Goal: Task Accomplishment & Management: Manage account settings

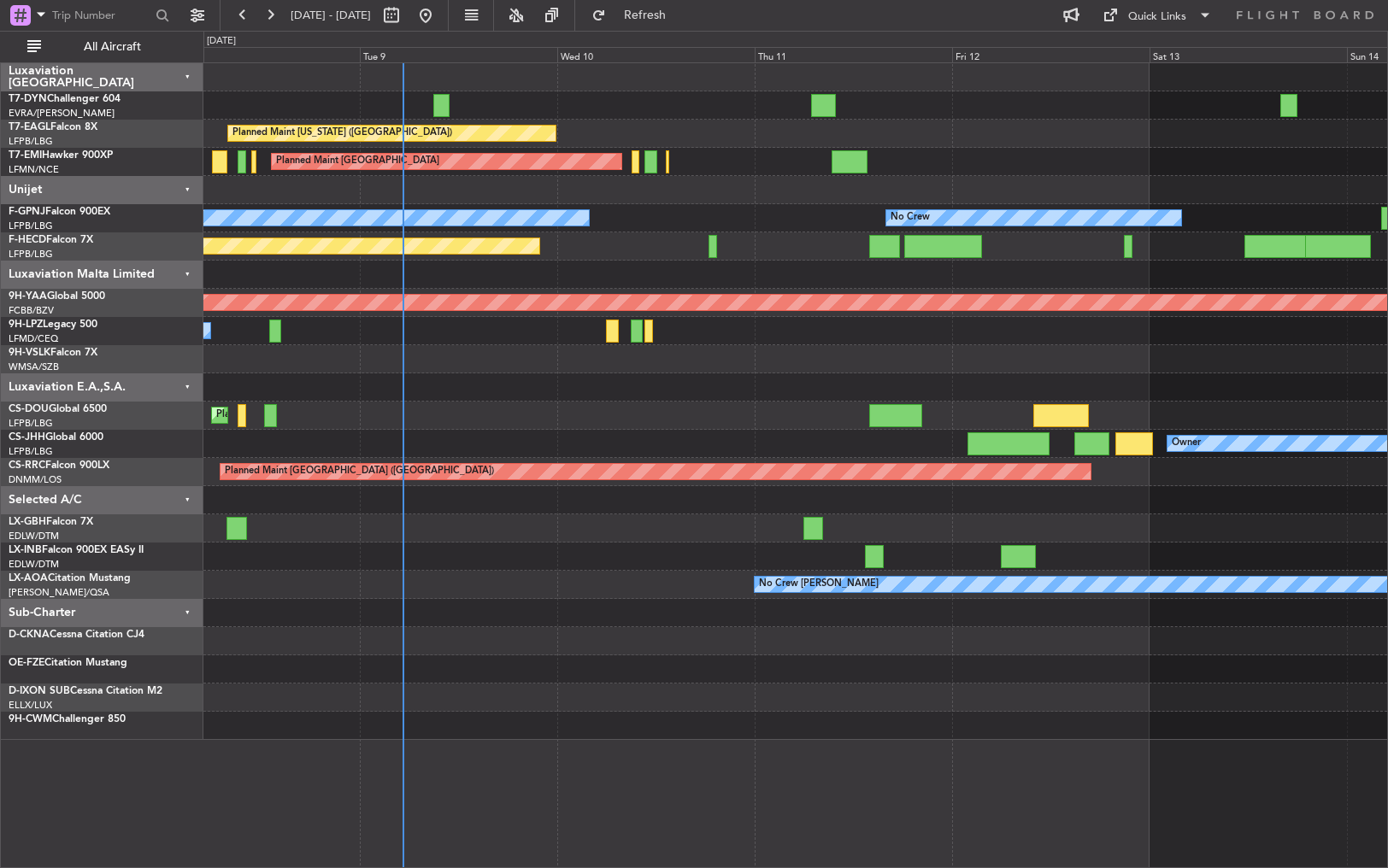
click at [594, 429] on div "Planned Maint [US_STATE] ([GEOGRAPHIC_DATA]) Planned Maint [GEOGRAPHIC_DATA] No…" at bounding box center [796, 401] width 1184 height 676
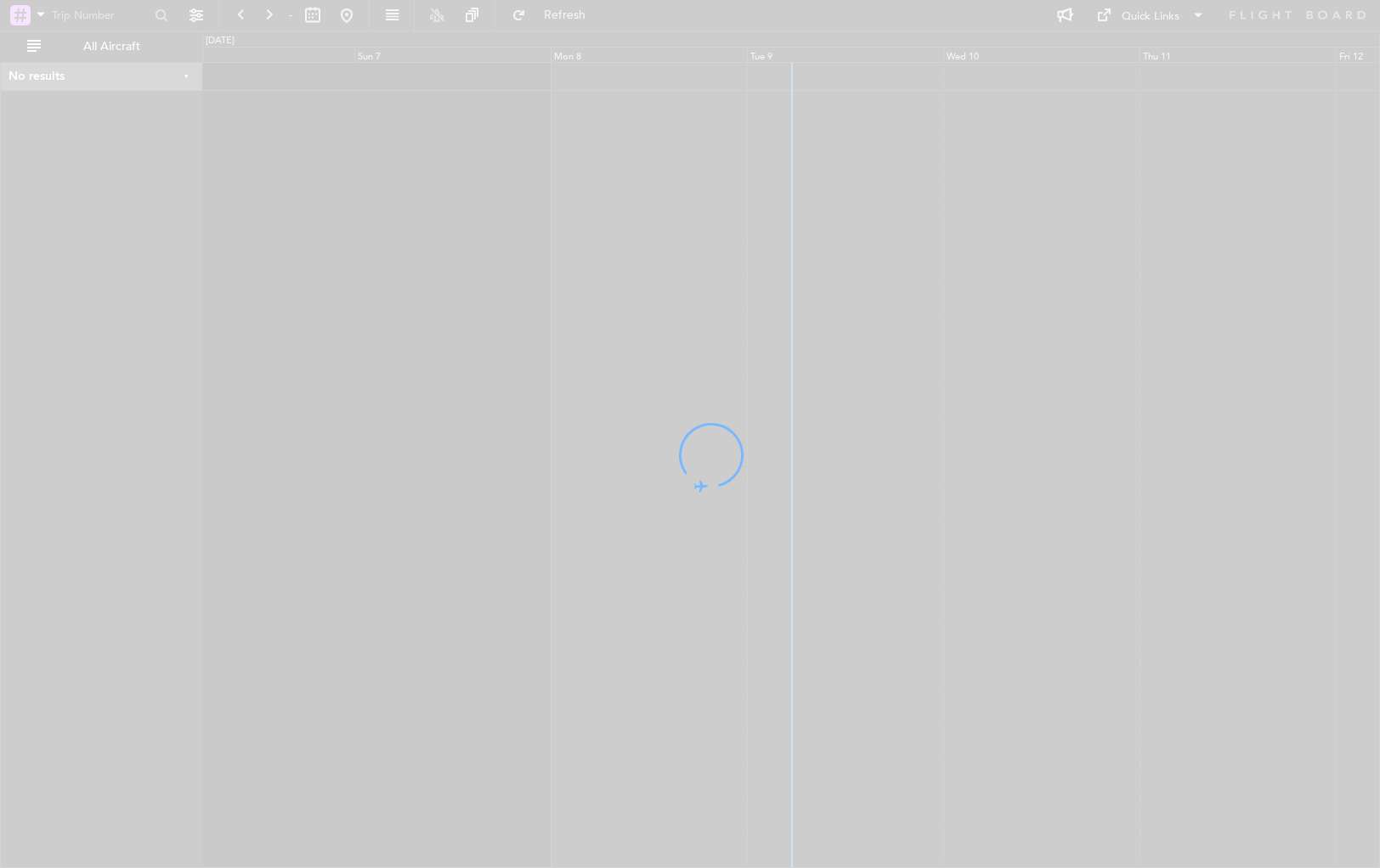
drag, startPoint x: 1026, startPoint y: 296, endPoint x: 517, endPoint y: 393, distance: 518.2
click at [717, 335] on div at bounding box center [690, 434] width 1380 height 868
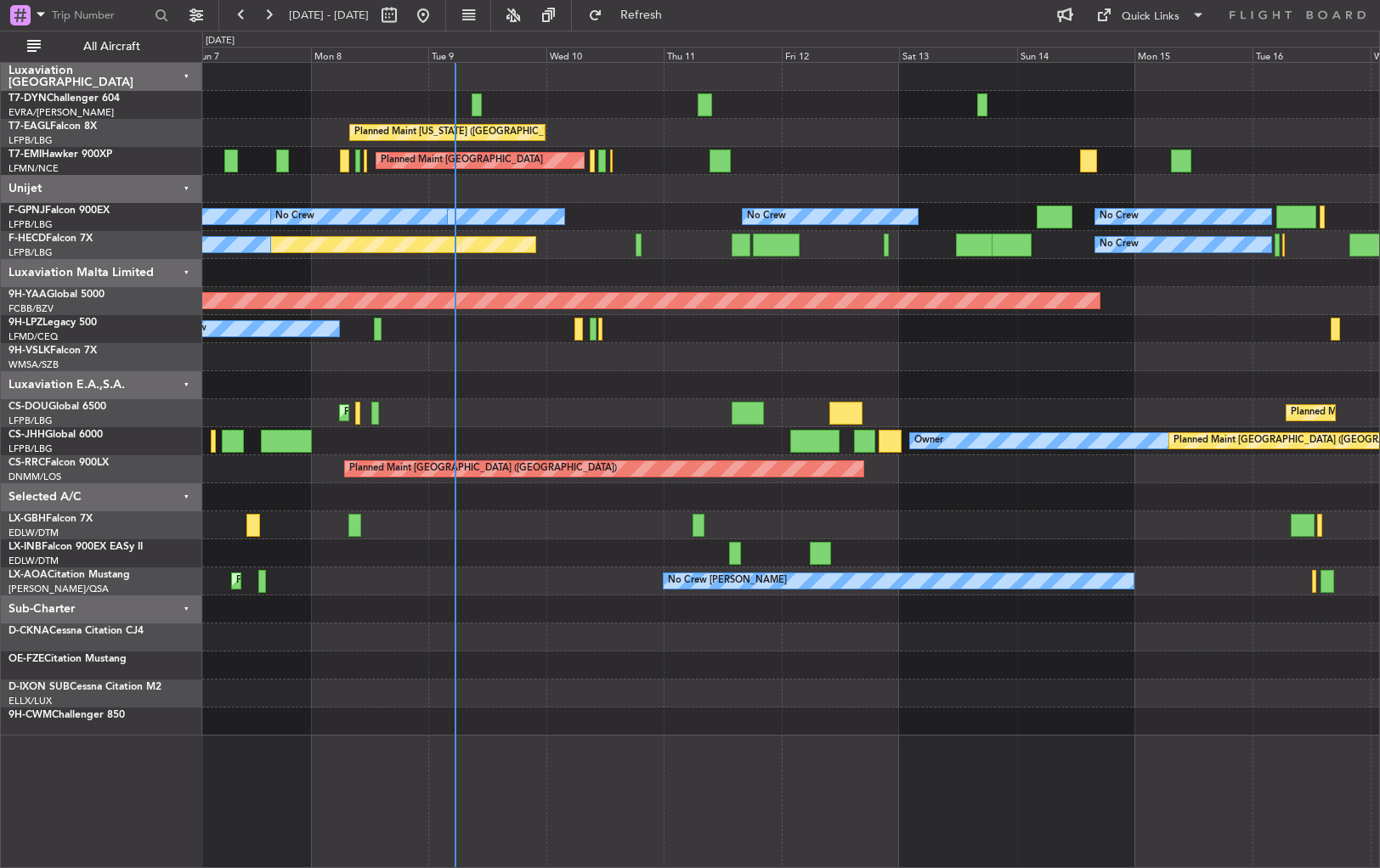
click at [738, 343] on div "Planned Maint [US_STATE] ([GEOGRAPHIC_DATA]) Planned Maint [GEOGRAPHIC_DATA] Pl…" at bounding box center [791, 399] width 1177 height 672
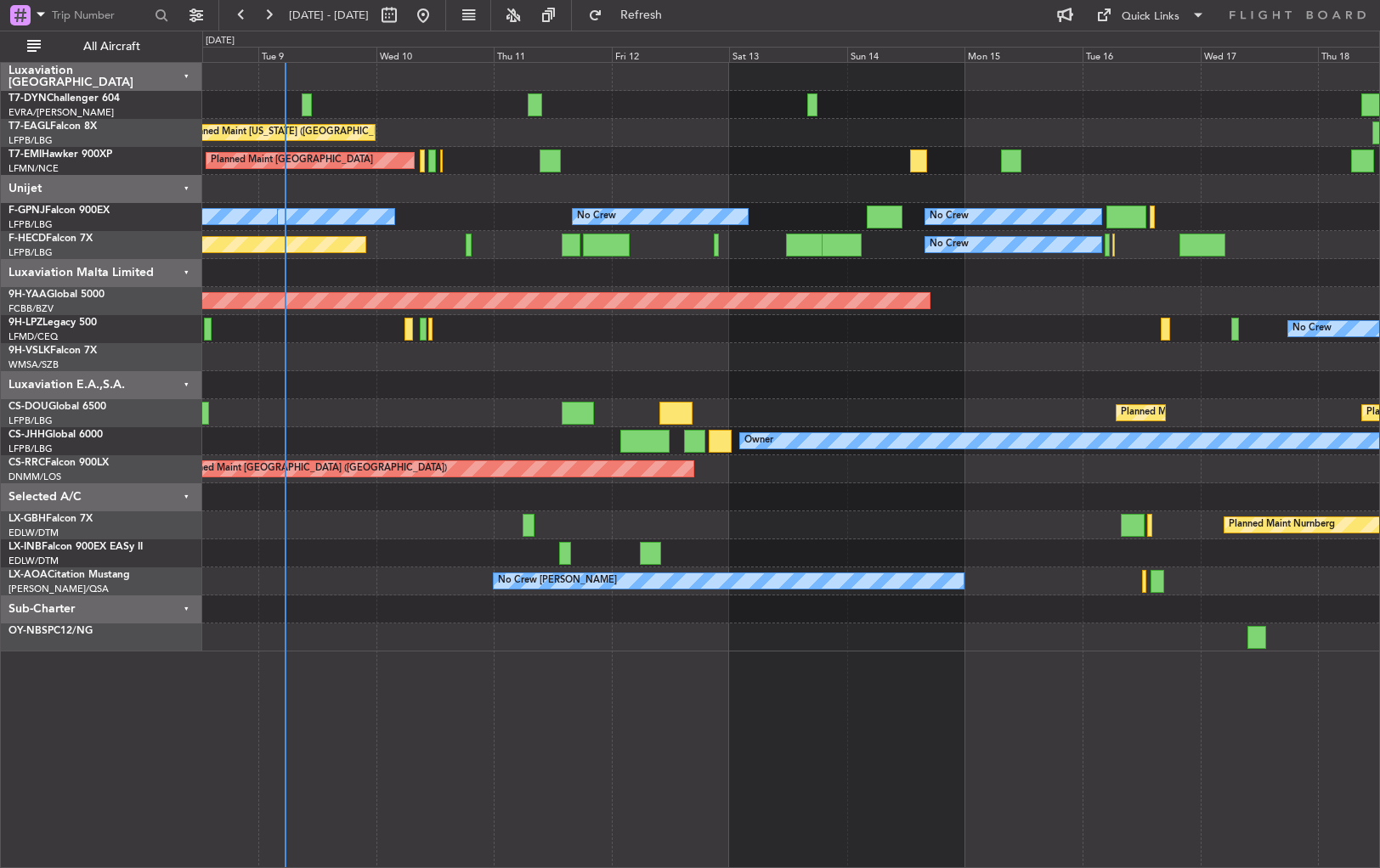
click at [701, 521] on div "Planned Maint Nurnberg Planned Maint [GEOGRAPHIC_DATA] ([GEOGRAPHIC_DATA])" at bounding box center [791, 525] width 1177 height 28
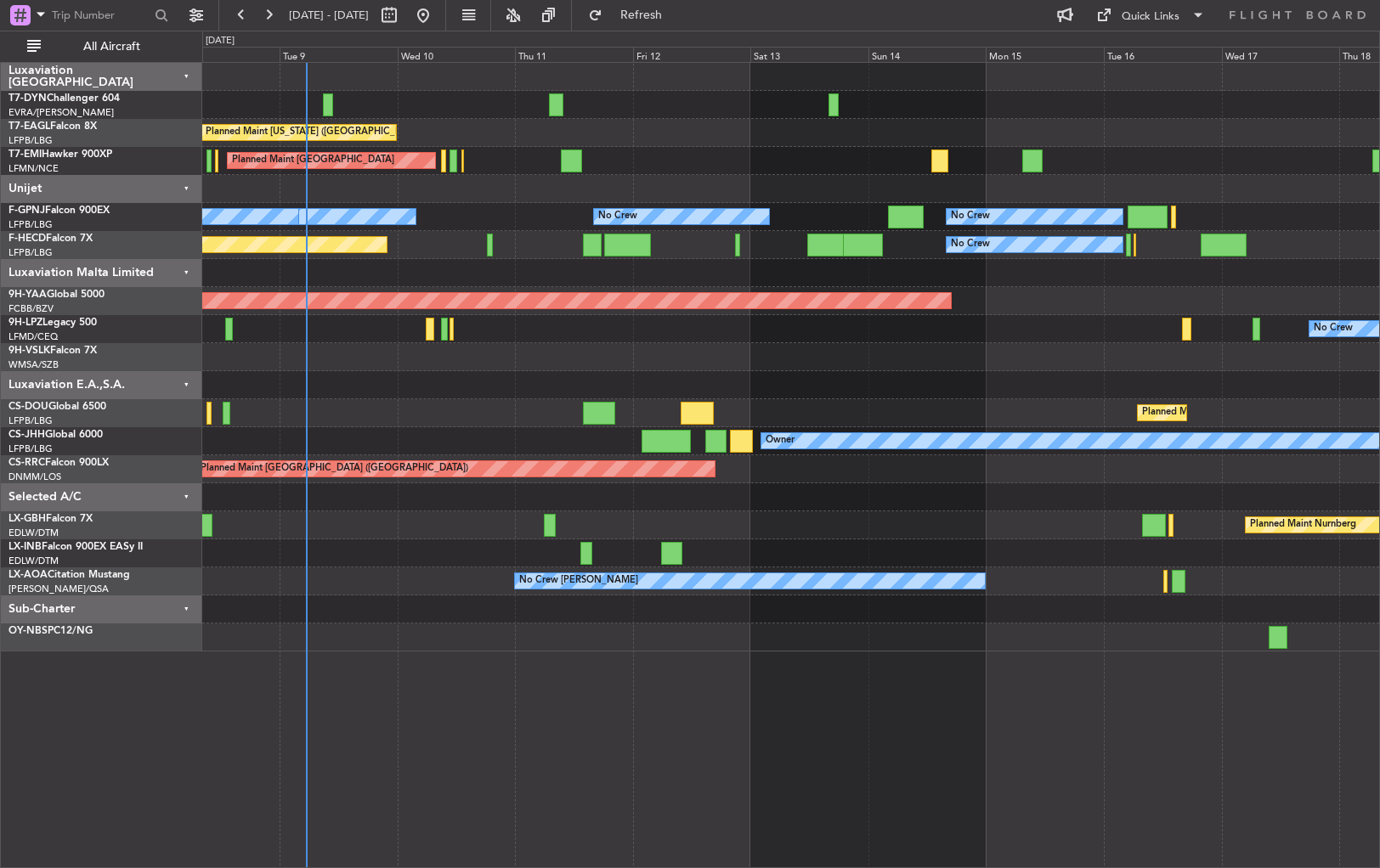
click at [765, 523] on div "Planned Maint Nurnberg Planned Maint Dubai (Dubai Intl)" at bounding box center [791, 525] width 1177 height 28
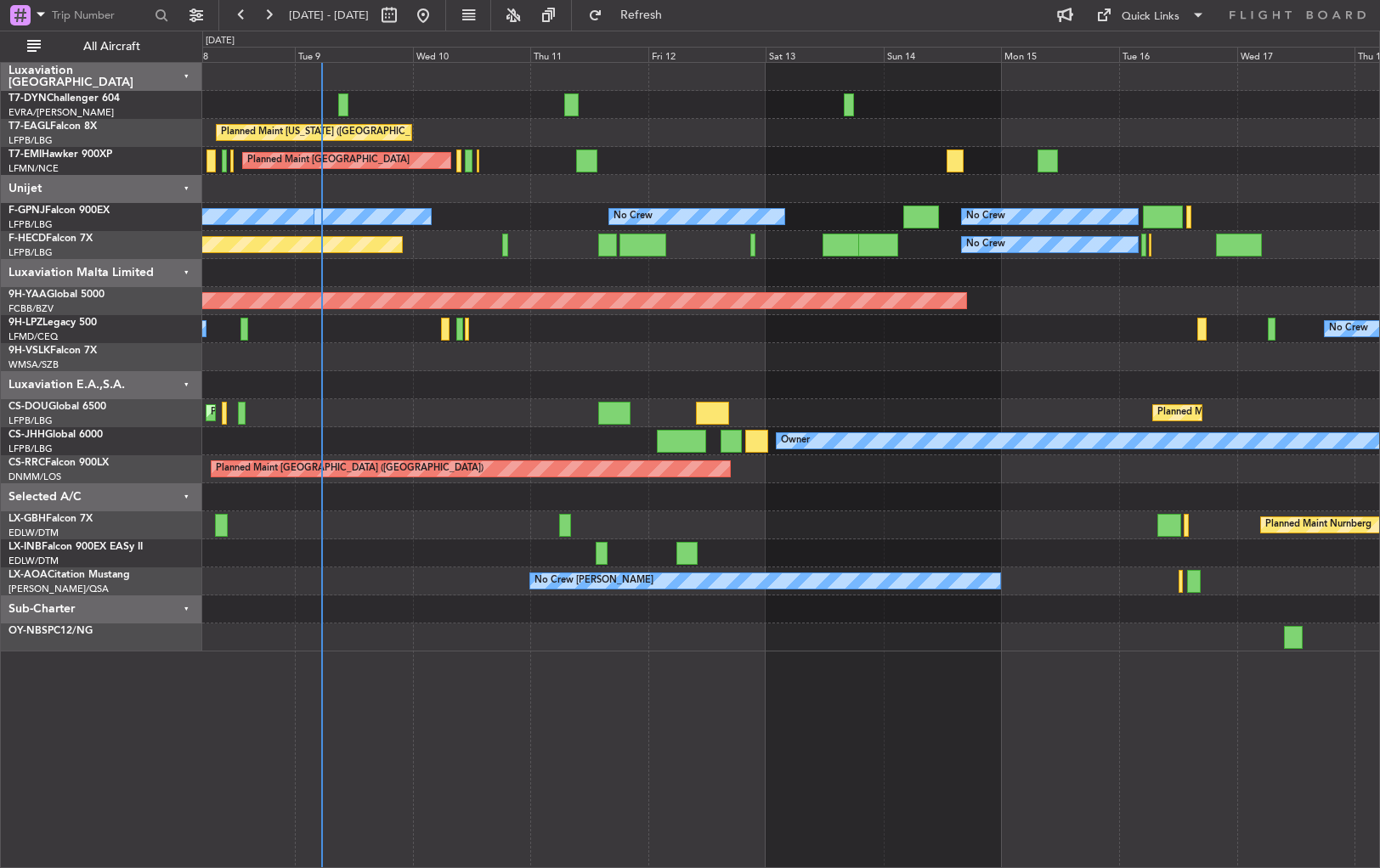
click at [690, 548] on div at bounding box center [688, 553] width 22 height 23
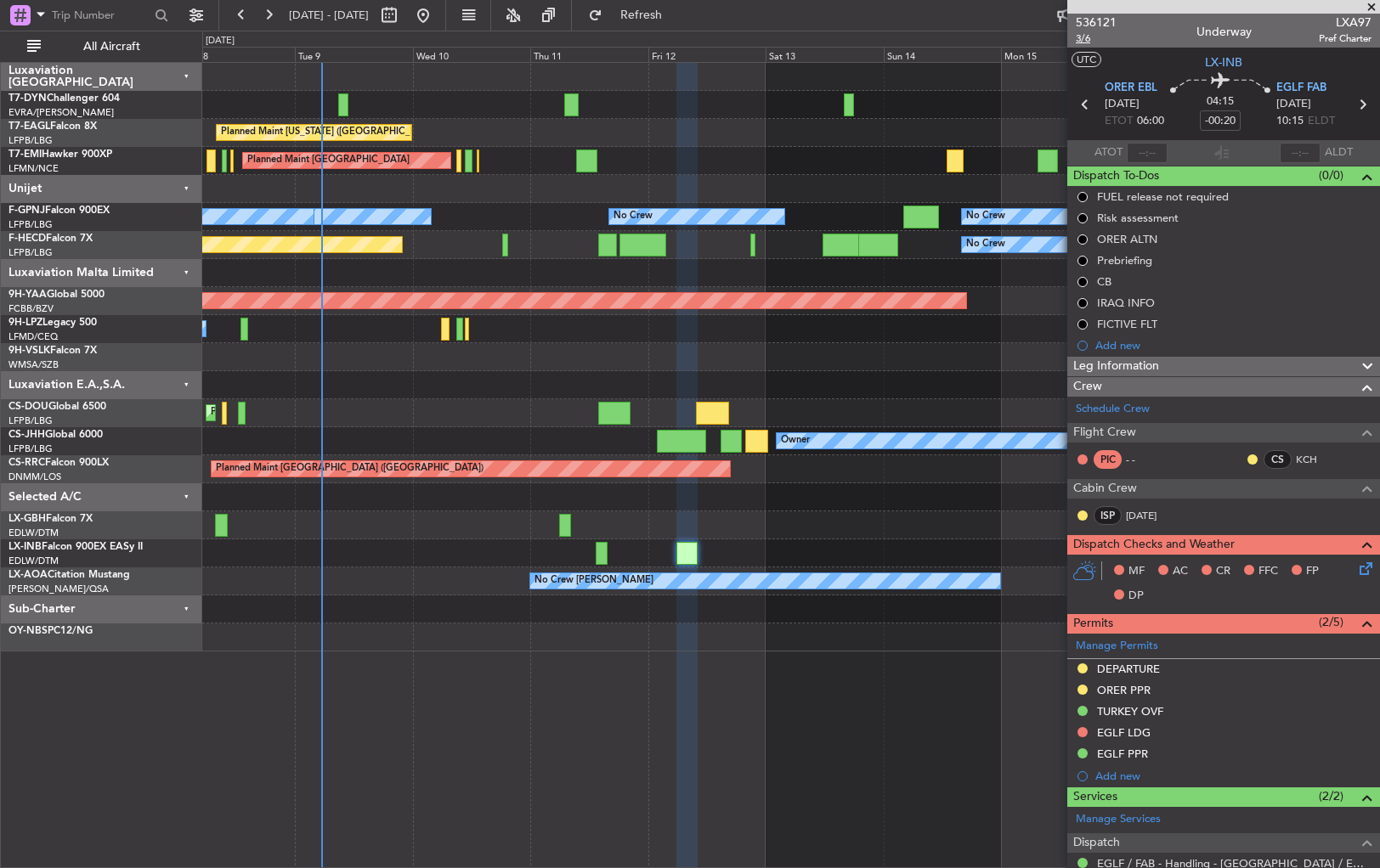
click at [1084, 36] on span "3/6" at bounding box center [1096, 39] width 41 height 15
click at [1088, 36] on span "3/6" at bounding box center [1096, 39] width 41 height 15
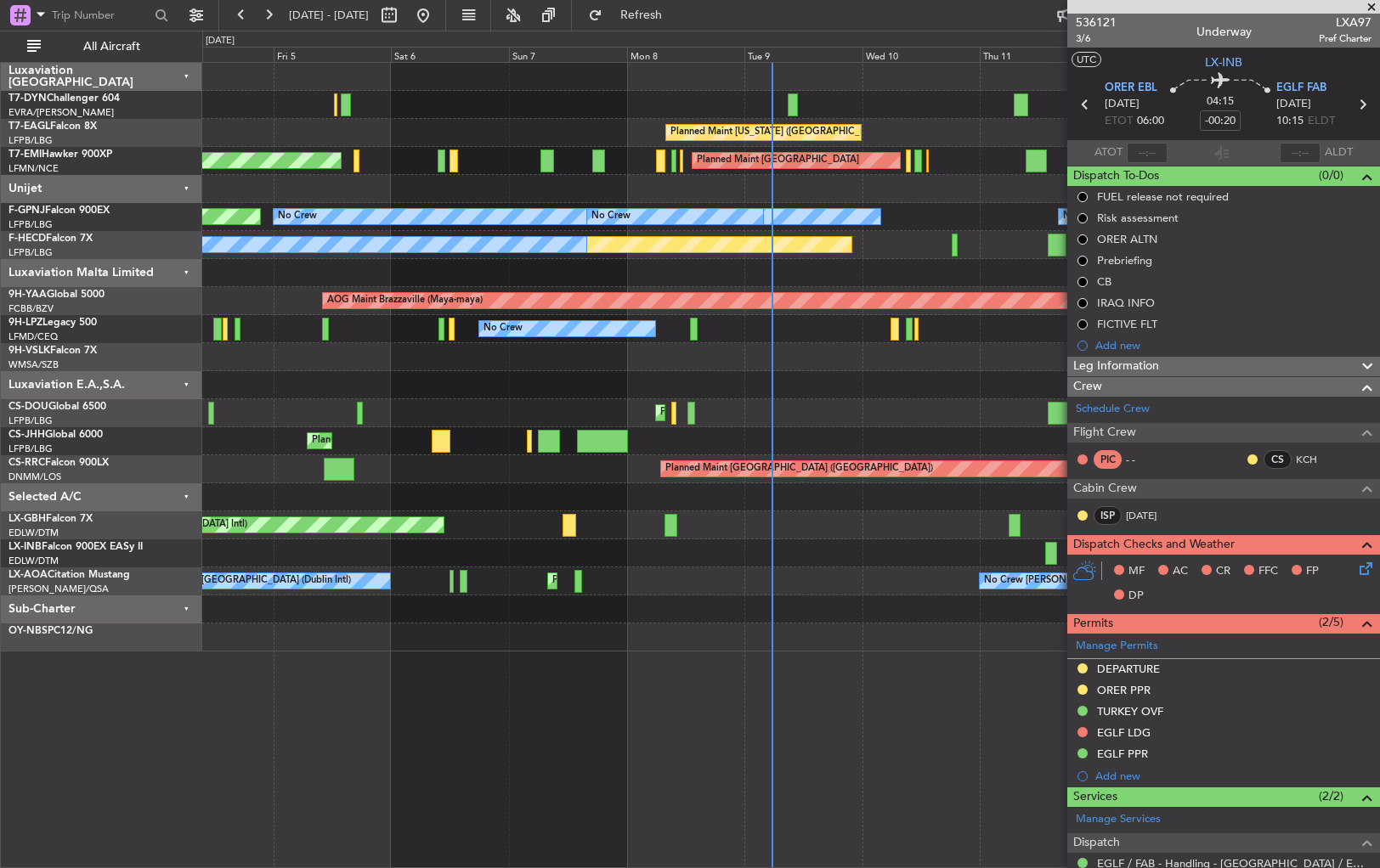
click at [908, 451] on div "AOG Maint Riga (Riga Intl) Planned Maint New York (Teterboro) Planned Maint Zur…" at bounding box center [791, 357] width 1177 height 589
click at [934, 456] on div "Planned Maint [GEOGRAPHIC_DATA] ([GEOGRAPHIC_DATA])" at bounding box center [791, 469] width 1177 height 28
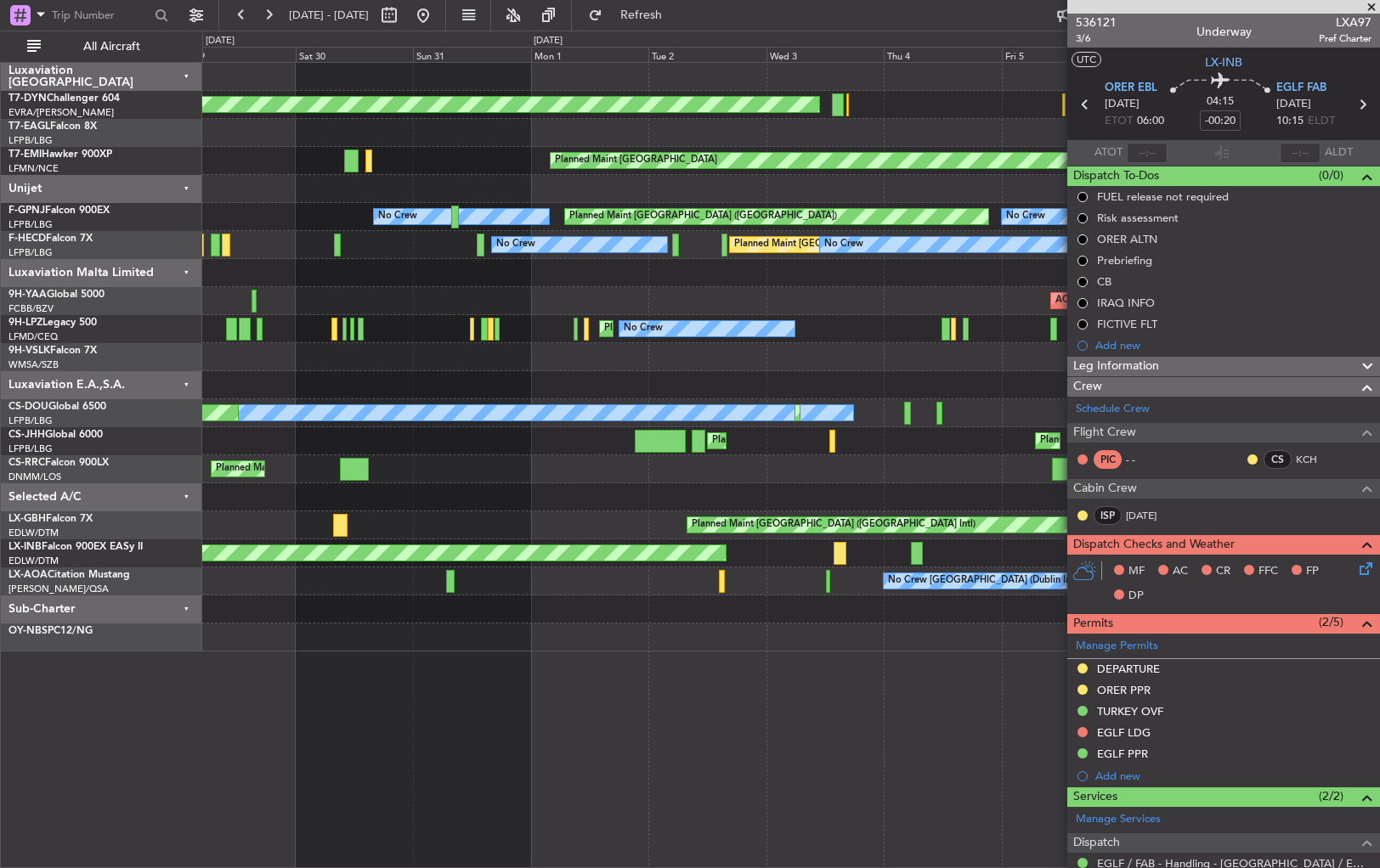
click at [1125, 387] on fb-app "08 Sep 2025 - 18 Sep 2025 Refresh Quick Links All Aircraft AOG Maint Riga (Riga…" at bounding box center [690, 440] width 1380 height 855
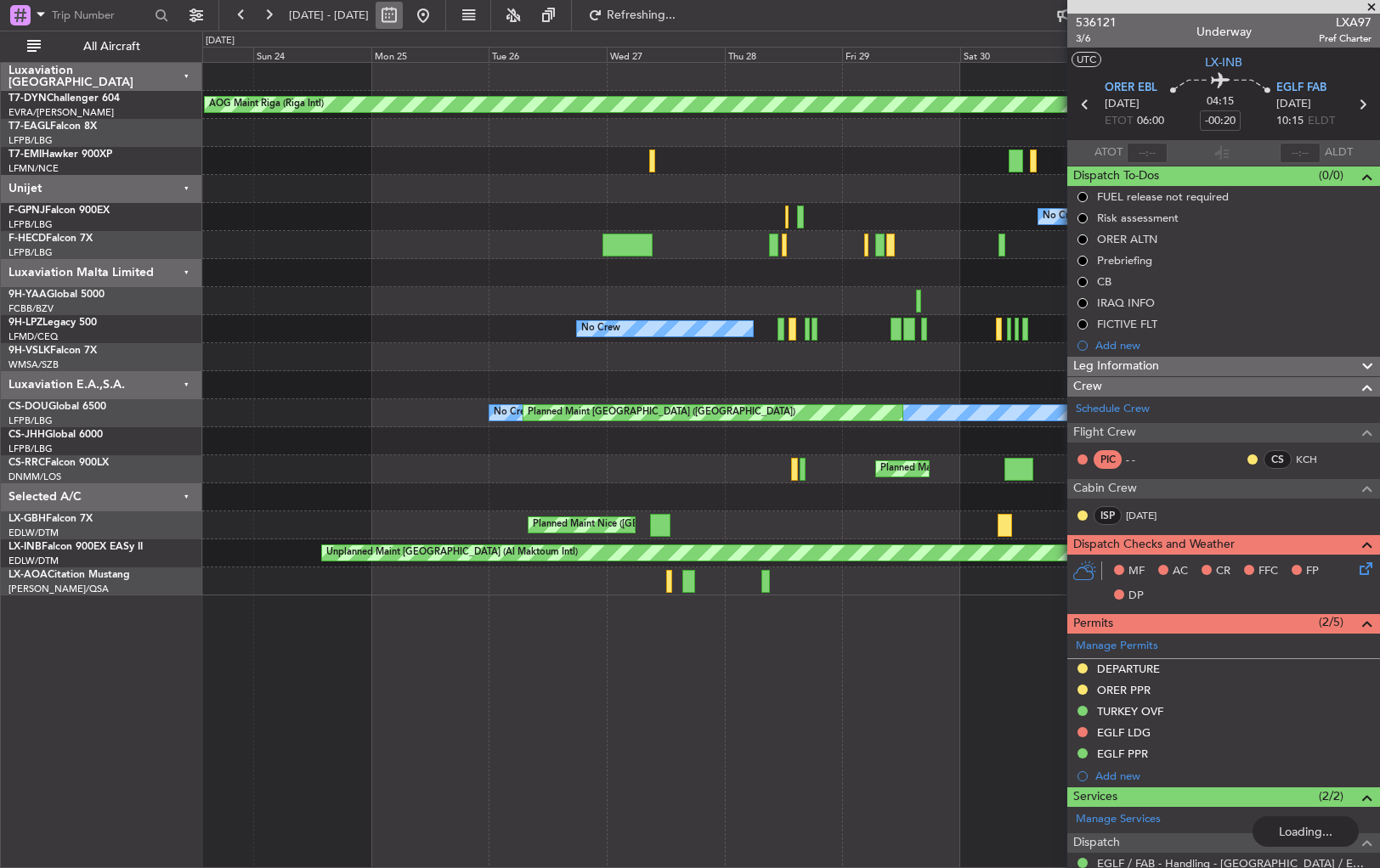
click at [403, 28] on button at bounding box center [389, 16] width 28 height 28
select select "8"
select select "2025"
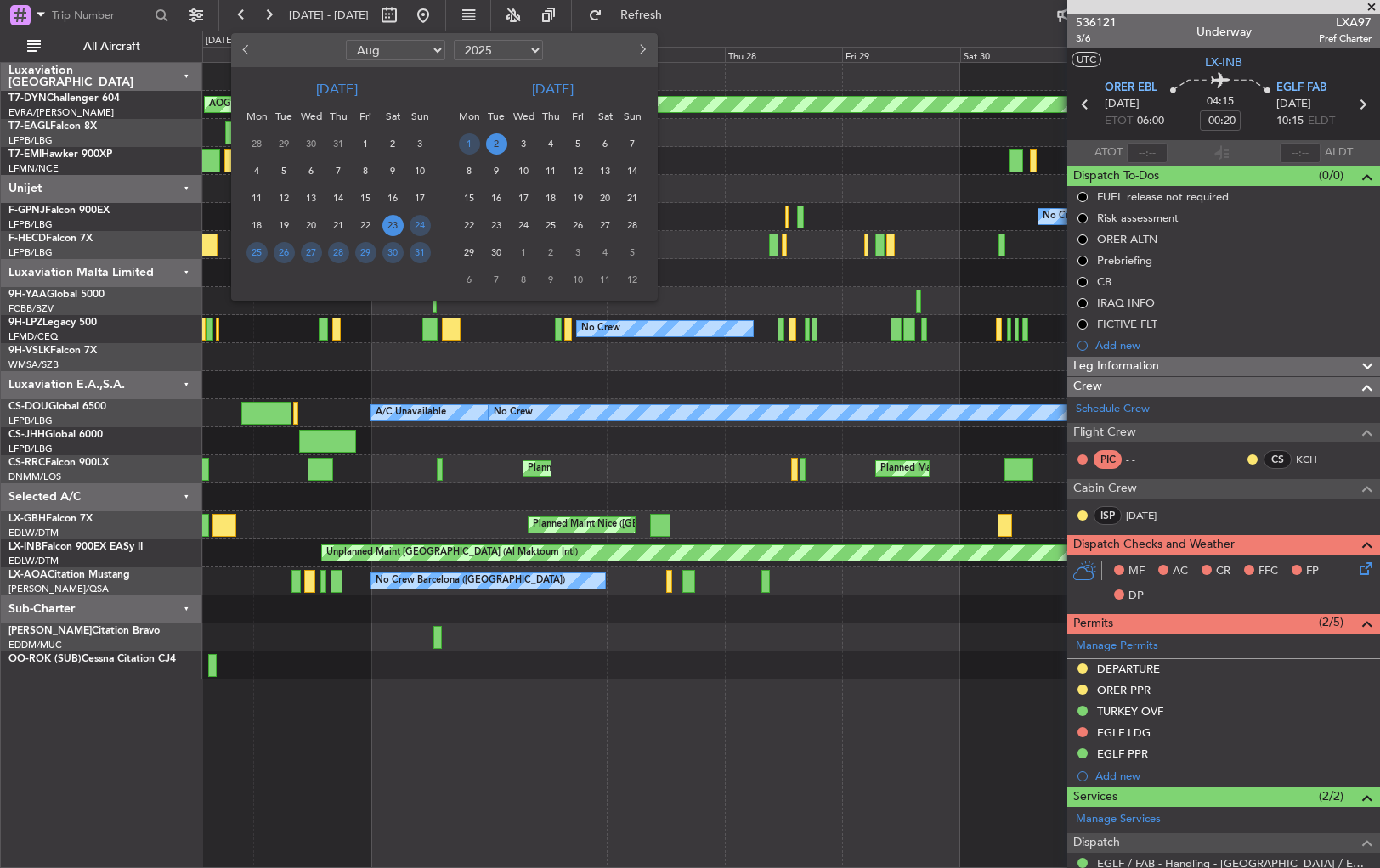
click at [247, 47] on span "Previous month" at bounding box center [248, 49] width 10 height 10
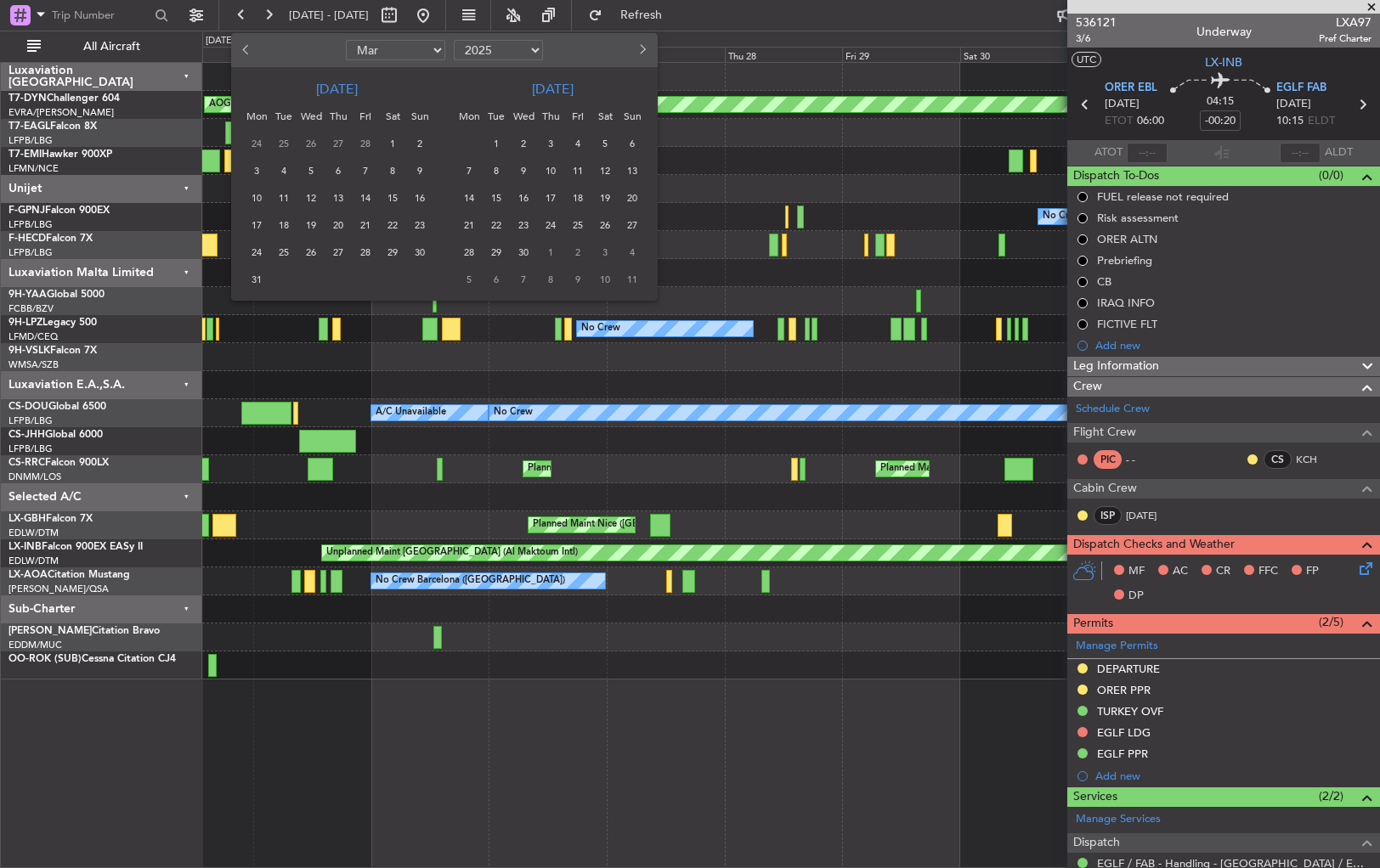
click at [648, 46] on button "Next month" at bounding box center [641, 50] width 19 height 28
select select "4"
click at [415, 197] on span "20" at bounding box center [421, 198] width 22 height 22
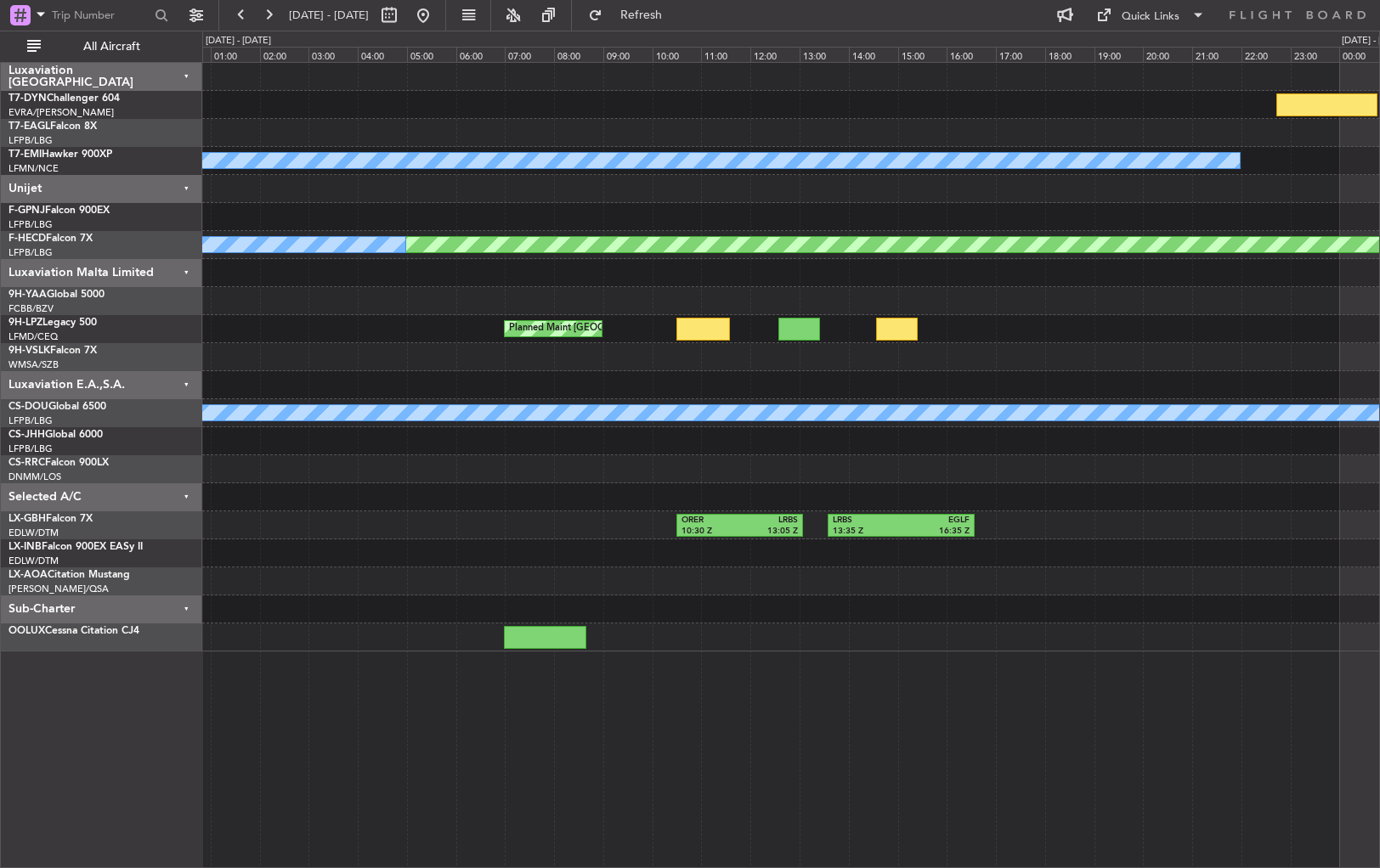
click at [264, 557] on div at bounding box center [791, 553] width 1177 height 28
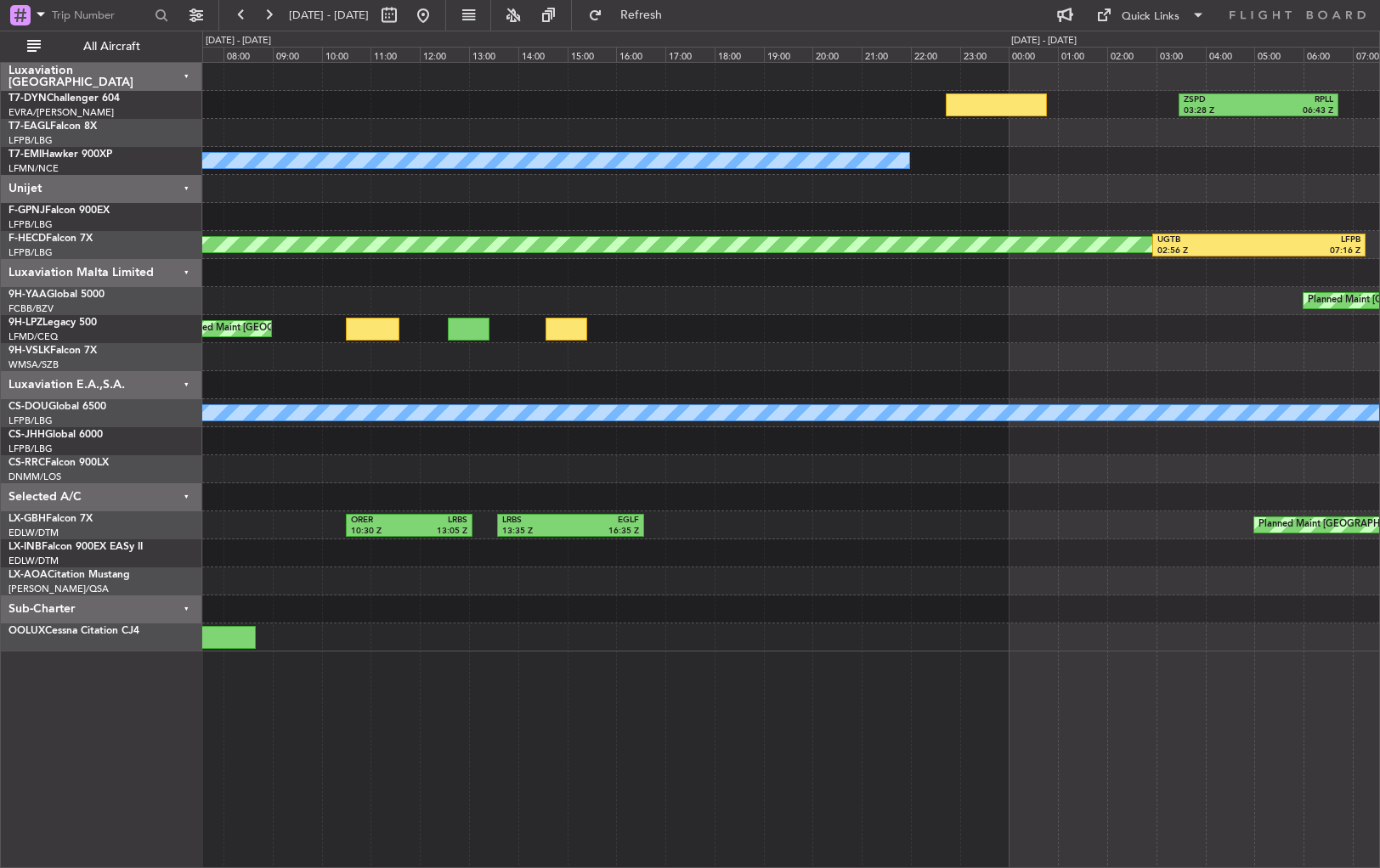
click at [502, 565] on div "ZSPD 03:28 Z RPLL 06:43 Z No Crew GMMX 11:34 Z LFMN 14:24 Z AOG Maint Tbilisi U…" at bounding box center [791, 357] width 1177 height 589
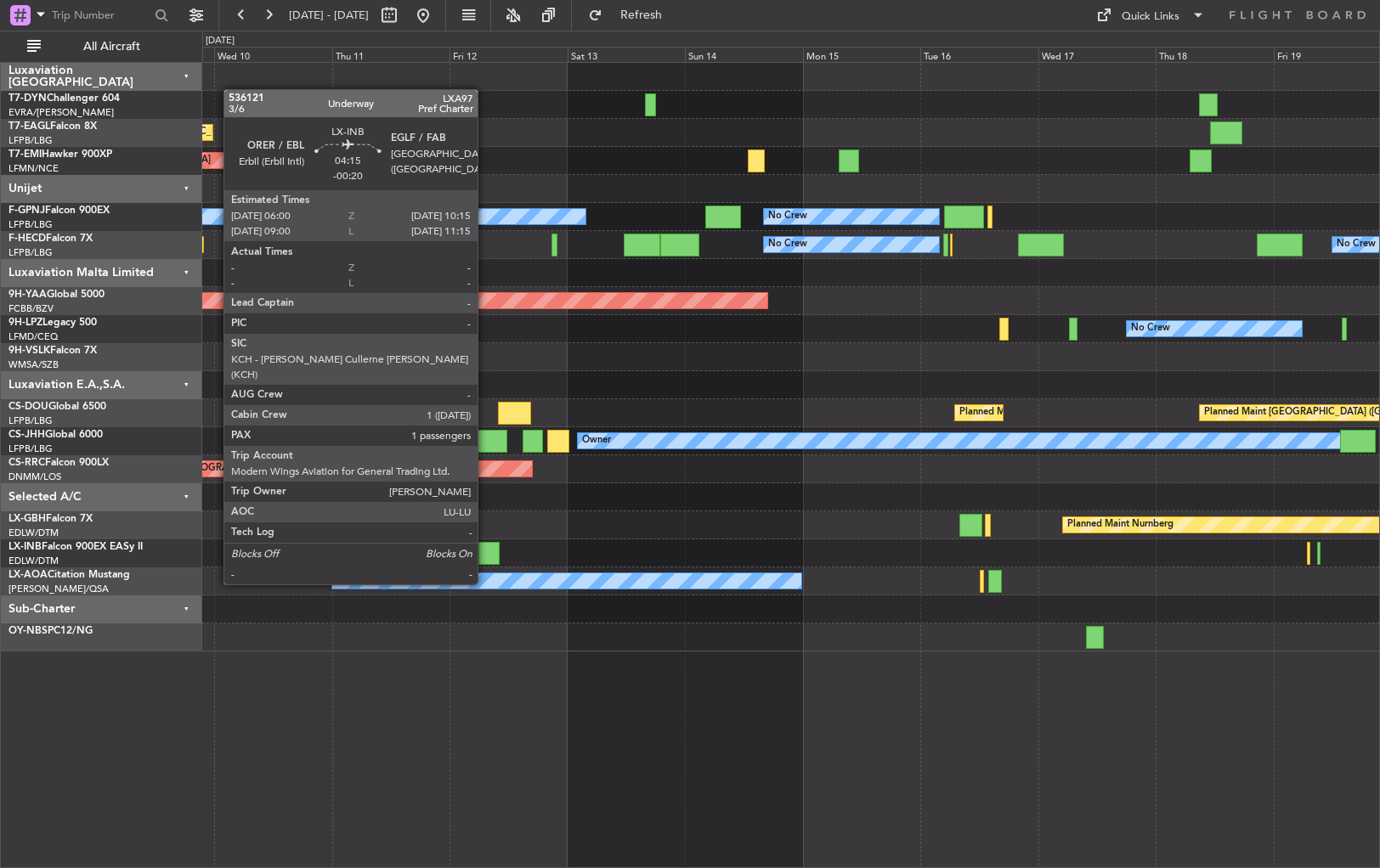
click at [485, 552] on div at bounding box center [489, 553] width 22 height 23
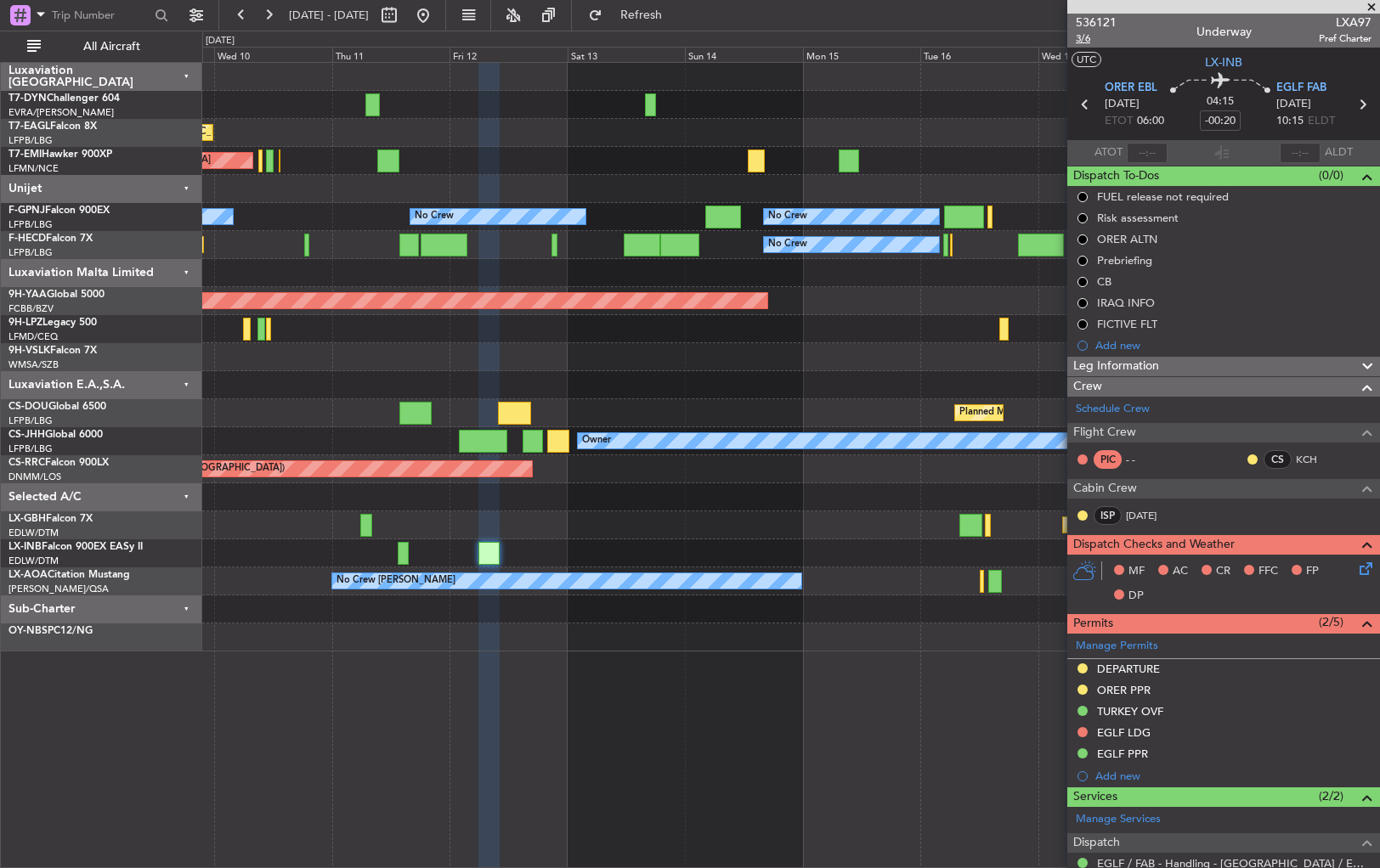
click at [1084, 33] on span "3/6" at bounding box center [1096, 39] width 41 height 15
click at [1087, 38] on span "3/6" at bounding box center [1096, 39] width 41 height 15
click at [1358, 408] on span at bounding box center [1365, 405] width 21 height 13
click at [1082, 40] on span "3/6" at bounding box center [1096, 39] width 41 height 15
click at [916, 592] on div "No Crew Chester Planned Maint Paris (Le Bourget)" at bounding box center [791, 582] width 1177 height 28
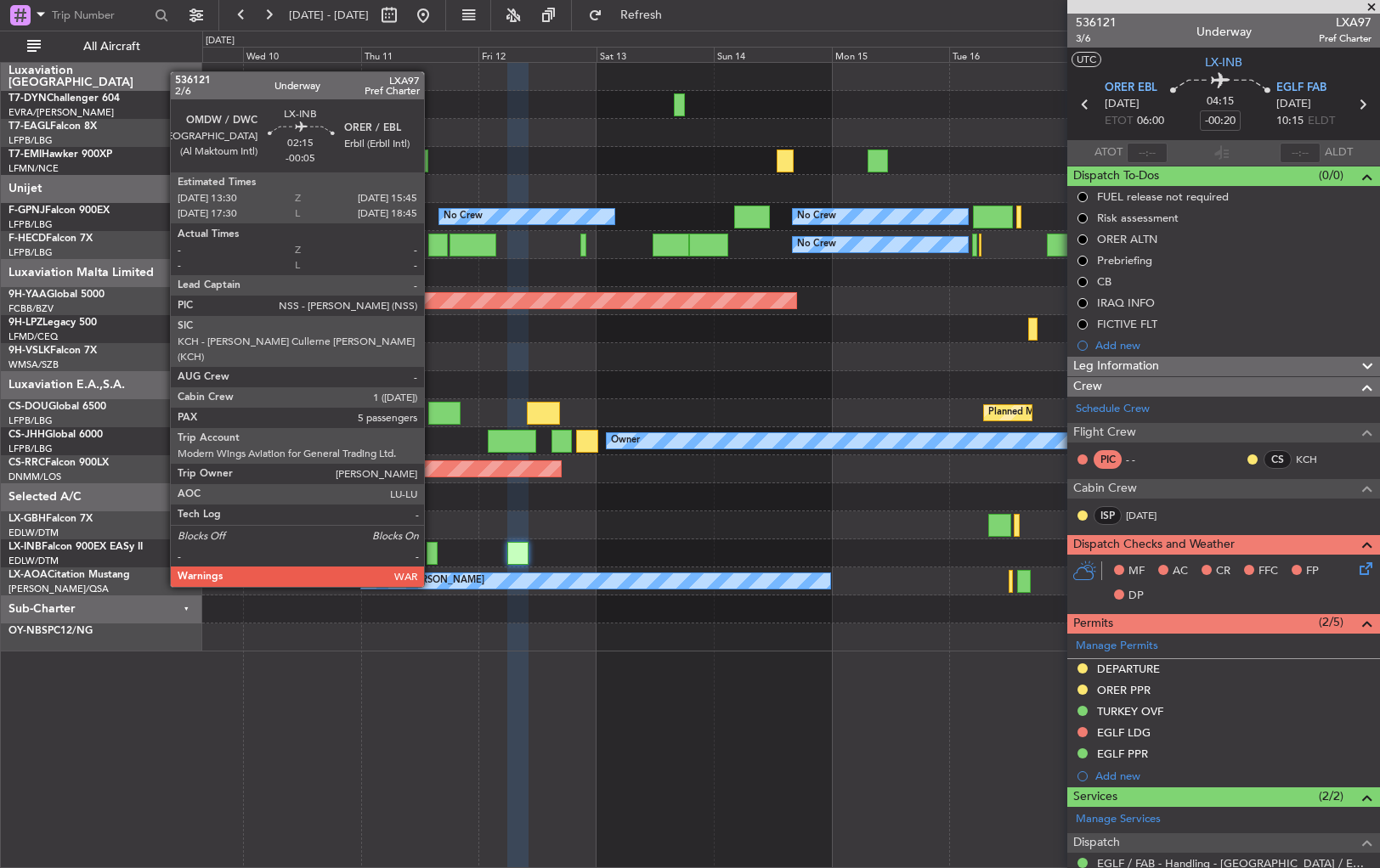
click at [432, 555] on div at bounding box center [432, 553] width 11 height 23
type input "-00:05"
type input "5"
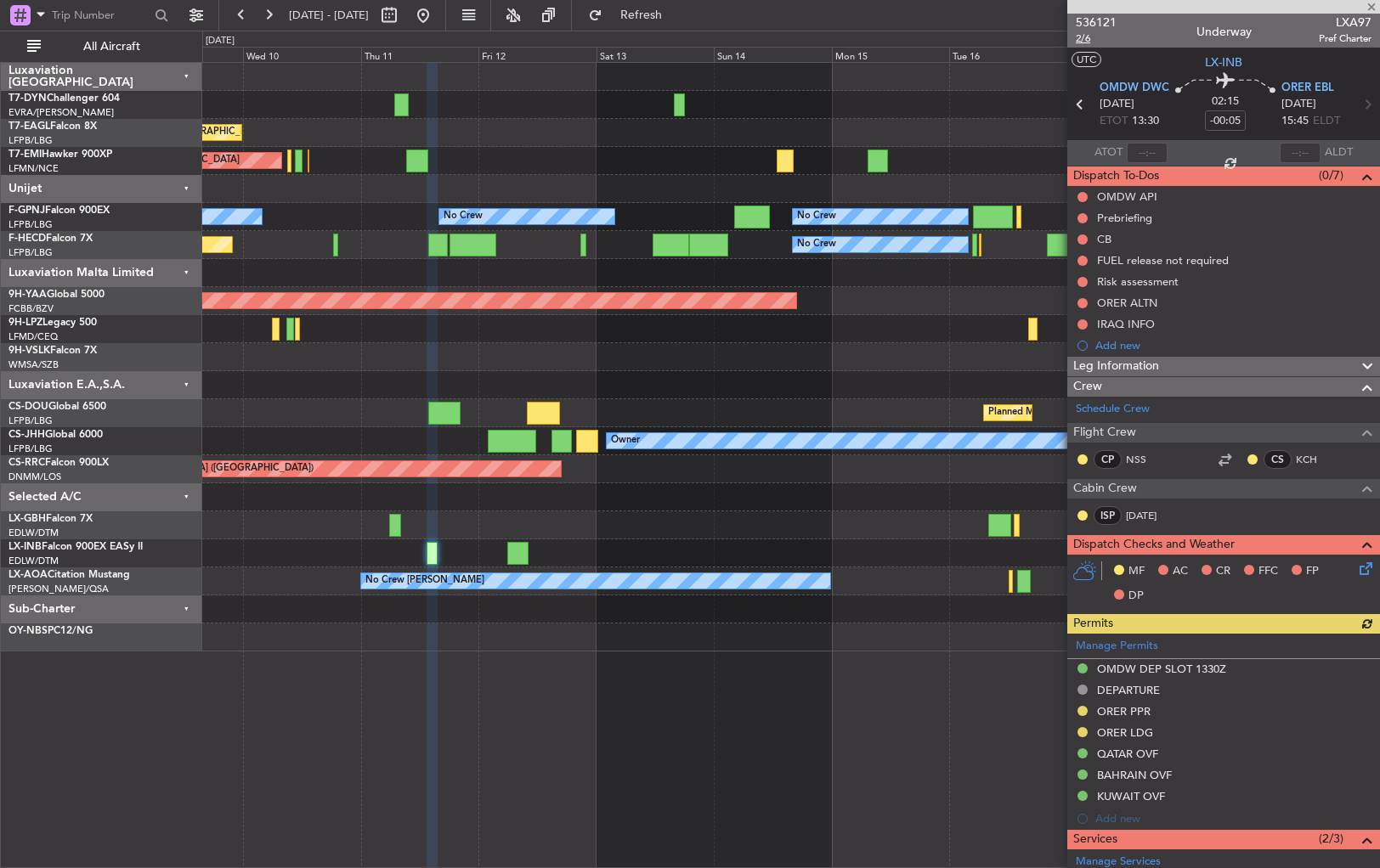
click at [1084, 38] on span "2/6" at bounding box center [1096, 39] width 41 height 15
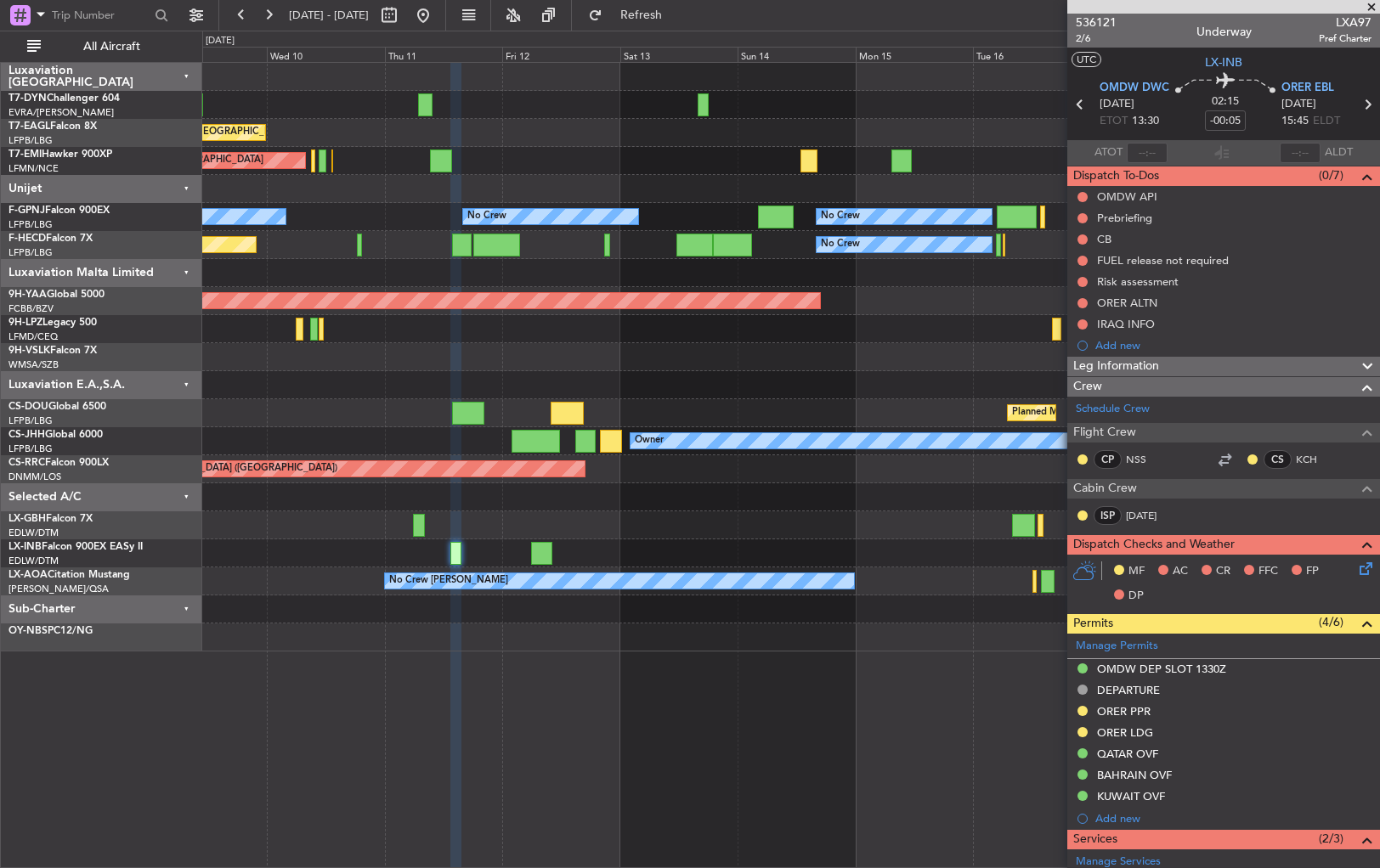
click at [600, 530] on div "Planned Maint Nurnberg" at bounding box center [791, 525] width 1177 height 28
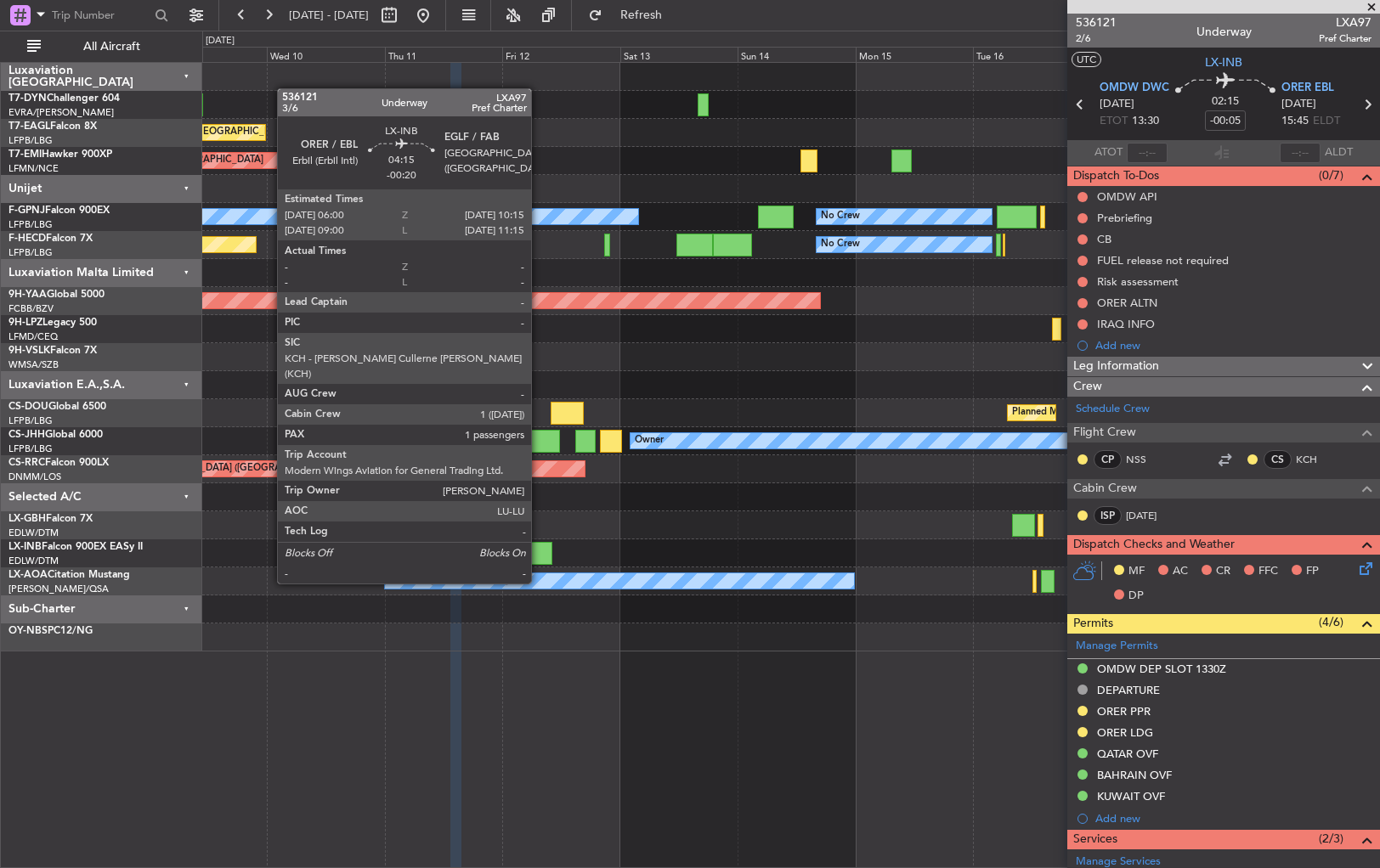
click at [539, 551] on div at bounding box center [542, 553] width 22 height 23
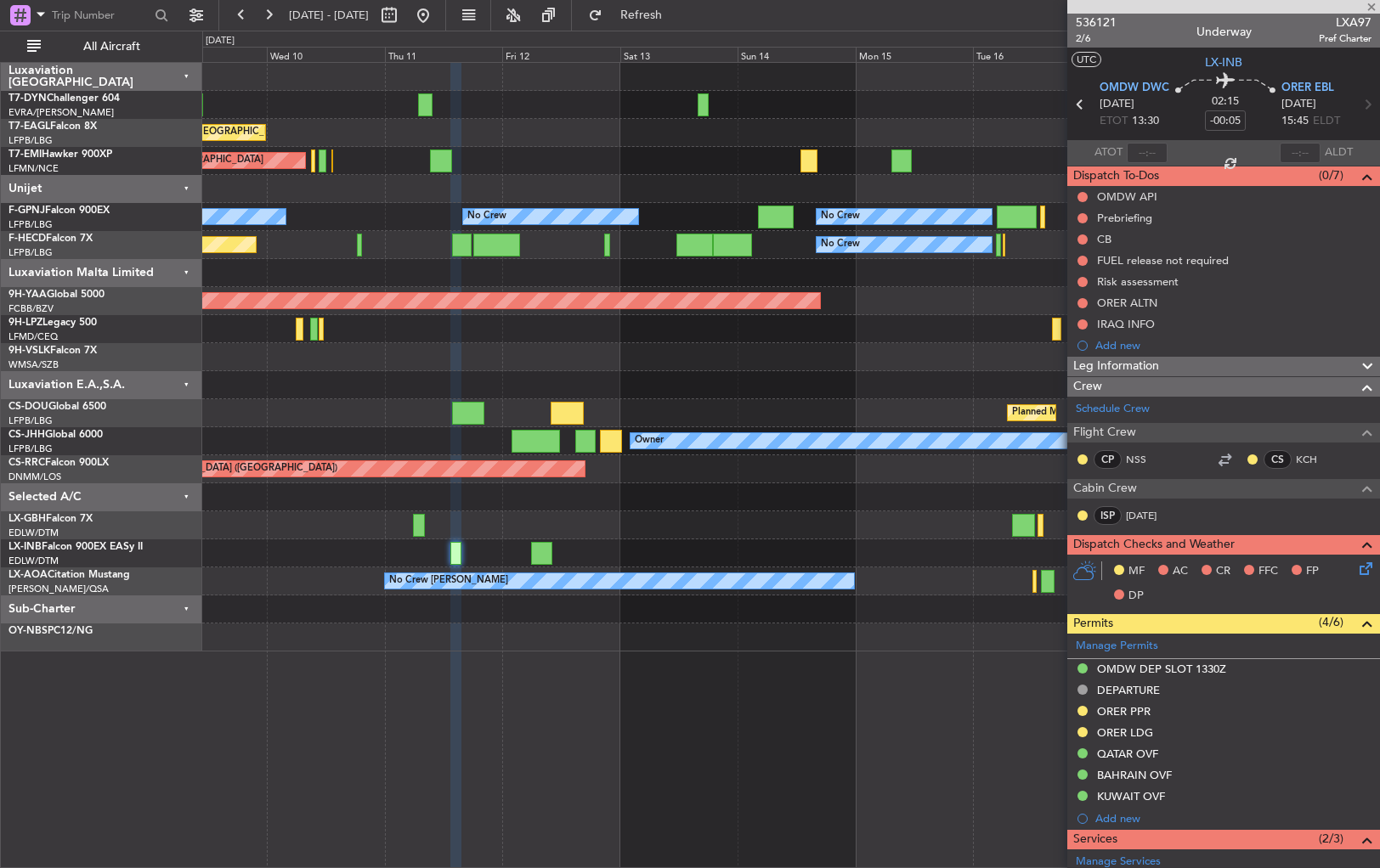
type input "-00:20"
type input "1"
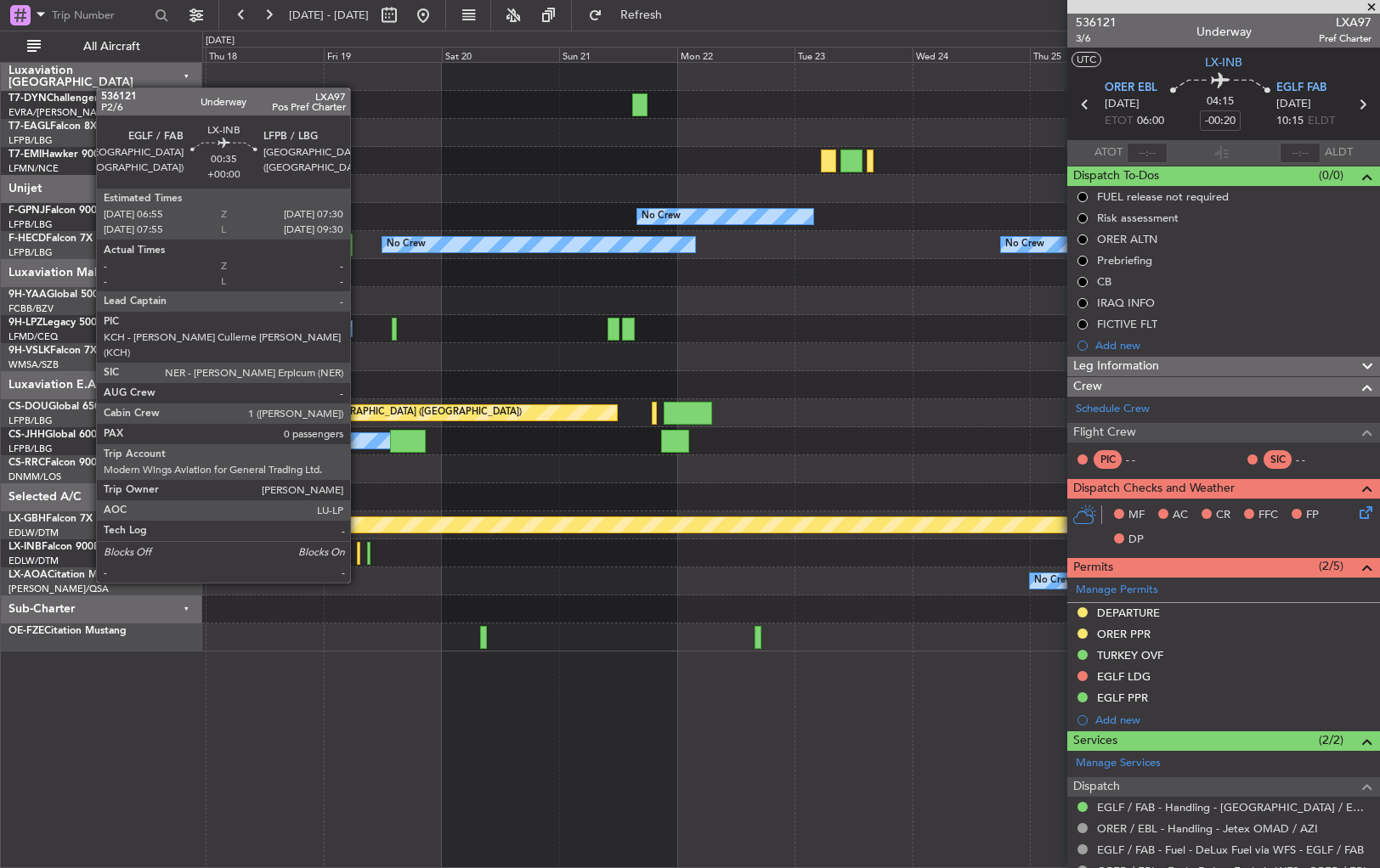
click at [358, 551] on div at bounding box center [358, 553] width 3 height 23
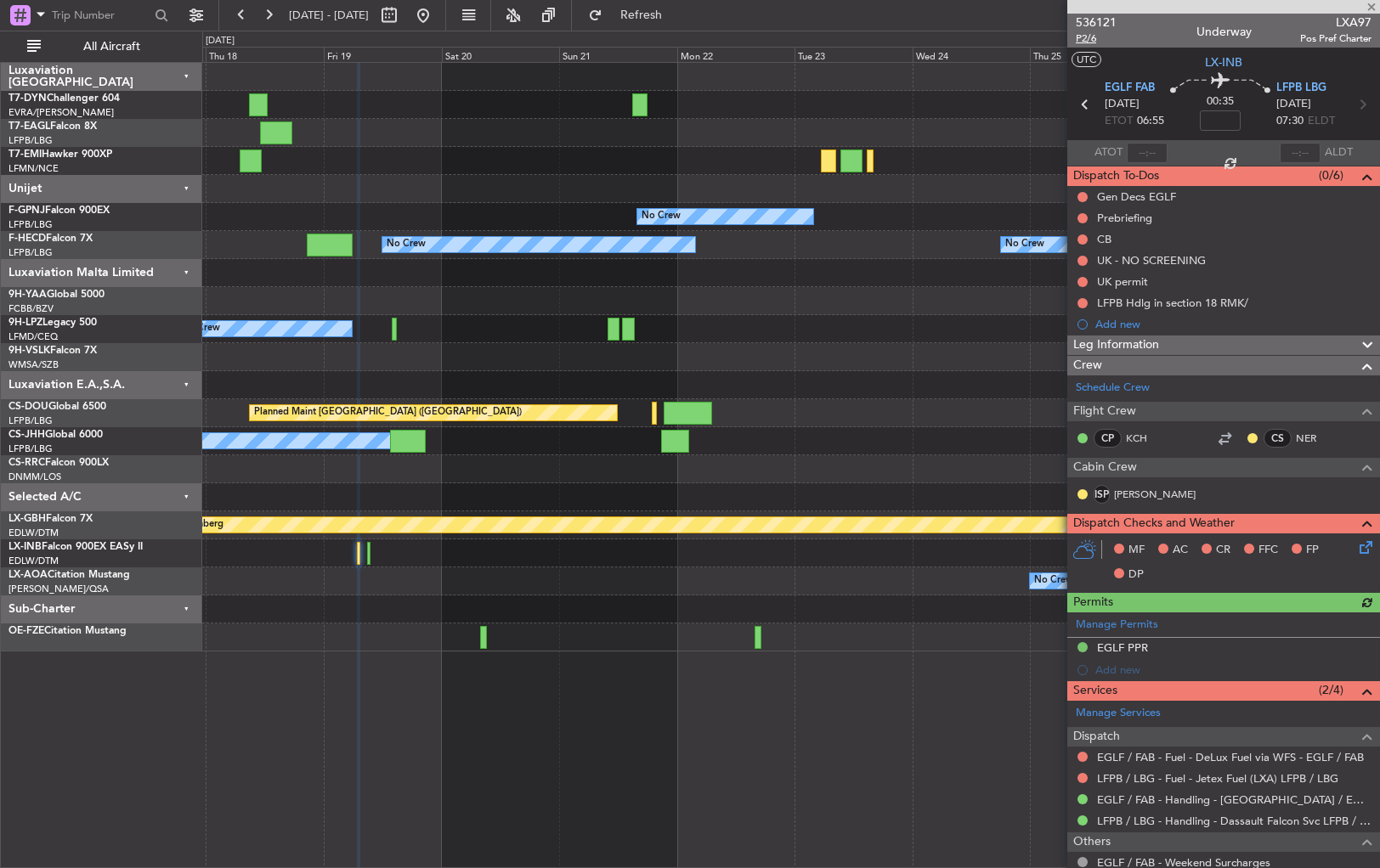
click at [1086, 39] on span "P2/6" at bounding box center [1096, 39] width 41 height 15
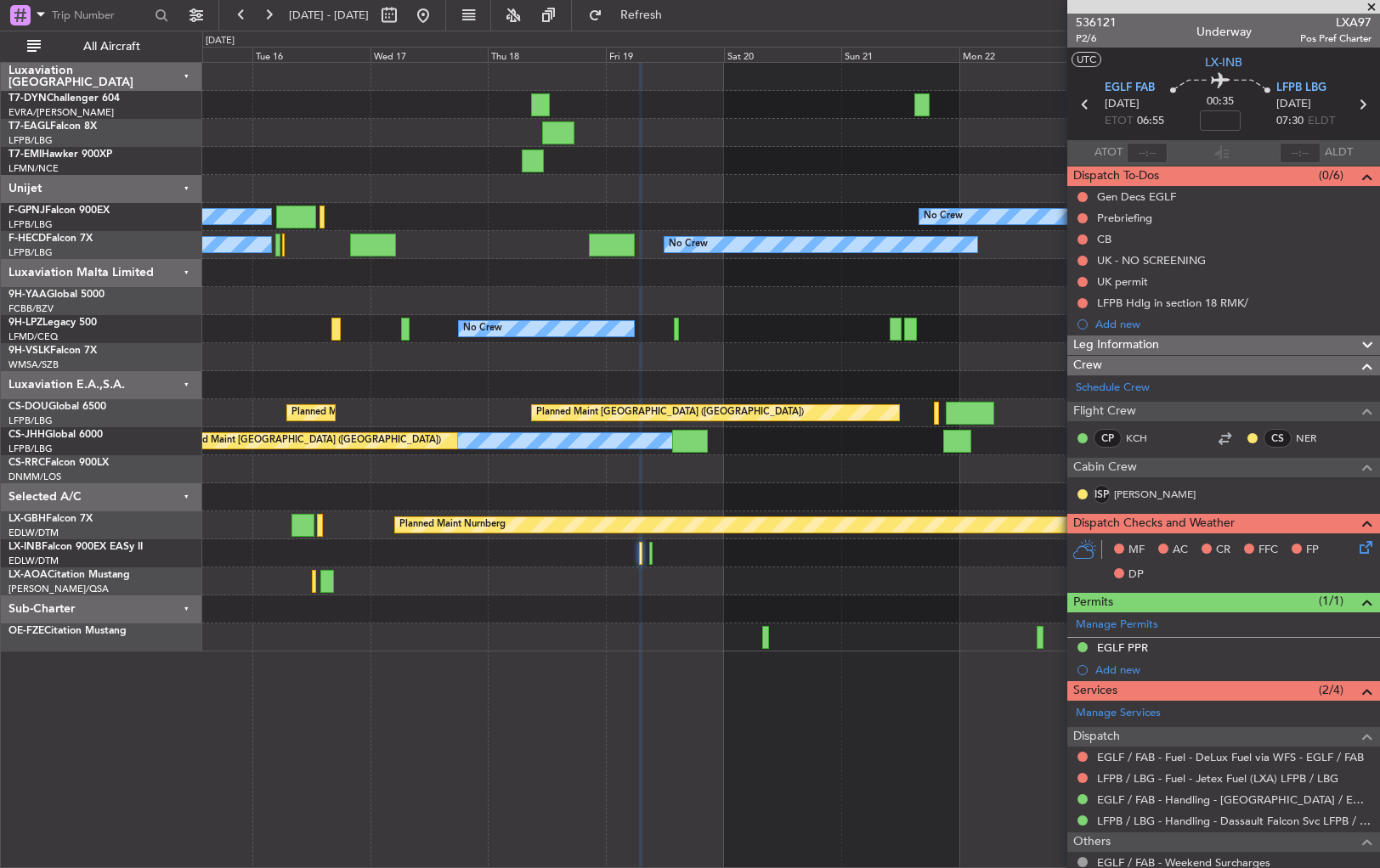
click at [862, 568] on div "No Crew No Crew No Crew No Crew No Crew No Crew AOG Maint Brazzaville (Maya-may…" at bounding box center [791, 357] width 1177 height 589
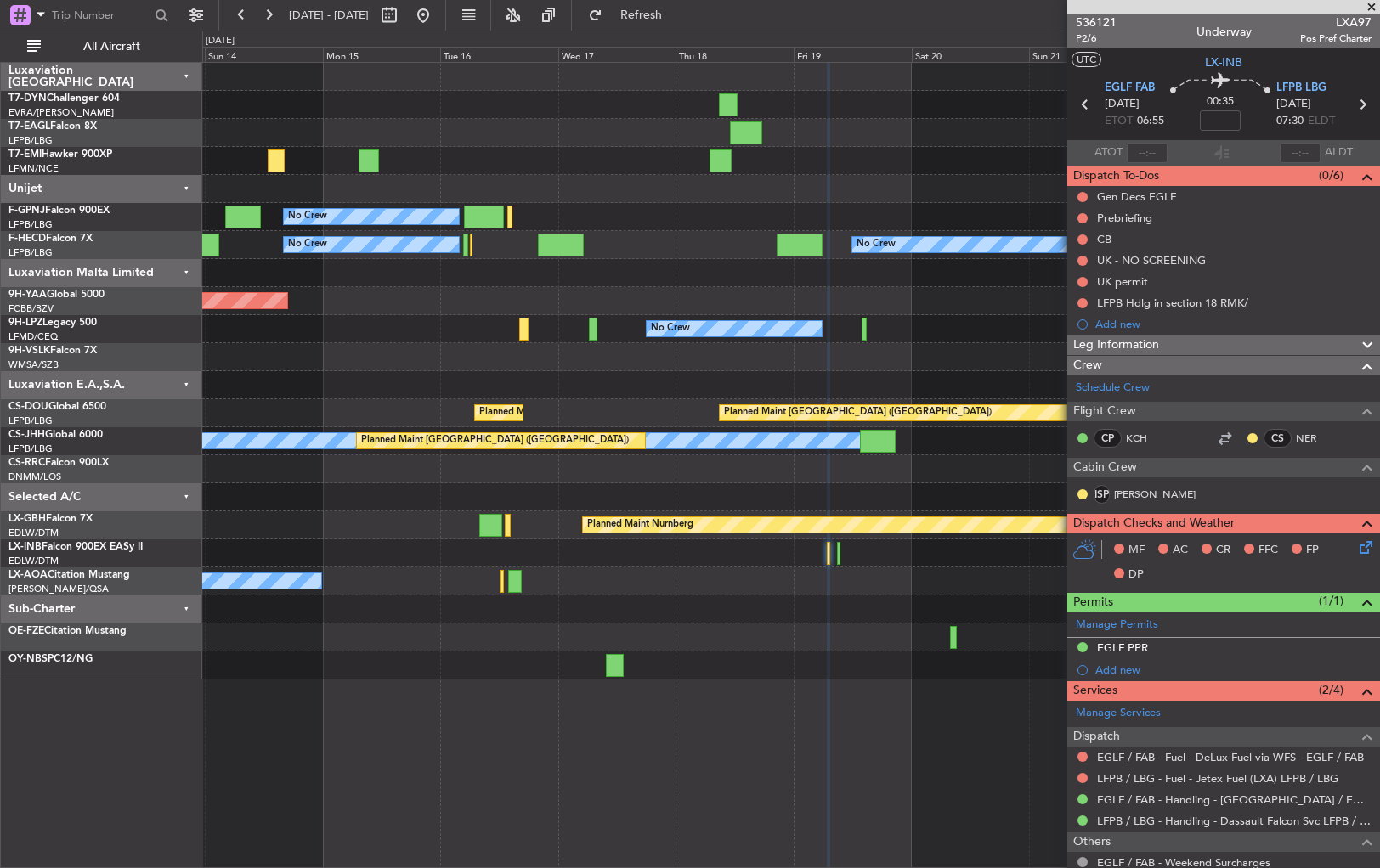
click at [836, 551] on div at bounding box center [791, 553] width 1177 height 28
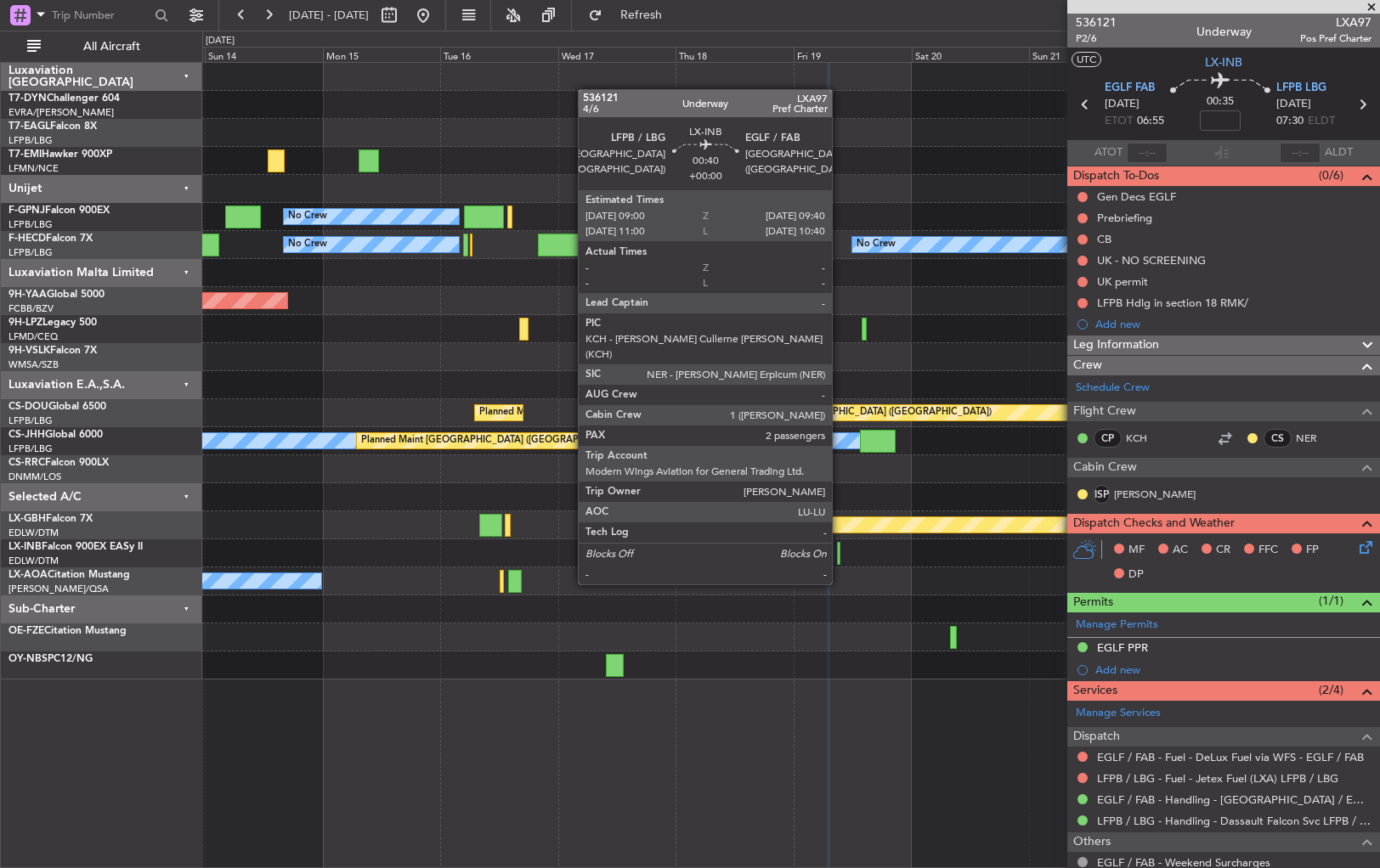
click at [840, 552] on div at bounding box center [839, 553] width 3 height 23
type input "2"
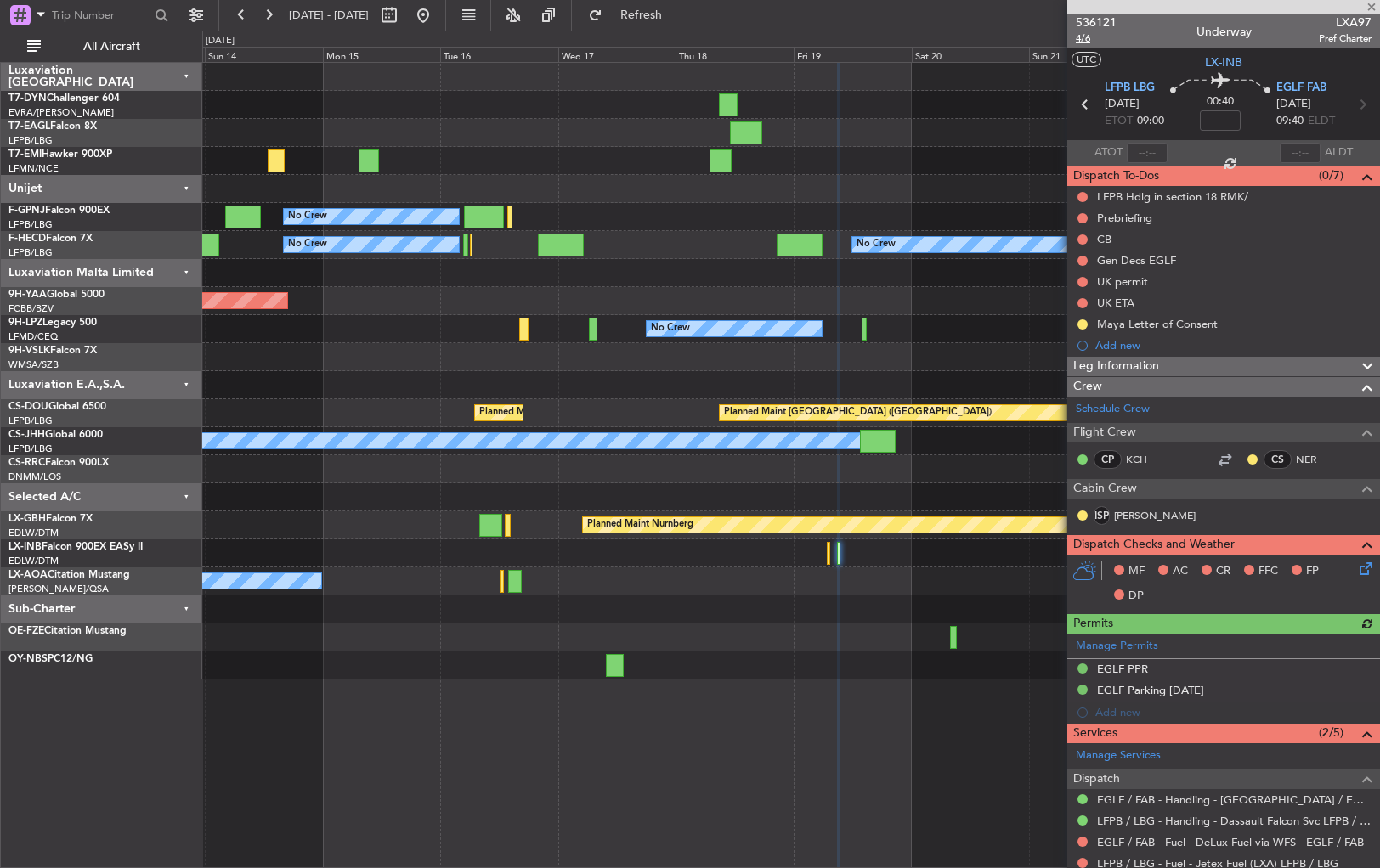
click at [1081, 38] on span "4/6" at bounding box center [1096, 39] width 41 height 15
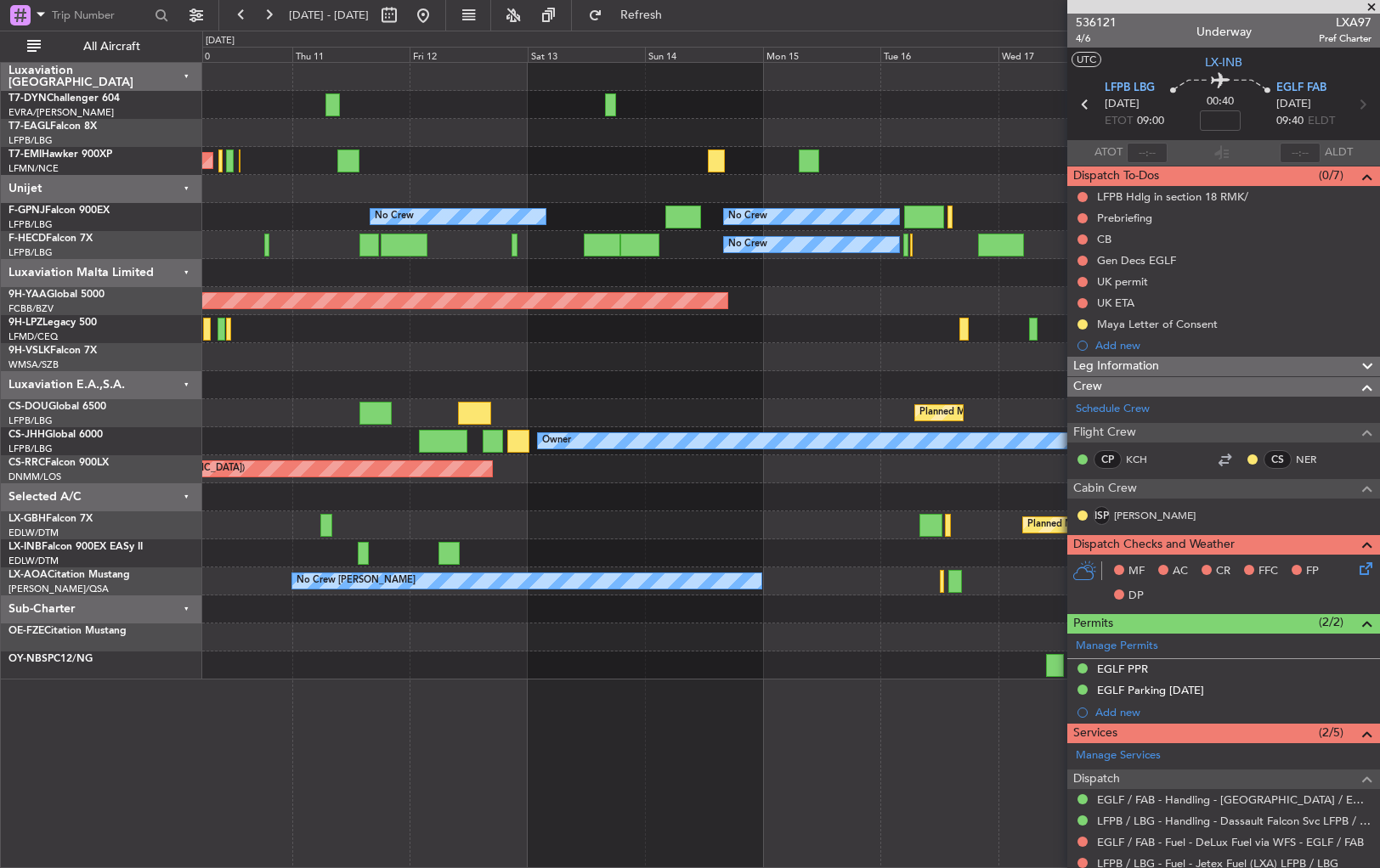
click at [840, 577] on div "Planned Maint New York (Teterboro) Planned Maint Zurich No Crew No Crew No Crew…" at bounding box center [791, 371] width 1177 height 617
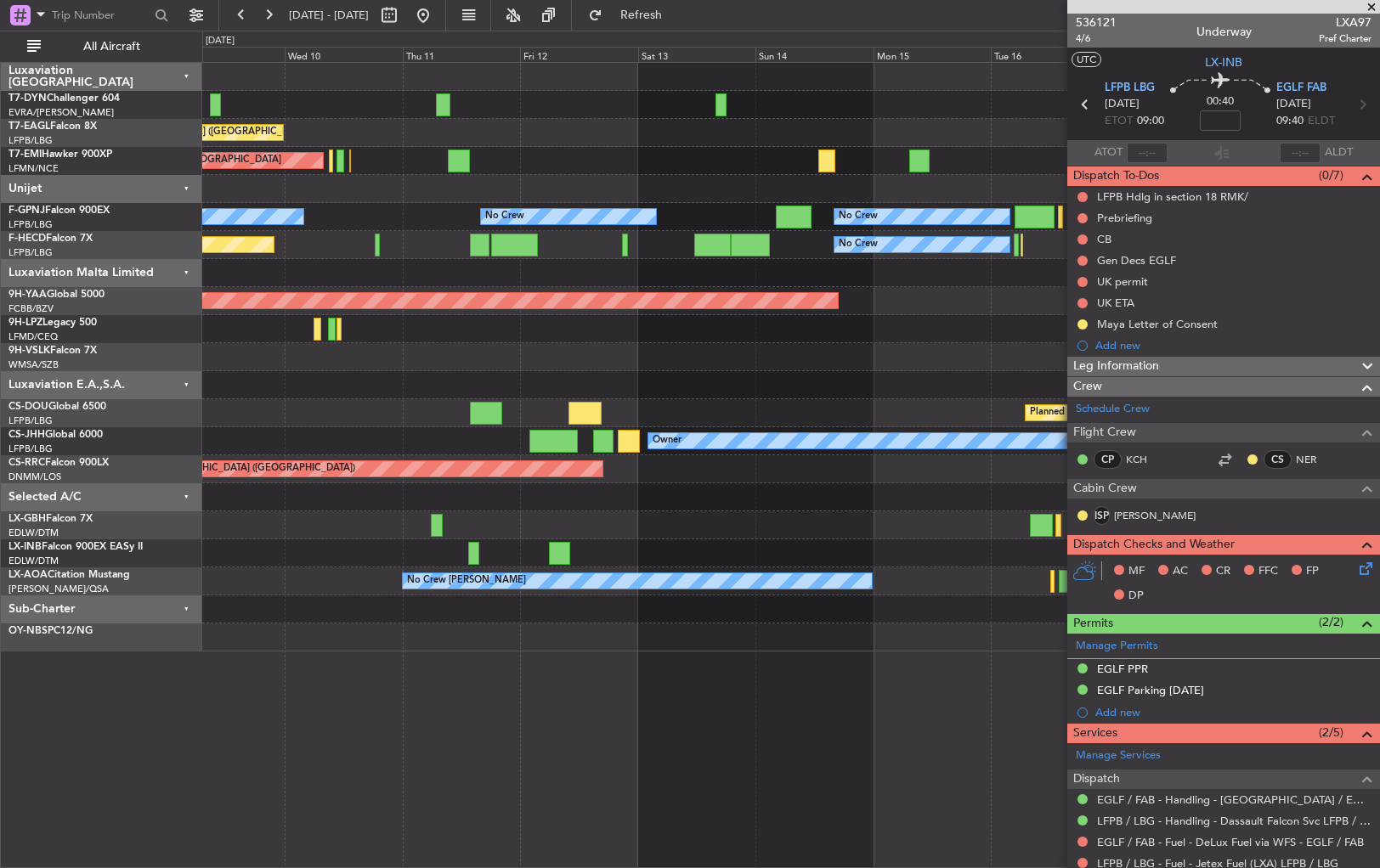
click at [700, 510] on div "Planned Maint New York (Teterboro) Planned Maint Zurich No Crew No Crew No Crew…" at bounding box center [791, 357] width 1177 height 589
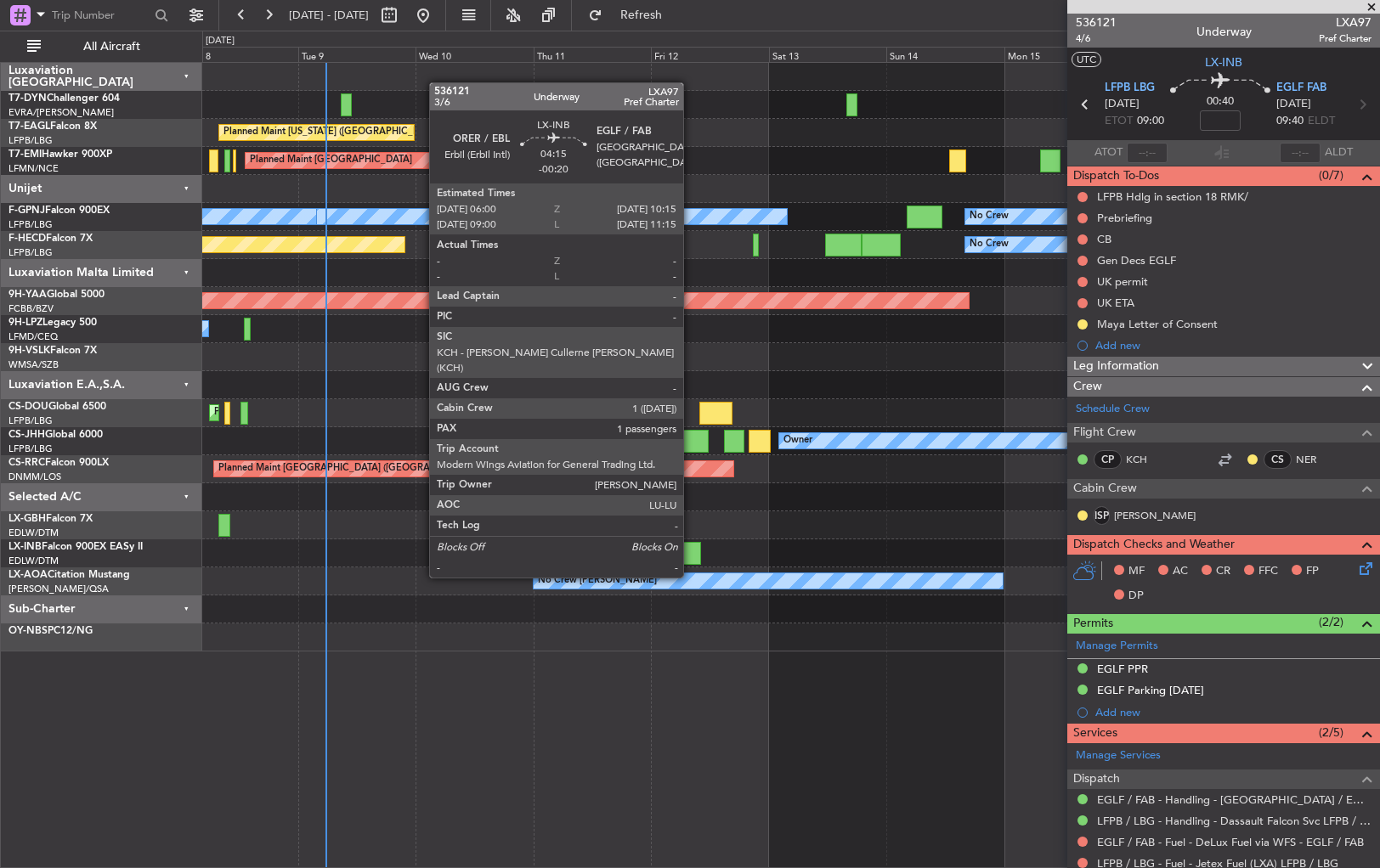
click at [689, 551] on div at bounding box center [690, 553] width 22 height 23
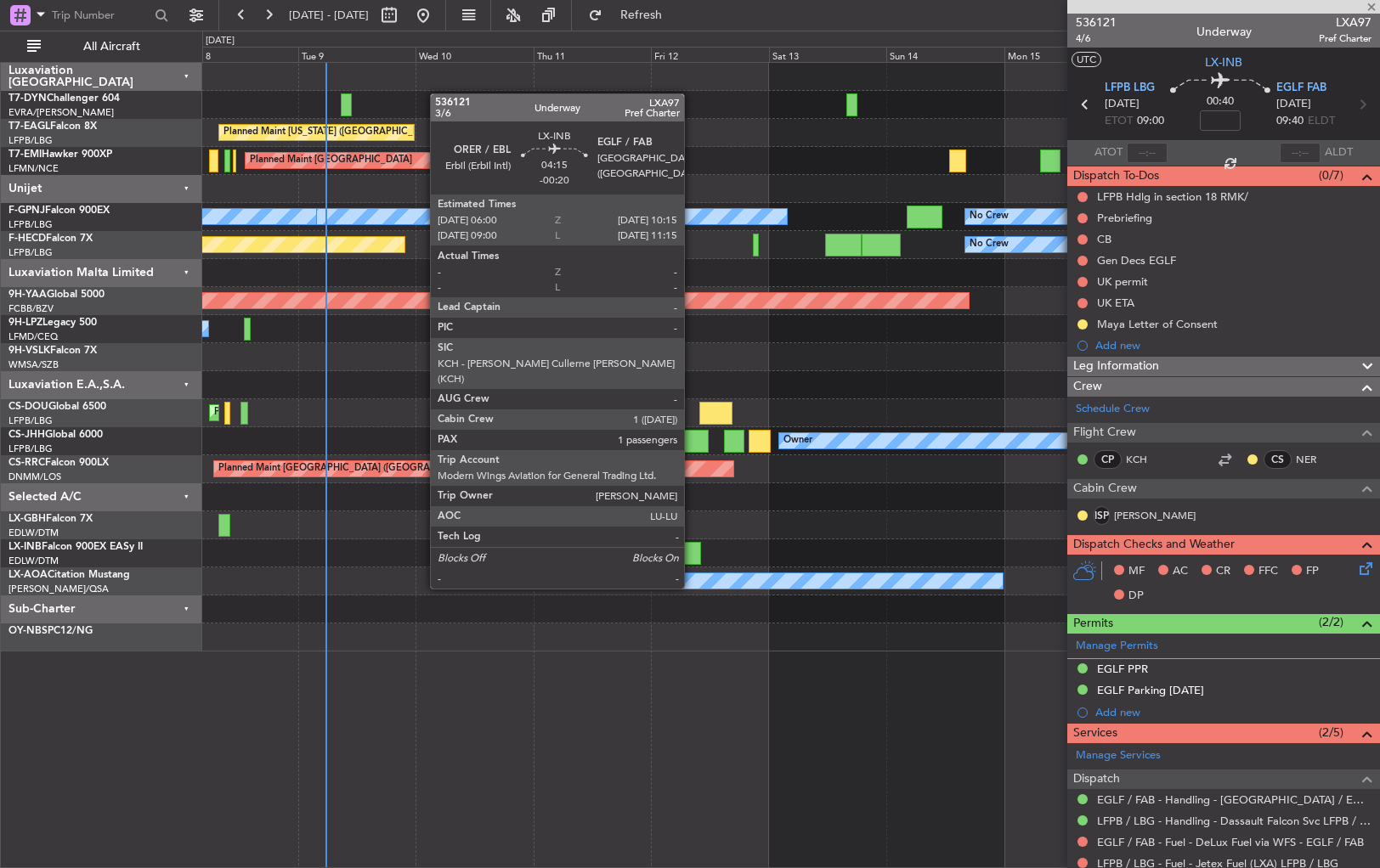
type input "-00:20"
type input "1"
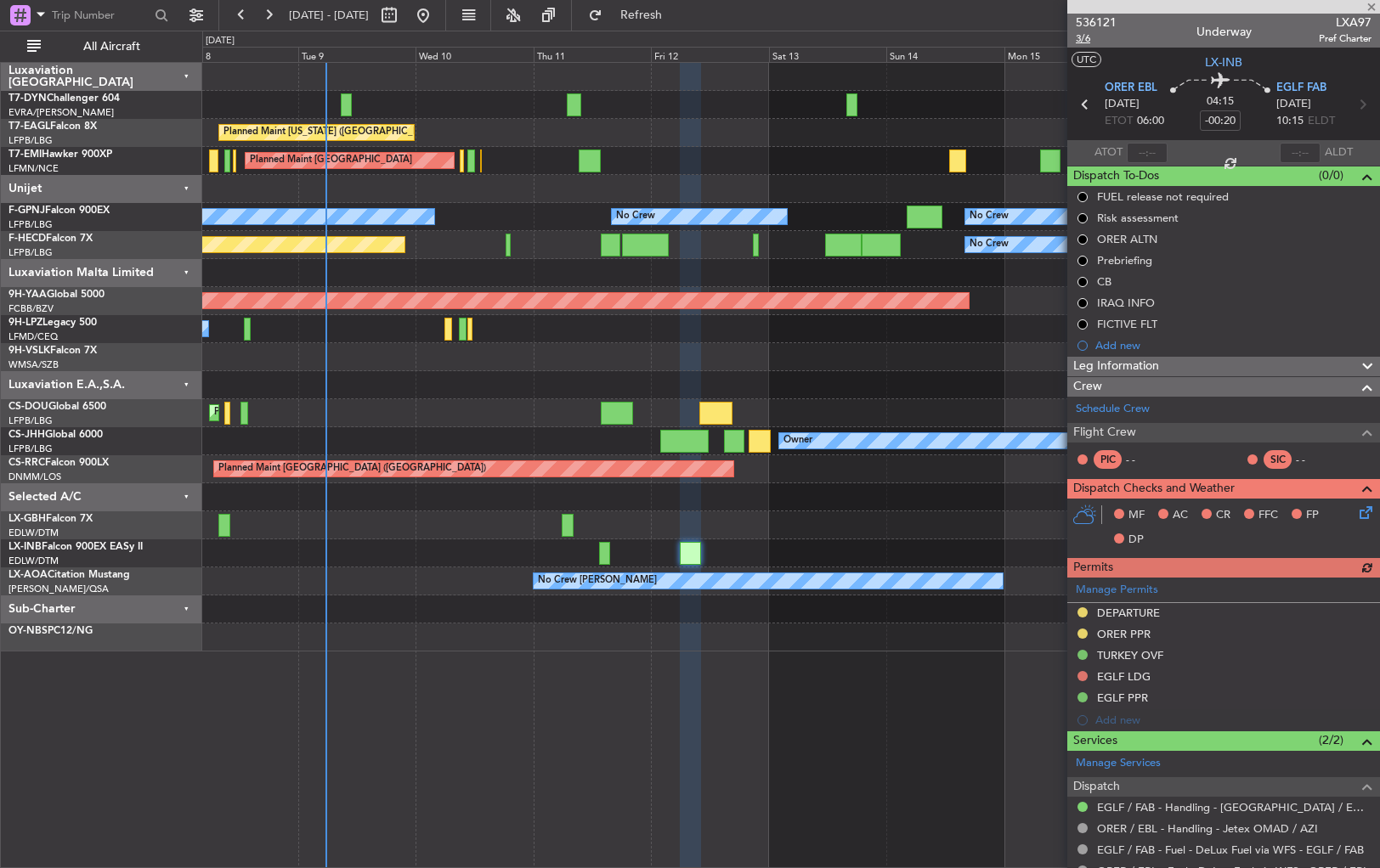
click at [1084, 40] on span "3/6" at bounding box center [1096, 39] width 41 height 15
click at [403, 14] on button at bounding box center [389, 16] width 28 height 28
select select "9"
select select "2025"
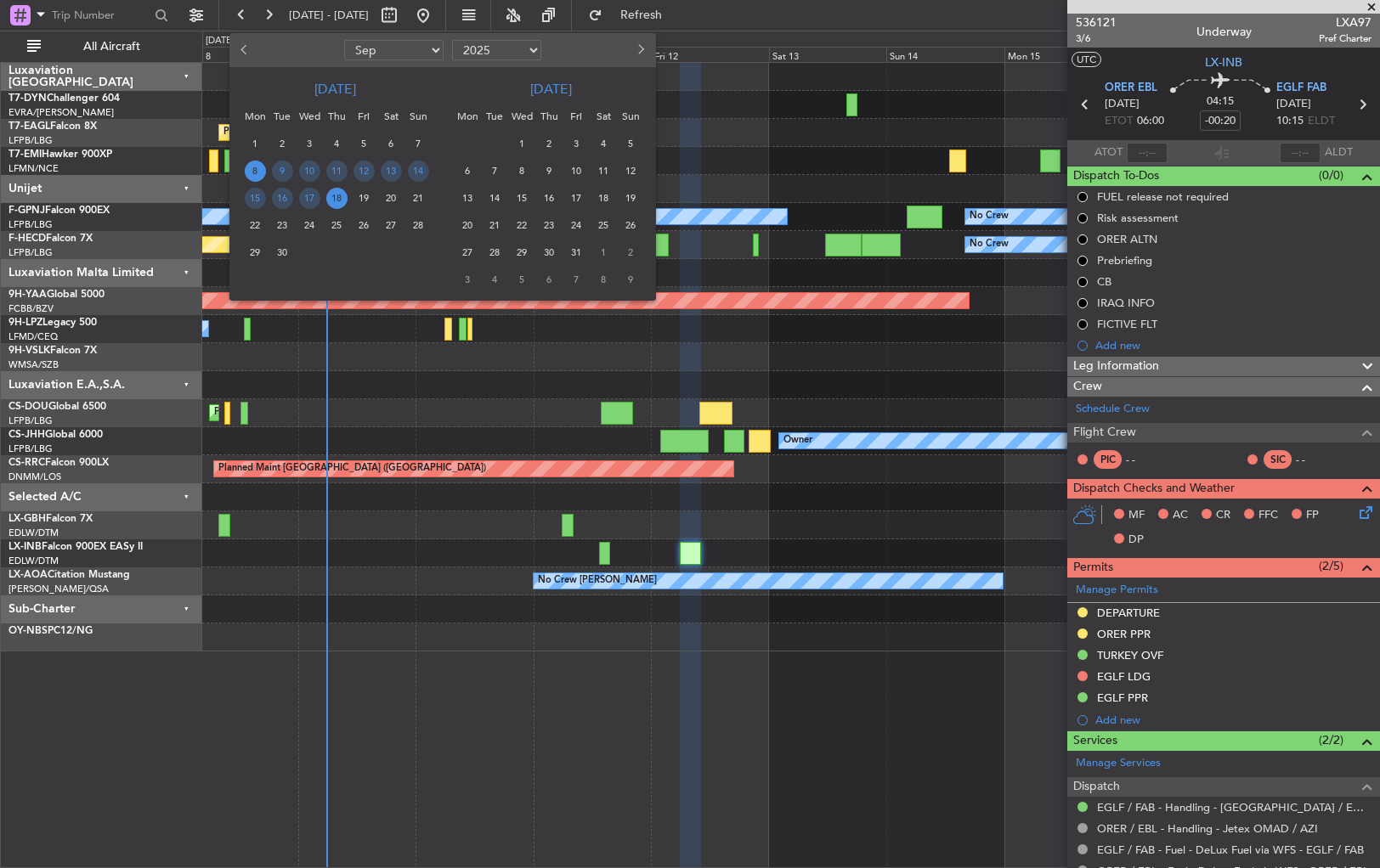
click at [245, 51] on span "Previous month" at bounding box center [246, 49] width 10 height 10
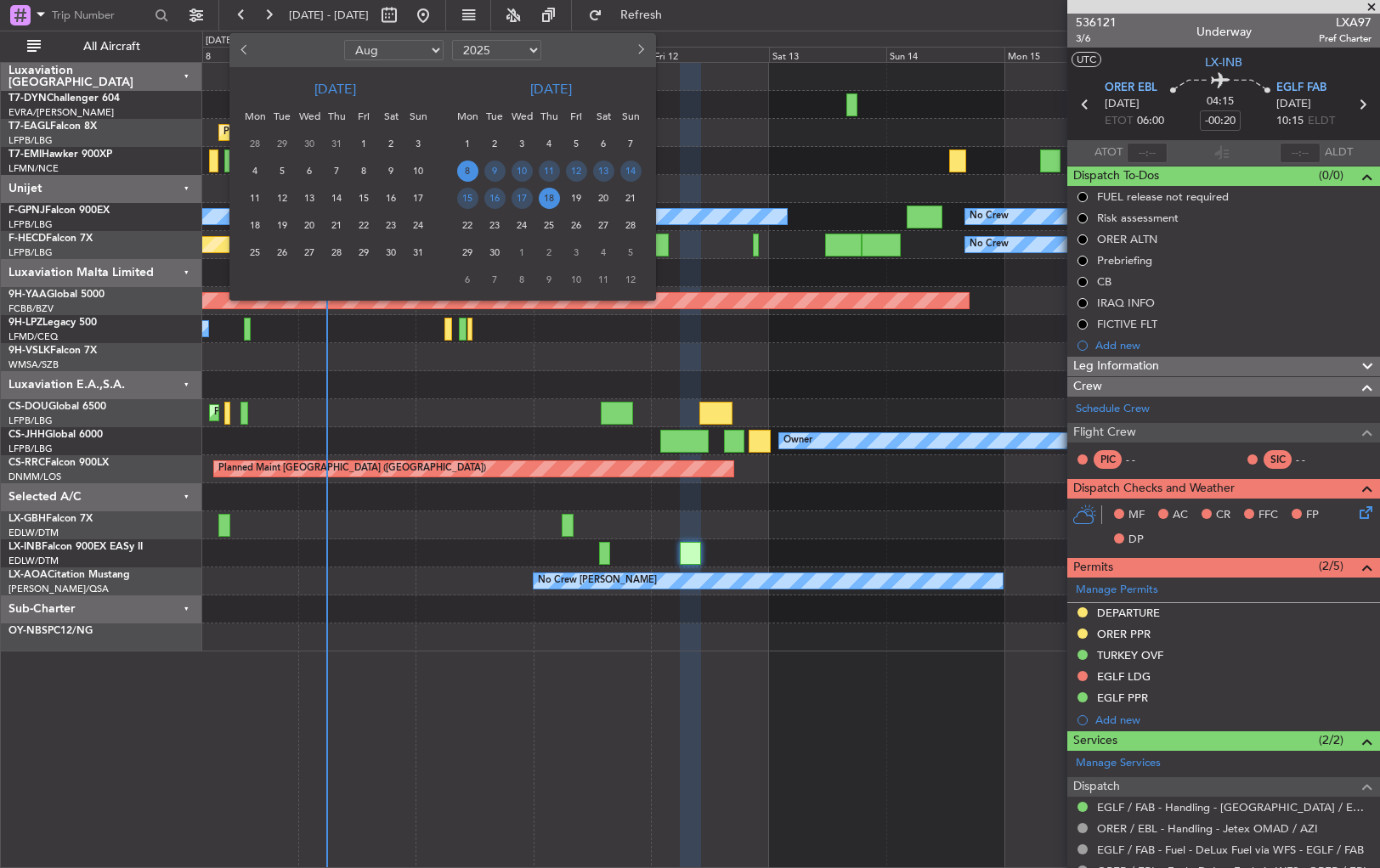
click at [245, 51] on span "Previous month" at bounding box center [246, 49] width 10 height 10
select select "4"
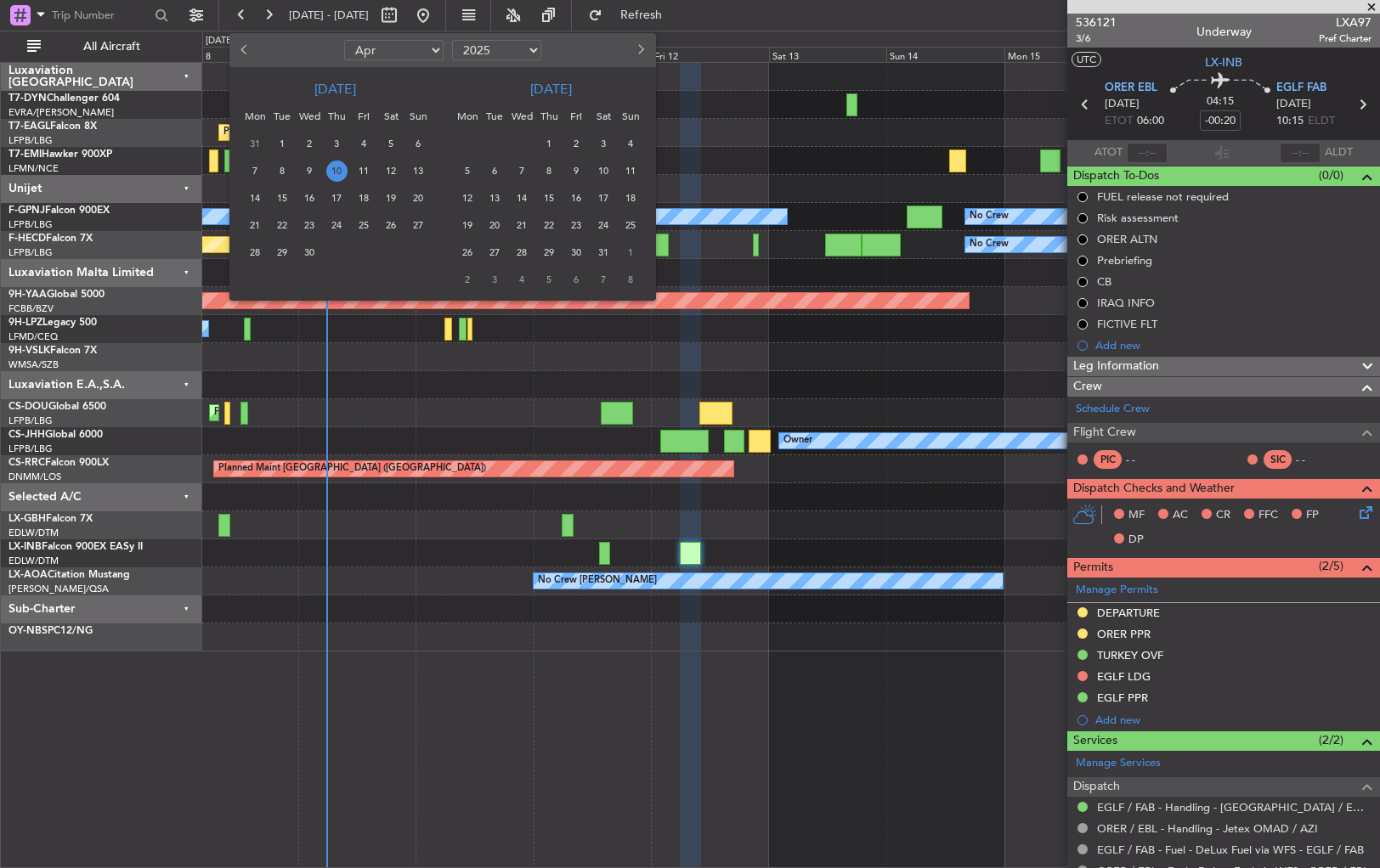
click at [338, 174] on span "10" at bounding box center [337, 172] width 22 height 22
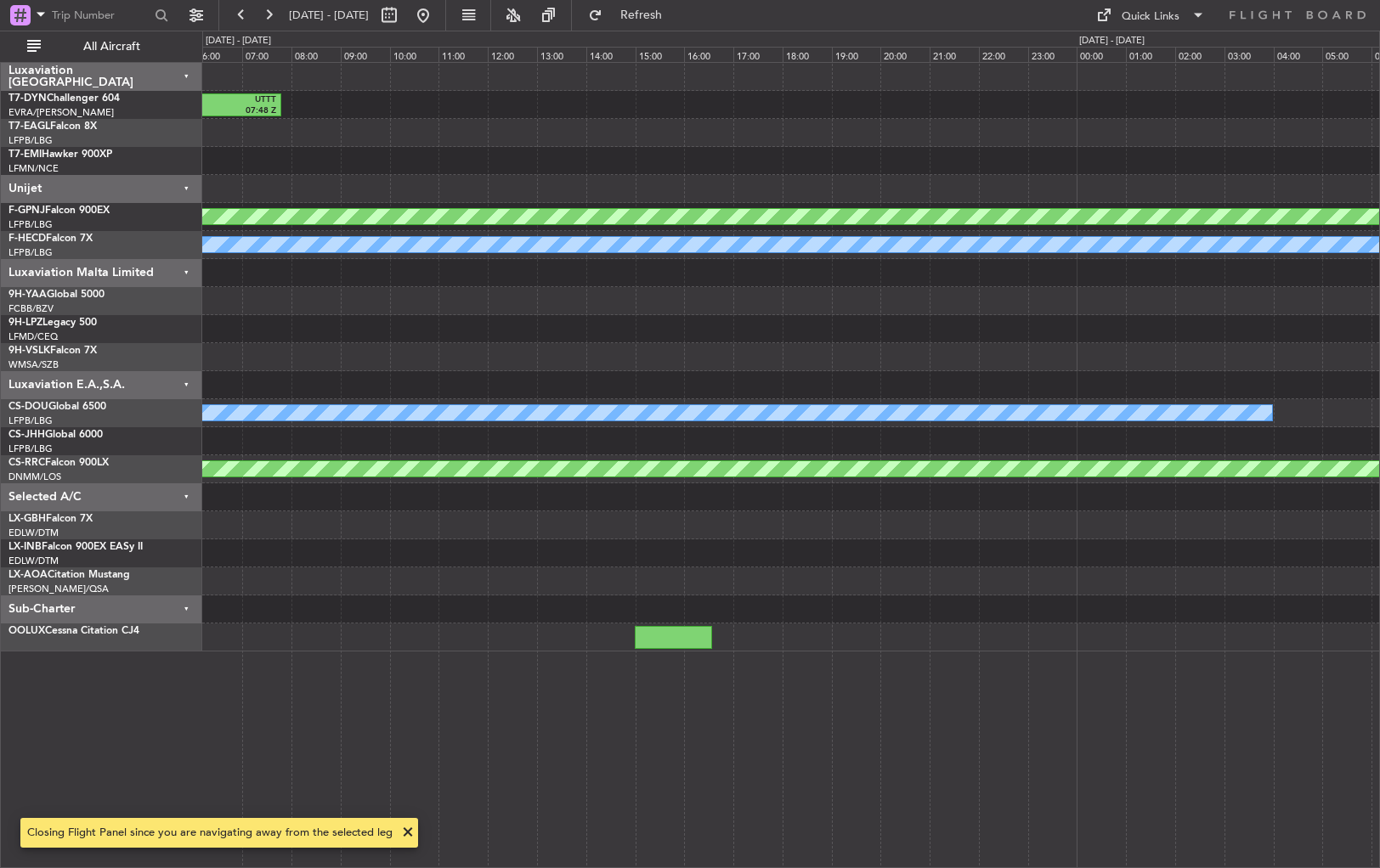
click at [411, 603] on div "OMDW 04:36 Z UTTT 07:48 Z Planned Maint Paris (Le Bourget) No Crew Male (Velana…" at bounding box center [791, 357] width 1177 height 589
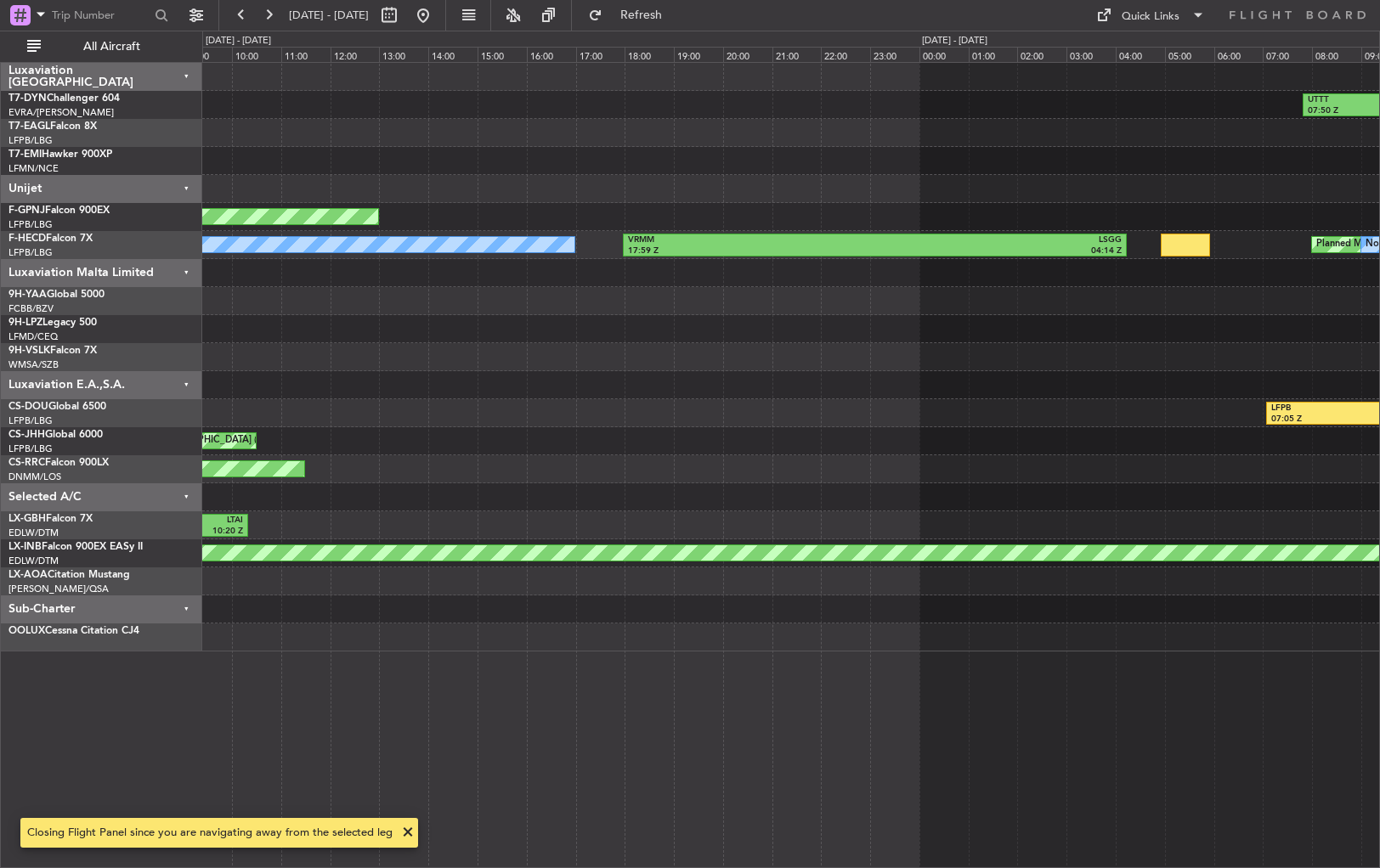
click at [442, 516] on div "UTTT 07:50 Z ZLXY 12:08 Z Planned Maint Paris (Le Bourget) No Crew Male (Velana…" at bounding box center [791, 357] width 1177 height 589
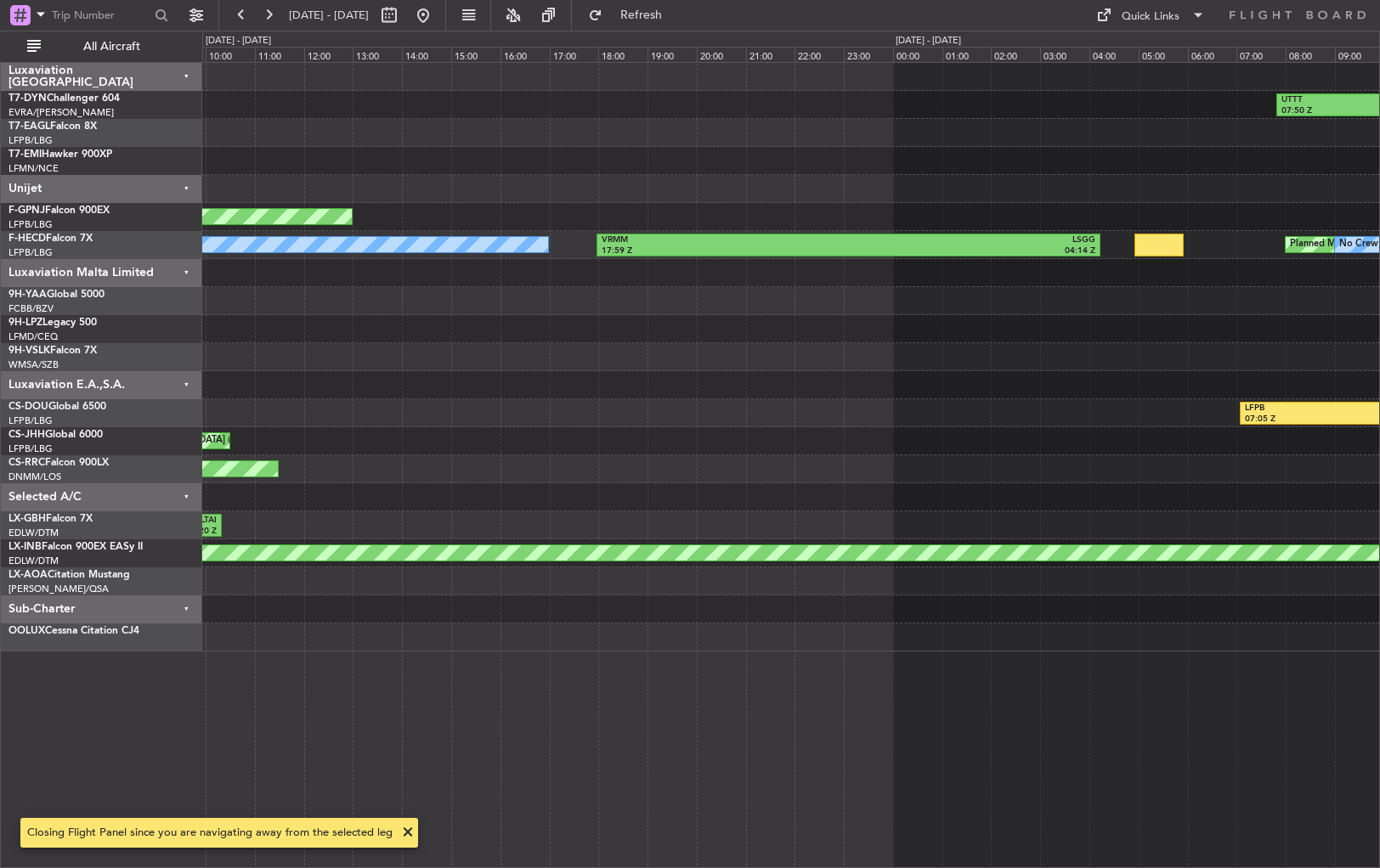
click at [289, 516] on div "UTTT 07:50 Z ZLXY 12:08 Z Planned Maint Paris (Le Bourget) No Crew Male (Velana…" at bounding box center [791, 357] width 1177 height 589
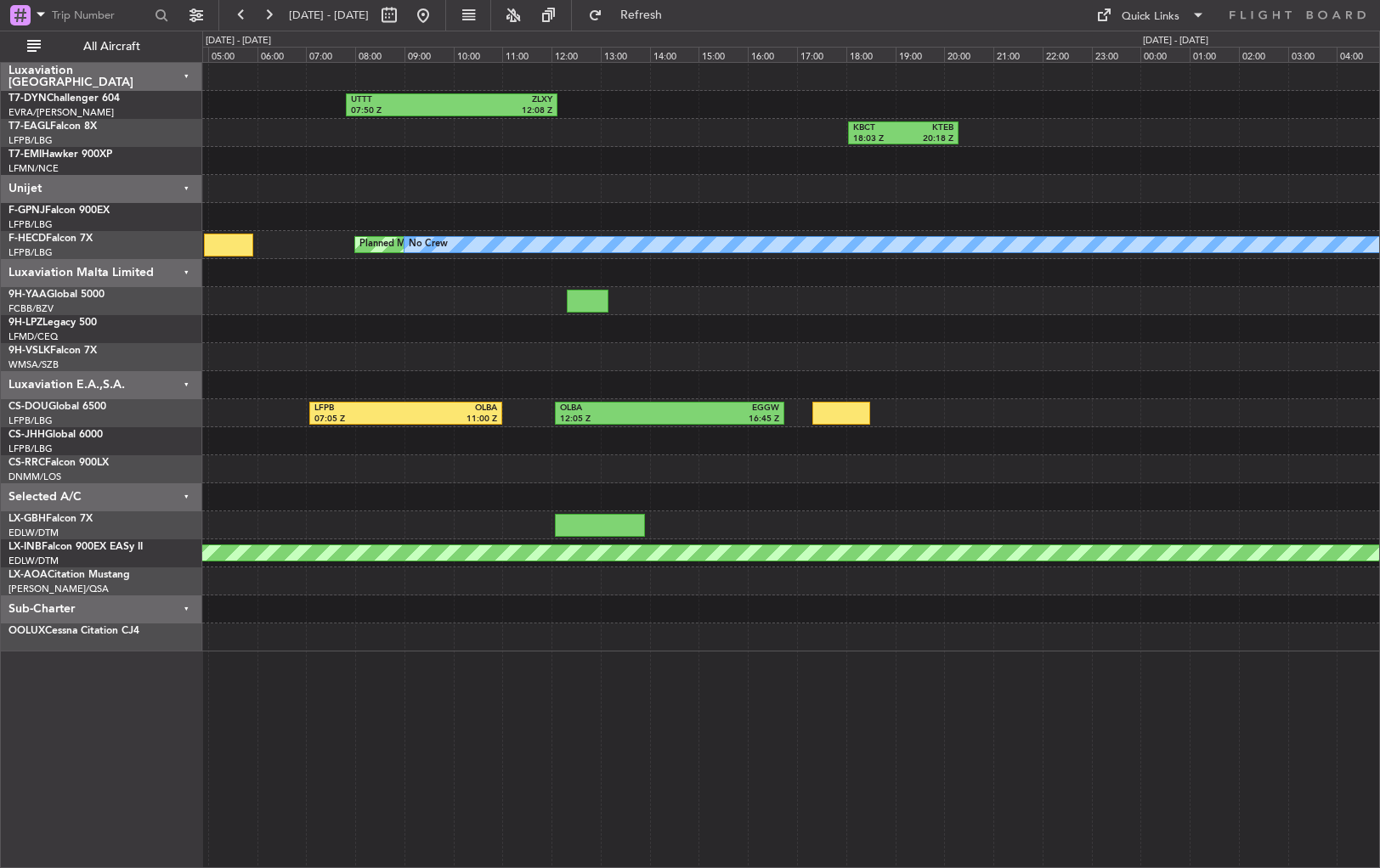
click at [466, 532] on div "UTTT 07:50 Z ZLXY 12:08 Z KBCT 18:03 Z KTEB 20:18 Z Planned Maint Paris (Le Bou…" at bounding box center [791, 357] width 1177 height 589
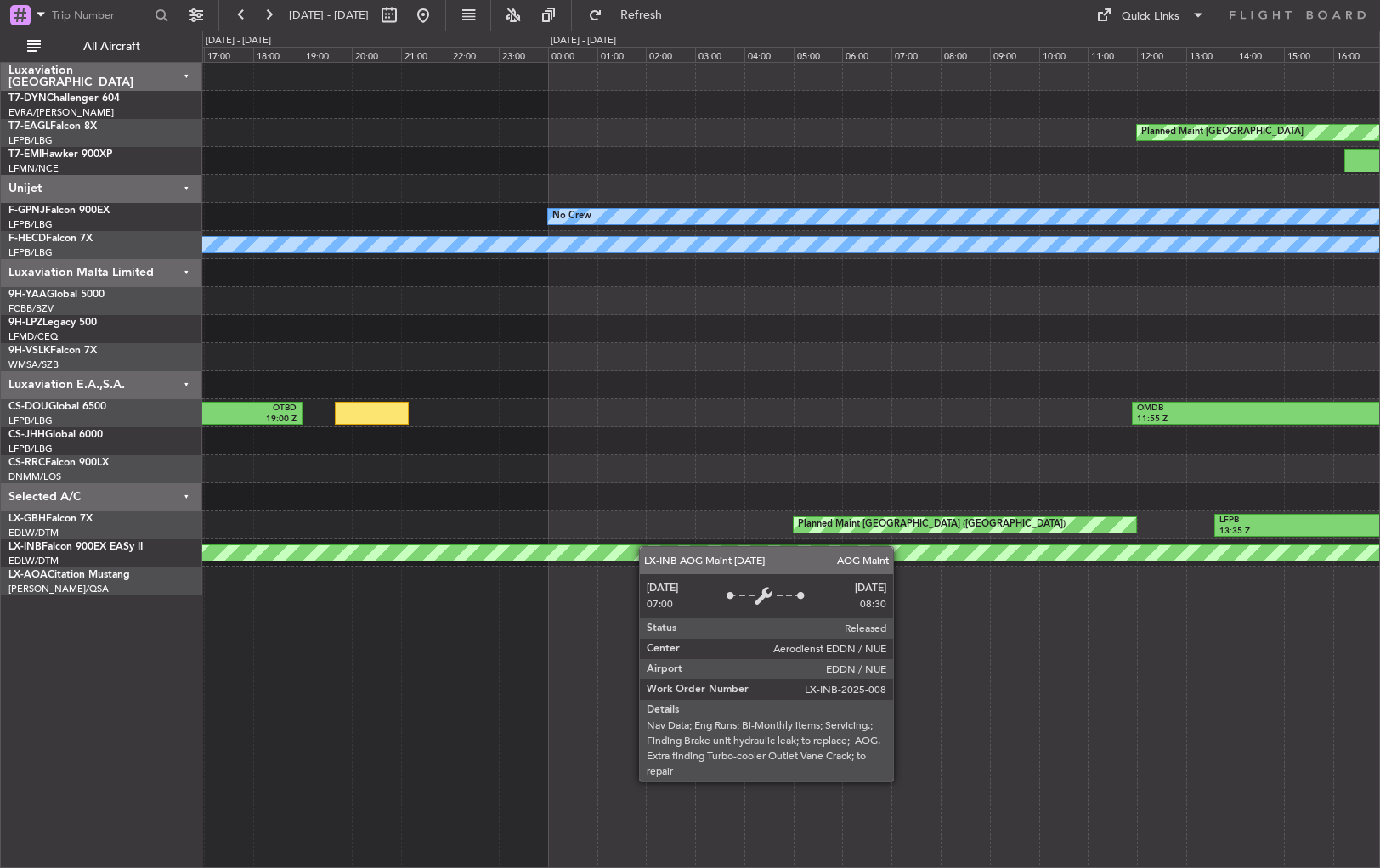
click at [318, 577] on div "Planned Maint Boca Raton GMMX 18:44 Z LIEE 21:29 Z No Crew Planned Maint Paris …" at bounding box center [791, 329] width 1177 height 532
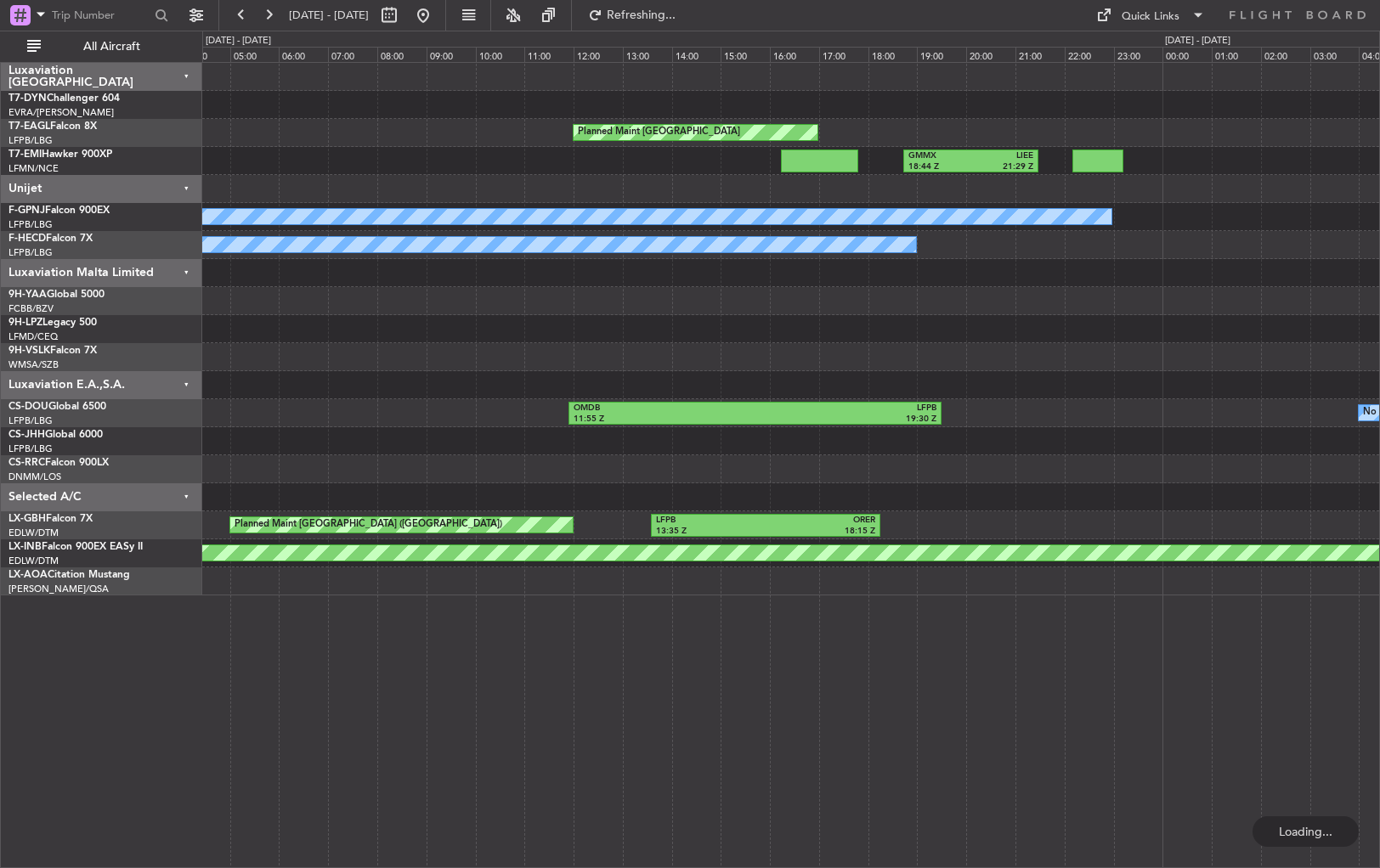
click at [0, 636] on html "13 Apr 2025 - 14 Apr 2025 Refreshing... Quick Links All Aircraft Planned Maint …" at bounding box center [690, 434] width 1380 height 868
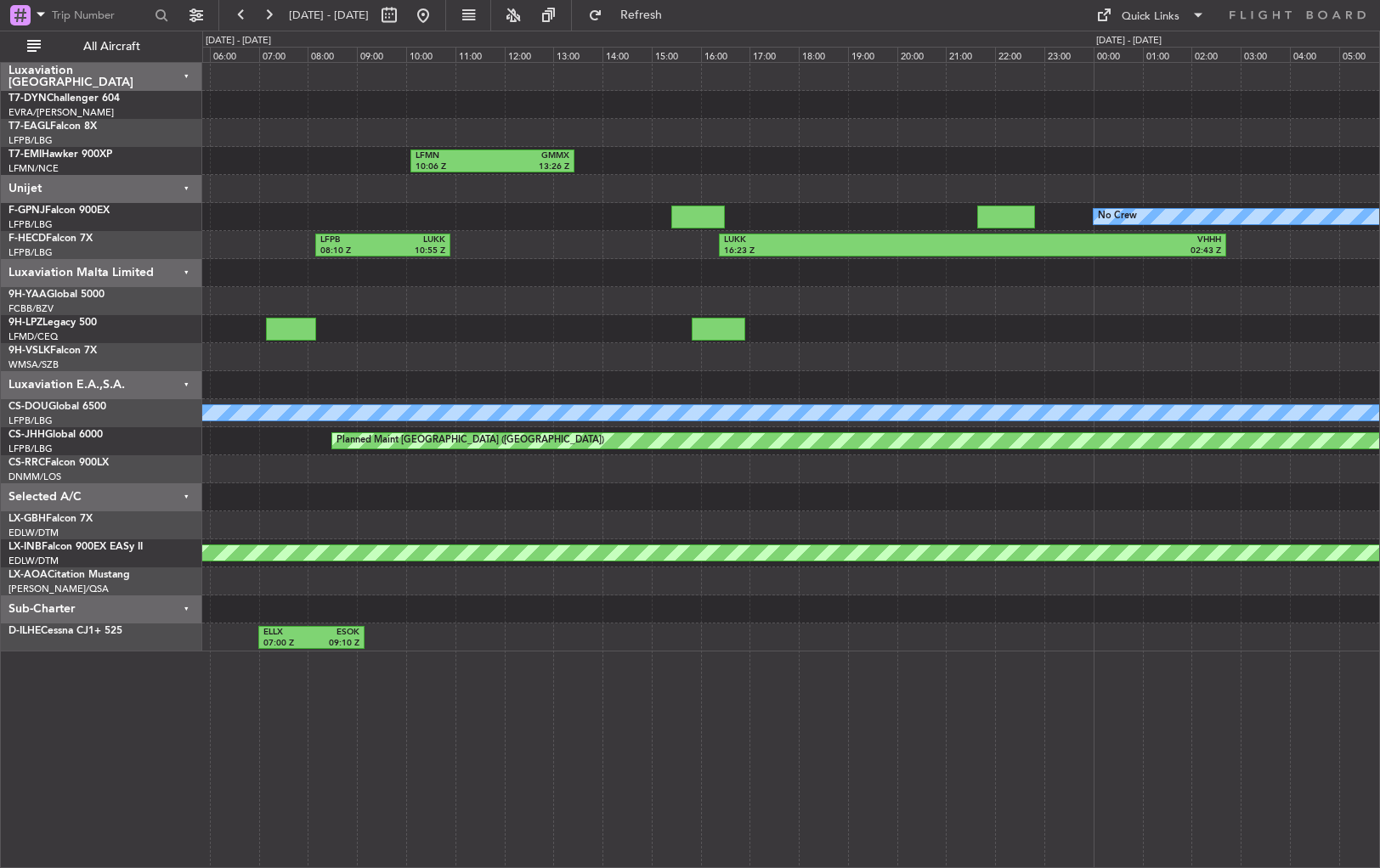
click at [276, 578] on div "LFMN 10:06 Z GMMX 13:26 Z No Crew No Crew LFPB 08:10 Z LUKK 10:55 Z LUKK 16:23 …" at bounding box center [791, 357] width 1177 height 589
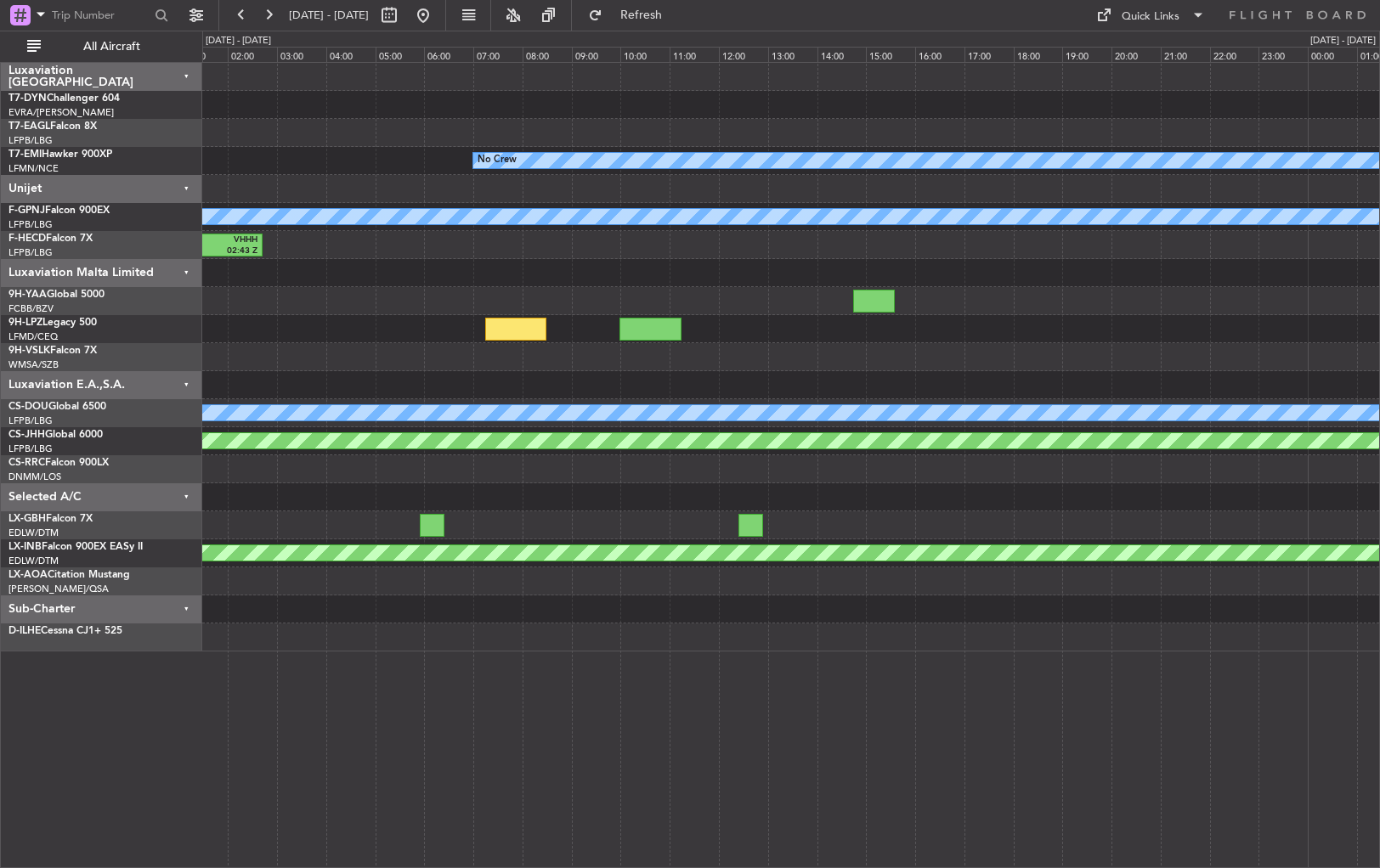
click at [399, 571] on div "No Crew No Crew LUKK 16:23 Z VHHH 02:43 Z Unplanned Maint Paris (Le Bourget) No…" at bounding box center [791, 357] width 1177 height 589
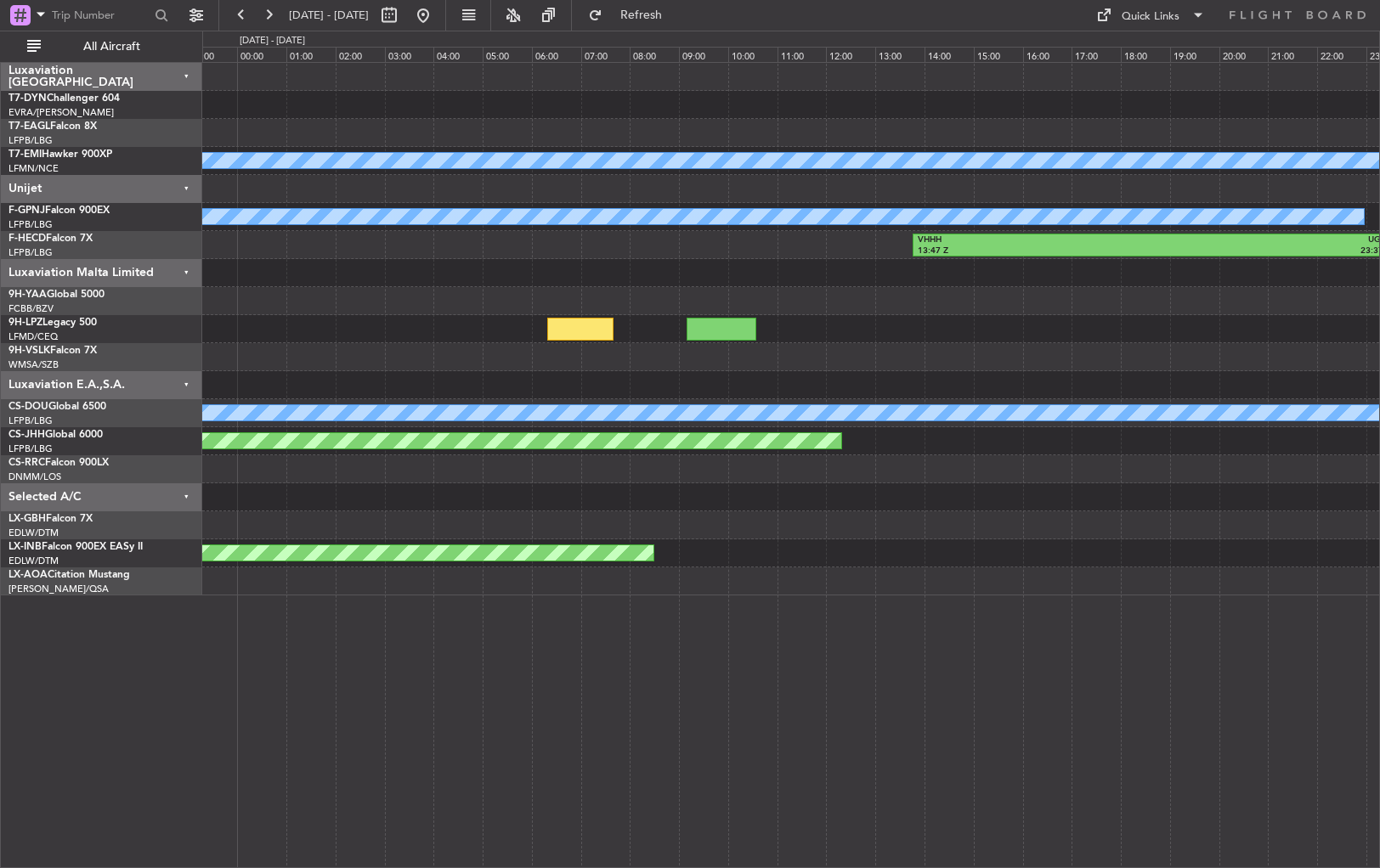
click at [378, 605] on div "No Crew No Crew VHHH 13:47 Z UGTB 23:37 Z AOG Maint Tbilisi Unplanned Maint Par…" at bounding box center [791, 465] width 1178 height 807
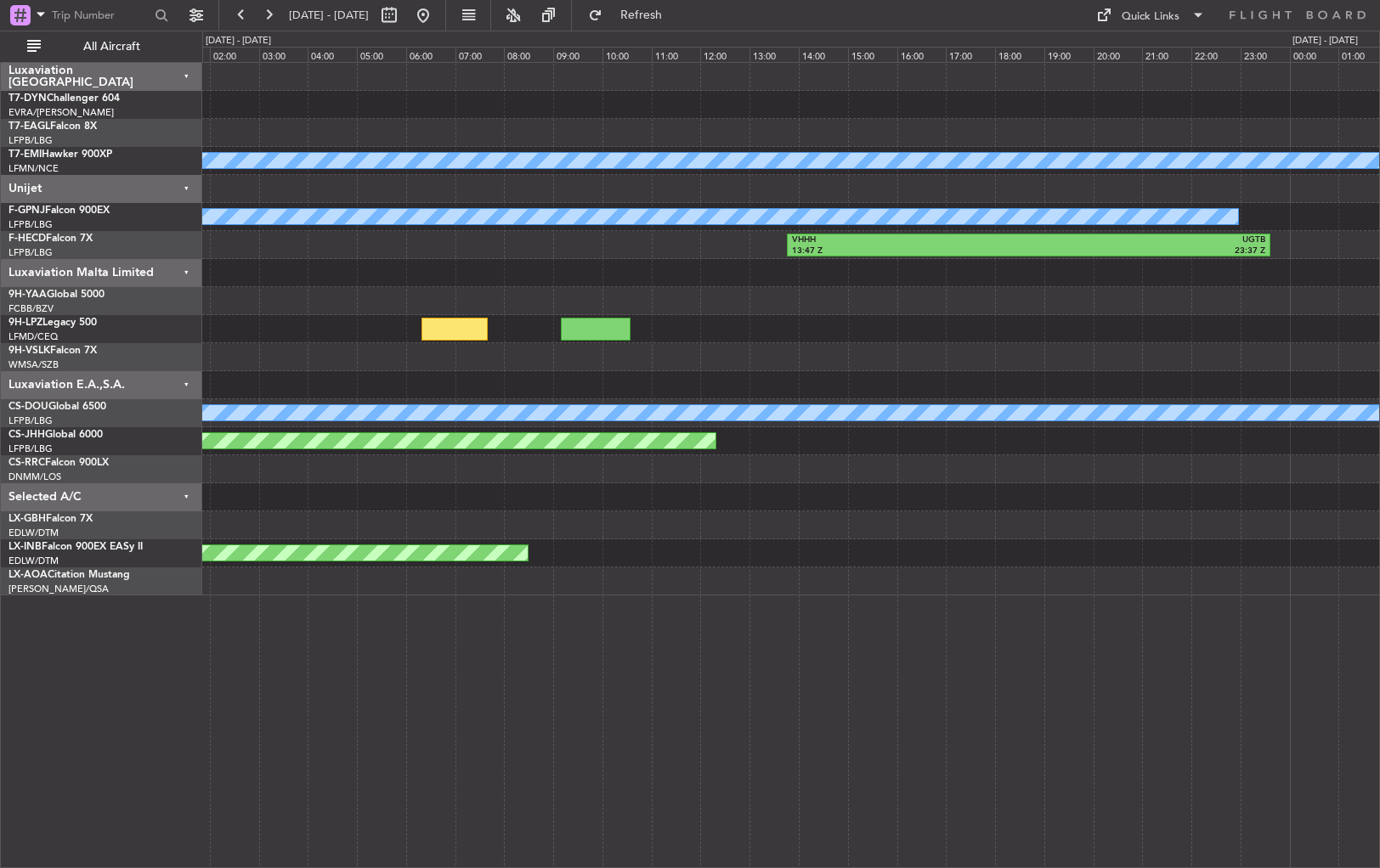
click at [546, 579] on div "No Crew No Crew LFPB 07:10 Z UGTB 11:50 Z VHHH 13:47 Z UGTB 23:37 Z AOG Maint T…" at bounding box center [791, 329] width 1177 height 532
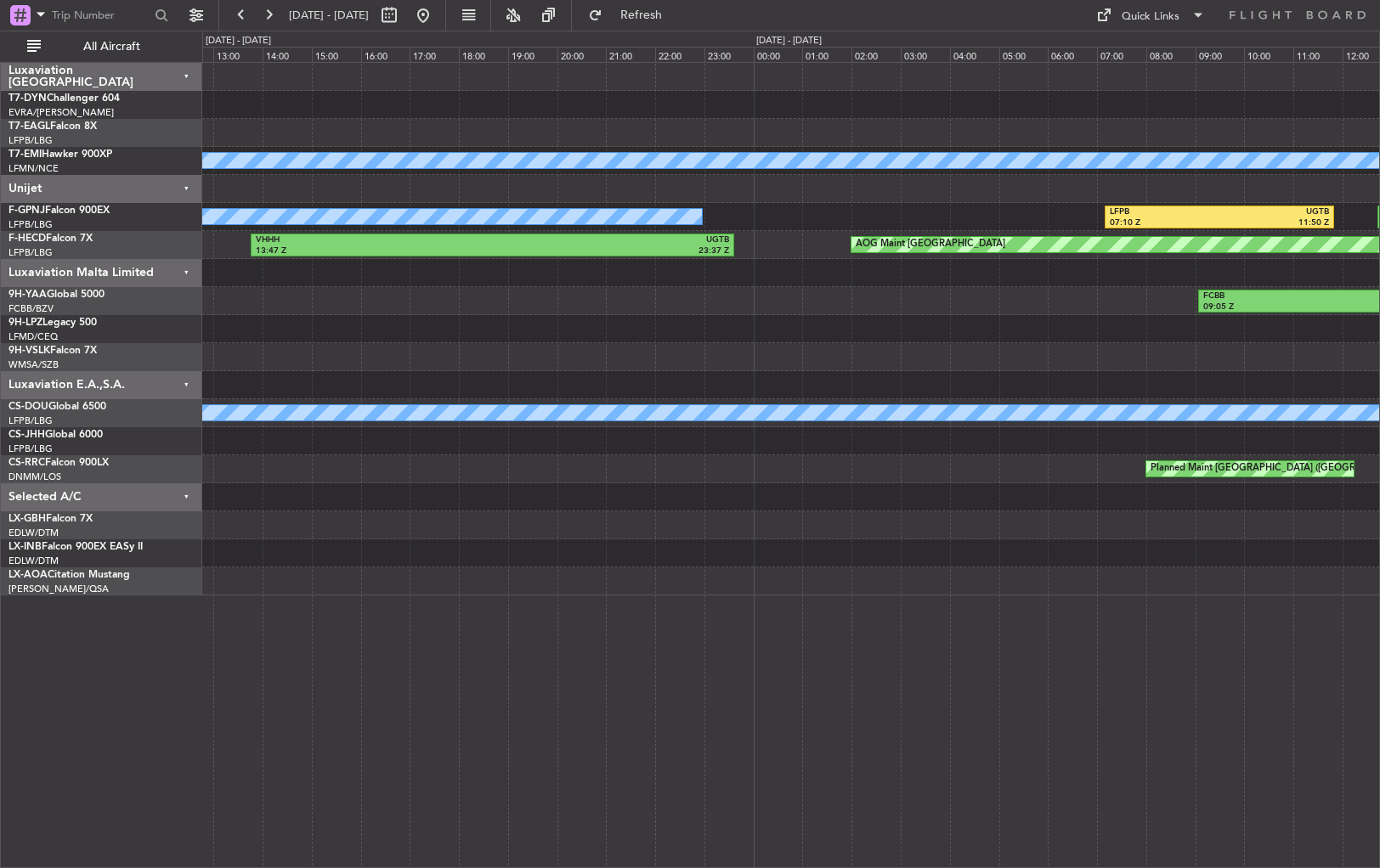
click at [387, 600] on div "No Crew No Crew LFPB 07:10 Z UGTB 11:50 Z UGTB 12:44 Z LFPB 17:27 Z VHHH 13:47 …" at bounding box center [791, 465] width 1178 height 807
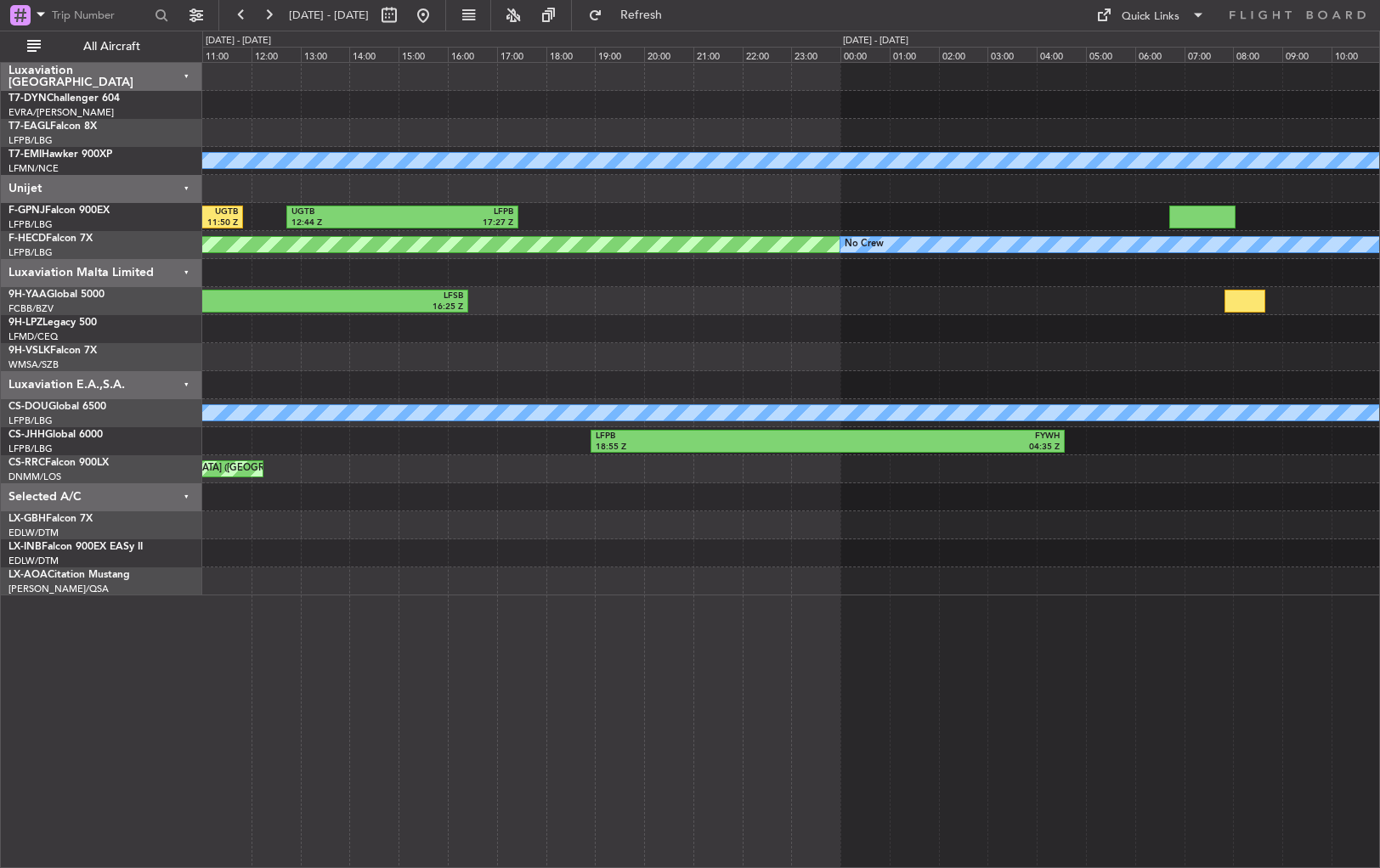
click at [125, 682] on div "No Crew LFPB 07:10 Z UGTB 11:50 Z UGTB 12:44 Z LFPB 17:27 Z AOG Maint Tbilisi N…" at bounding box center [690, 449] width 1380 height 837
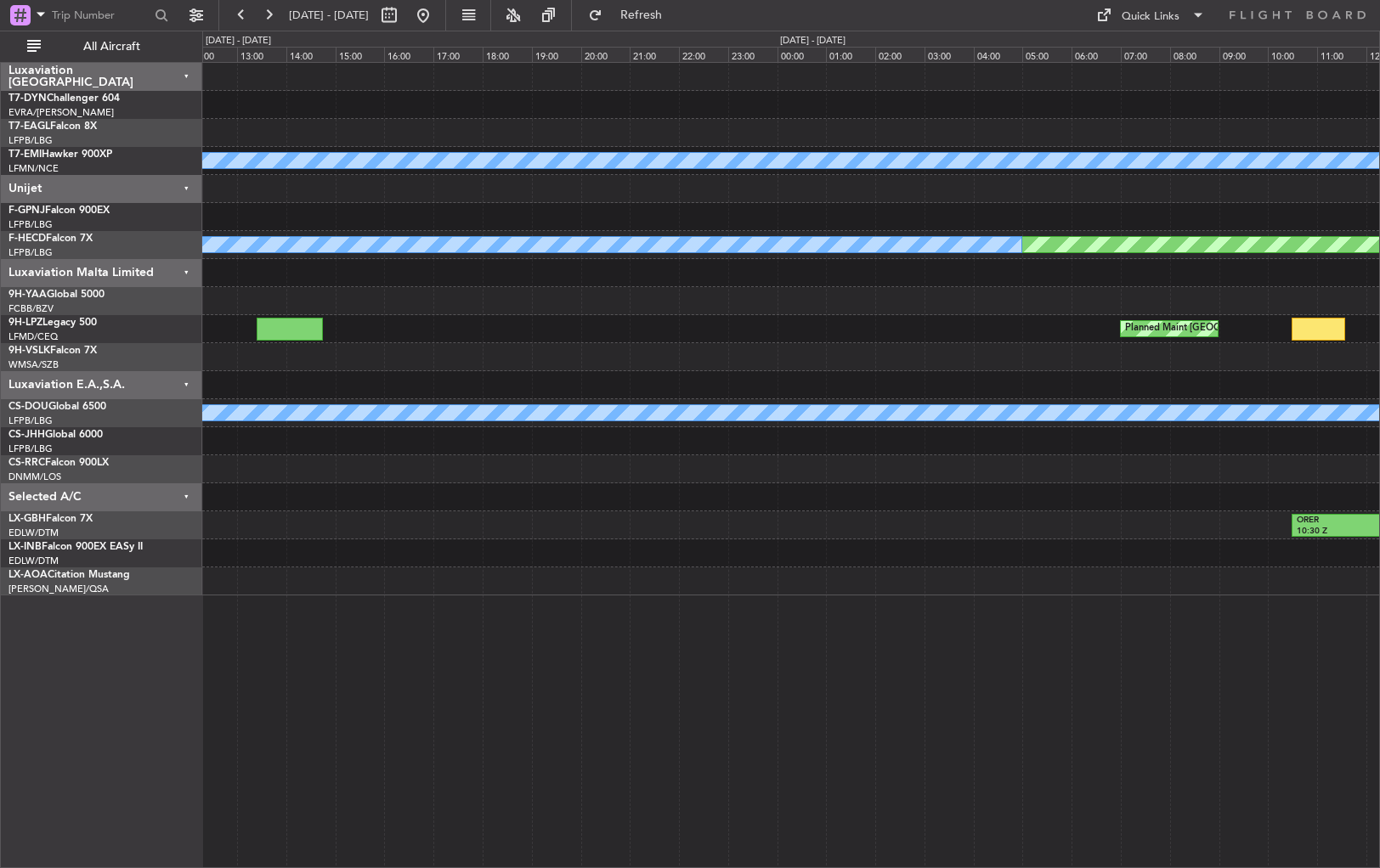
click at [132, 618] on div "No Crew AOG Maint Tbilisi No Crew Planned Maint Paris (Le Bourget) No Crew ORER…" at bounding box center [690, 449] width 1380 height 837
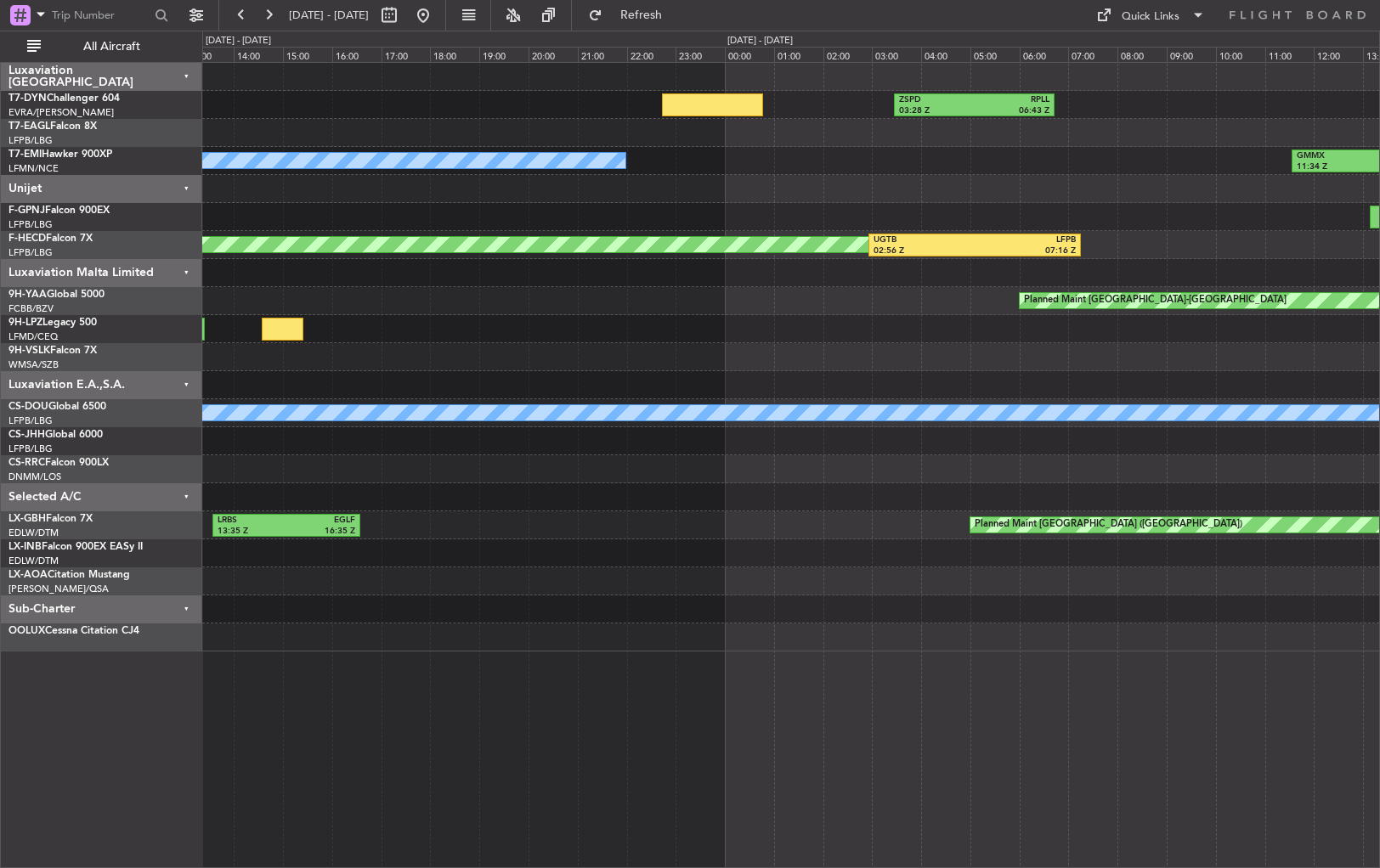
click at [108, 739] on div "ZSPD 03:28 Z RPLL 06:43 Z No Crew GMMX 11:34 Z LFMN 14:24 Z No Crew No Crew AOG…" at bounding box center [690, 449] width 1380 height 837
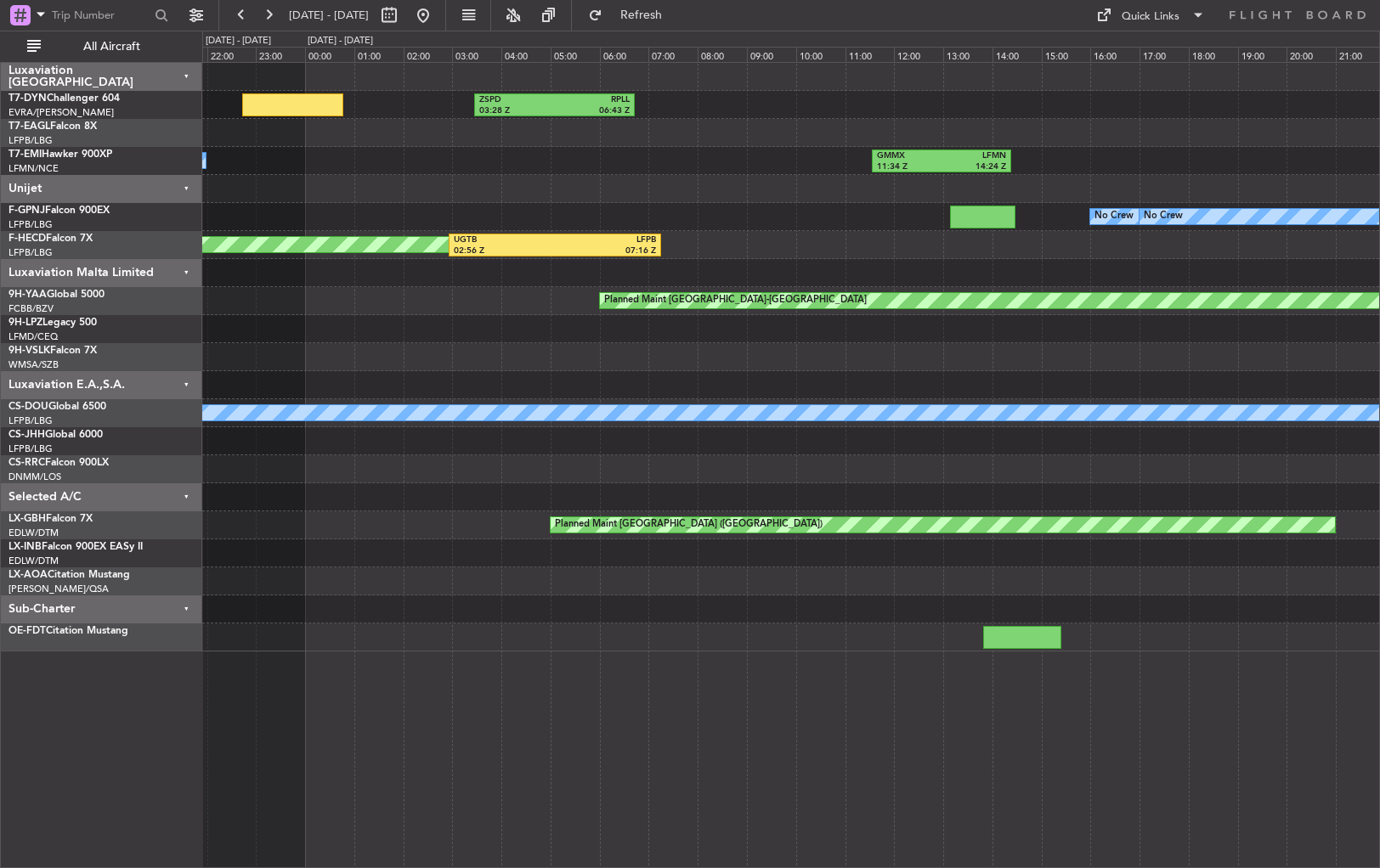
click at [174, 661] on div "ZSPD 03:28 Z RPLL 06:43 Z No Crew GMMX 11:34 Z LFMN 14:24 Z No Crew No Crew AOG…" at bounding box center [690, 449] width 1380 height 837
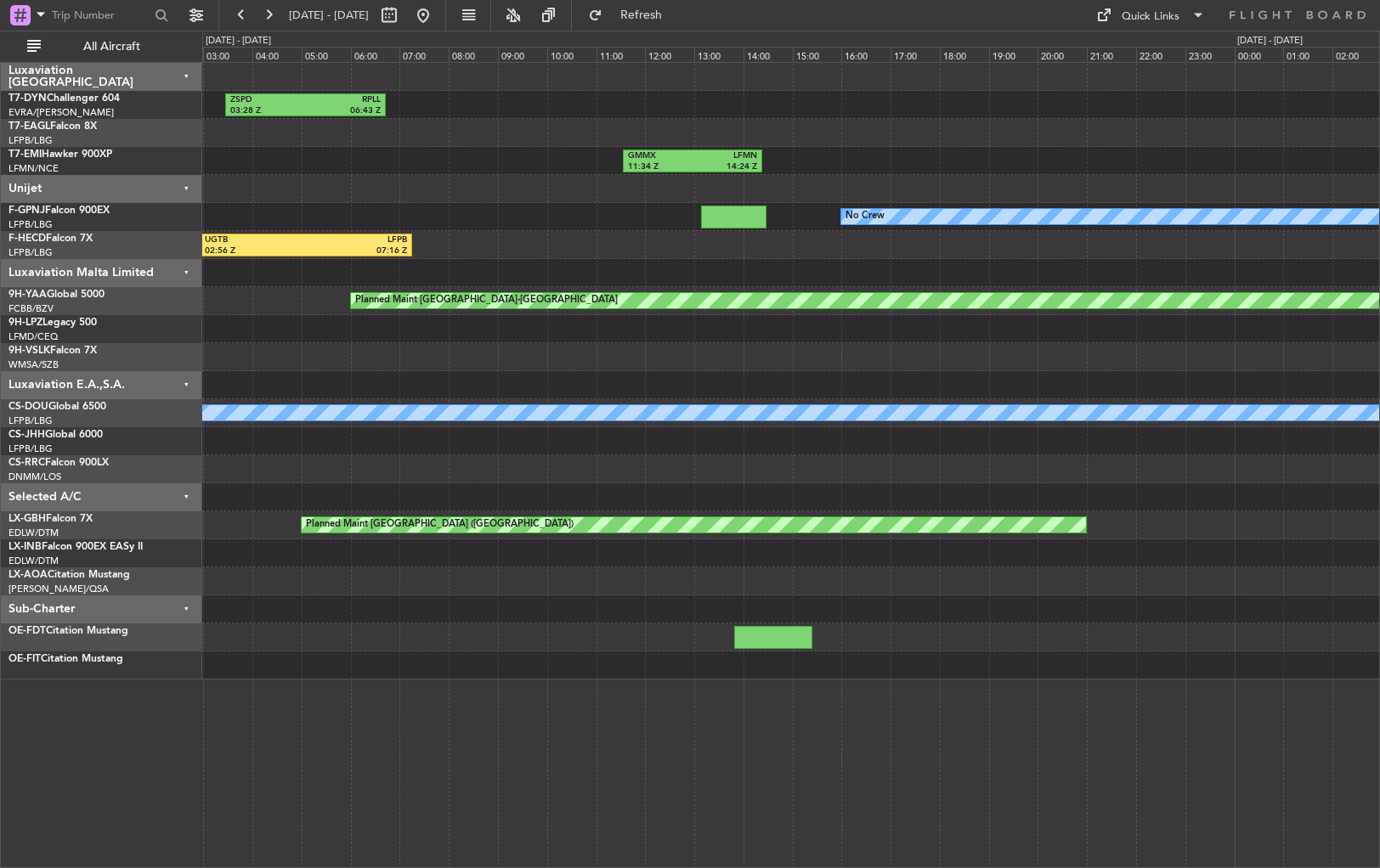
click at [700, 287] on div "ZSPD 03:28 Z RPLL 06:43 Z GMMX 11:34 Z LFMN 14:24 Z LFMN 05:34 Z EGNR 07:48 Z P…" at bounding box center [791, 371] width 1177 height 617
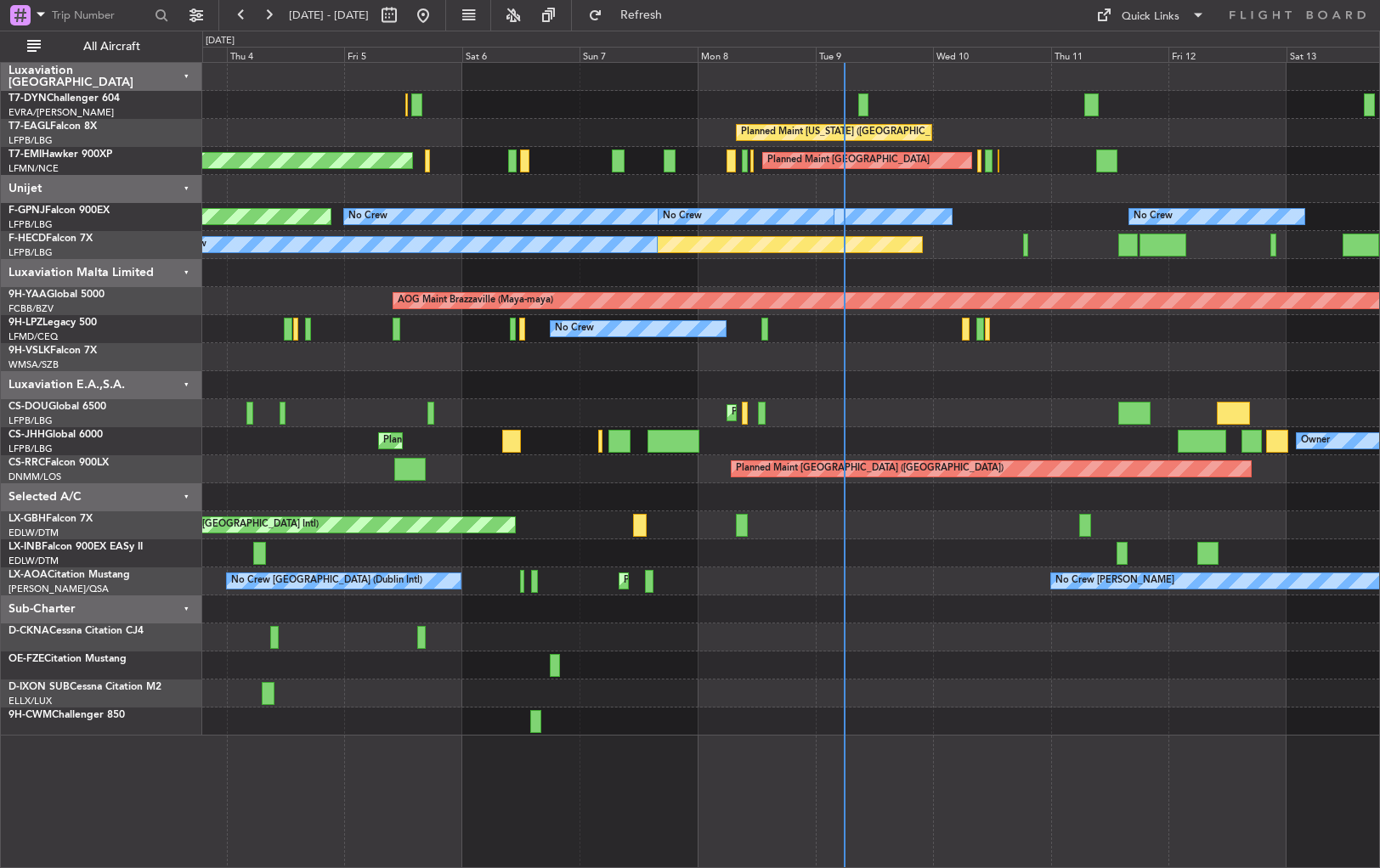
click at [1271, 355] on div "AOG Maint Riga (Riga Intl) Planned Maint New York (Teterboro) Planned Maint Zur…" at bounding box center [791, 399] width 1177 height 672
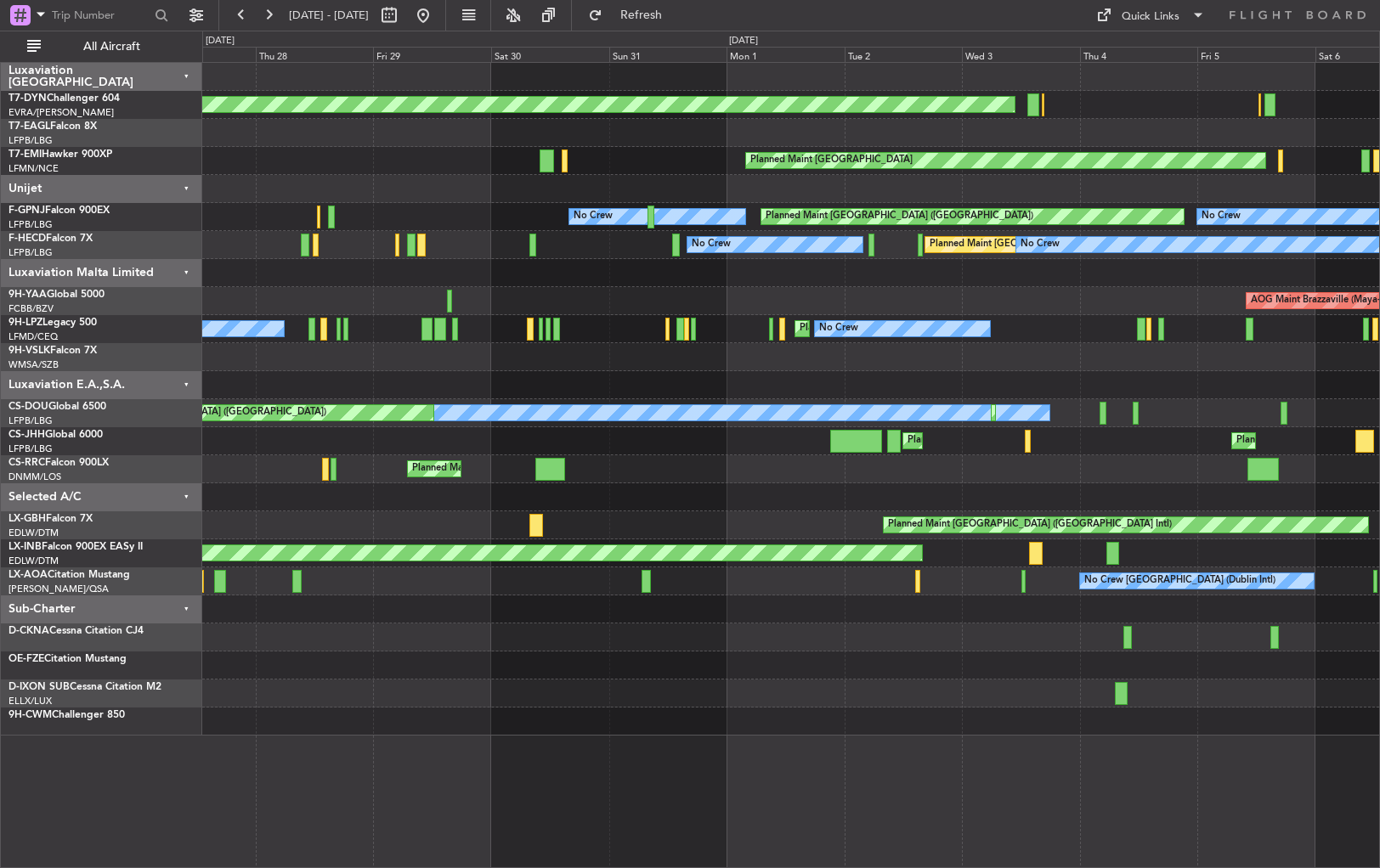
click at [1177, 421] on div "AOG Maint Riga (Riga Intl) Planned Maint New York (Teterboro) Planned Maint Zur…" at bounding box center [791, 399] width 1177 height 672
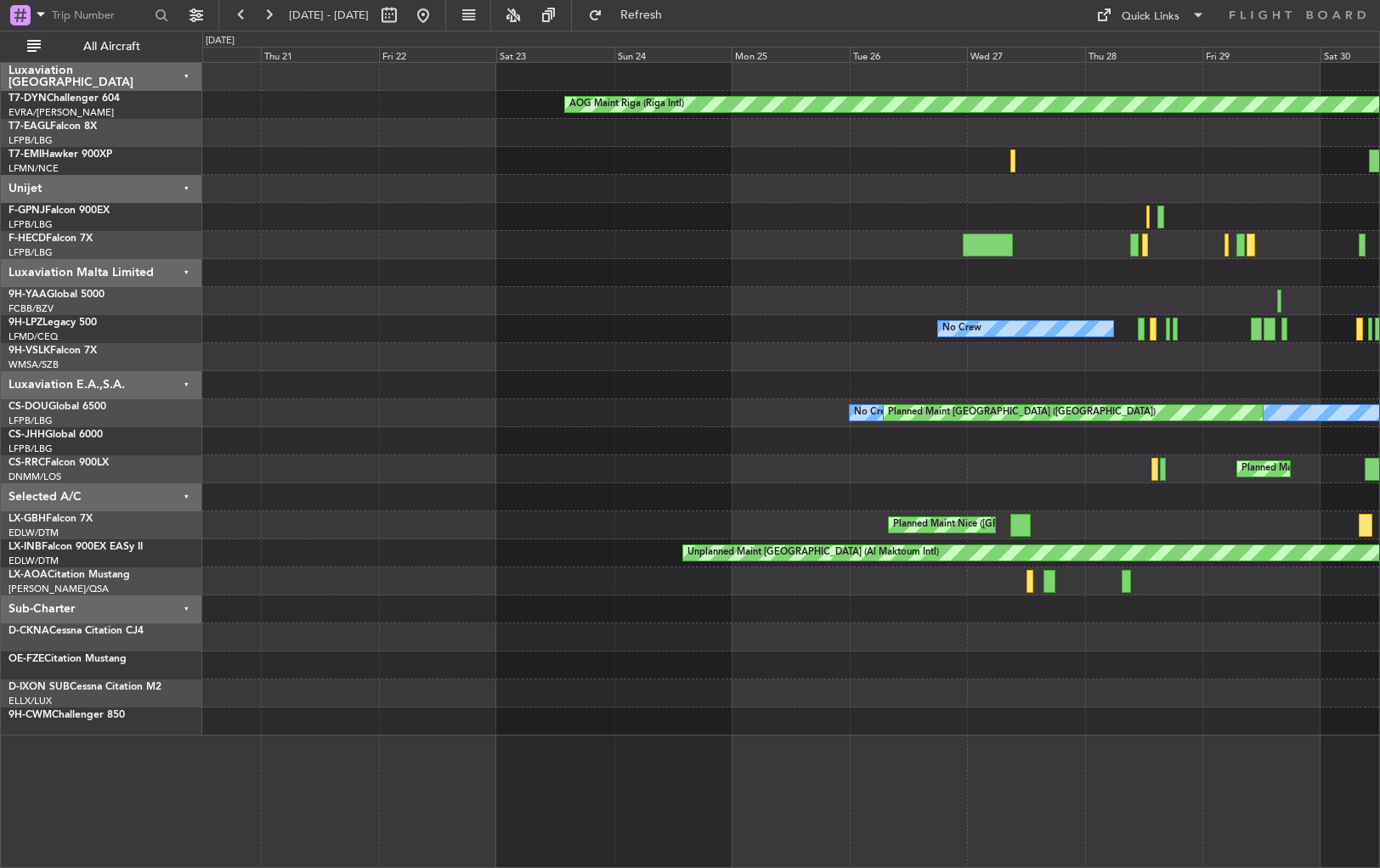
click at [1294, 346] on div "AOG Maint Riga (Riga Intl) Planned Maint Zurich No Crew Planned Maint Paris (Le…" at bounding box center [791, 399] width 1177 height 672
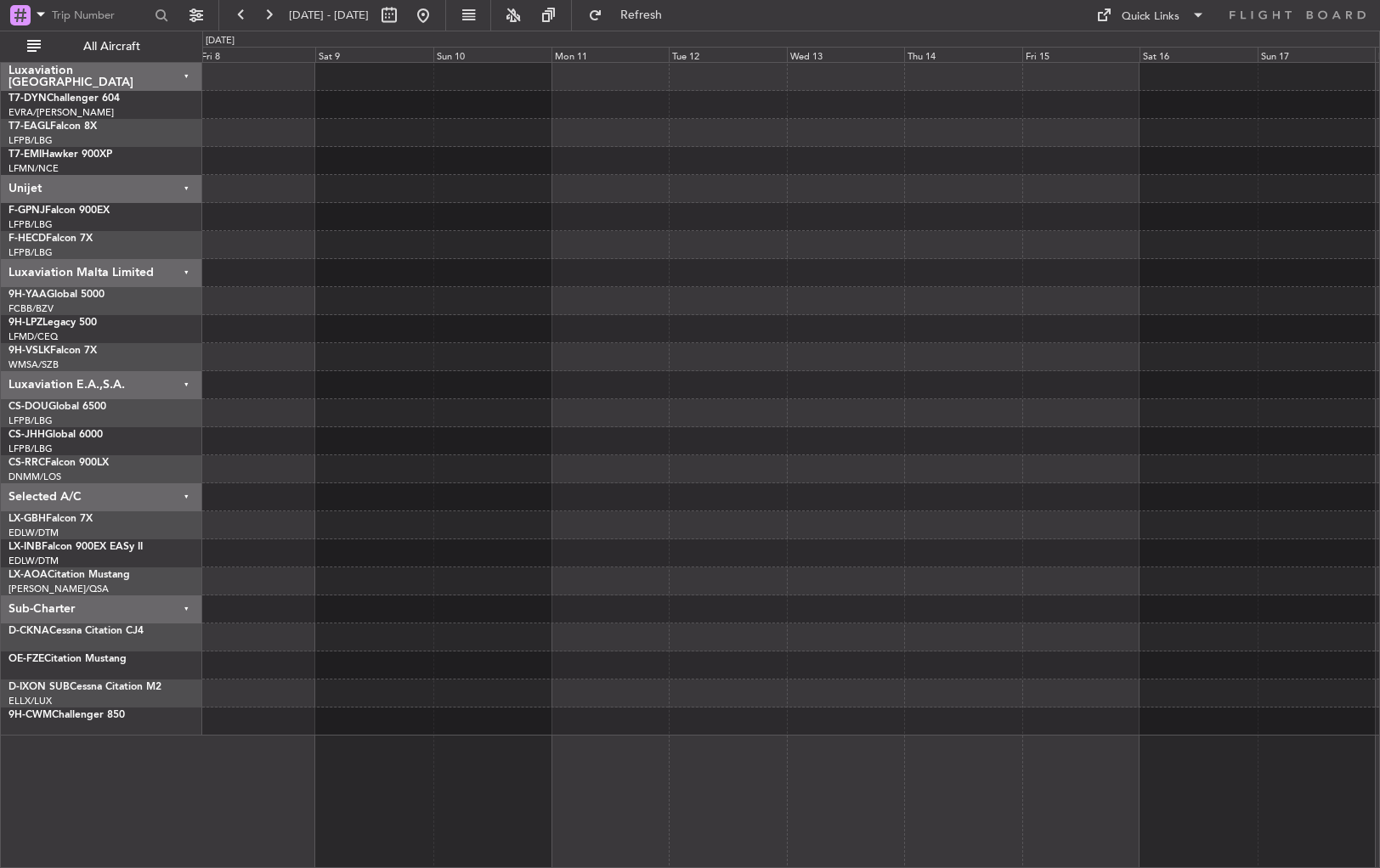
click at [1291, 307] on div at bounding box center [791, 399] width 1177 height 672
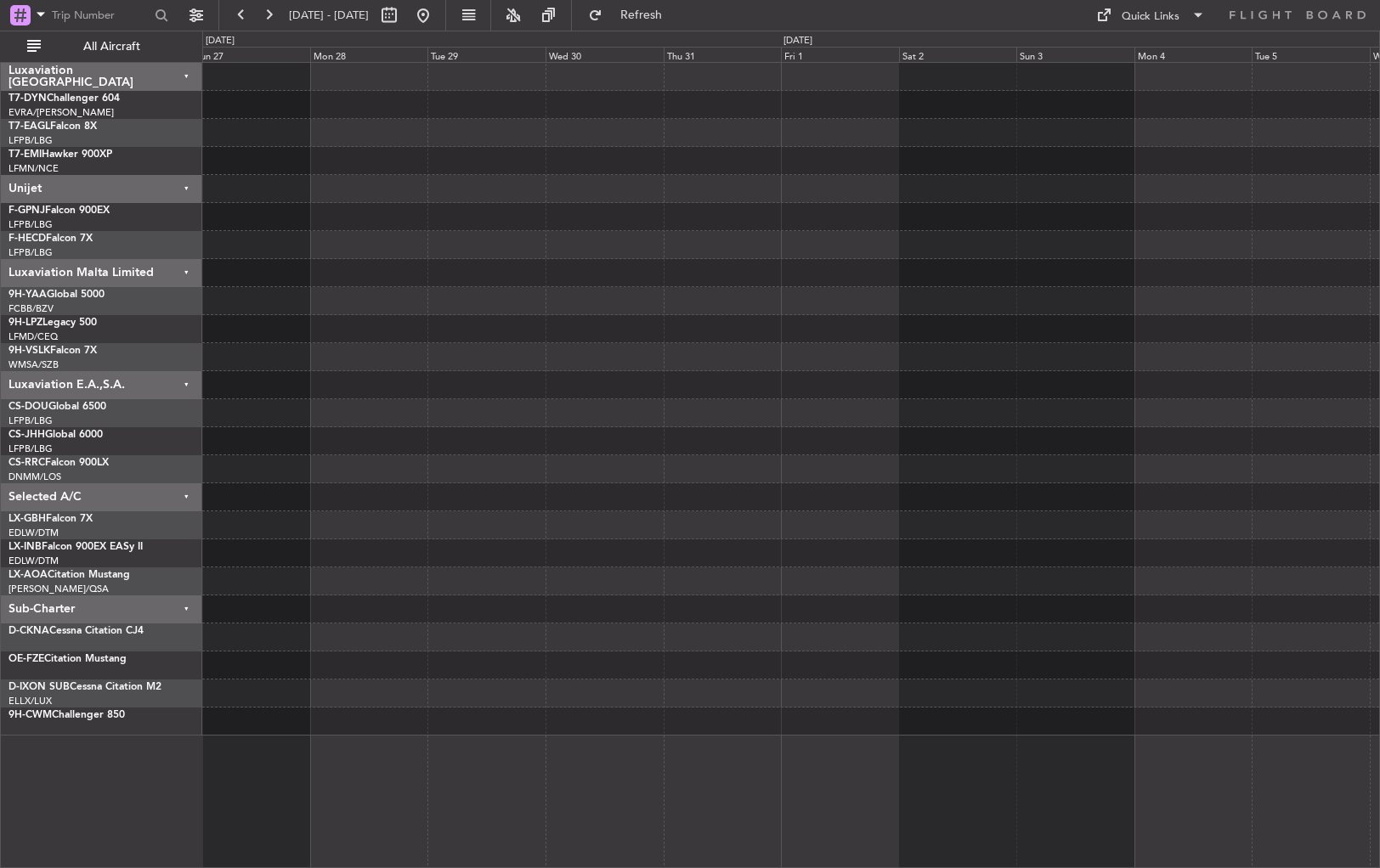
click at [1379, 314] on html "04 Sep 2025 - 14 Sep 2025 Refresh Quick Links All Aircraft Luxaviation San Mari…" at bounding box center [690, 434] width 1380 height 868
click at [1379, 302] on html "04 Sep 2025 - 14 Sep 2025 Refresh Quick Links All Aircraft Luxaviation San Mari…" at bounding box center [690, 434] width 1380 height 868
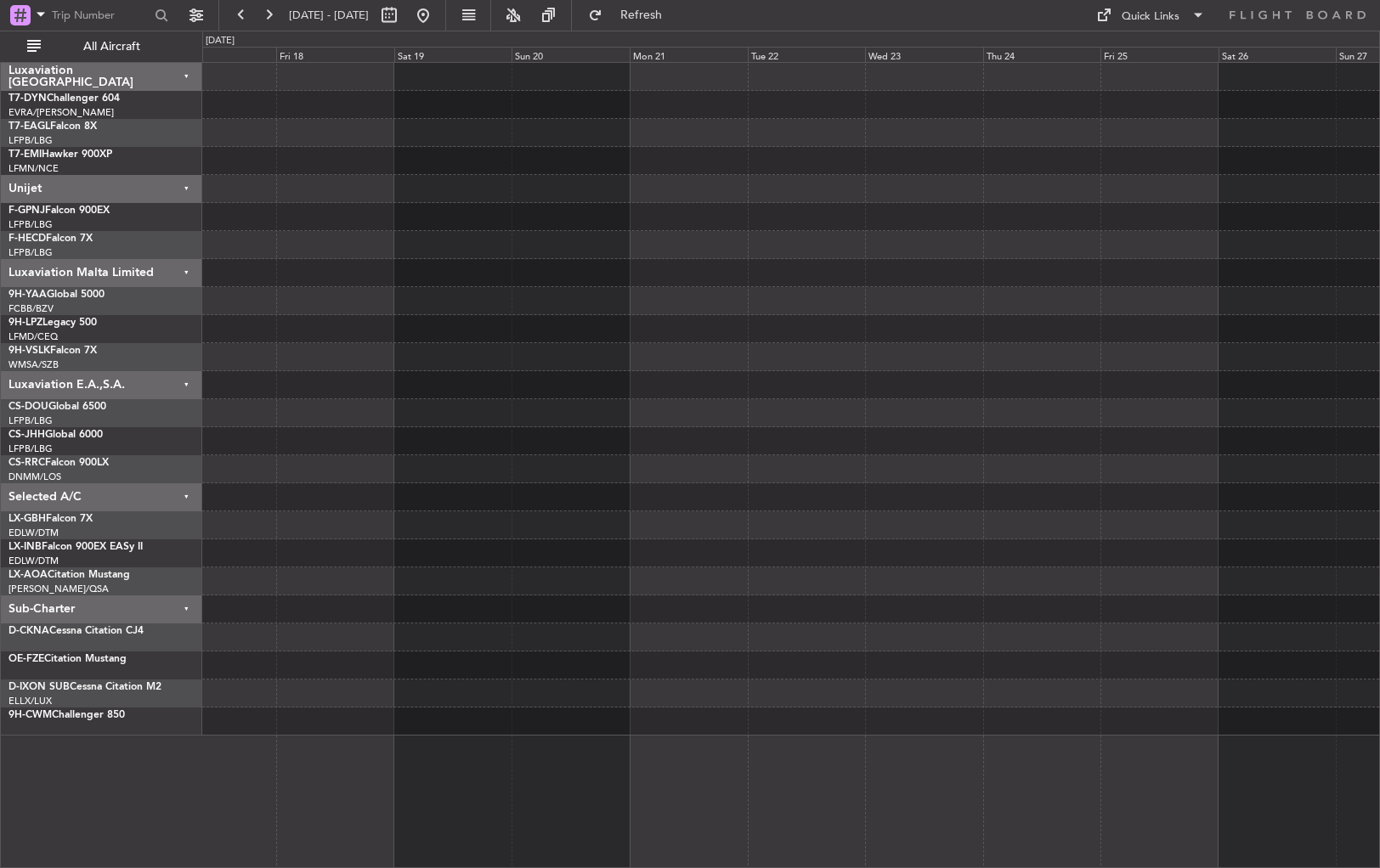
click at [1379, 223] on html "04 Sep 2025 - 14 Sep 2025 Refresh Quick Links All Aircraft Luxaviation San Mari…" at bounding box center [690, 434] width 1380 height 868
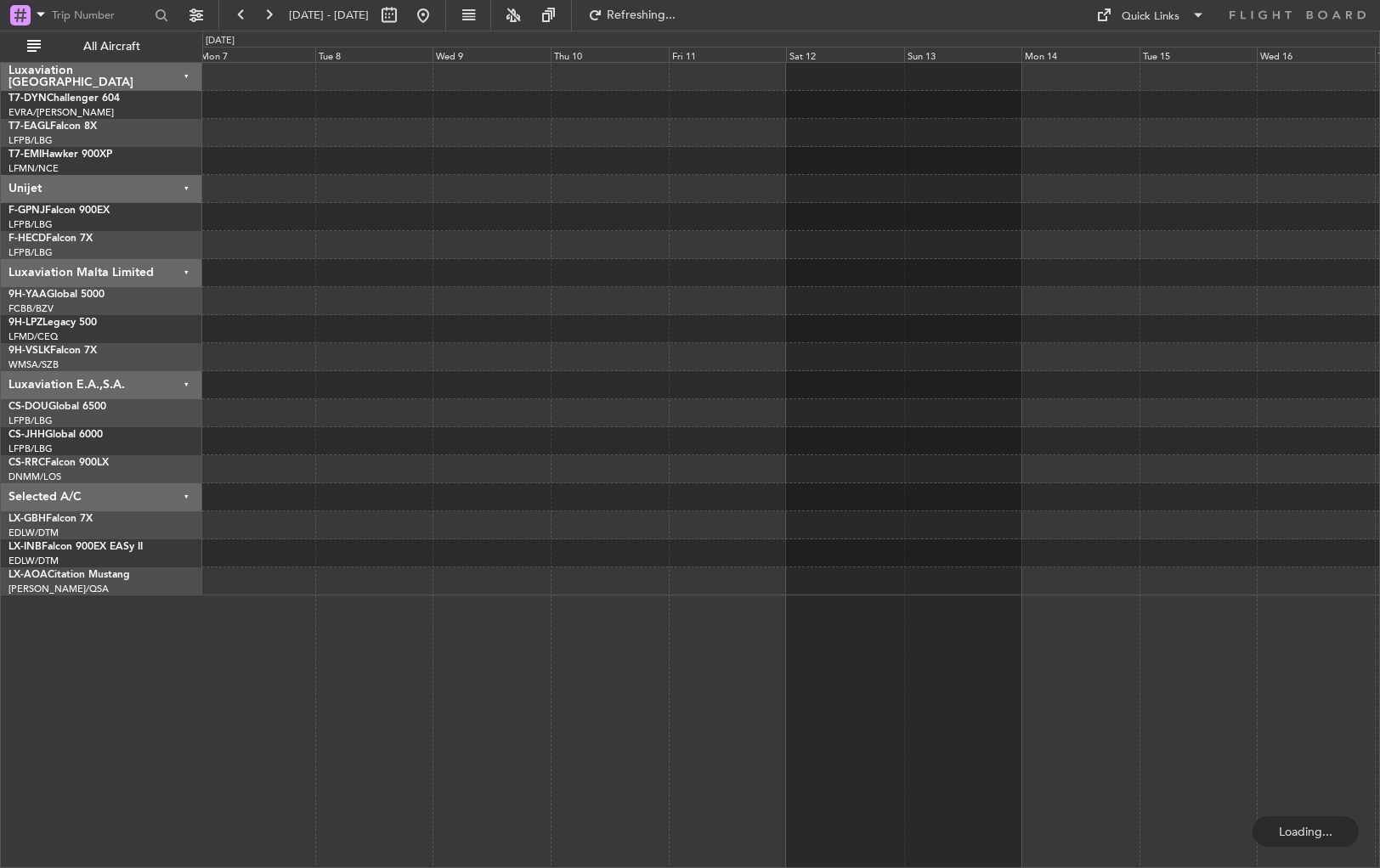
click at [1379, 262] on html "07 Jul 2025 - 17 Jul 2025 Refreshing... Quick Links All Aircraft Luxaviation Sa…" at bounding box center [690, 434] width 1380 height 868
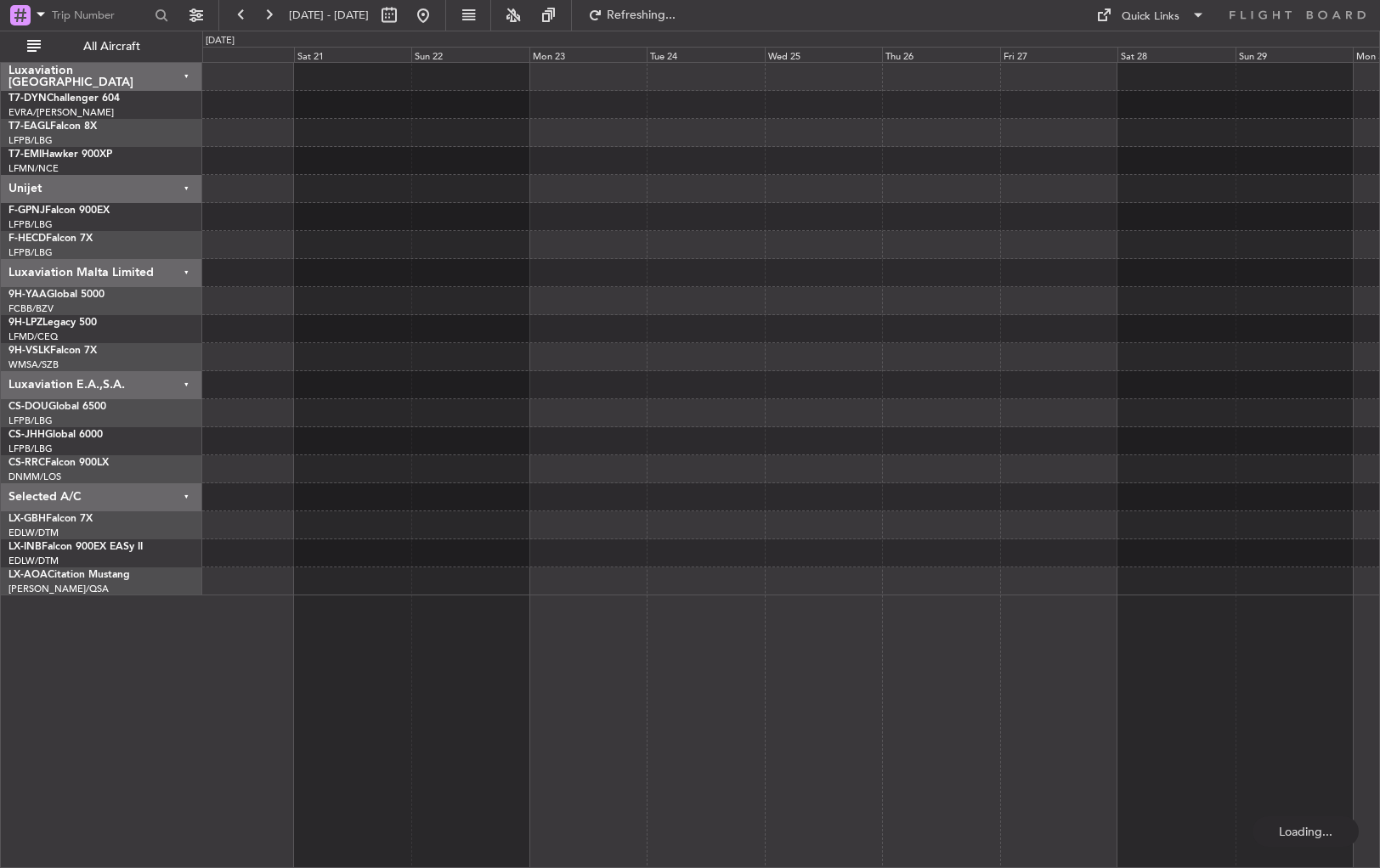
click at [1379, 285] on html "07 Jul 2025 - 17 Jul 2025 Refreshing... Quick Links All Aircraft Luxaviation Sa…" at bounding box center [690, 434] width 1380 height 868
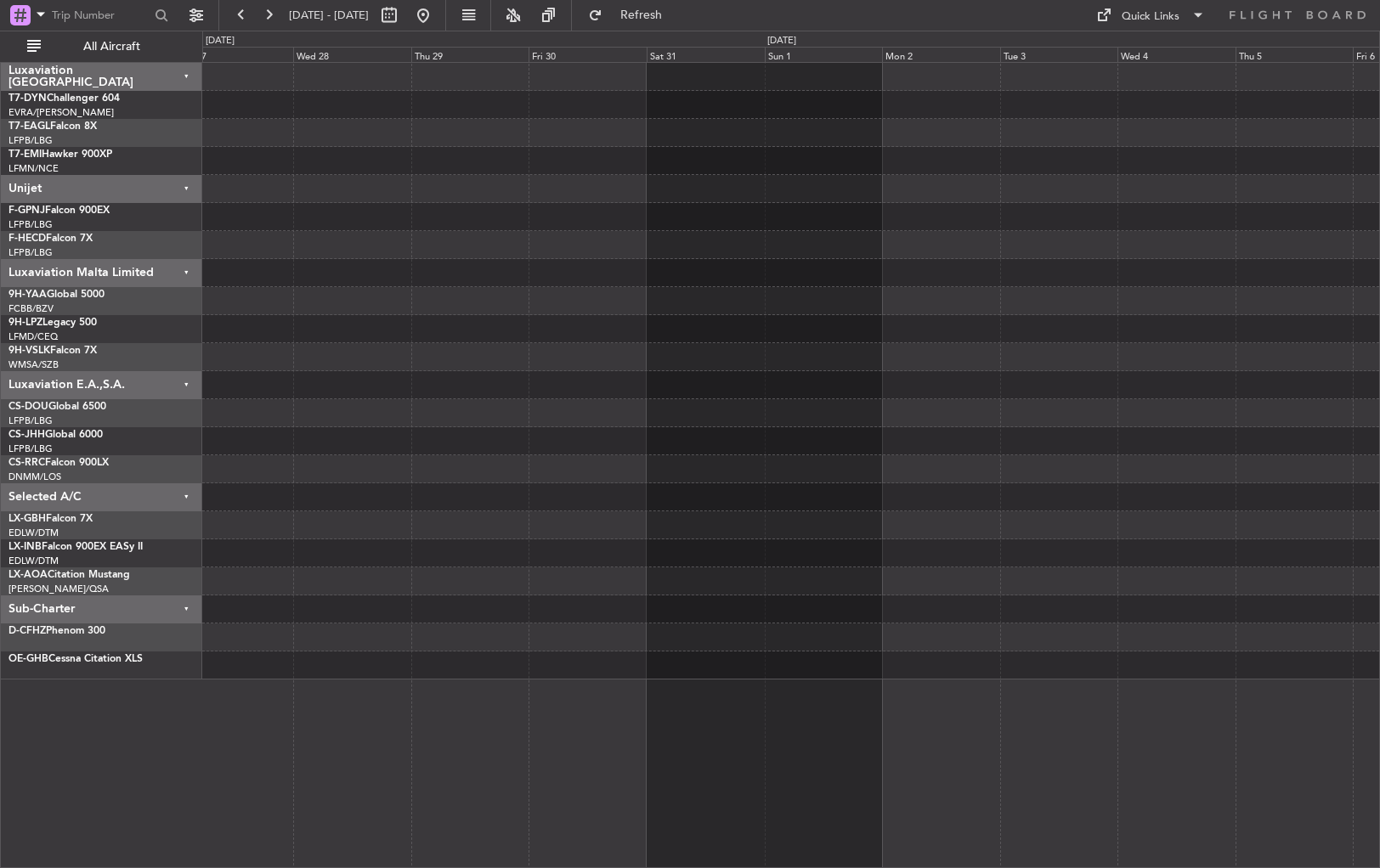
click at [1379, 197] on html "07 Jul 2025 - 17 Jul 2025 Refresh Quick Links All Aircraft Luxaviation San Mari…" at bounding box center [690, 434] width 1380 height 868
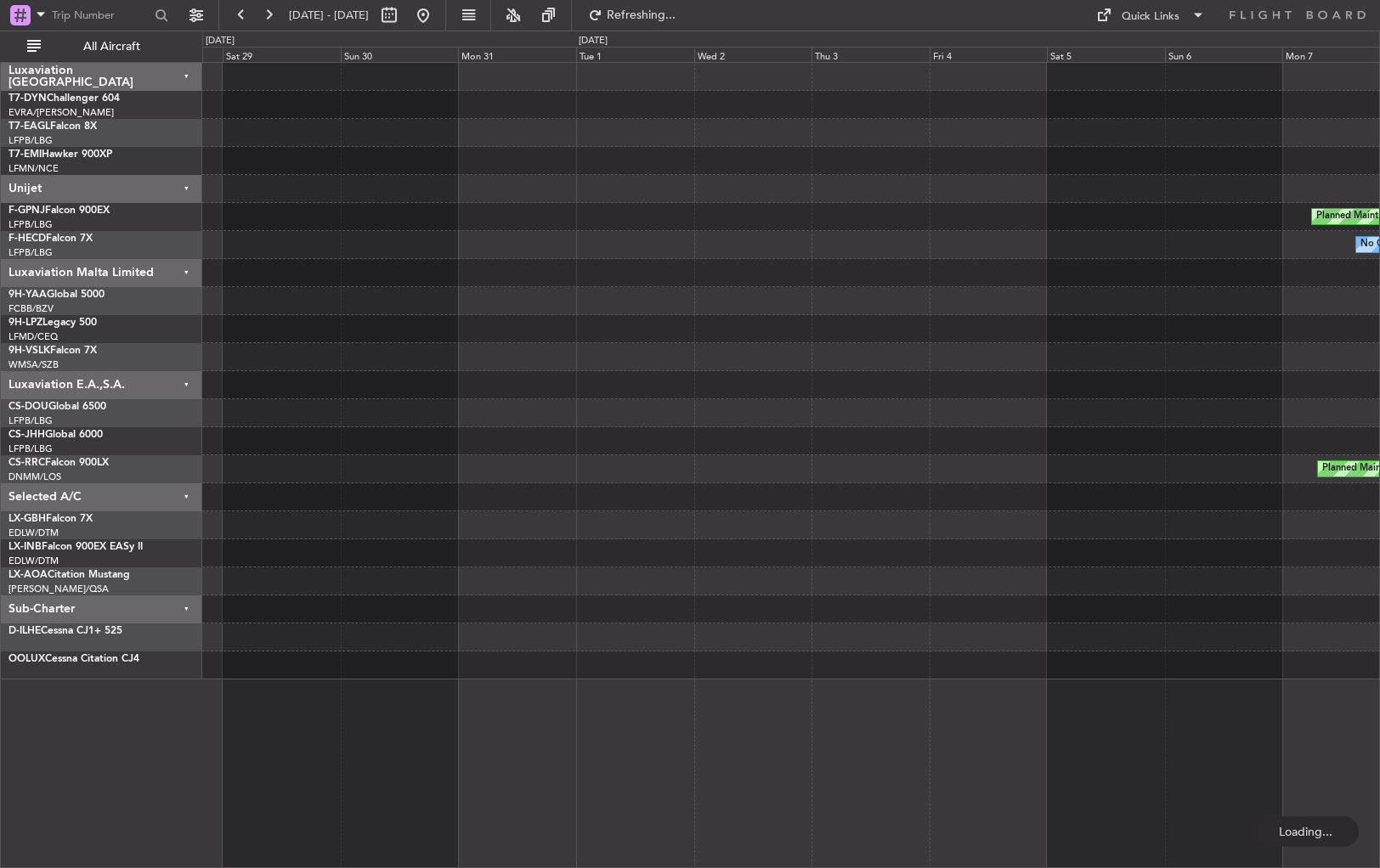
click at [1291, 374] on div at bounding box center [791, 385] width 1177 height 28
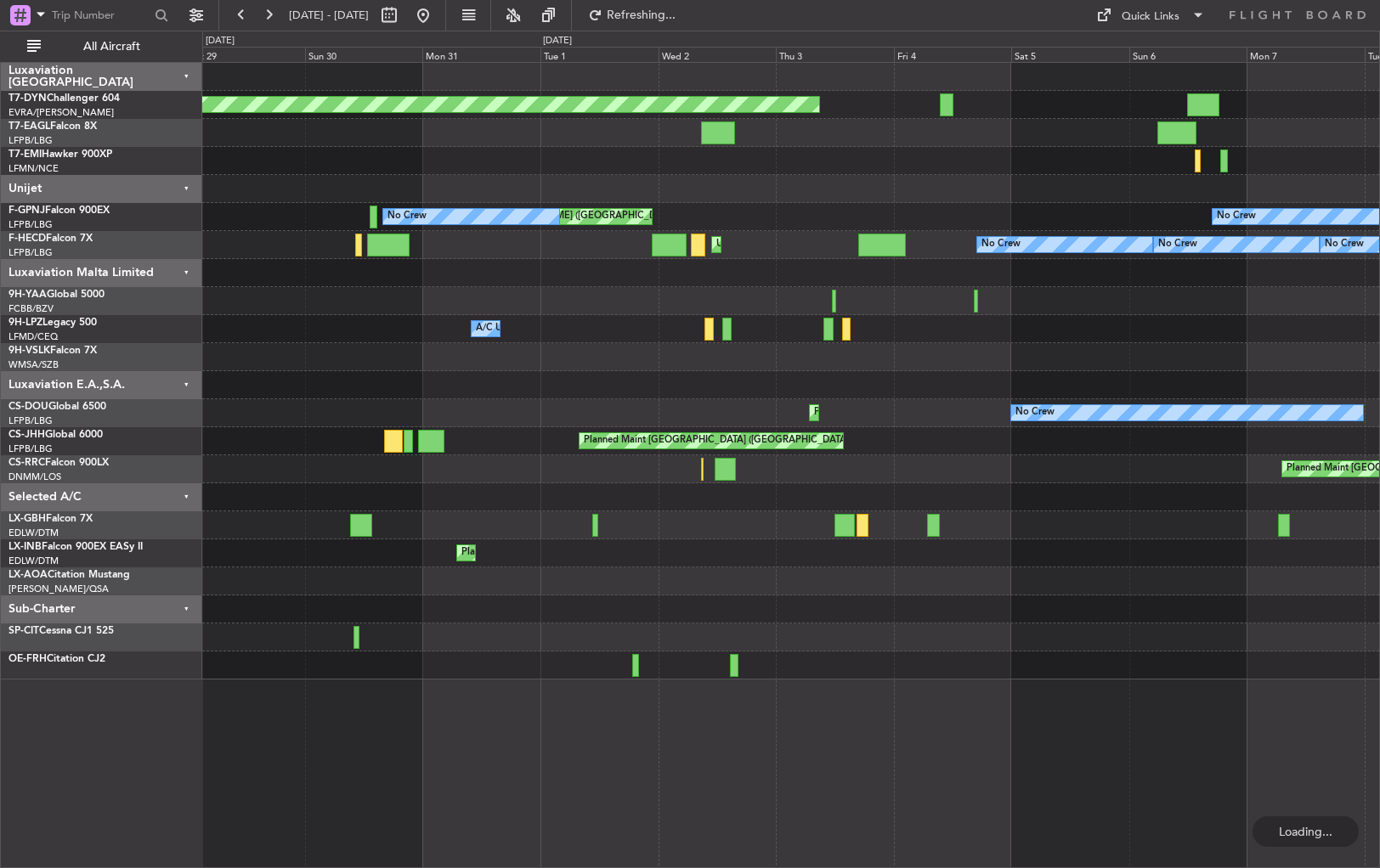
click at [316, 445] on div "Planned Maint Riga (Riga Intl) Planned Maint Paris (Le Bourget) No Crew MEL Par…" at bounding box center [791, 371] width 1177 height 617
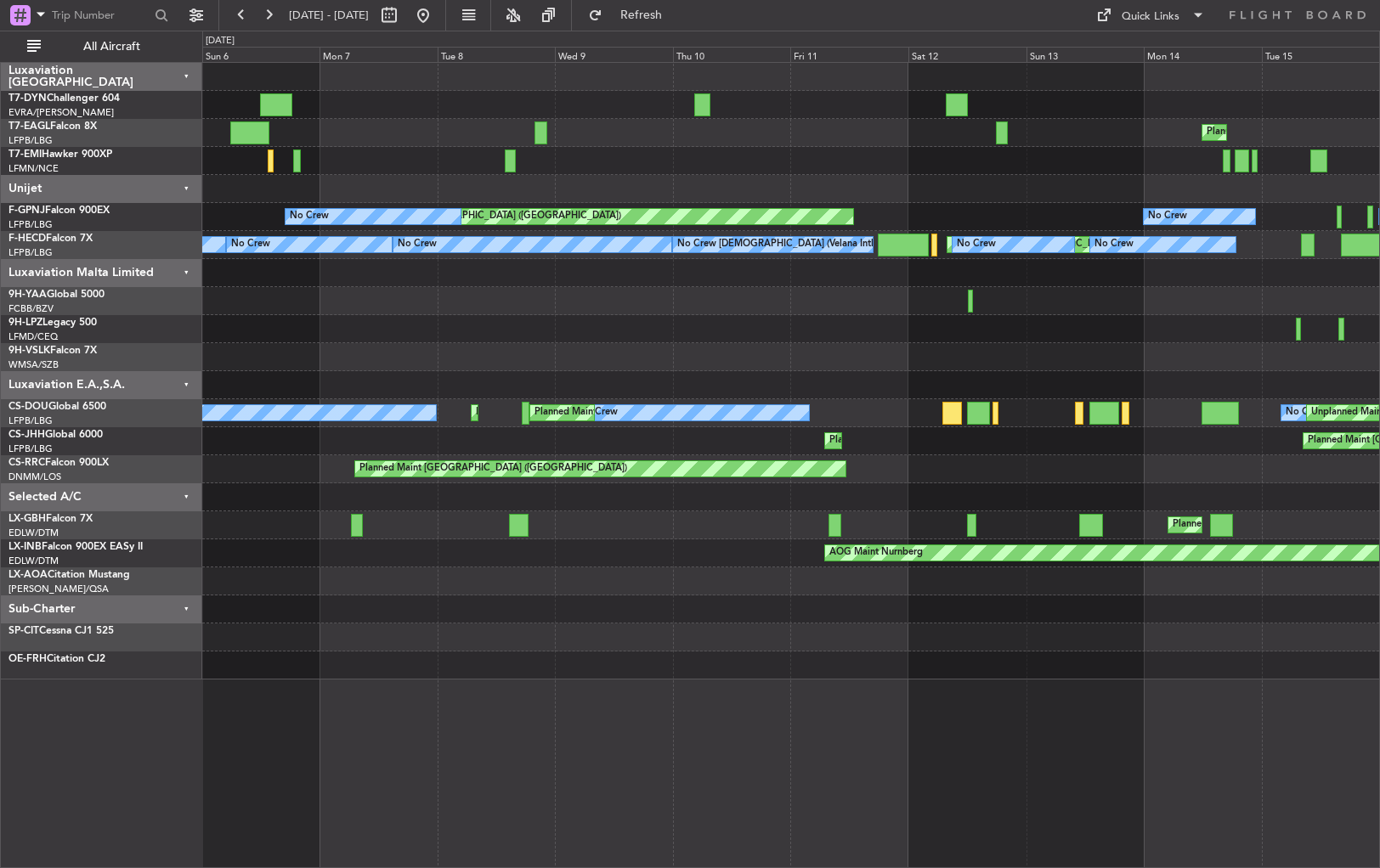
click at [305, 354] on div "Planned Maint Boca Raton No Crew Planned Maint Paris (Le Bourget) No Crew No Cr…" at bounding box center [791, 371] width 1177 height 617
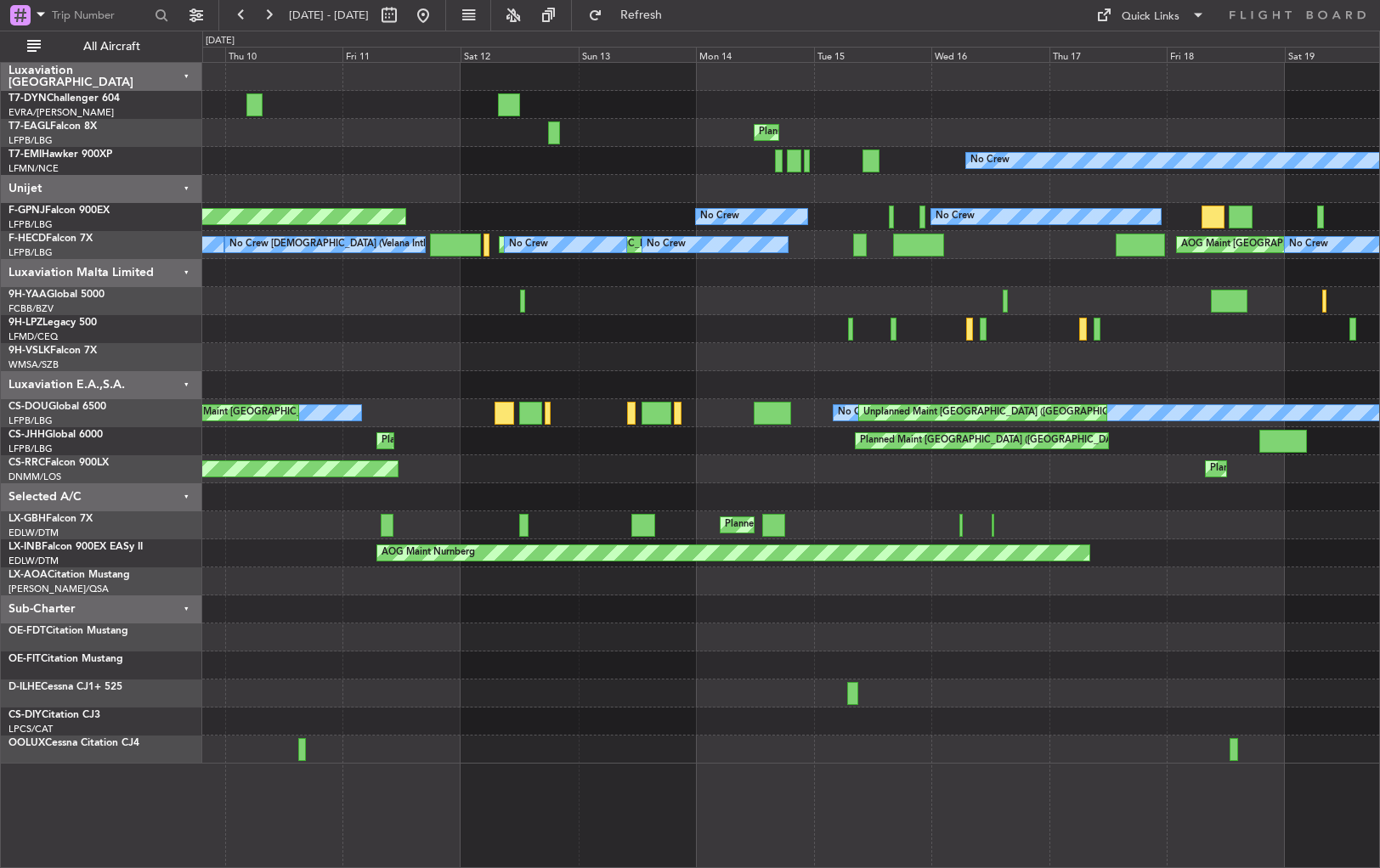
click at [1215, 356] on div at bounding box center [791, 357] width 1177 height 28
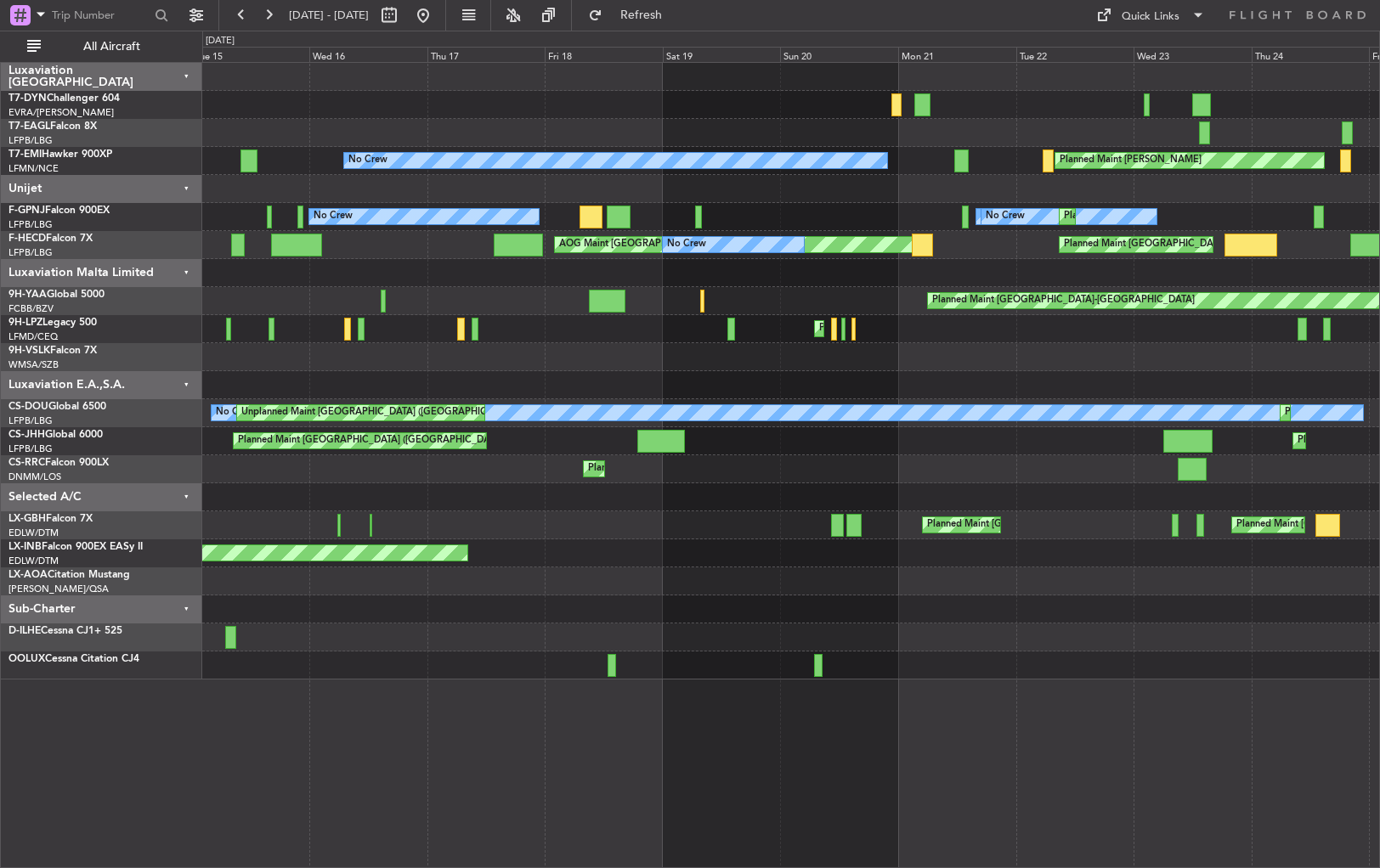
click at [270, 493] on div at bounding box center [791, 498] width 1177 height 28
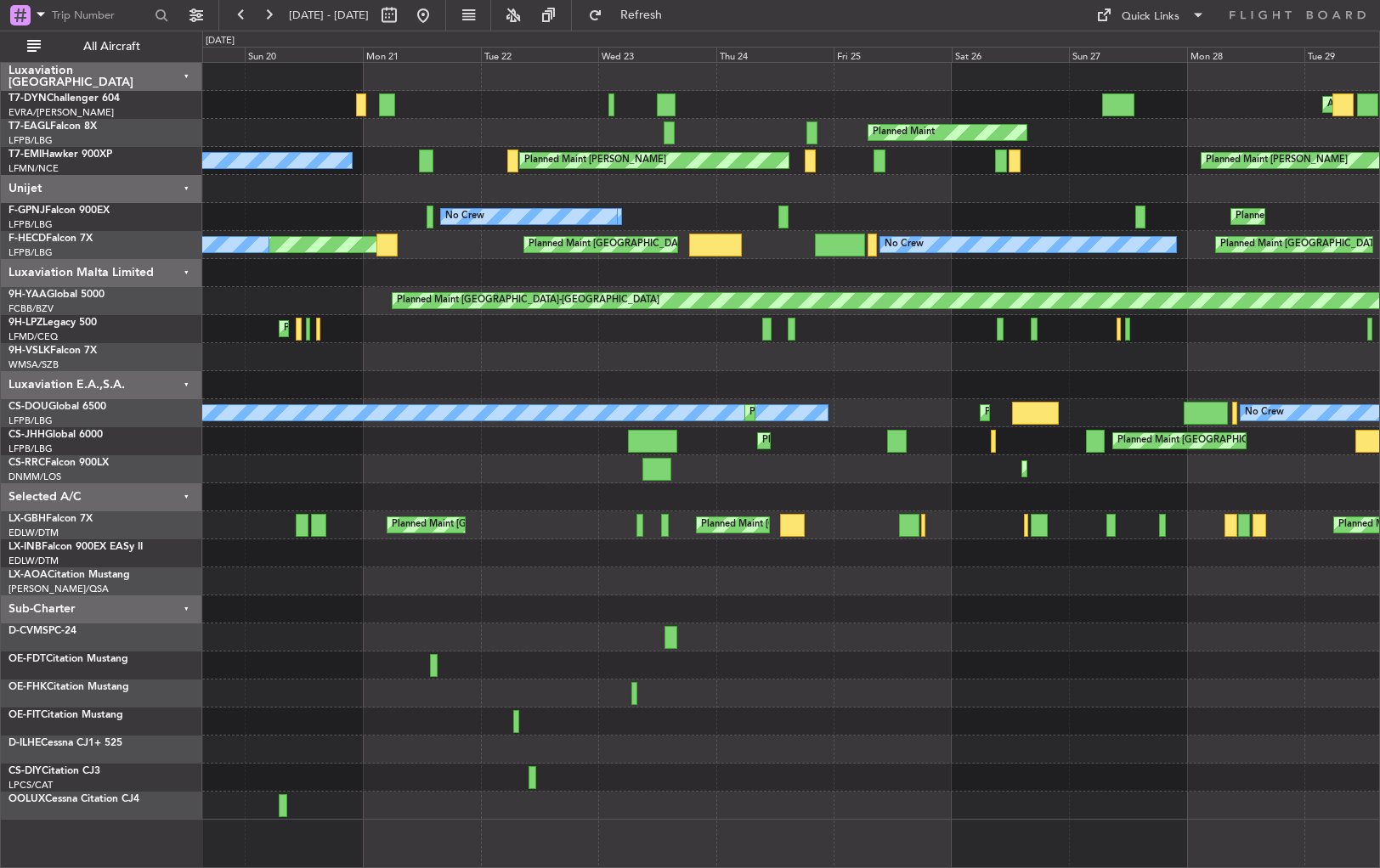
click at [284, 516] on div "AOG Maint Dubai (Al Maktoum Intl) Unplanned Maint Dubai (Al Maktoum Intl) Plann…" at bounding box center [791, 441] width 1177 height 757
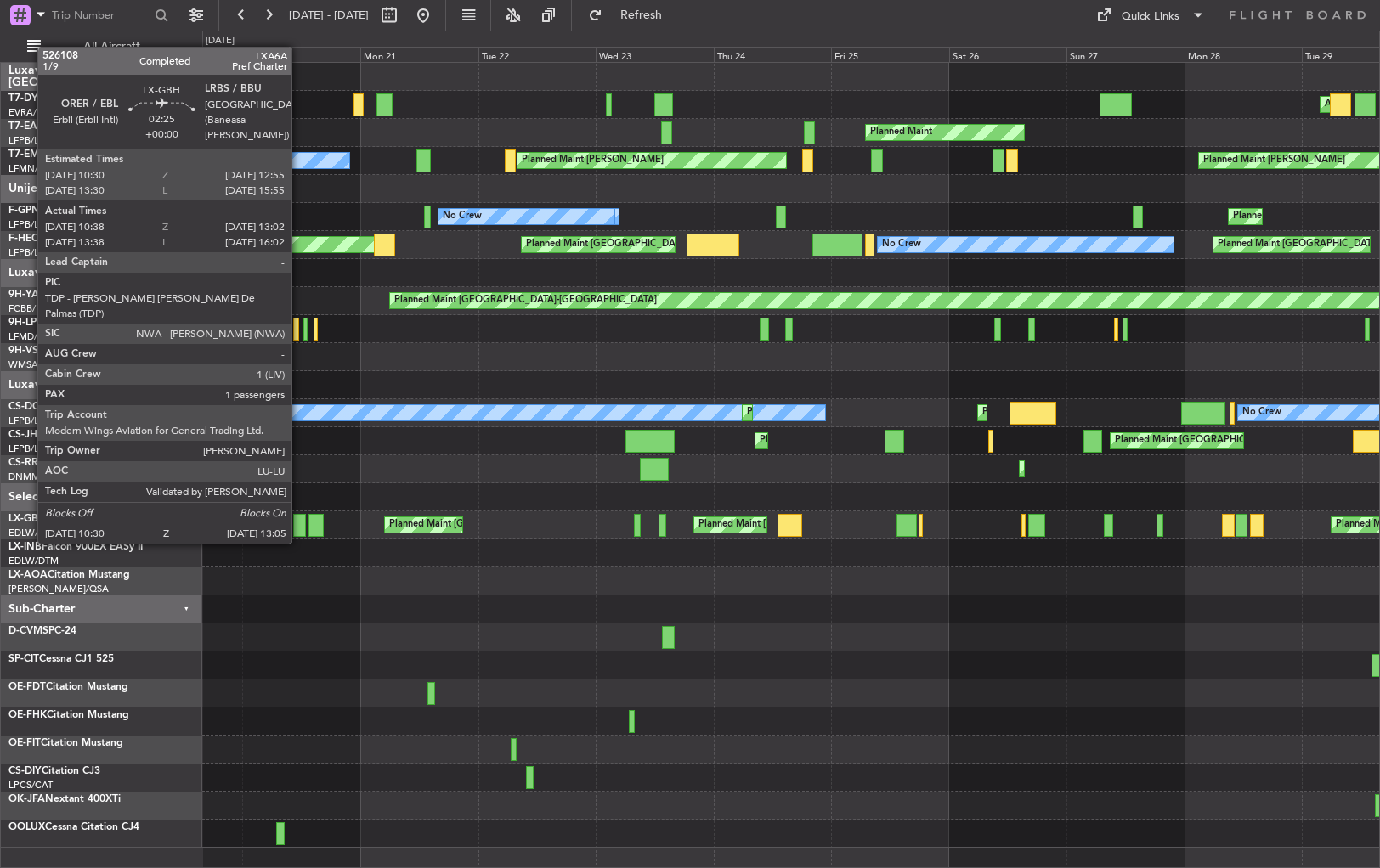
click at [299, 526] on div at bounding box center [299, 525] width 13 height 23
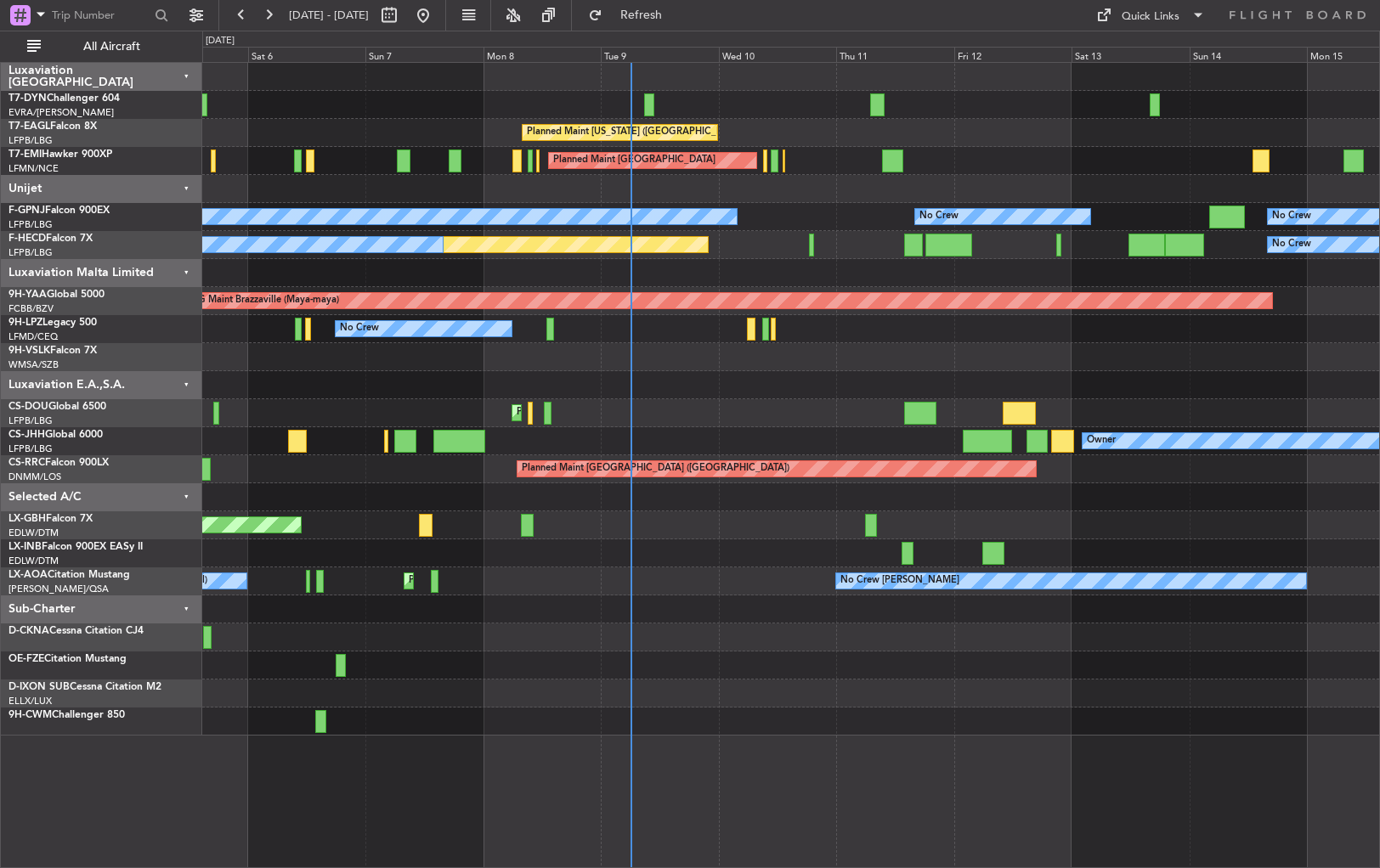
click at [867, 232] on div "AOG Maint Riga (Riga Intl) Planned Maint [US_STATE] ([GEOGRAPHIC_DATA]) Planned…" at bounding box center [791, 399] width 1177 height 672
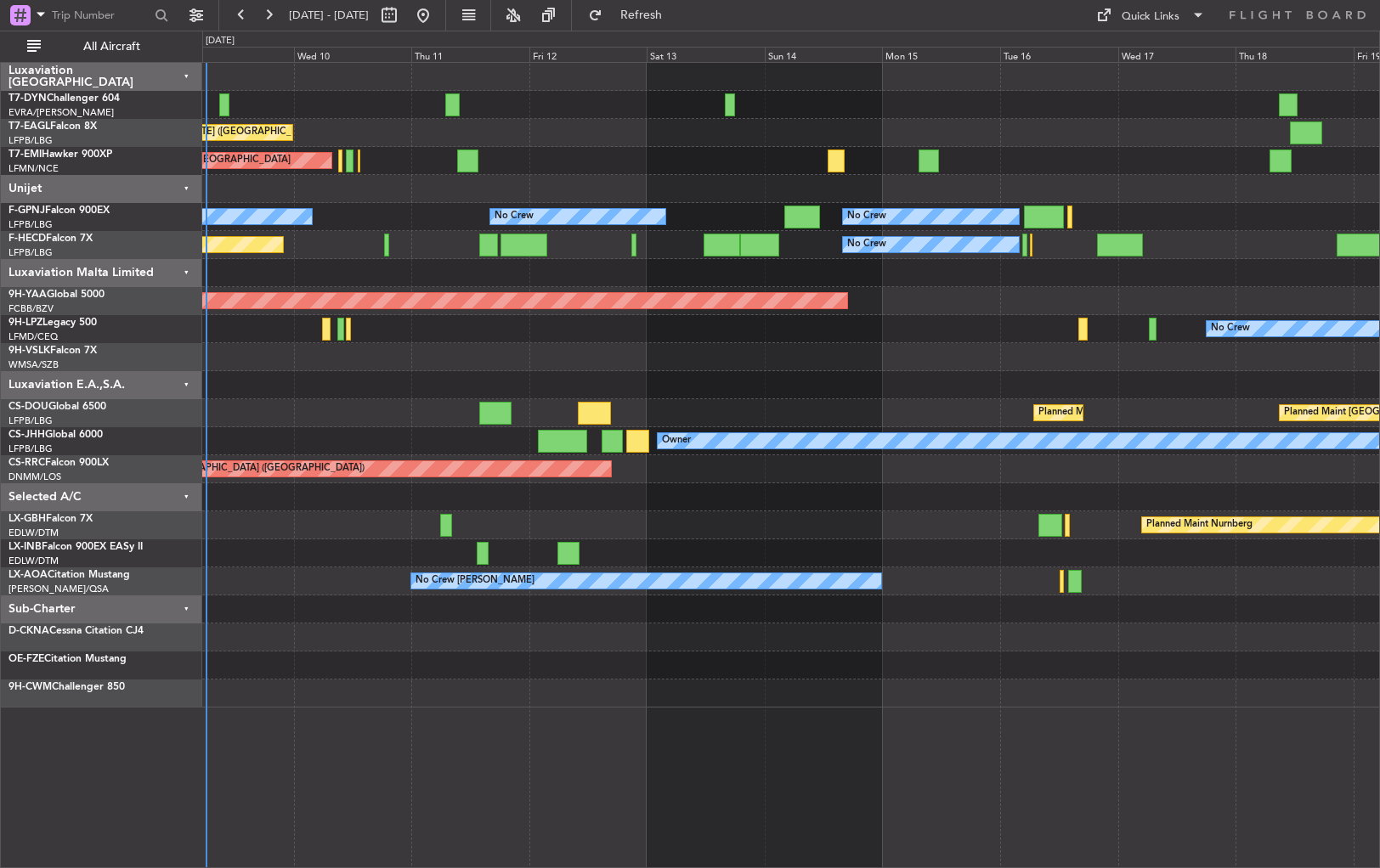
click at [393, 434] on div "Planned Maint New York (Teterboro) Planned Maint Zurich No Crew No Crew No Crew…" at bounding box center [791, 385] width 1177 height 645
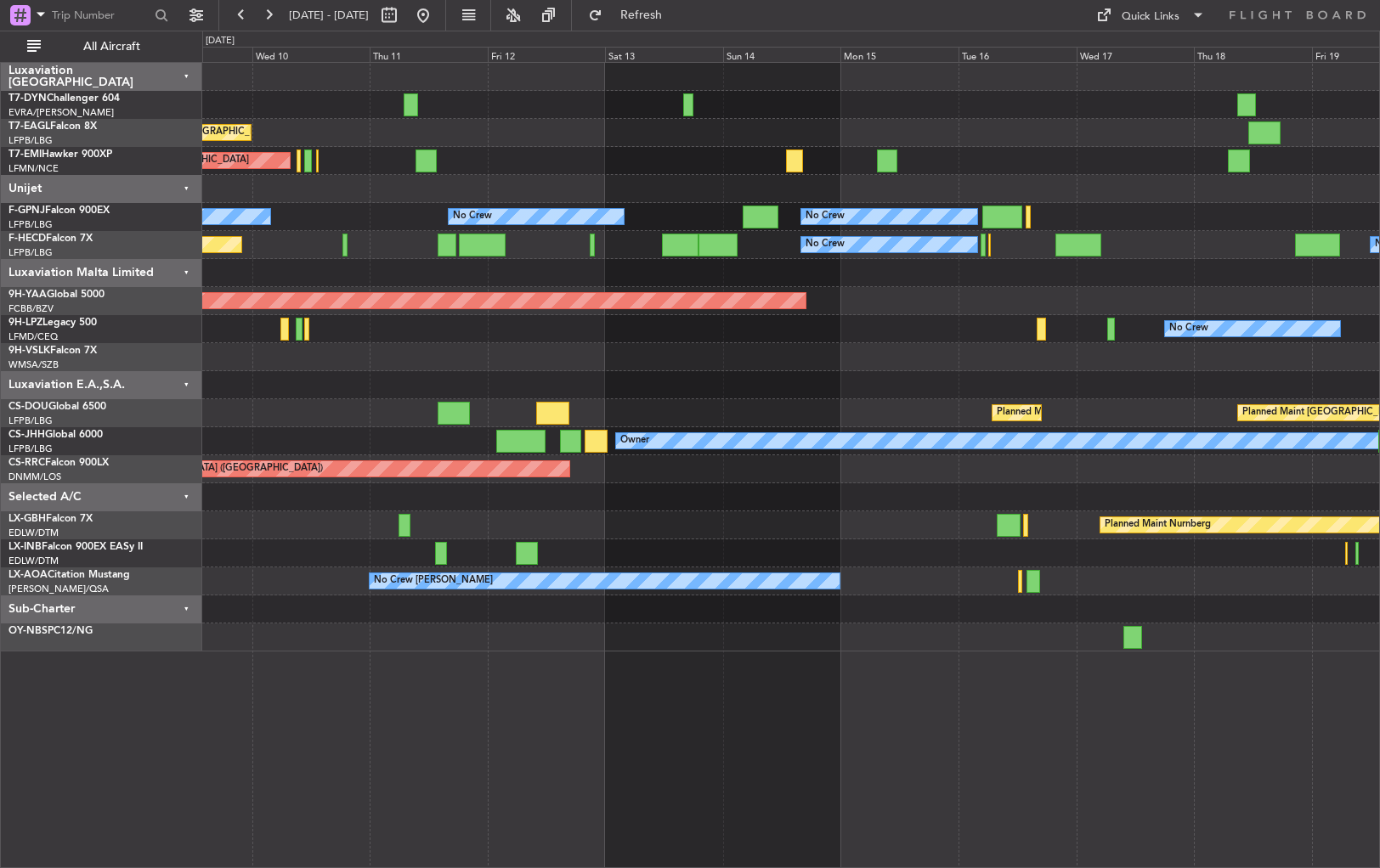
click at [756, 490] on div "Planned Maint New York (Teterboro) Planned Maint Zurich No Crew No Crew No Crew…" at bounding box center [791, 357] width 1177 height 589
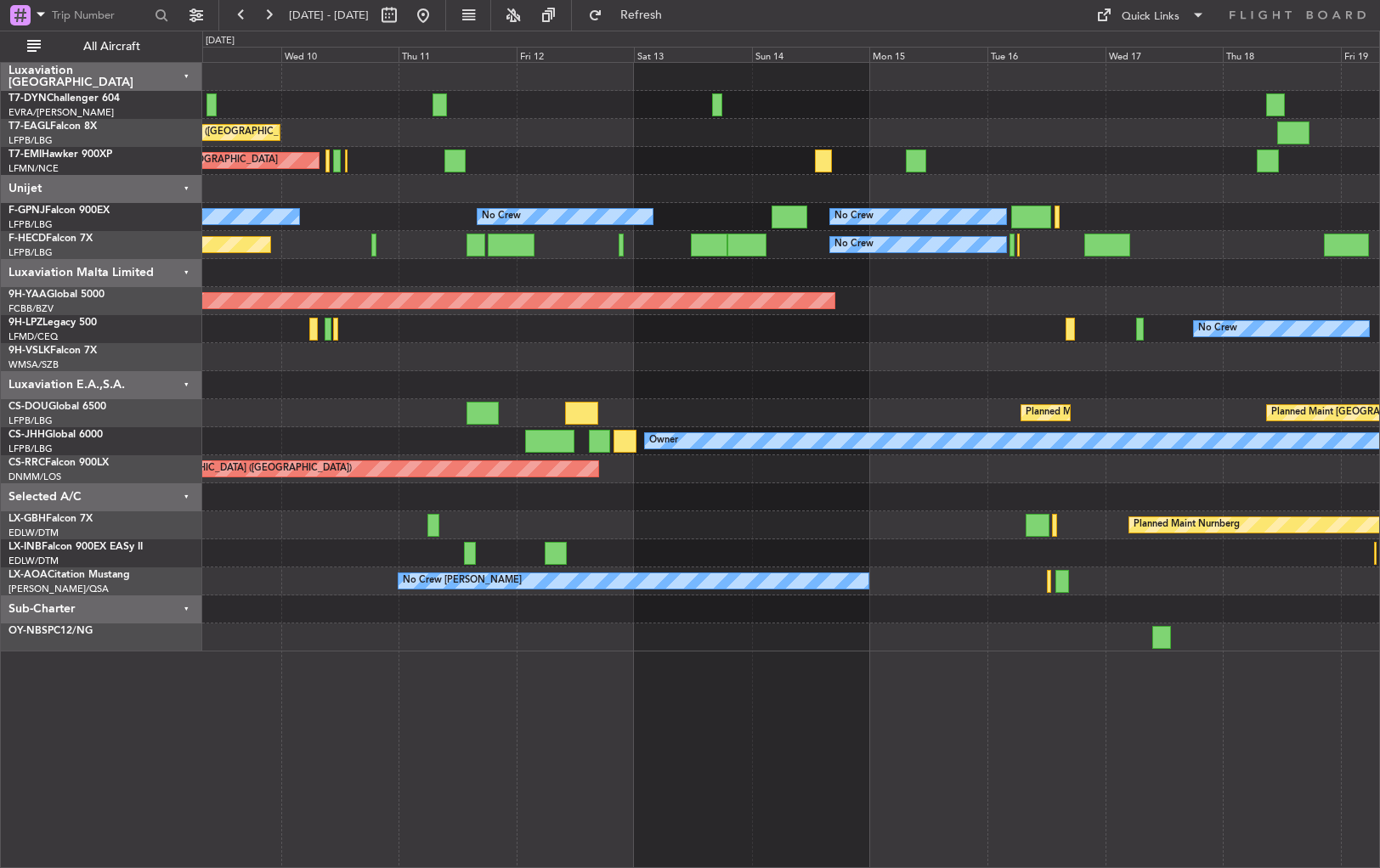
click at [773, 497] on div at bounding box center [791, 498] width 1177 height 28
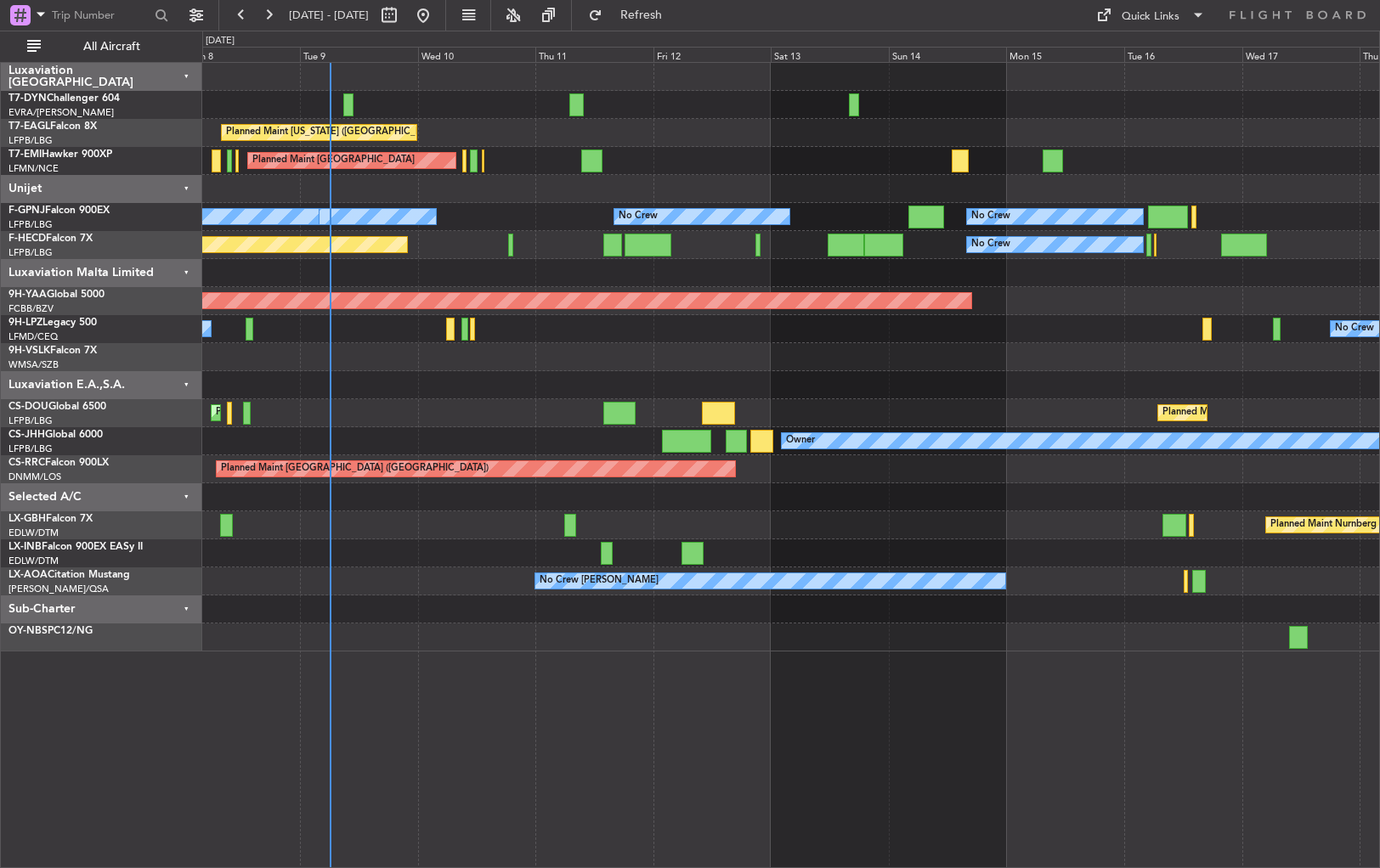
click at [911, 373] on div "Planned Maint New York (Teterboro) Planned Maint Zurich No Crew No Crew No Crew…" at bounding box center [791, 357] width 1177 height 589
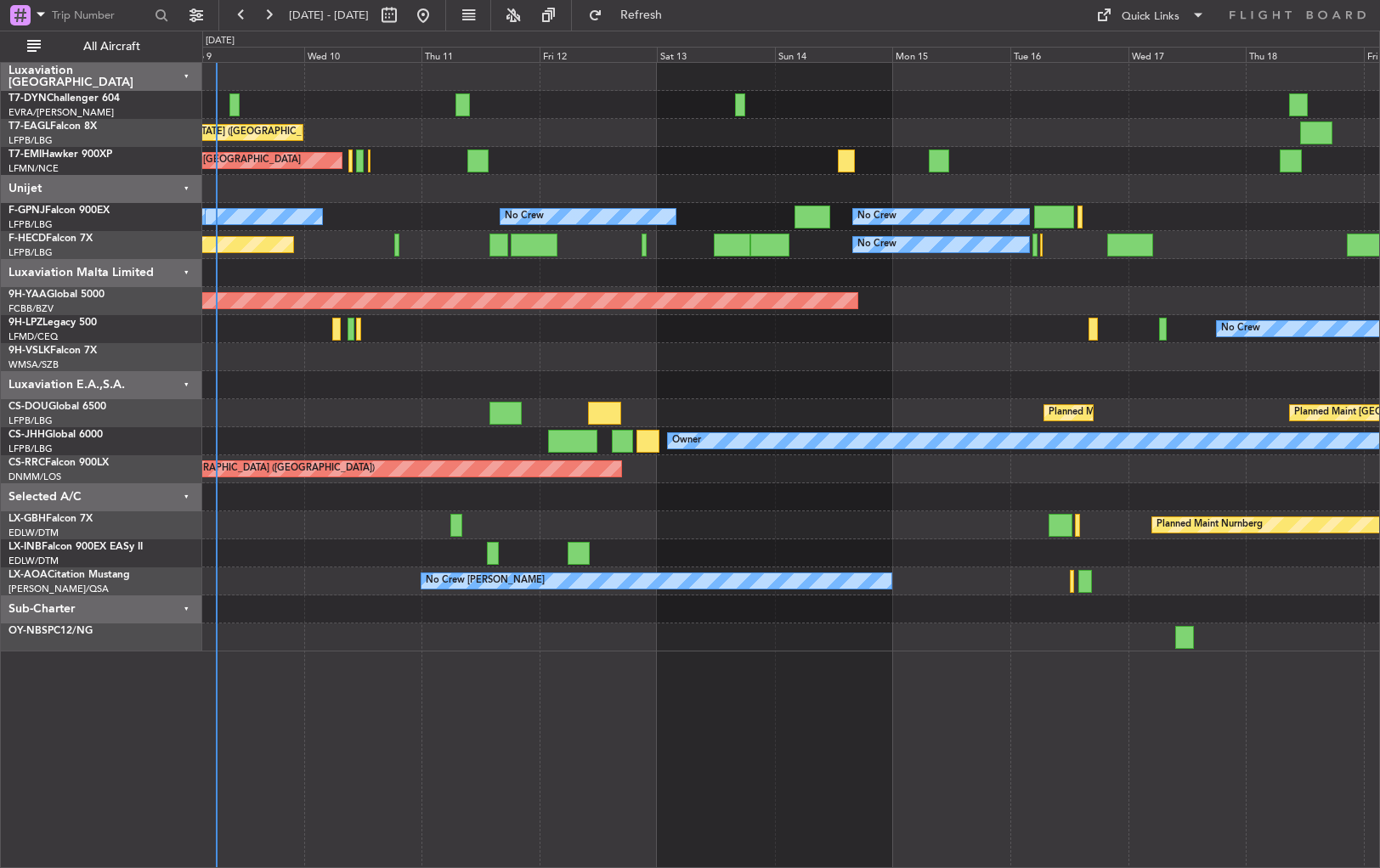
click at [874, 513] on div "Planned Maint New York (Teterboro) Planned Maint Zurich No Crew No Crew No Crew…" at bounding box center [791, 357] width 1177 height 589
click at [948, 528] on div "Planned Maint Nurnberg" at bounding box center [791, 525] width 1177 height 28
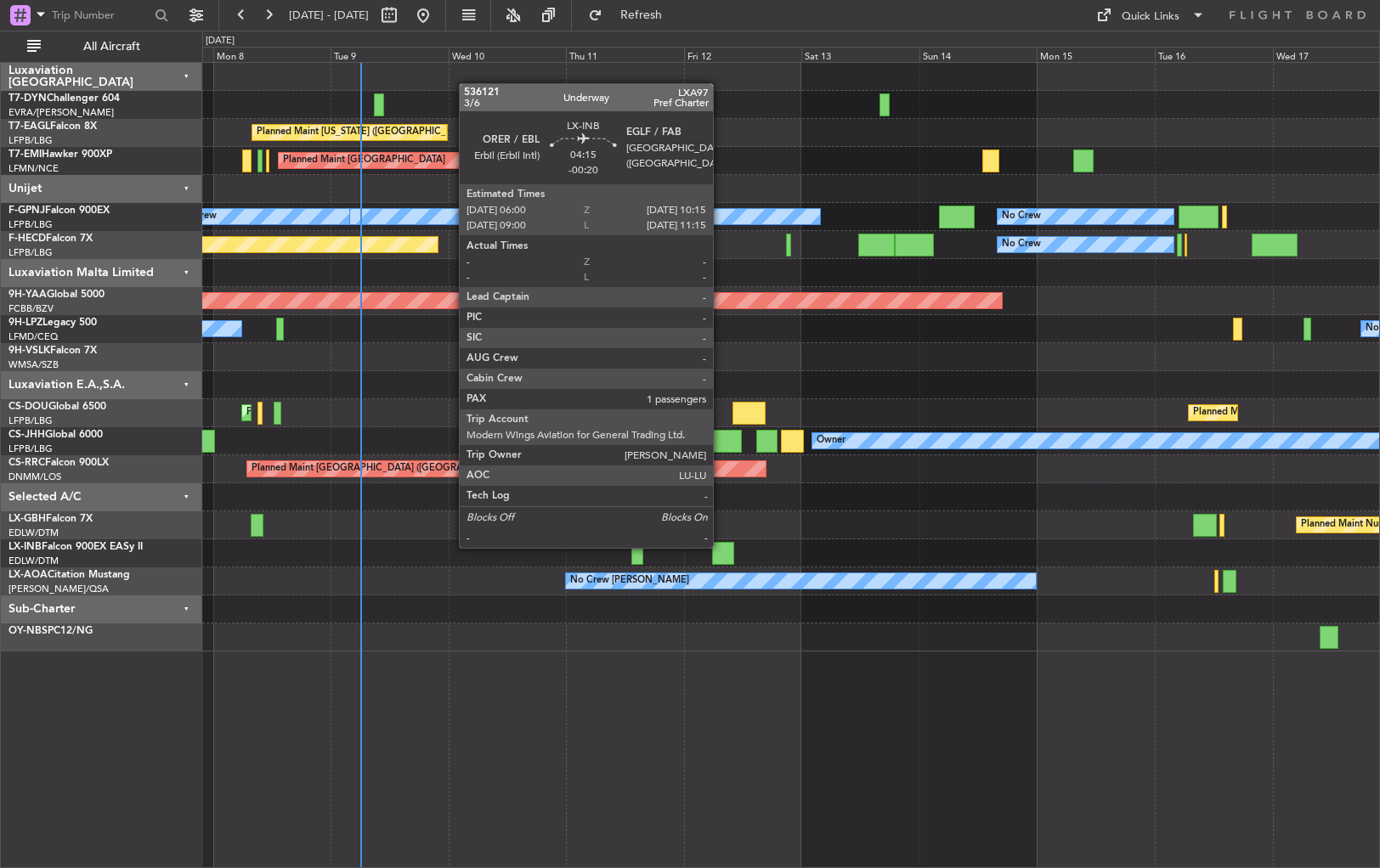
click at [721, 546] on div at bounding box center [723, 553] width 22 height 23
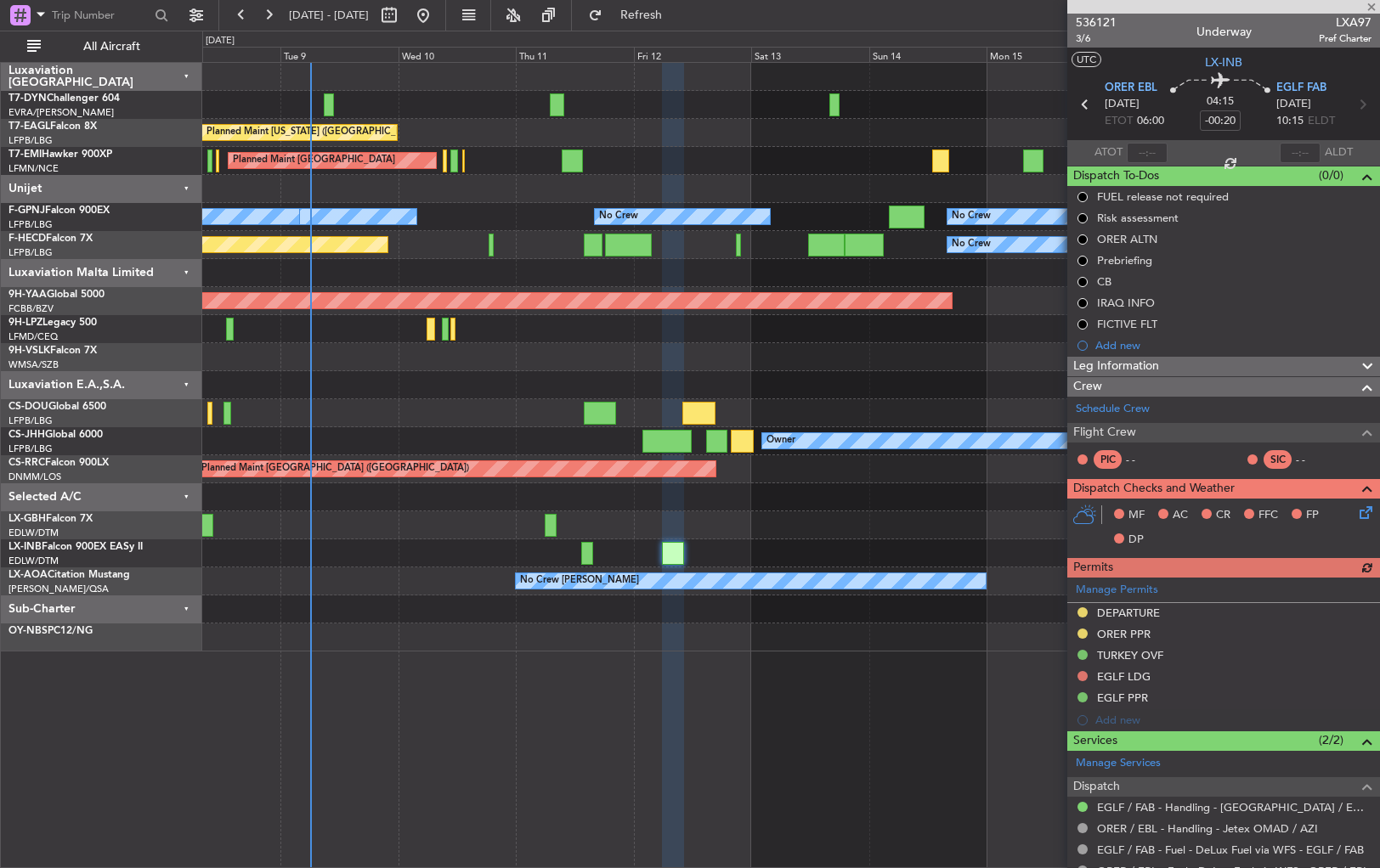
click at [731, 548] on div at bounding box center [791, 553] width 1177 height 28
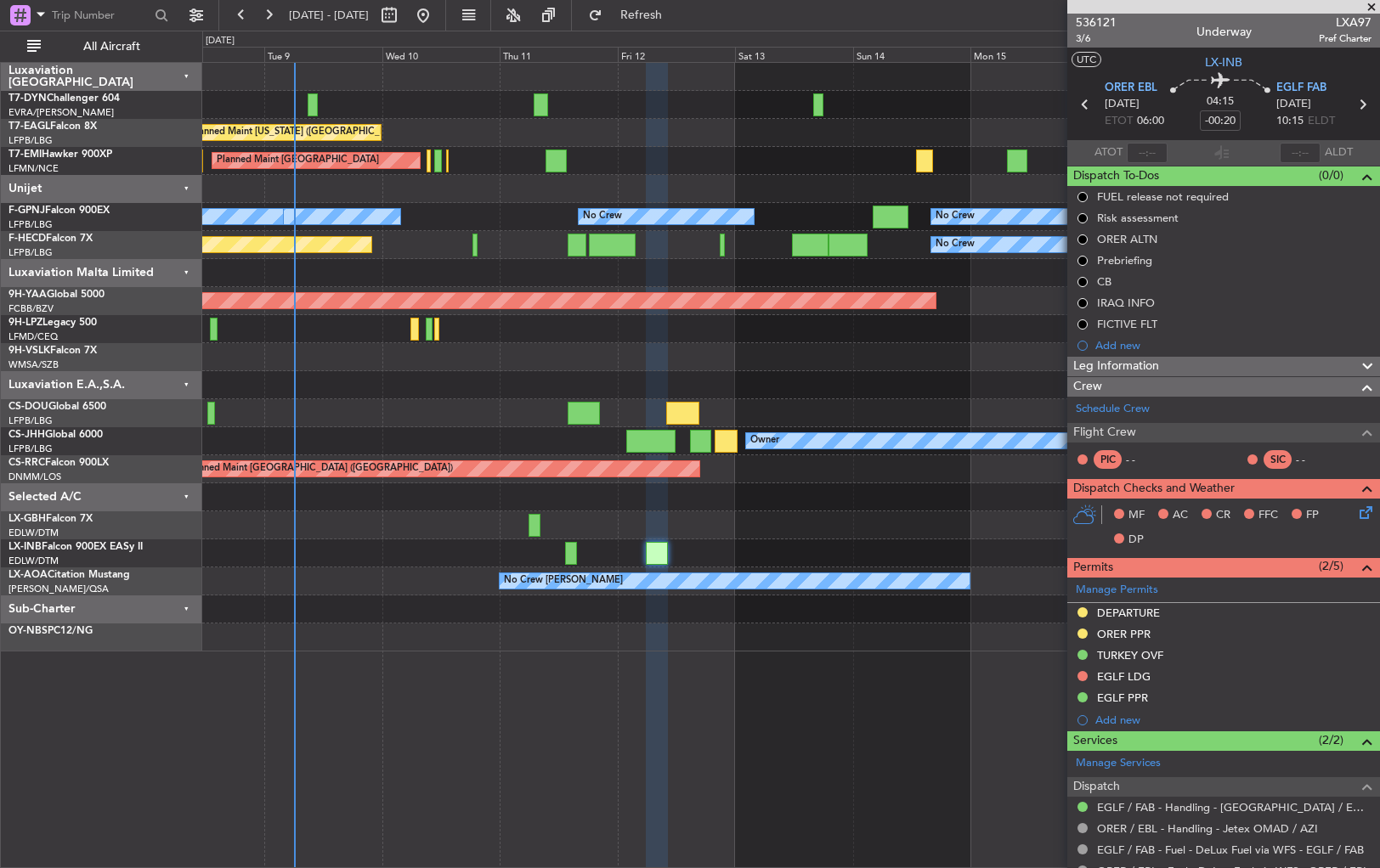
click at [746, 545] on div at bounding box center [791, 553] width 1177 height 28
click at [1087, 36] on span "3/6" at bounding box center [1096, 39] width 41 height 15
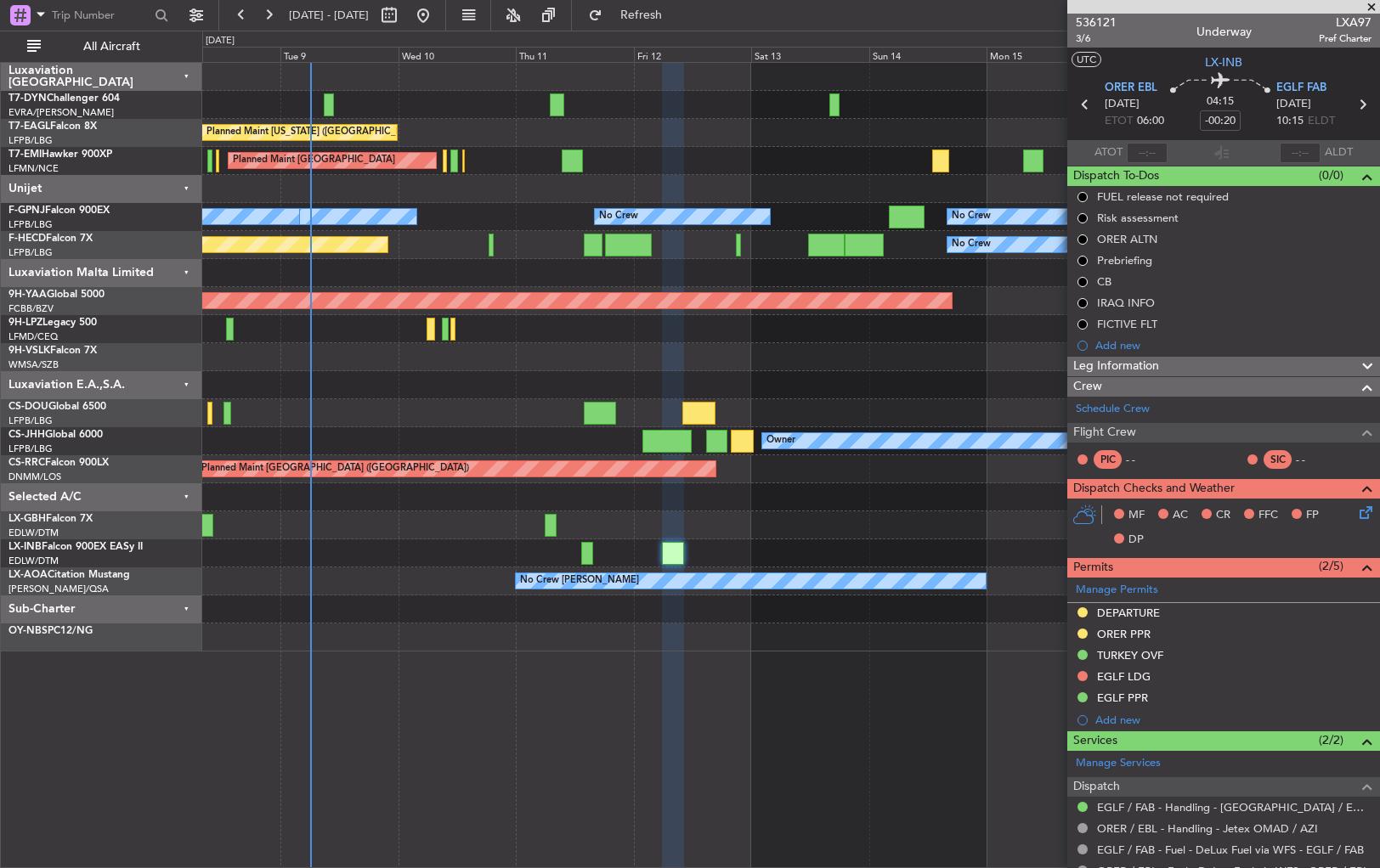
click at [729, 509] on div at bounding box center [791, 498] width 1177 height 28
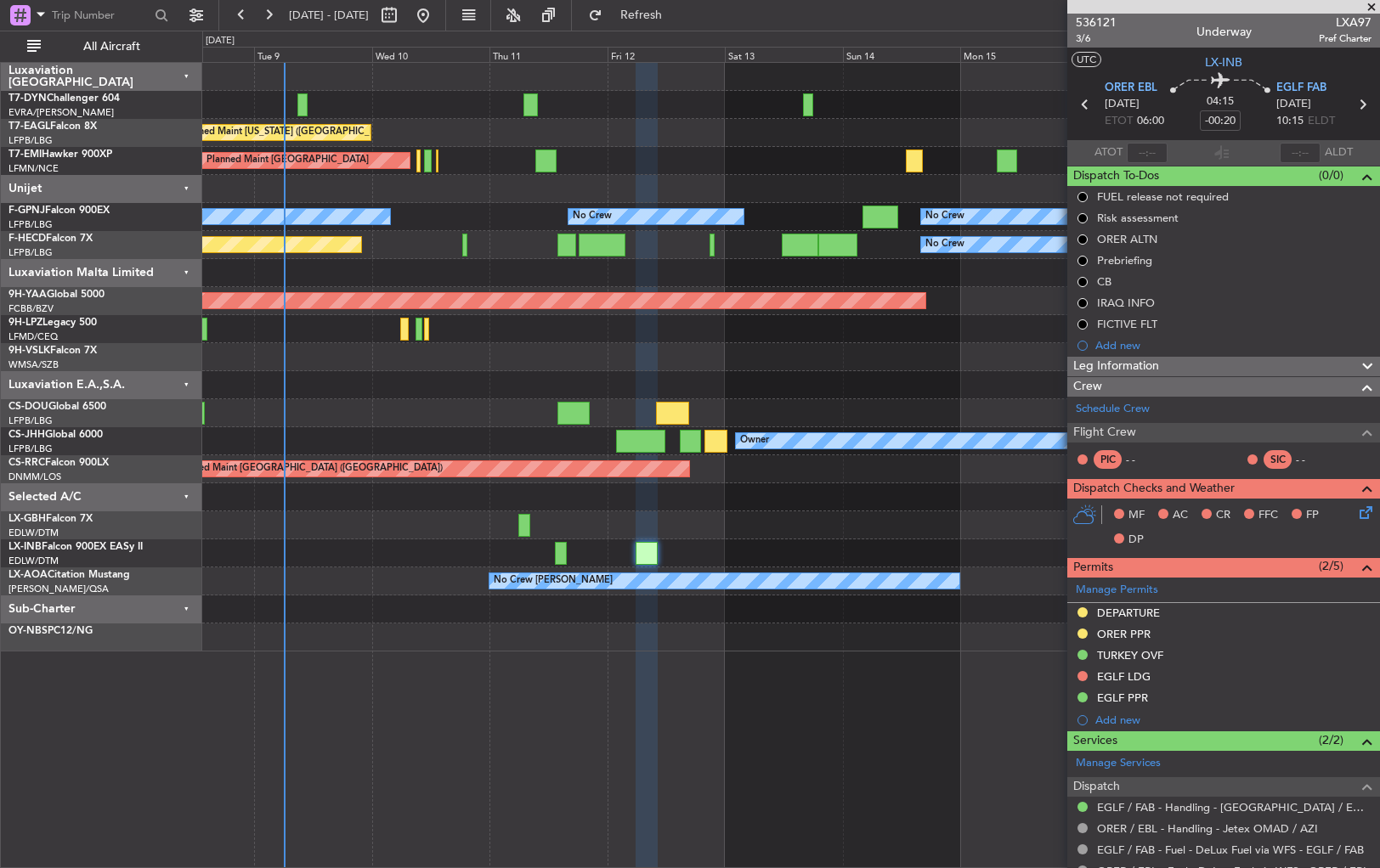
click at [756, 545] on div at bounding box center [791, 553] width 1177 height 28
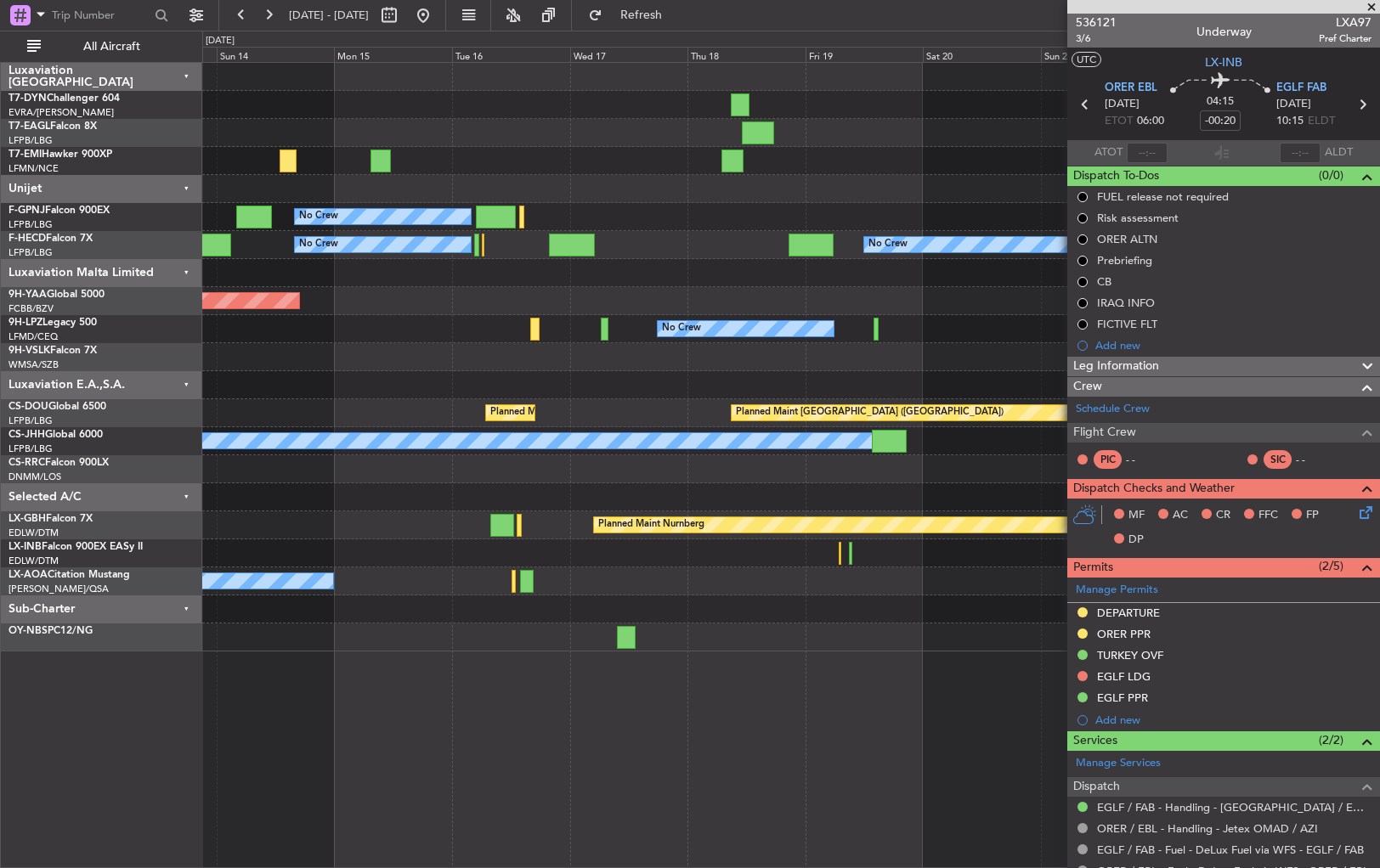
click at [259, 553] on div "No Crew No Crew No Crew No Crew No Crew No Crew AOG Maint Brazzaville (Maya-may…" at bounding box center [791, 357] width 1177 height 589
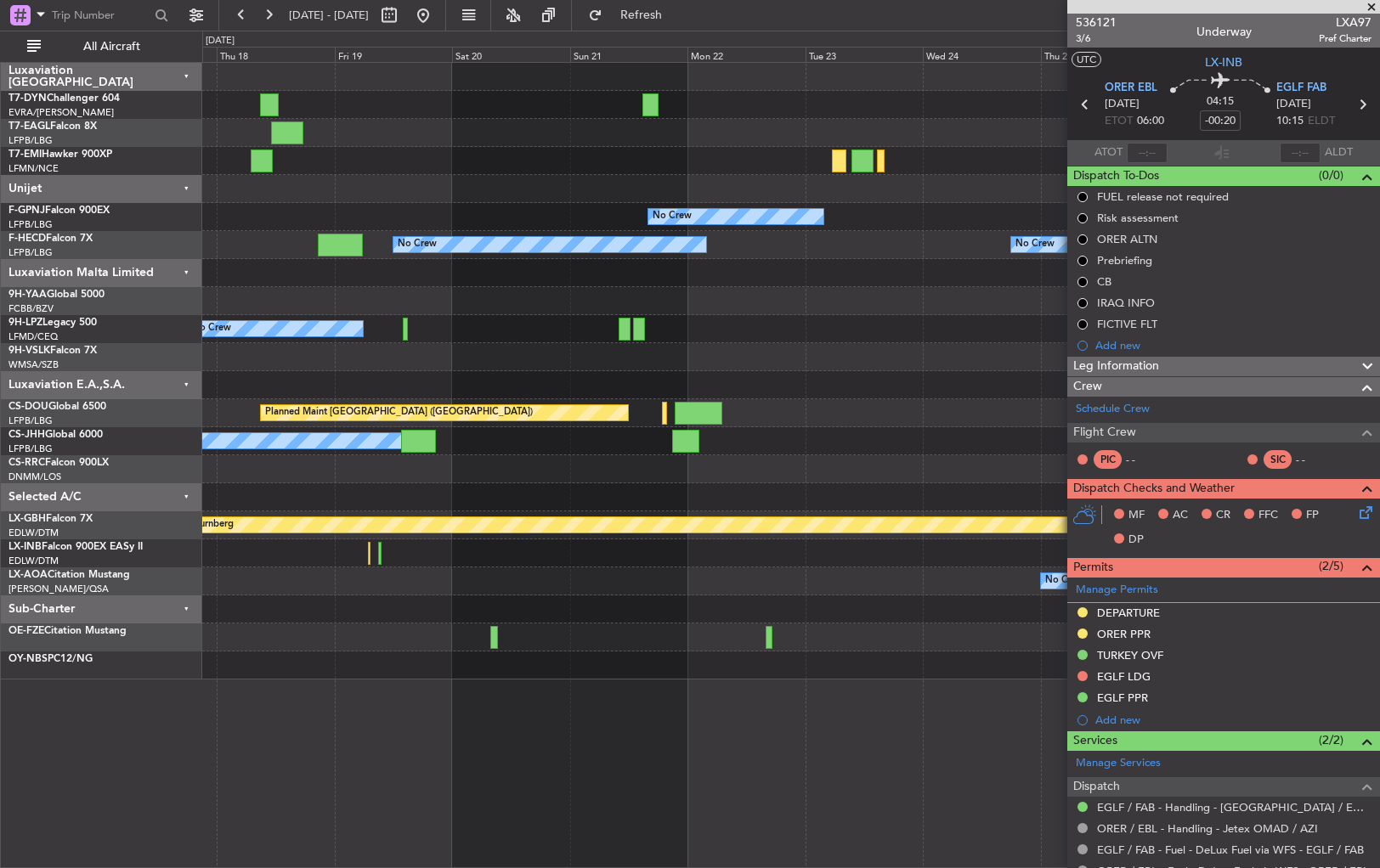
click at [496, 598] on div "No Crew No Crew No Crew No Crew No Crew No Crew No Crew Planned Maint Paris (Le…" at bounding box center [791, 371] width 1177 height 617
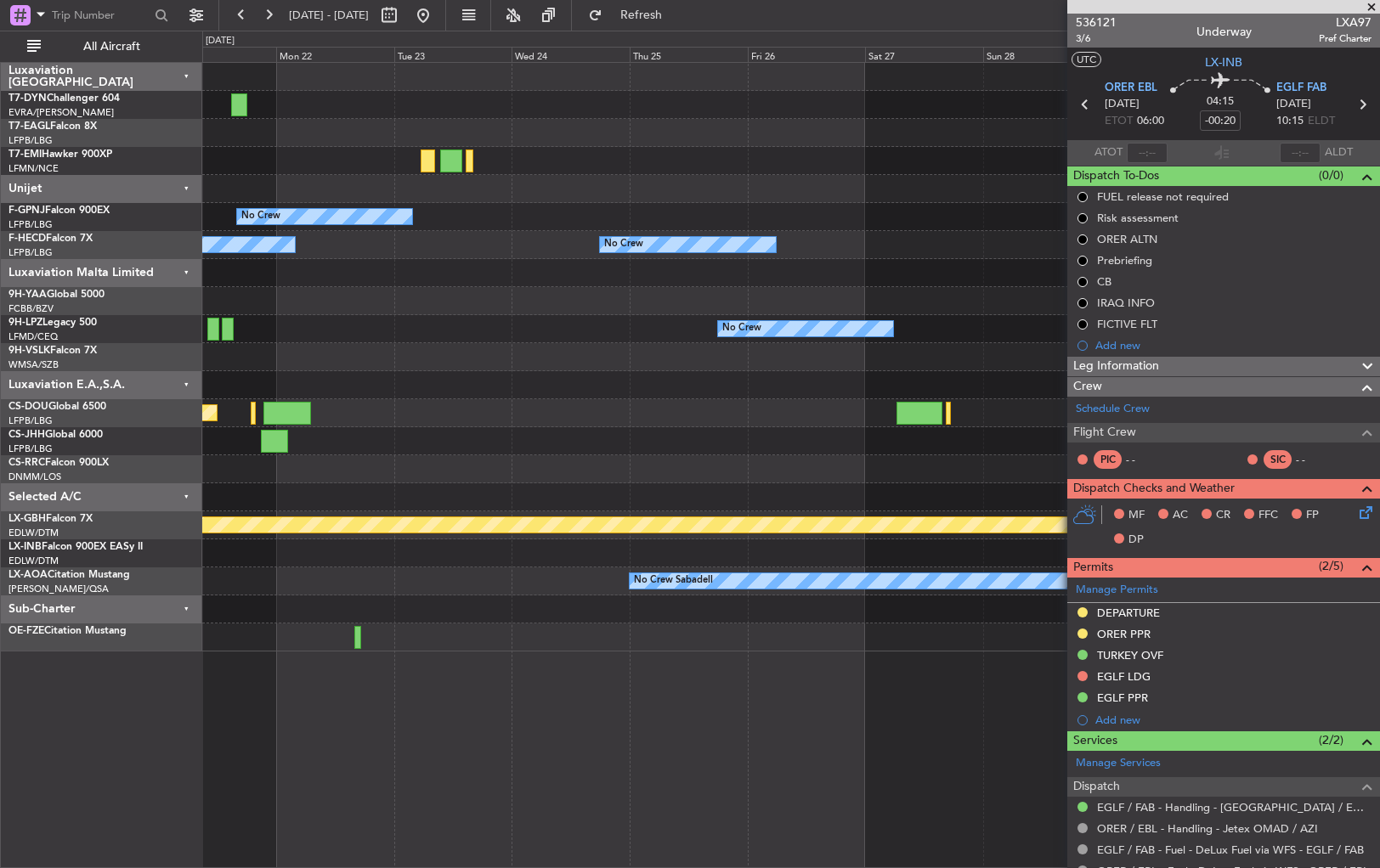
click at [1099, 602] on fb-app "17 Sep 2025 - 27 Sep 2025 Refresh Quick Links All Aircraft No Crew No Crew No C…" at bounding box center [690, 440] width 1380 height 855
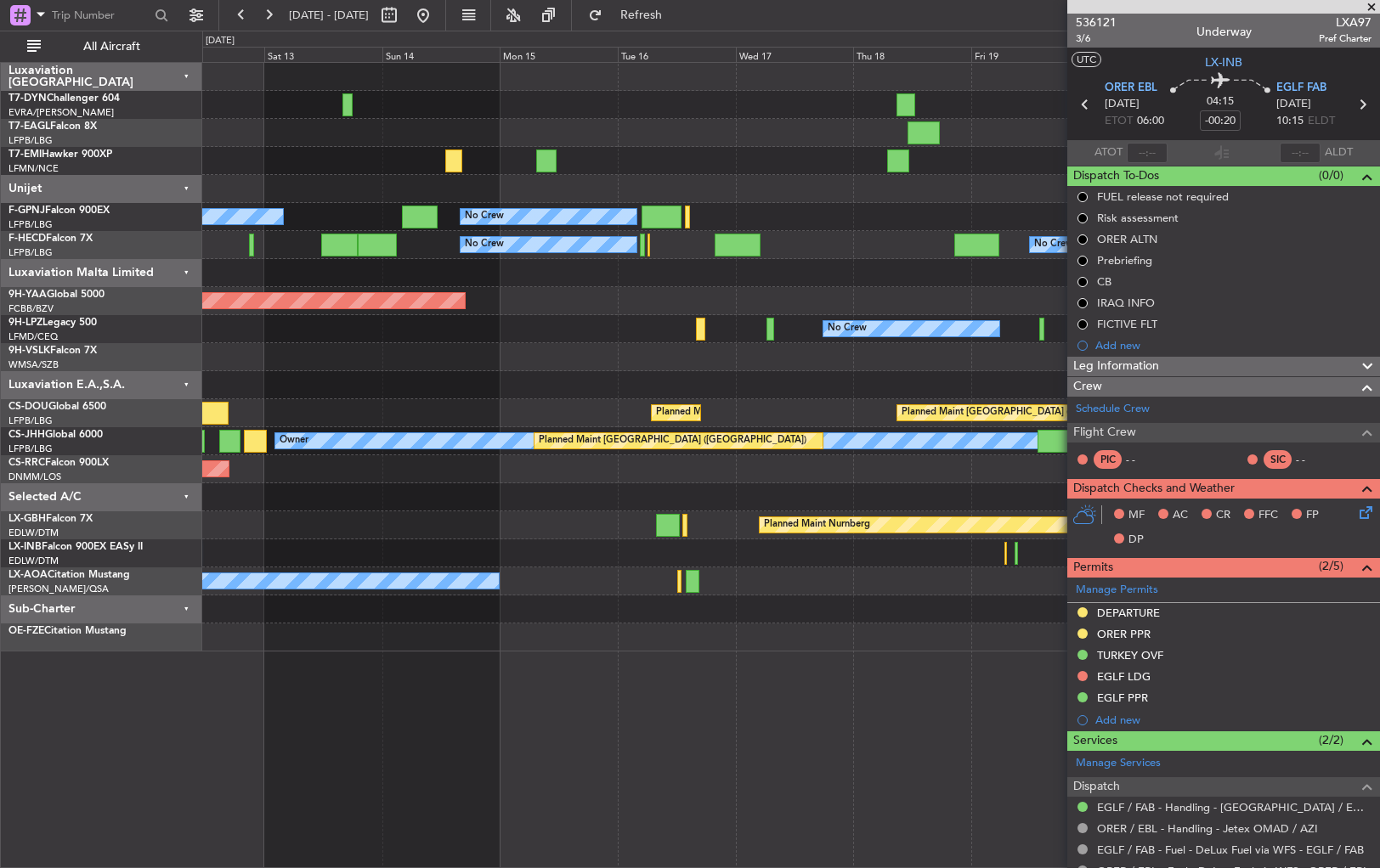
click at [1063, 618] on div at bounding box center [791, 609] width 1177 height 28
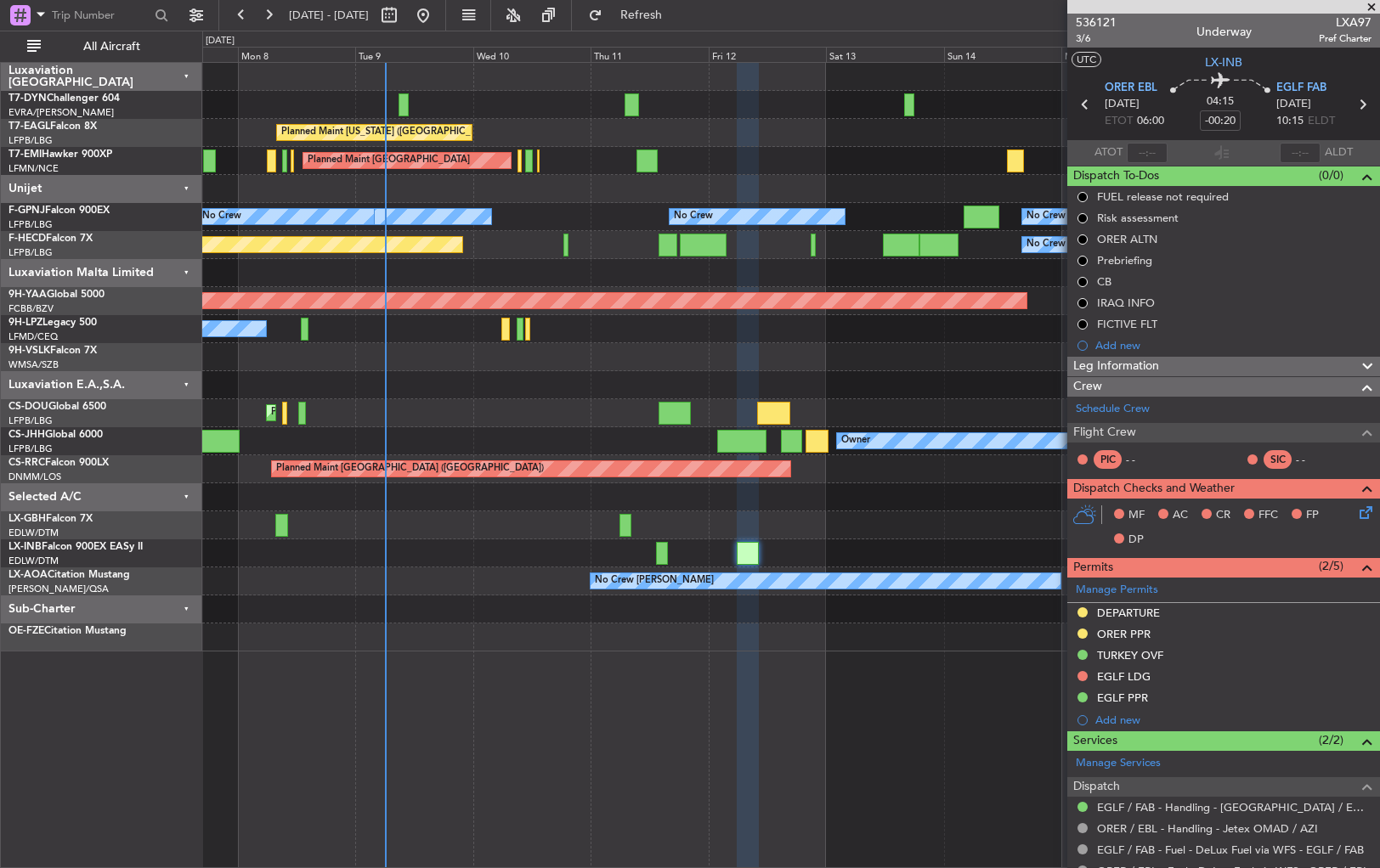
click at [1057, 653] on div "Planned Maint New York (Teterboro) Planned Maint Zurich Planned Maint Zurich No…" at bounding box center [791, 465] width 1178 height 807
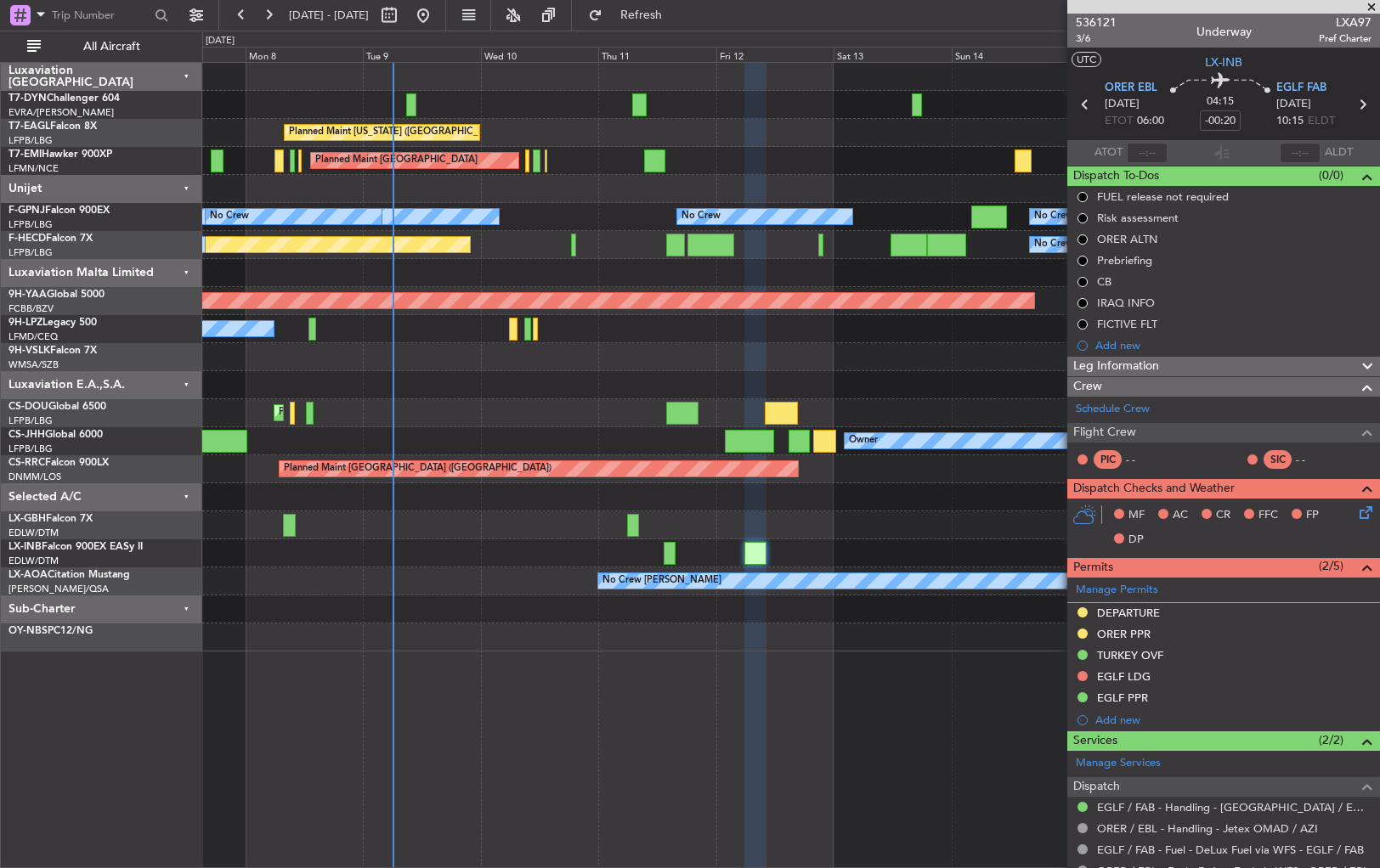
click at [546, 526] on div "Planned Maint Nurnberg Planned Maint [GEOGRAPHIC_DATA] ([GEOGRAPHIC_DATA])" at bounding box center [791, 525] width 1177 height 28
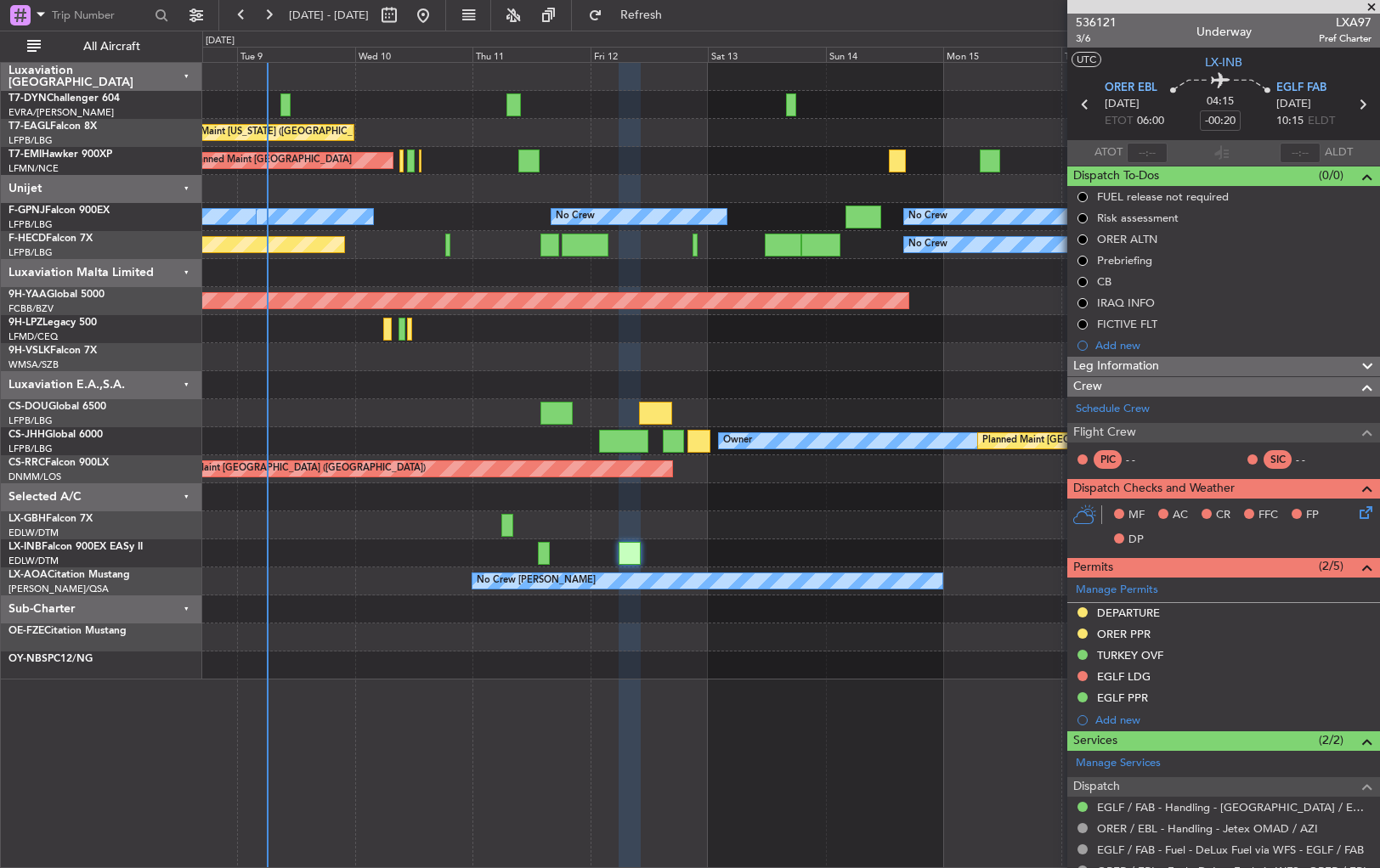
click at [787, 496] on div at bounding box center [791, 498] width 1177 height 28
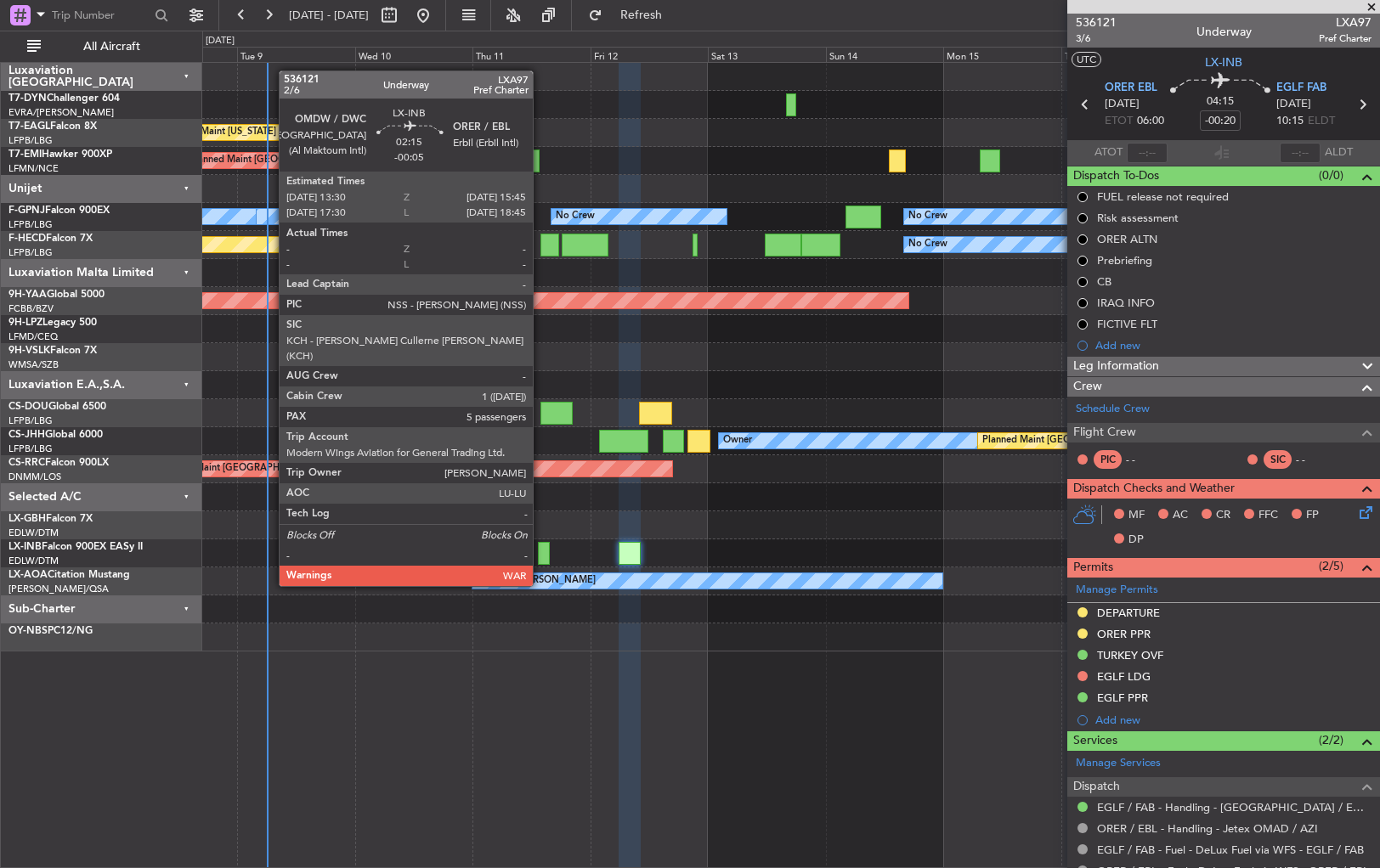
click at [540, 554] on div at bounding box center [543, 553] width 11 height 23
type input "-00:05"
type input "5"
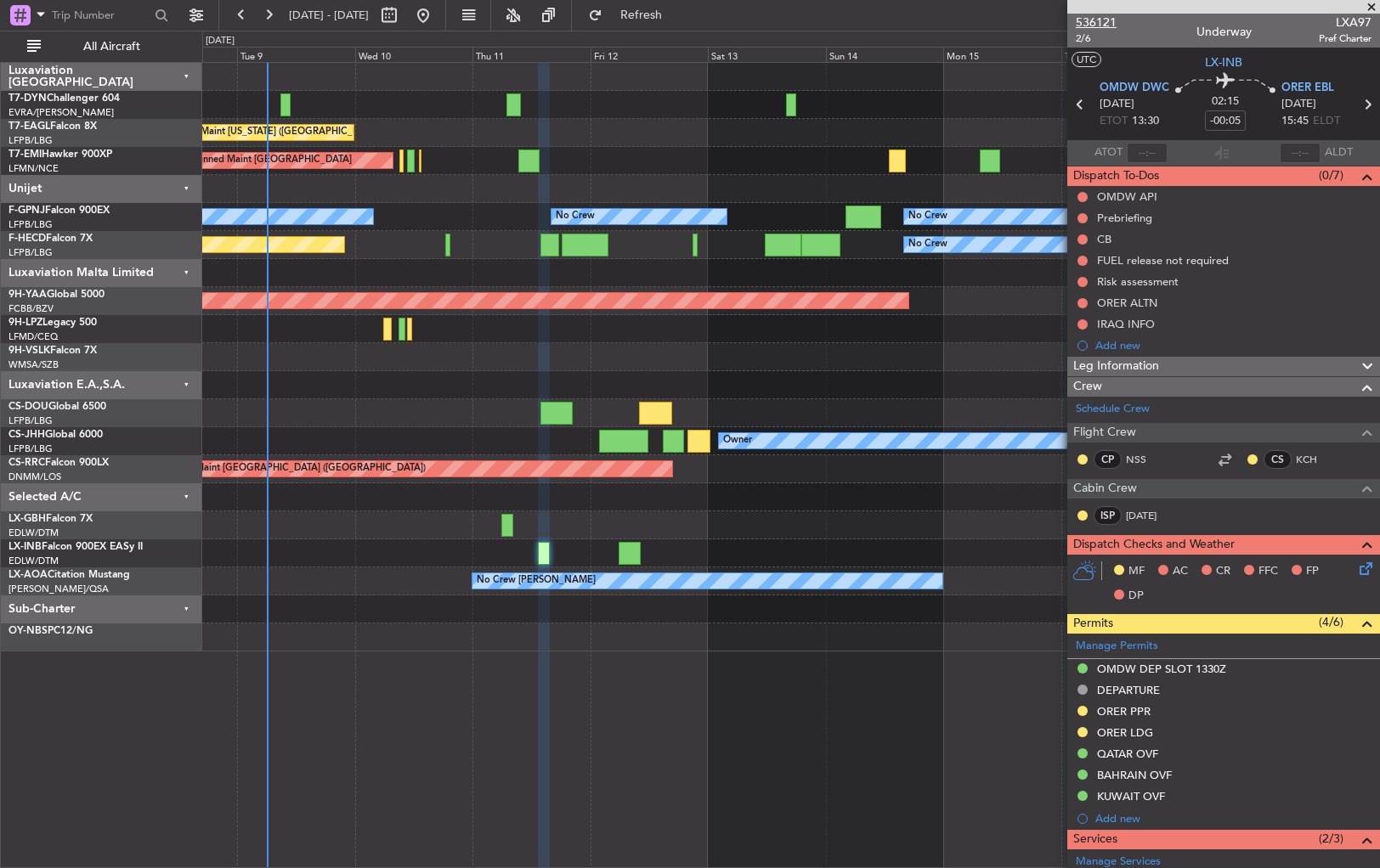
click at [1095, 18] on span "536121" at bounding box center [1096, 23] width 41 height 18
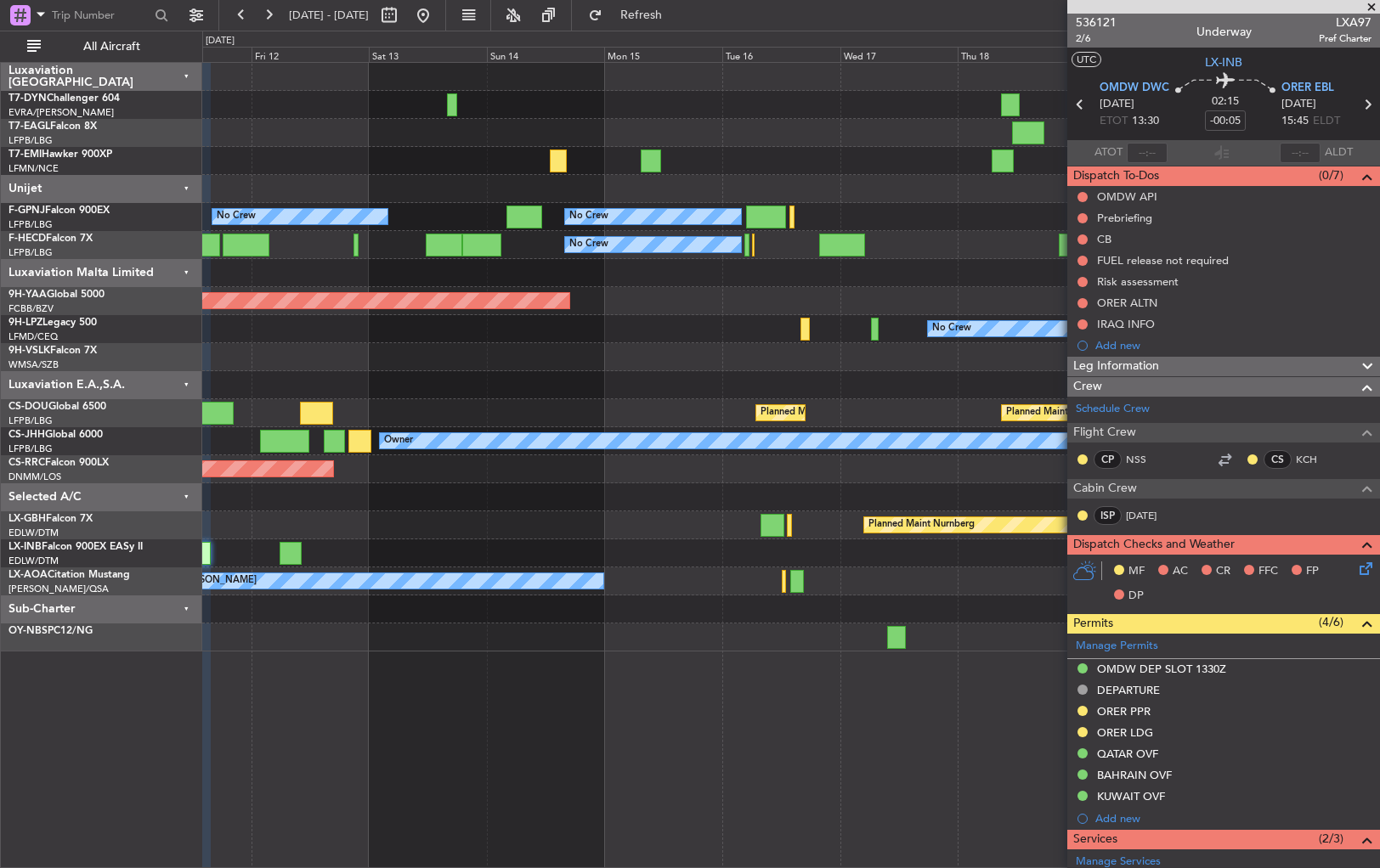
click at [241, 557] on div at bounding box center [791, 553] width 1177 height 28
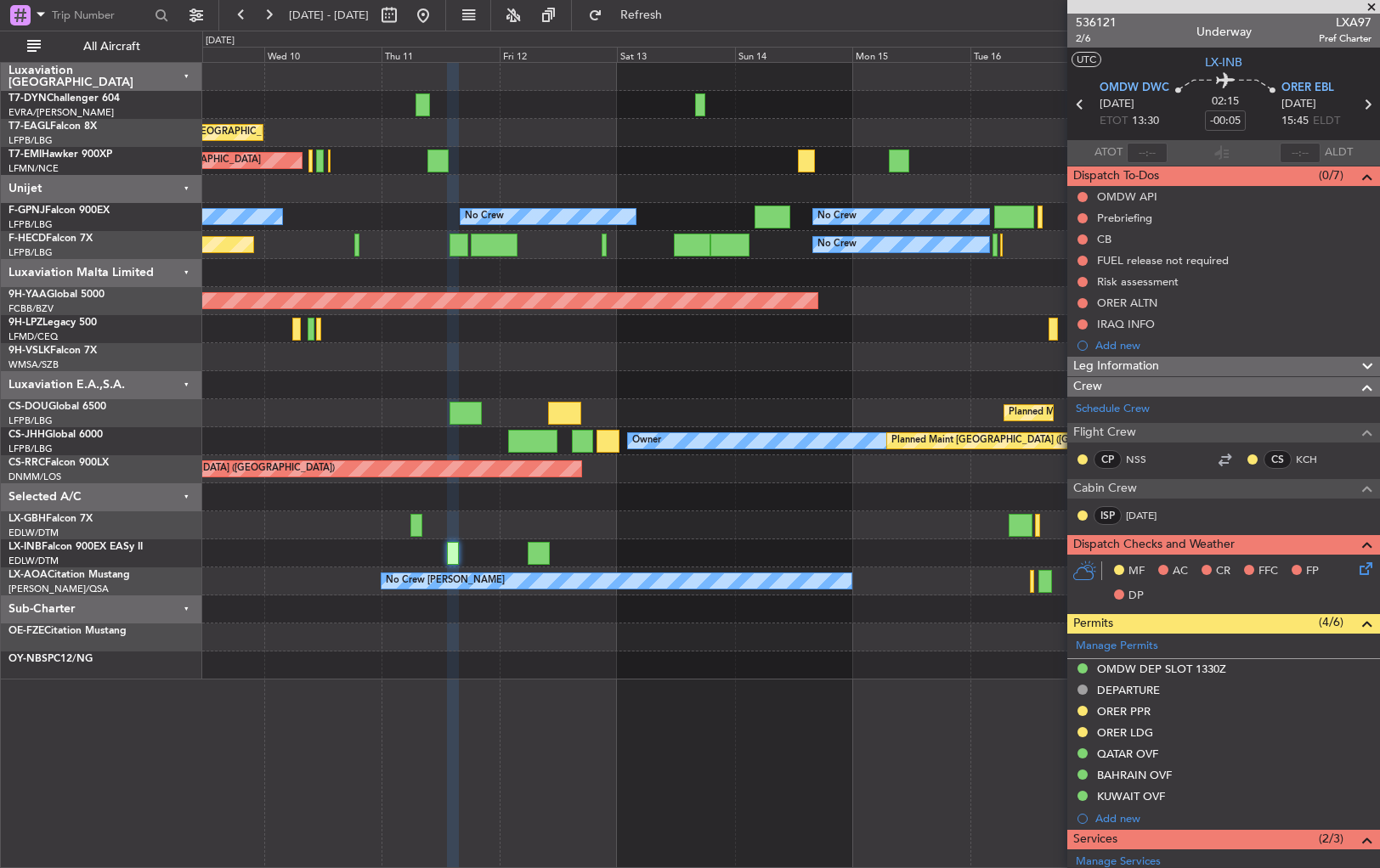
click at [780, 544] on div "Planned Maint New York (Teterboro) Planned Maint Zurich No Crew No Crew No Crew…" at bounding box center [791, 371] width 1177 height 617
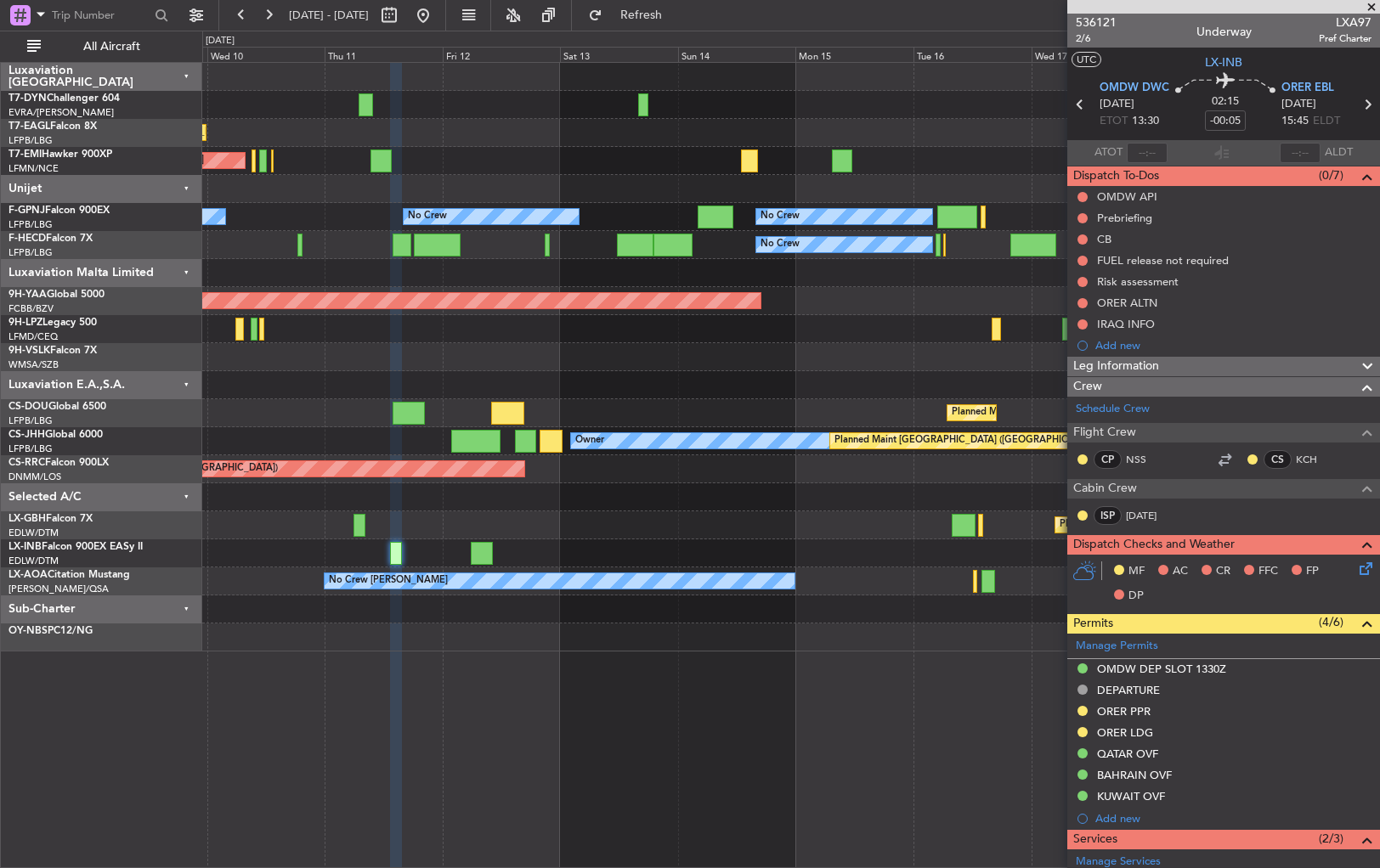
click at [819, 553] on div at bounding box center [791, 553] width 1177 height 28
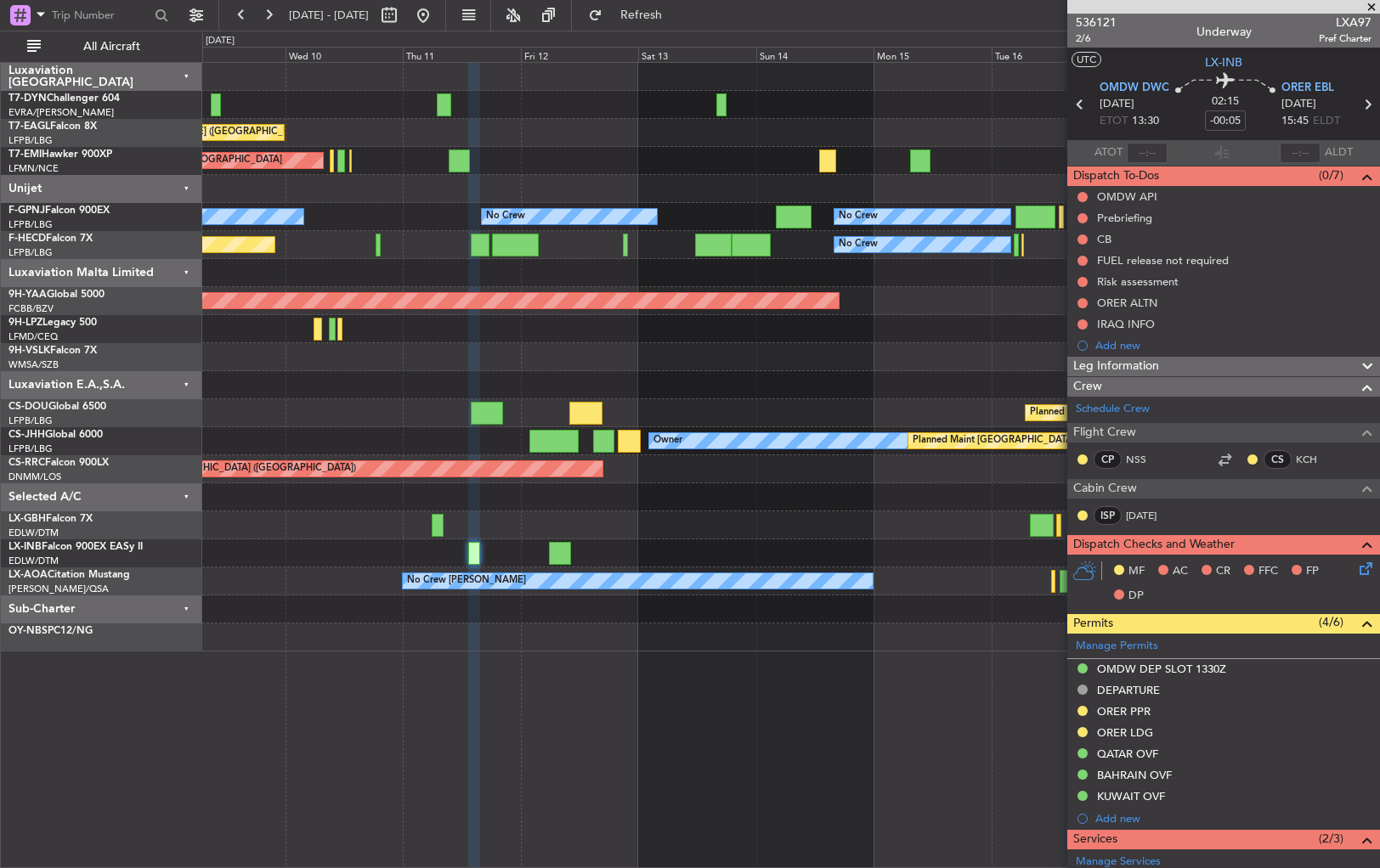
click at [639, 554] on div at bounding box center [791, 553] width 1177 height 28
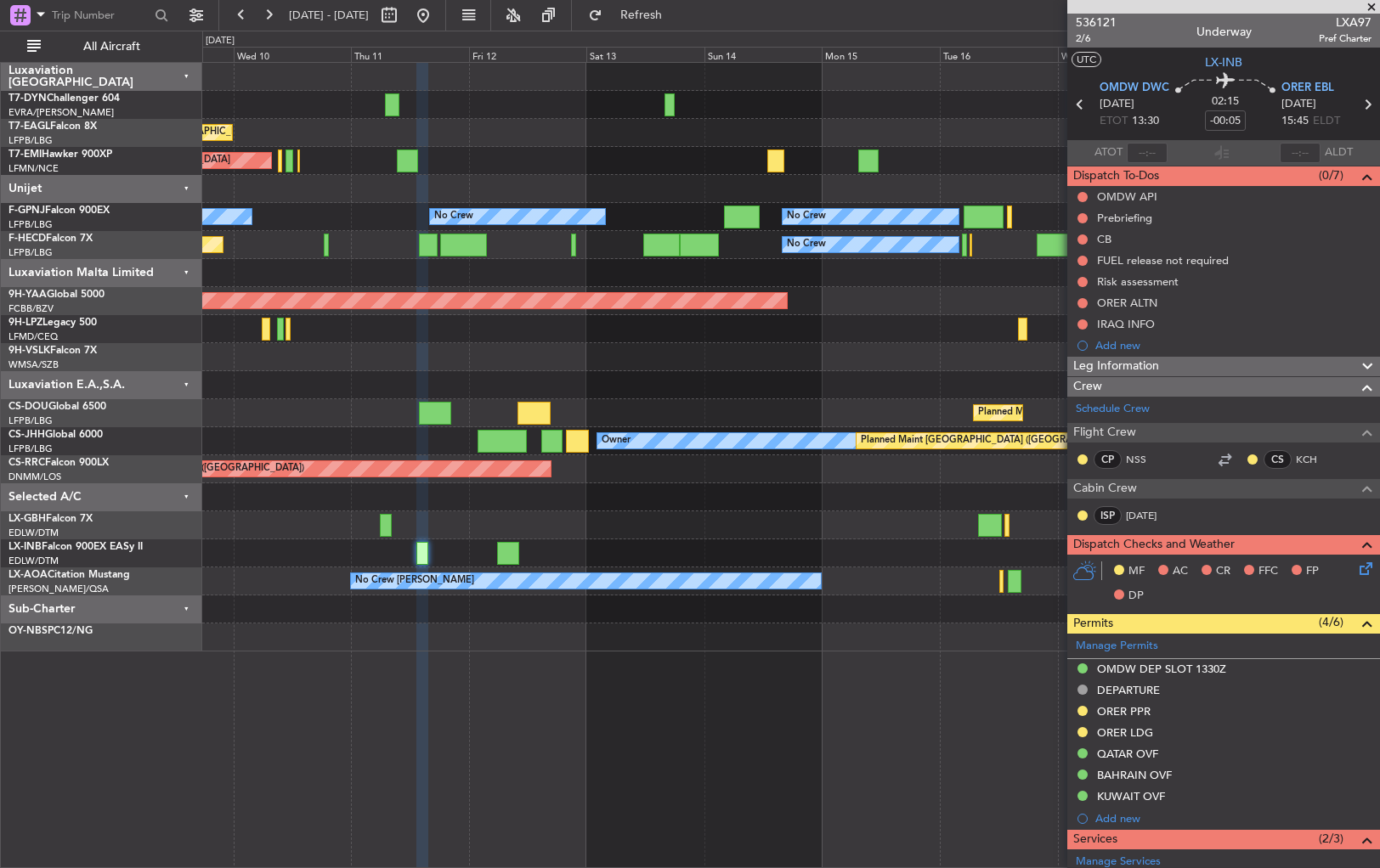
click at [526, 571] on div "Planned Maint New York (Teterboro) Planned Maint Zurich No Crew No Crew No Crew…" at bounding box center [791, 357] width 1177 height 589
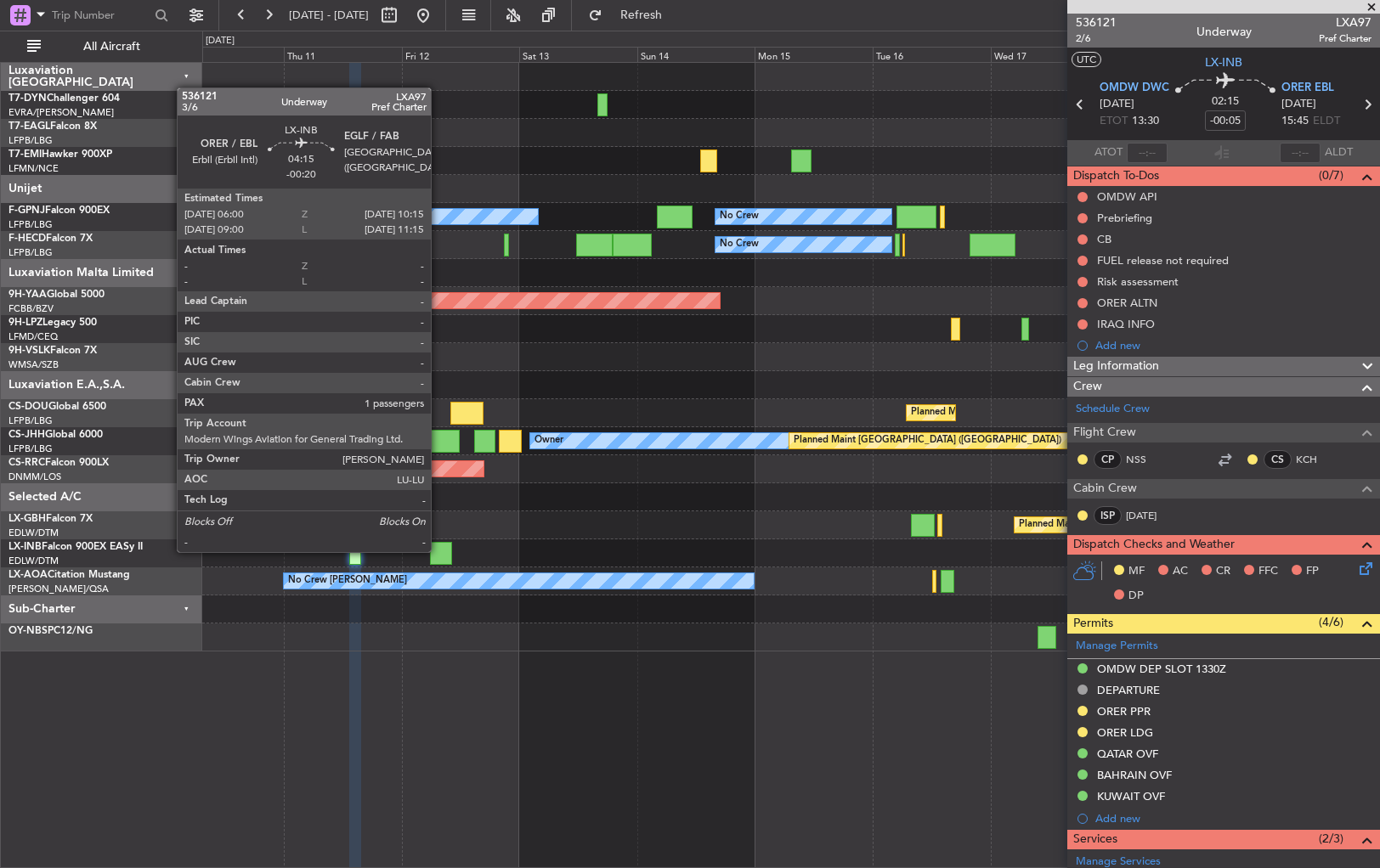
click at [439, 551] on div at bounding box center [441, 553] width 22 height 23
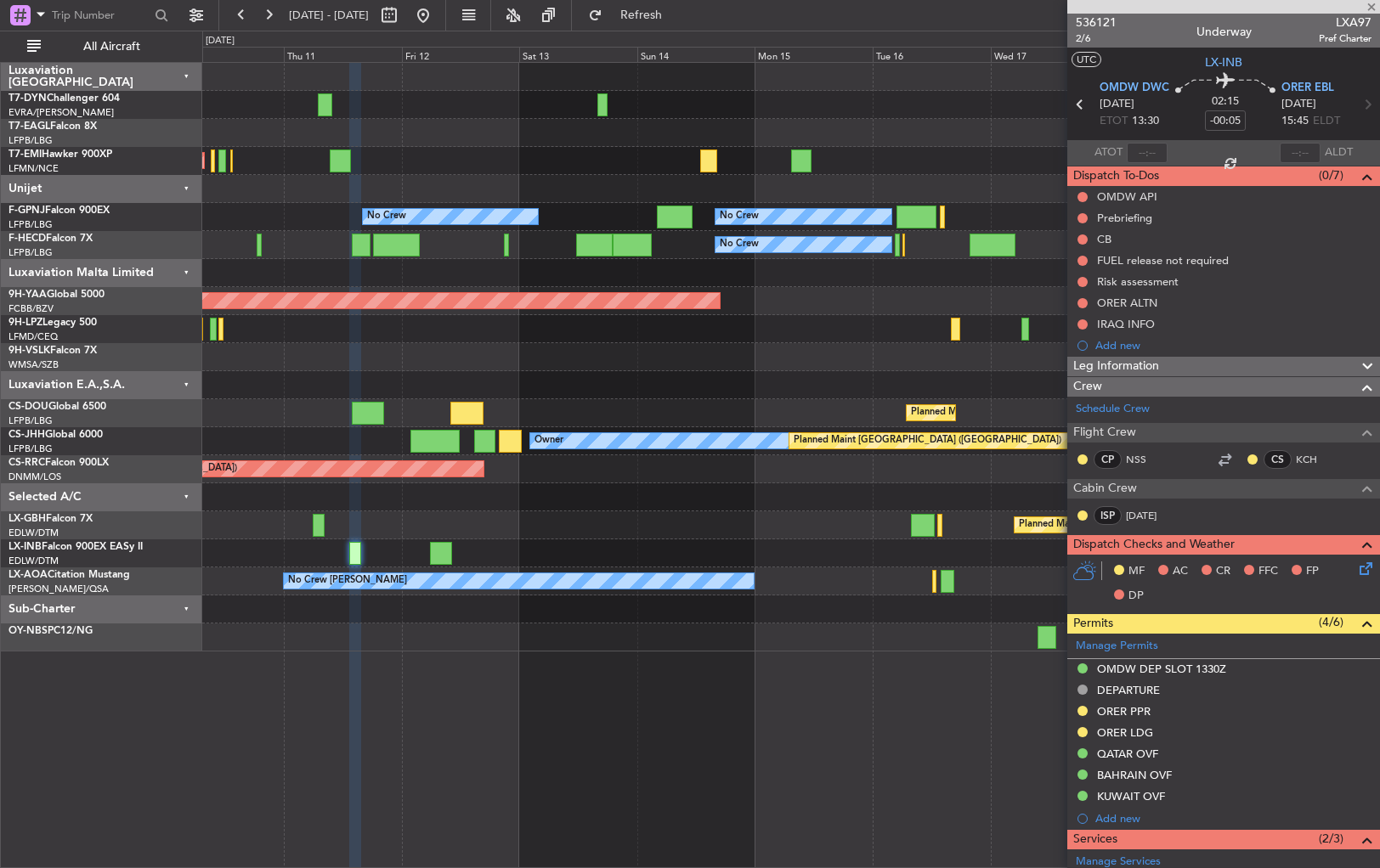
type input "-00:20"
type input "1"
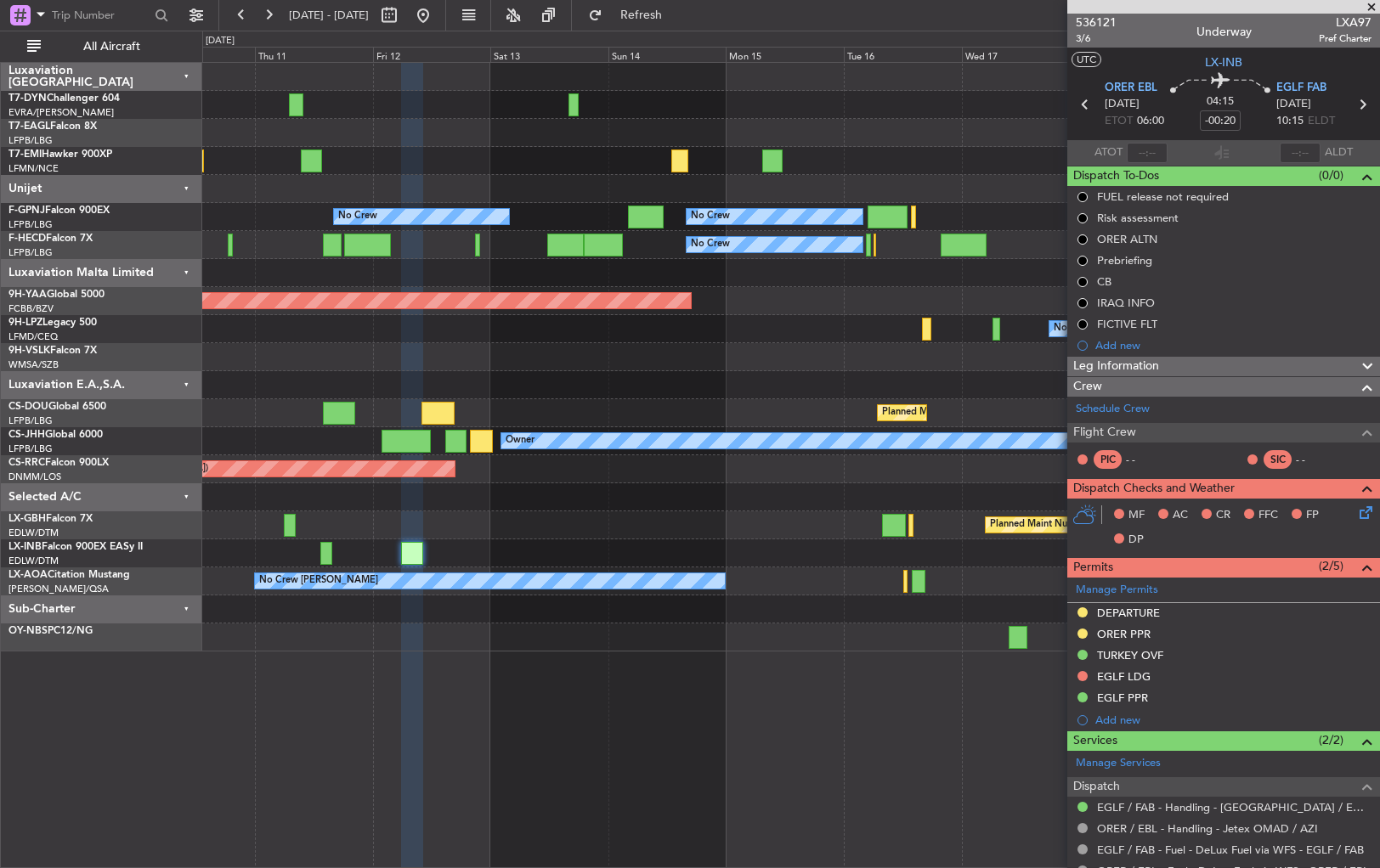
click at [908, 580] on div "No Crew [PERSON_NAME]" at bounding box center [791, 582] width 1177 height 28
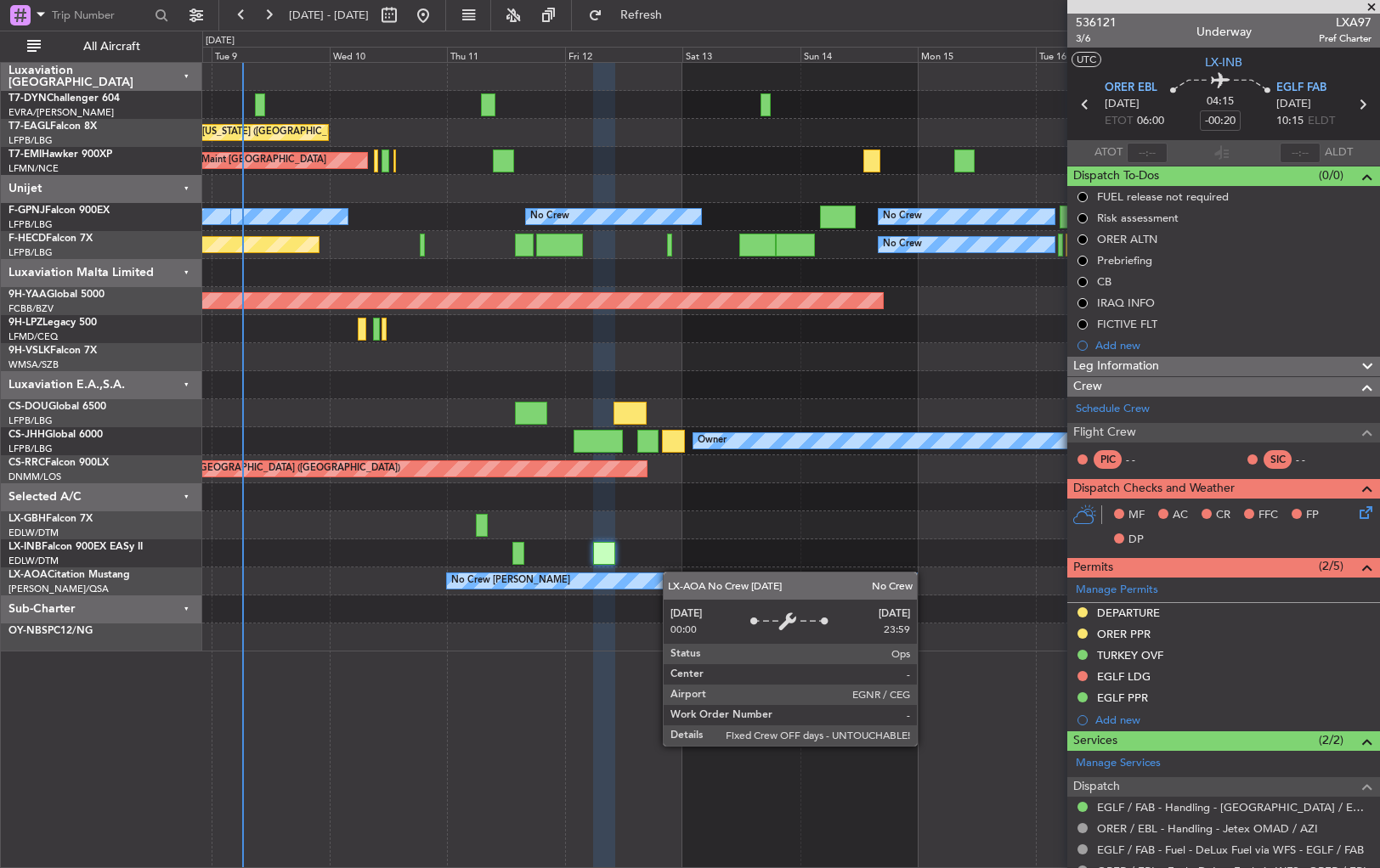
click at [673, 572] on div "Planned Maint New York (Teterboro) Planned Maint Zurich No Crew No Crew No Crew…" at bounding box center [791, 357] width 1177 height 589
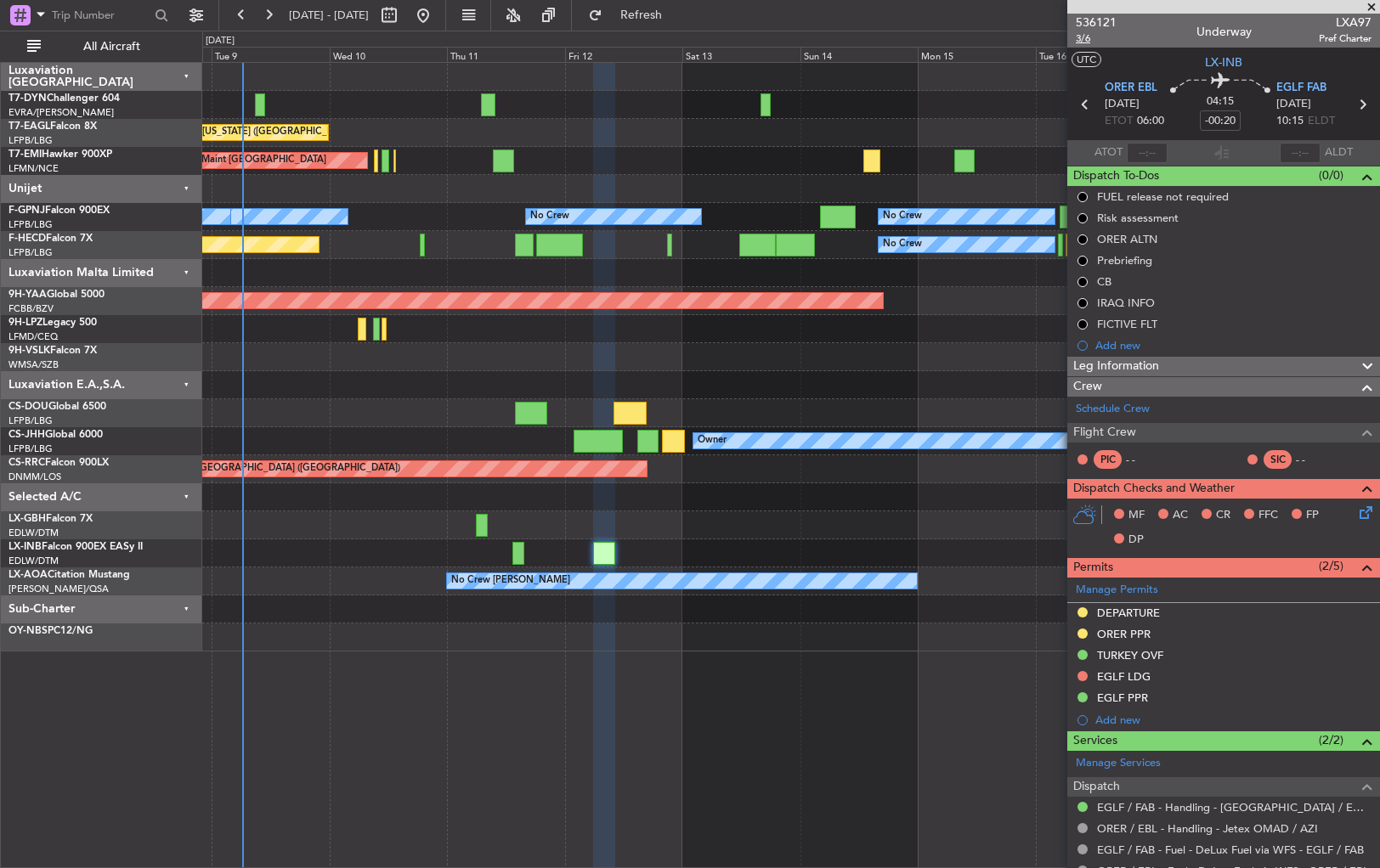
click at [1079, 38] on span "3/6" at bounding box center [1096, 39] width 41 height 15
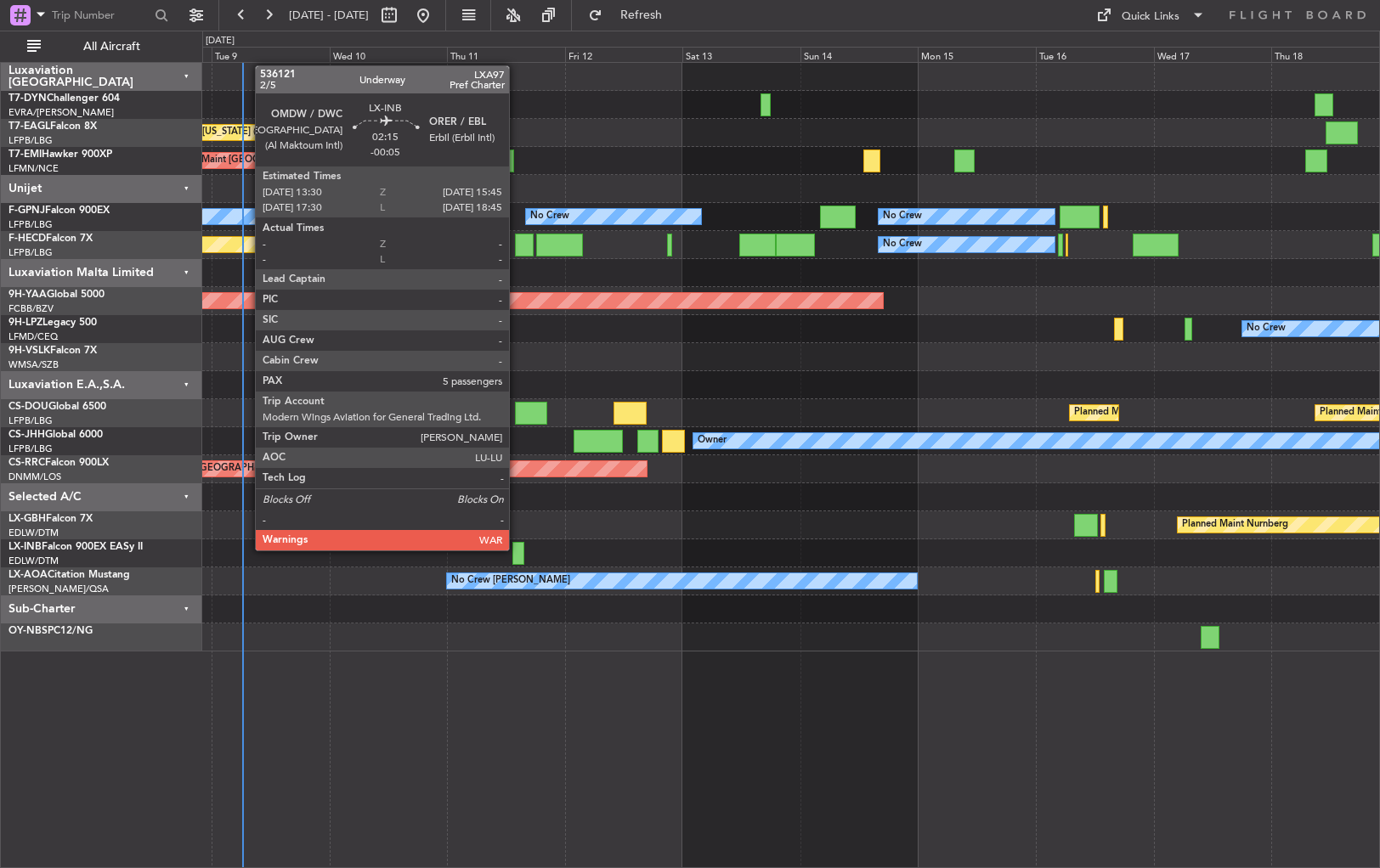
click at [517, 549] on div at bounding box center [518, 553] width 11 height 23
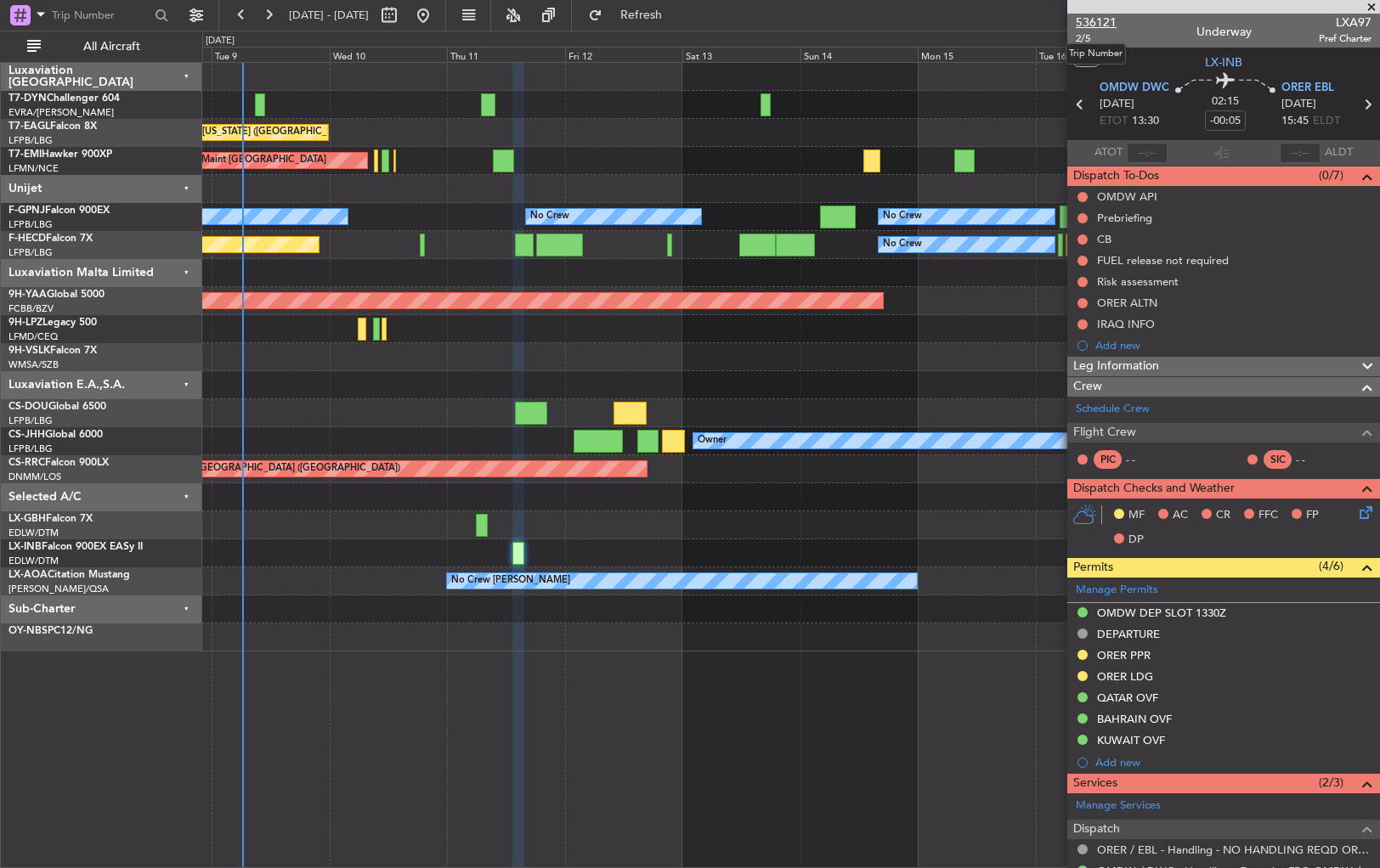
click at [1098, 19] on span "536121" at bounding box center [1096, 23] width 41 height 18
click at [679, 24] on button "Refresh" at bounding box center [631, 16] width 102 height 28
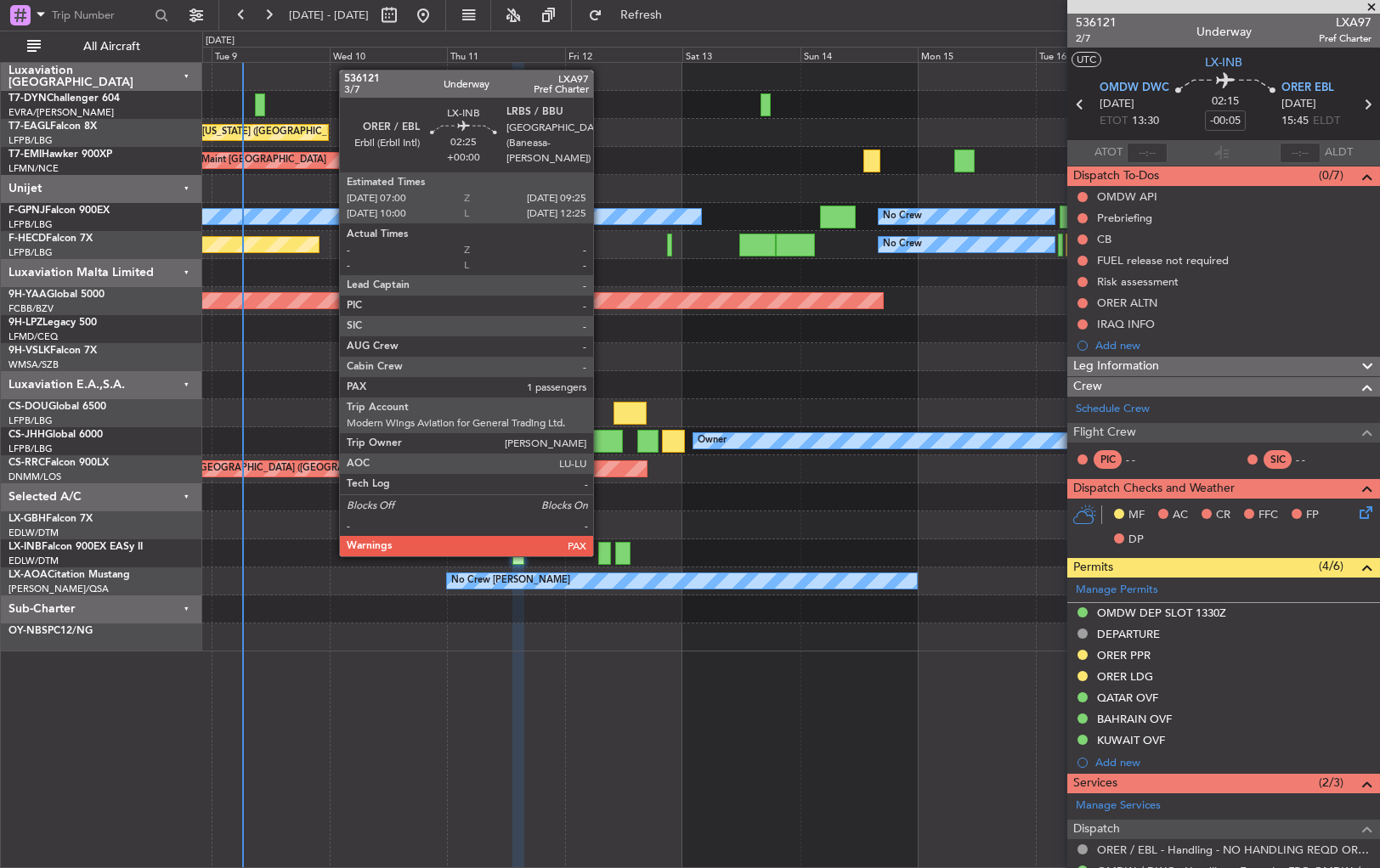
click at [601, 555] on div at bounding box center [605, 553] width 12 height 23
type input "1"
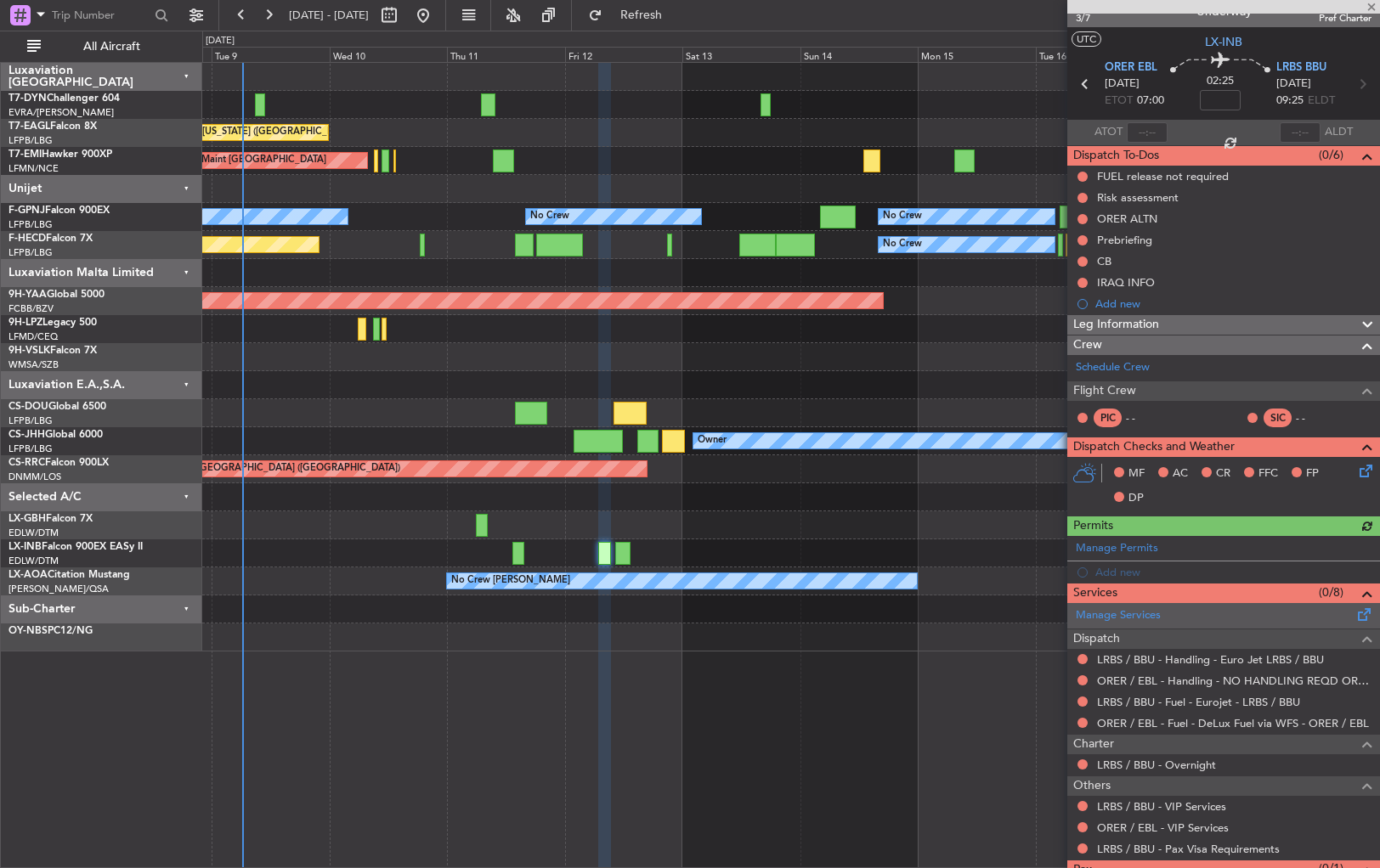
scroll to position [79, 0]
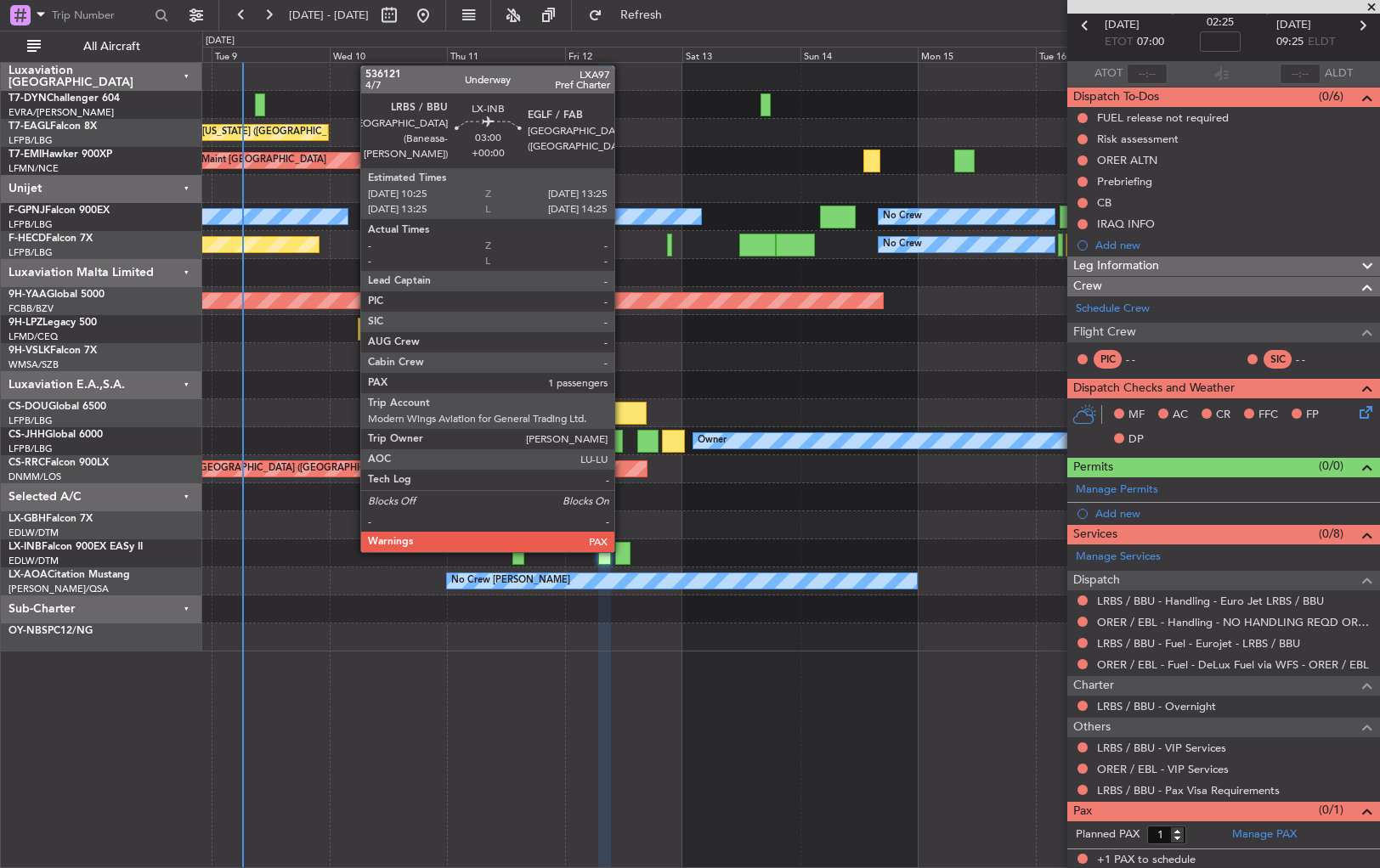
click at [622, 551] on div at bounding box center [622, 553] width 15 height 23
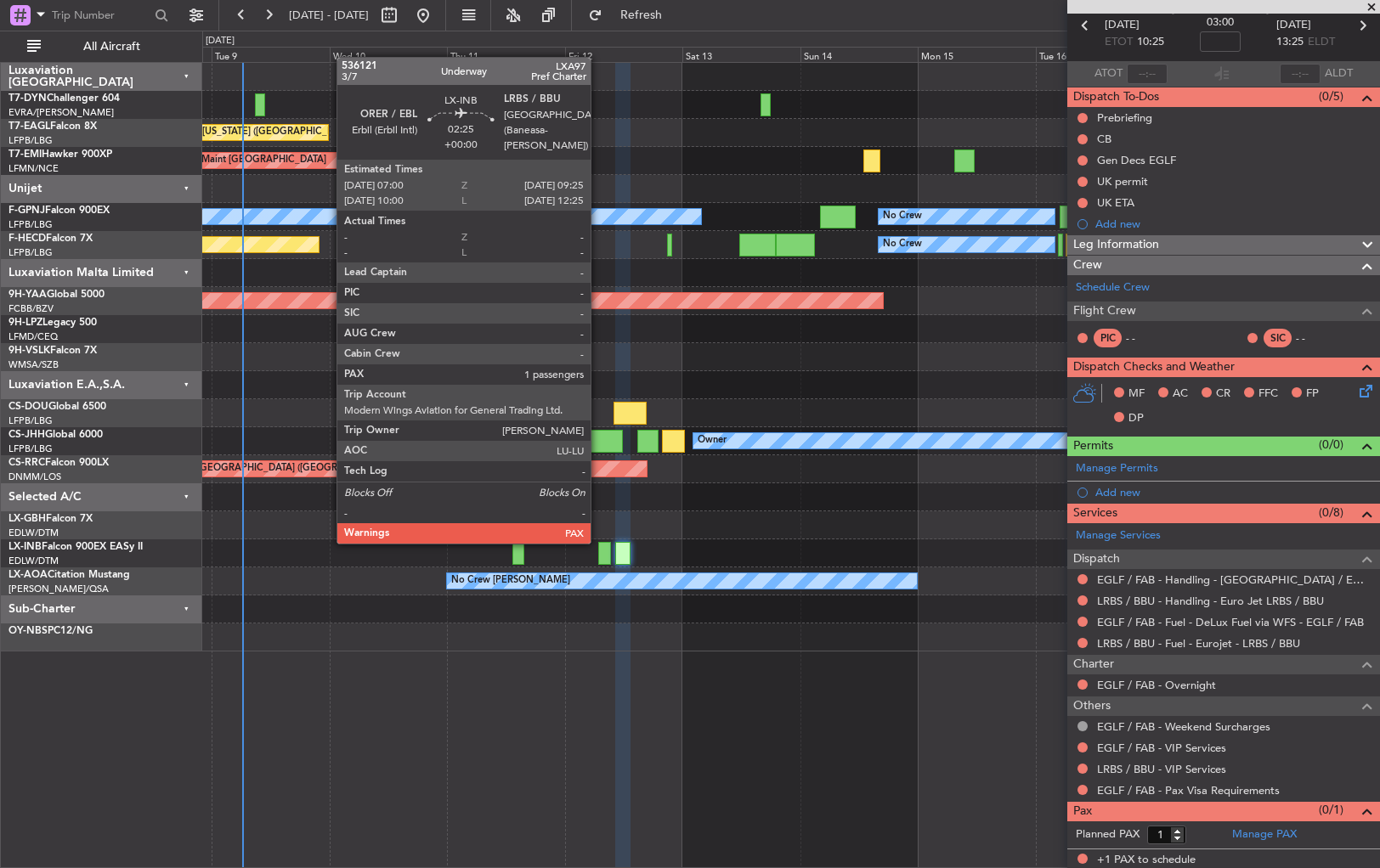
click at [599, 542] on div at bounding box center [605, 553] width 12 height 23
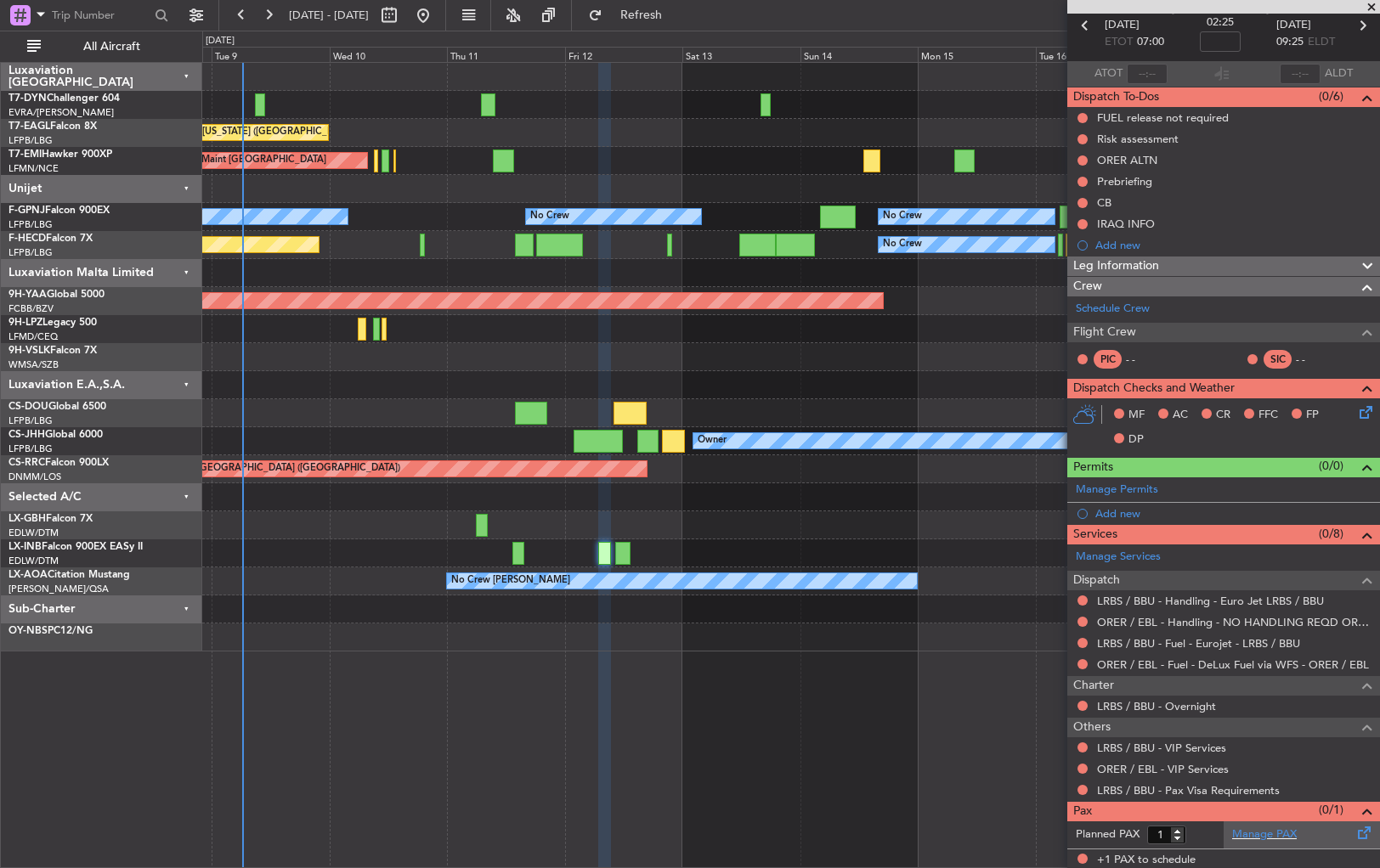
click at [1311, 829] on div "Manage PAX" at bounding box center [1302, 835] width 156 height 28
click at [673, 23] on button "Refresh" at bounding box center [631, 16] width 102 height 28
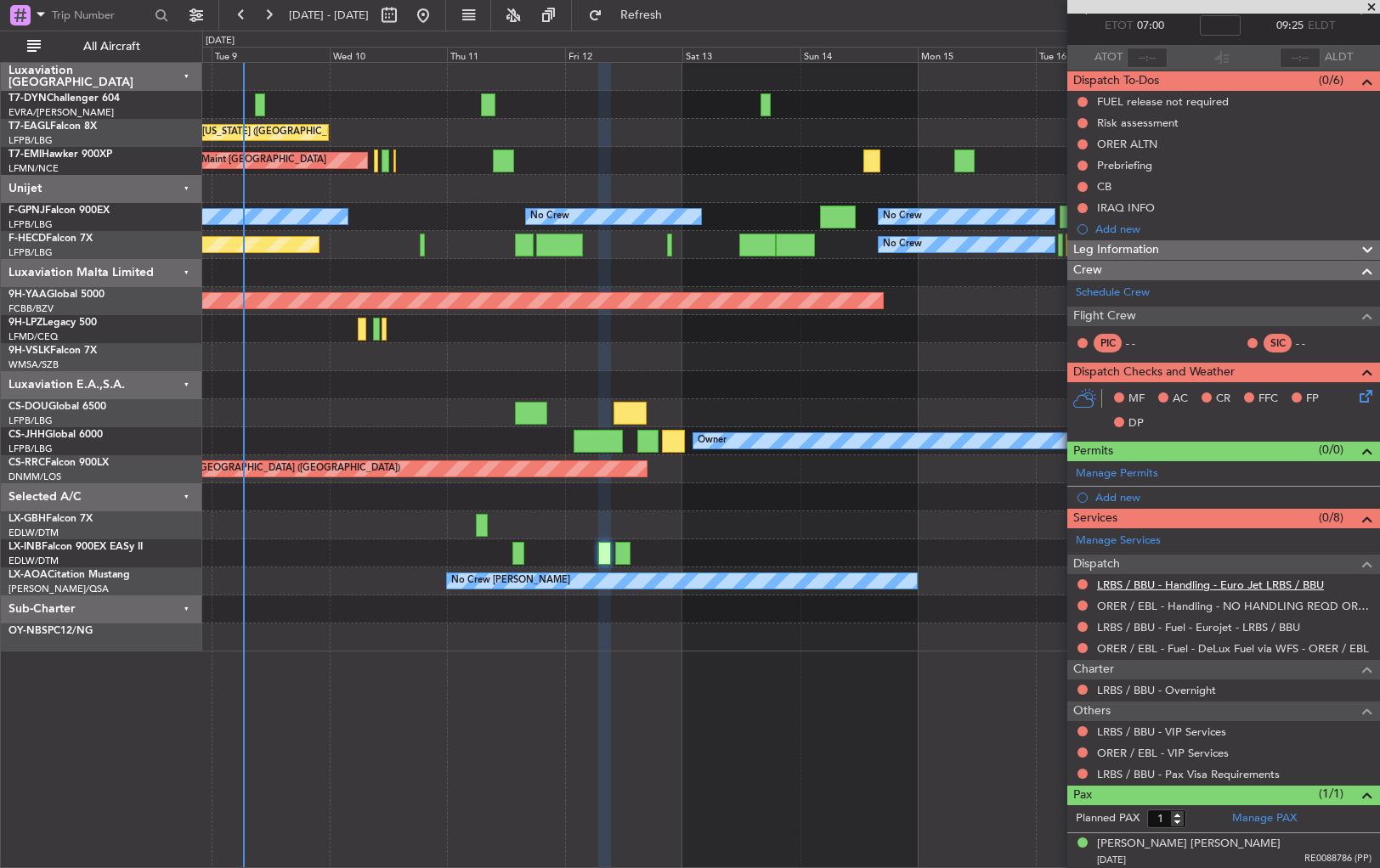
scroll to position [95, 0]
click at [1078, 728] on button at bounding box center [1083, 732] width 10 height 10
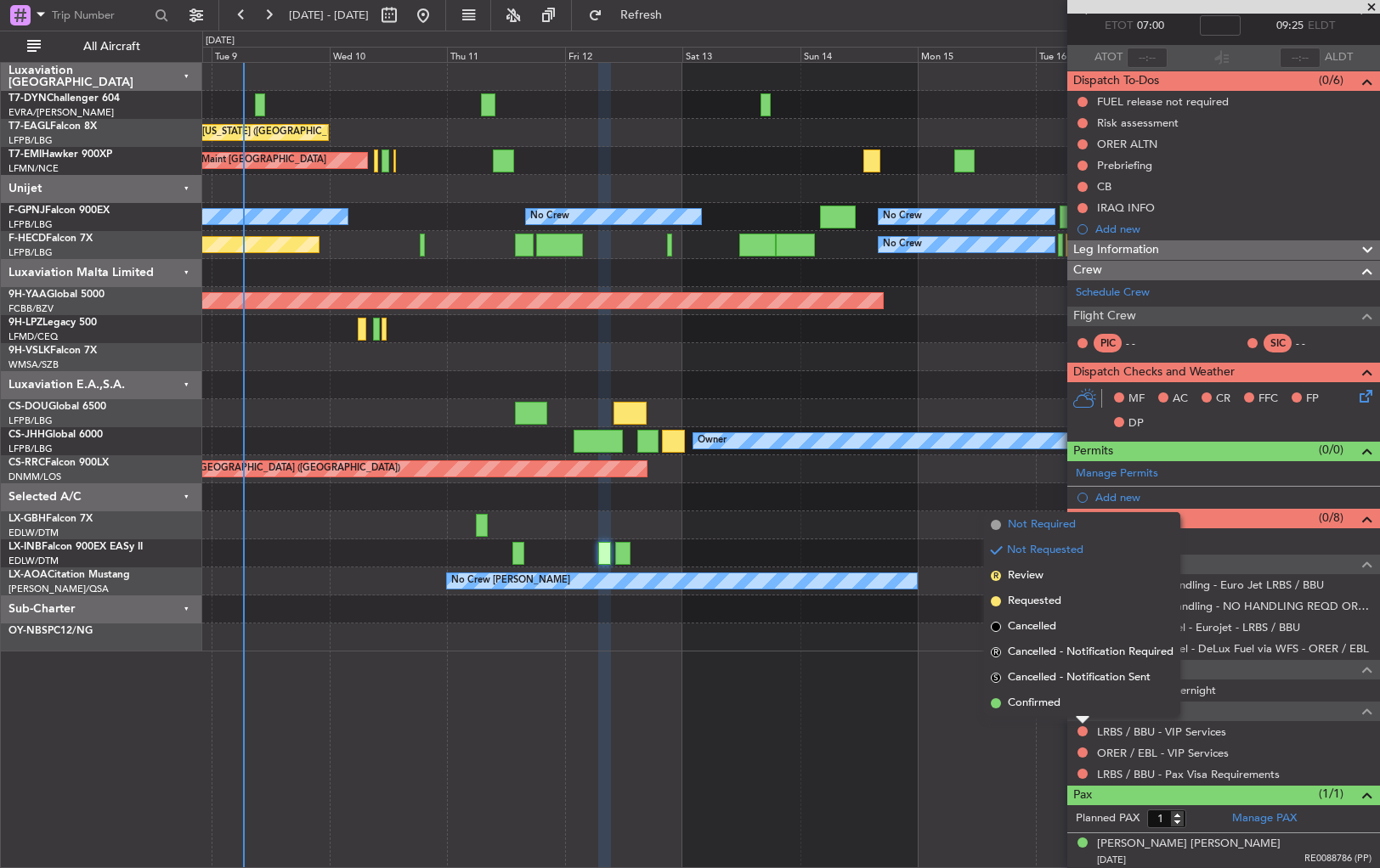
click at [994, 519] on li "Not Required" at bounding box center [1082, 525] width 197 height 26
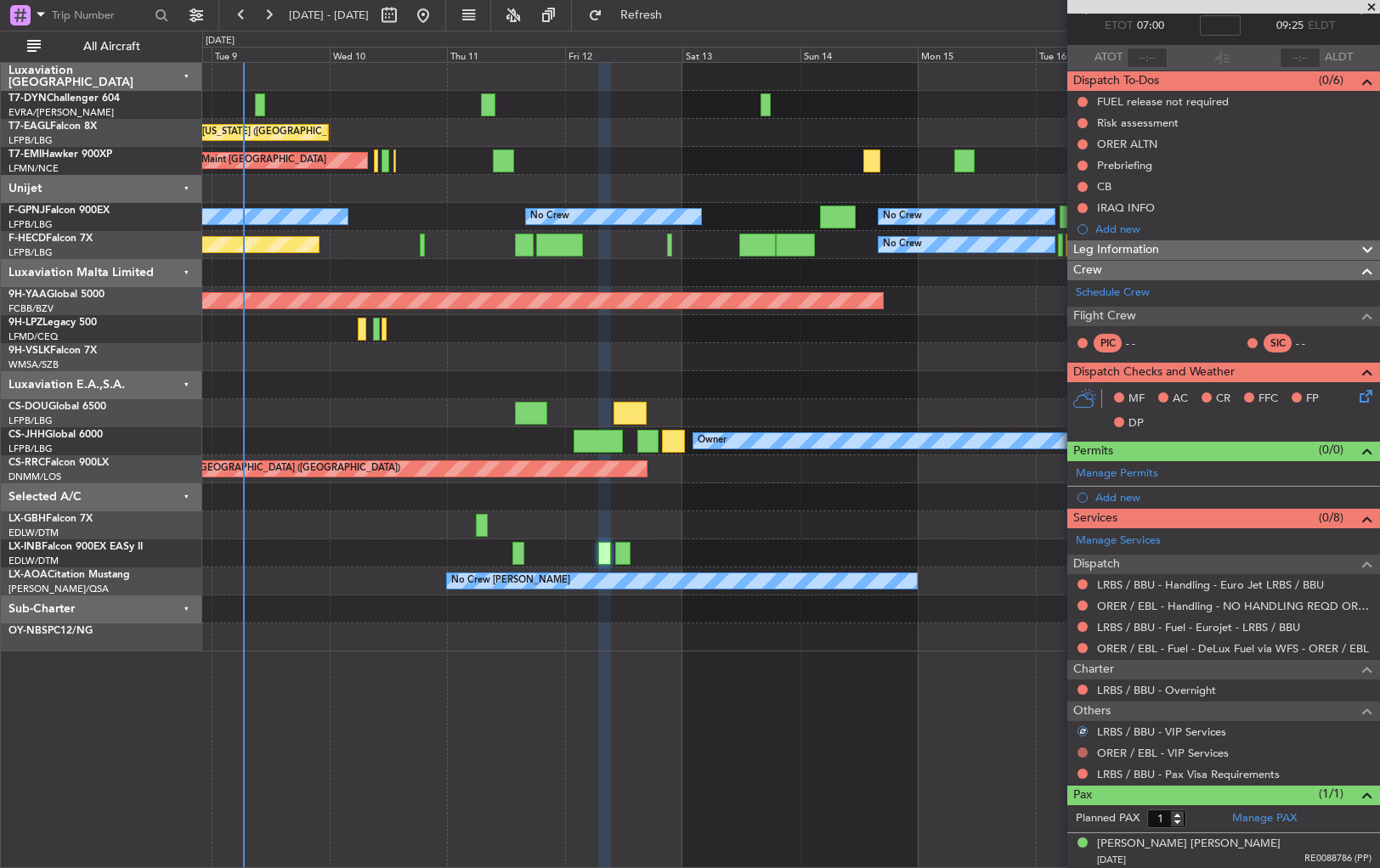
click at [1080, 751] on button at bounding box center [1083, 752] width 10 height 10
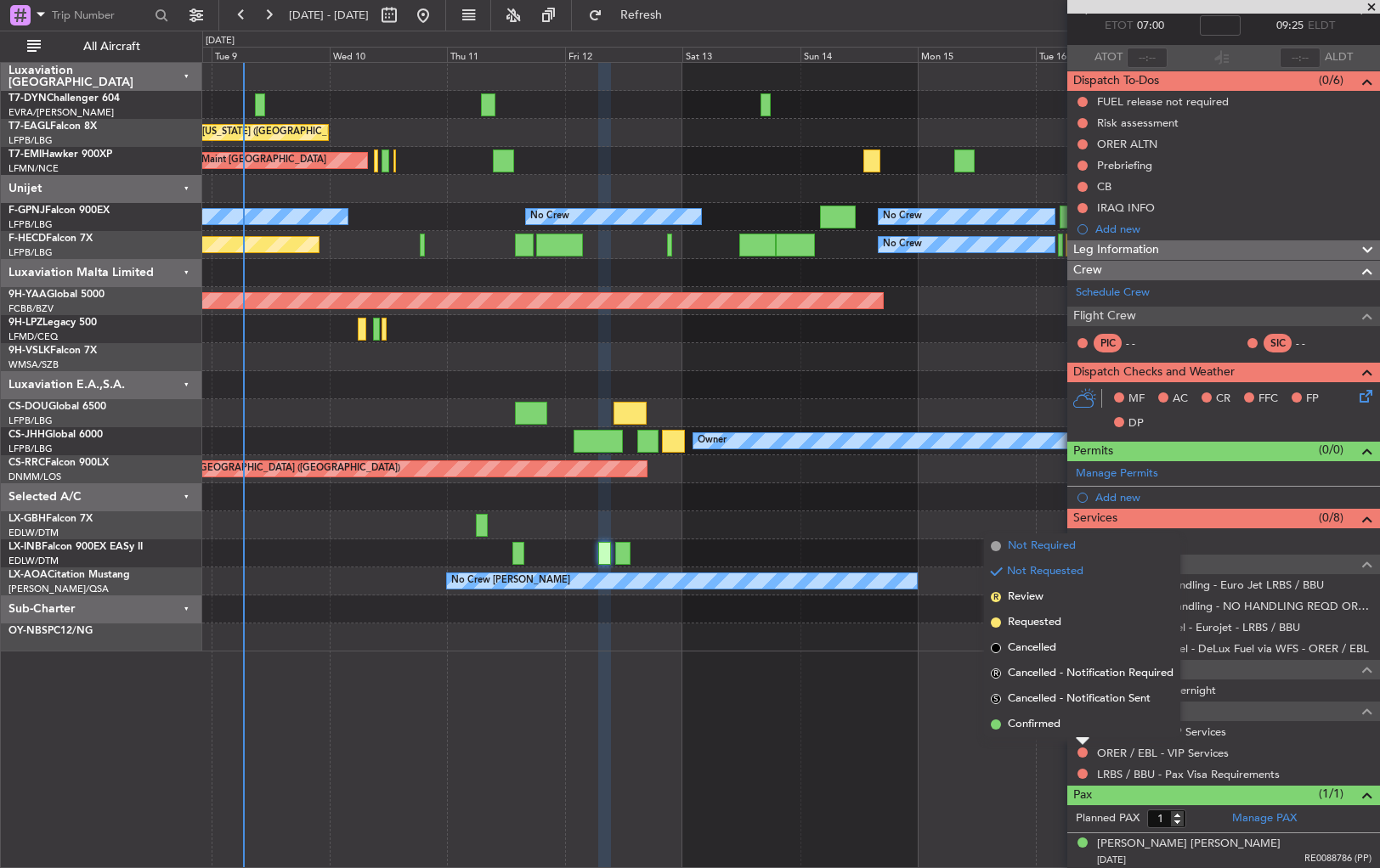
click at [996, 545] on span at bounding box center [996, 546] width 10 height 10
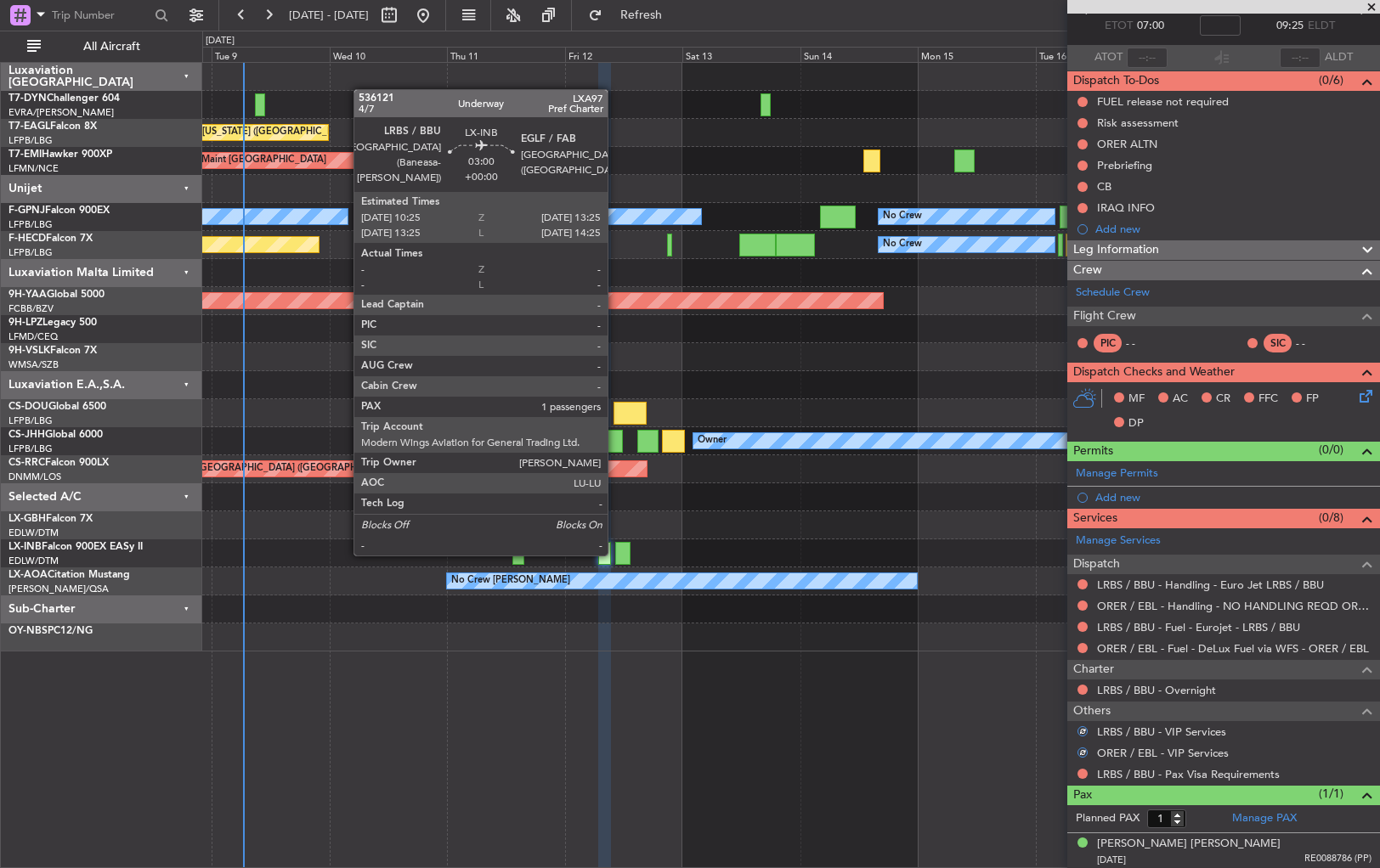
click at [615, 554] on div at bounding box center [622, 553] width 15 height 23
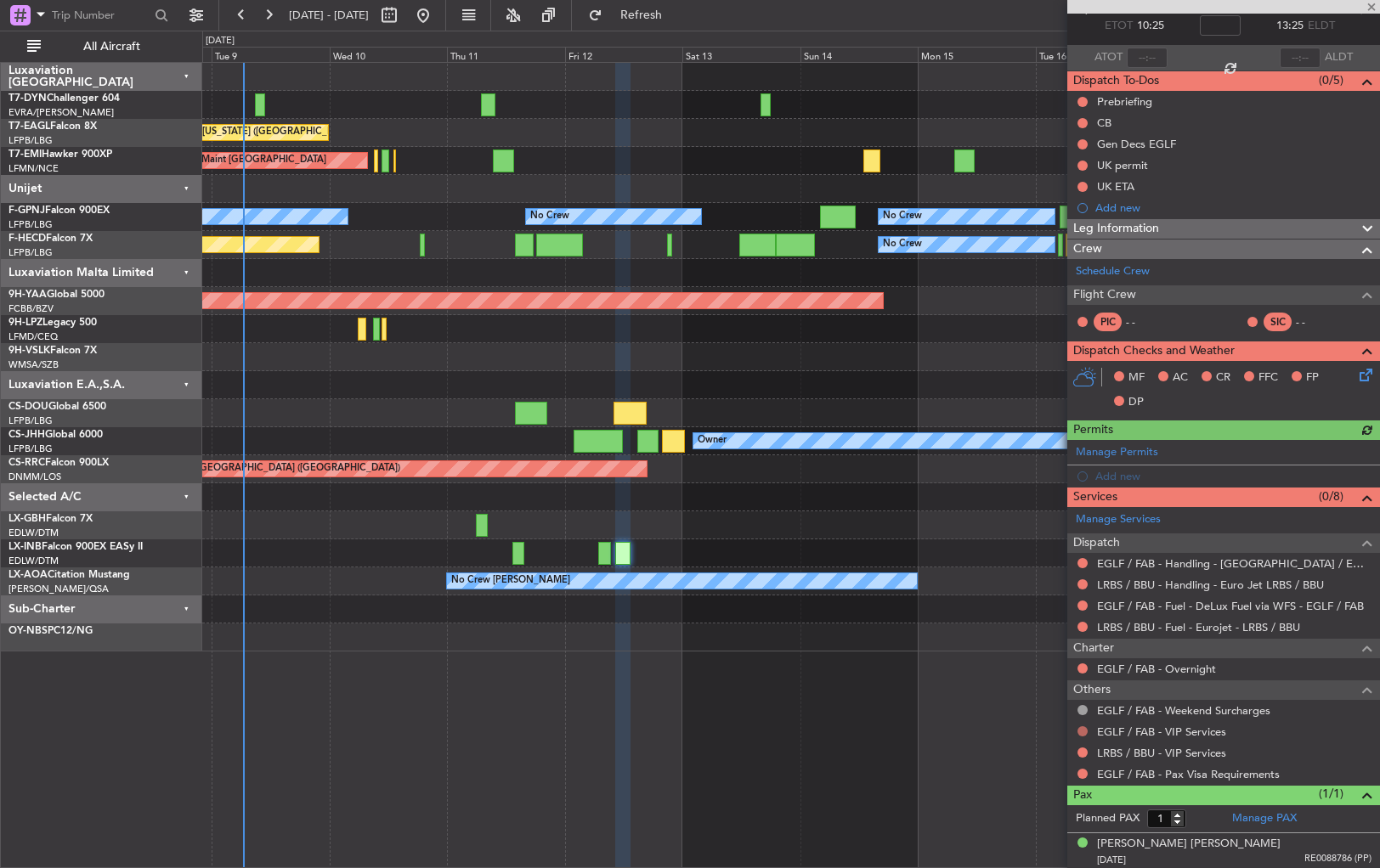
click at [1084, 727] on button at bounding box center [1083, 732] width 10 height 10
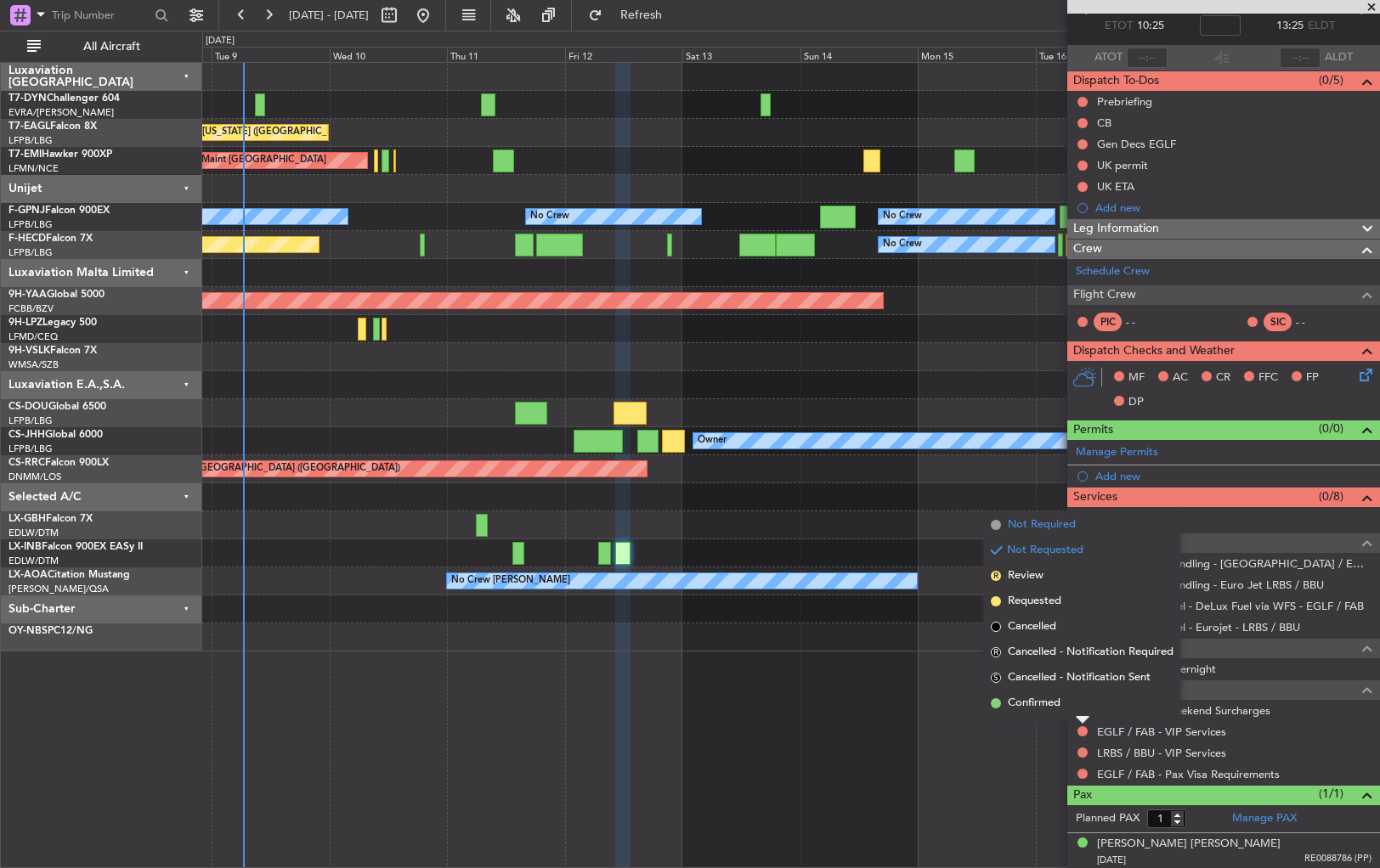
click at [994, 524] on span at bounding box center [996, 525] width 10 height 10
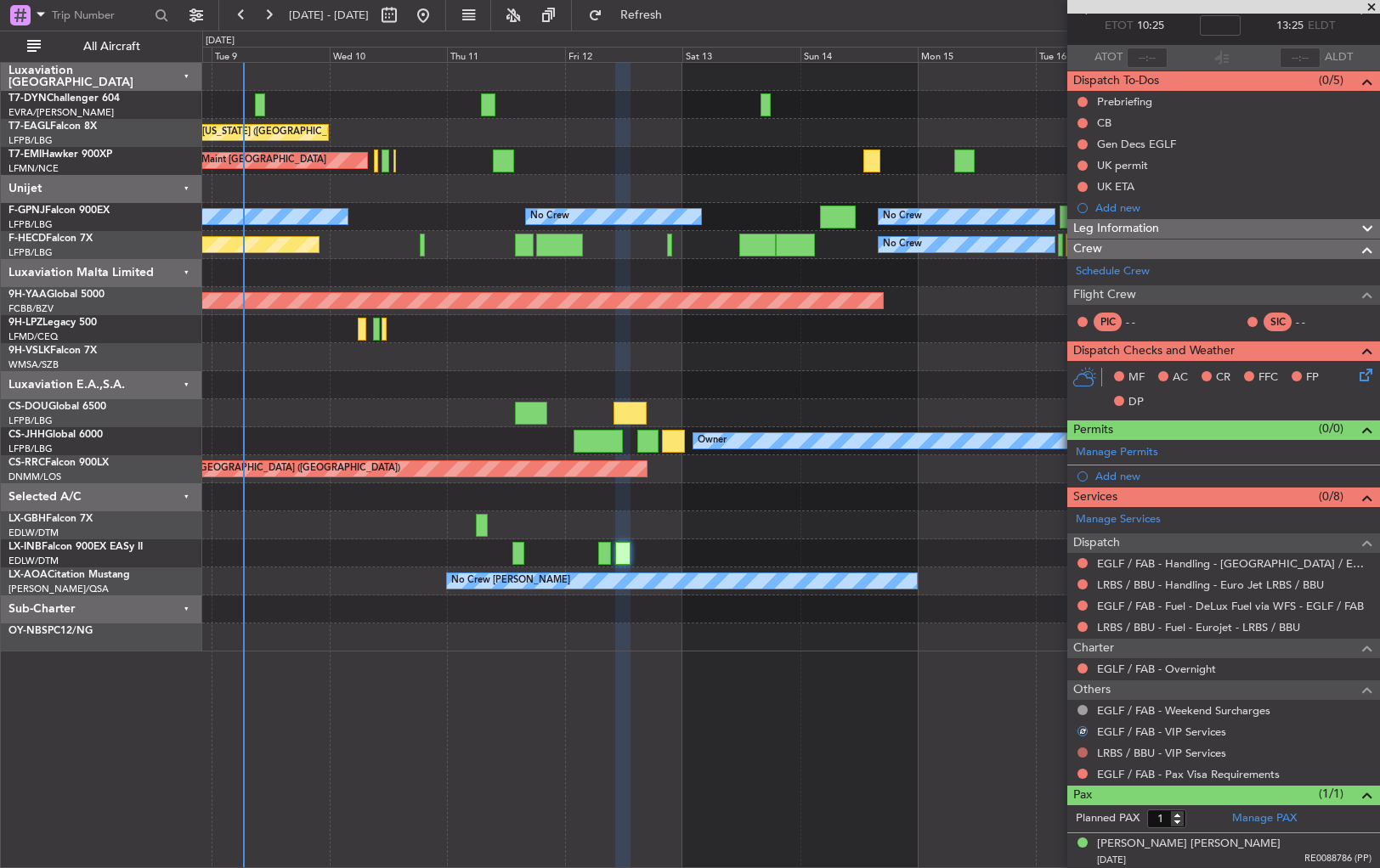
click at [1083, 748] on button at bounding box center [1083, 752] width 10 height 10
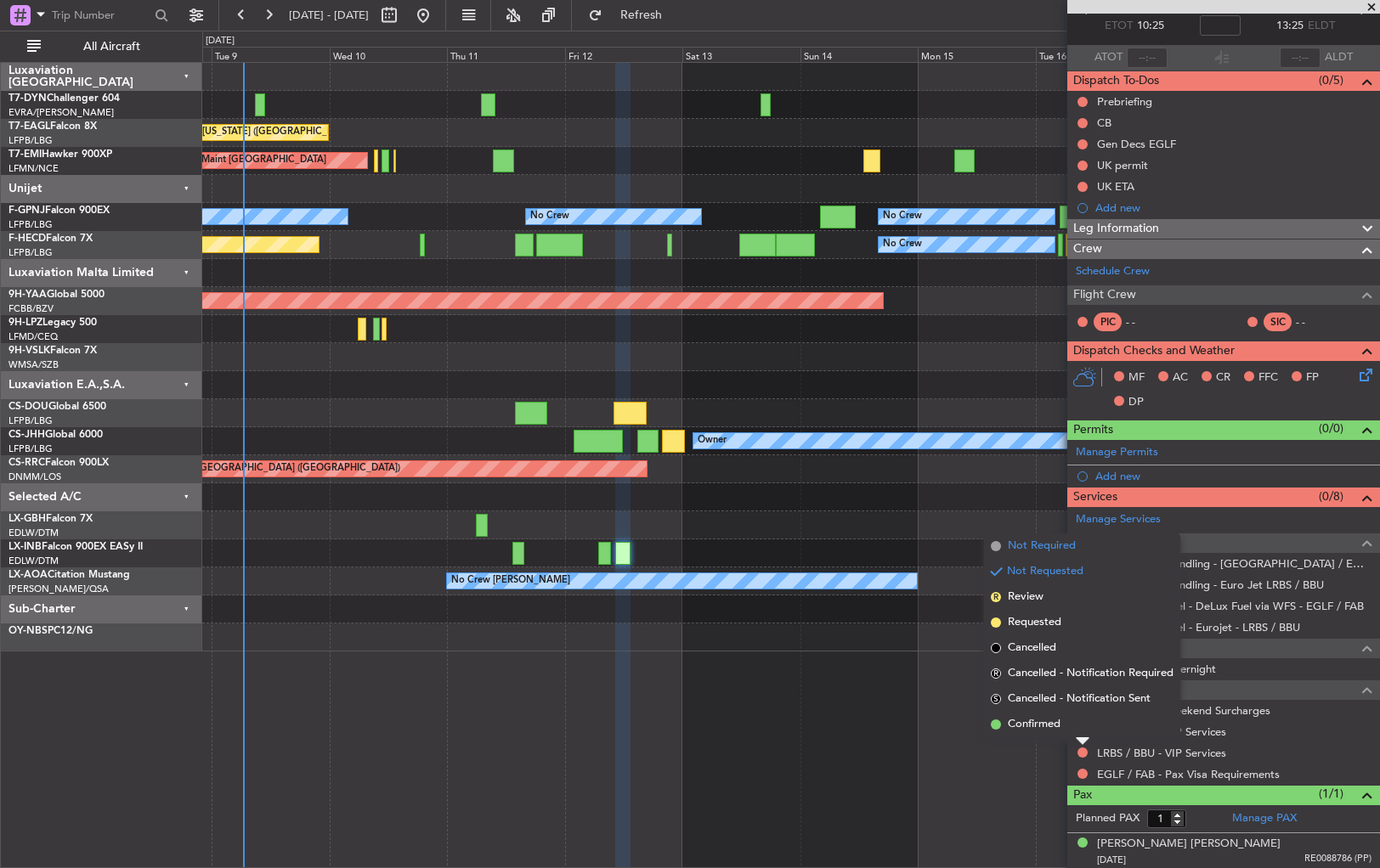
click at [995, 539] on li "Not Required" at bounding box center [1082, 546] width 197 height 26
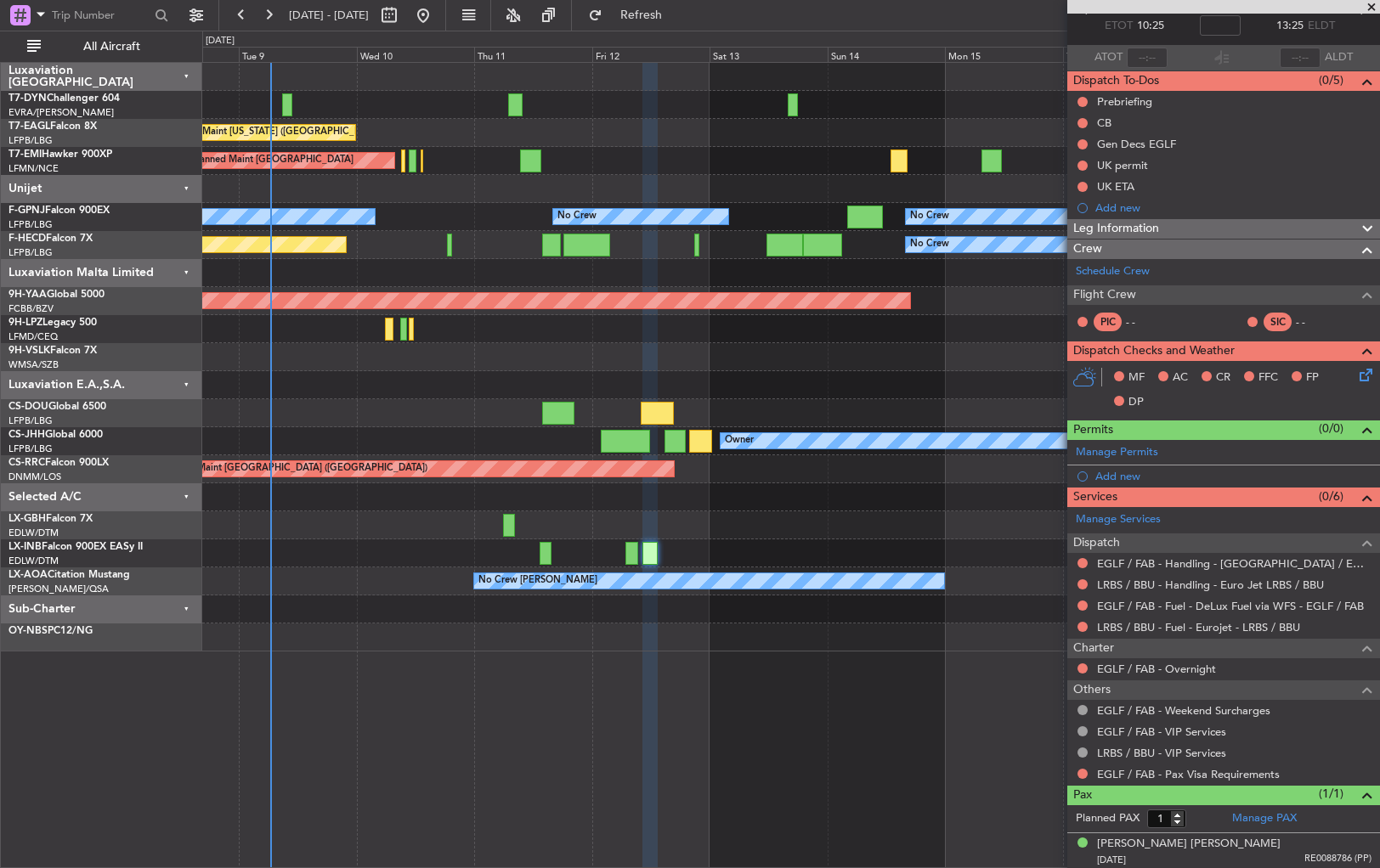
click at [760, 504] on div at bounding box center [791, 498] width 1177 height 28
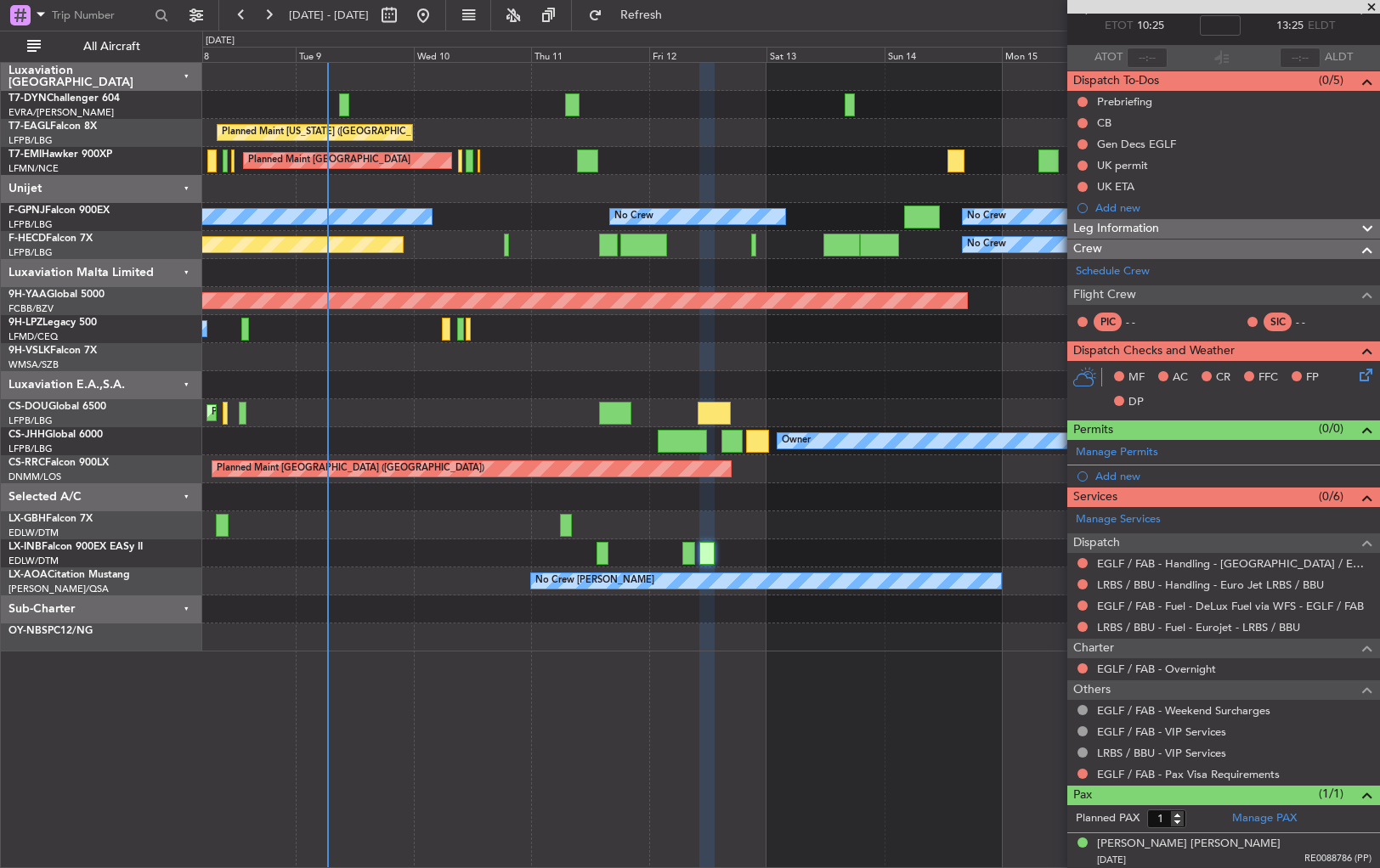
click at [745, 560] on div at bounding box center [791, 553] width 1177 height 28
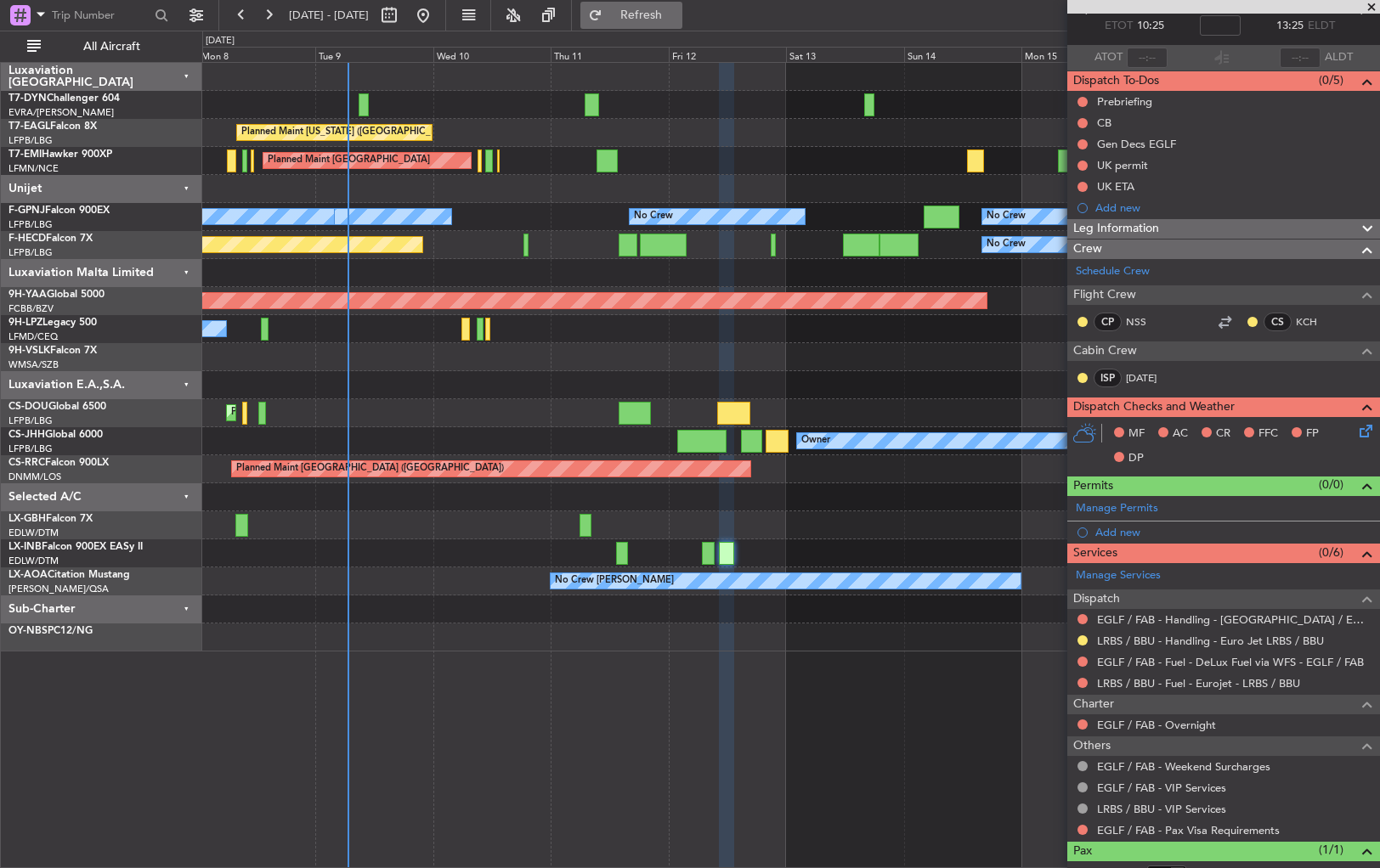
click at [678, 21] on span "Refresh" at bounding box center [641, 15] width 71 height 12
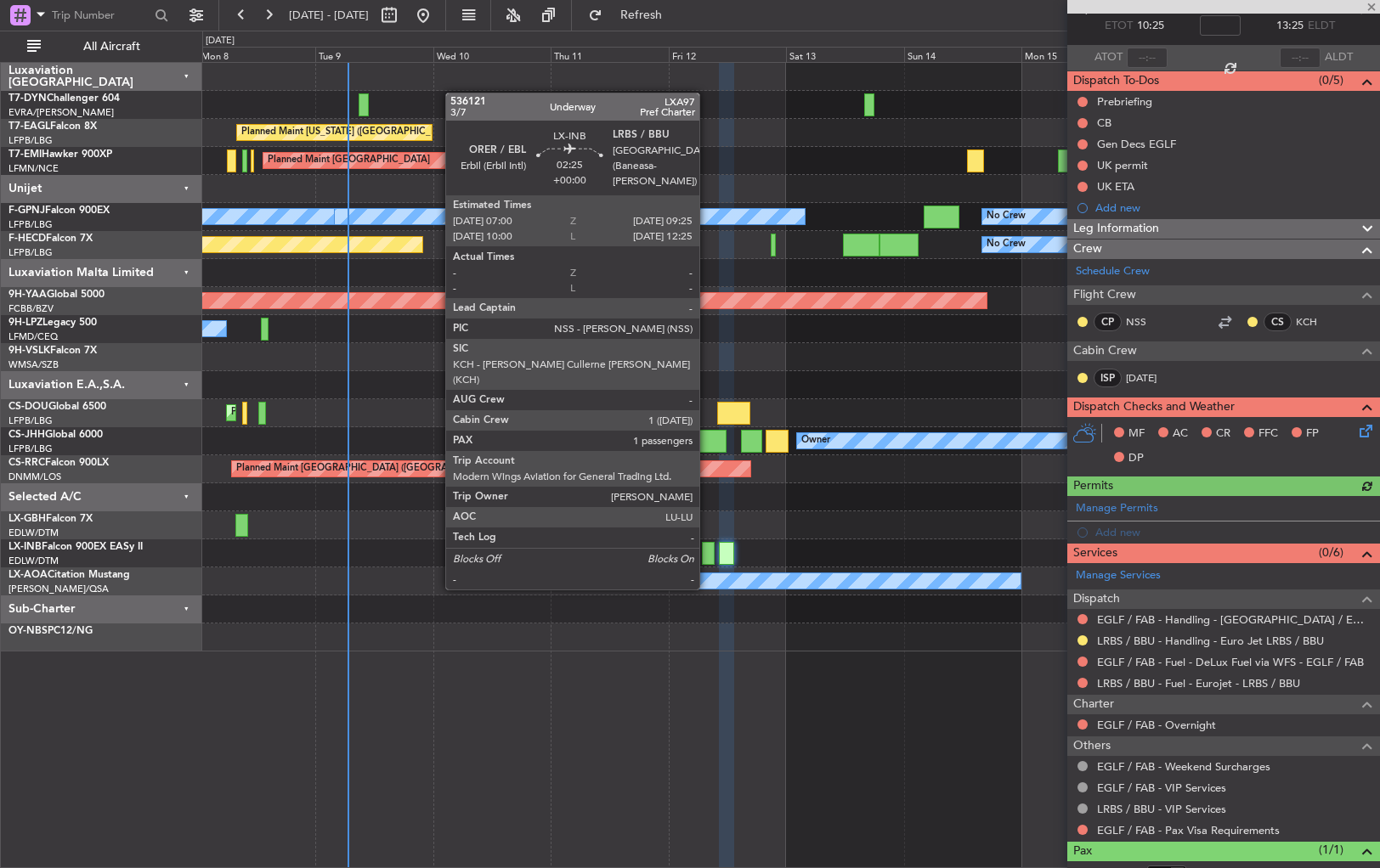
click at [707, 557] on div at bounding box center [708, 553] width 12 height 23
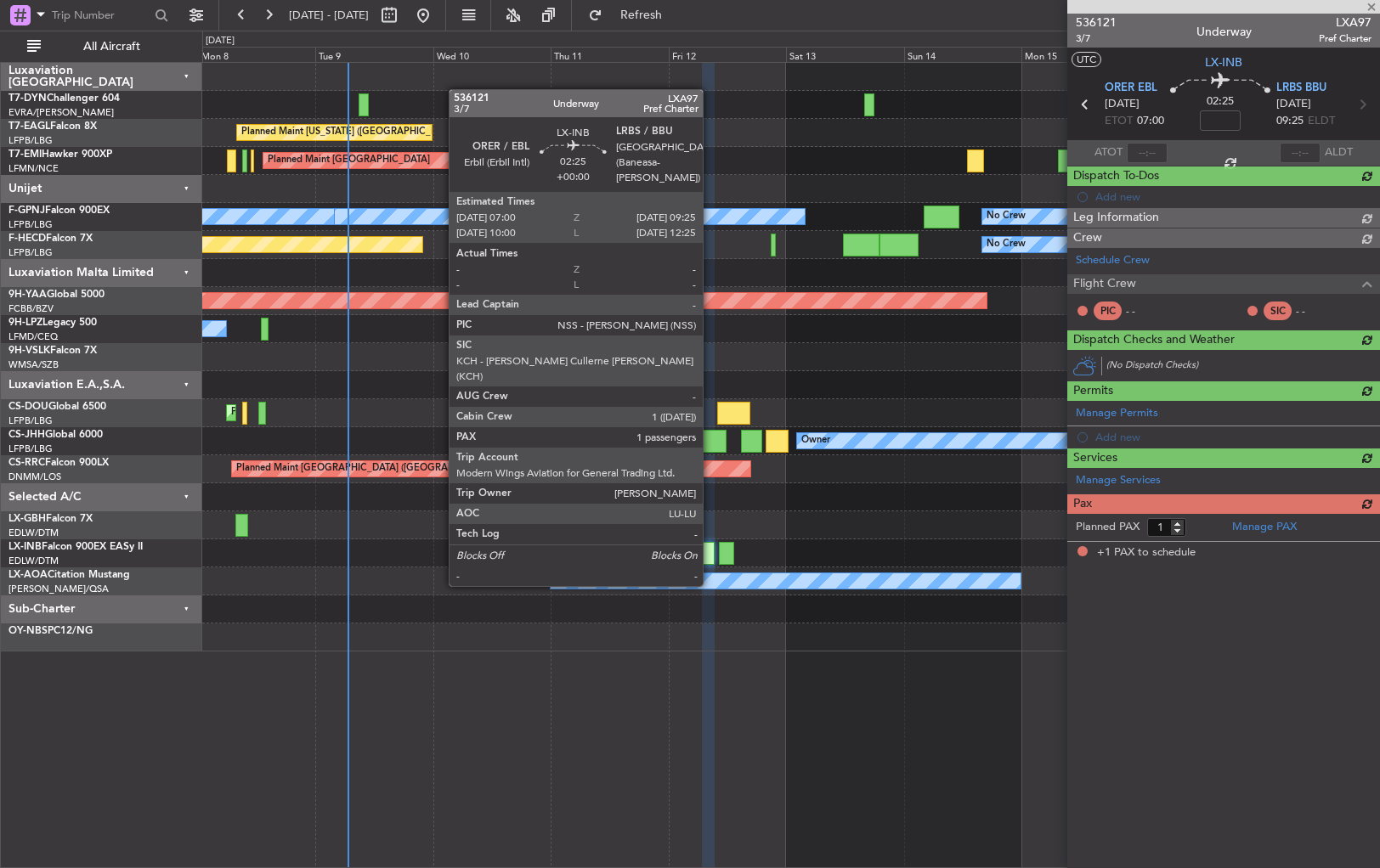
scroll to position [0, 0]
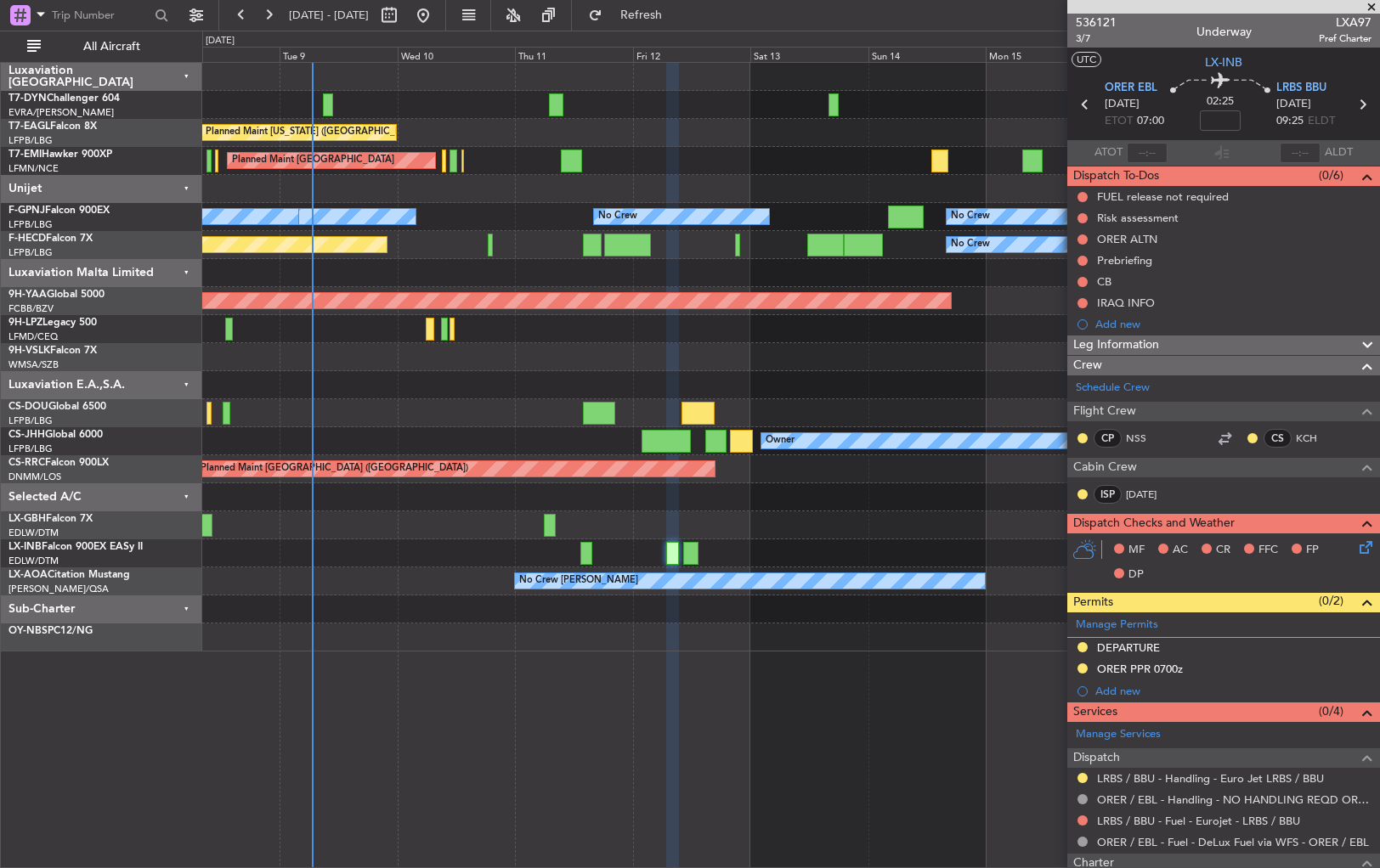
click at [859, 502] on div at bounding box center [791, 498] width 1177 height 28
click at [1087, 22] on span "536121" at bounding box center [1096, 23] width 41 height 18
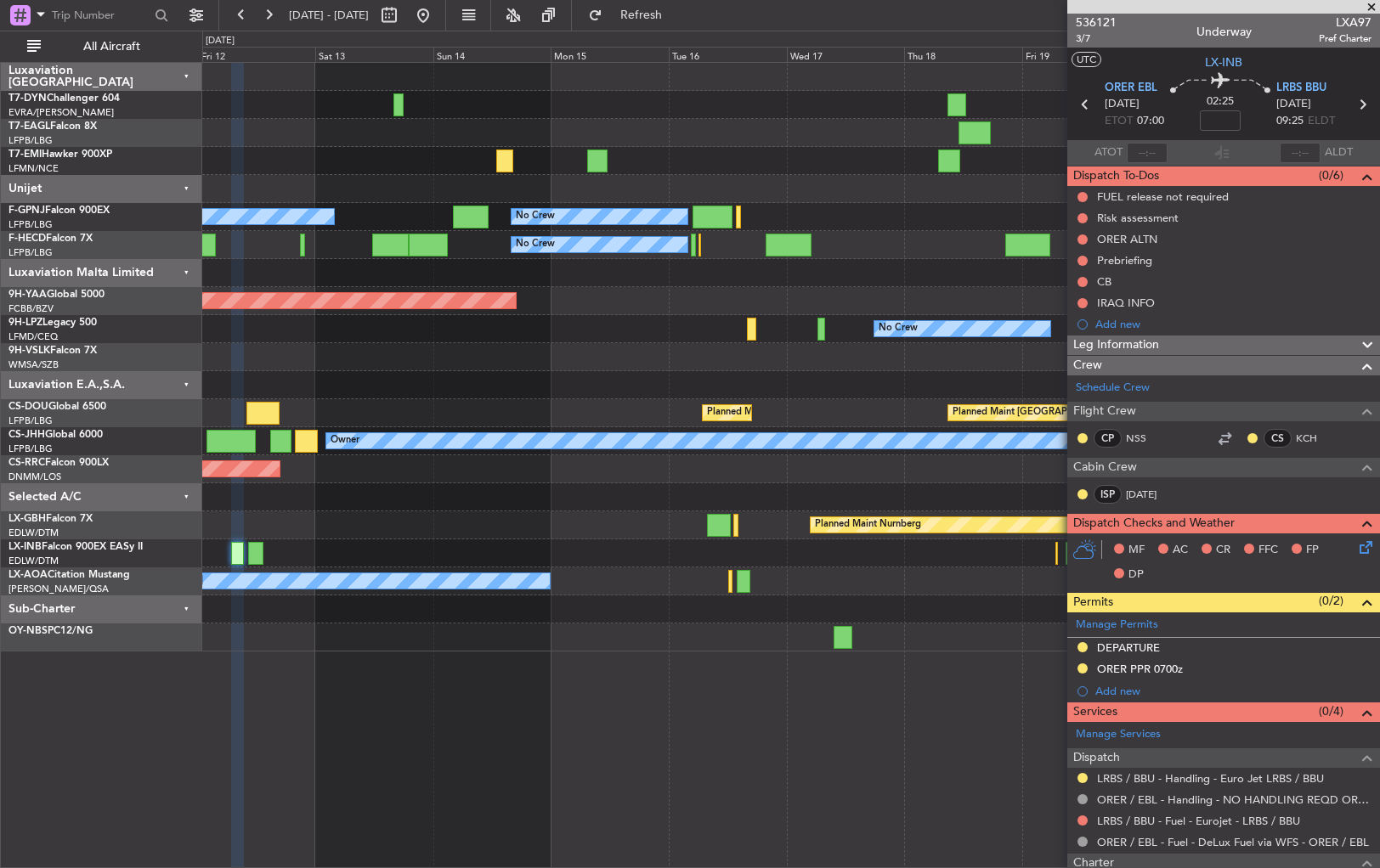
click at [352, 545] on div at bounding box center [791, 553] width 1177 height 28
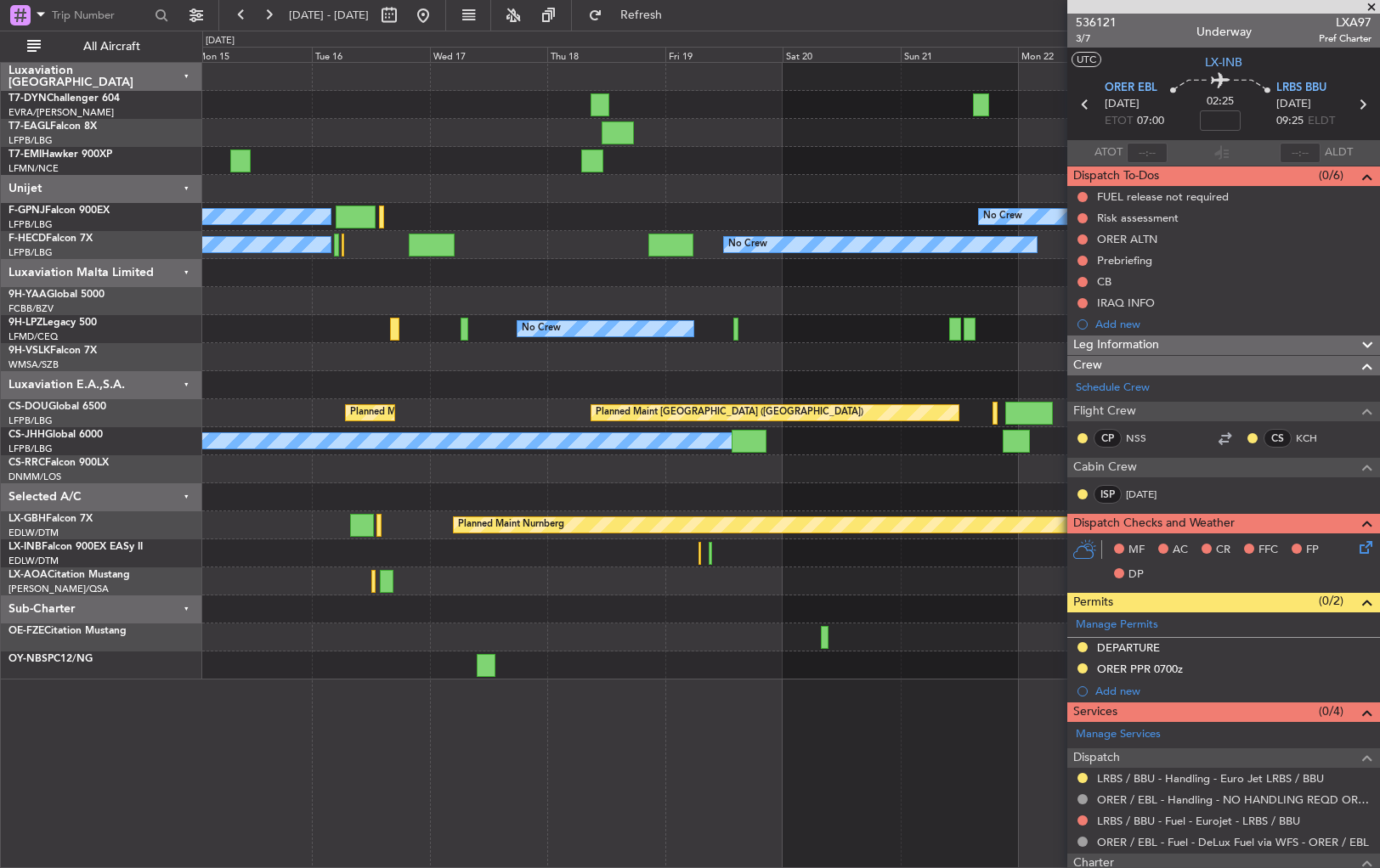
click at [501, 568] on div "No Crew Sabadell No Crew Chester" at bounding box center [791, 582] width 1177 height 28
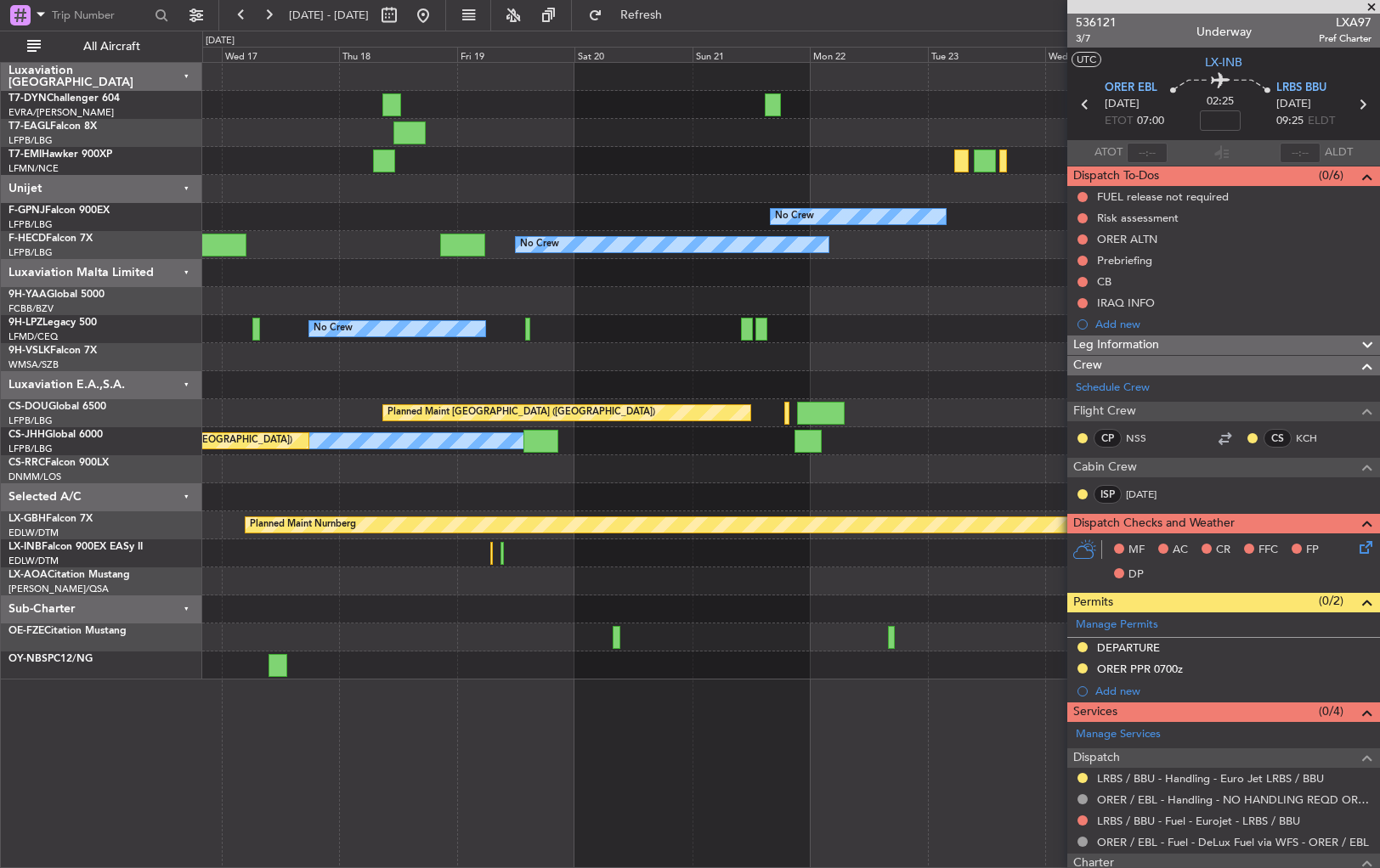
click at [750, 557] on div "No Crew No Crew No Crew No Crew No Crew AOG Maint Brazzaville (Maya-maya) No Cr…" at bounding box center [791, 371] width 1177 height 617
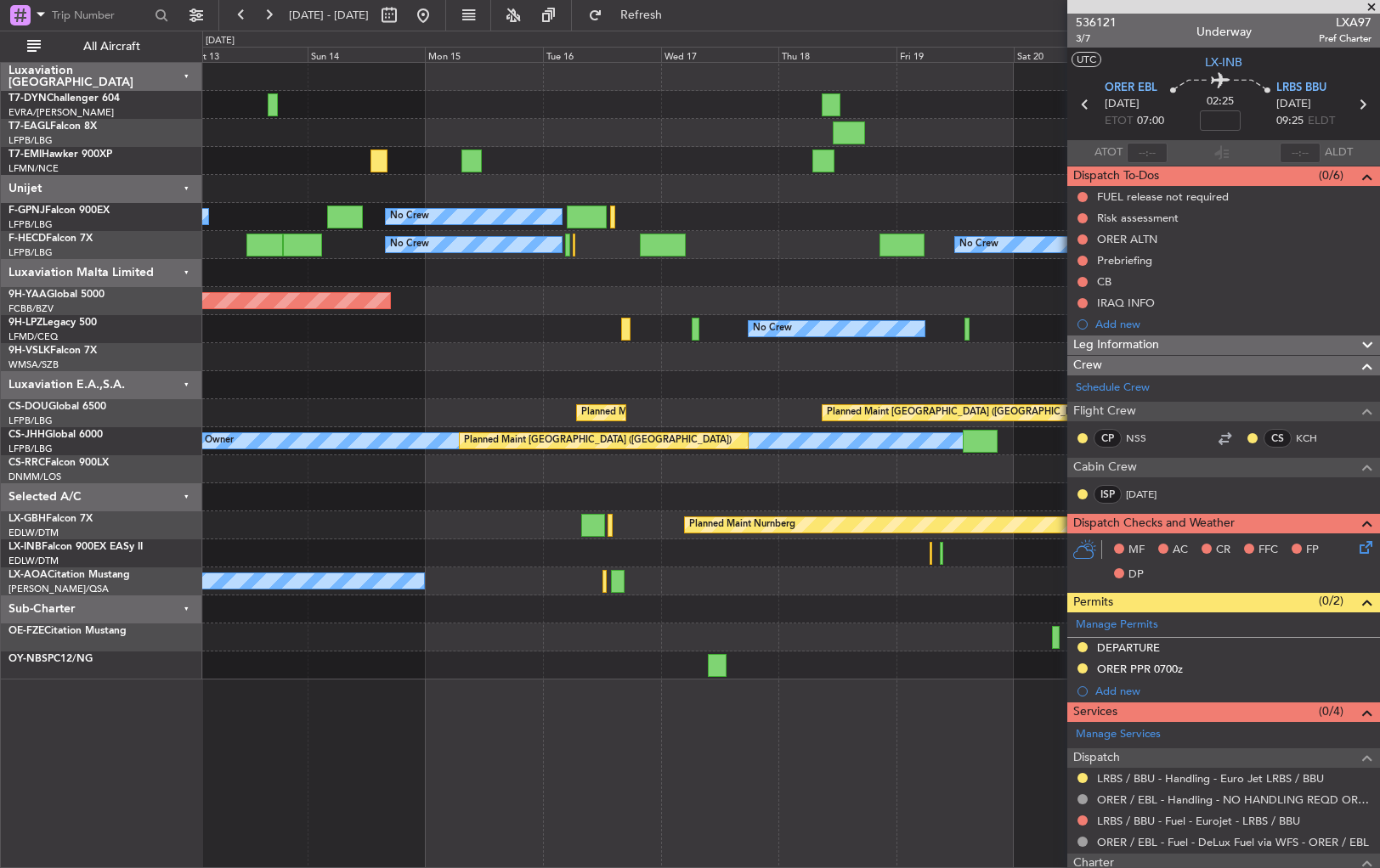
click at [822, 624] on div at bounding box center [791, 638] width 1177 height 28
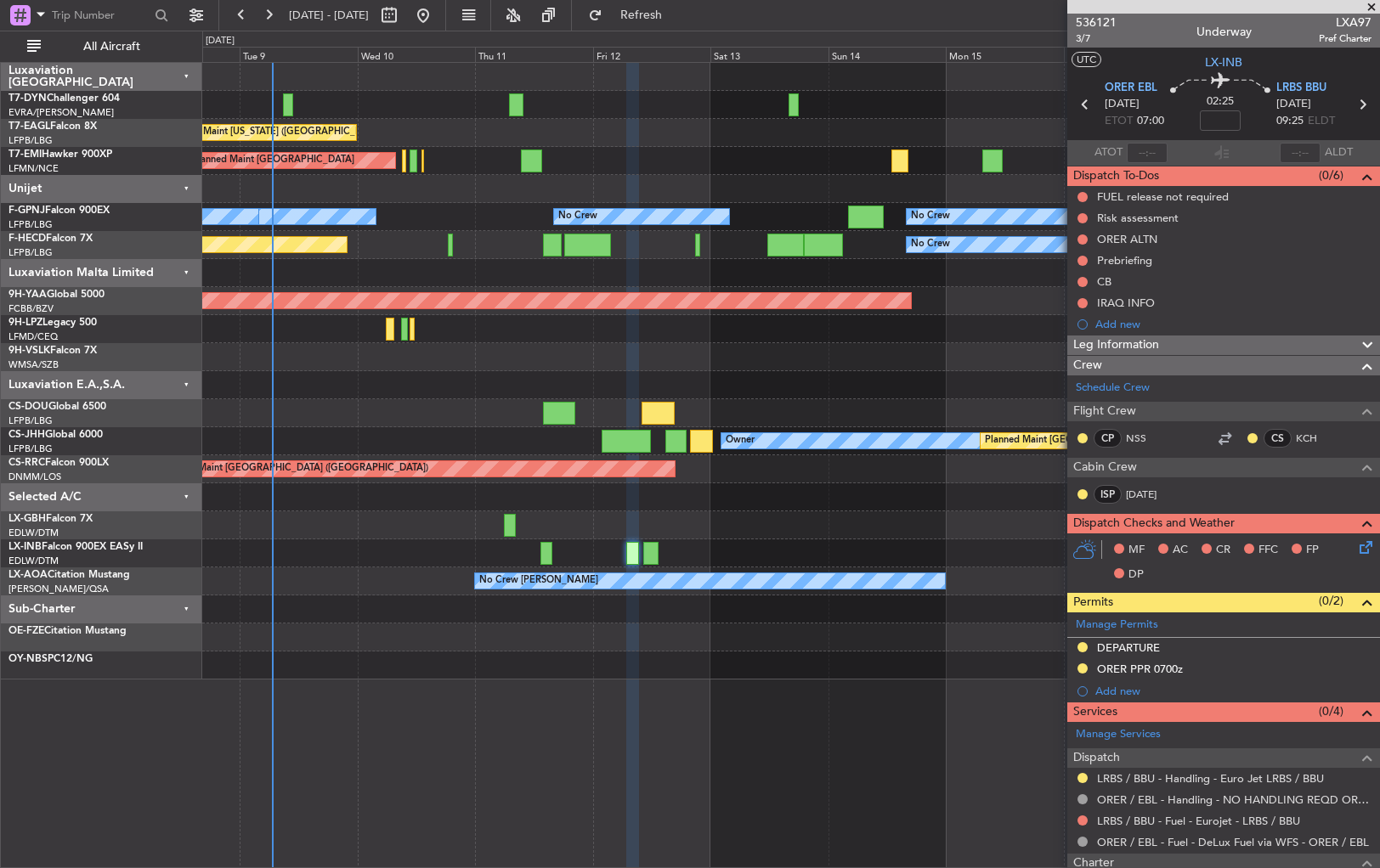
click at [996, 641] on div at bounding box center [791, 638] width 1177 height 28
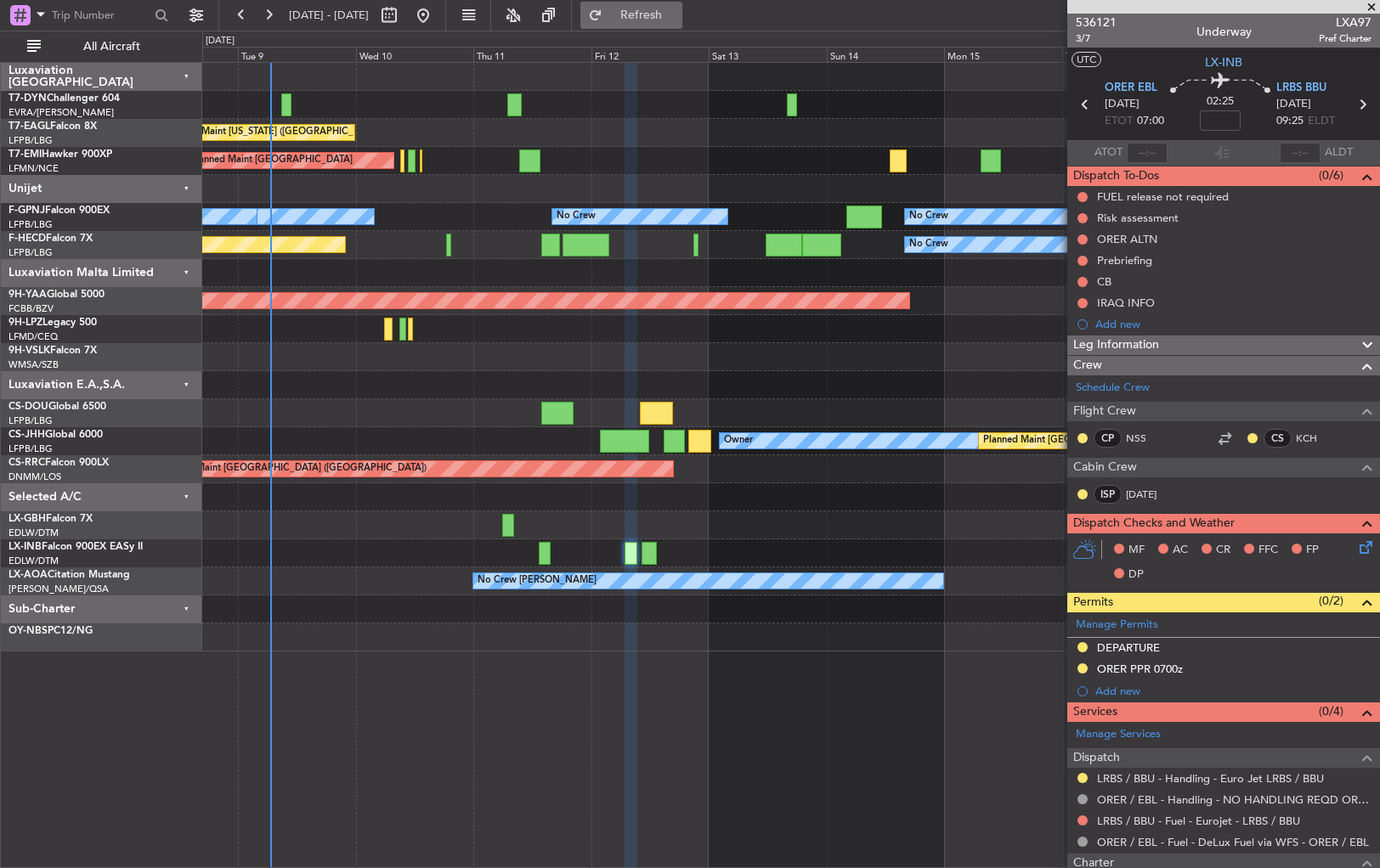
click at [659, 22] on button "Refresh" at bounding box center [631, 16] width 102 height 28
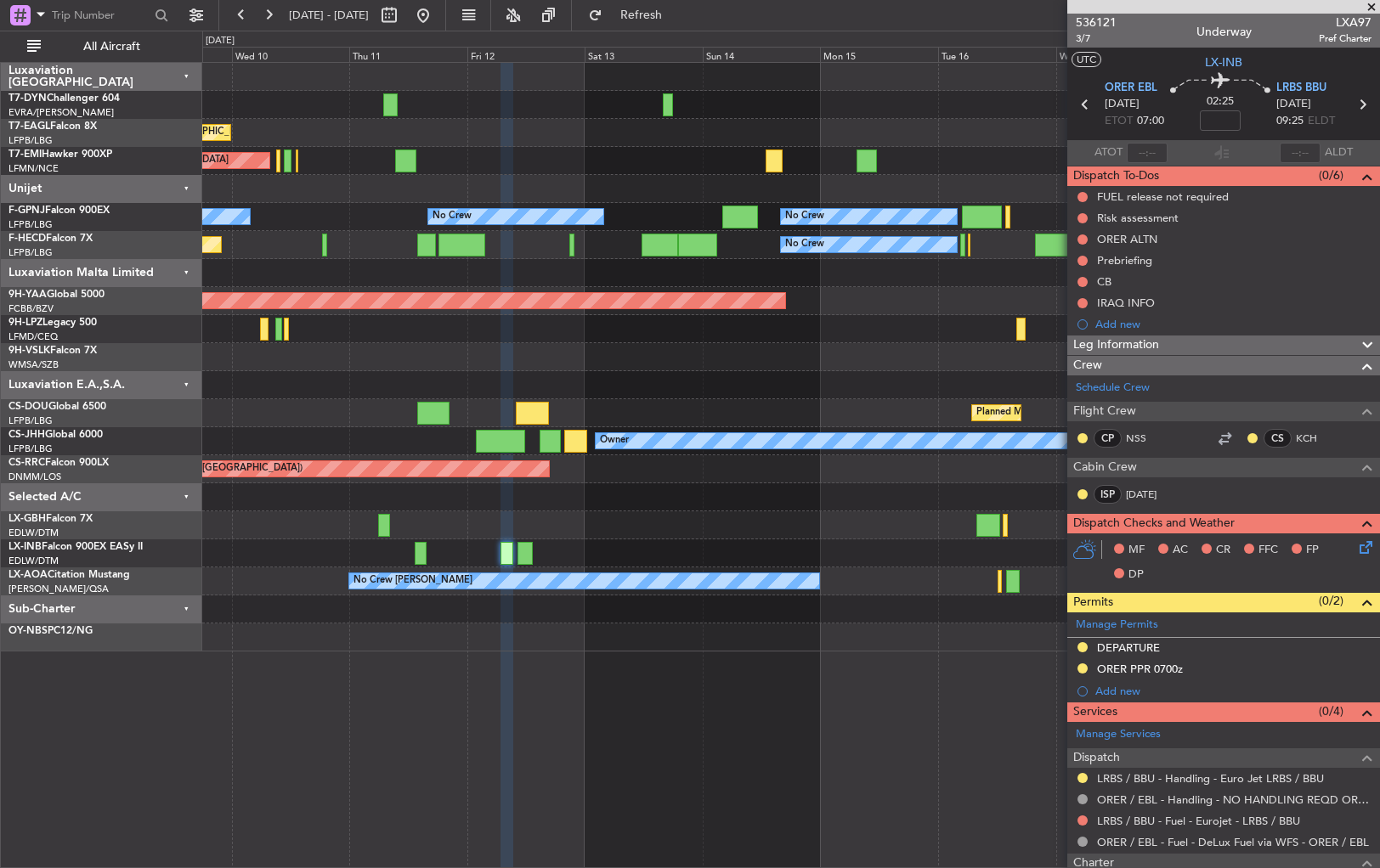
click at [607, 536] on div "Planned Maint New York (Teterboro) Planned Maint Zurich No Crew No Crew No Crew…" at bounding box center [791, 357] width 1177 height 589
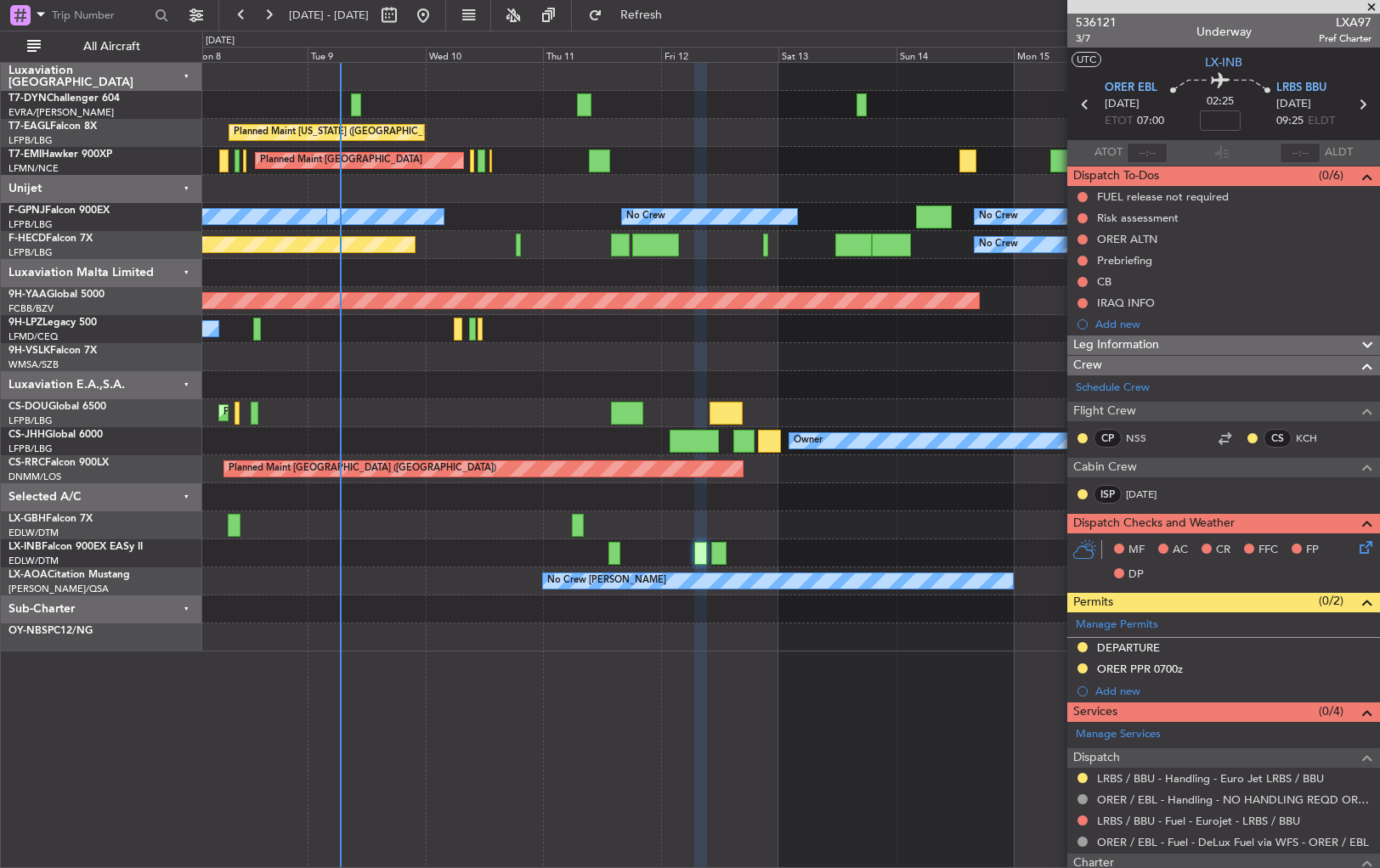
click at [763, 529] on div "Planned Maint Nurnberg Planned Maint Dubai (Dubai Intl)" at bounding box center [791, 525] width 1177 height 28
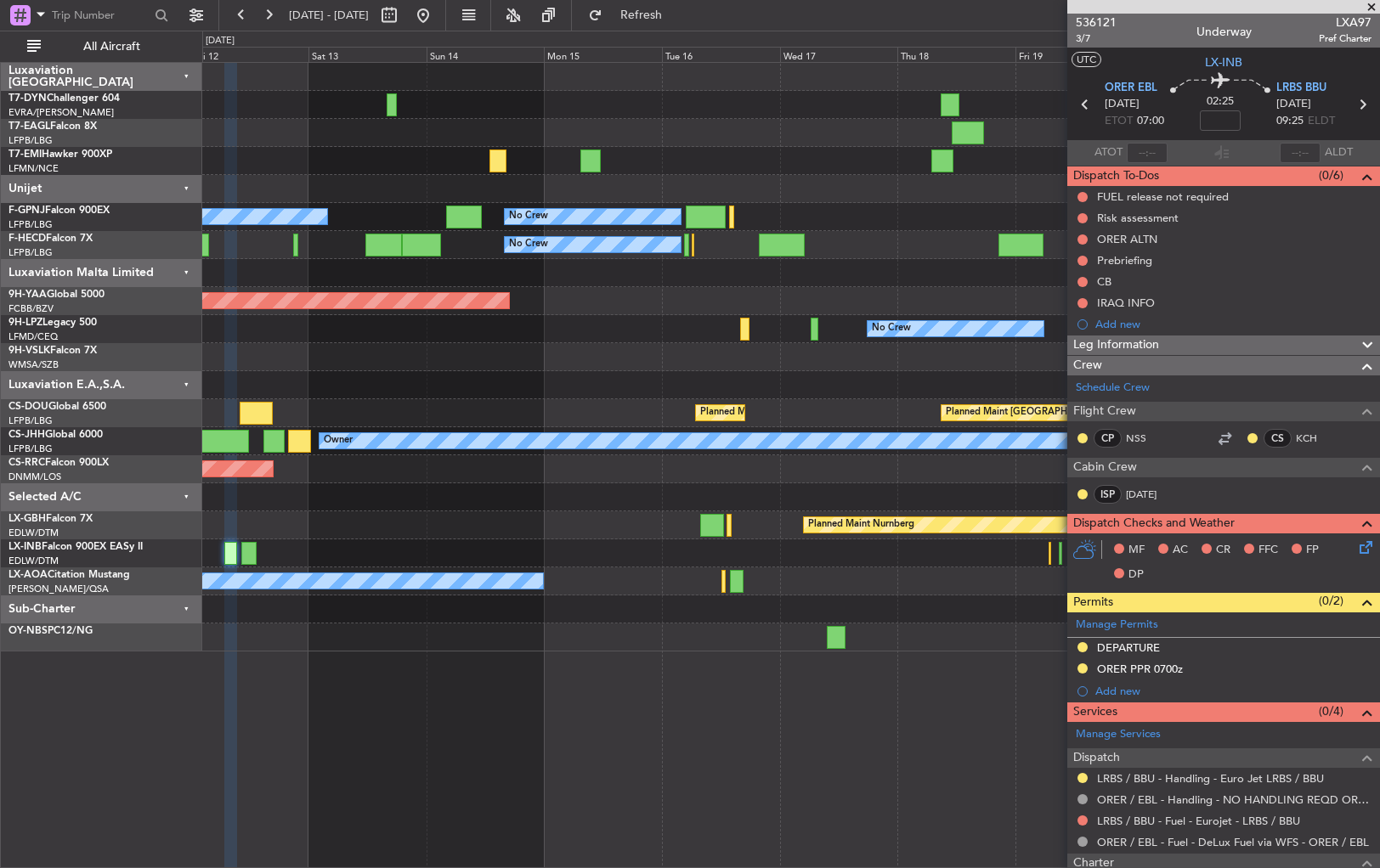
click at [504, 562] on div at bounding box center [791, 553] width 1177 height 28
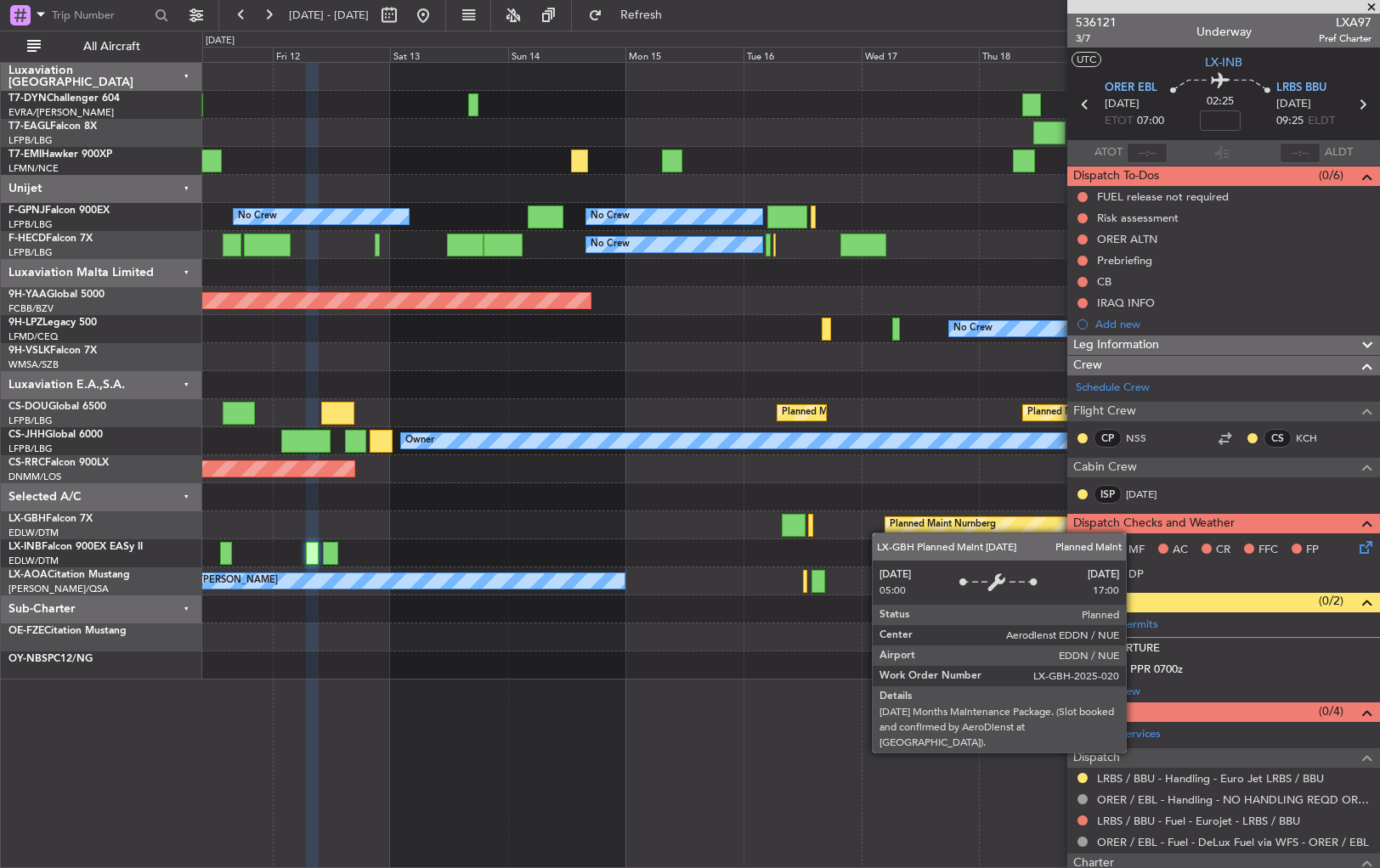
click at [1020, 513] on div "Planned Maint Nurnberg" at bounding box center [791, 525] width 1177 height 28
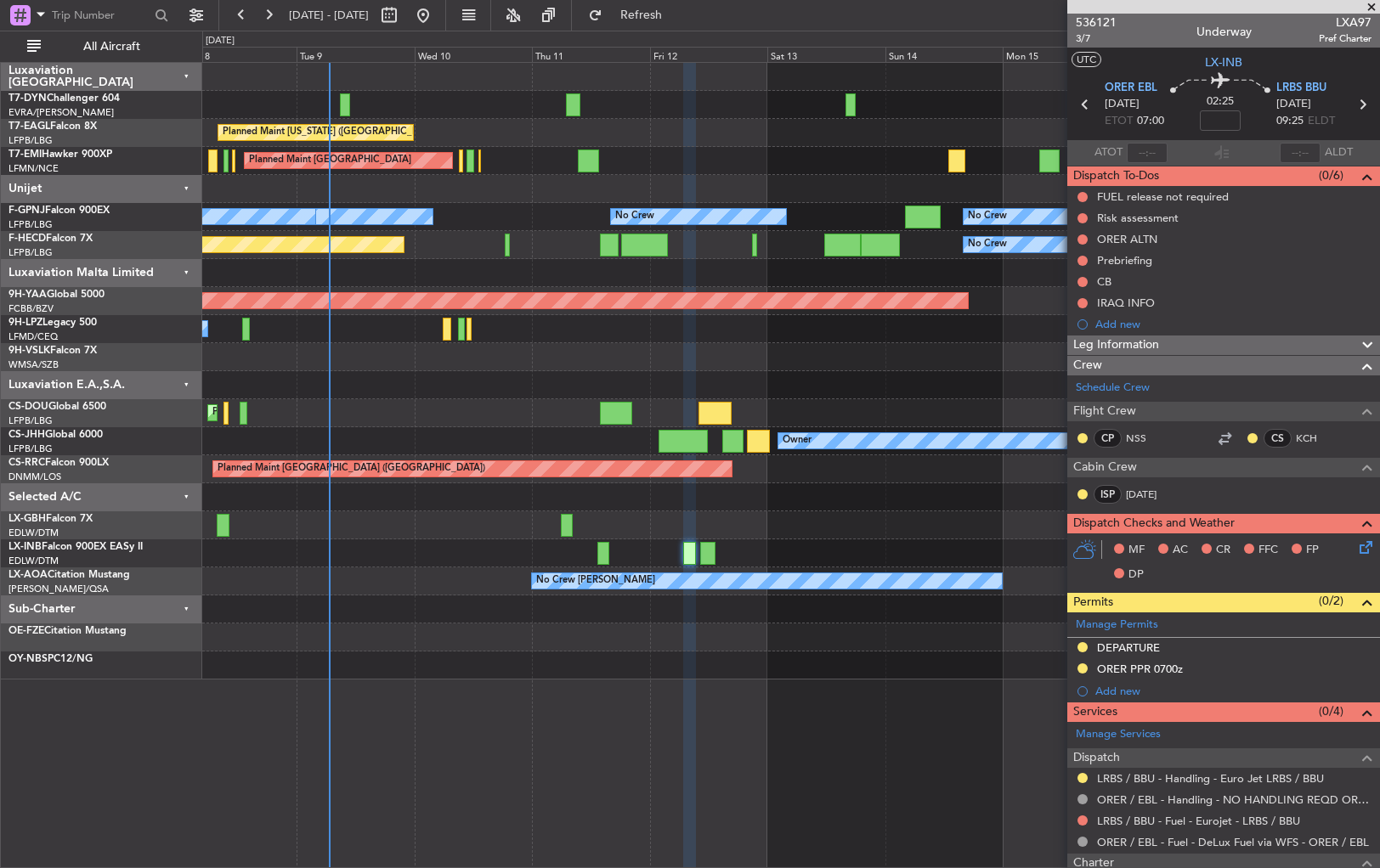
click at [868, 509] on div "Planned Maint New York (Teterboro) Planned Maint Zurich No Crew No Crew No Crew…" at bounding box center [791, 371] width 1177 height 617
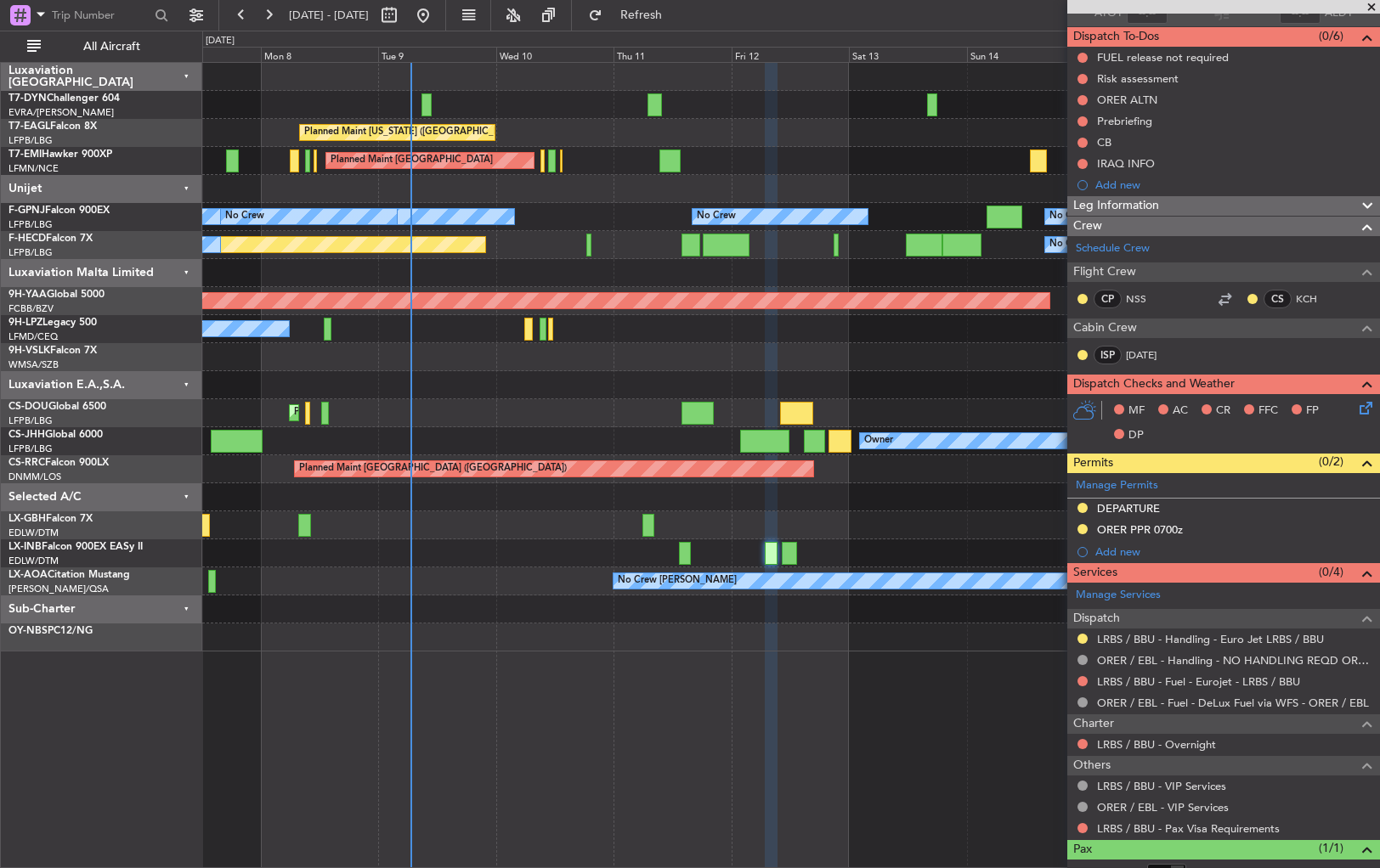
scroll to position [194, 0]
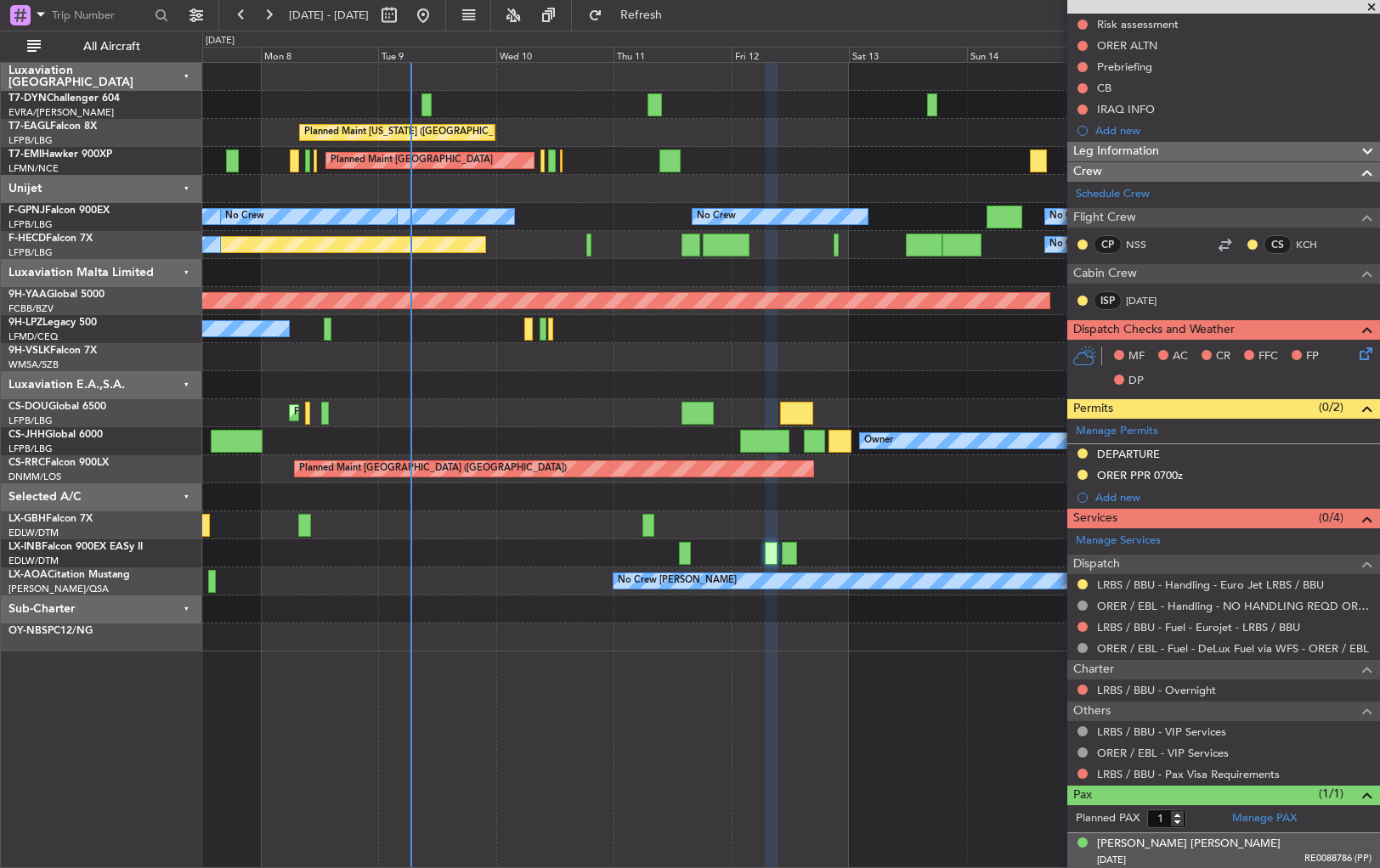
click at [1259, 852] on div "14/07/1999 RE0088786 (PP)" at bounding box center [1235, 860] width 275 height 17
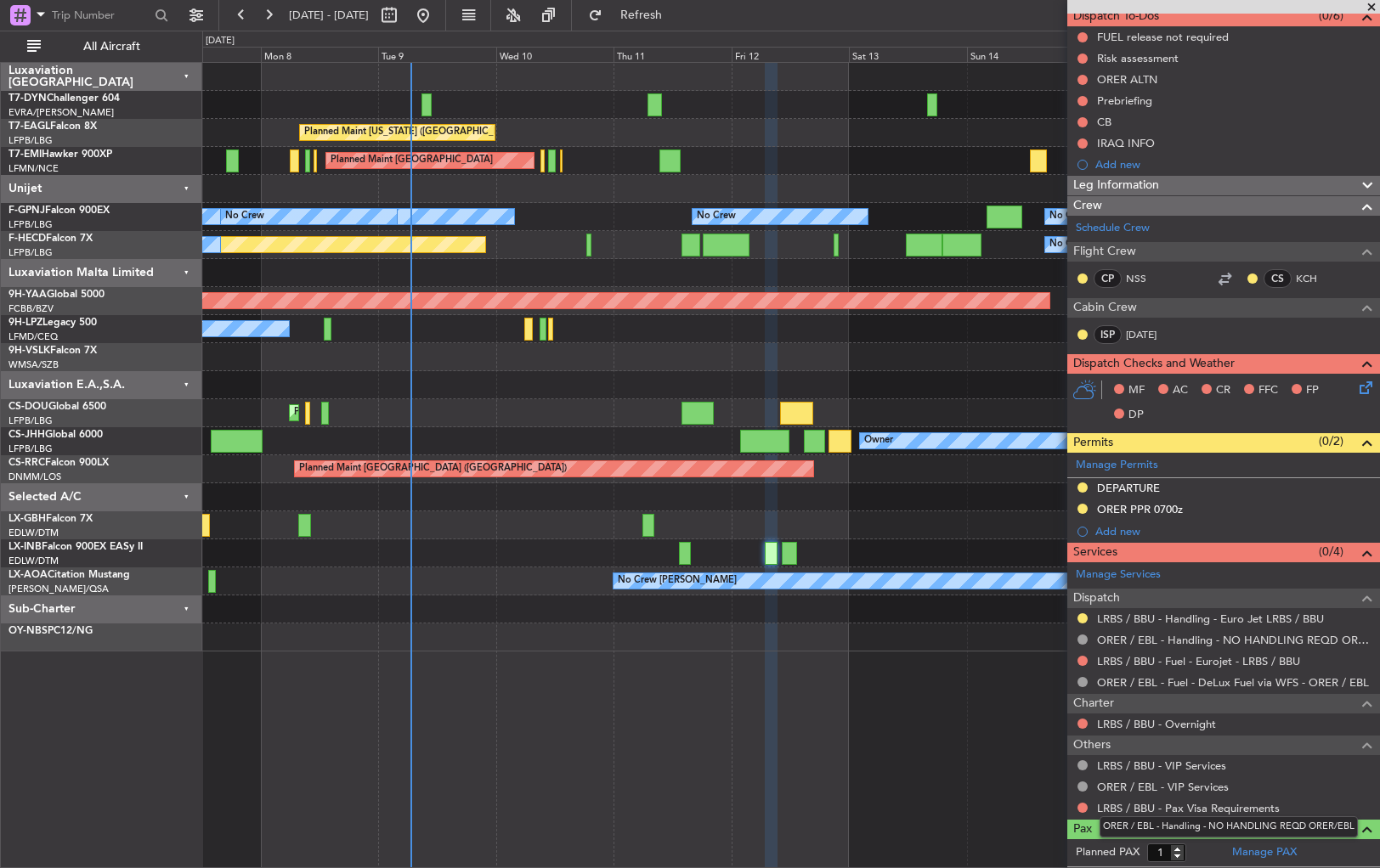
scroll to position [235, 0]
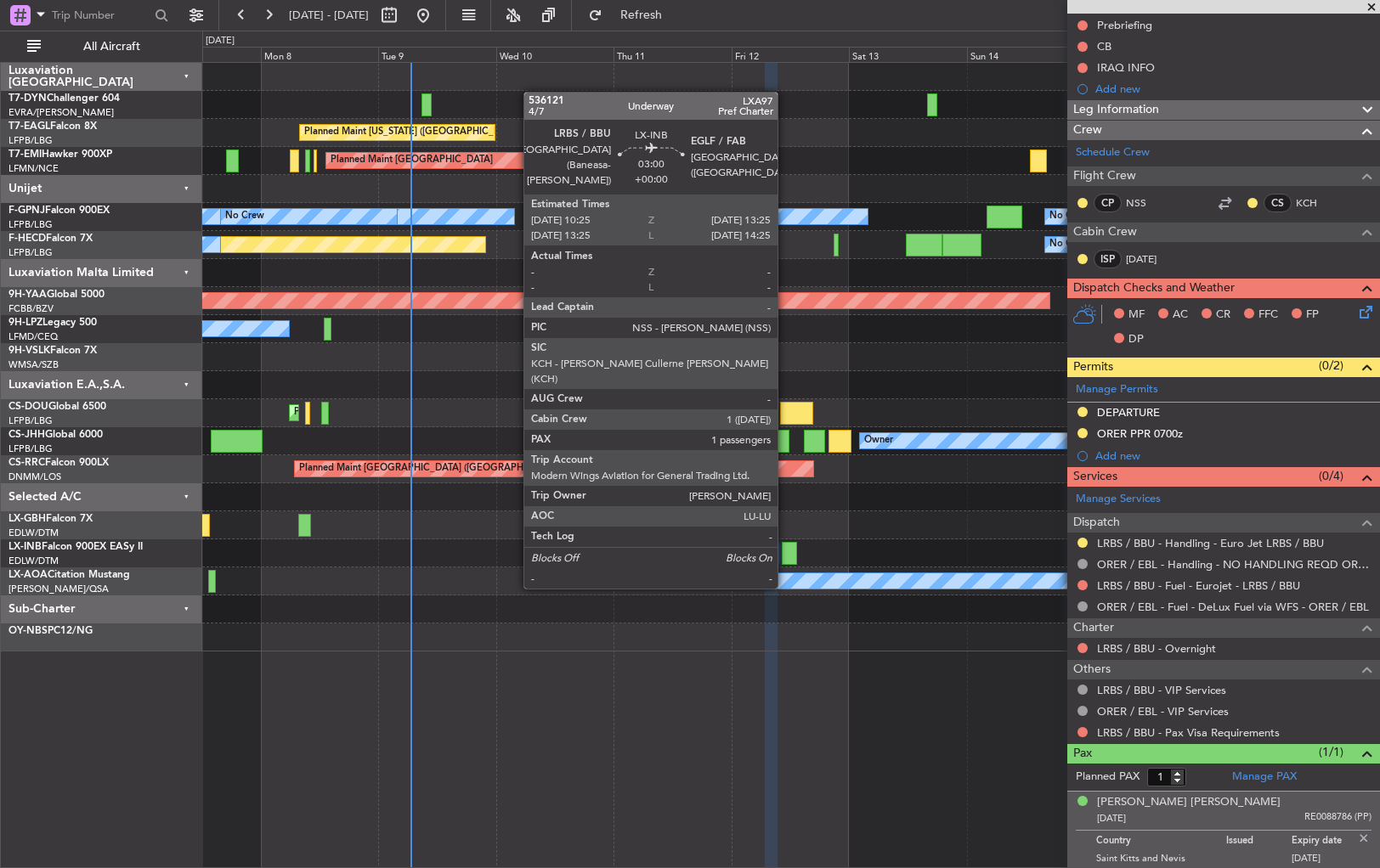
click at [785, 557] on div at bounding box center [789, 553] width 15 height 23
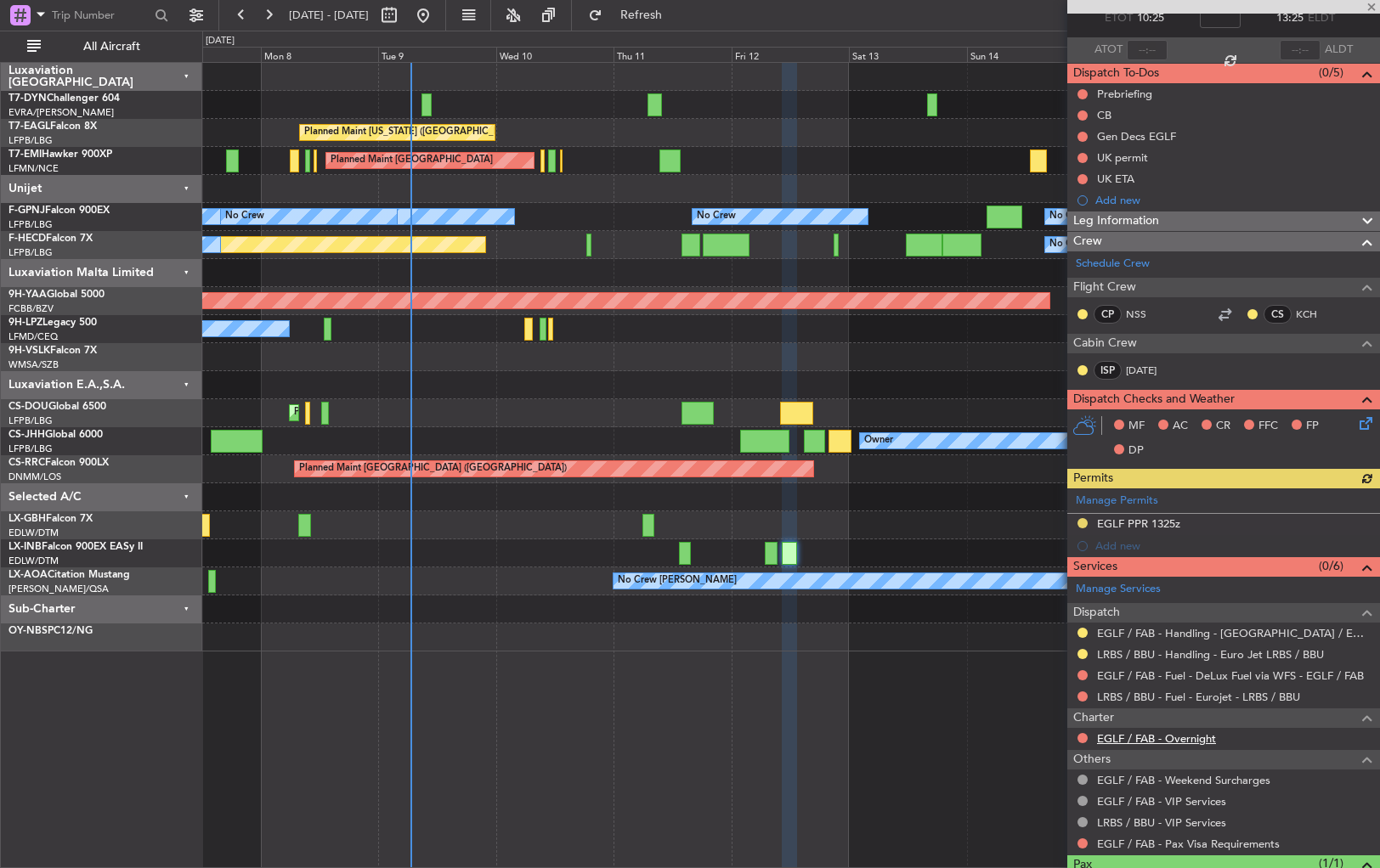
scroll to position [173, 0]
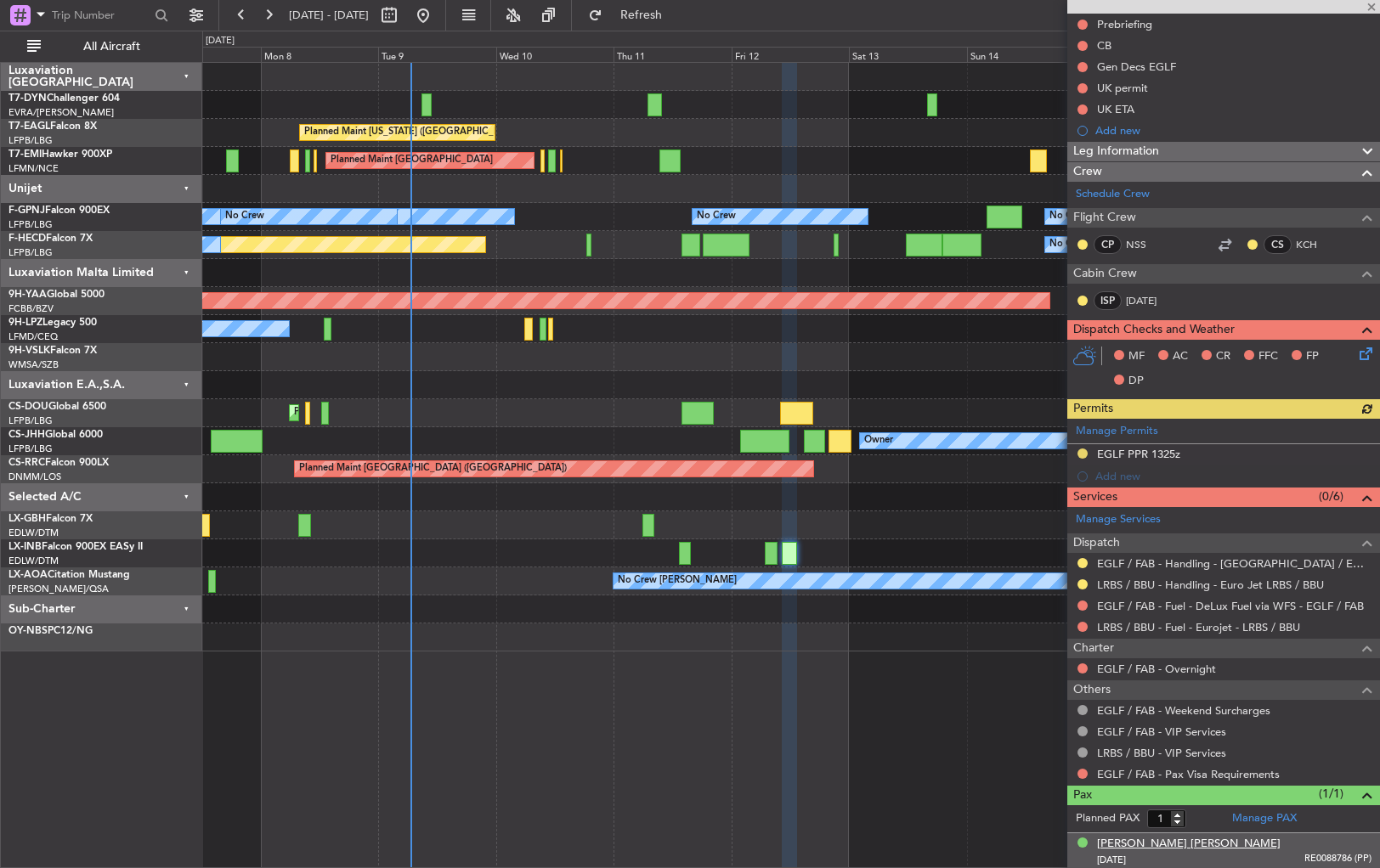
click at [1129, 841] on div "Rania Nechervan Idris BARZANI" at bounding box center [1189, 844] width 184 height 17
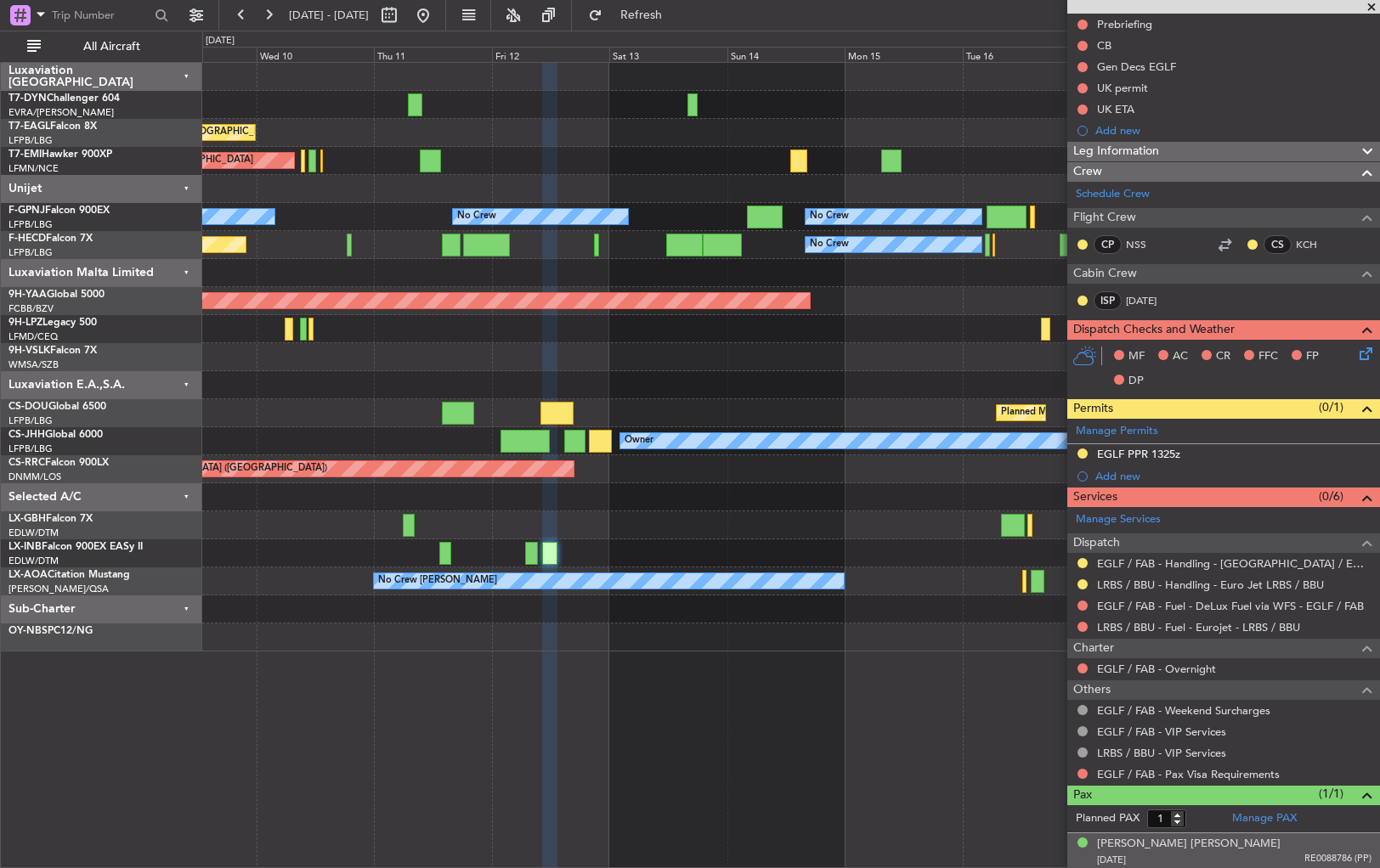
click at [693, 539] on div at bounding box center [791, 553] width 1177 height 28
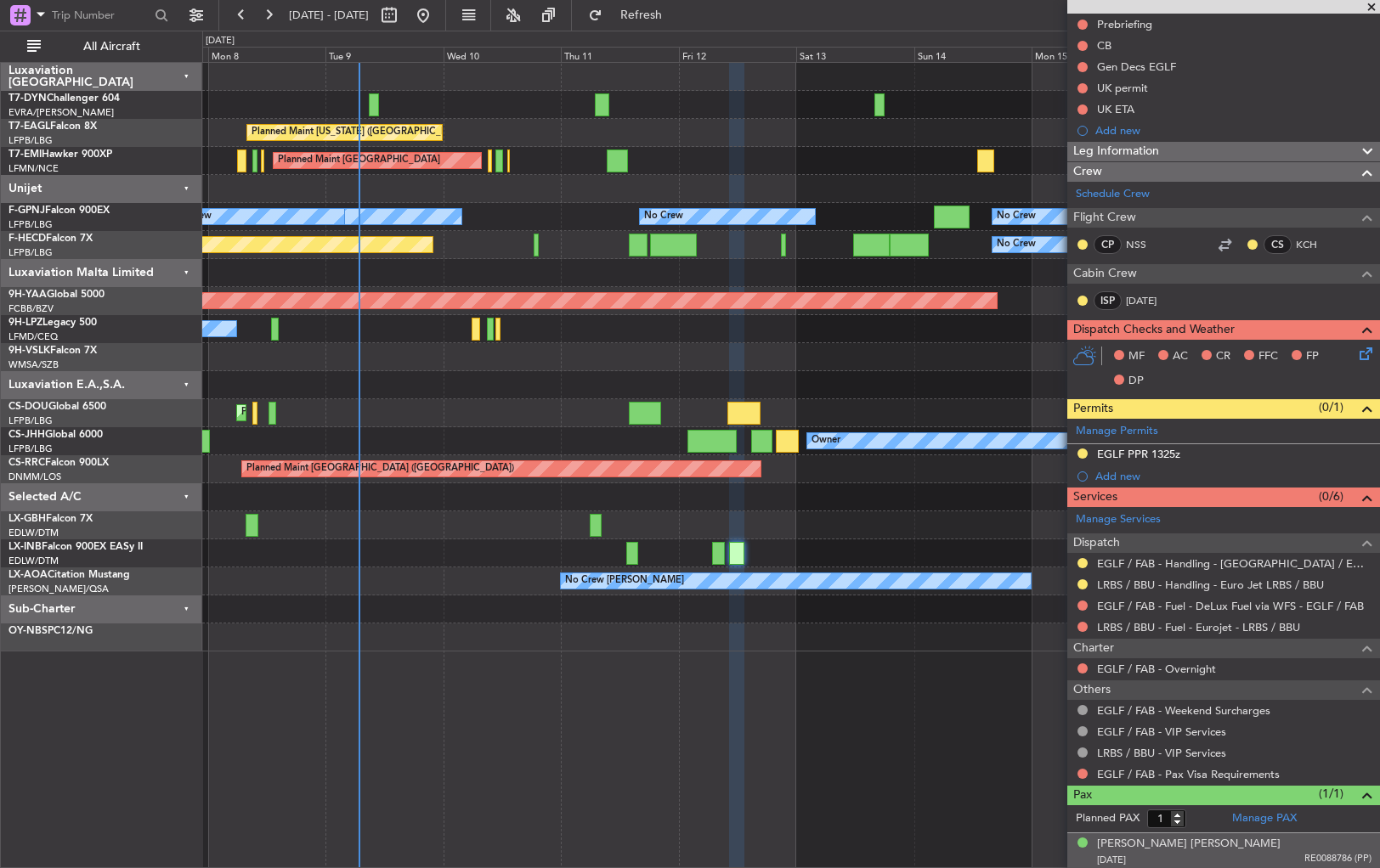
click at [1064, 520] on div "Planned Maint New York (Teterboro) Planned Maint Zurich Planned Maint Zurich No…" at bounding box center [791, 357] width 1177 height 589
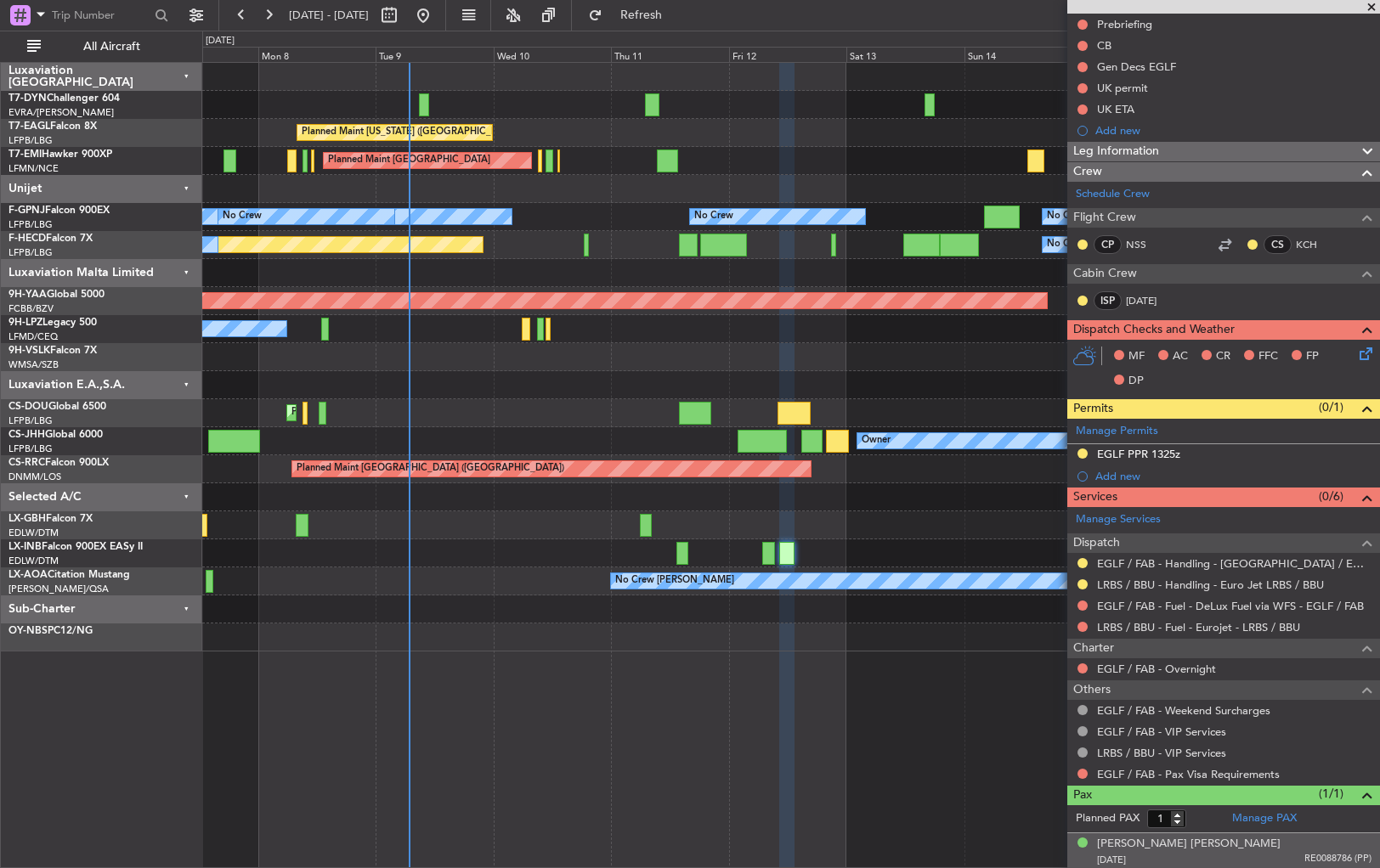
click at [811, 548] on div at bounding box center [791, 553] width 1177 height 28
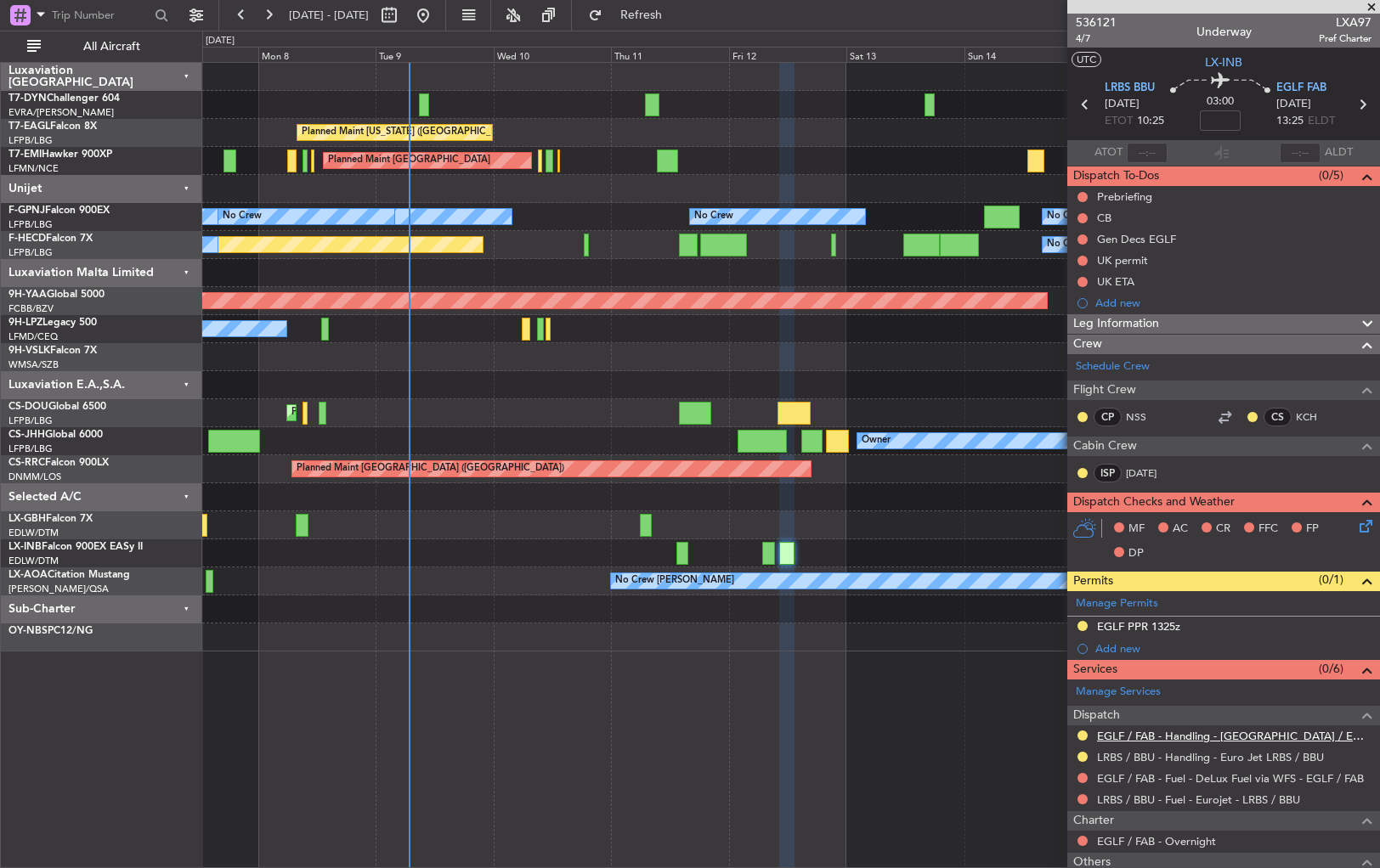
scroll to position [0, 0]
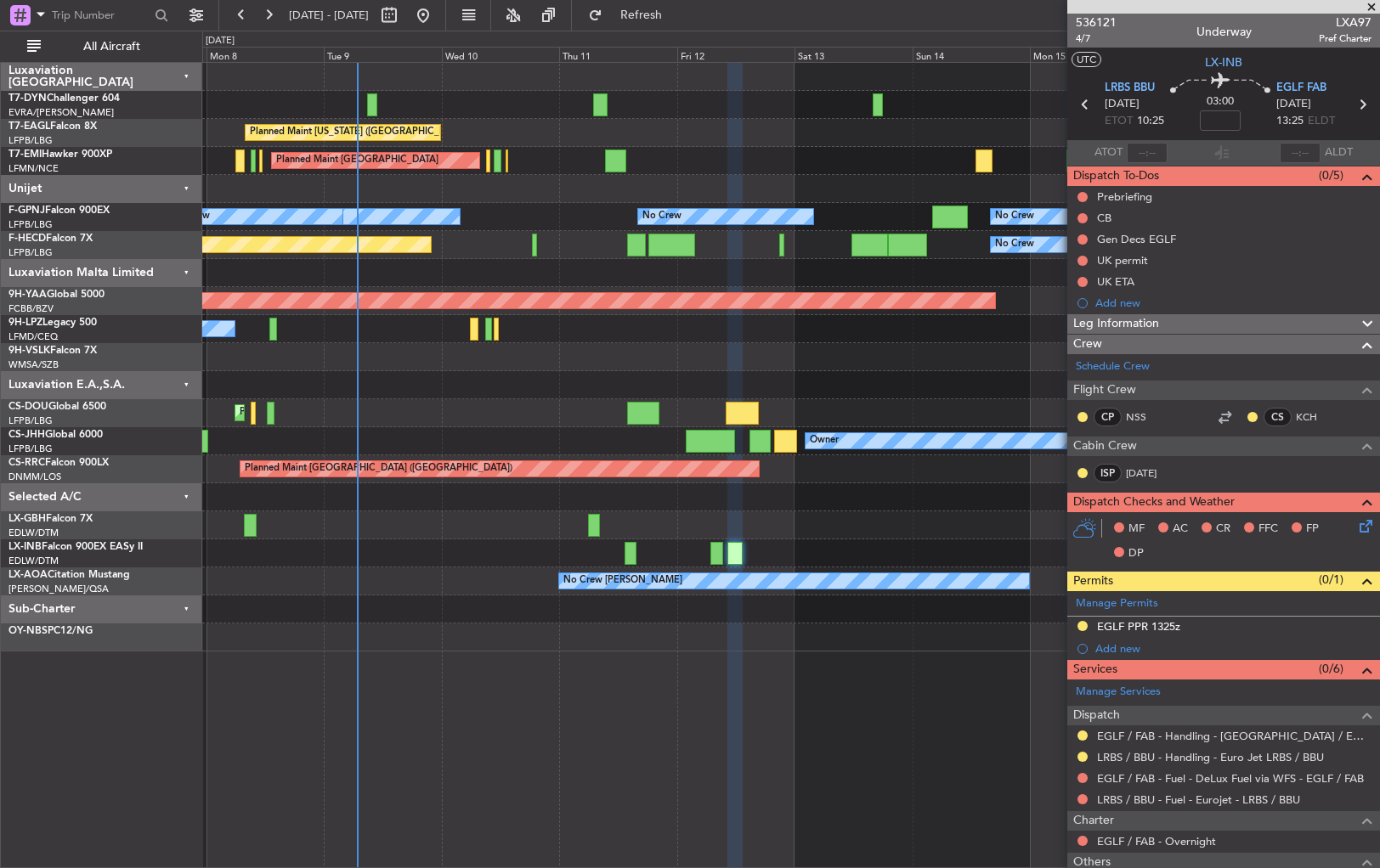
click at [783, 541] on div at bounding box center [791, 553] width 1177 height 28
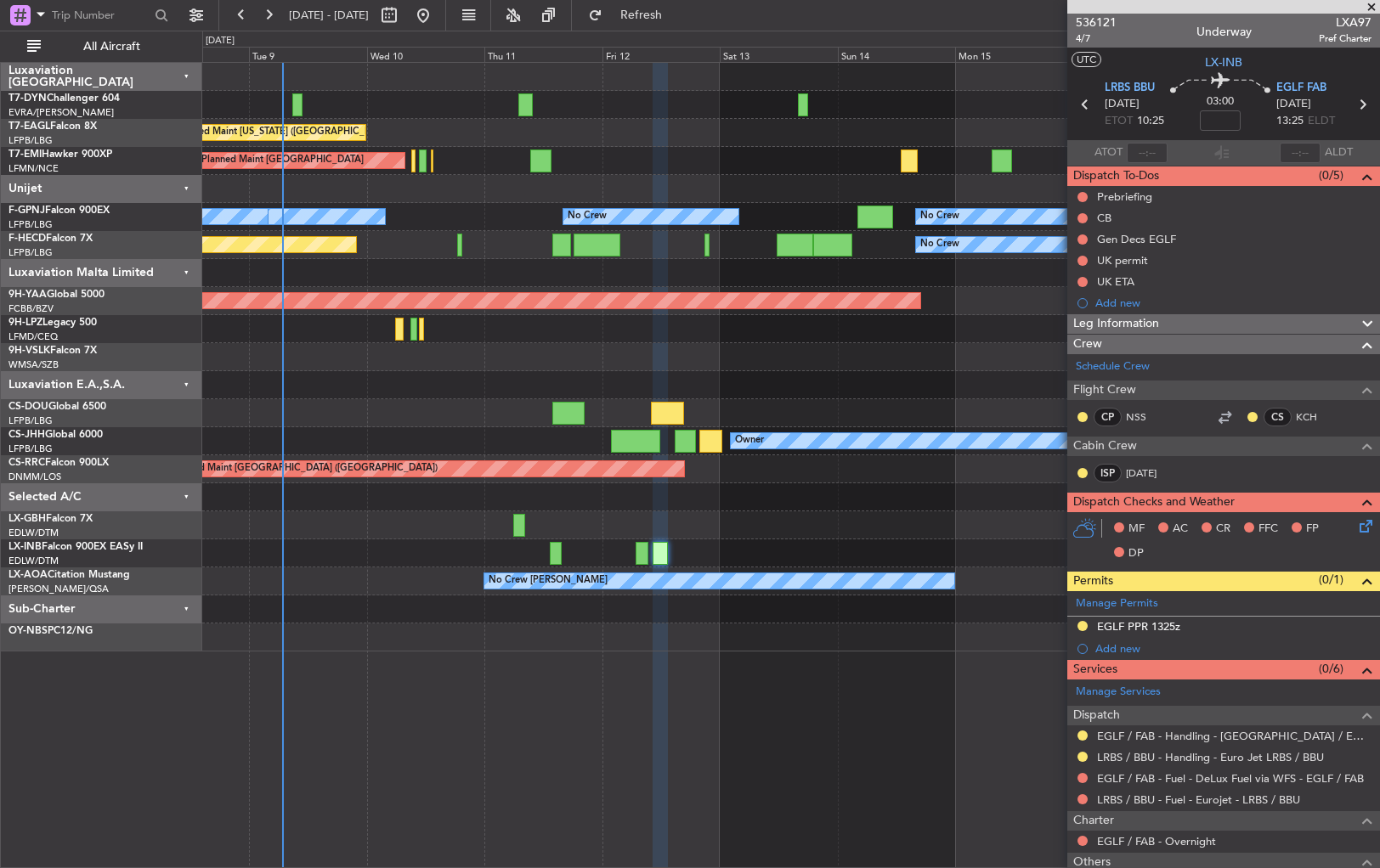
click at [692, 518] on div "Planned Maint Nurnberg Planned Maint Dubai (Dubai Intl)" at bounding box center [791, 525] width 1177 height 28
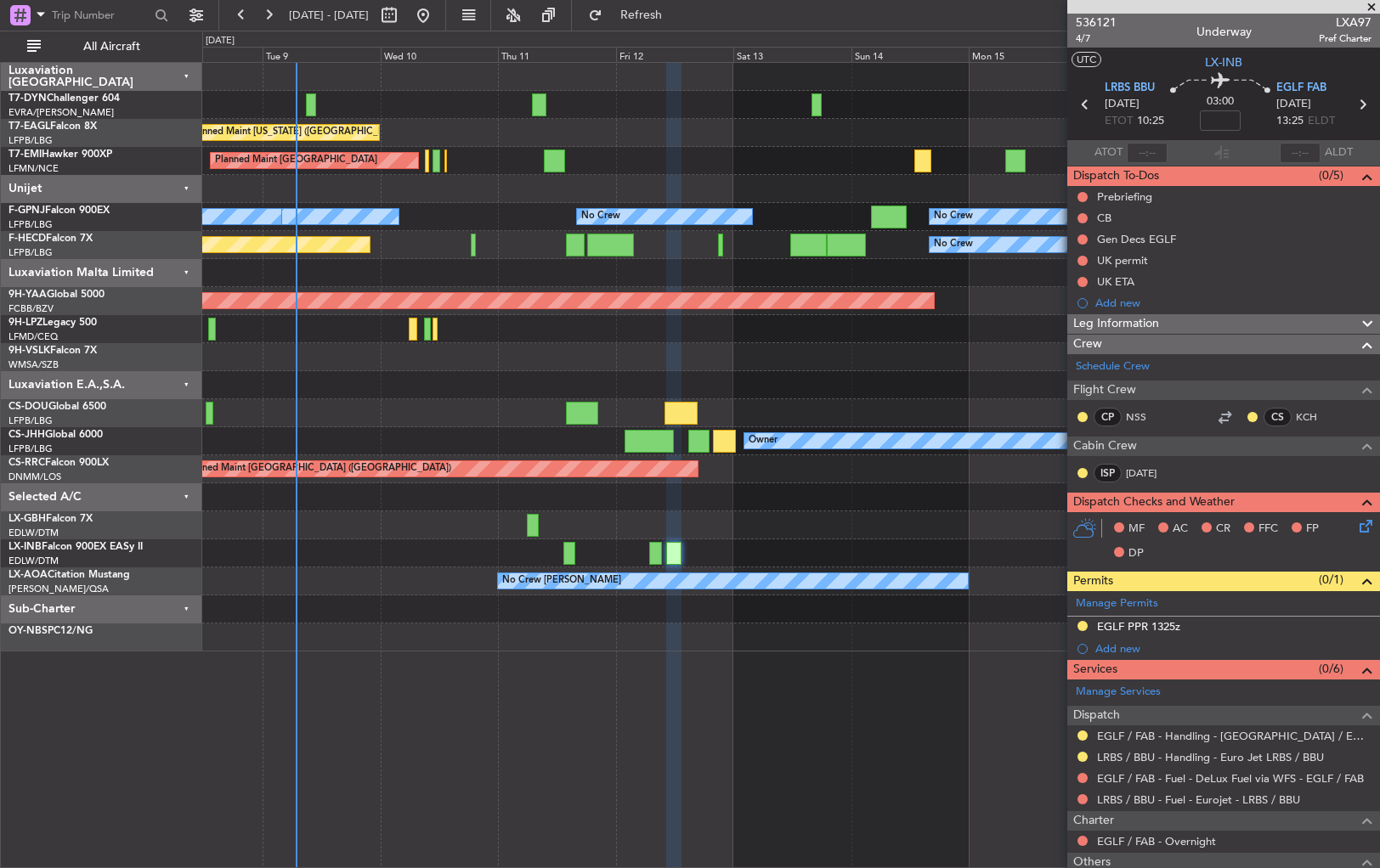
click at [782, 516] on div "Planned Maint Nurnberg Planned Maint Dubai (Dubai Intl)" at bounding box center [791, 525] width 1177 height 28
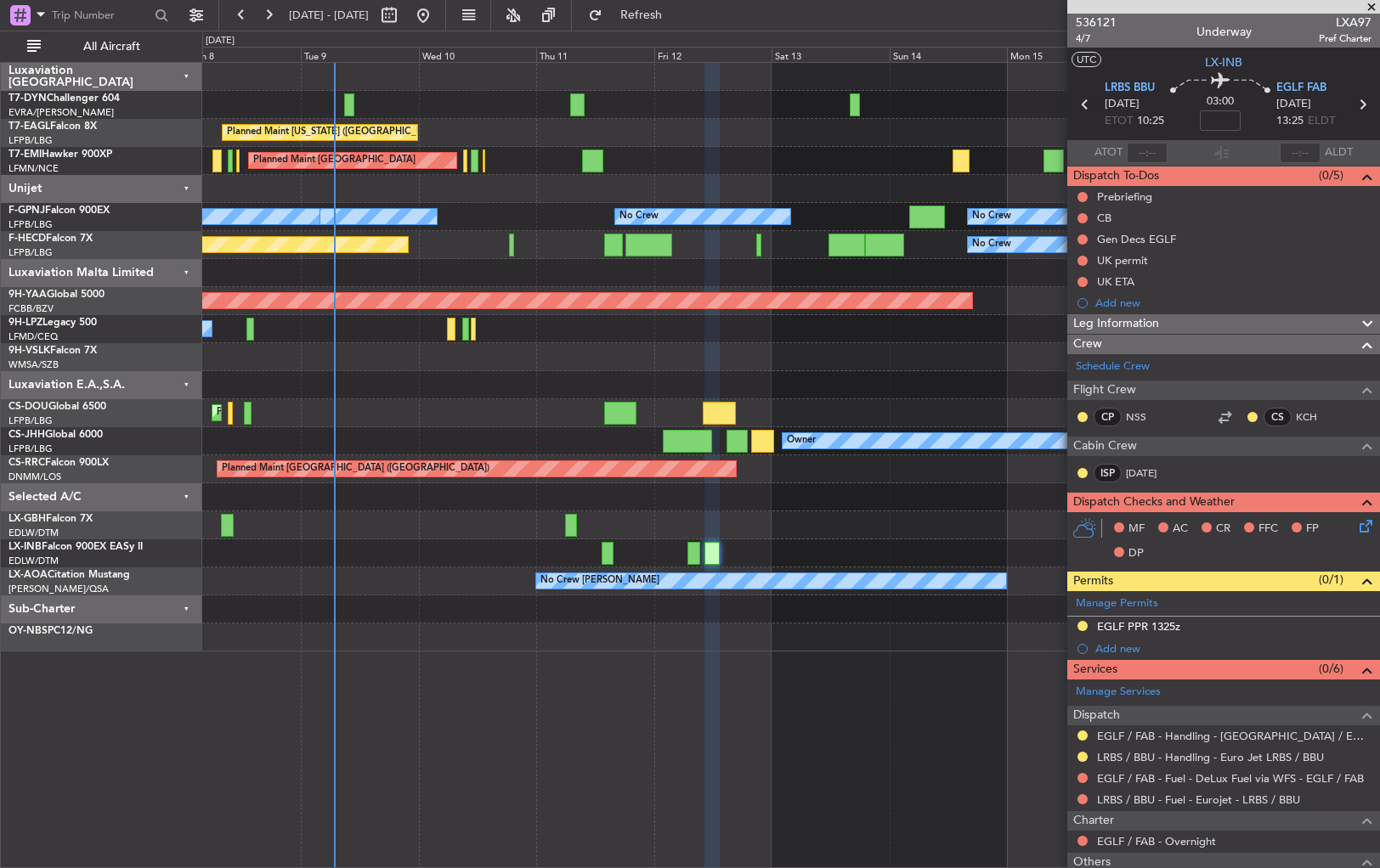
click at [766, 559] on div at bounding box center [791, 553] width 1177 height 28
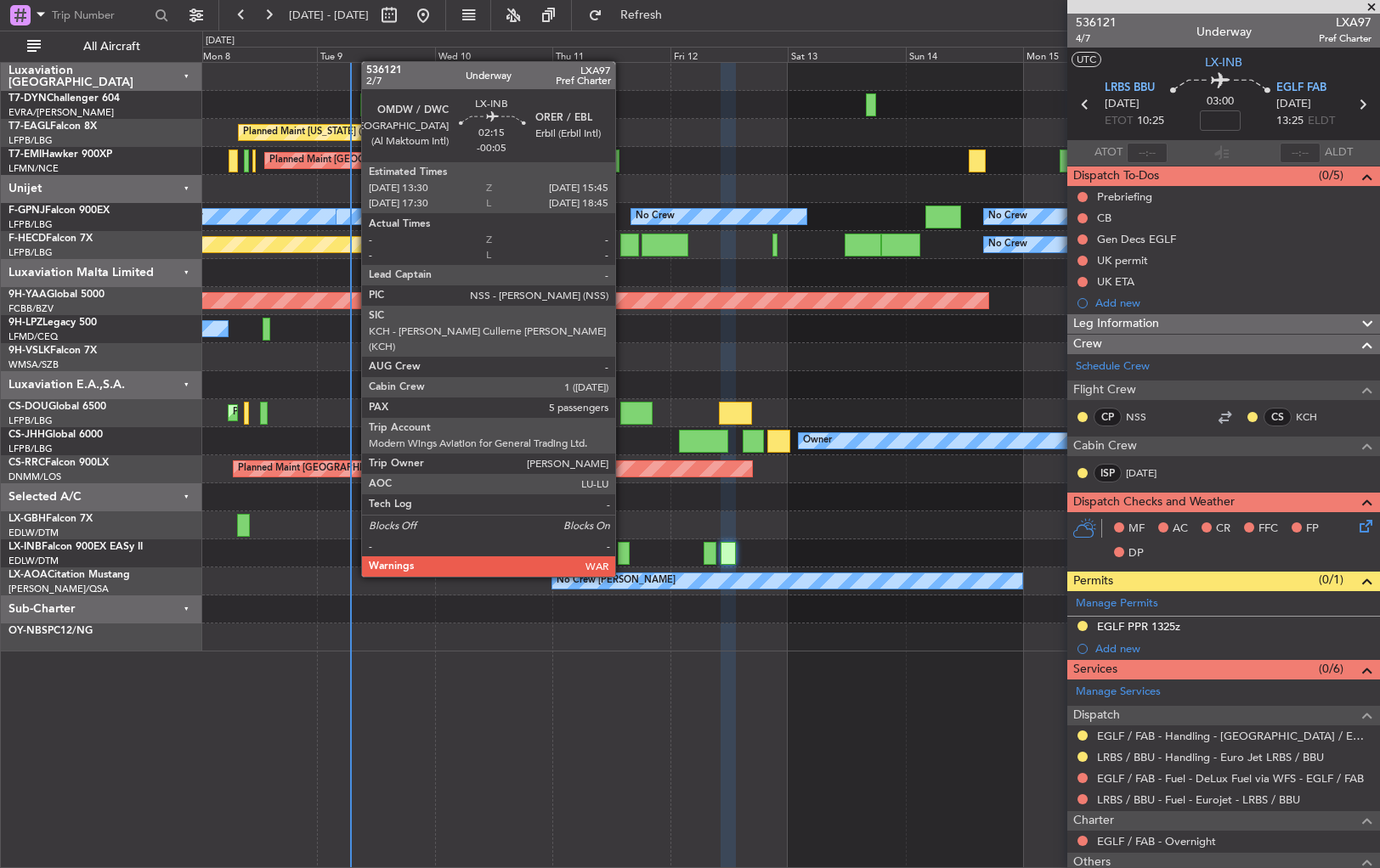
click at [623, 545] on div at bounding box center [623, 553] width 11 height 23
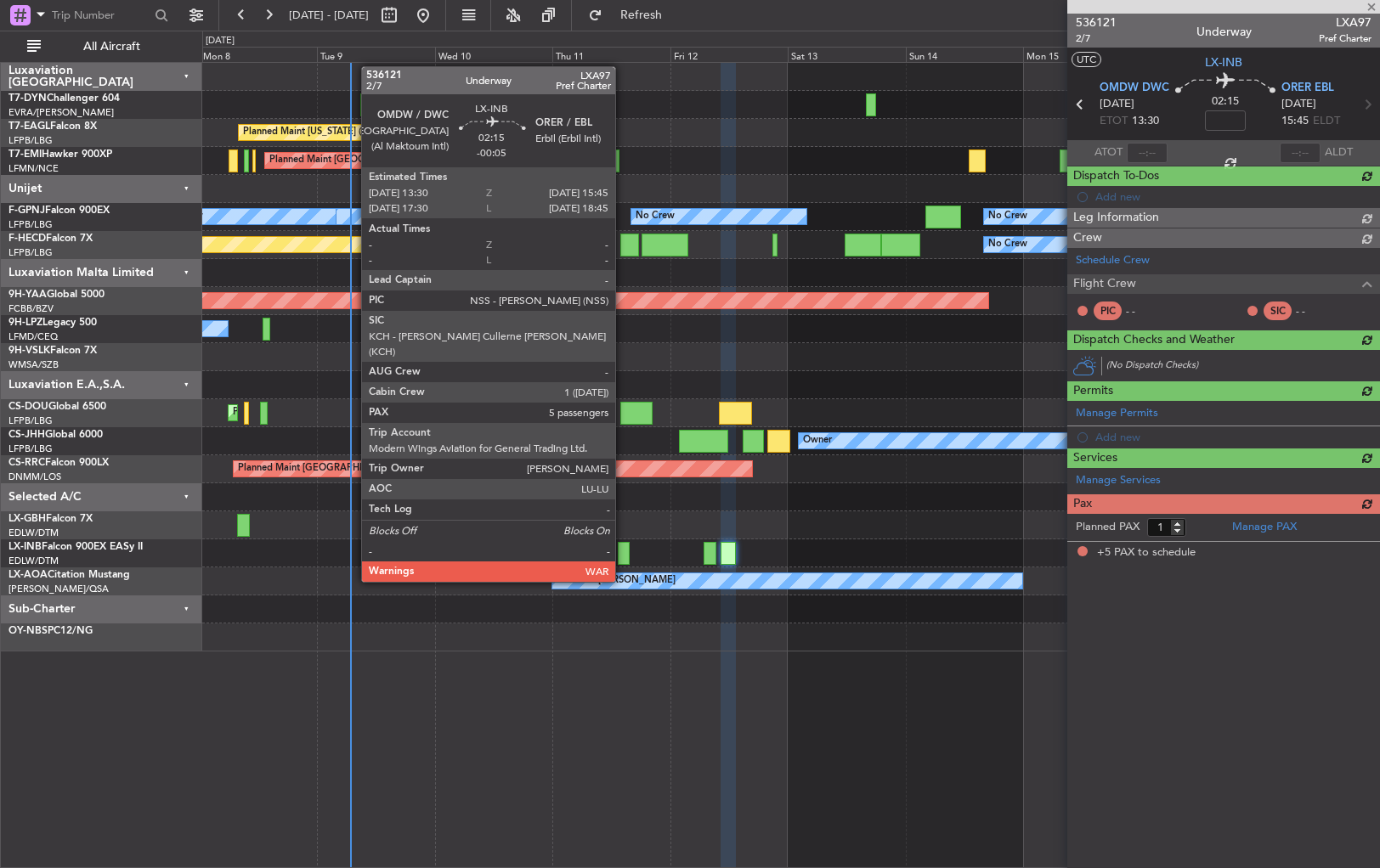
type input "-00:05"
type input "5"
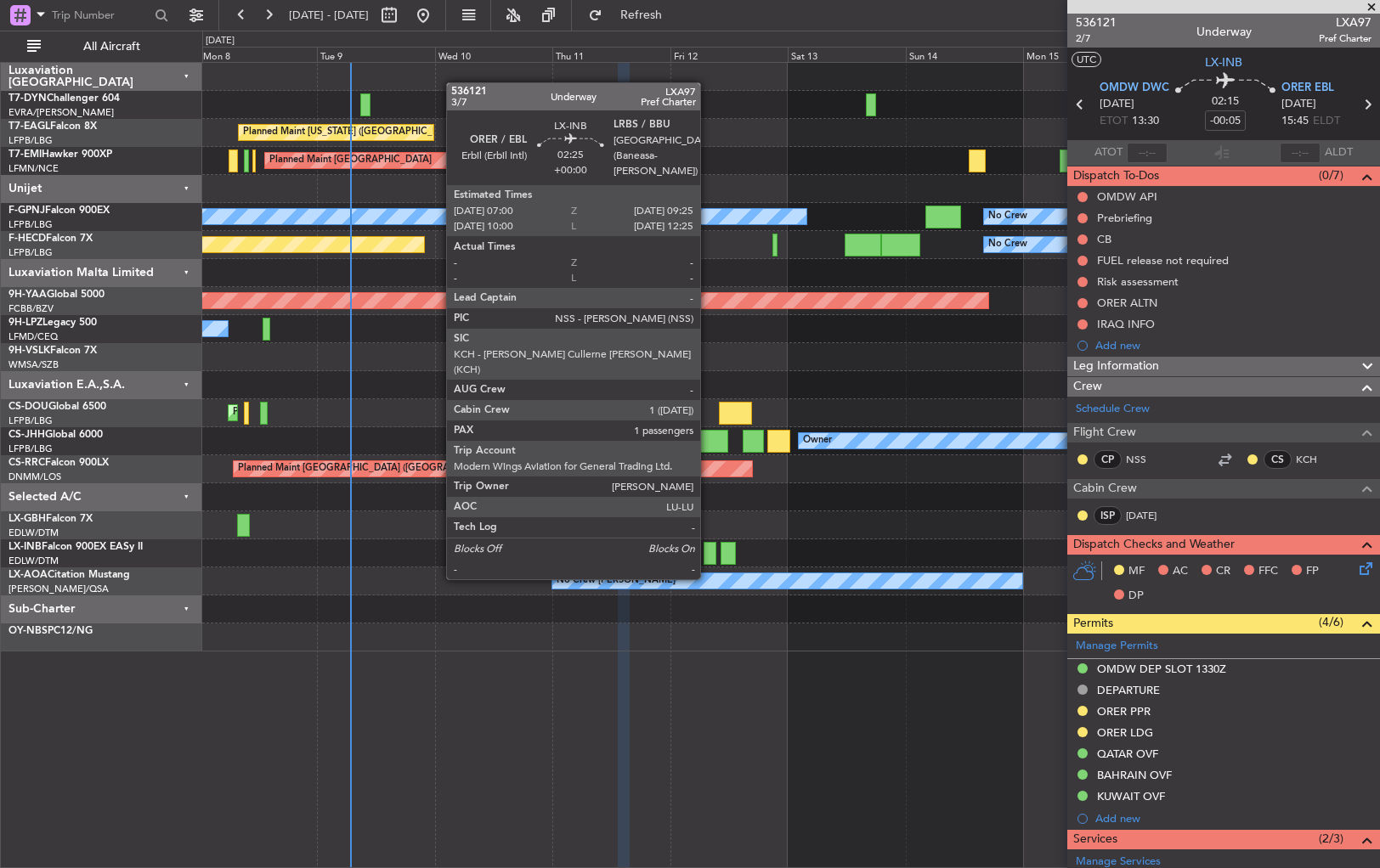
click at [708, 547] on div at bounding box center [709, 553] width 12 height 23
type input "1"
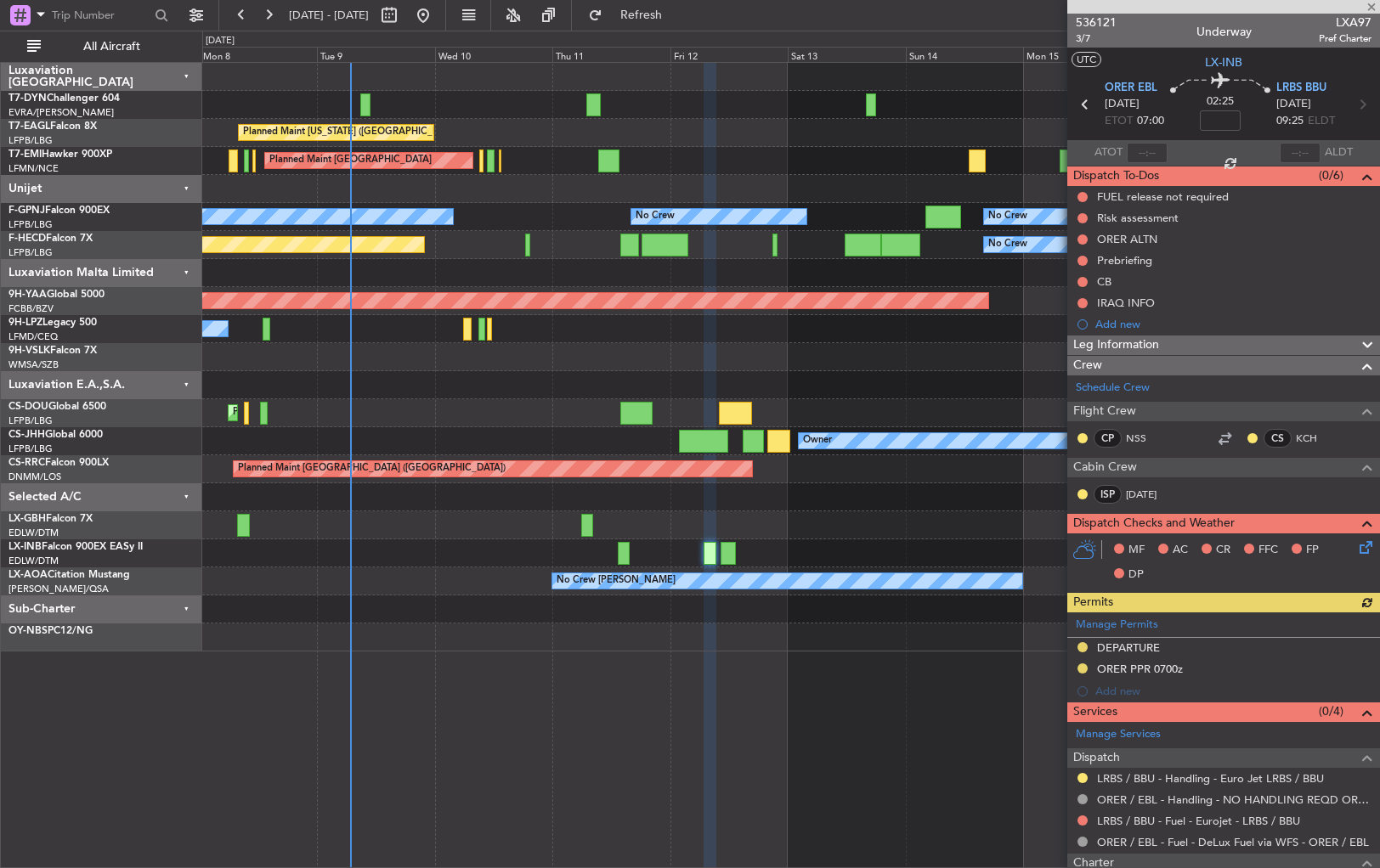
scroll to position [194, 0]
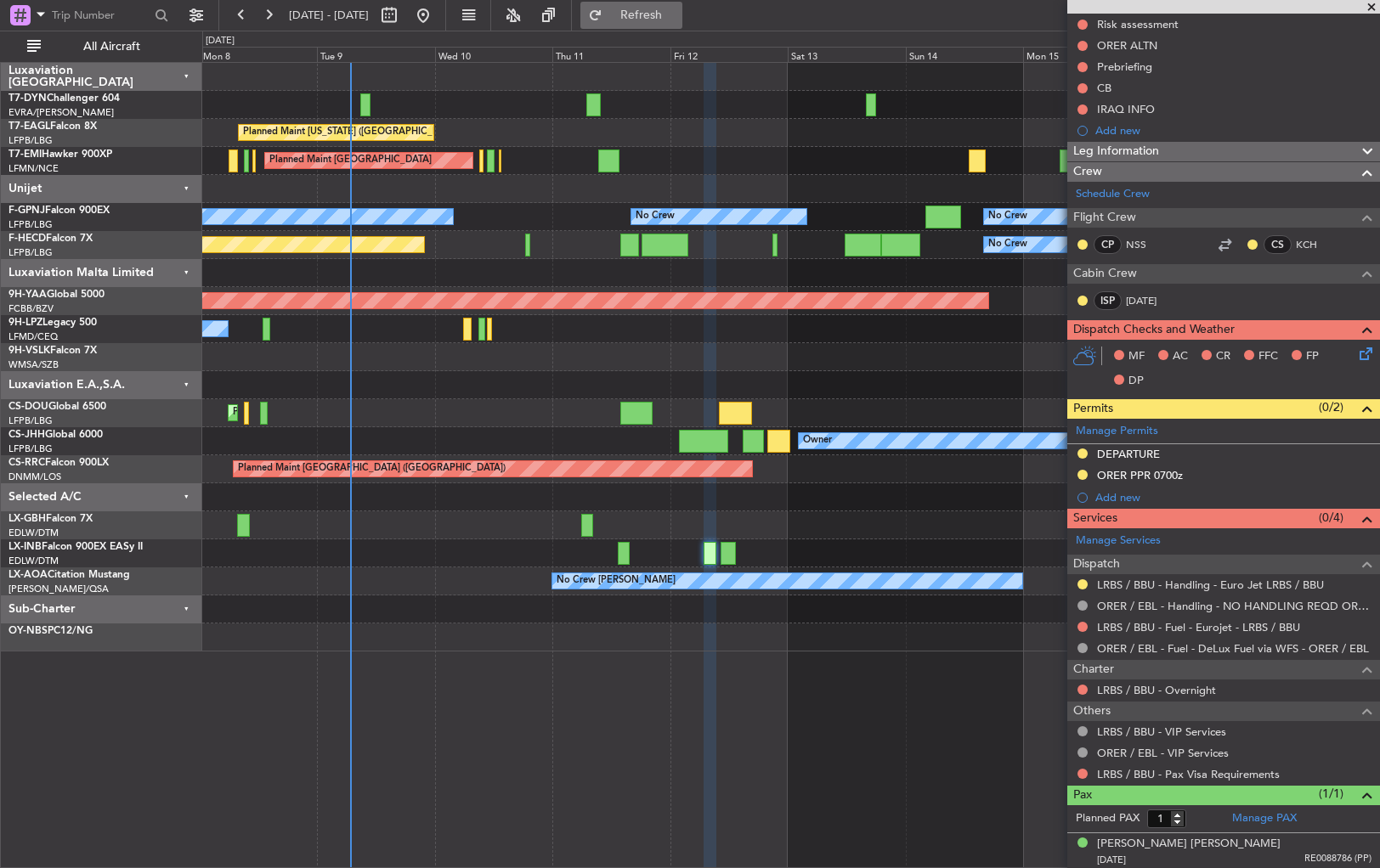
click at [678, 19] on span "Refresh" at bounding box center [641, 15] width 71 height 12
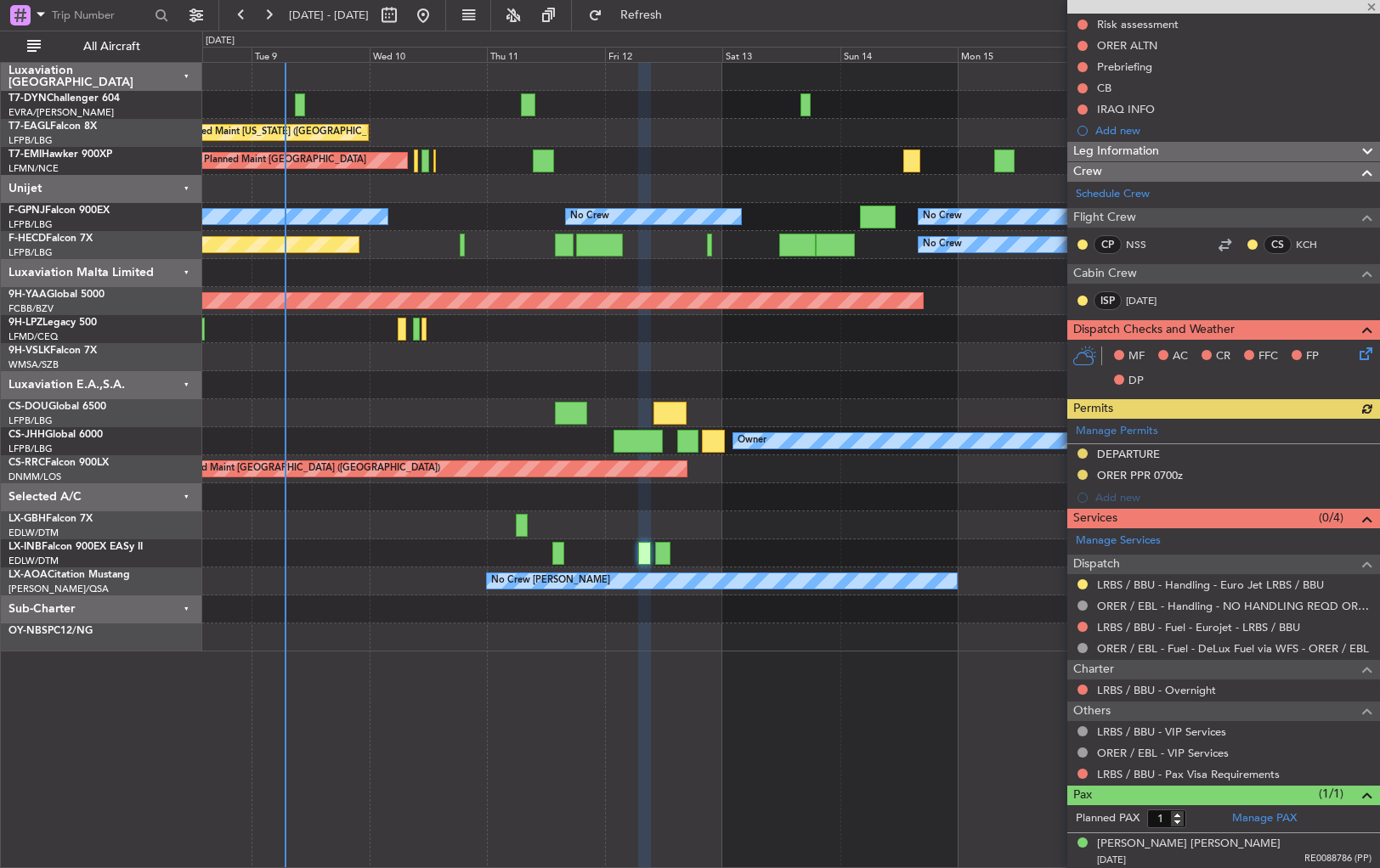
click at [734, 539] on div at bounding box center [791, 553] width 1177 height 28
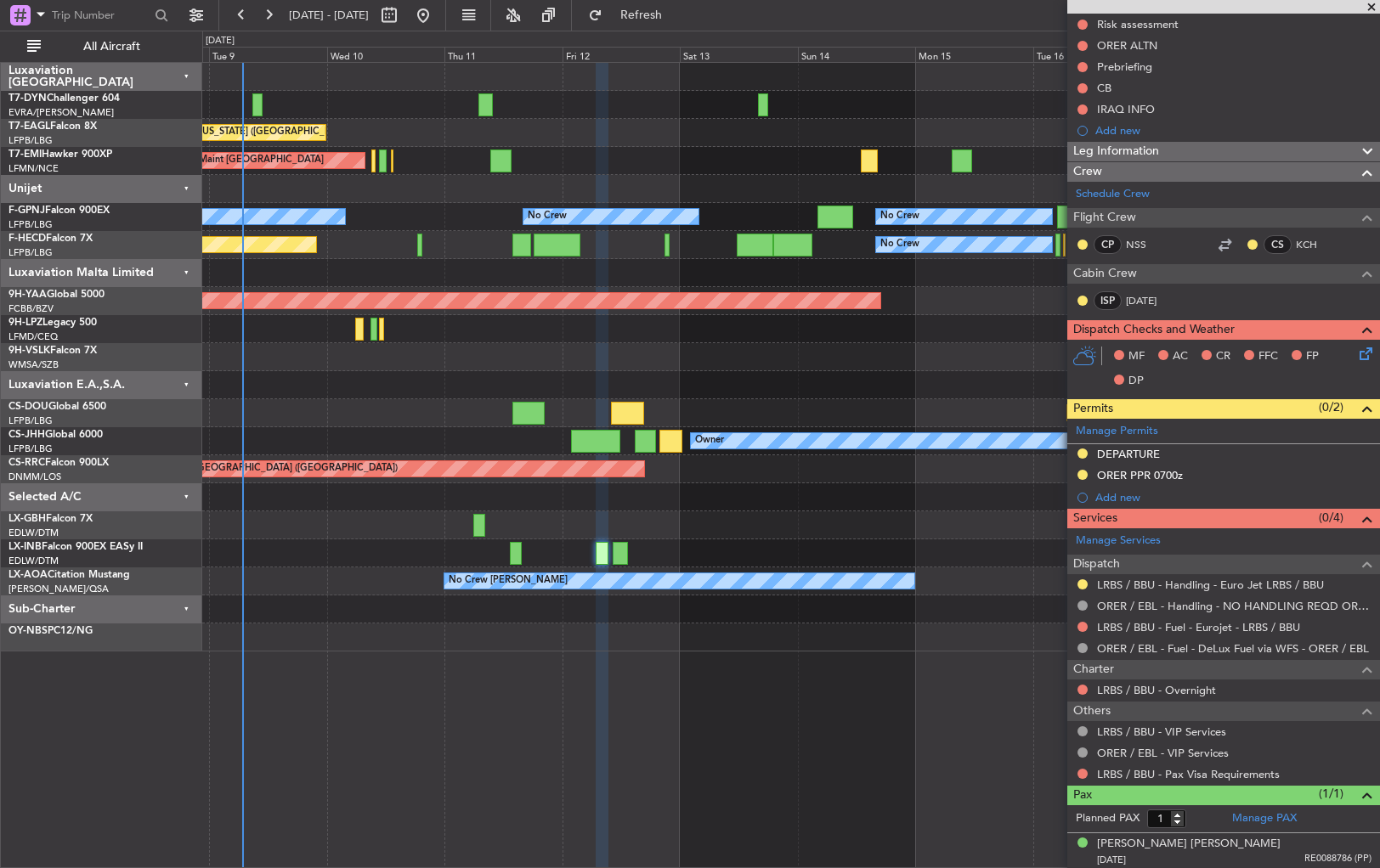
click at [841, 519] on div "Planned Maint Nurnberg Planned Maint Dubai (Dubai Intl)" at bounding box center [791, 525] width 1177 height 28
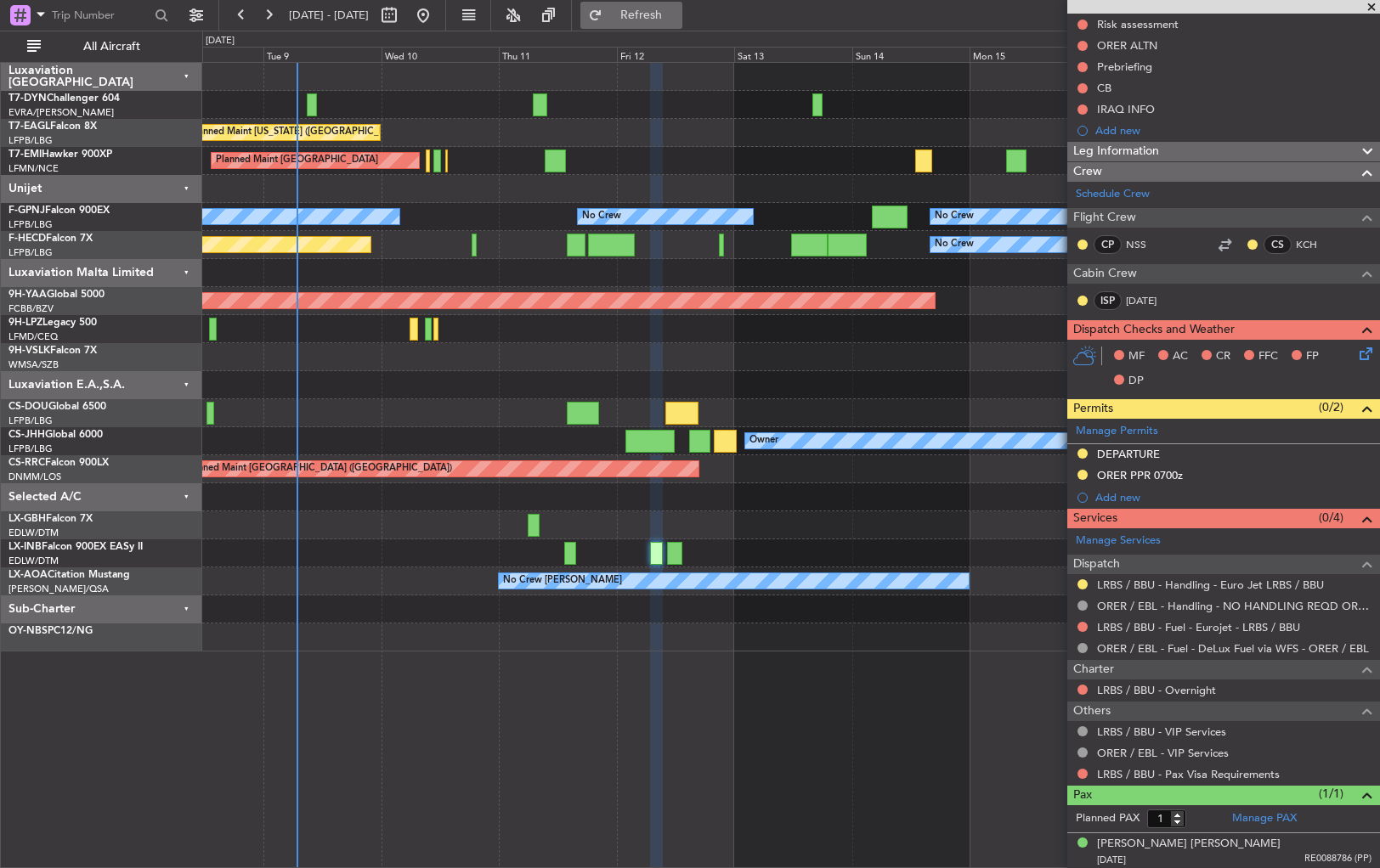
click at [678, 21] on span "Refresh" at bounding box center [641, 15] width 71 height 12
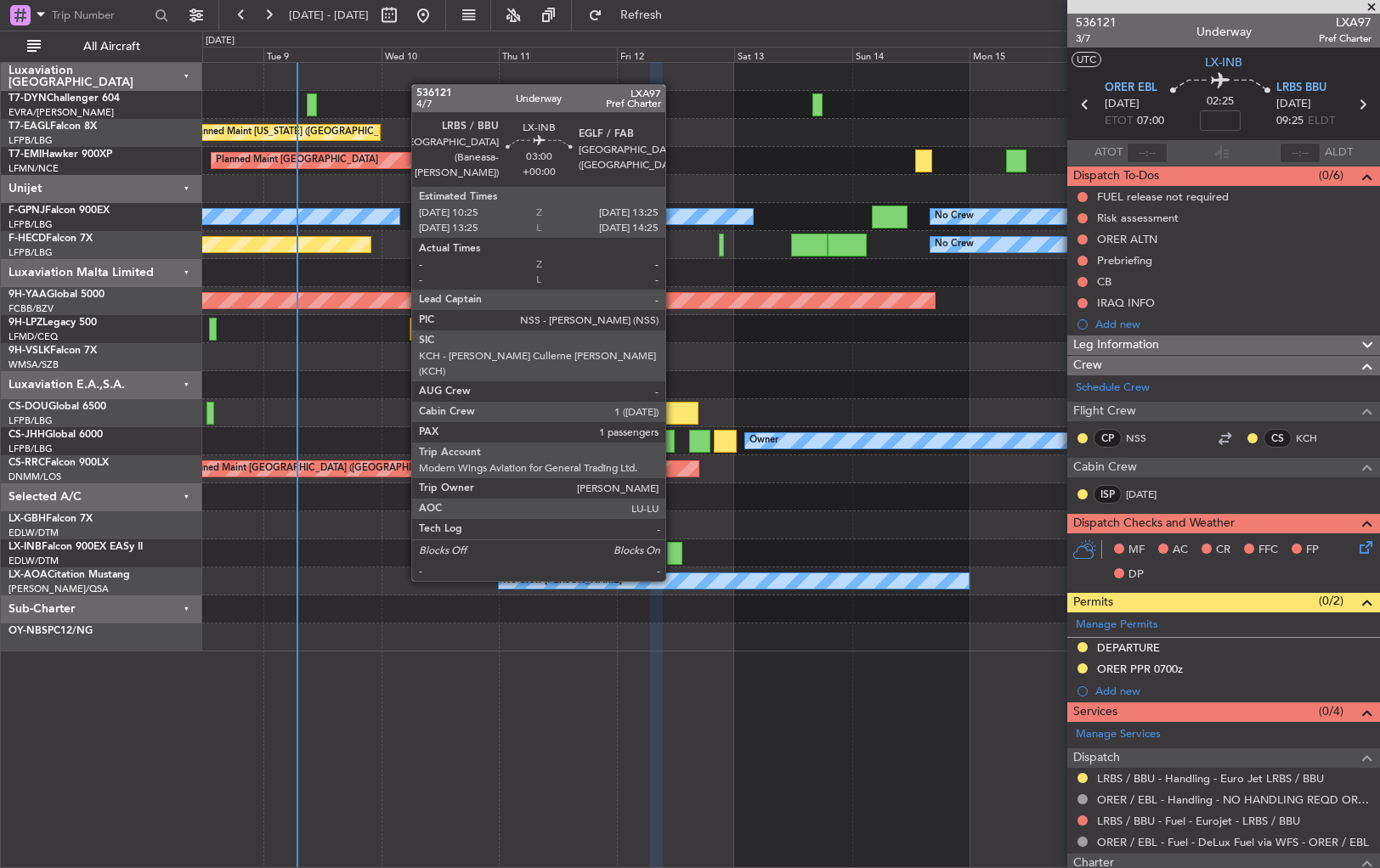
click at [673, 549] on div at bounding box center [674, 553] width 15 height 23
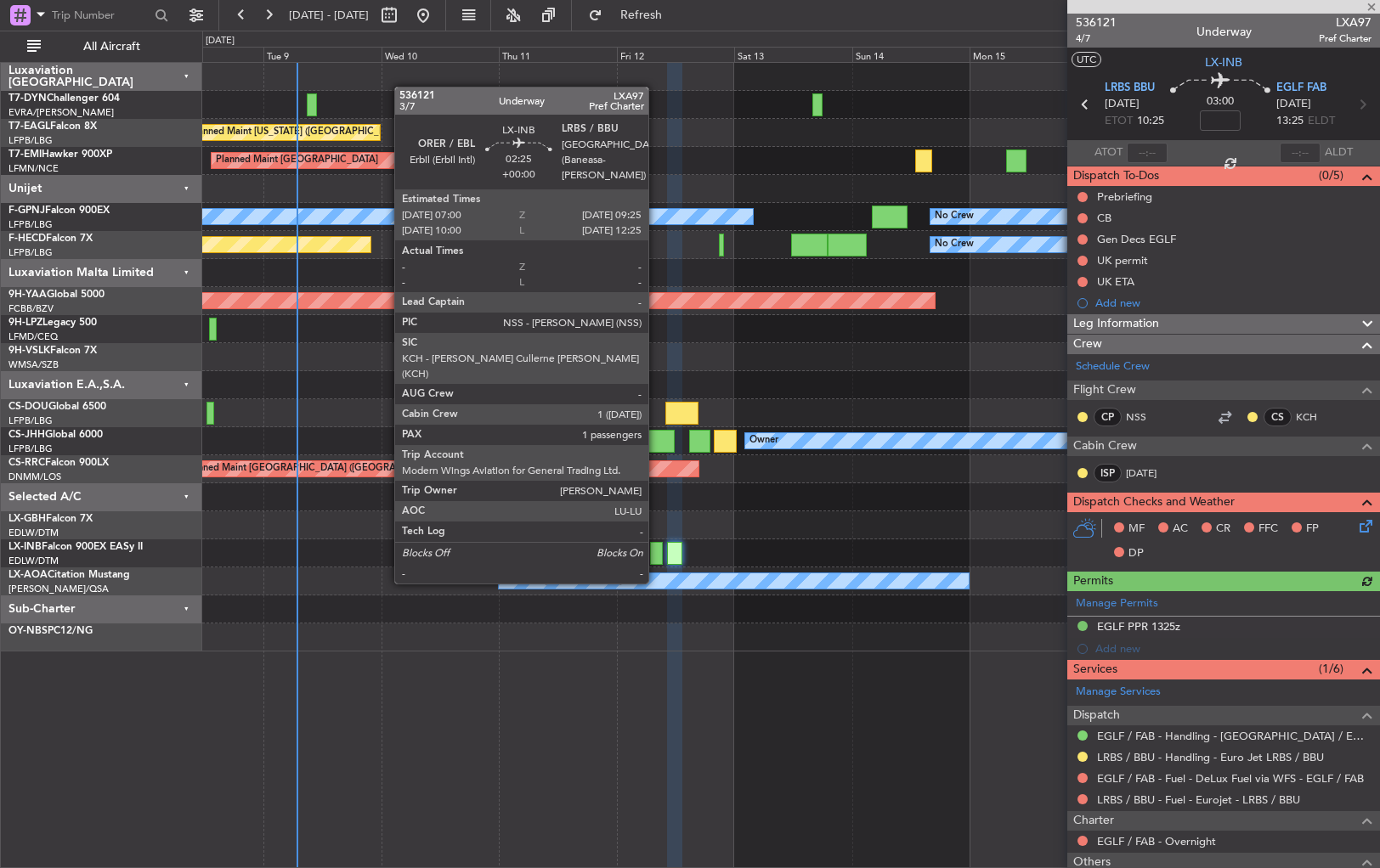
click at [656, 551] on div at bounding box center [656, 553] width 12 height 23
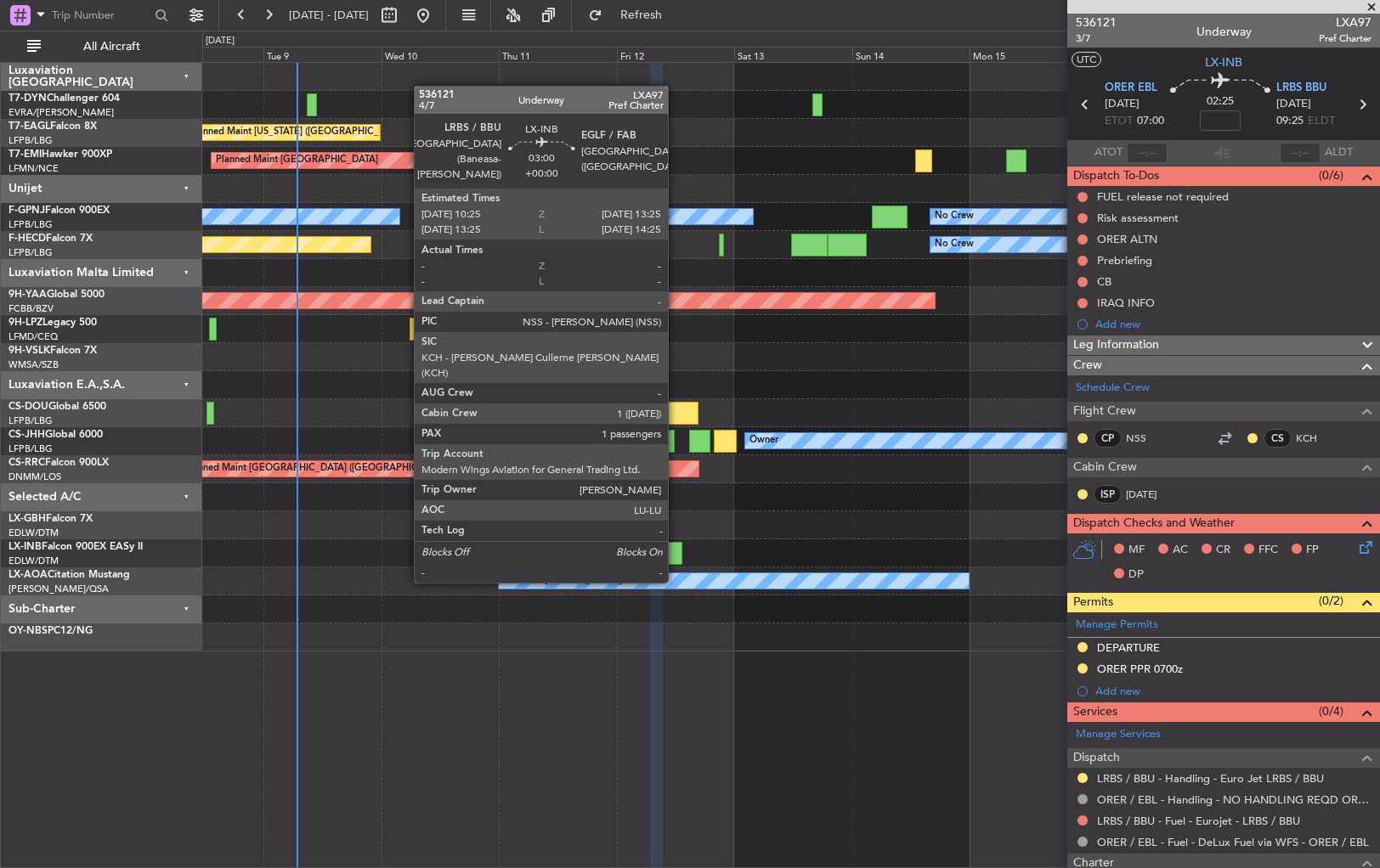
click at [676, 551] on div at bounding box center [674, 553] width 15 height 23
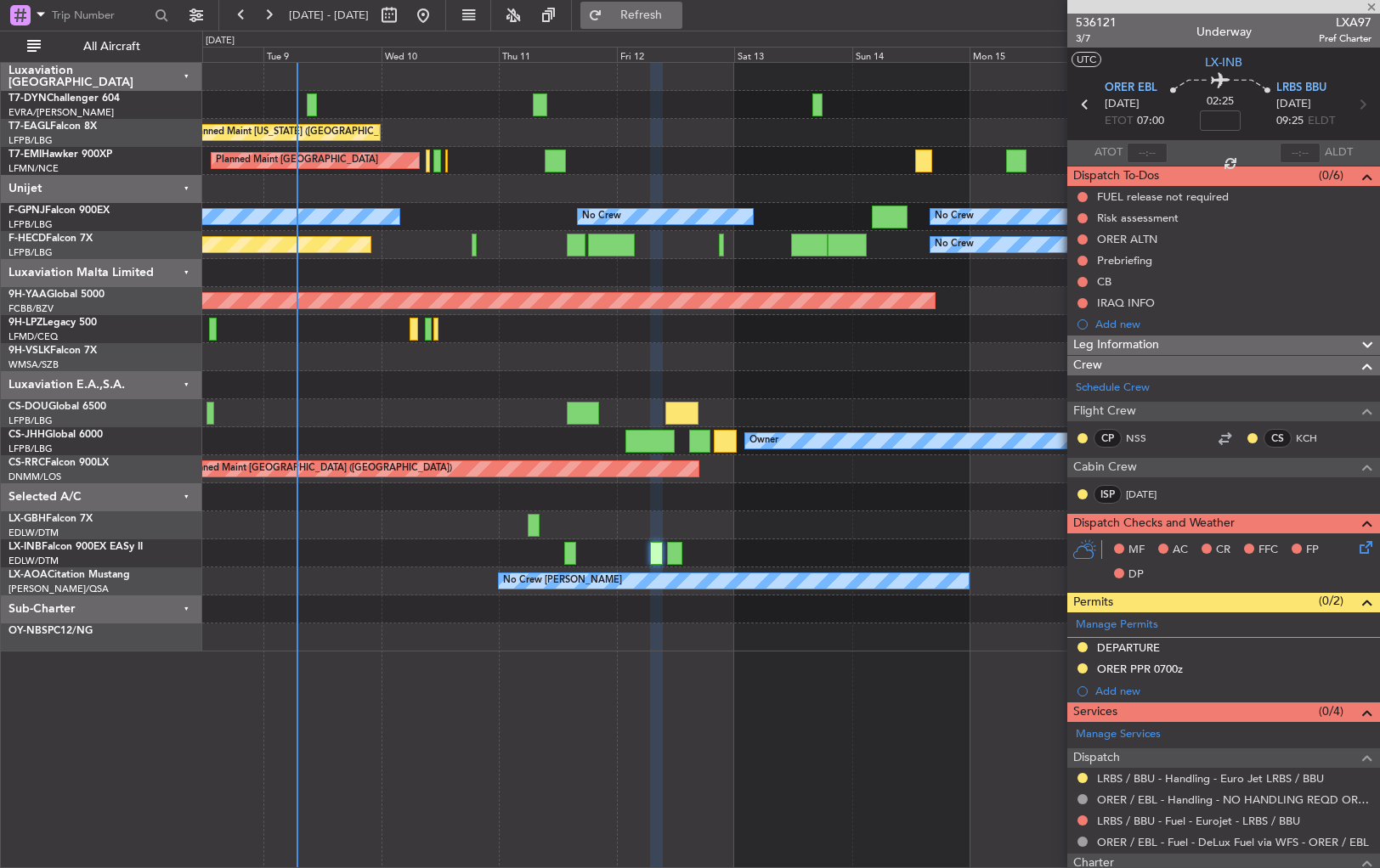
click at [678, 12] on span "Refresh" at bounding box center [641, 15] width 71 height 12
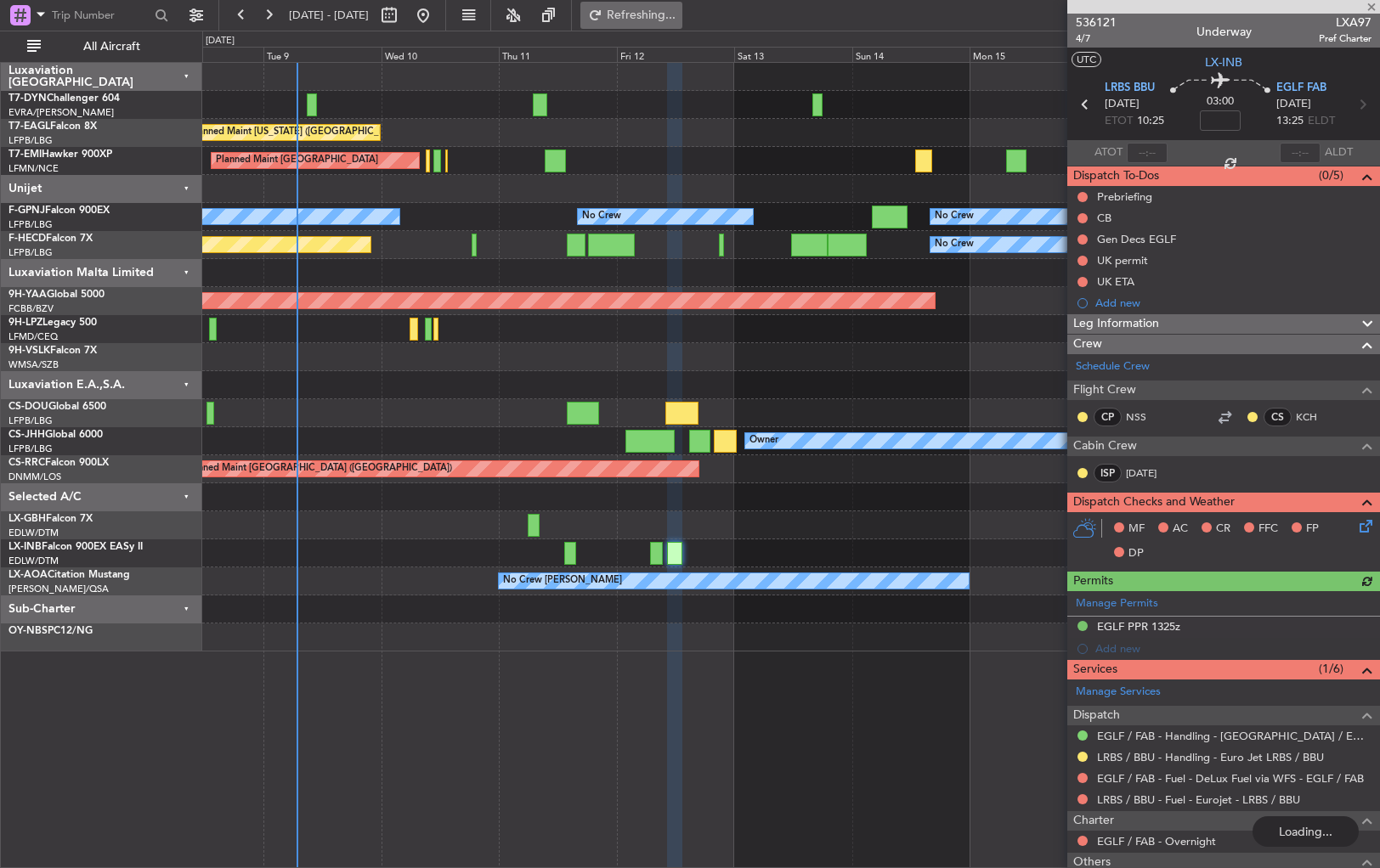
click at [678, 12] on span "Refreshing..." at bounding box center [641, 15] width 71 height 12
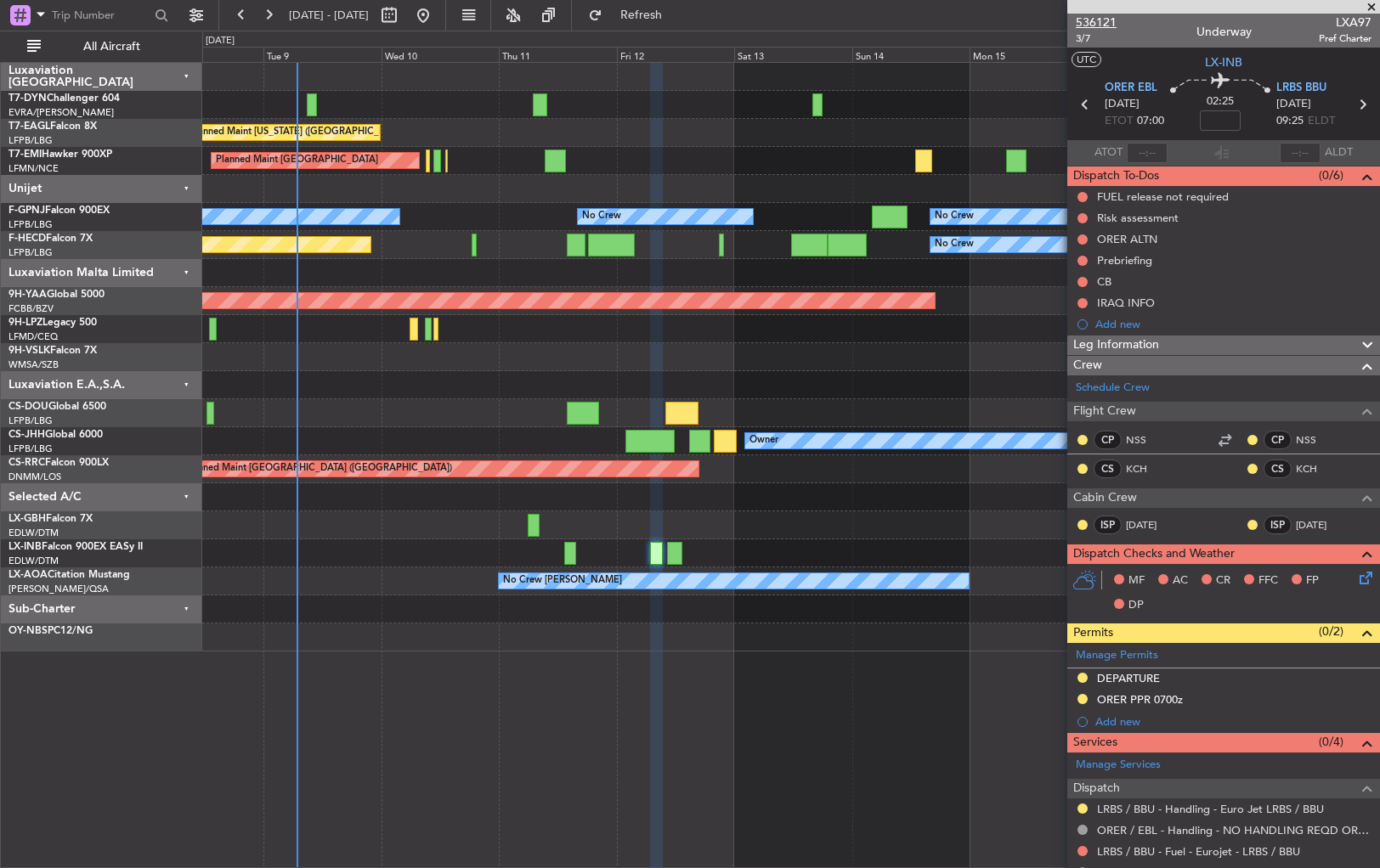
click at [1085, 23] on span "536121" at bounding box center [1096, 23] width 41 height 18
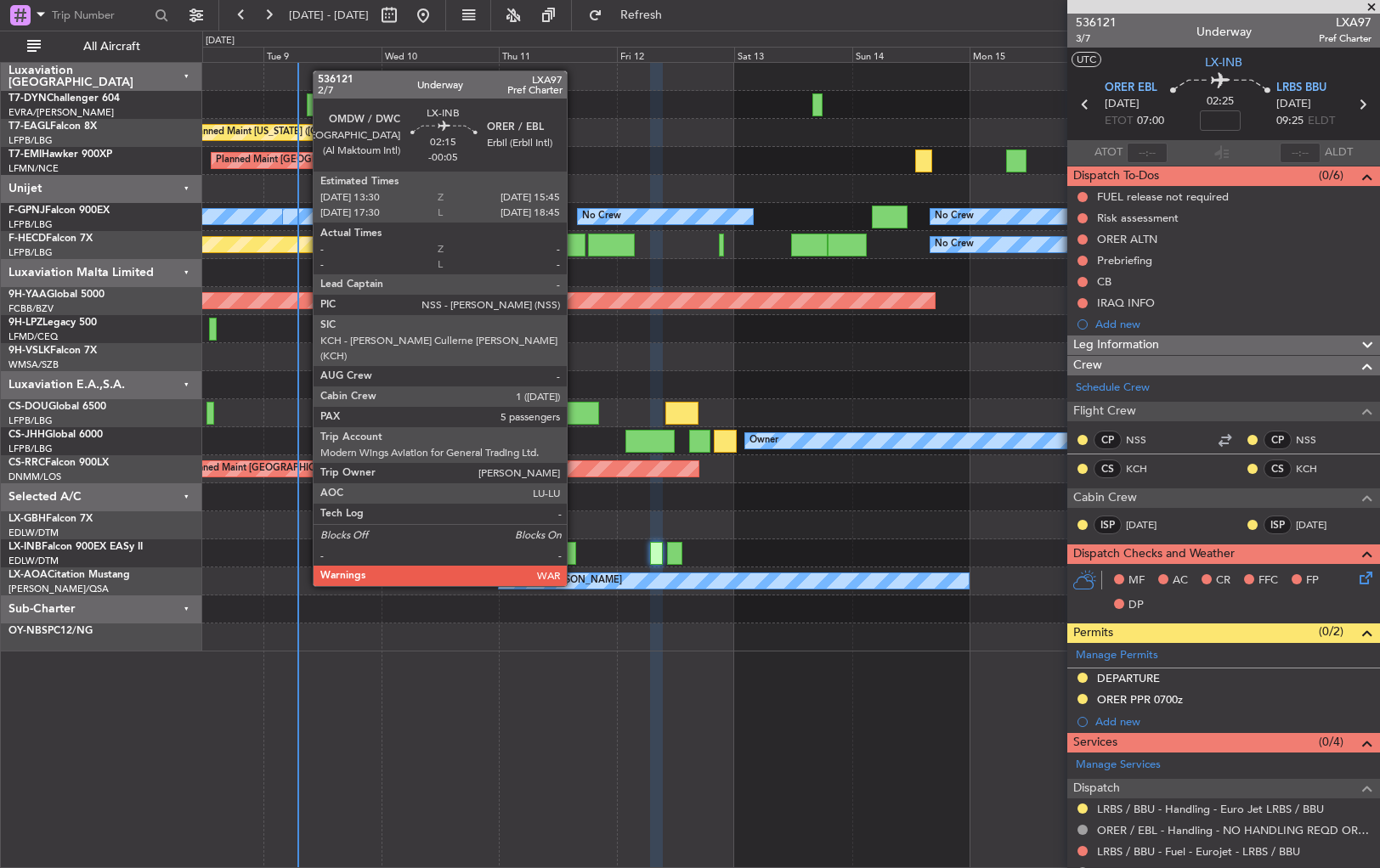
click at [575, 554] on div at bounding box center [569, 553] width 11 height 23
type input "-00:05"
type input "5"
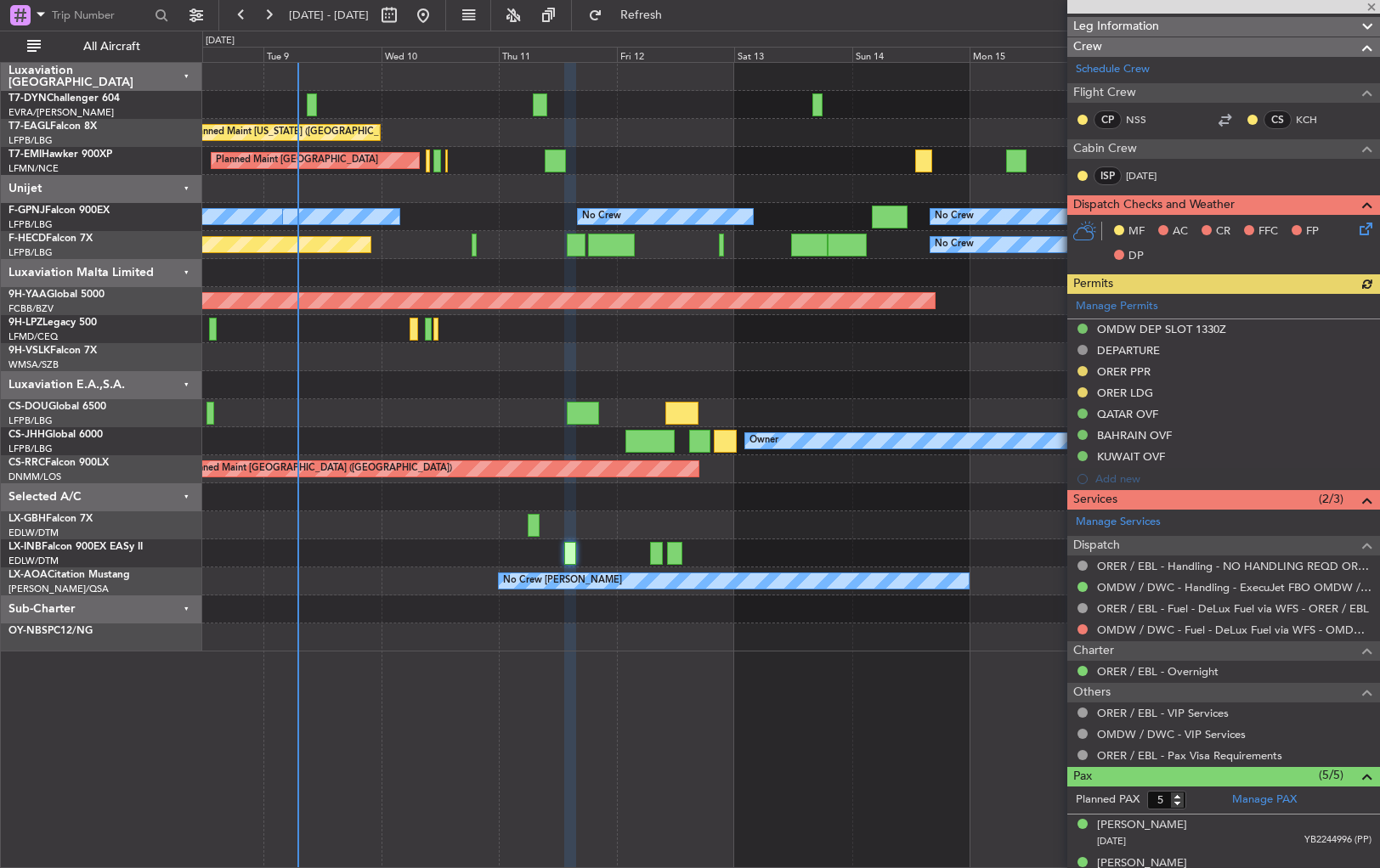
scroll to position [474, 0]
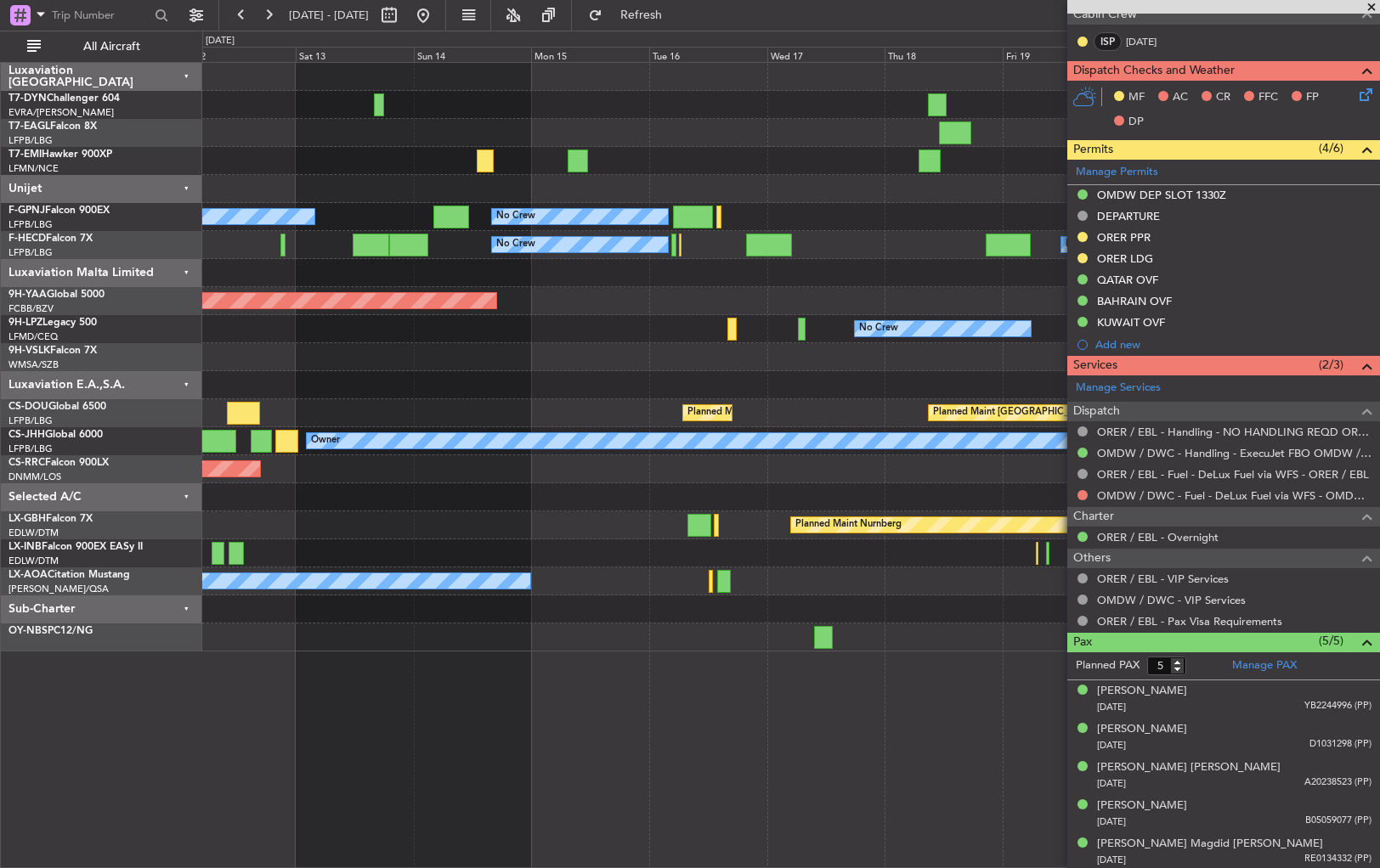
click at [357, 557] on div "Planned Maint [US_STATE] ([GEOGRAPHIC_DATA]) Planned Maint [GEOGRAPHIC_DATA] No…" at bounding box center [791, 357] width 1177 height 589
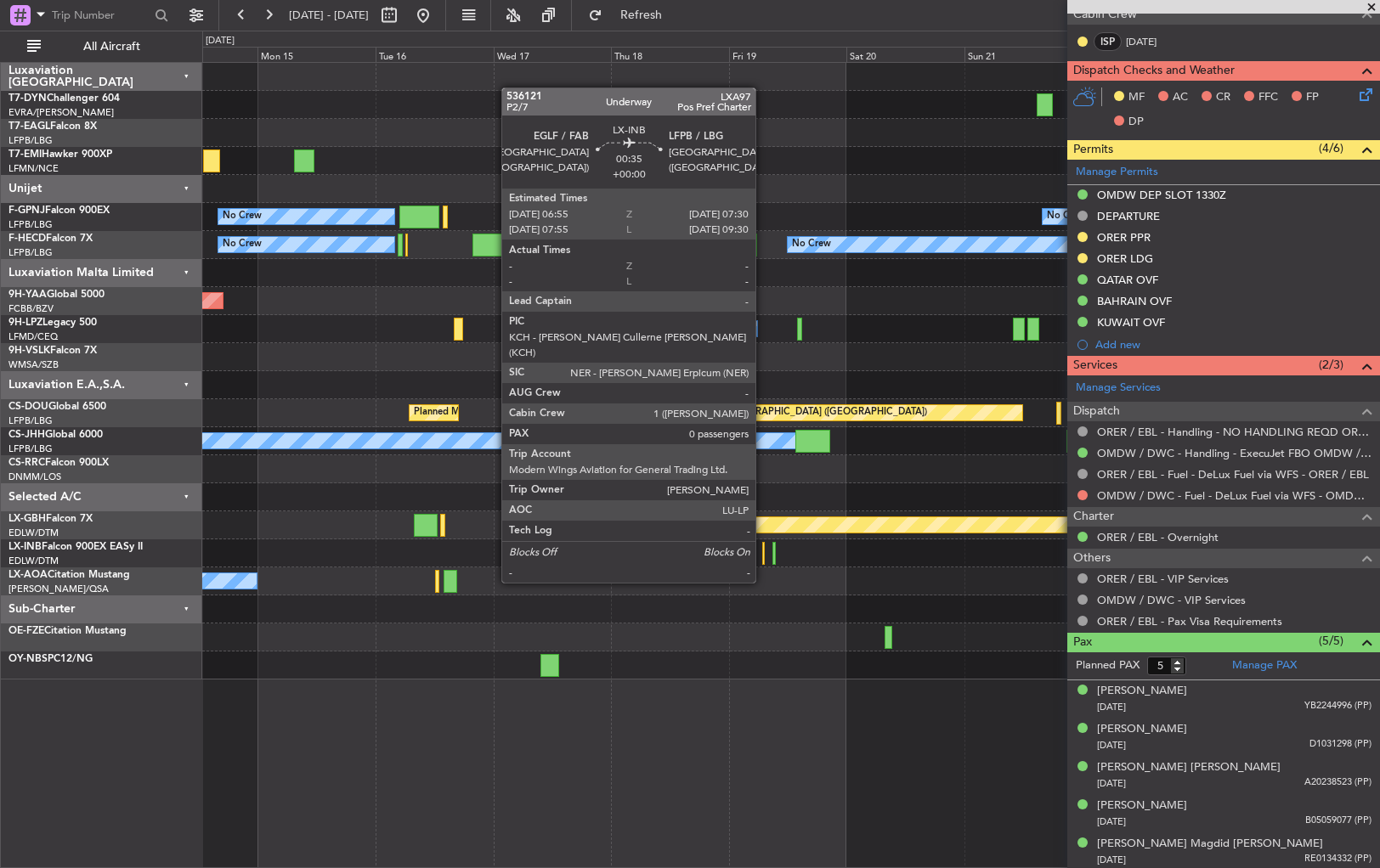
click at [764, 551] on div at bounding box center [764, 553] width 3 height 23
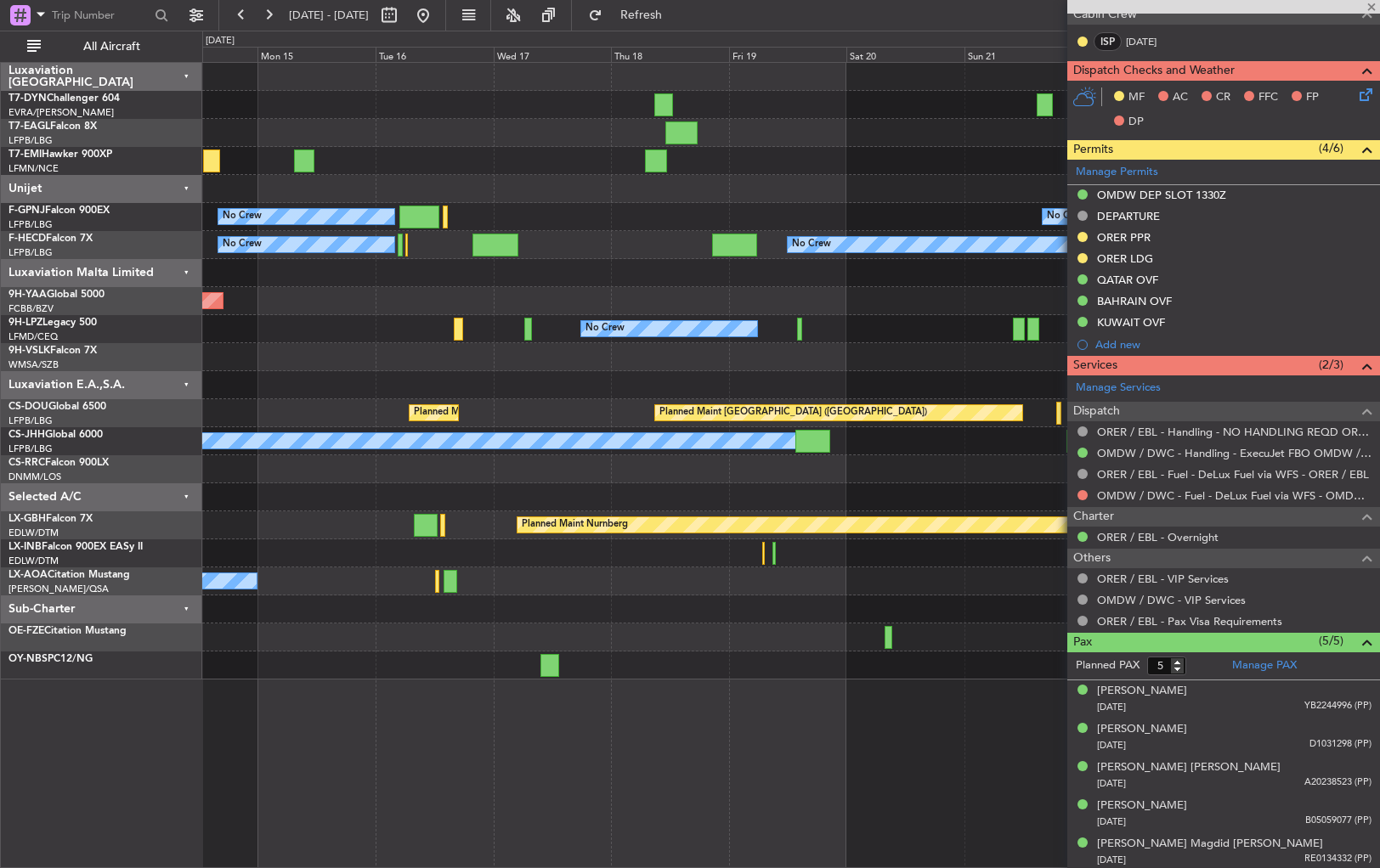
click at [773, 557] on div at bounding box center [773, 553] width 3 height 23
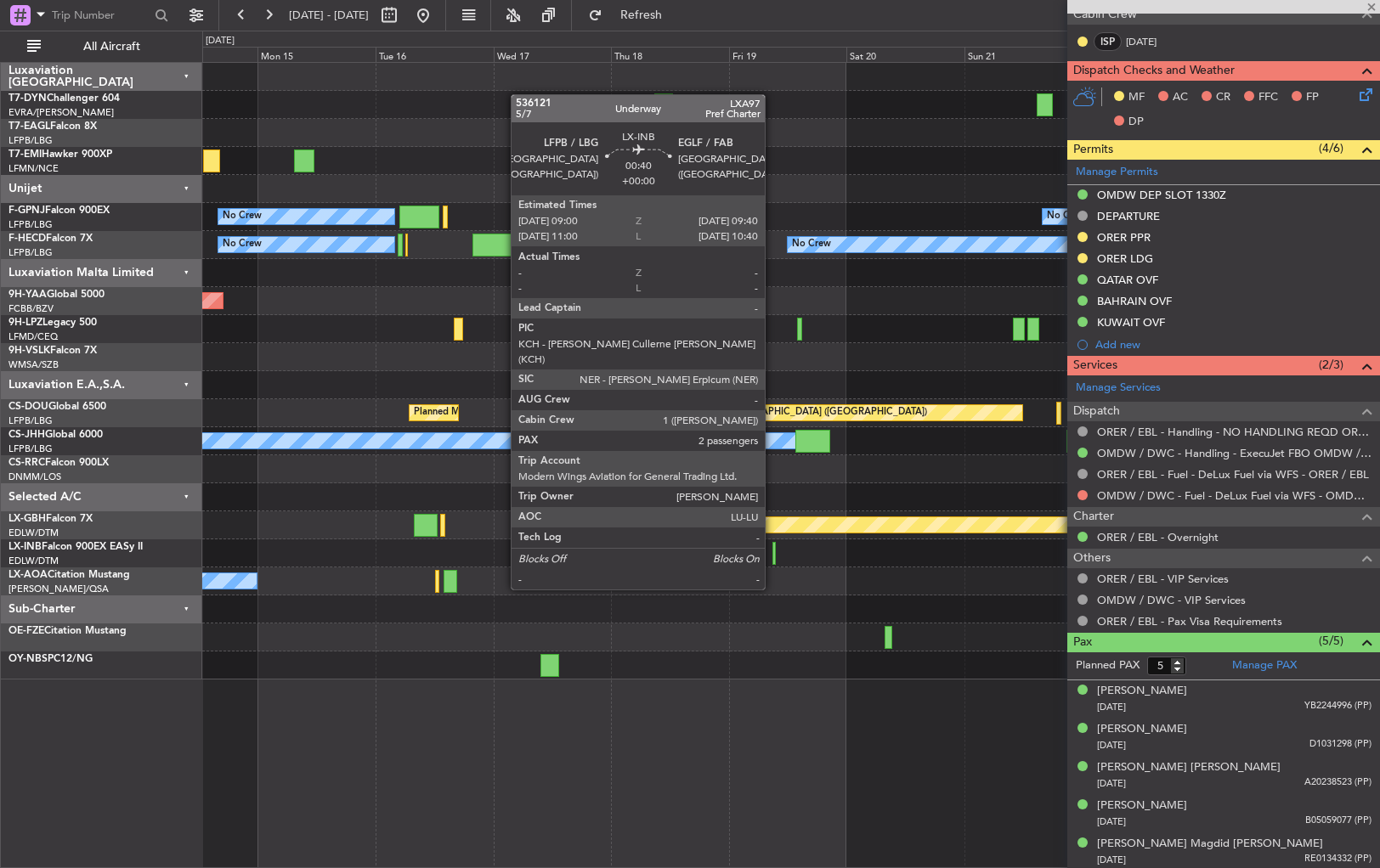
type input "2"
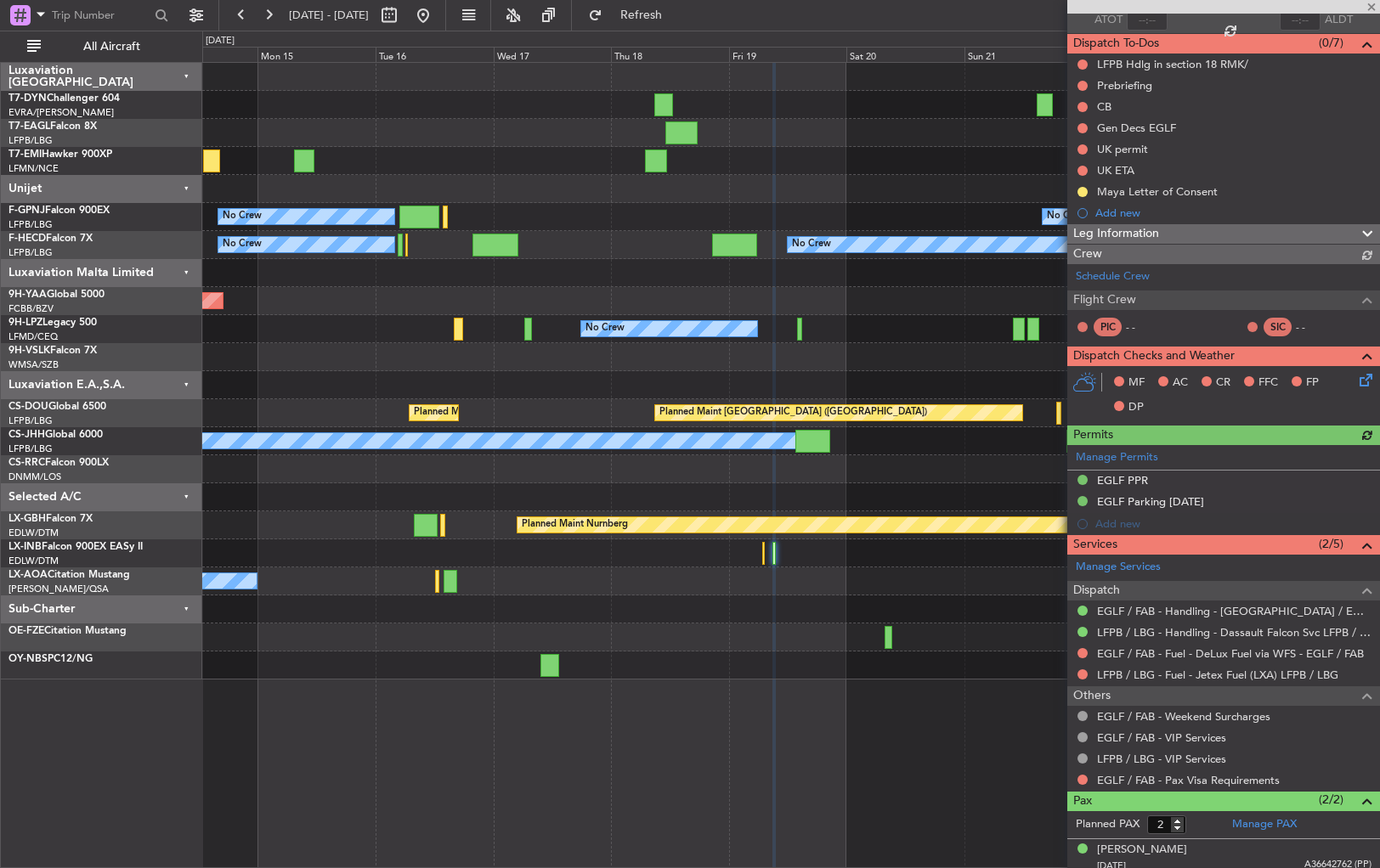
scroll to position [233, 0]
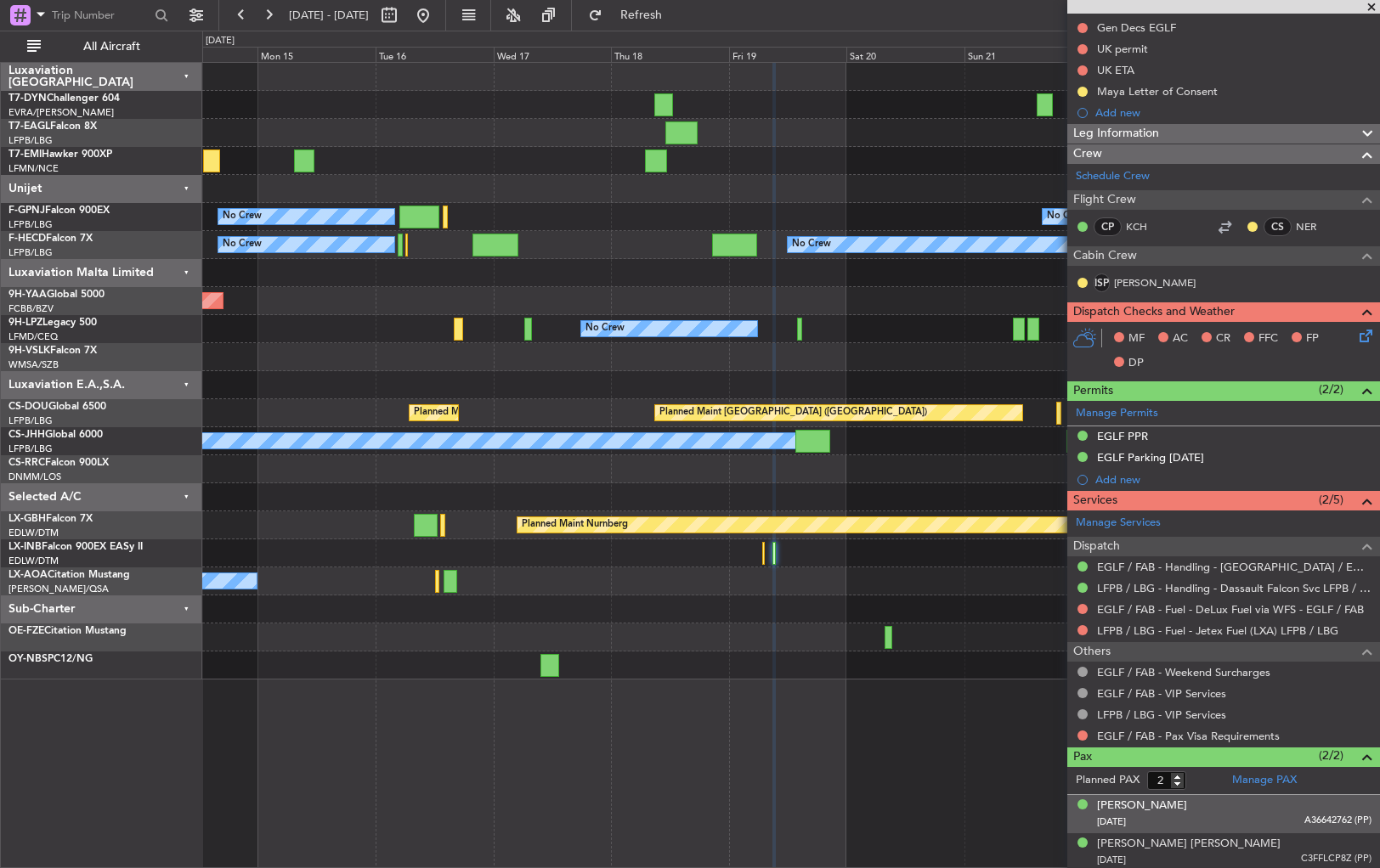
click at [1235, 809] on div "Maya Barzani 18/12/2008 A36642762 (PP)" at bounding box center [1235, 815] width 275 height 34
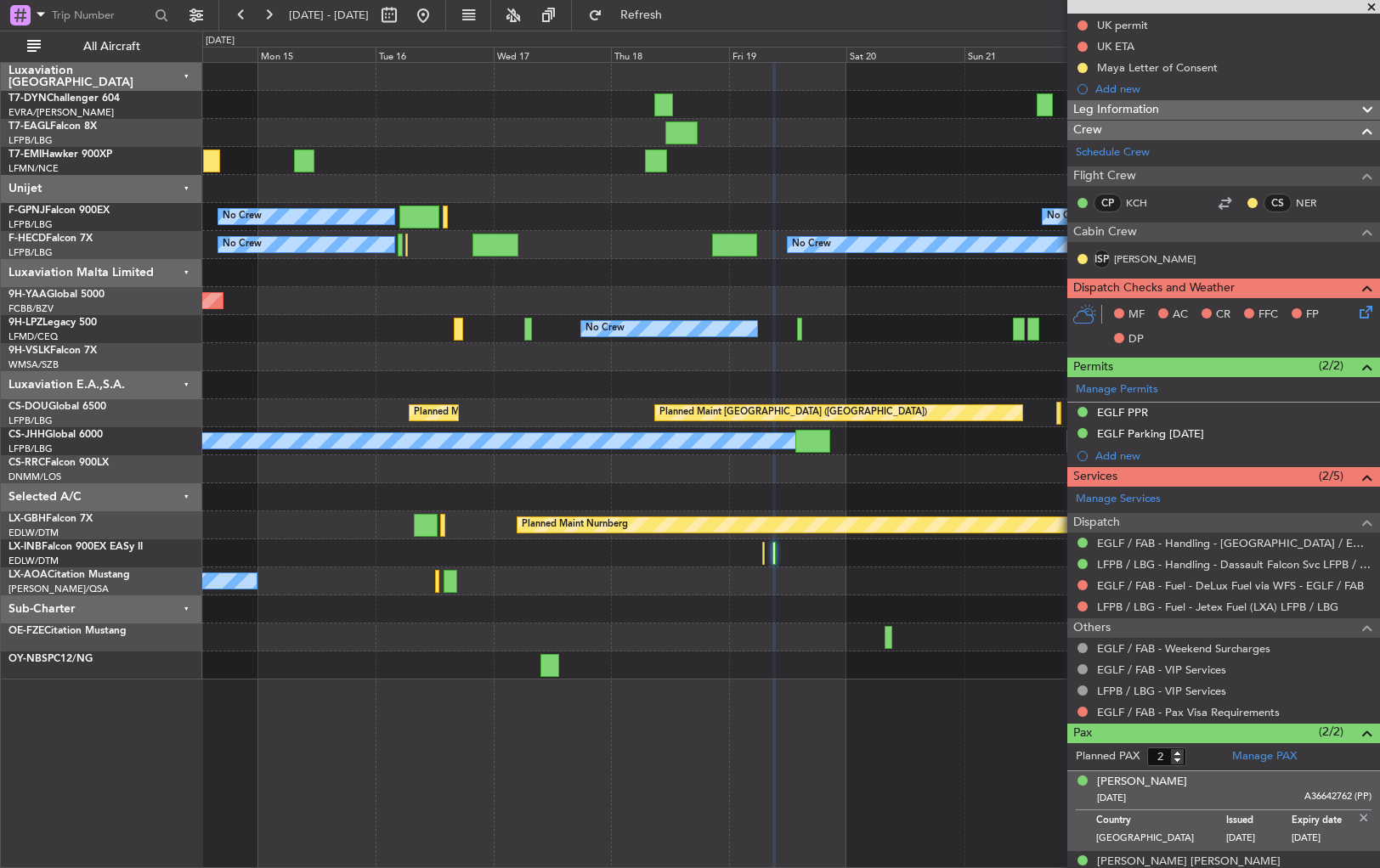
scroll to position [275, 0]
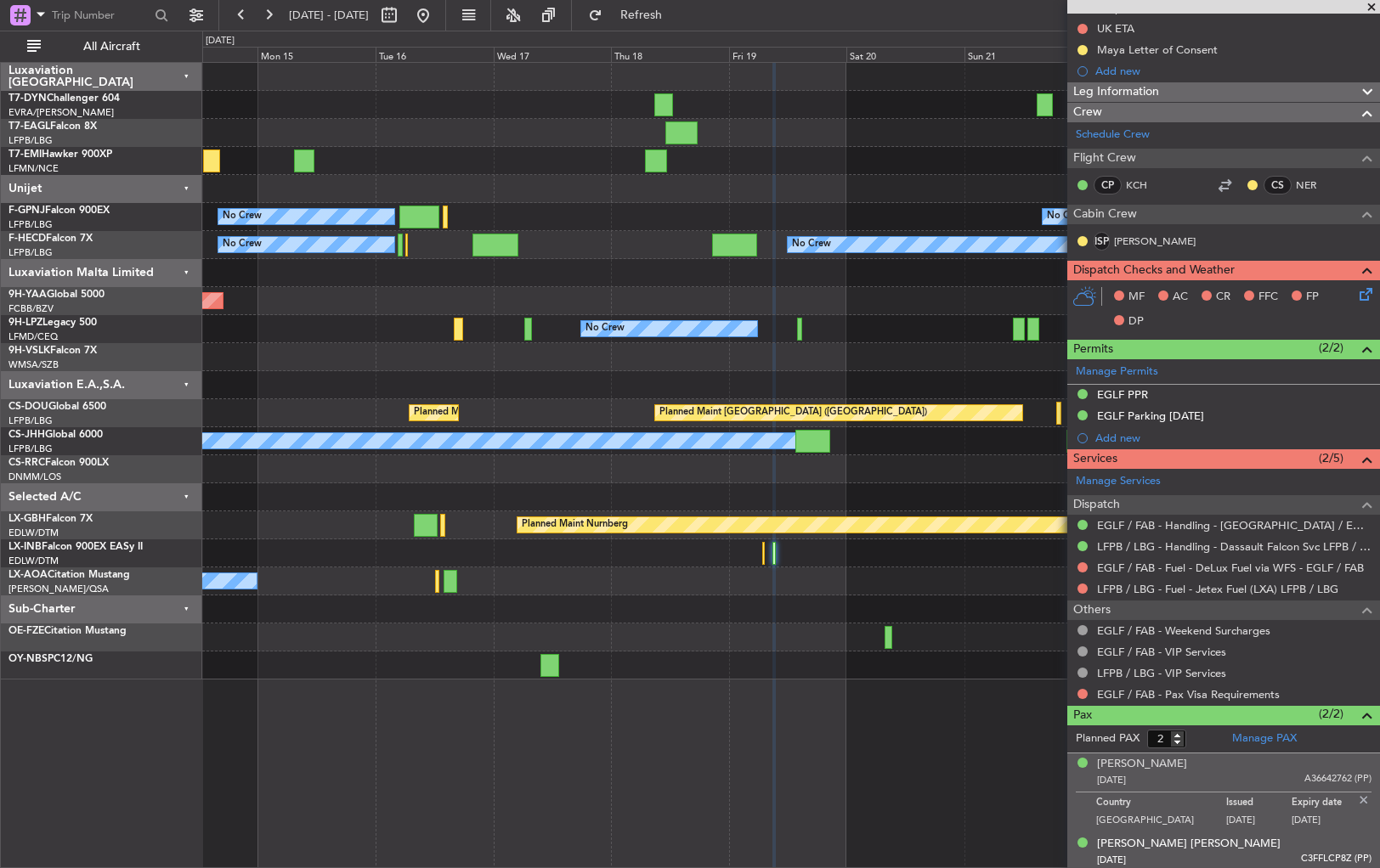
click at [1283, 852] on div "17/02/1971 C3FFLCP8Z (PP)" at bounding box center [1235, 860] width 275 height 17
click at [1258, 781] on div "18/12/2008 A36642762 (PP)" at bounding box center [1235, 780] width 275 height 17
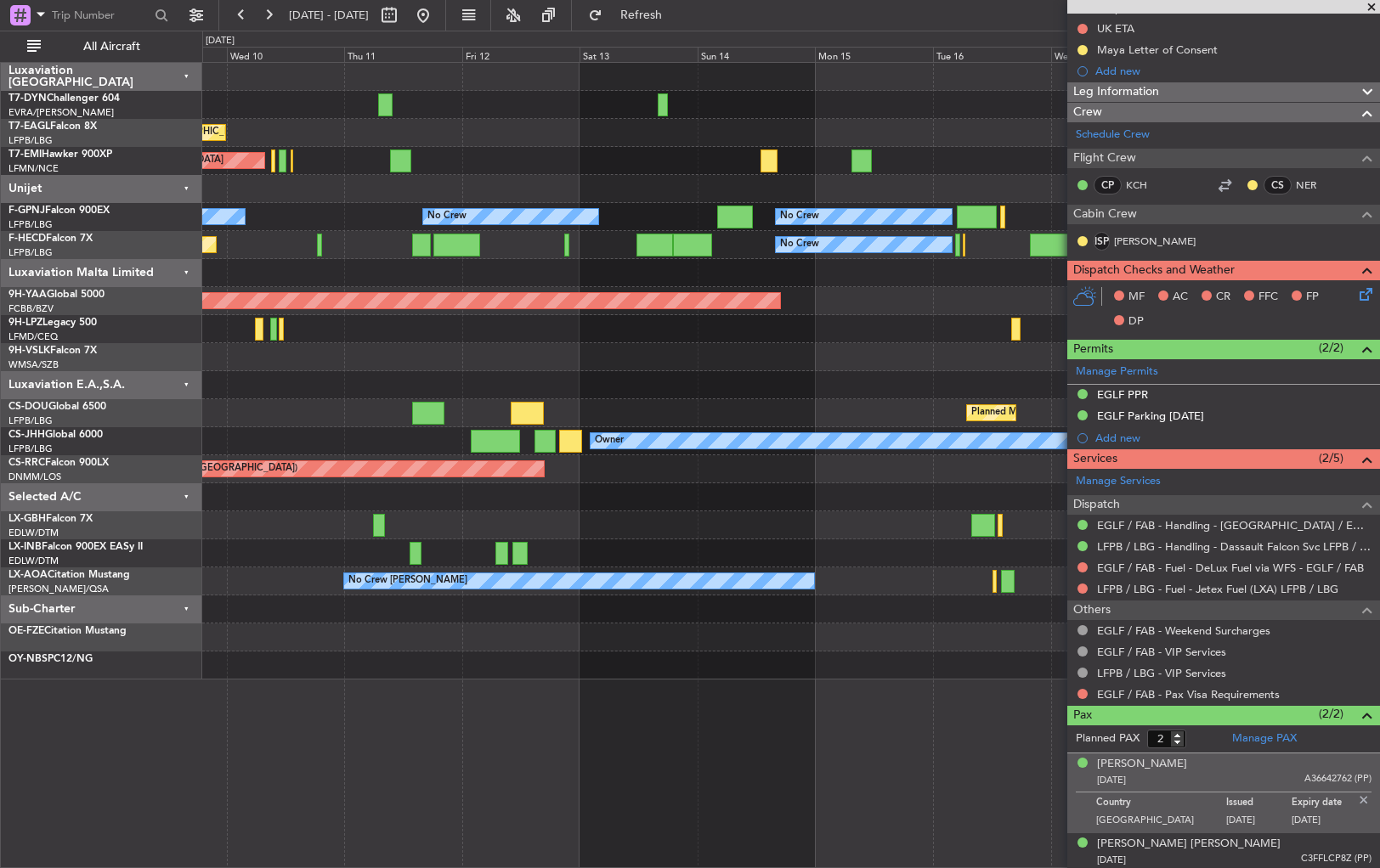
click at [1059, 641] on div "Planned Maint New York (Teterboro) Planned Maint Zurich No Crew No Crew No Crew…" at bounding box center [791, 371] width 1177 height 617
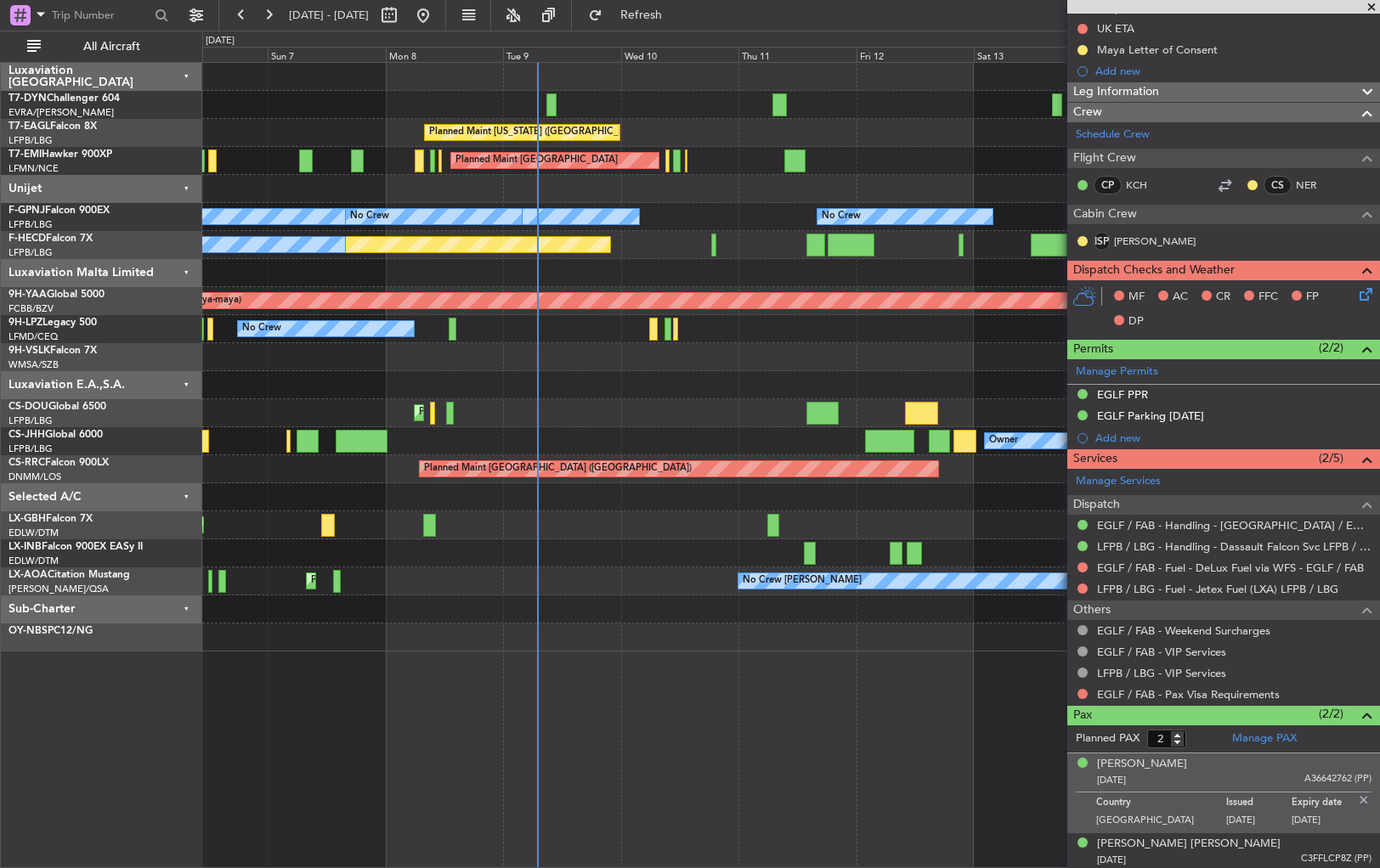
click at [893, 679] on div "Planned Maint New York (Teterboro) Planned Maint Zurich Planned Maint Zurich No…" at bounding box center [791, 465] width 1178 height 807
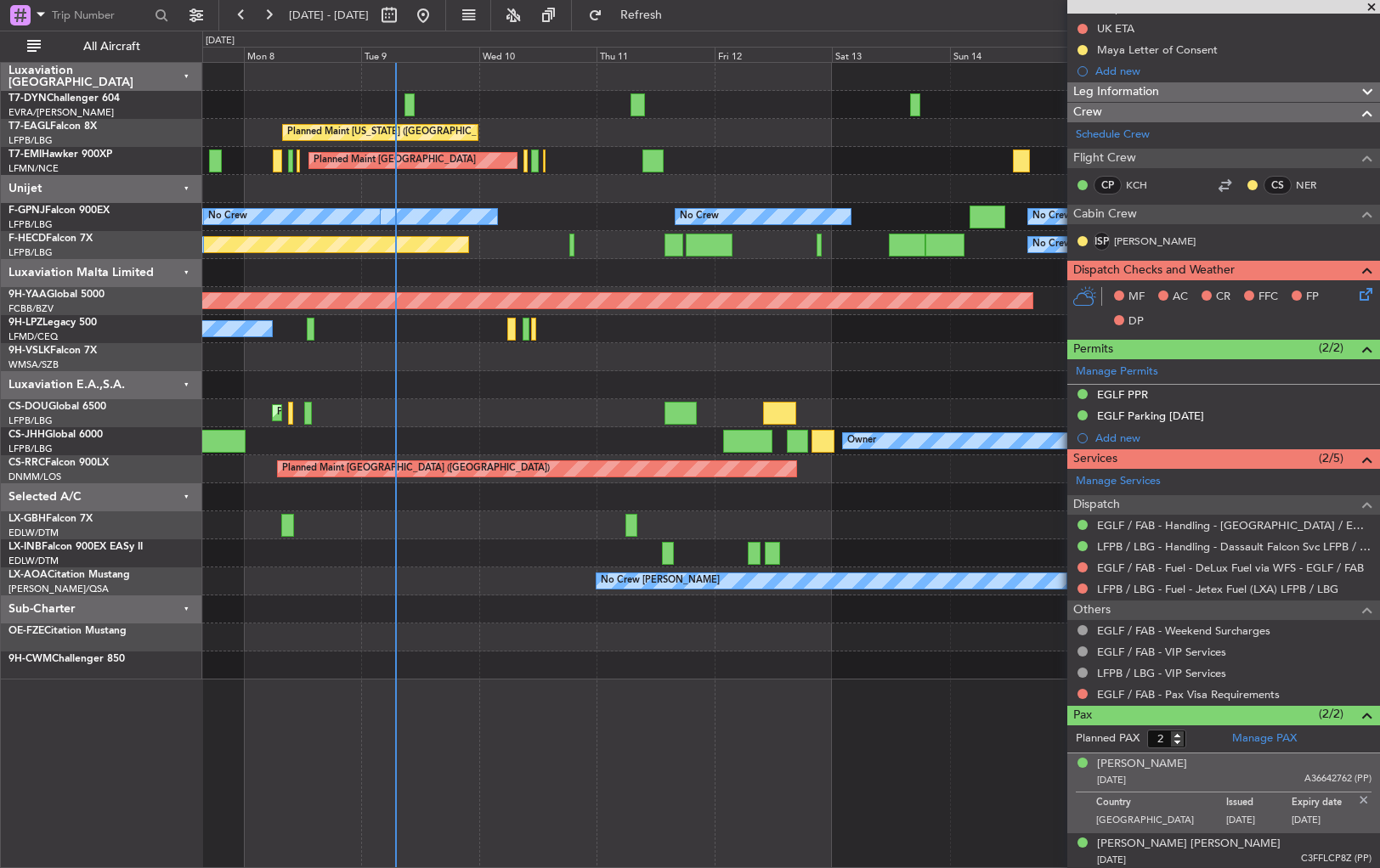
click at [540, 639] on div "Planned Maint New York (Teterboro) Planned Maint Zurich Planned Maint Zurich No…" at bounding box center [791, 371] width 1177 height 617
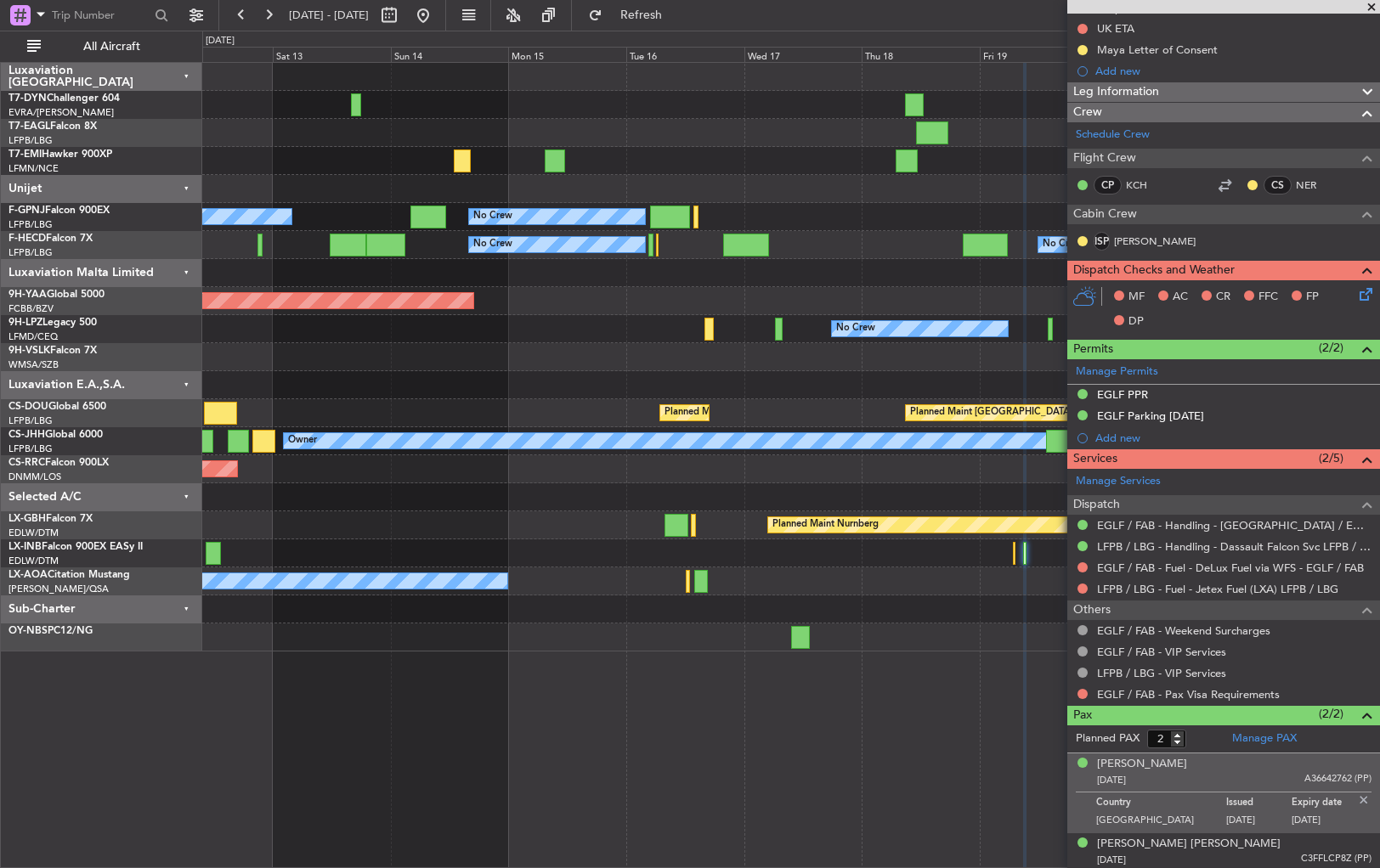
click at [530, 513] on div "Planned Maint Nurnberg" at bounding box center [791, 525] width 1177 height 28
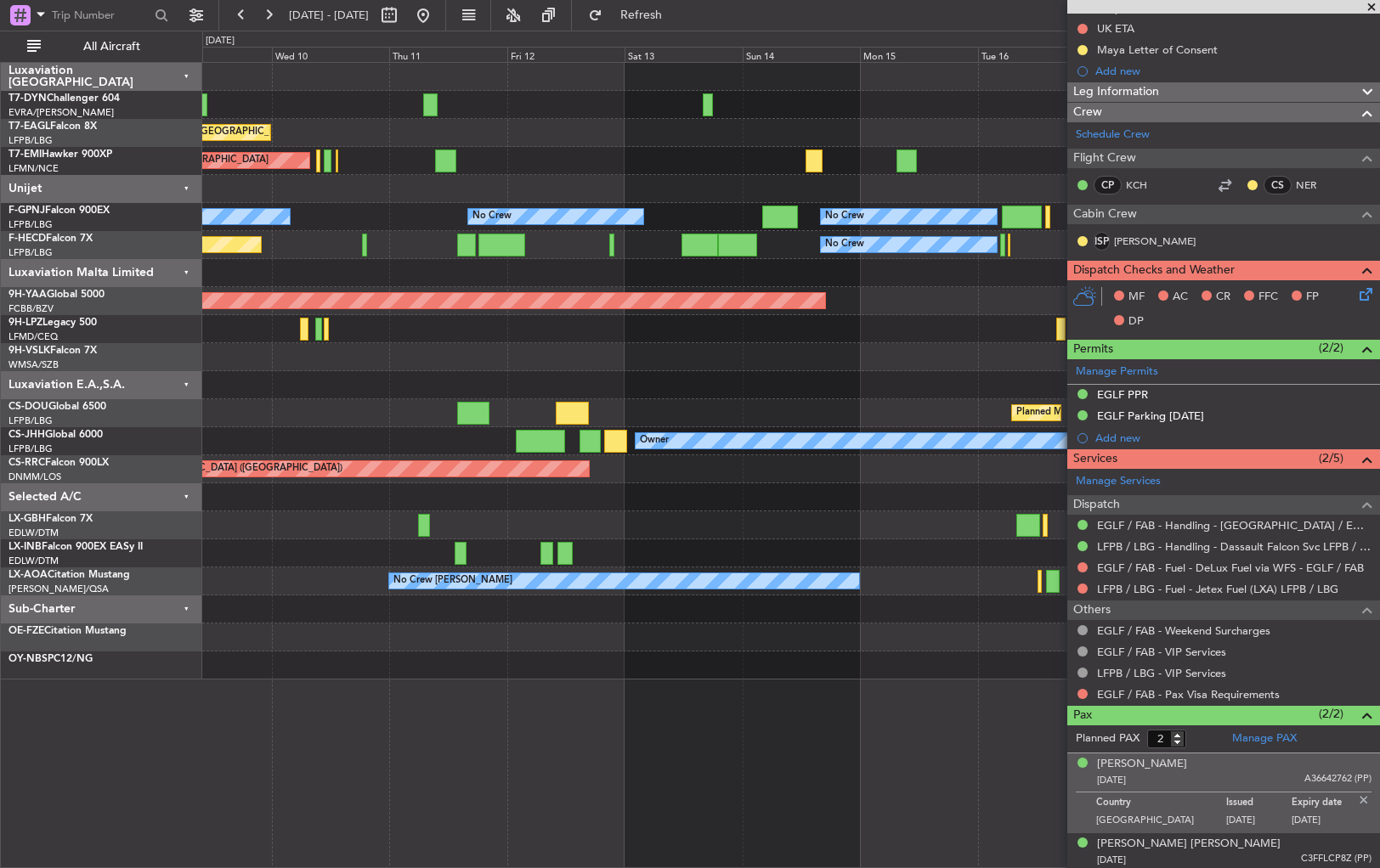
click at [715, 538] on div "Planned Maint Nurnberg" at bounding box center [791, 525] width 1177 height 28
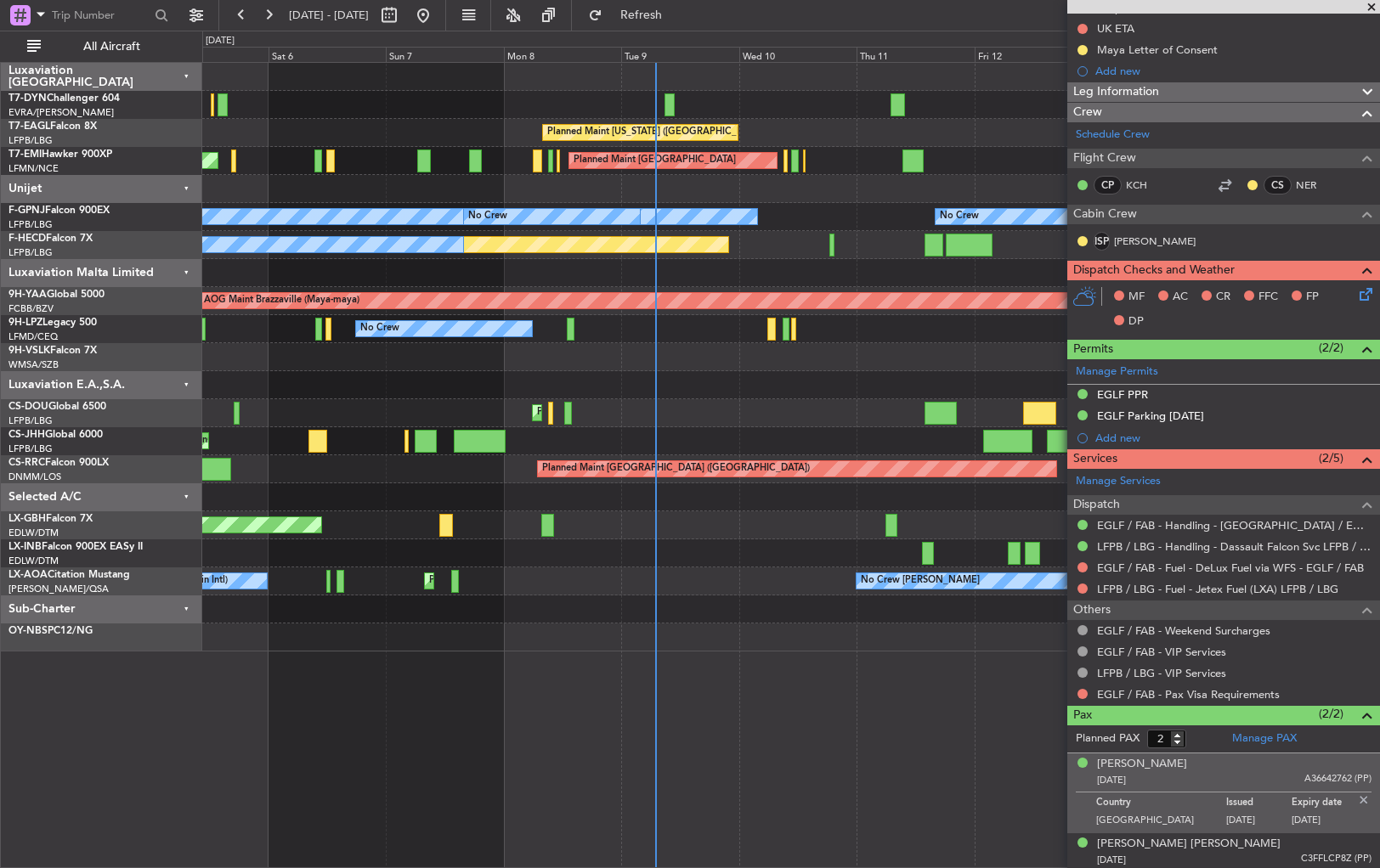
click at [885, 630] on div "AOG Maint Riga (Riga Intl) Planned Maint New York (Teterboro) Planned Maint Zur…" at bounding box center [791, 357] width 1177 height 589
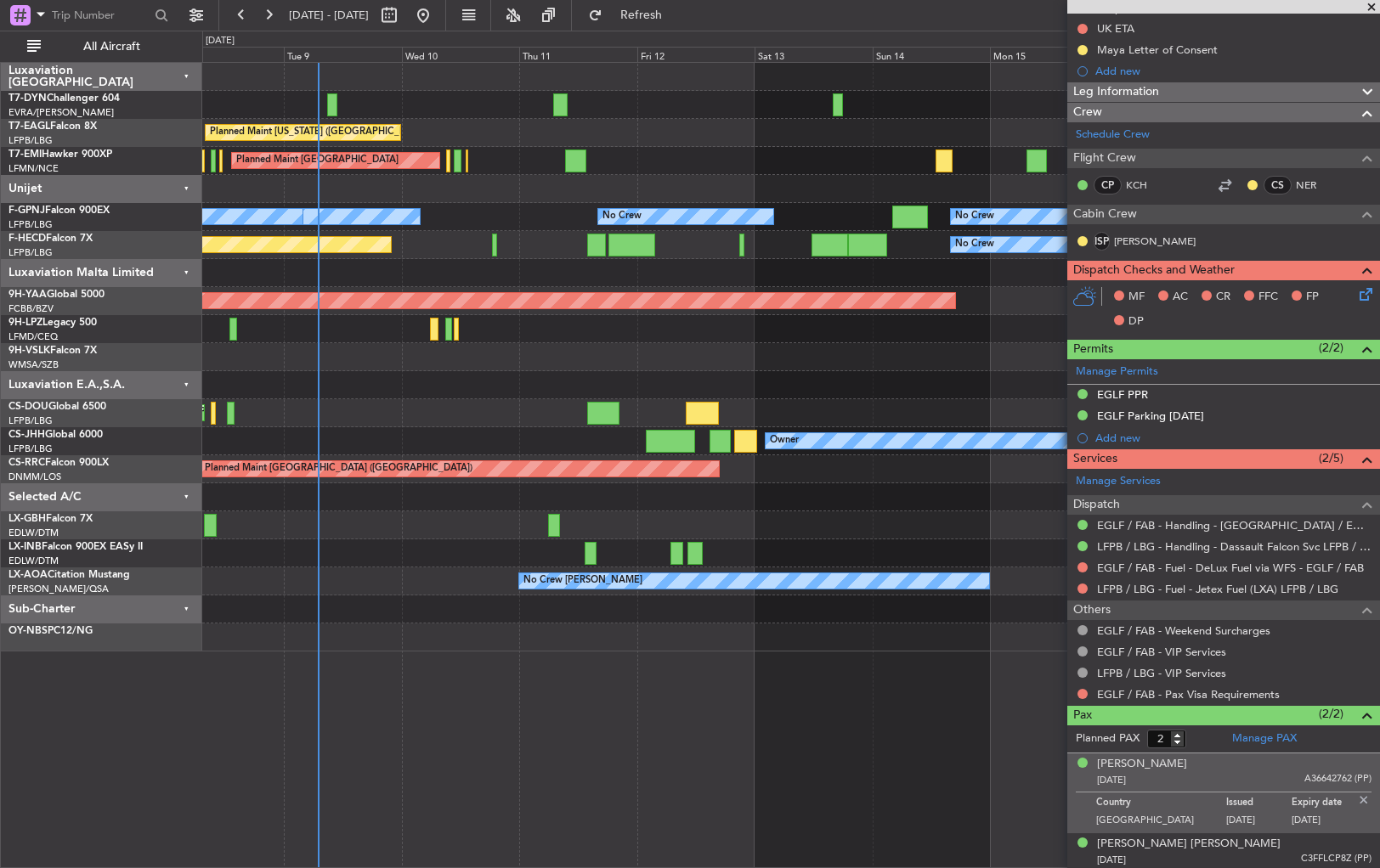
click at [780, 661] on div "Planned Maint New York (Teterboro) Planned Maint Zurich No Crew No Crew No Crew…" at bounding box center [791, 465] width 1178 height 807
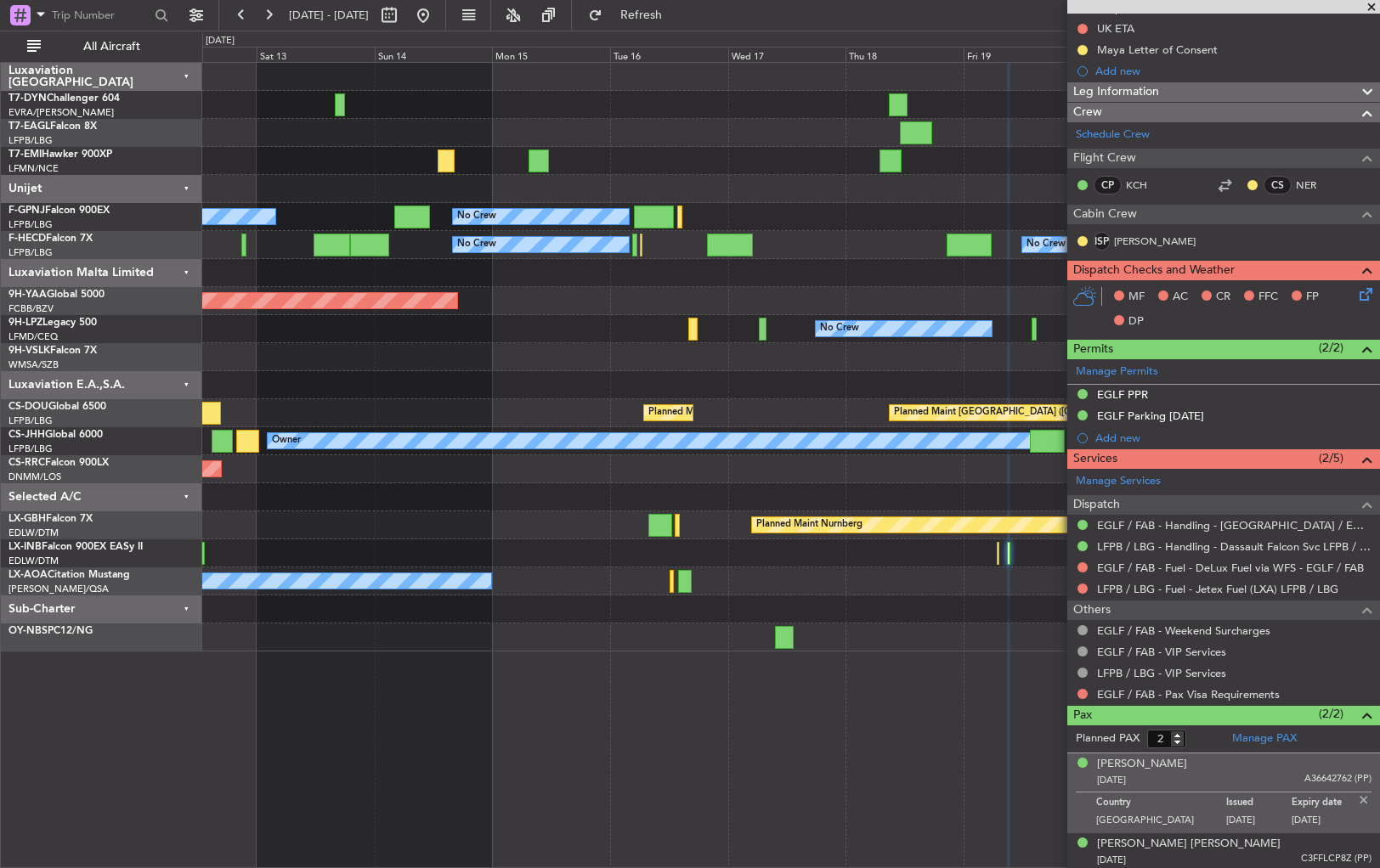
click at [332, 531] on div "Planned Maint Nurnberg" at bounding box center [791, 525] width 1177 height 28
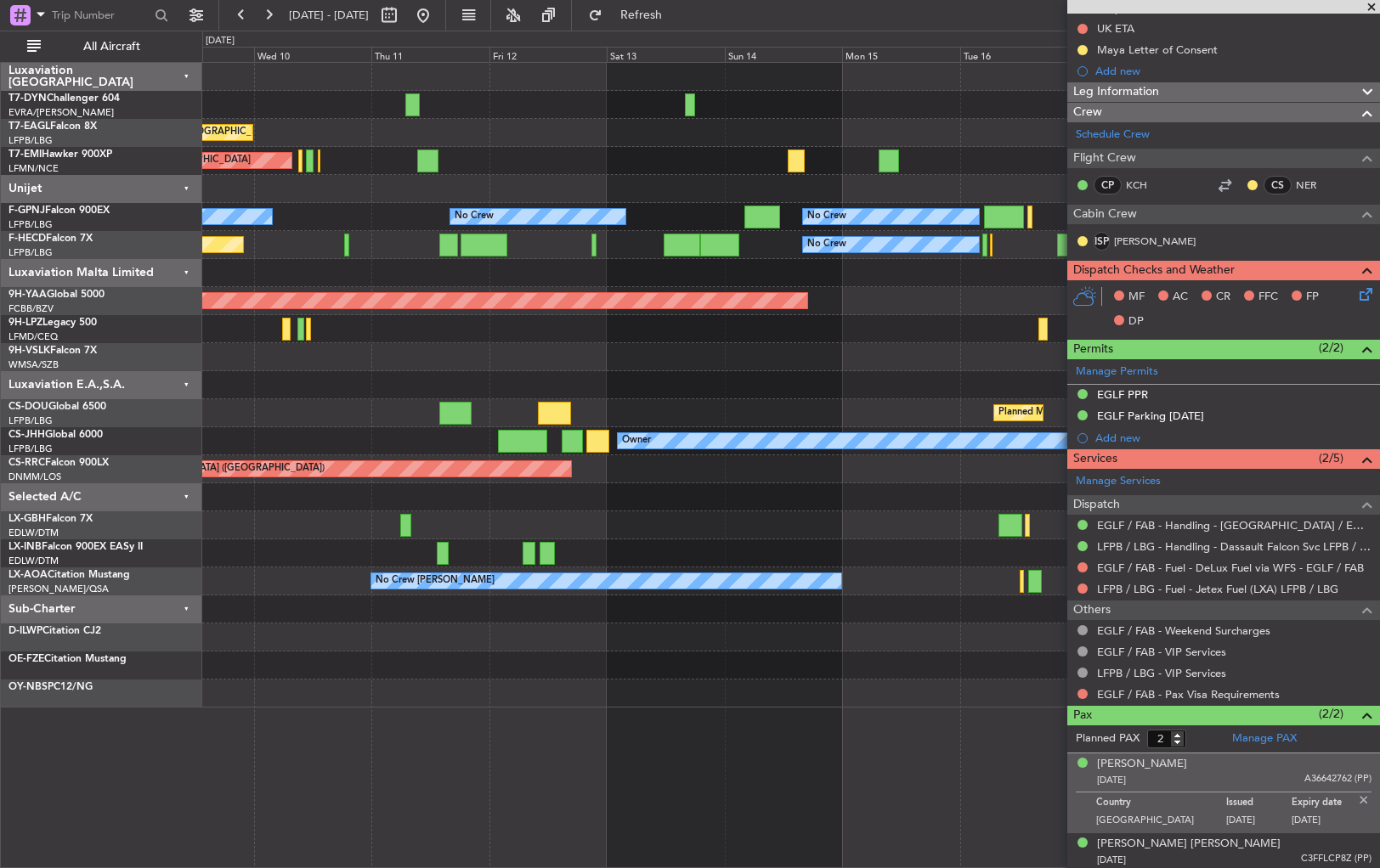
click at [926, 127] on div "Planned Maint New York (Teterboro) Planned Maint Zurich No Crew No Crew No Crew…" at bounding box center [791, 385] width 1177 height 645
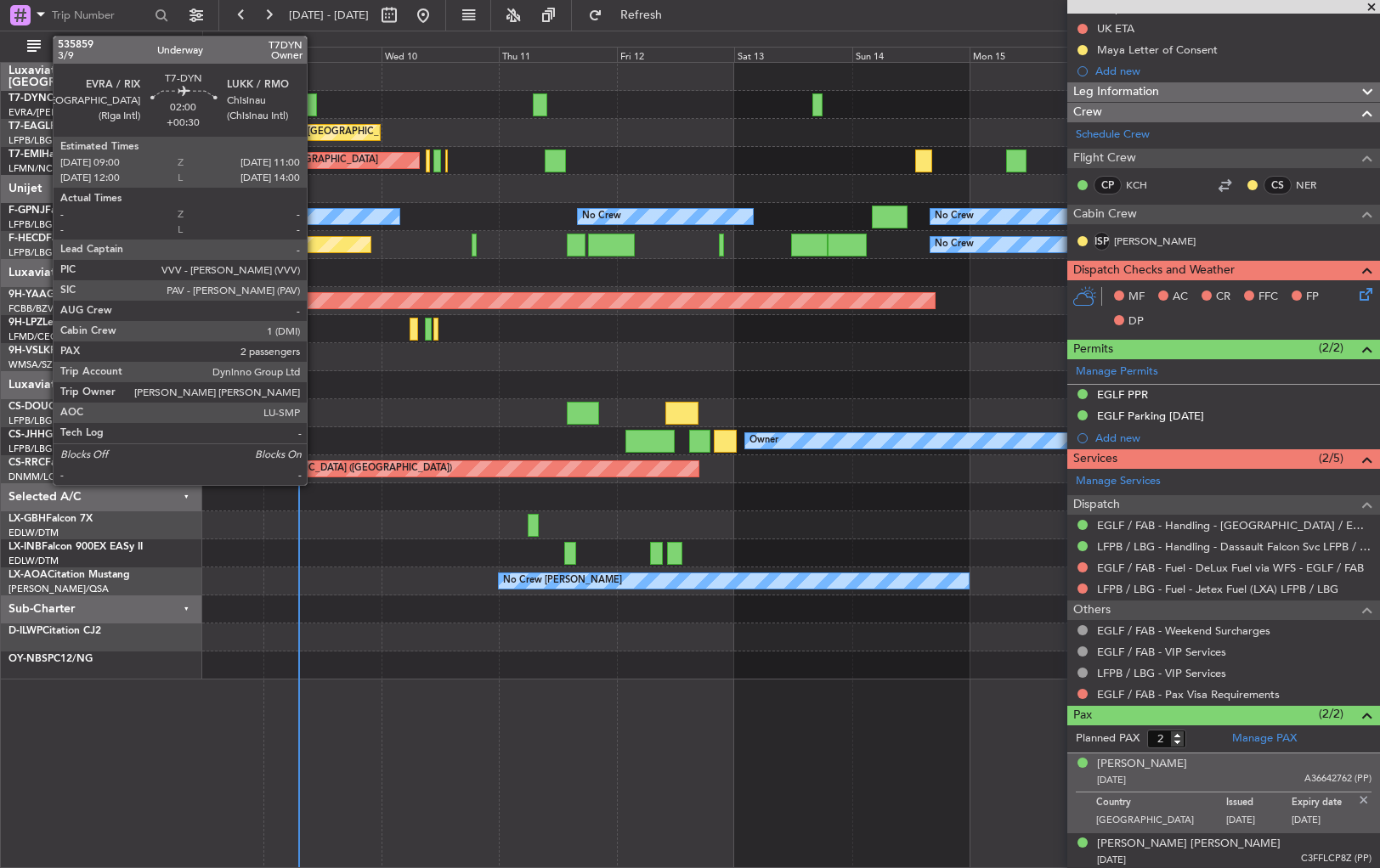
click at [314, 104] on div at bounding box center [312, 105] width 10 height 23
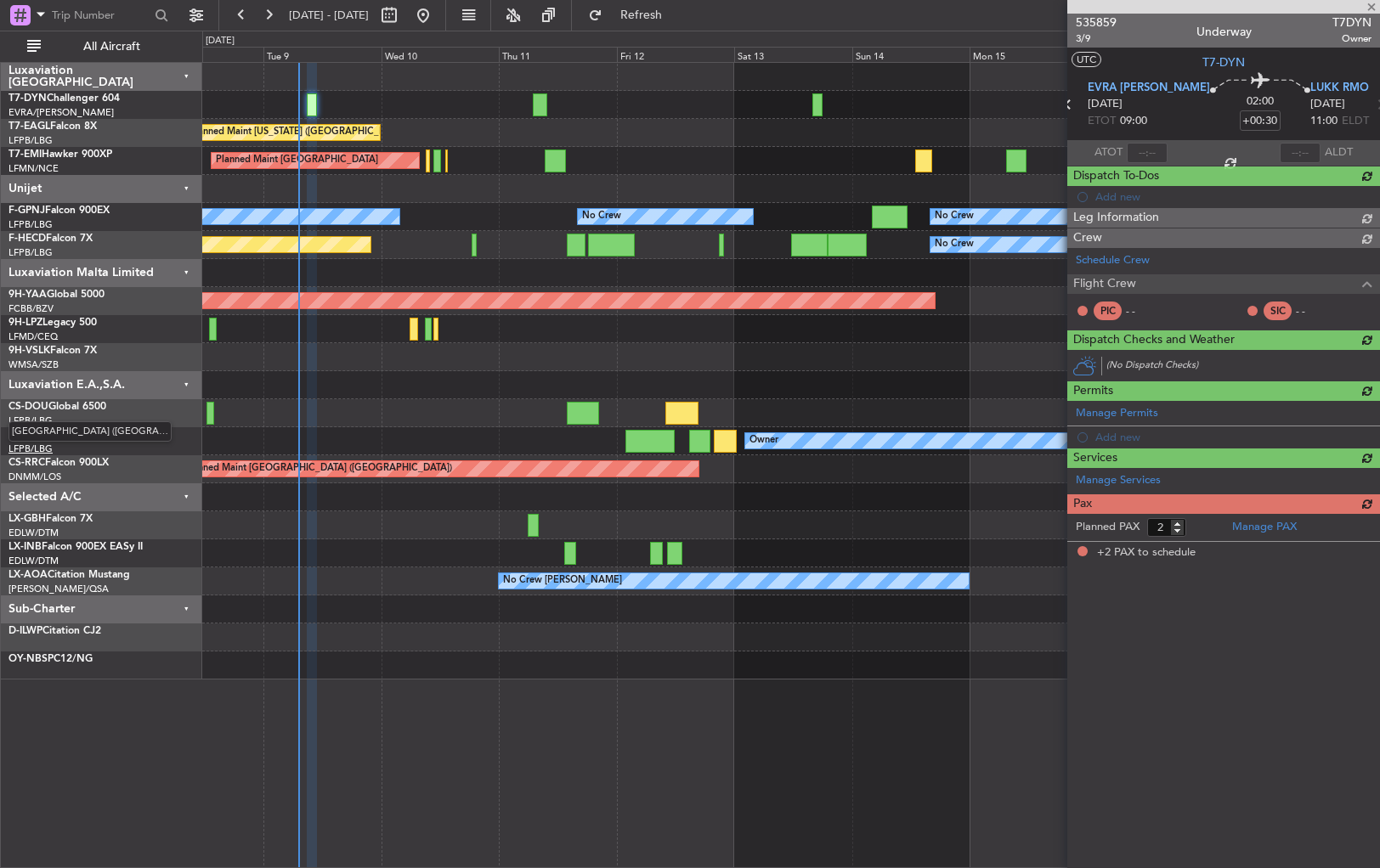
scroll to position [0, 0]
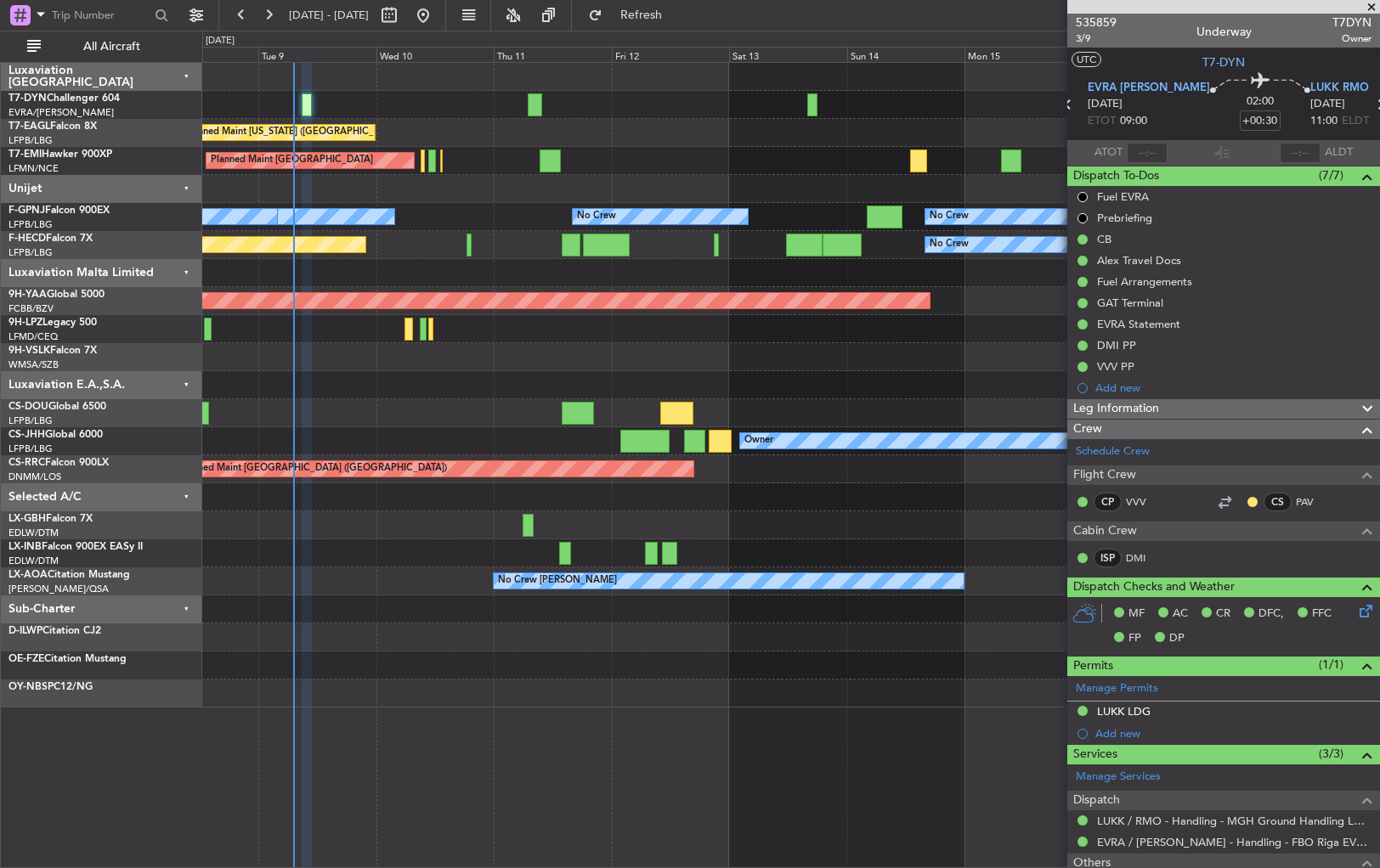
click at [792, 547] on div "Planned Maint New York (Teterboro) Planned Maint Zurich No Crew No Crew No Crew…" at bounding box center [791, 385] width 1177 height 645
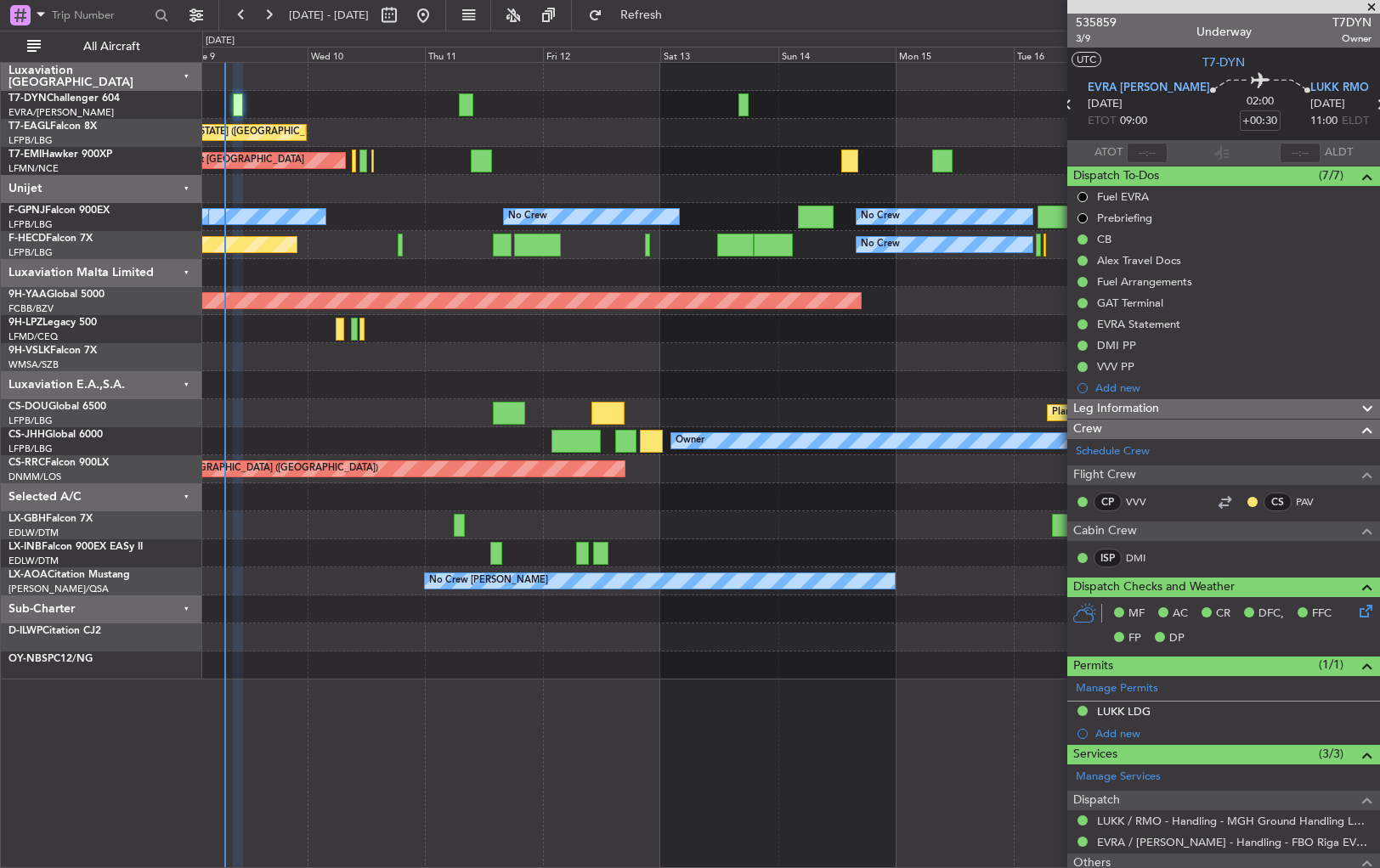
click at [683, 509] on div "Planned Maint New York (Teterboro) Planned Maint Zurich No Crew No Crew No Crew…" at bounding box center [791, 371] width 1177 height 617
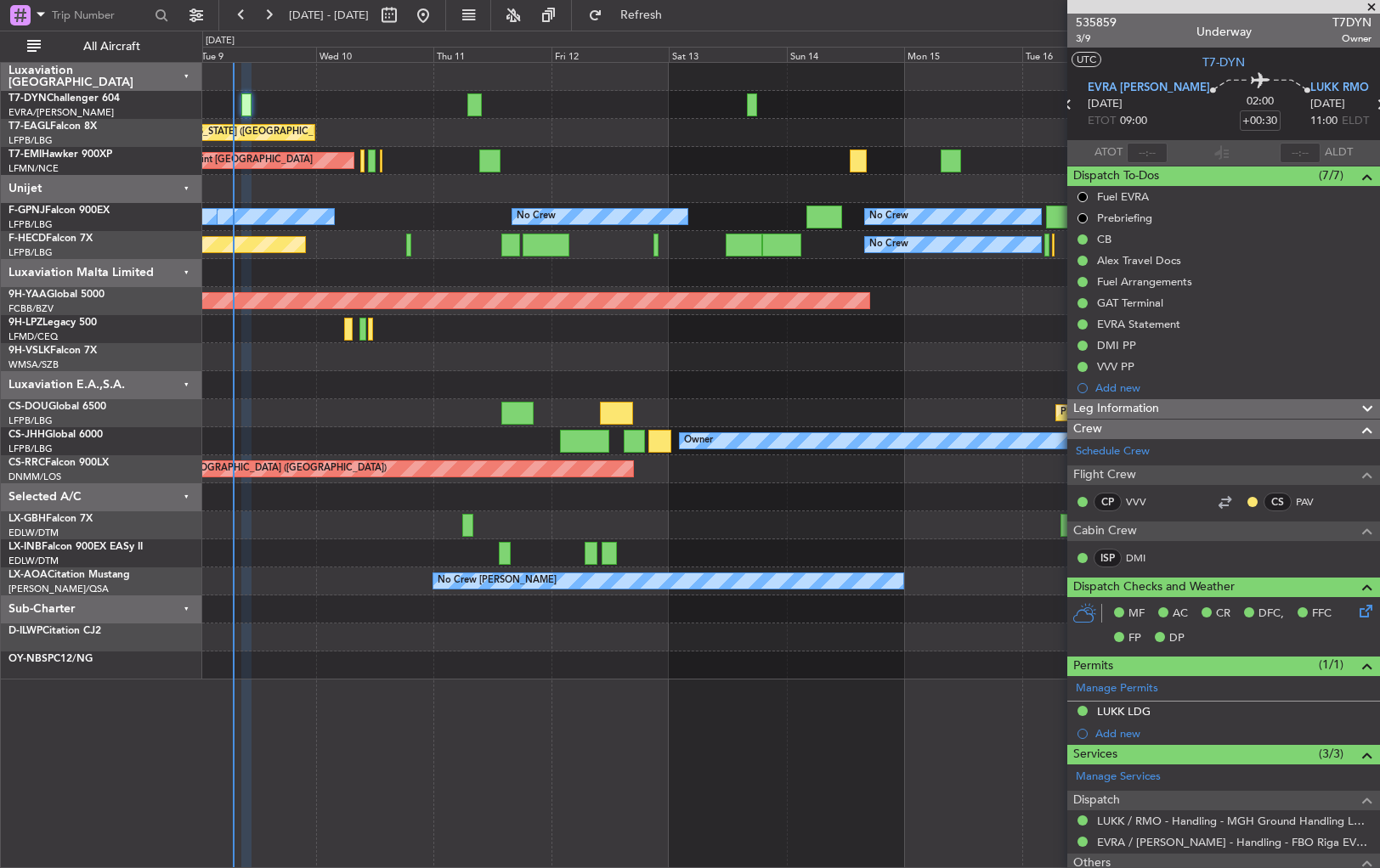
click at [719, 539] on div "Planned Maint New York (Teterboro) Planned Maint Zurich No Crew No Crew No Crew…" at bounding box center [791, 371] width 1177 height 617
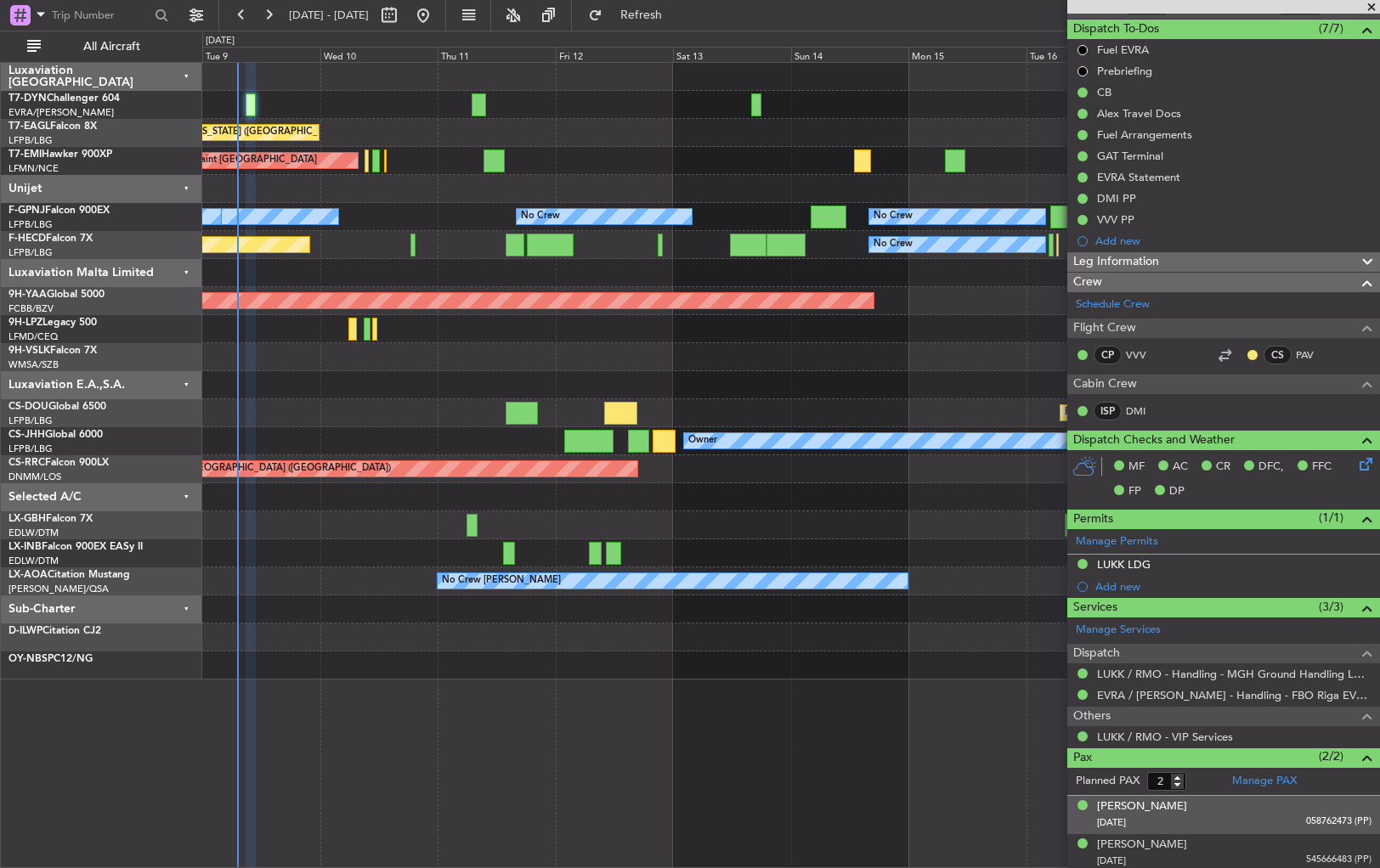
scroll to position [148, 0]
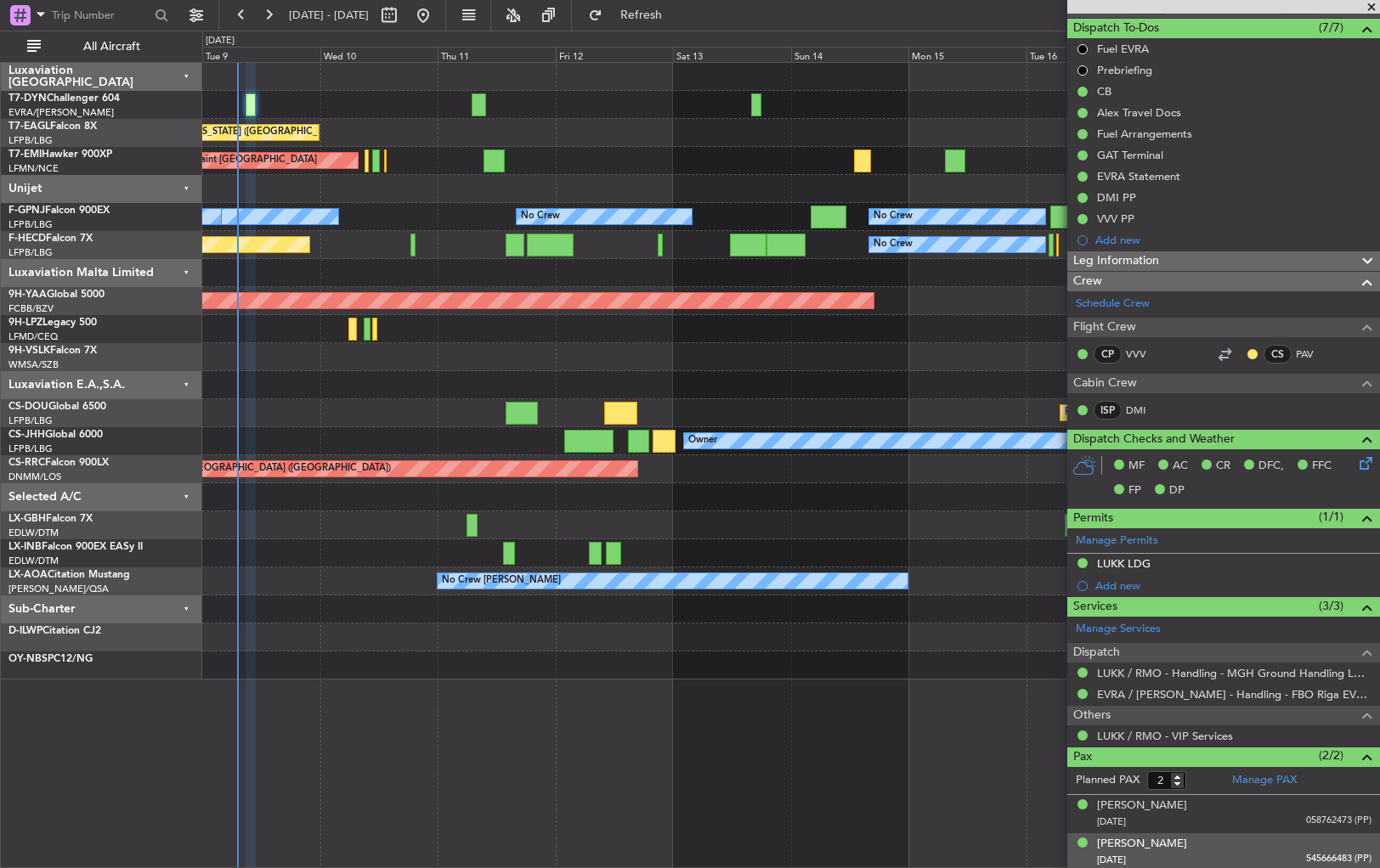
click at [1214, 840] on div "[PERSON_NAME] [DATE] 545666483 (PP)" at bounding box center [1235, 853] width 275 height 34
click at [1200, 802] on div "Alexandr Vainstein 24/02/1975 058762473 (PP)" at bounding box center [1235, 815] width 275 height 34
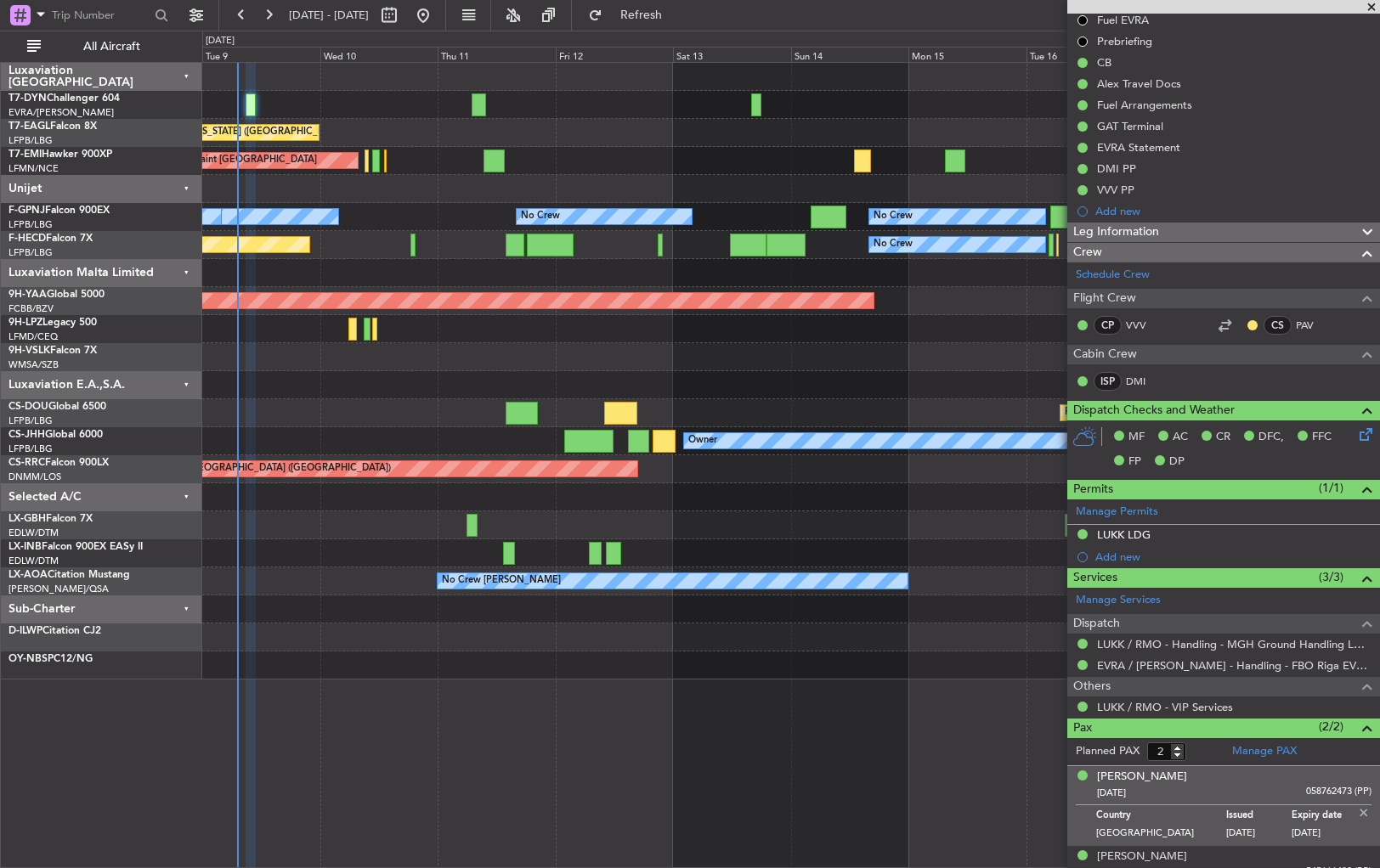
scroll to position [190, 0]
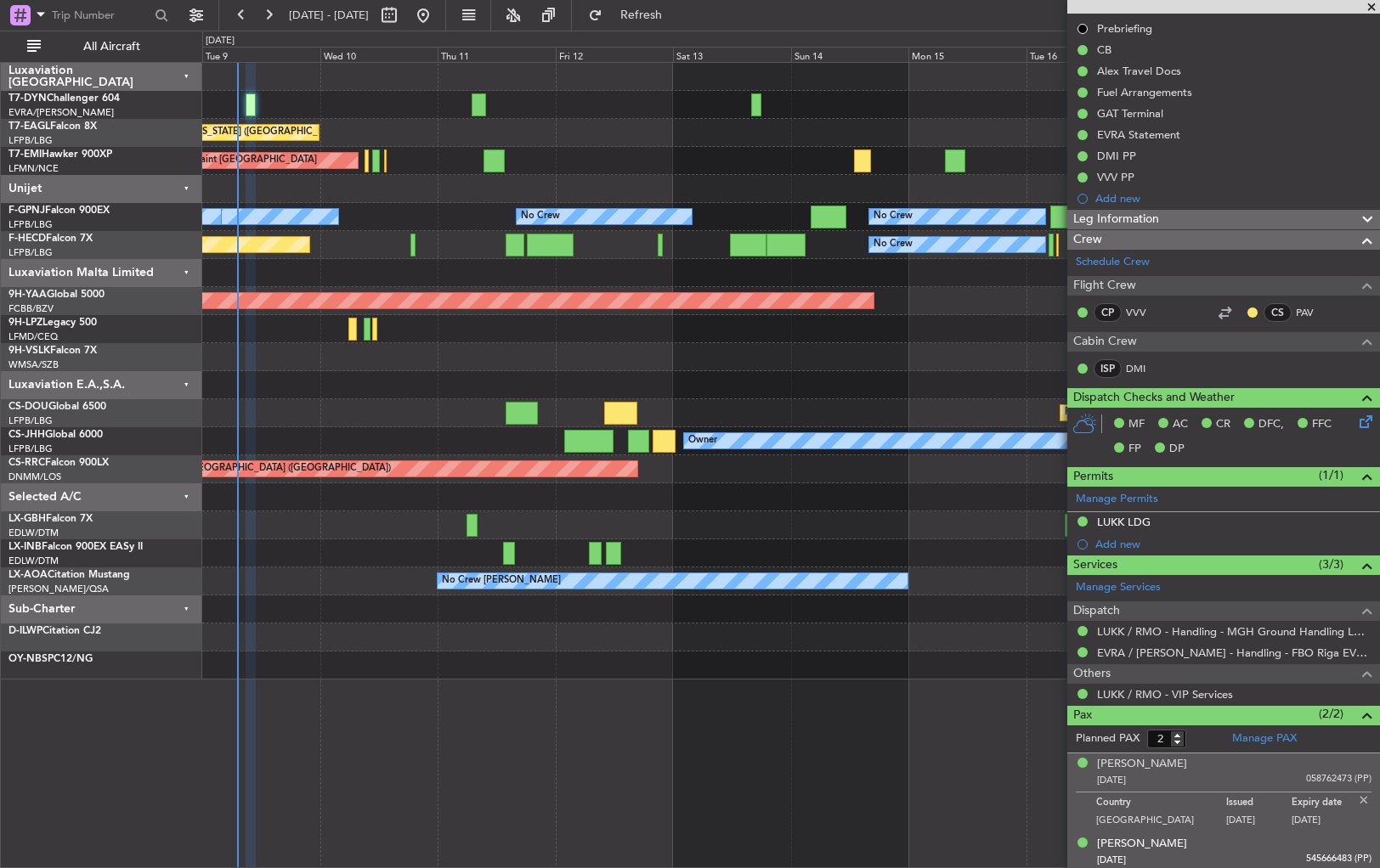
click at [1252, 837] on div "[PERSON_NAME] [DATE] 545666483 (PP)" at bounding box center [1235, 853] width 275 height 34
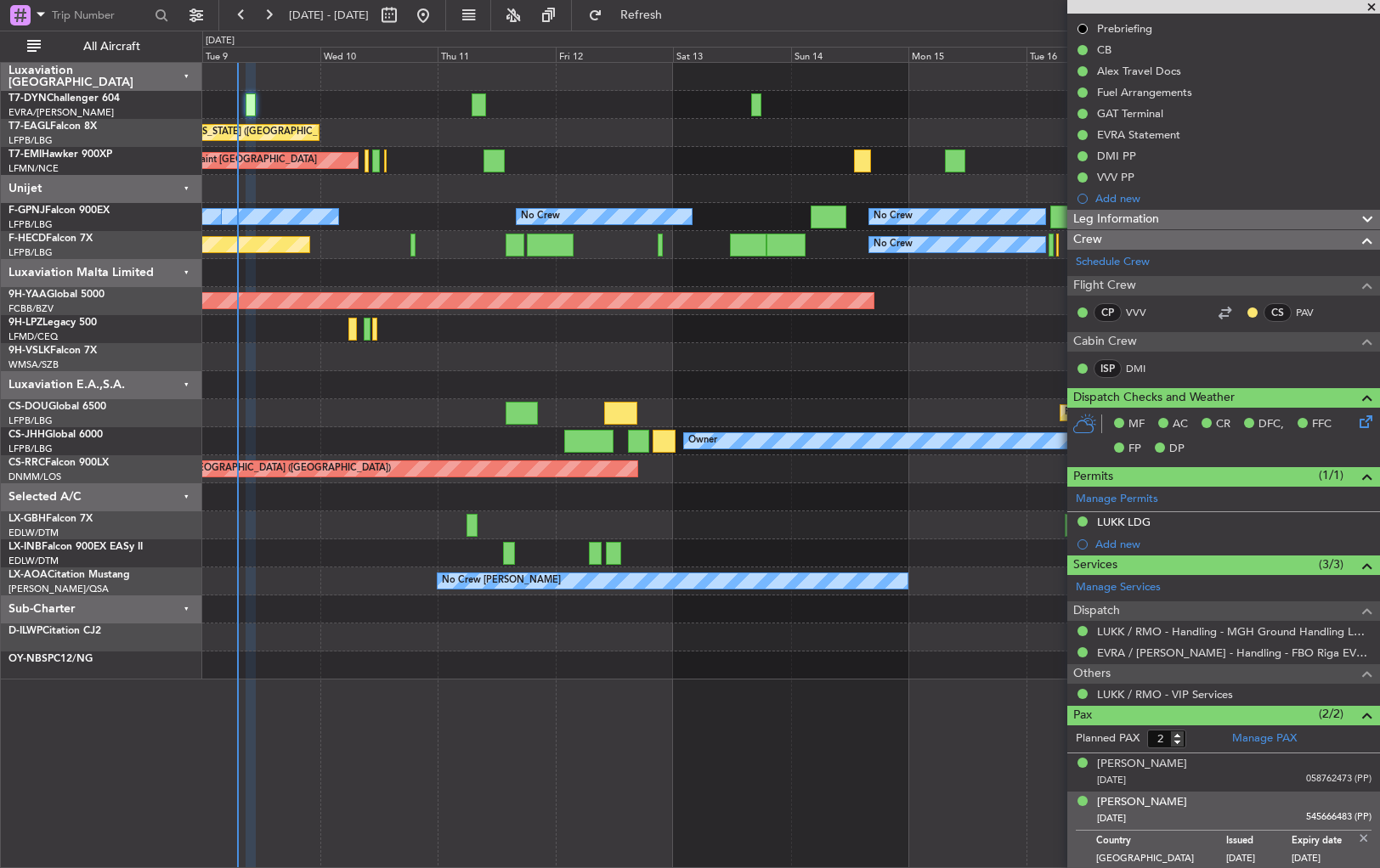
scroll to position [0, 0]
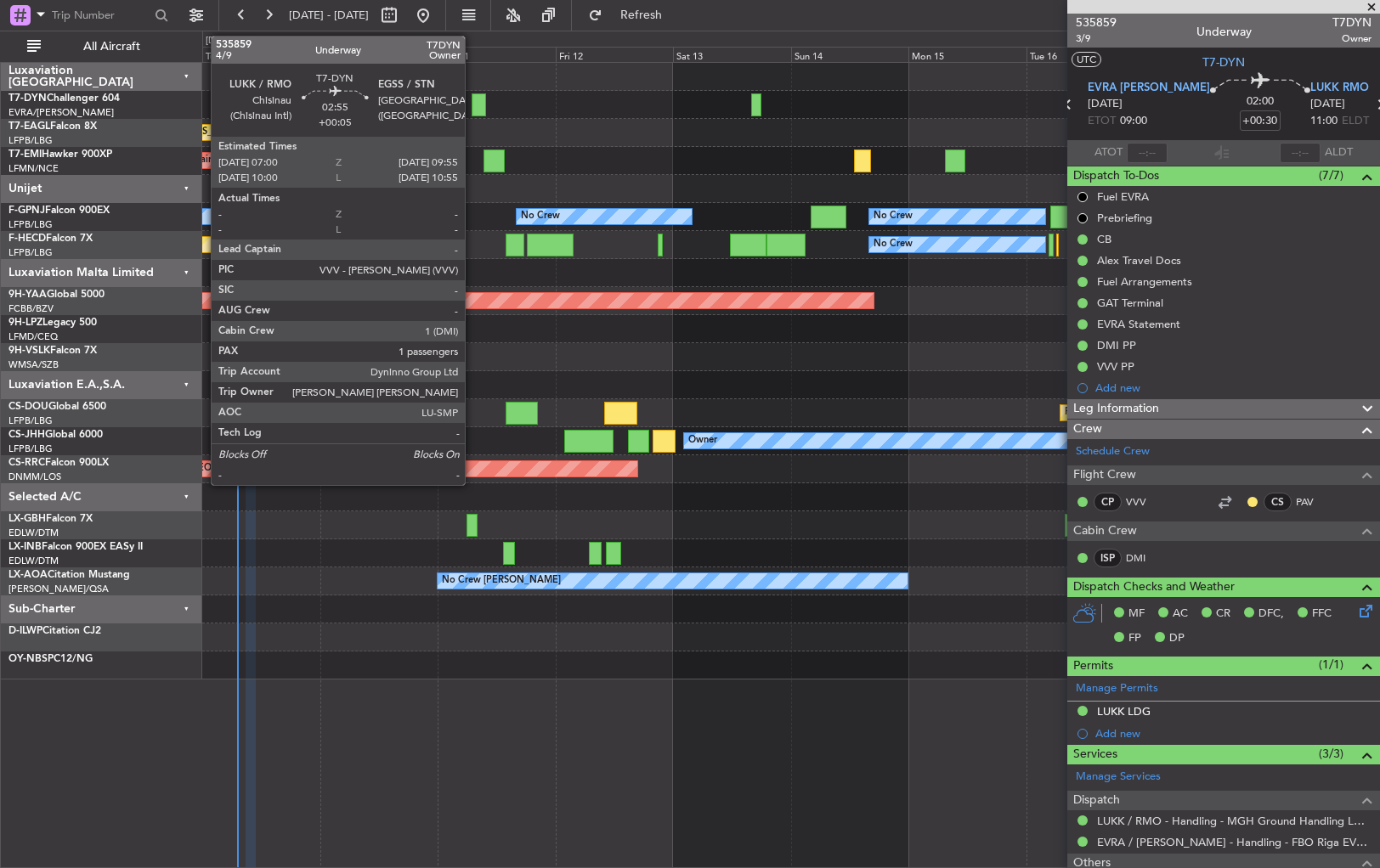
click at [472, 107] on div at bounding box center [479, 105] width 15 height 23
type input "+00:05"
type input "1"
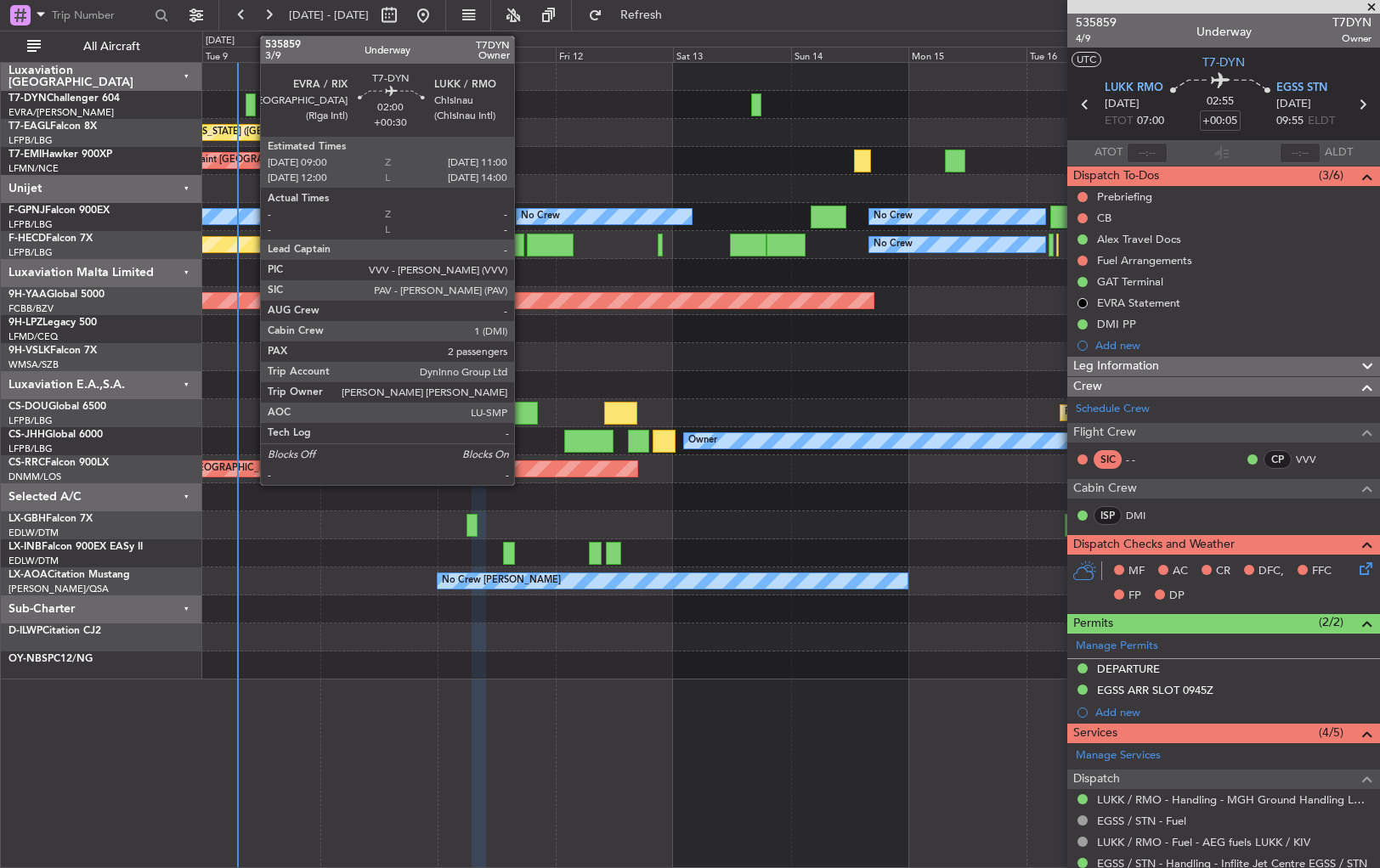
click at [252, 101] on div at bounding box center [251, 105] width 10 height 23
type input "+00:30"
type input "2"
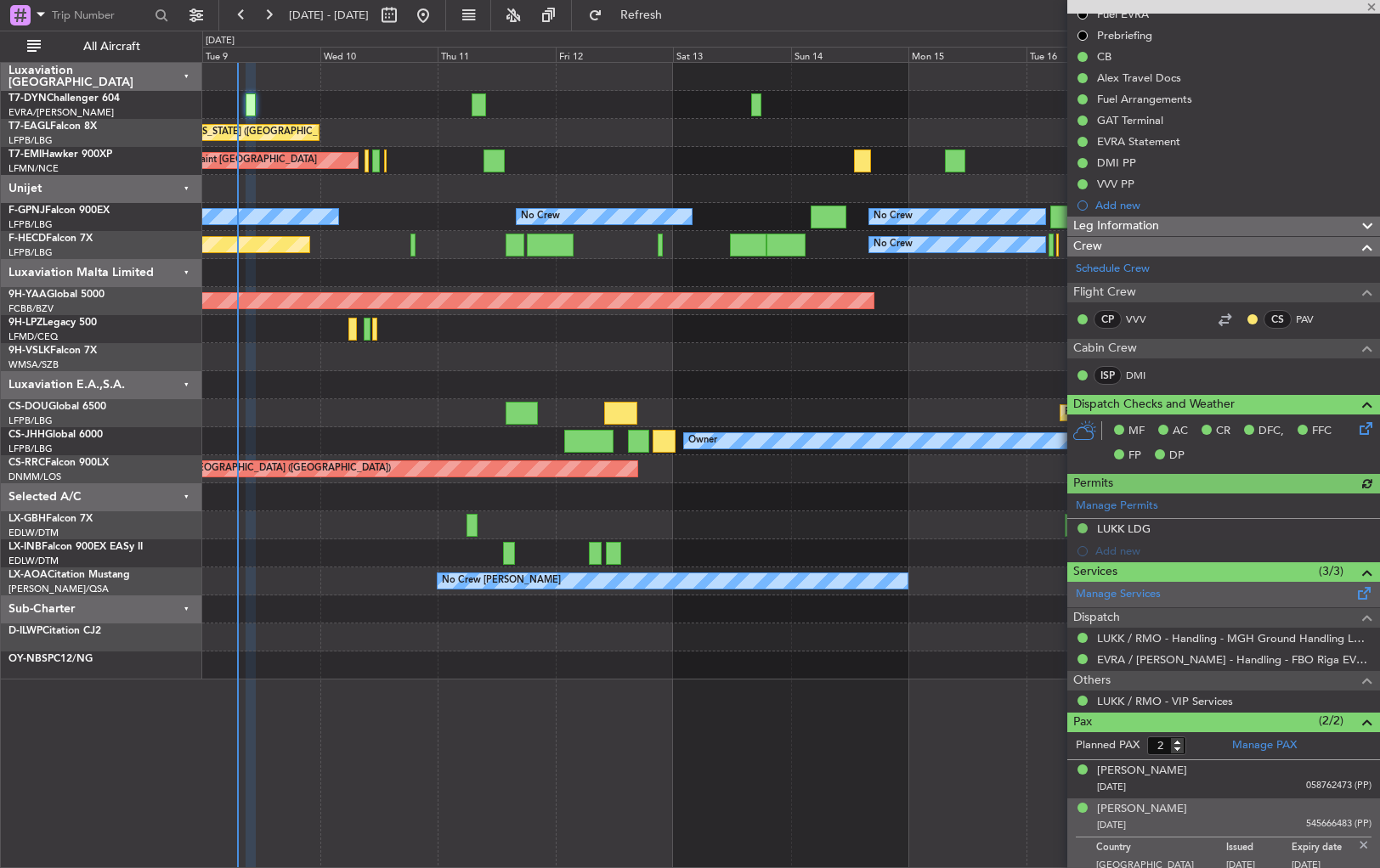
scroll to position [190, 0]
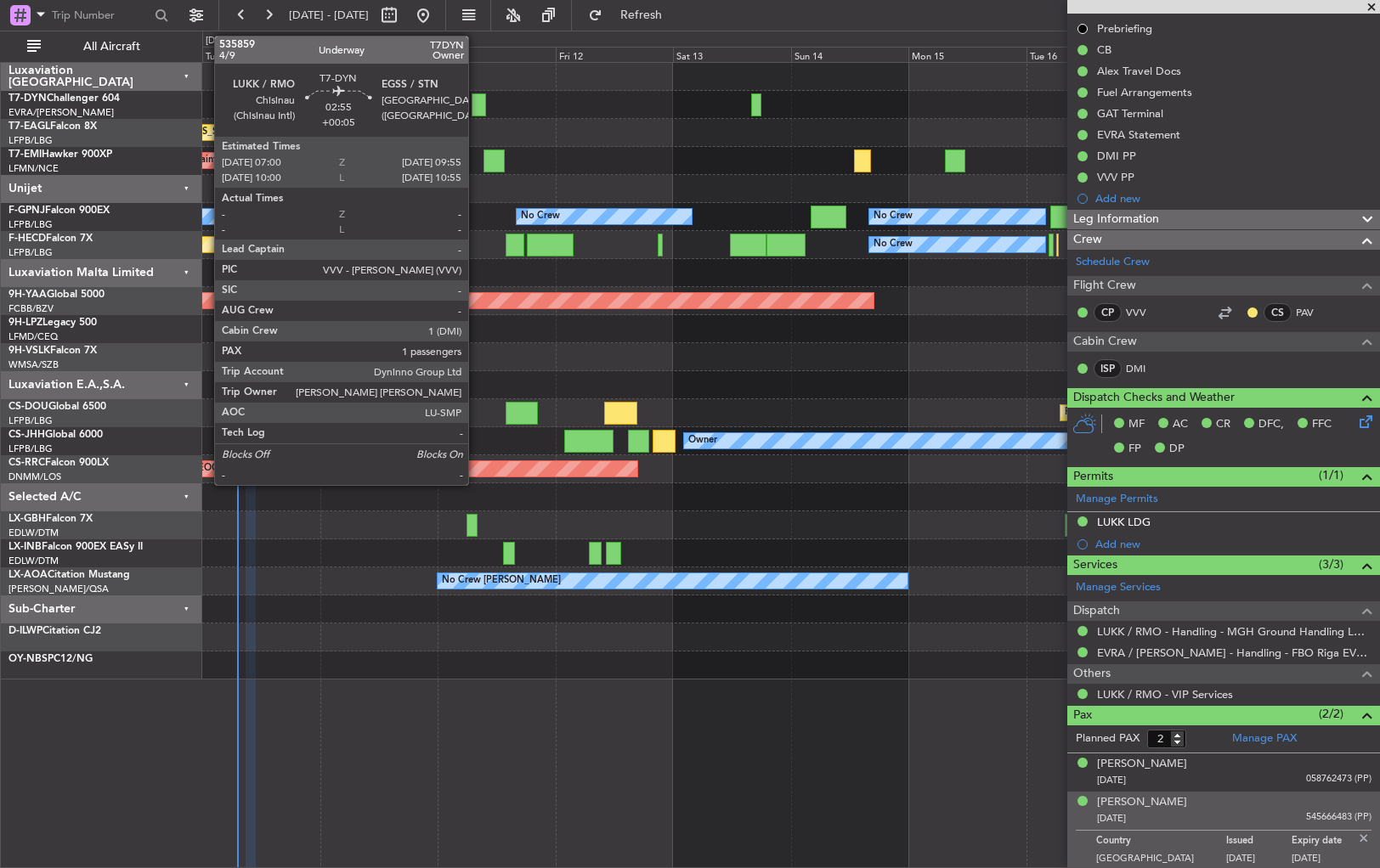
click at [476, 104] on div at bounding box center [479, 105] width 15 height 23
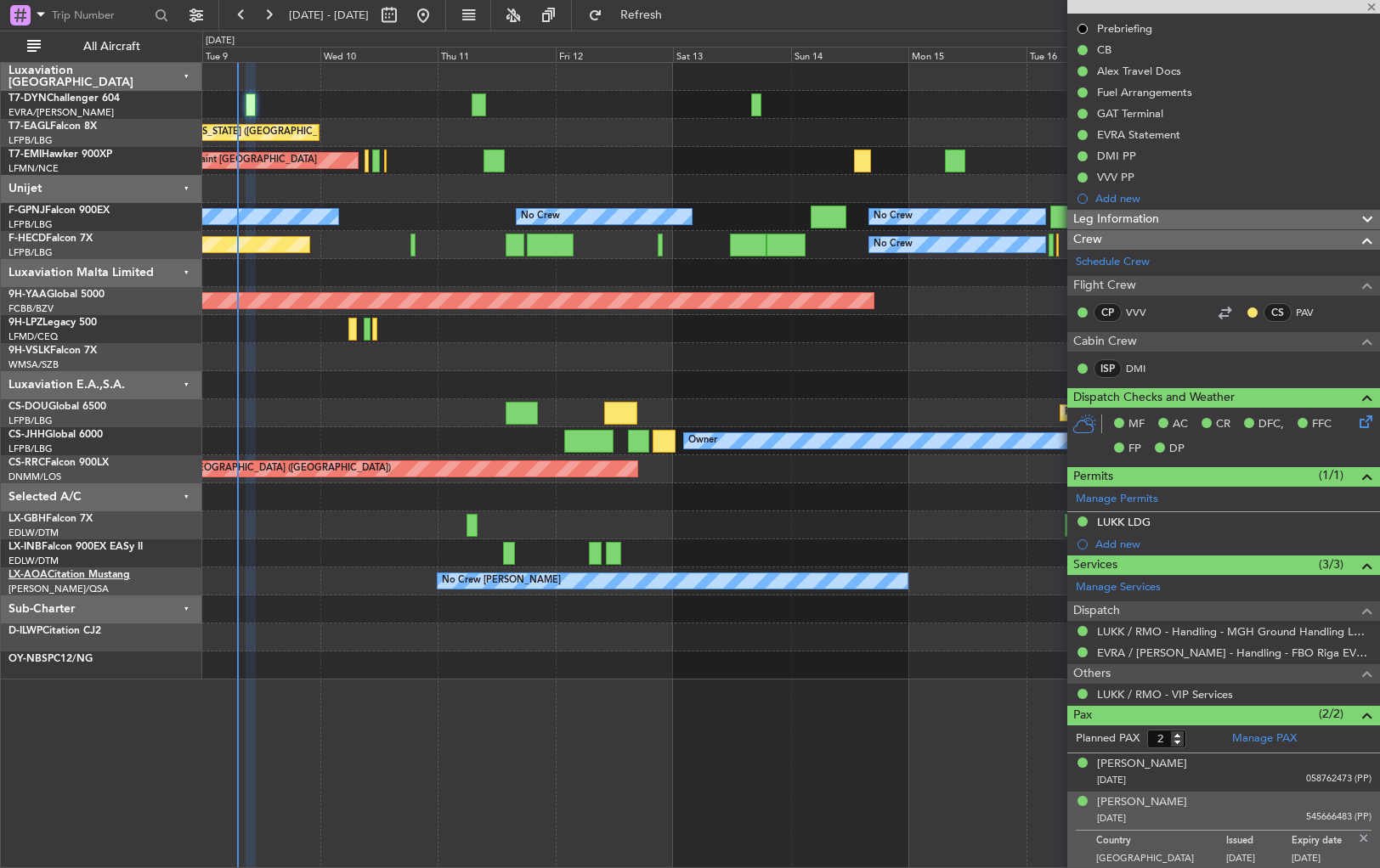
type input "+00:05"
type input "1"
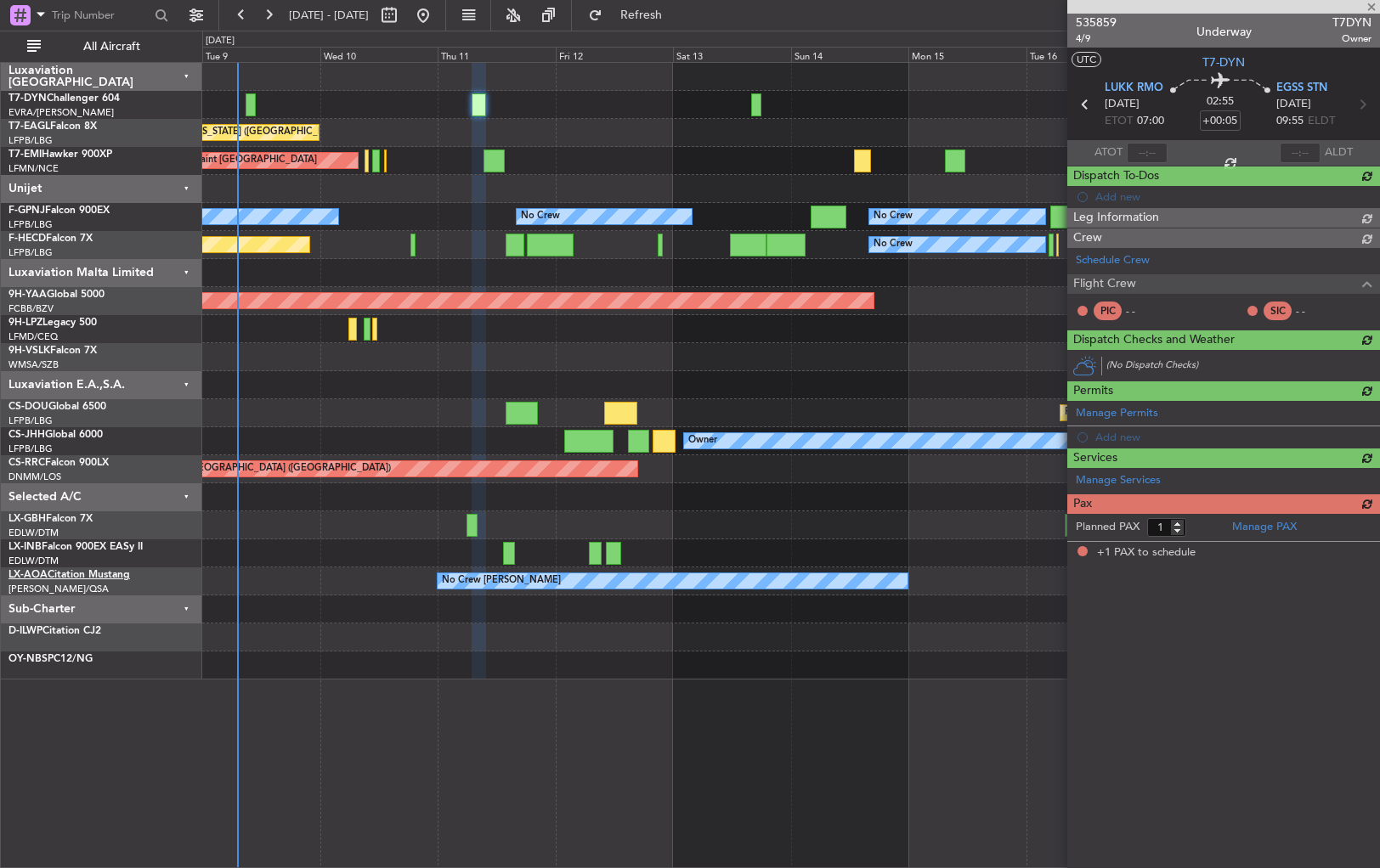
scroll to position [0, 0]
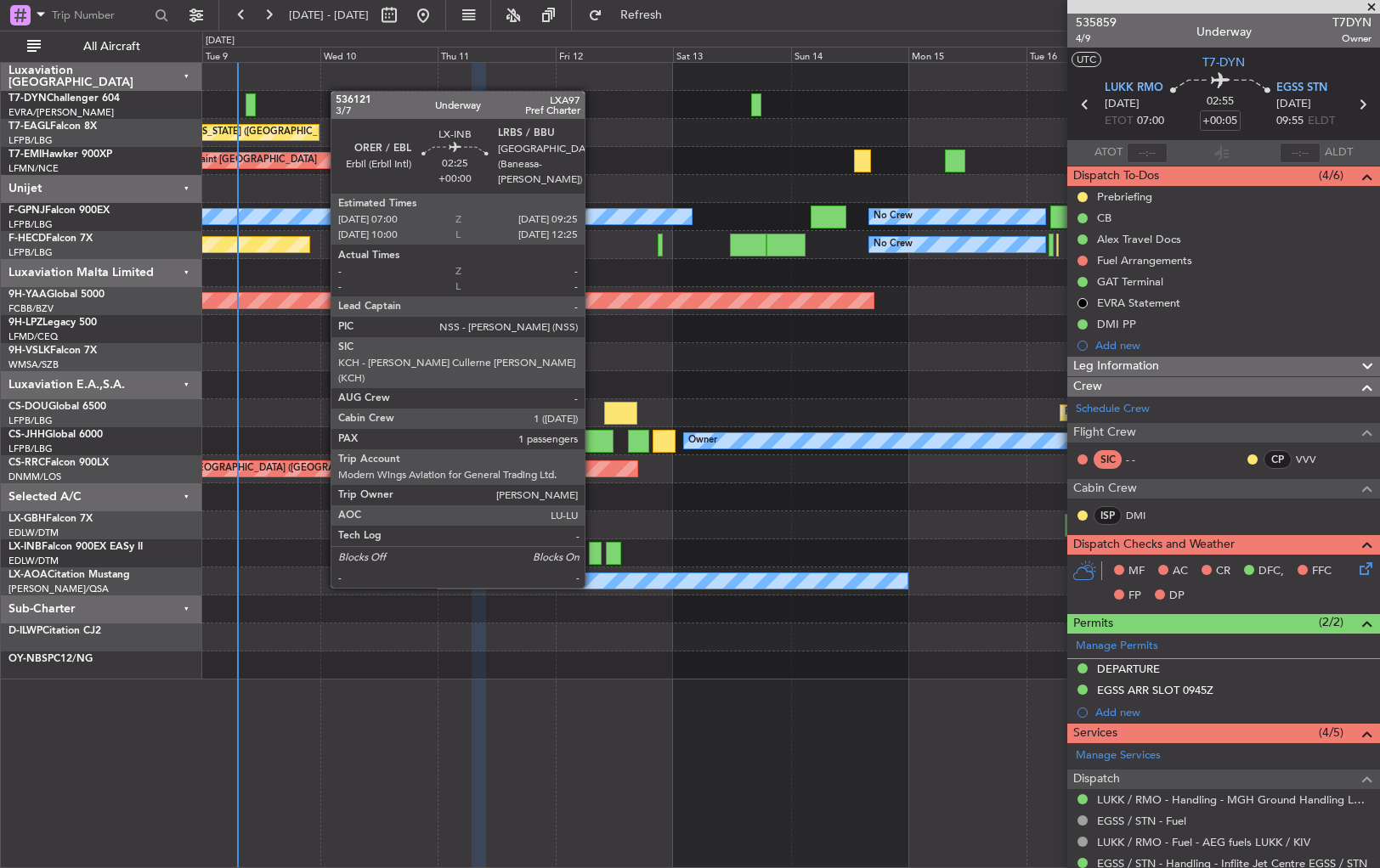
click at [593, 556] on div at bounding box center [595, 553] width 12 height 23
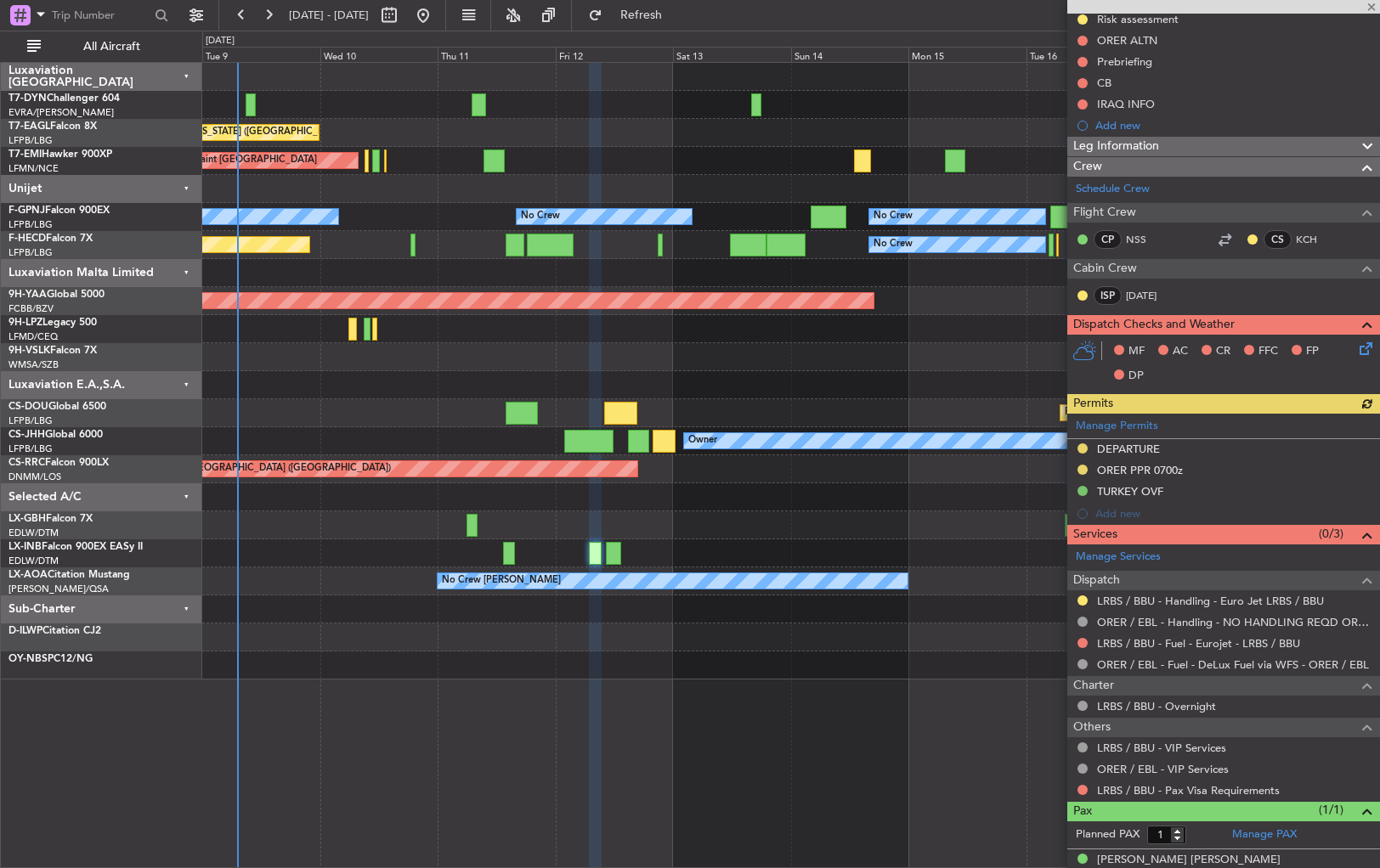
scroll to position [215, 0]
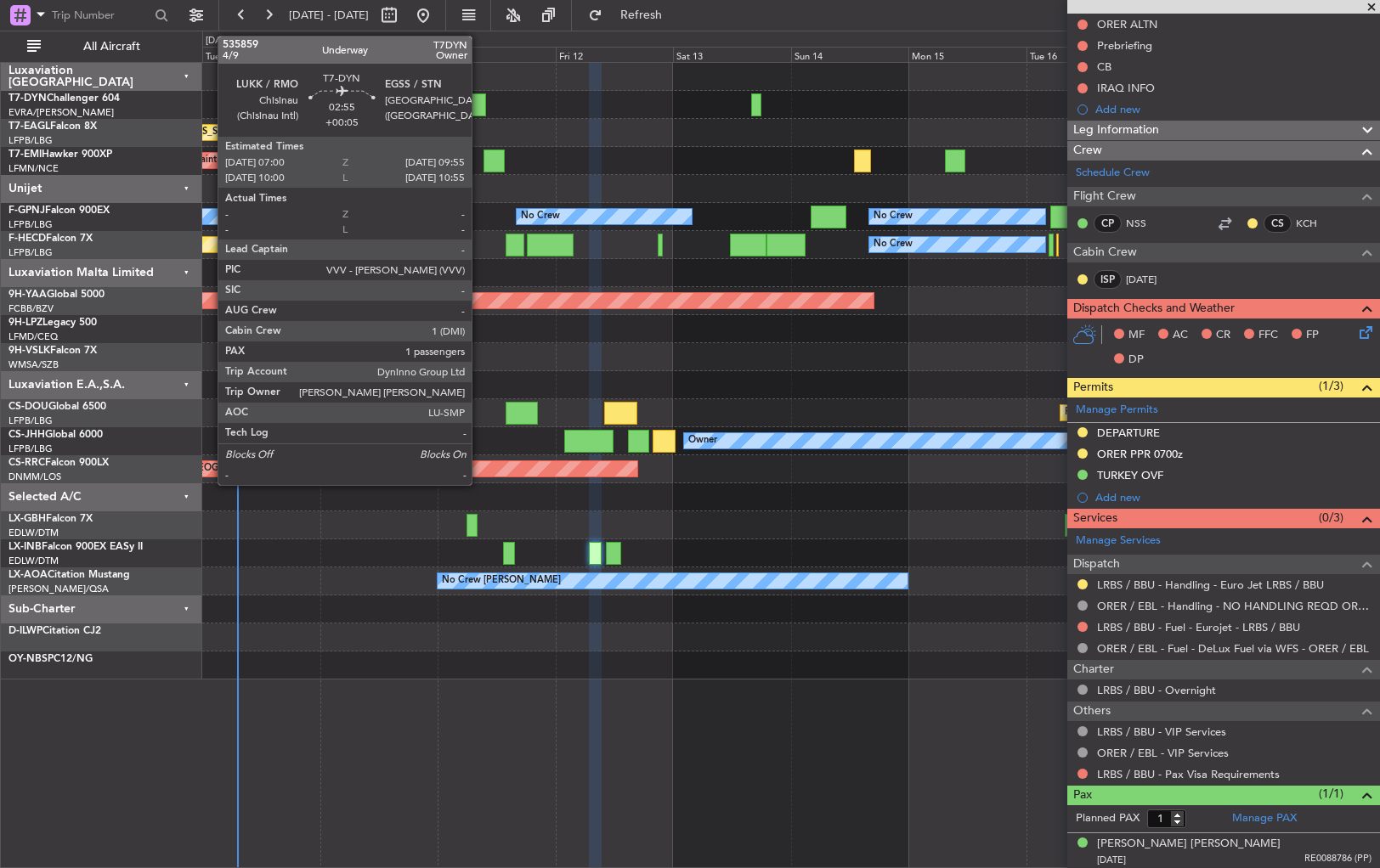
click at [479, 105] on div at bounding box center [479, 105] width 15 height 23
type input "+00:05"
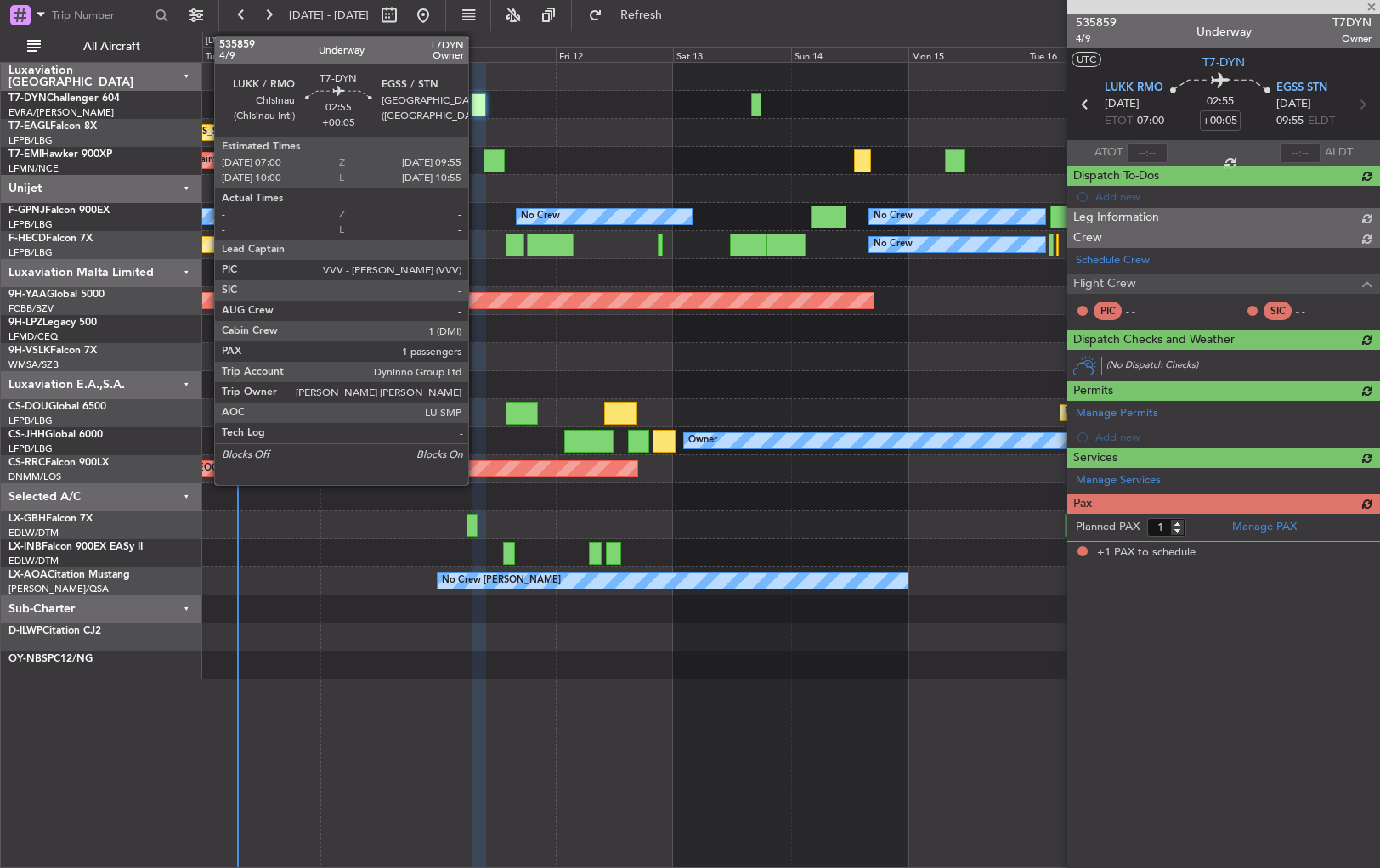
scroll to position [0, 0]
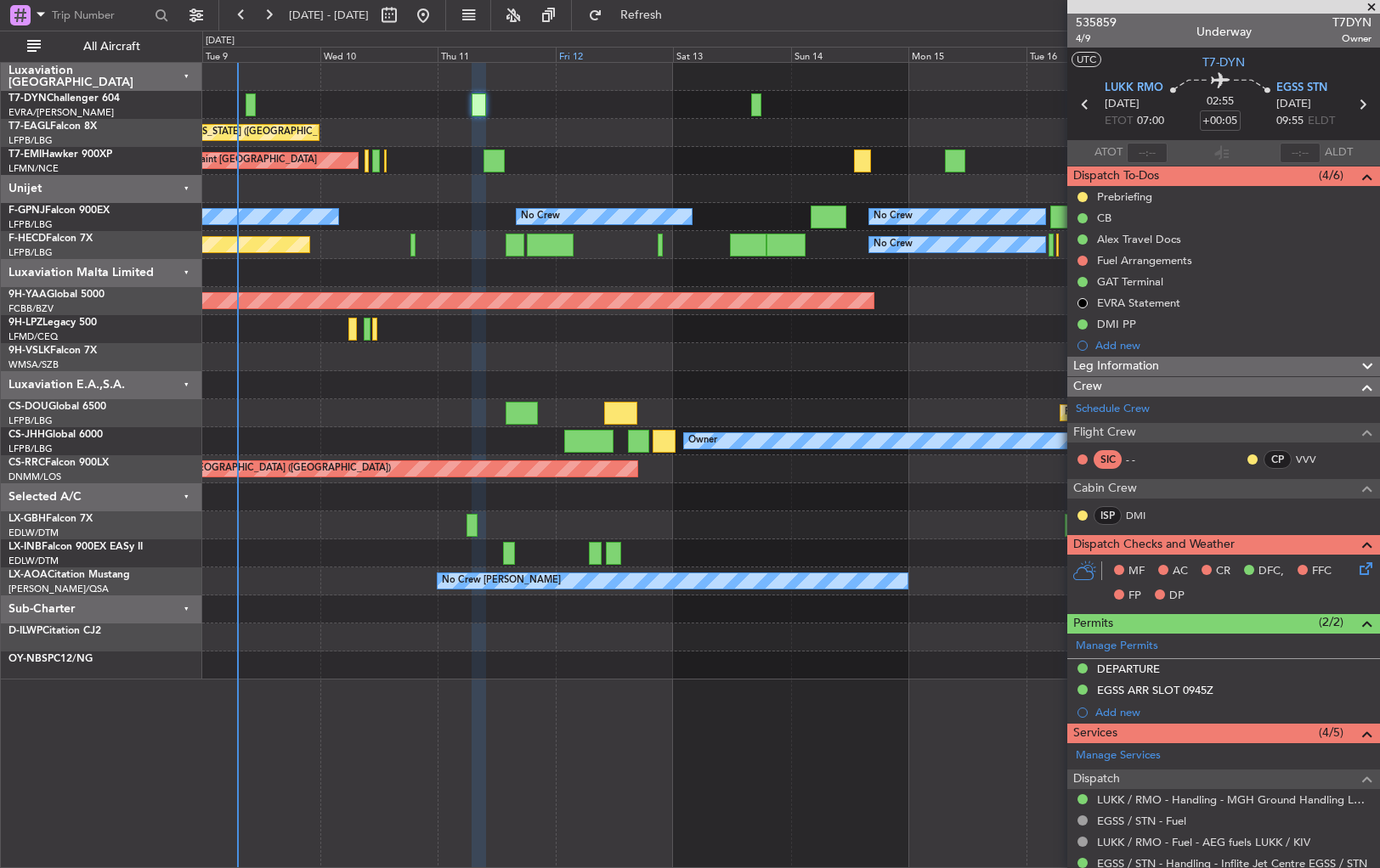
drag, startPoint x: 657, startPoint y: 23, endPoint x: 584, endPoint y: 49, distance: 77.5
click at [657, 23] on button "Refresh" at bounding box center [631, 16] width 102 height 28
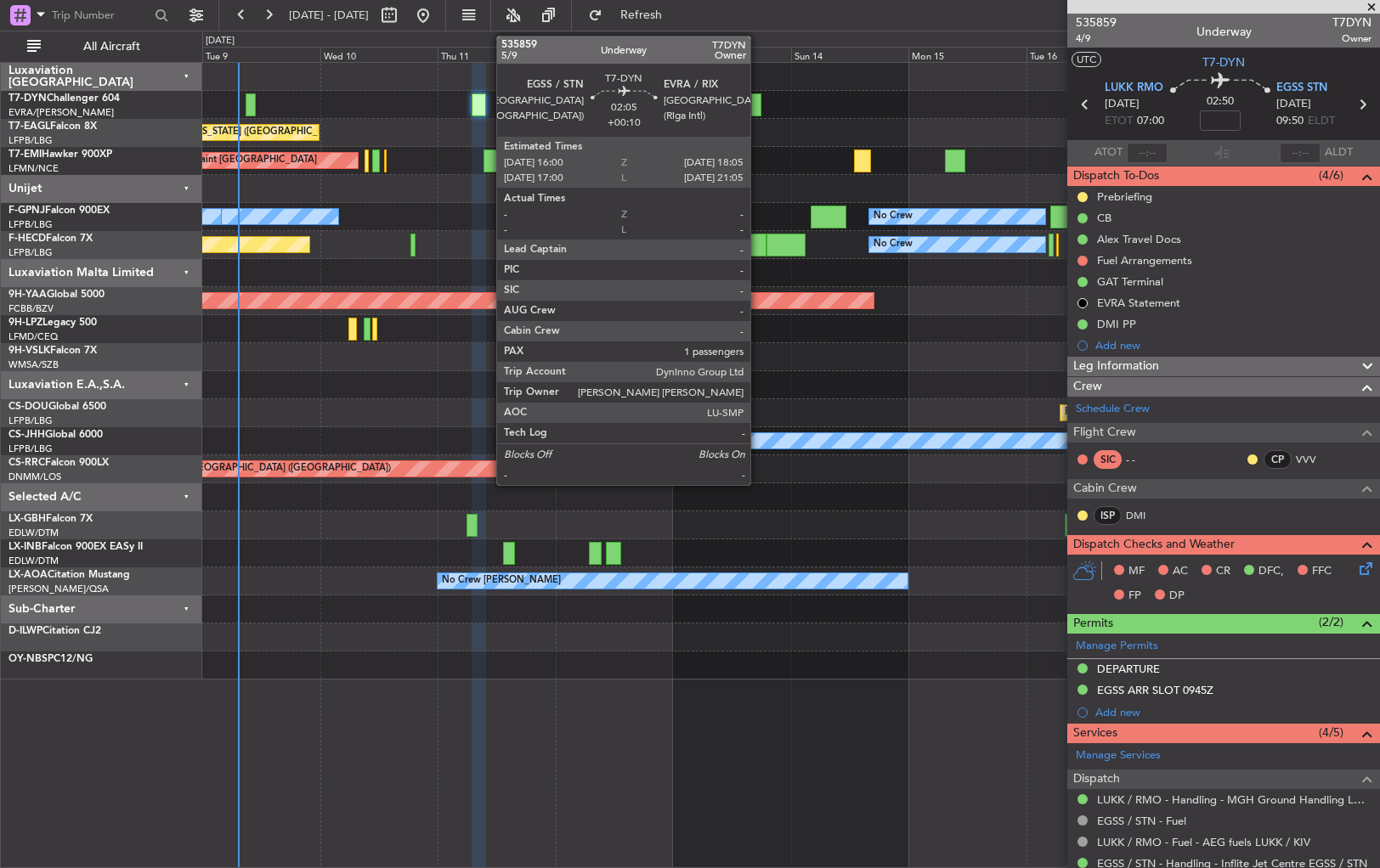
click at [759, 100] on div at bounding box center [757, 105] width 11 height 23
type input "+00:10"
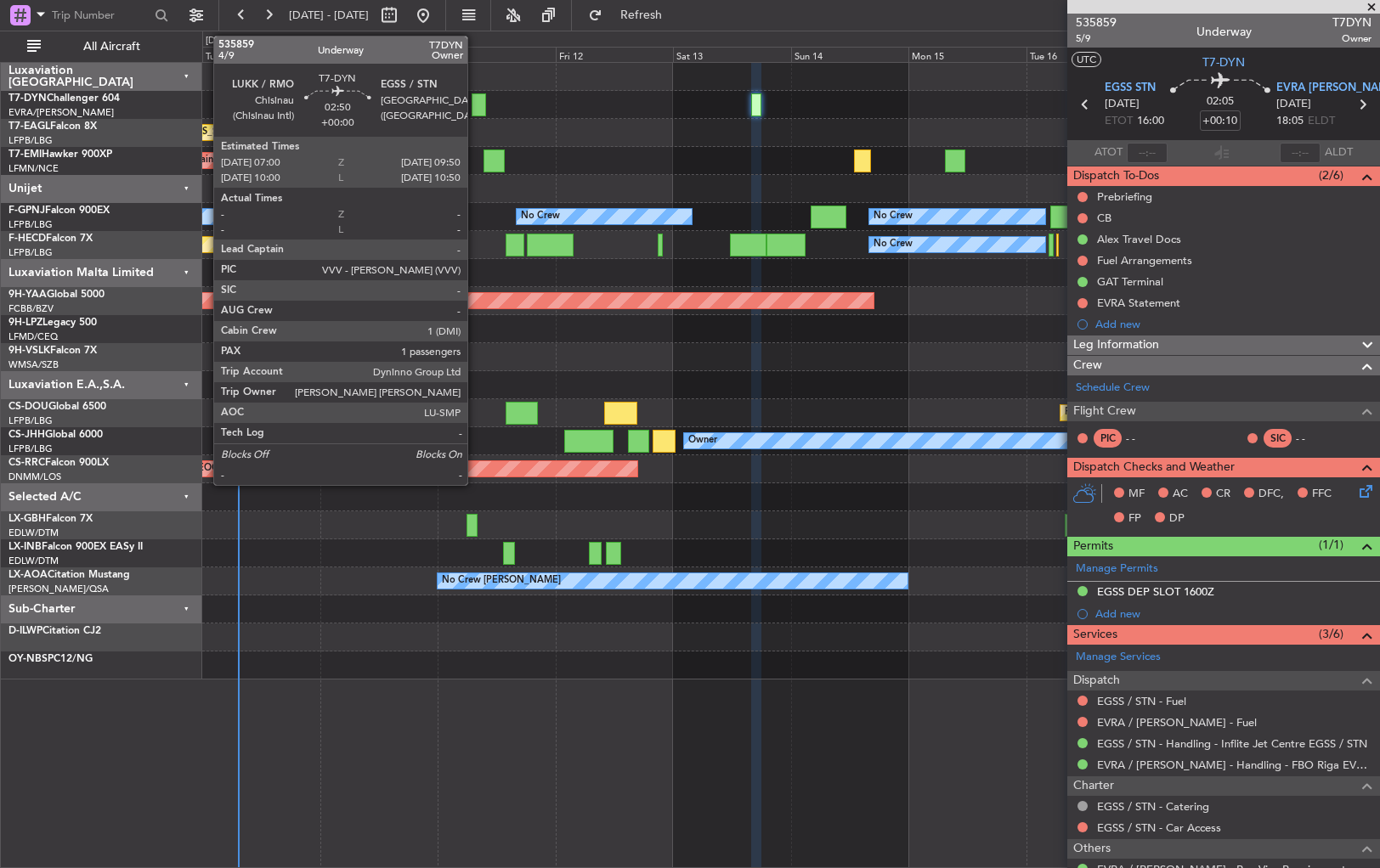
click at [475, 102] on div at bounding box center [479, 105] width 15 height 23
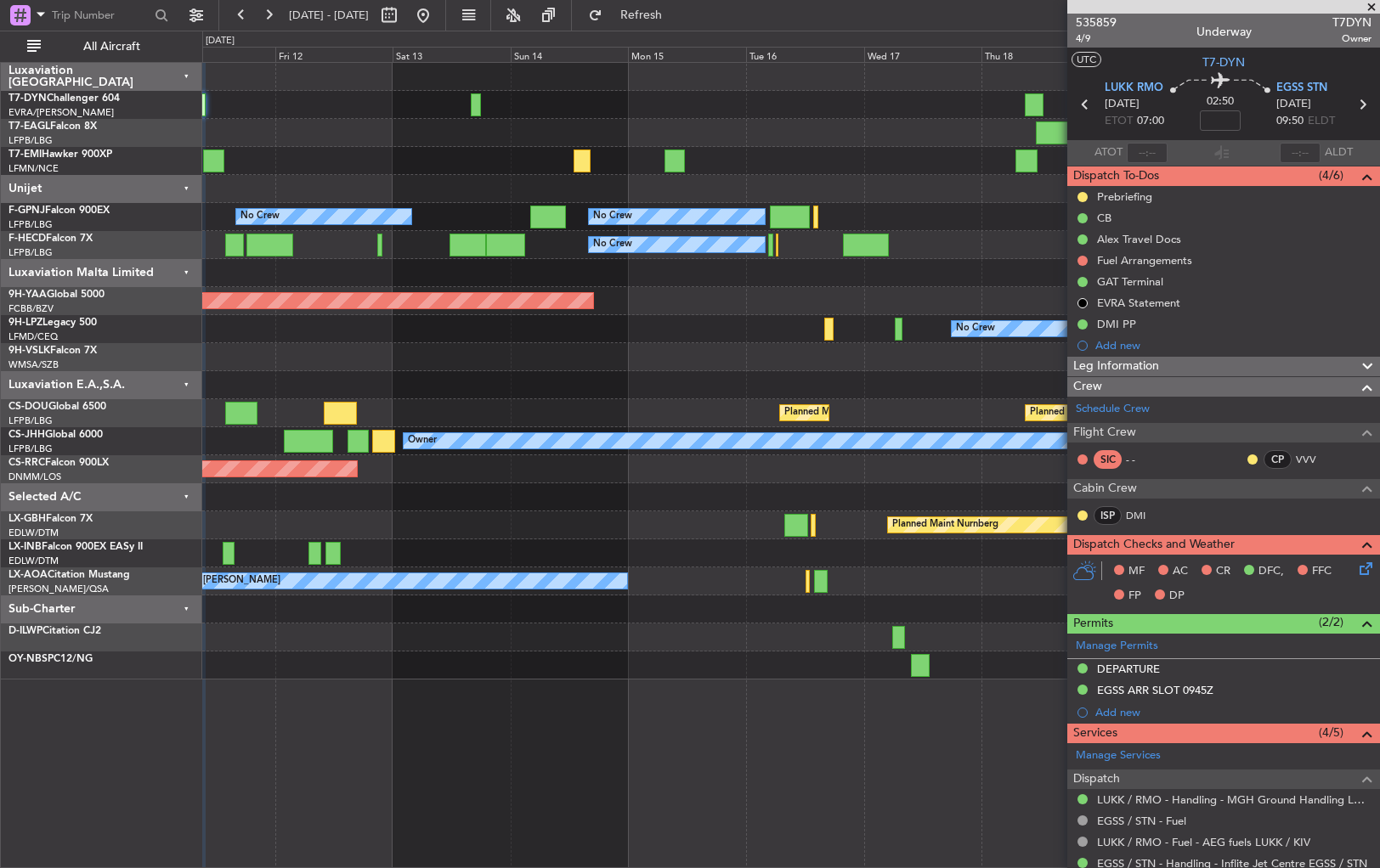
click at [553, 507] on div at bounding box center [791, 498] width 1177 height 28
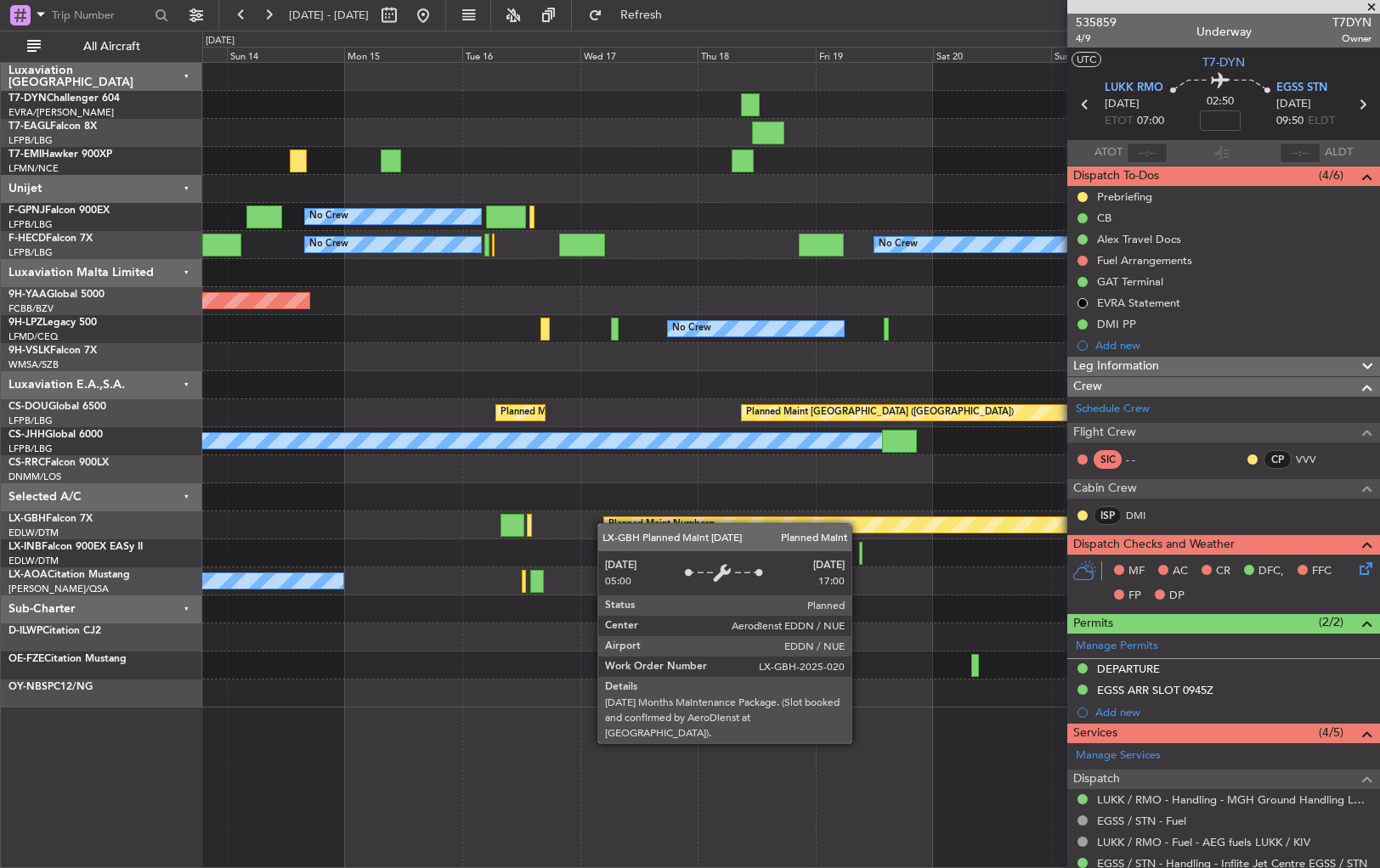
click at [606, 523] on div "No Crew No Crew No Crew No Crew No Crew No Crew AOG Maint Brazzaville (Maya-may…" at bounding box center [791, 385] width 1177 height 645
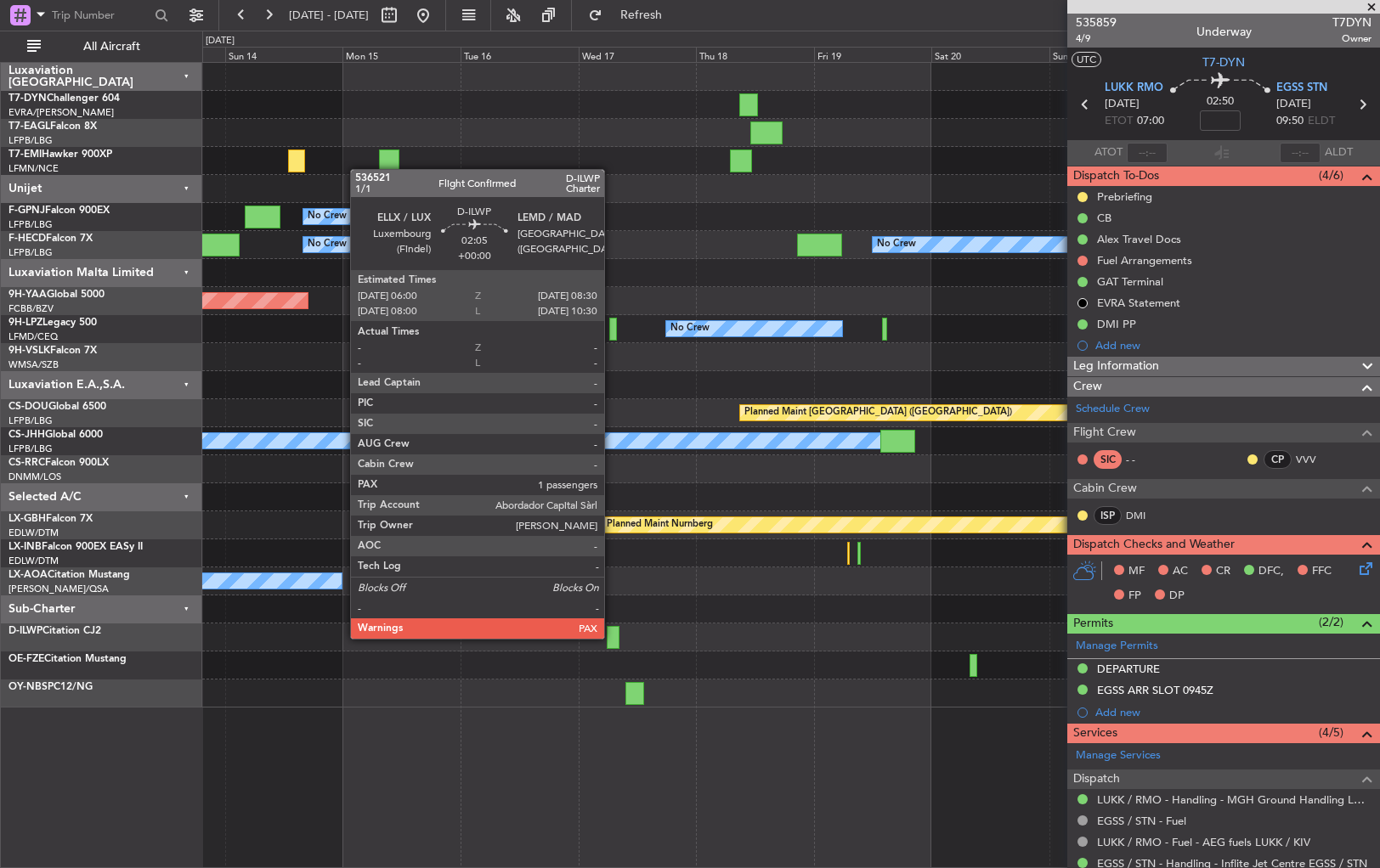
click at [612, 637] on div at bounding box center [612, 637] width 13 height 23
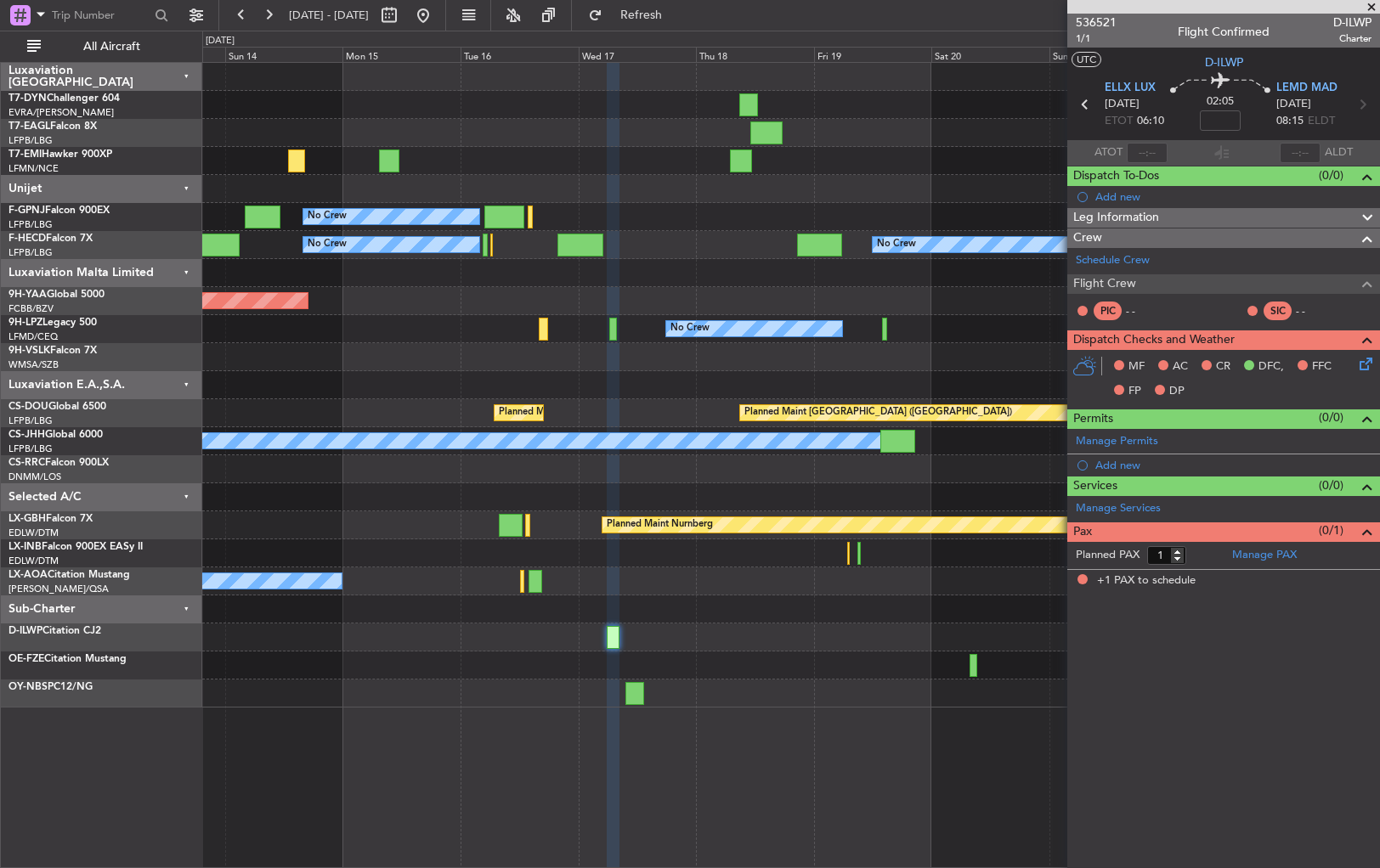
click at [951, 395] on div "No Crew No Crew No Crew No Crew No Crew No Crew AOG Maint Brazzaville (Maya-may…" at bounding box center [791, 385] width 1177 height 645
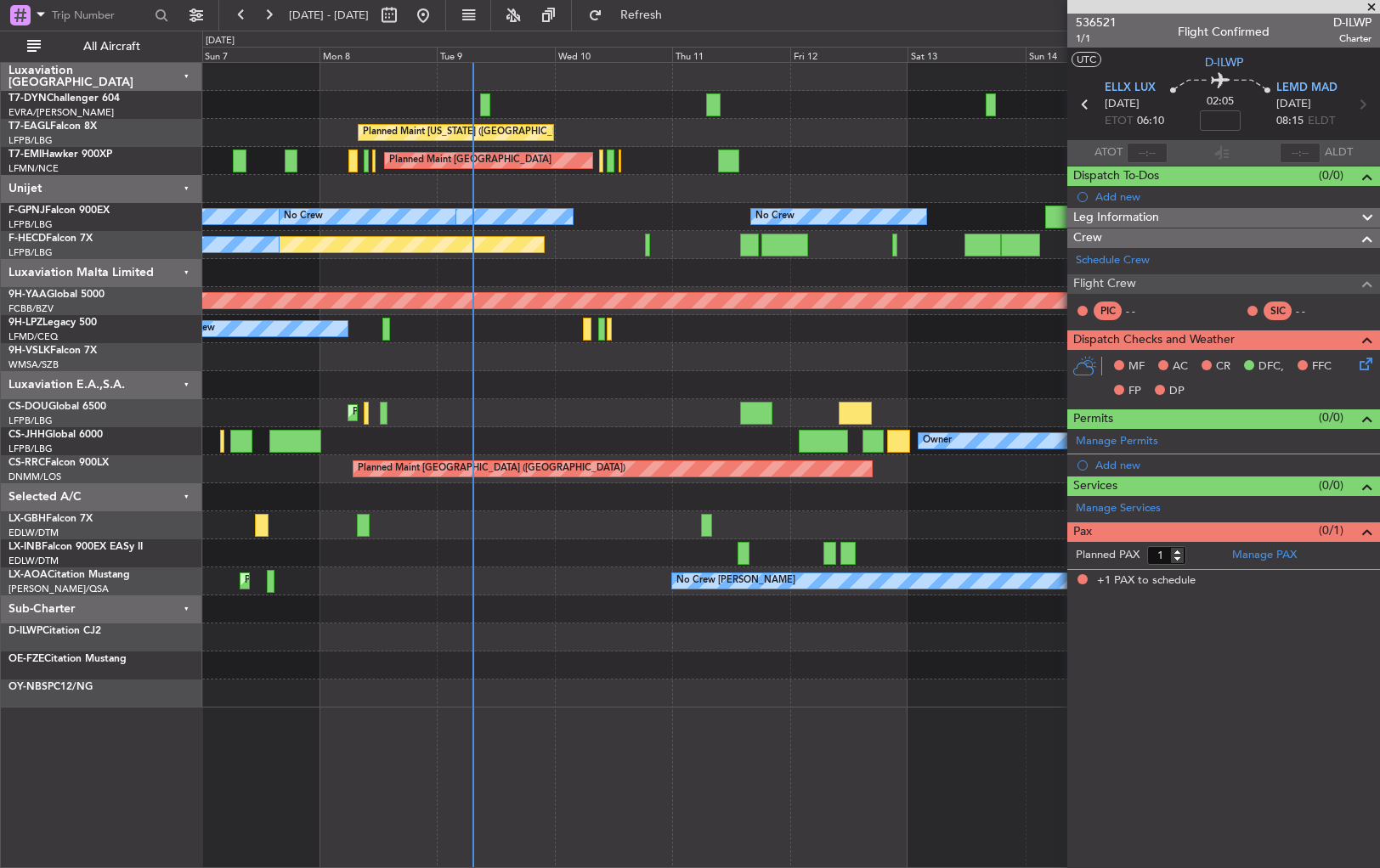
click at [706, 386] on div at bounding box center [791, 385] width 1177 height 28
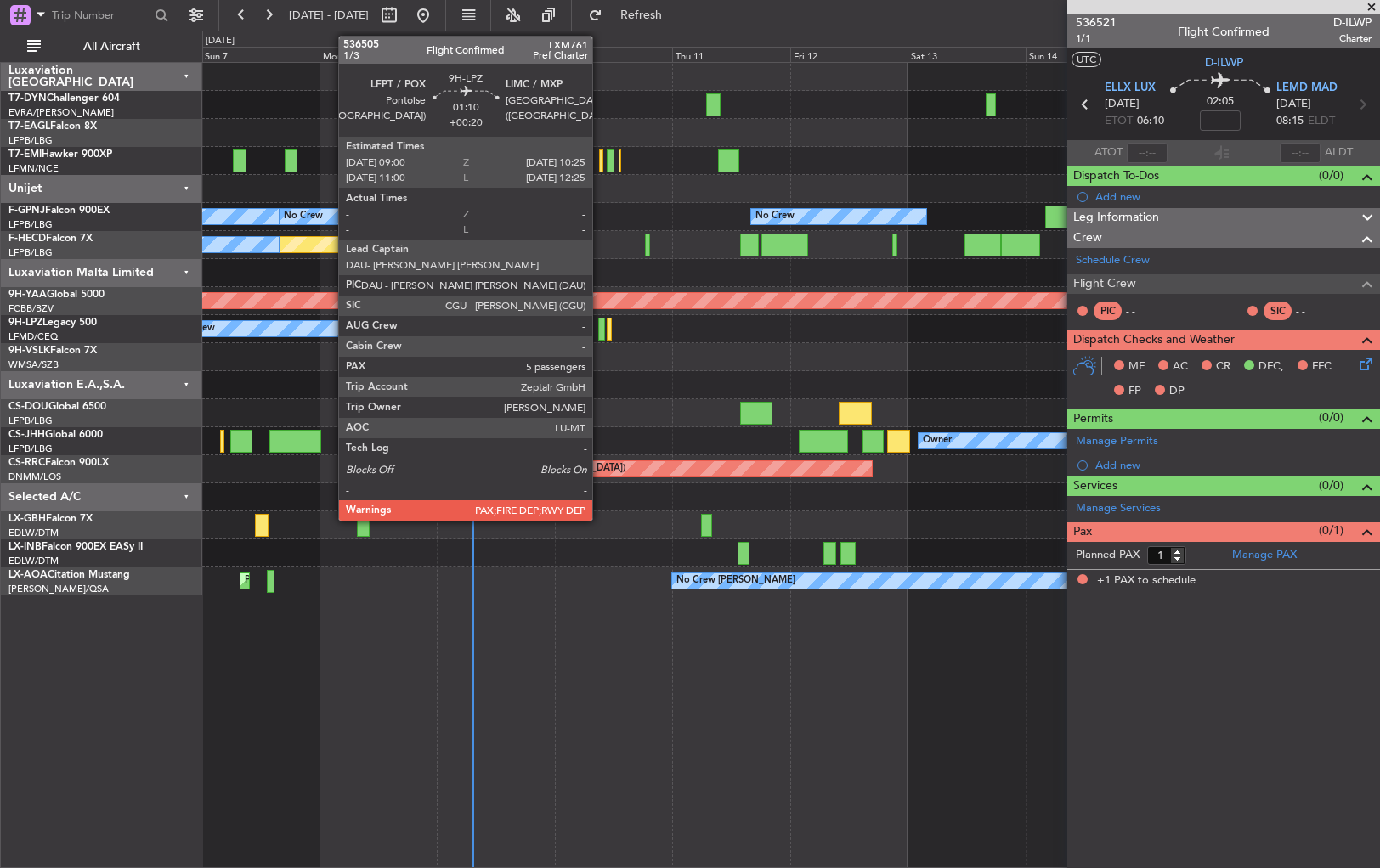
click at [600, 337] on div at bounding box center [603, 329] width 8 height 23
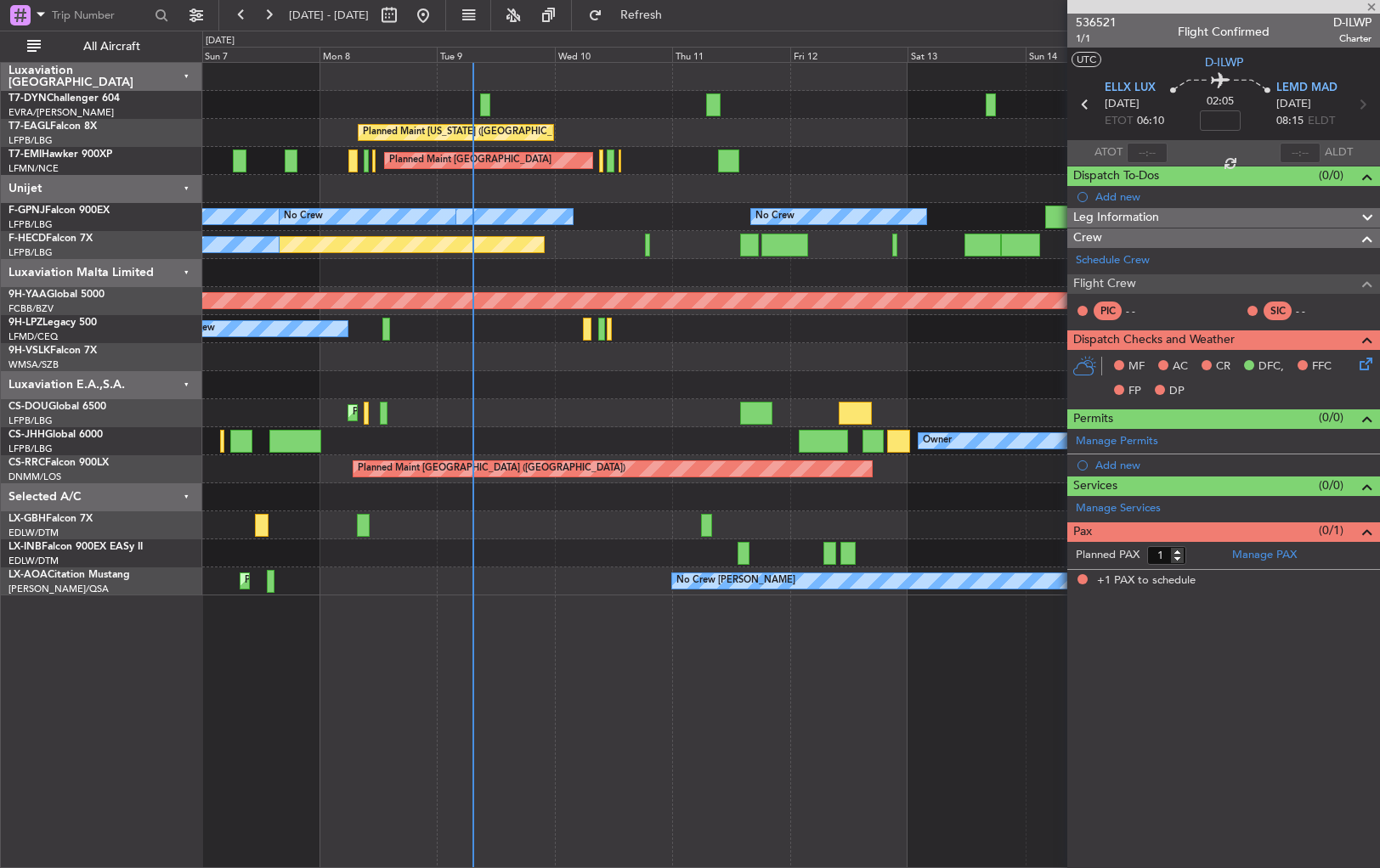
type input "+00:20"
type input "5"
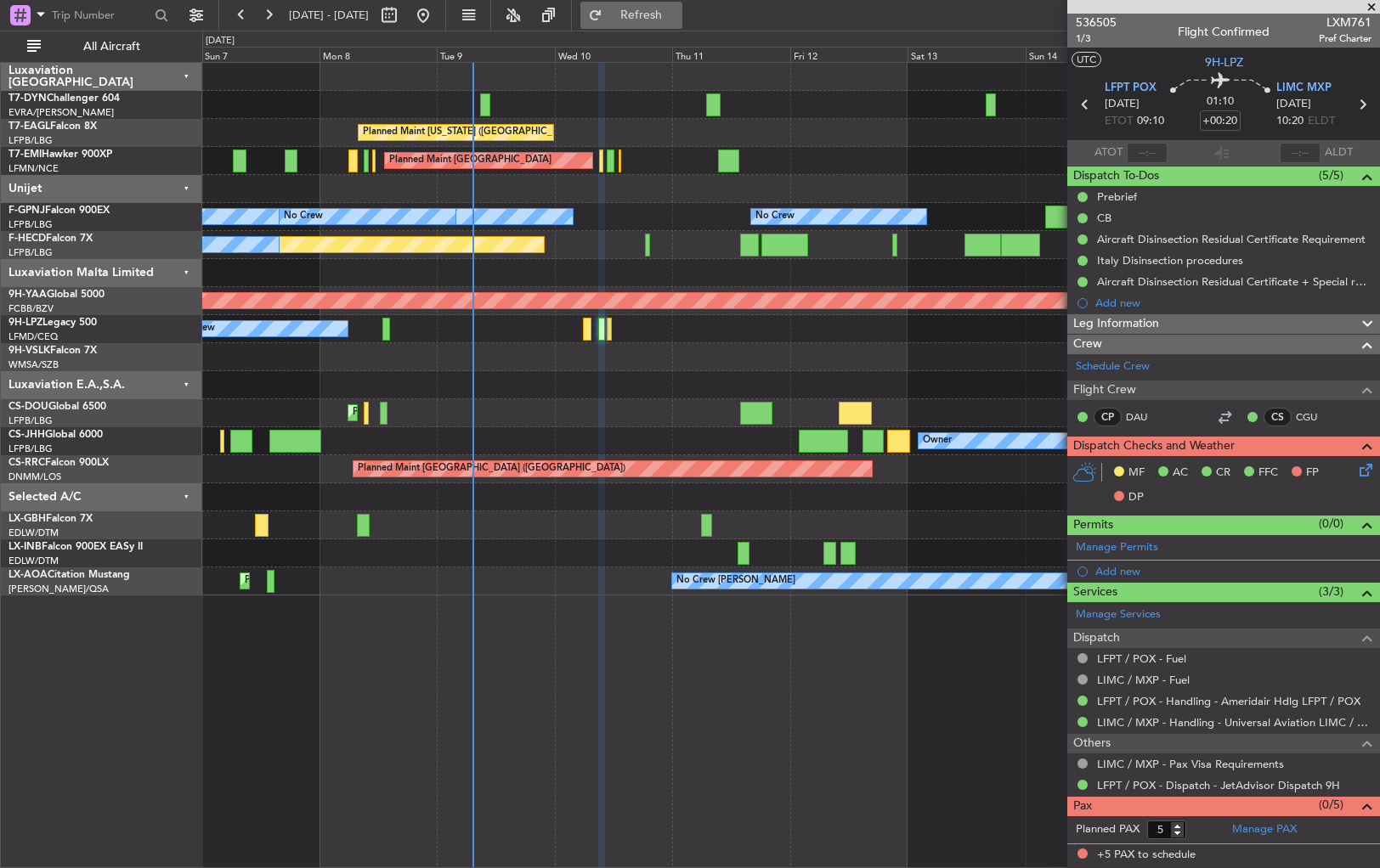
click at [678, 15] on span "Refresh" at bounding box center [641, 15] width 71 height 12
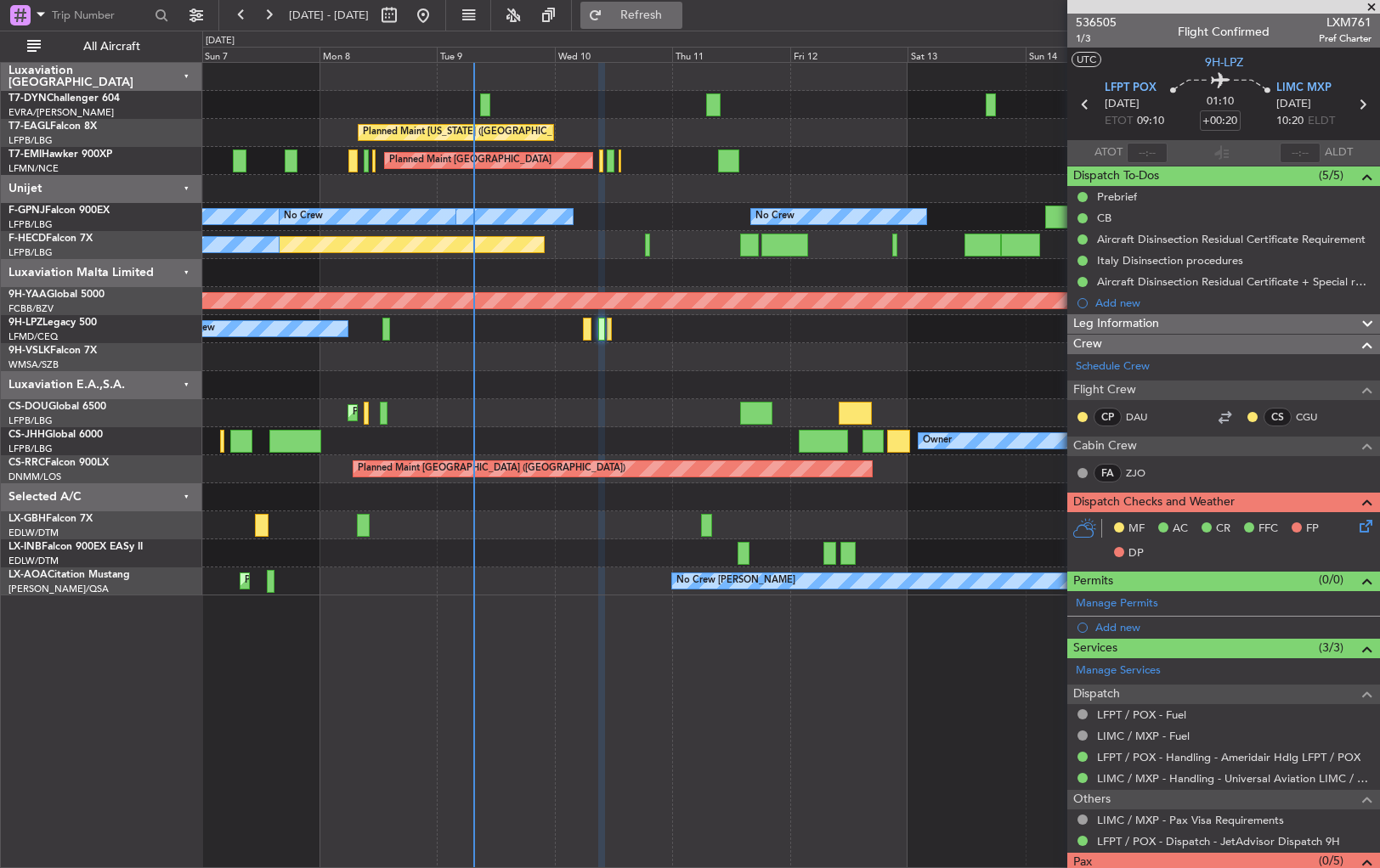
click at [678, 17] on span "Refresh" at bounding box center [641, 15] width 71 height 12
click at [1085, 28] on span "536505" at bounding box center [1096, 23] width 41 height 18
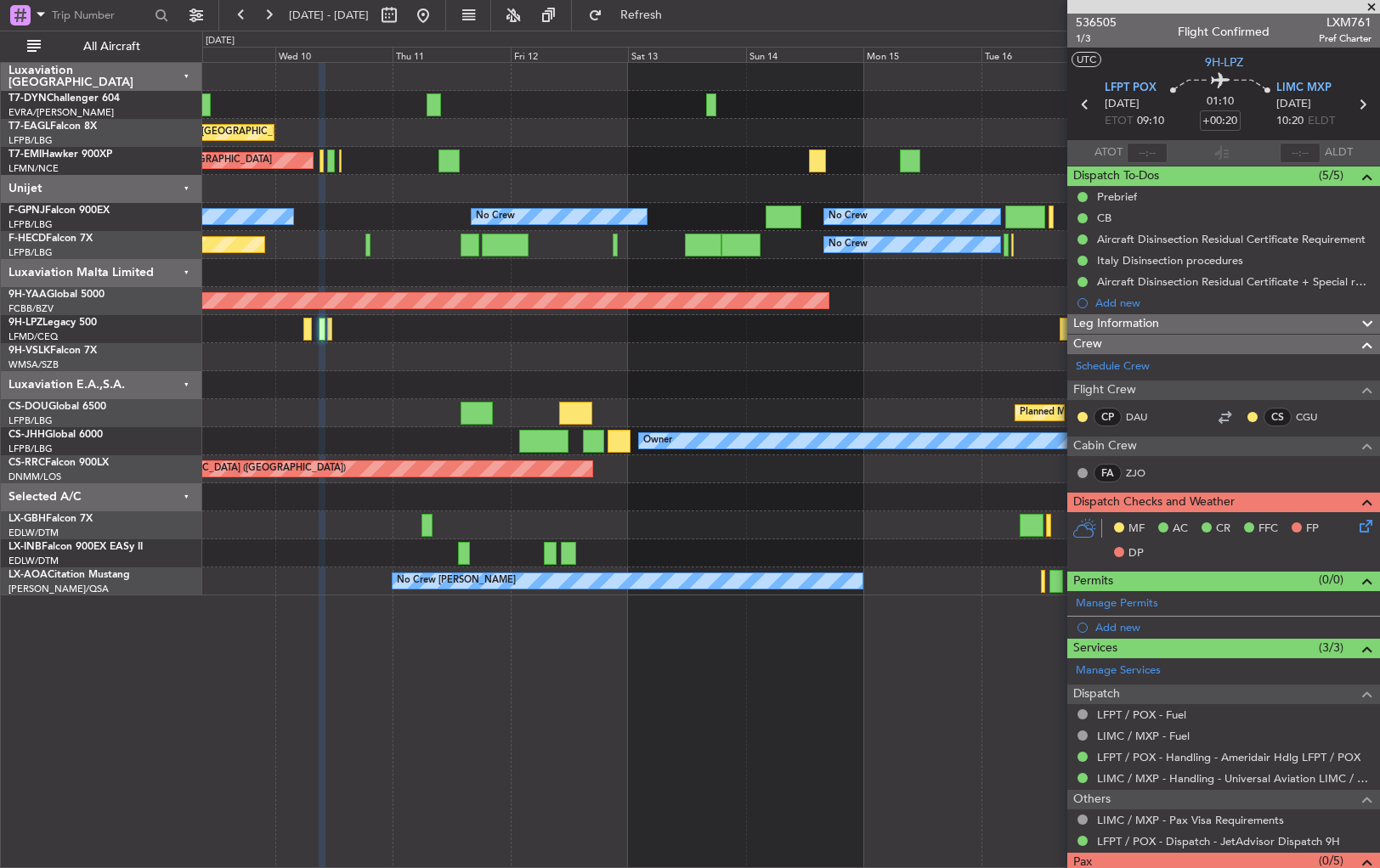
click at [558, 675] on div "Planned Maint New York (Teterboro) Planned Maint Zurich No Crew No Crew No Crew…" at bounding box center [791, 465] width 1178 height 807
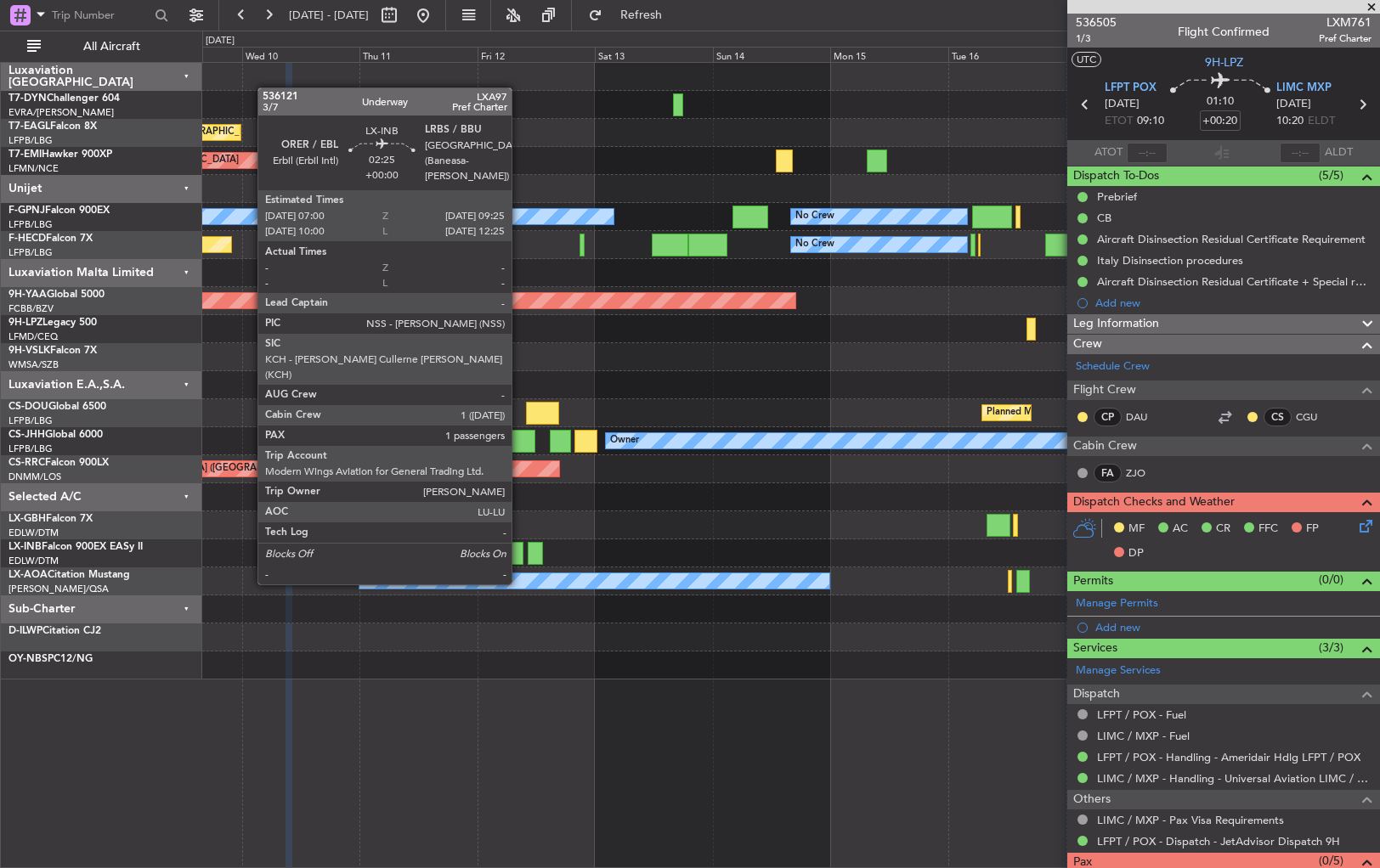
click at [520, 552] on div at bounding box center [517, 553] width 12 height 23
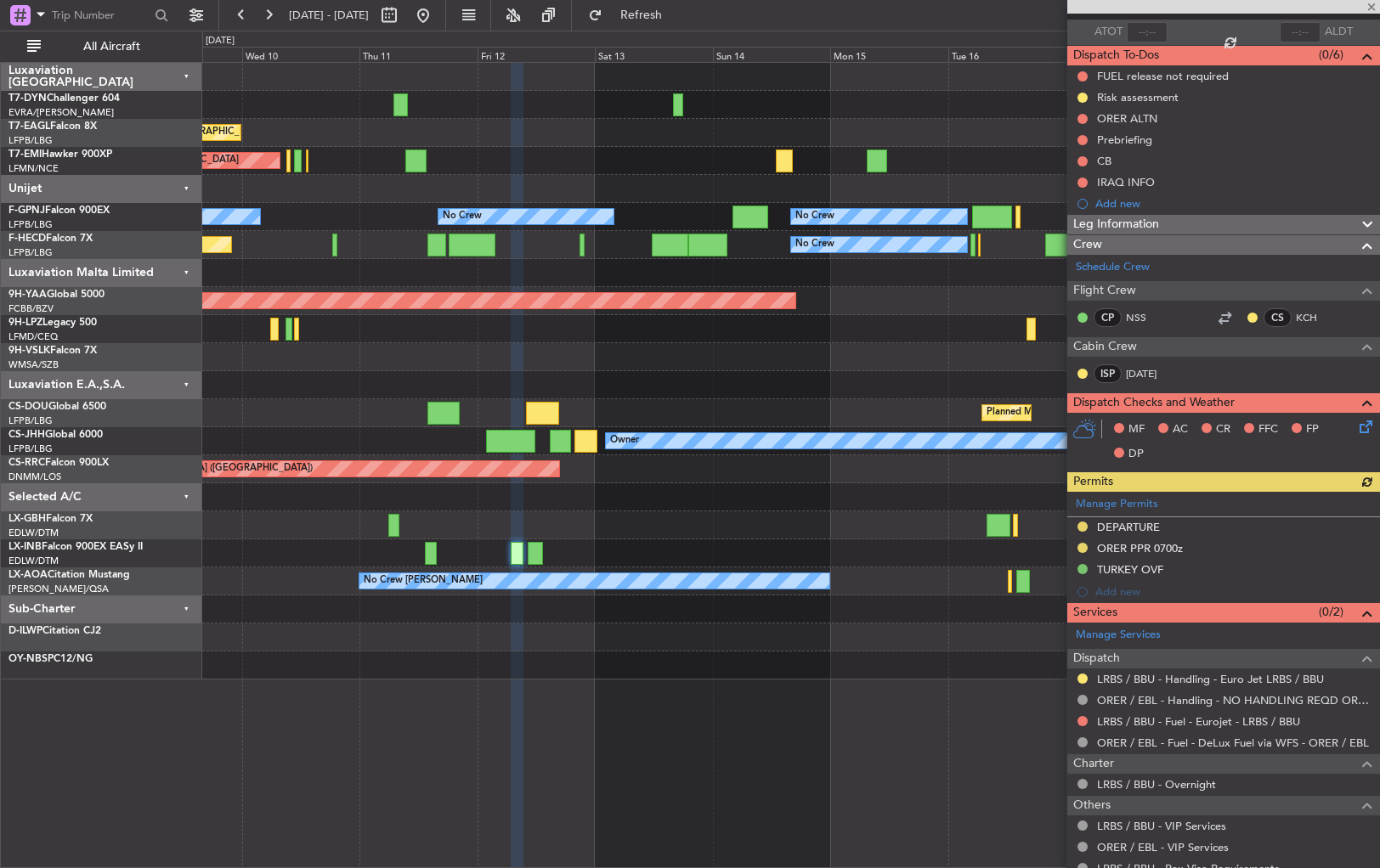
scroll to position [215, 0]
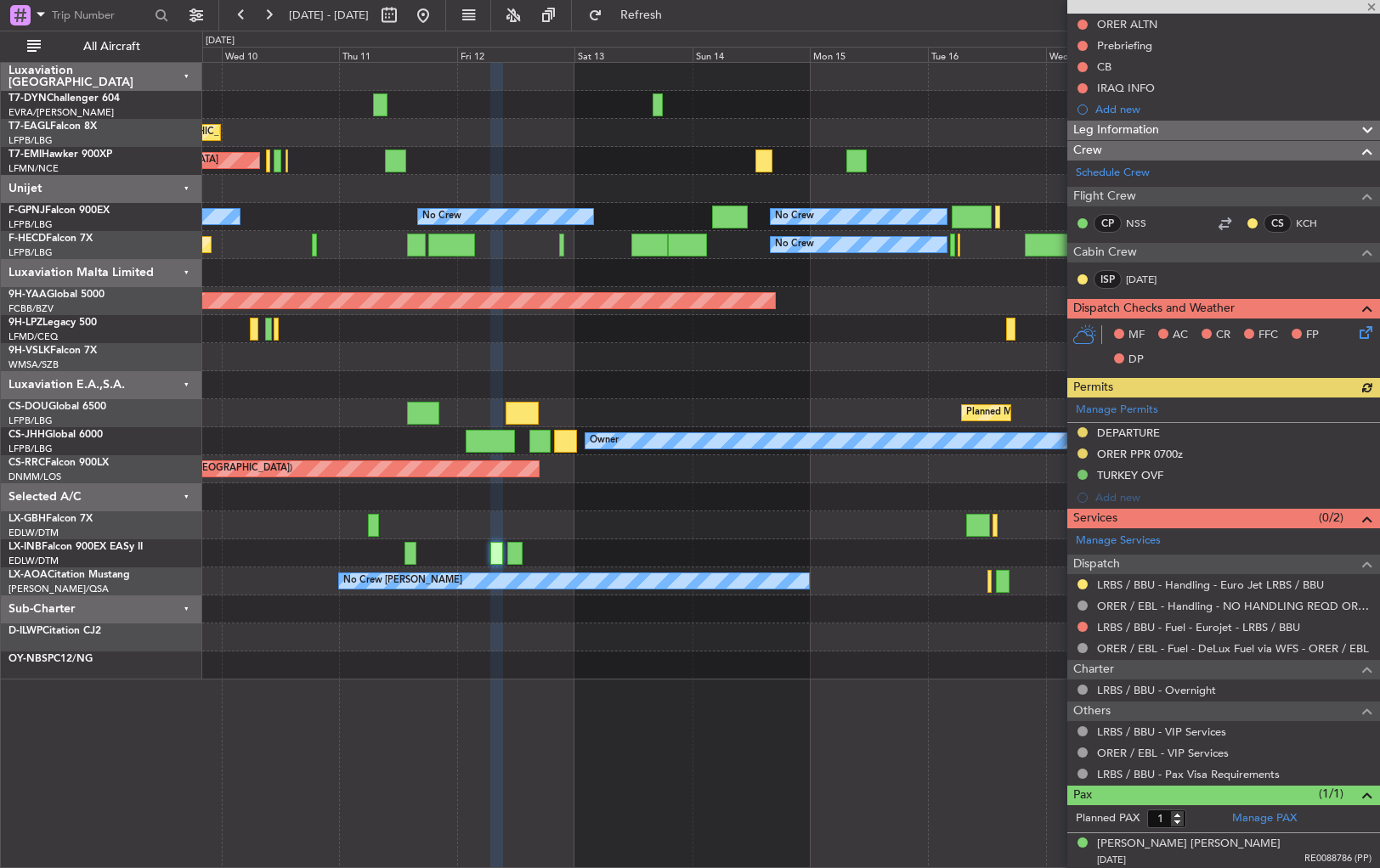
click at [609, 546] on div "Planned Maint New York (Teterboro) Planned Maint Zurich No Crew No Crew No Crew…" at bounding box center [791, 371] width 1177 height 617
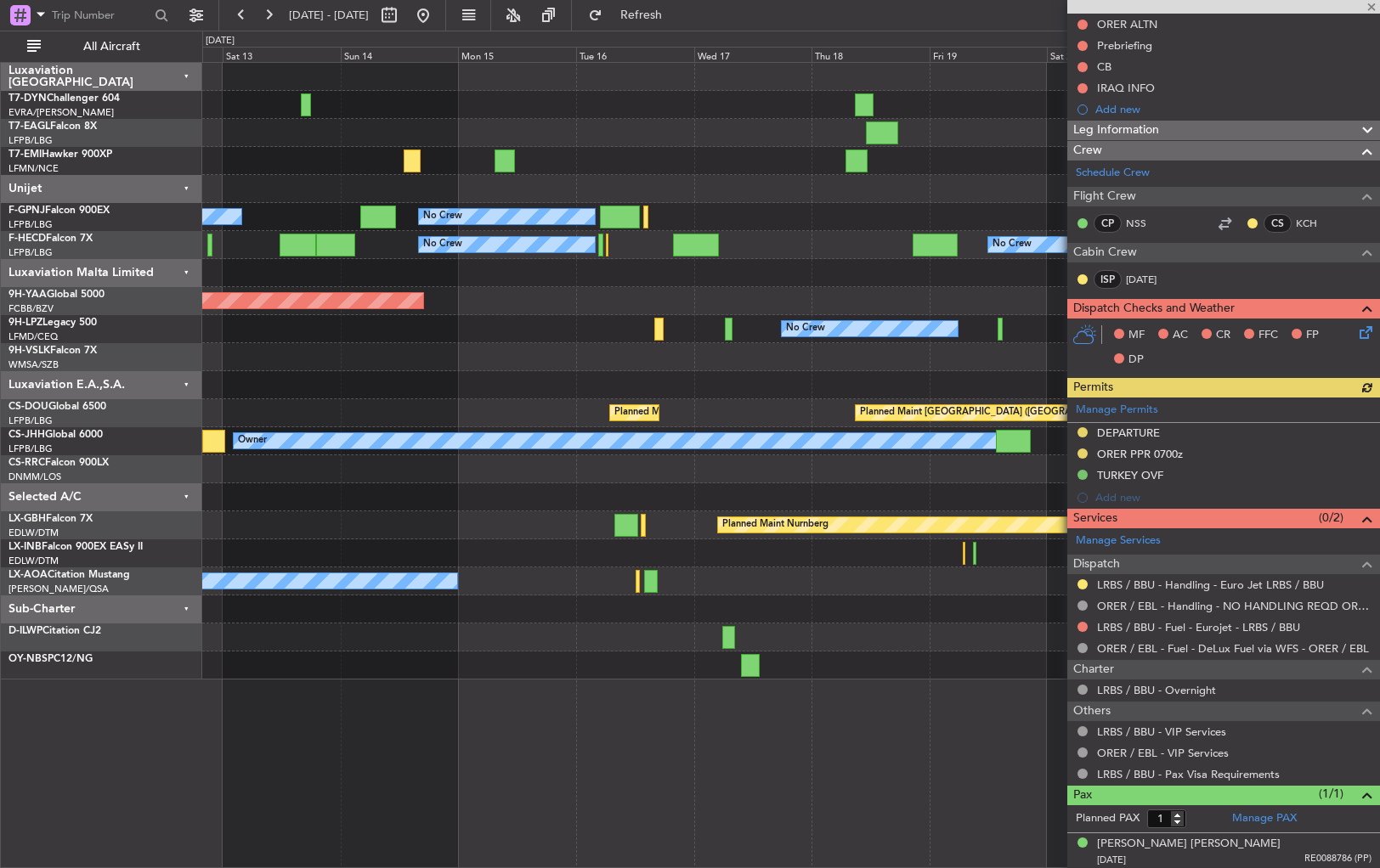
click at [594, 557] on div at bounding box center [791, 553] width 1177 height 28
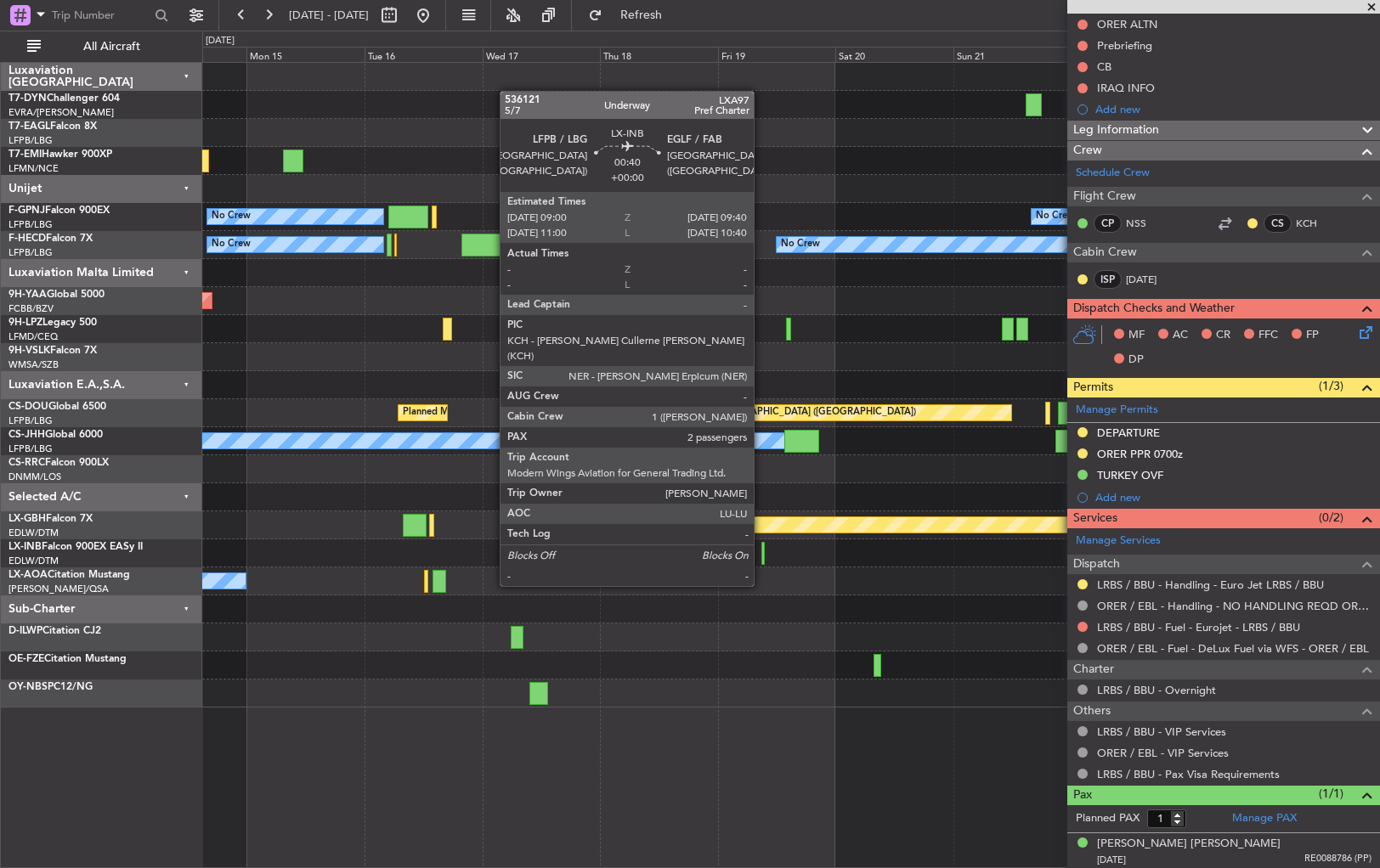
click at [762, 554] on div at bounding box center [763, 553] width 3 height 23
type input "2"
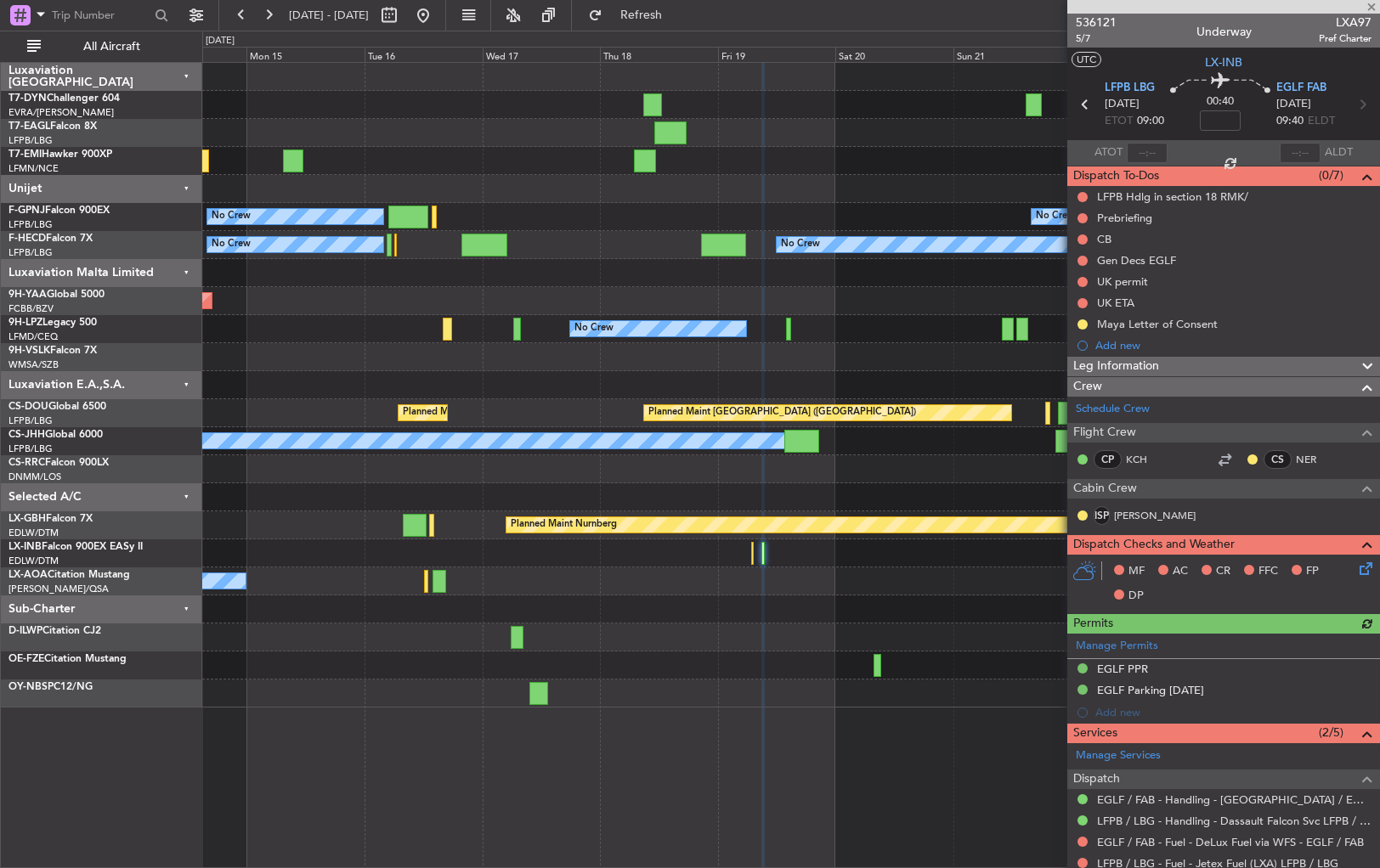
scroll to position [233, 0]
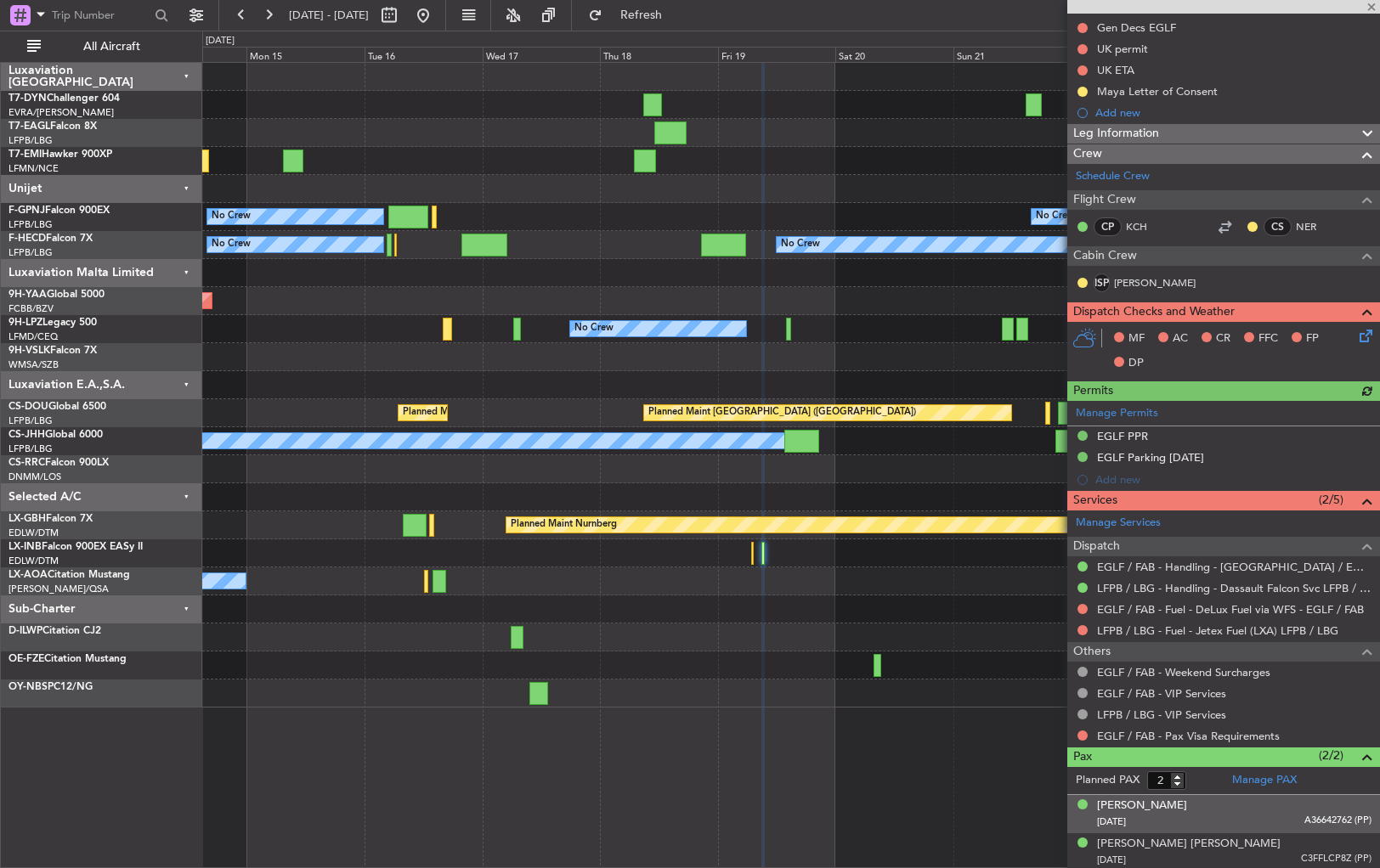
click at [1226, 802] on div "Maya Barzani 18/12/2008 A36642762 (PP)" at bounding box center [1235, 815] width 275 height 34
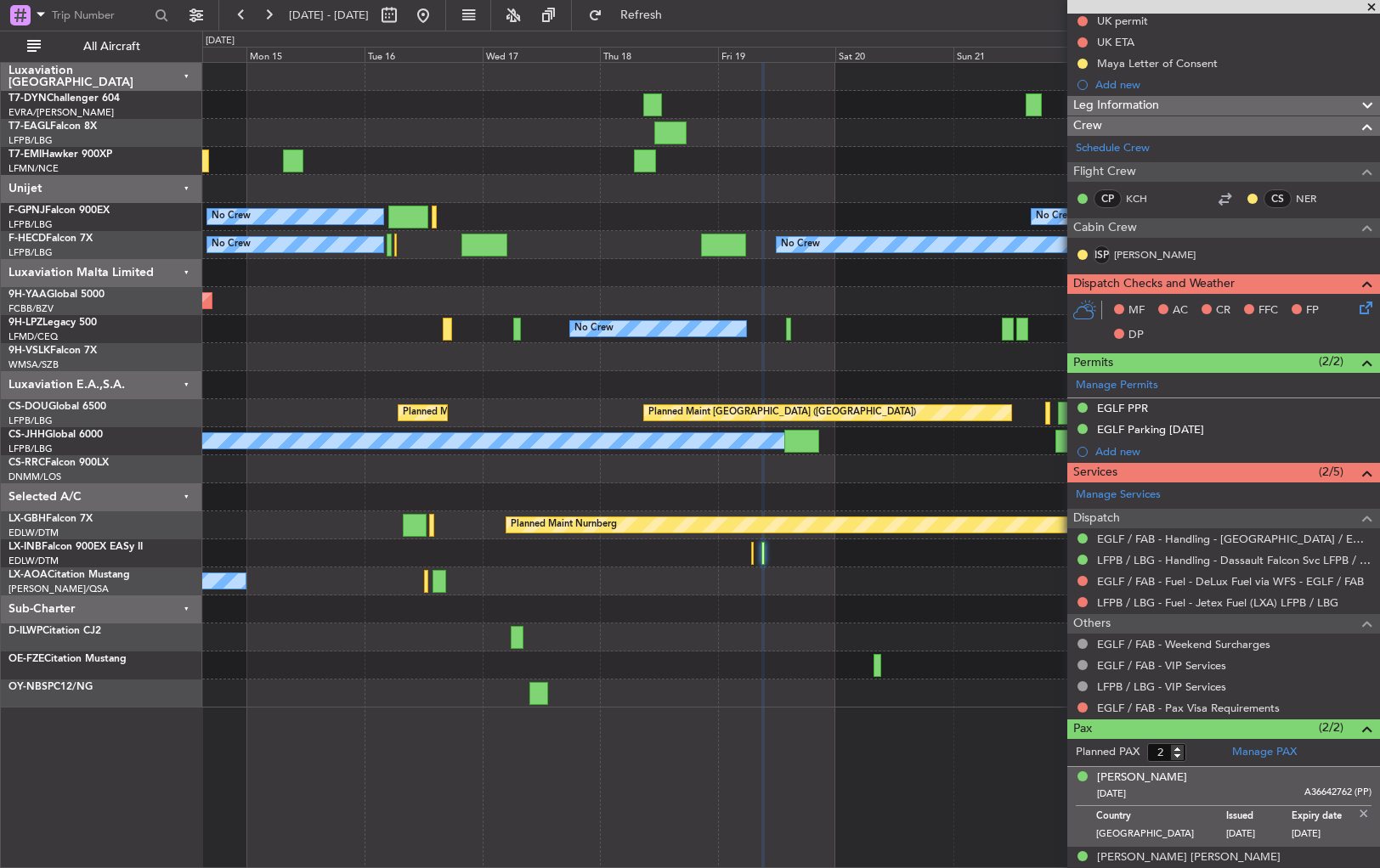
scroll to position [275, 0]
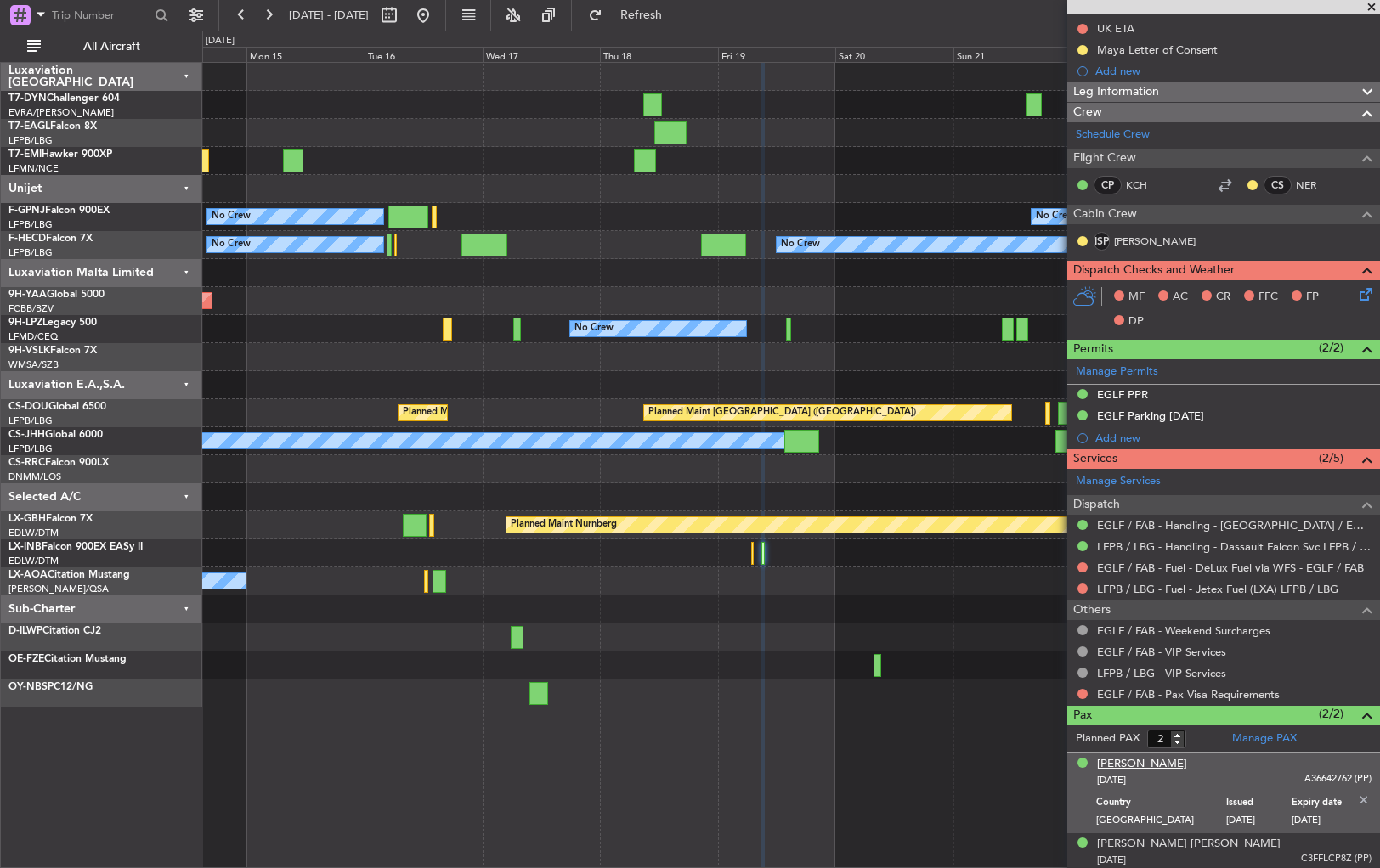
click at [1136, 760] on div "Maya Barzani" at bounding box center [1142, 764] width 90 height 17
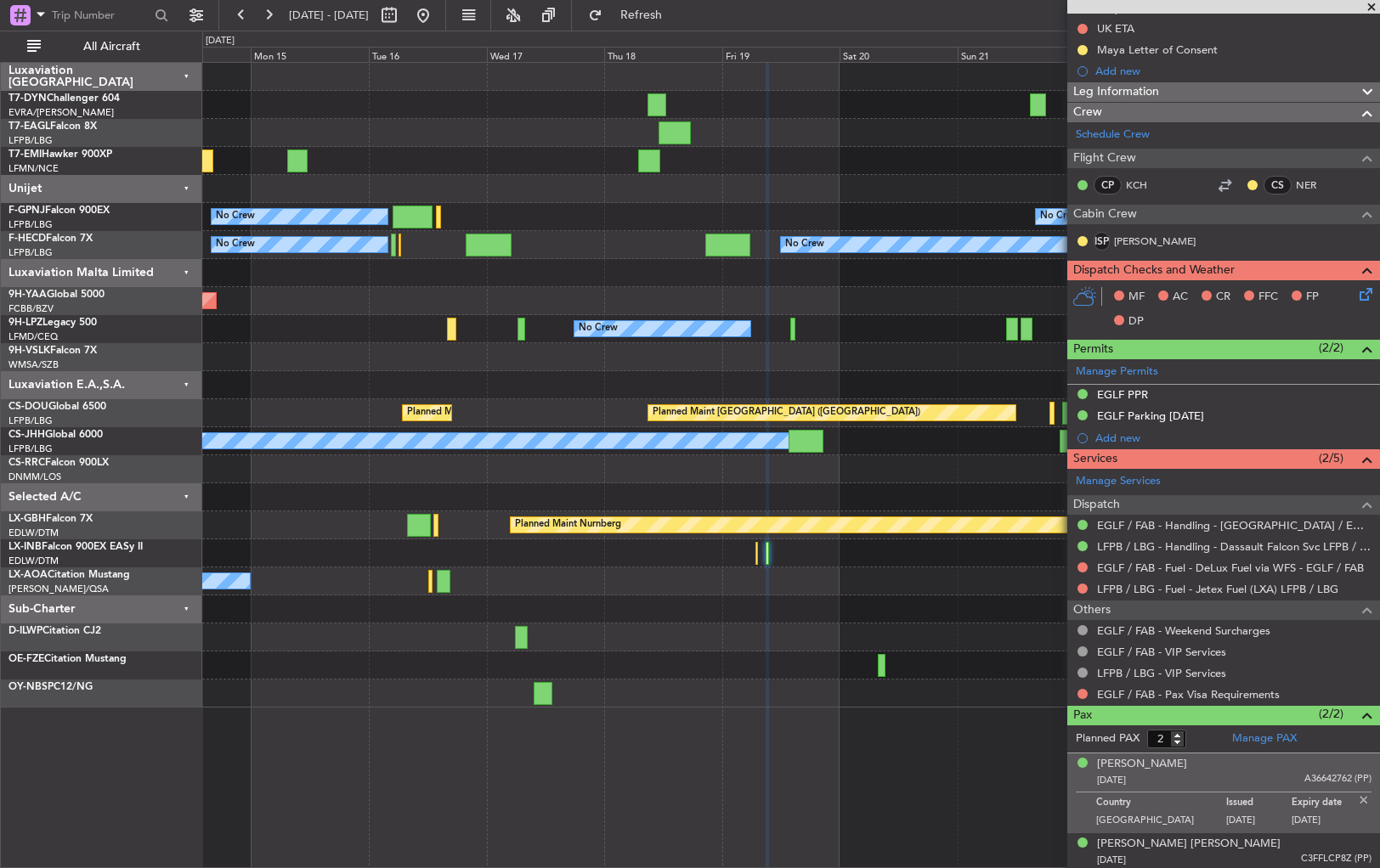
click at [297, 697] on div "No Crew No Crew No Crew No Crew No Crew No Crew AOG Maint Brazzaville (Maya-may…" at bounding box center [791, 385] width 1177 height 645
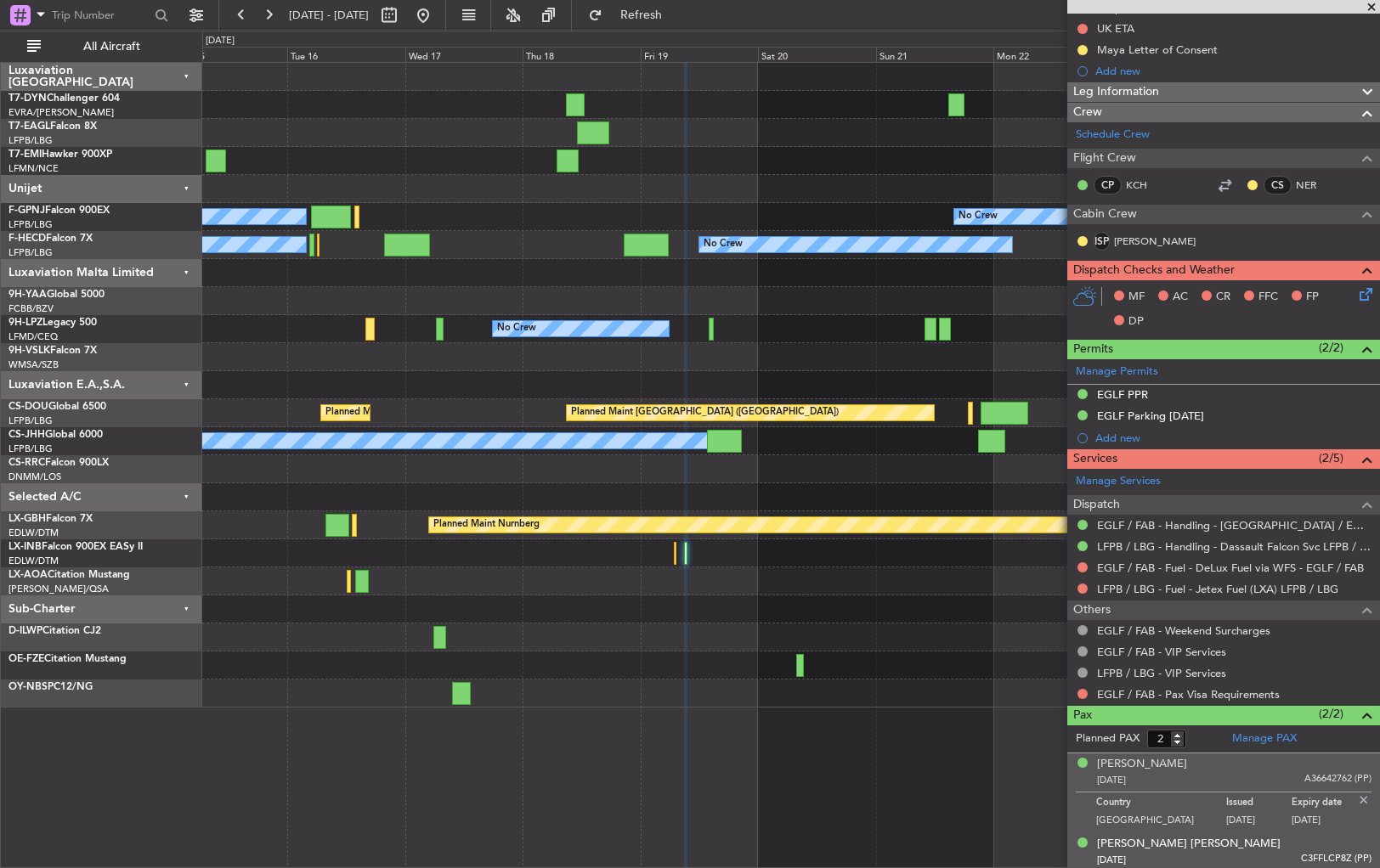
click at [1209, 853] on div "17/02/1971 C3FFLCP8Z (PP)" at bounding box center [1235, 860] width 275 height 17
click at [1242, 762] on div "Maya Barzani 18/12/2008 A36642762 (PP)" at bounding box center [1235, 773] width 275 height 34
click at [1131, 756] on div "Maya Barzani" at bounding box center [1142, 764] width 90 height 17
click at [1193, 841] on div "Nabila Masoud Mustafa BARZANI" at bounding box center [1189, 844] width 184 height 17
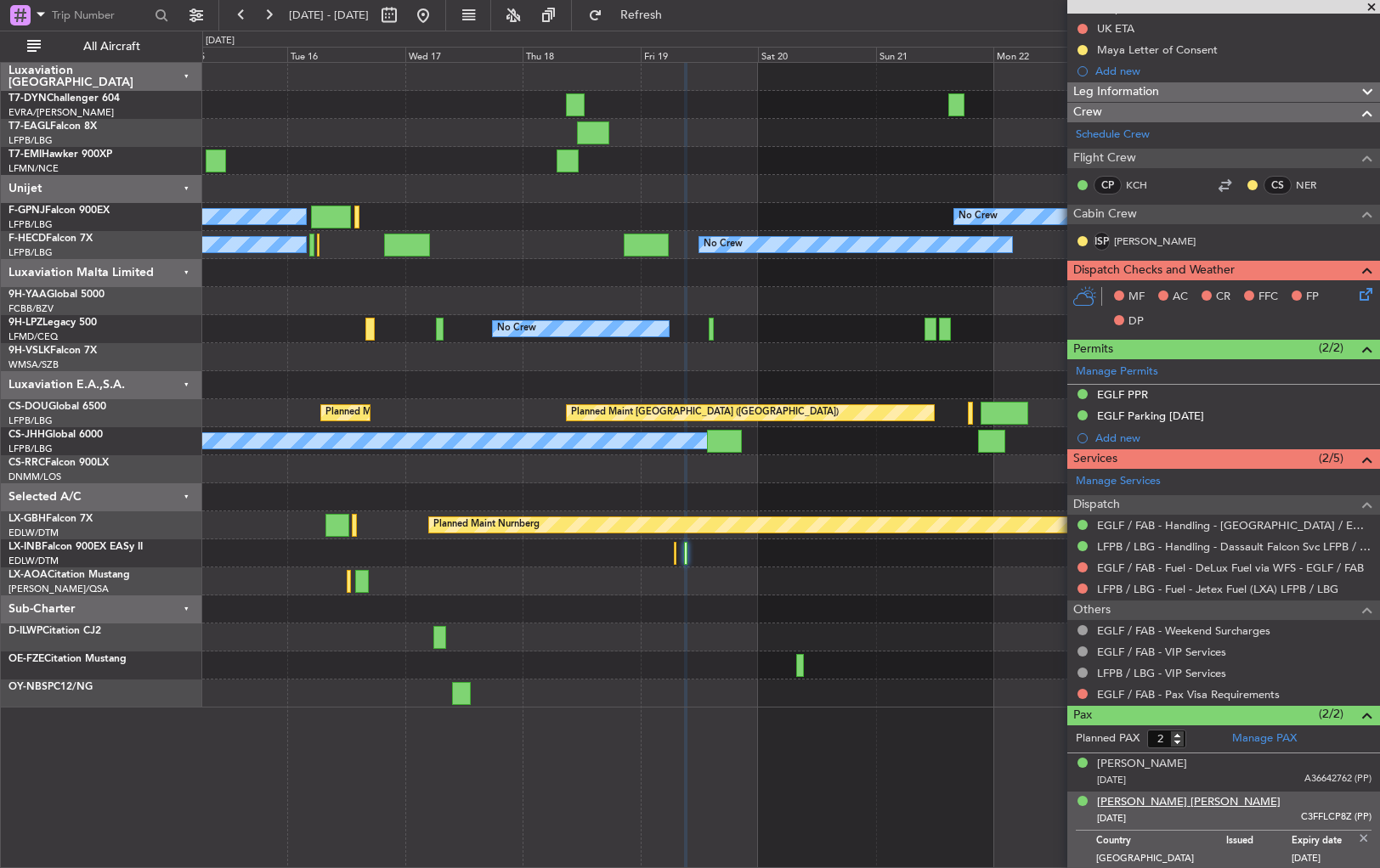
click at [1183, 795] on div "Nabila Masoud Mustafa BARZANI" at bounding box center [1189, 803] width 184 height 17
click at [1196, 772] on div "18/12/2008 A36642762 (PP)" at bounding box center [1235, 780] width 275 height 17
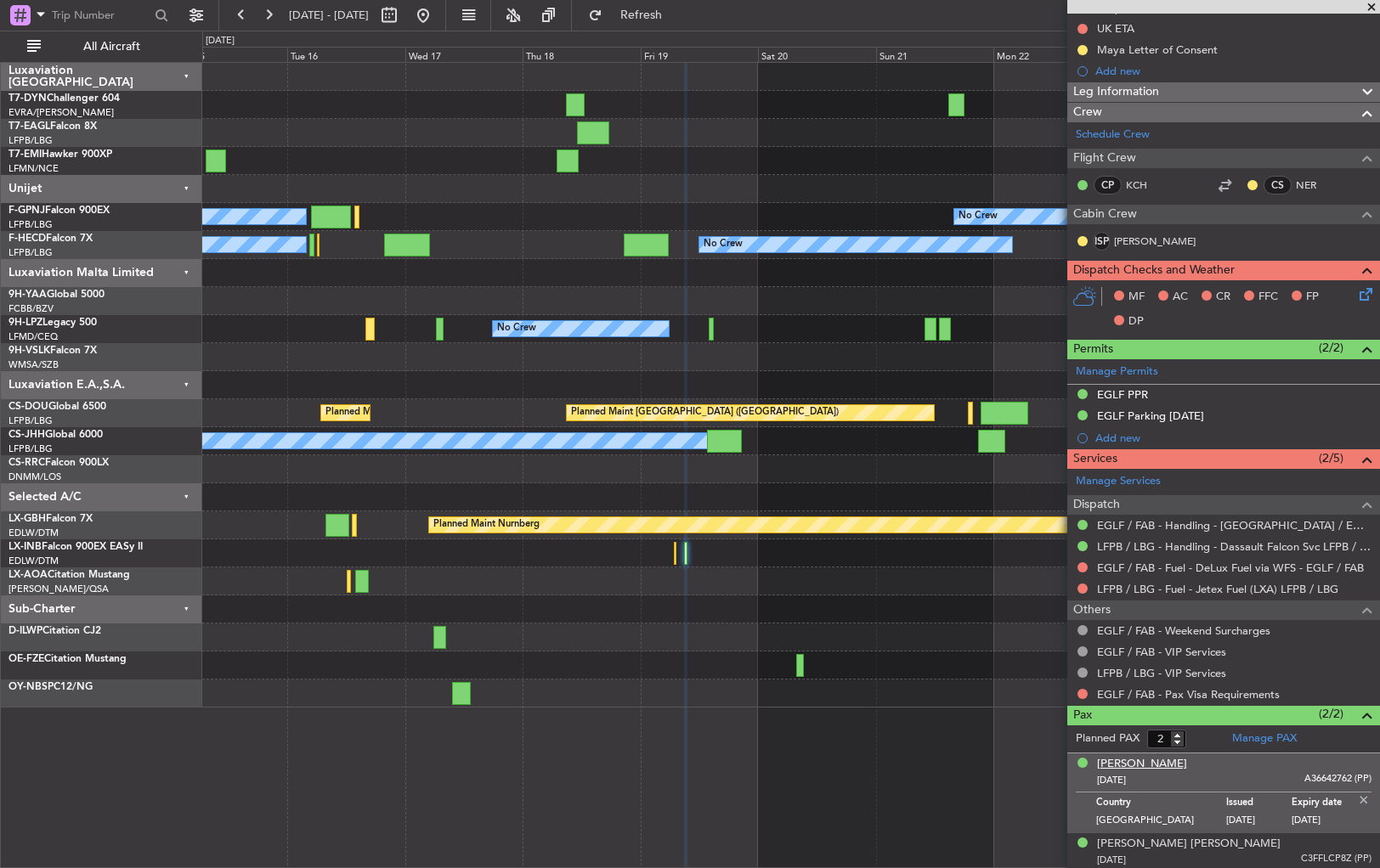
click at [1142, 759] on div "Maya Barzani" at bounding box center [1142, 764] width 90 height 17
click at [1209, 852] on div "17/02/1971 C3FFLCP8Z (PP)" at bounding box center [1235, 860] width 275 height 17
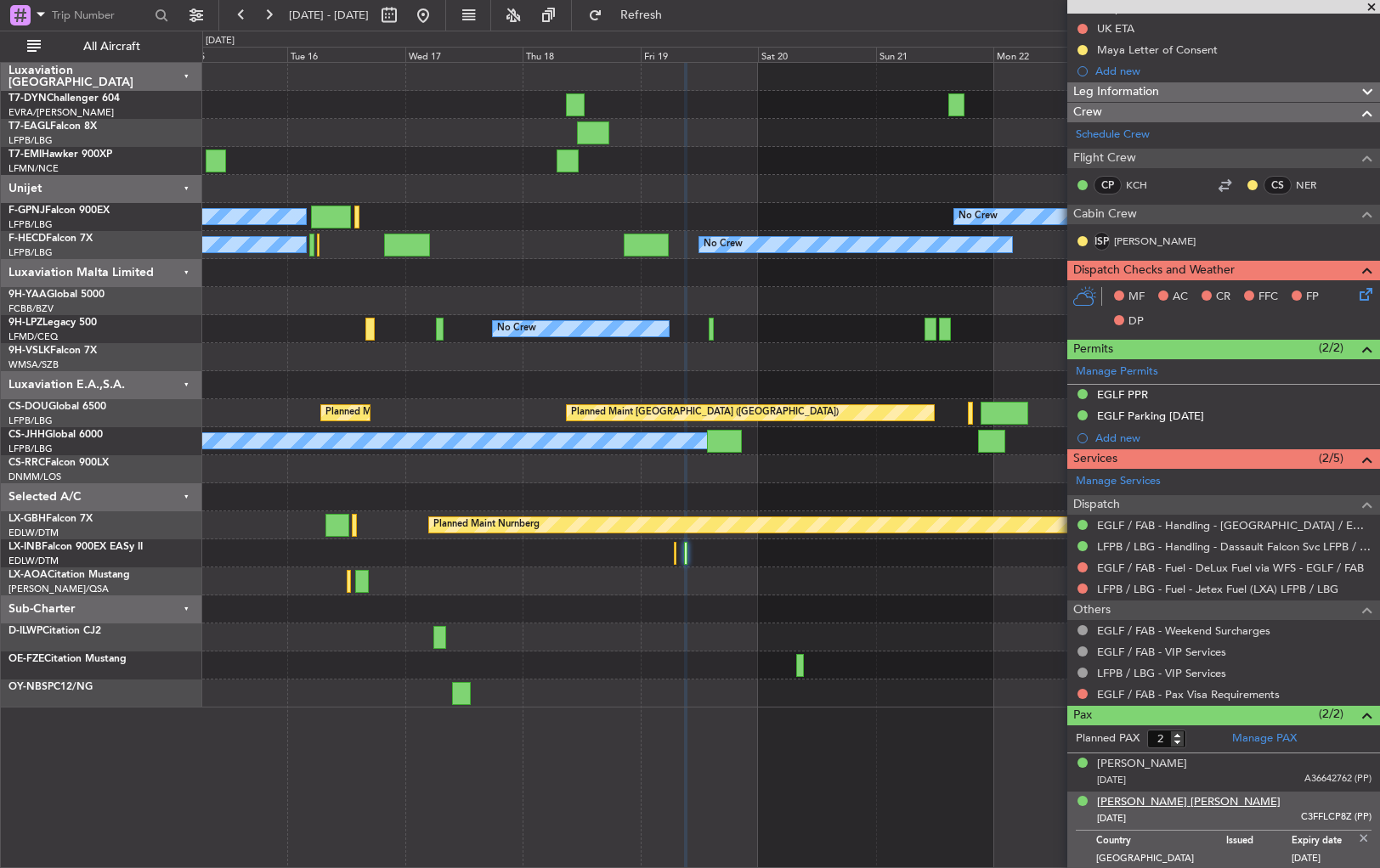
click at [1198, 802] on div "Nabila Masoud Mustafa BARZANI" at bounding box center [1189, 803] width 184 height 17
click at [1233, 774] on div "18/12/2008 A36642762 (PP)" at bounding box center [1235, 780] width 275 height 17
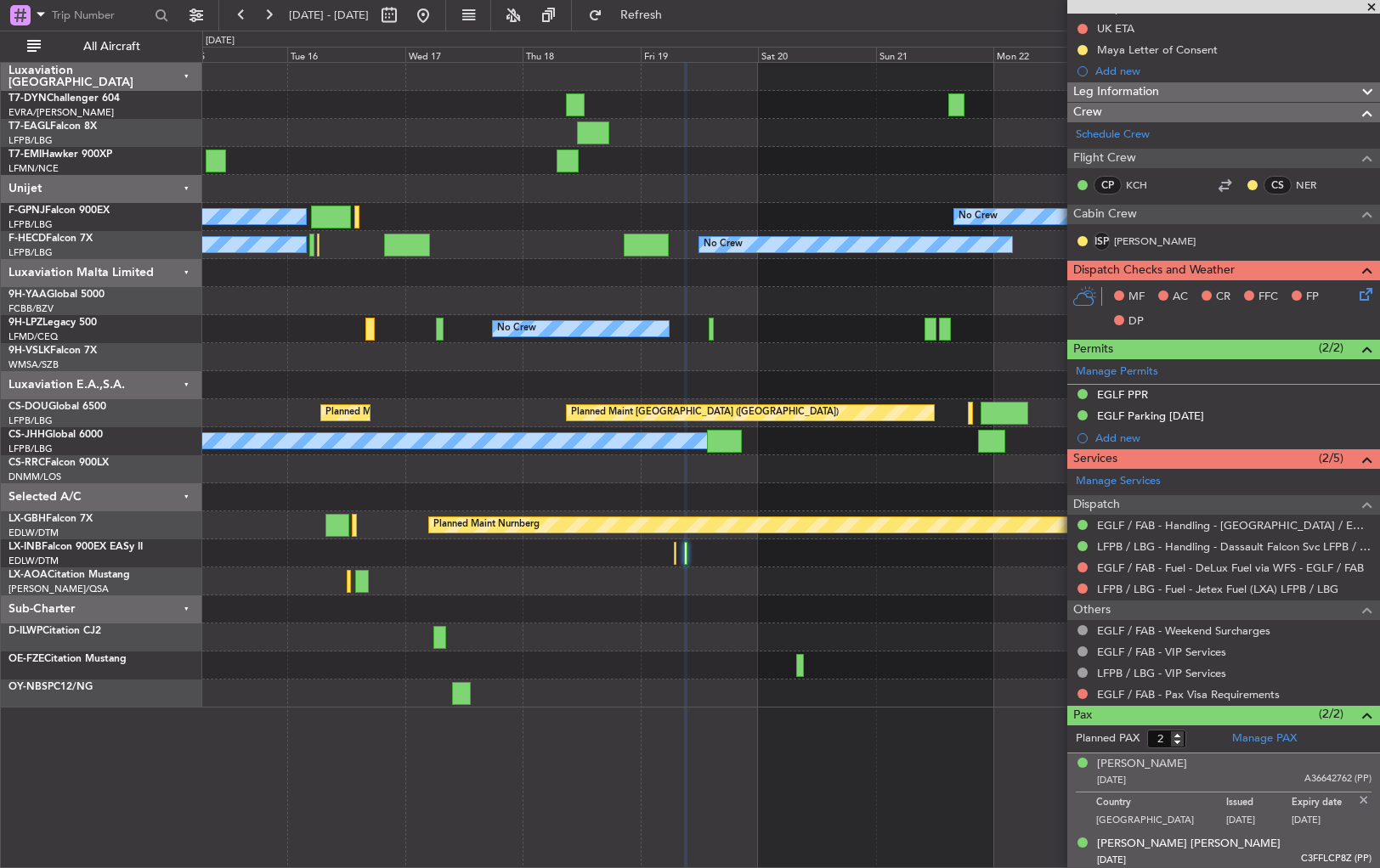
click at [1182, 858] on div "17/02/1971 C3FFLCP8Z (PP)" at bounding box center [1235, 860] width 275 height 17
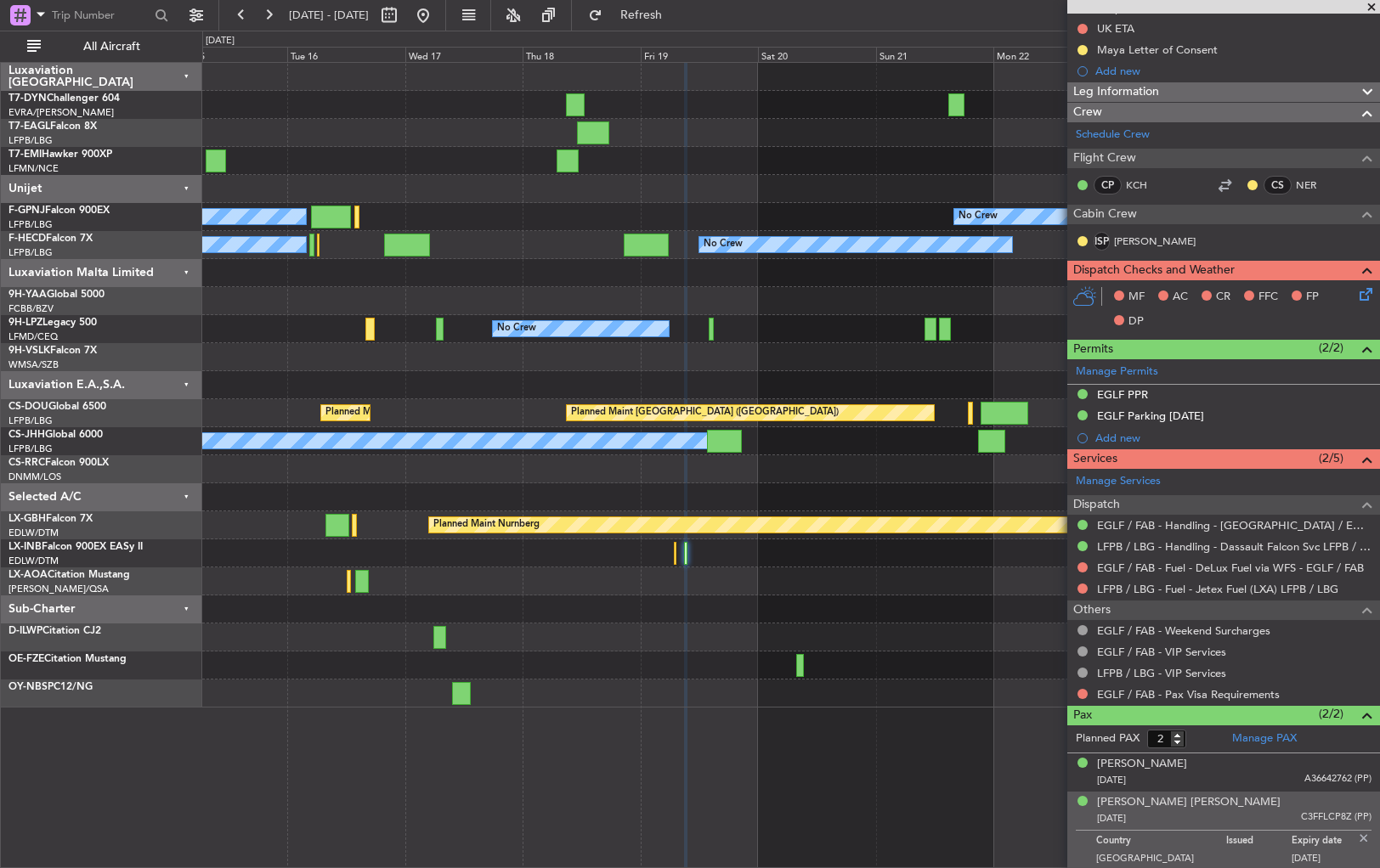
click at [884, 588] on div "No Crew No Crew No Crew No Crew No Crew No Crew AOG Maint Brazzaville (Maya-may…" at bounding box center [791, 385] width 1177 height 645
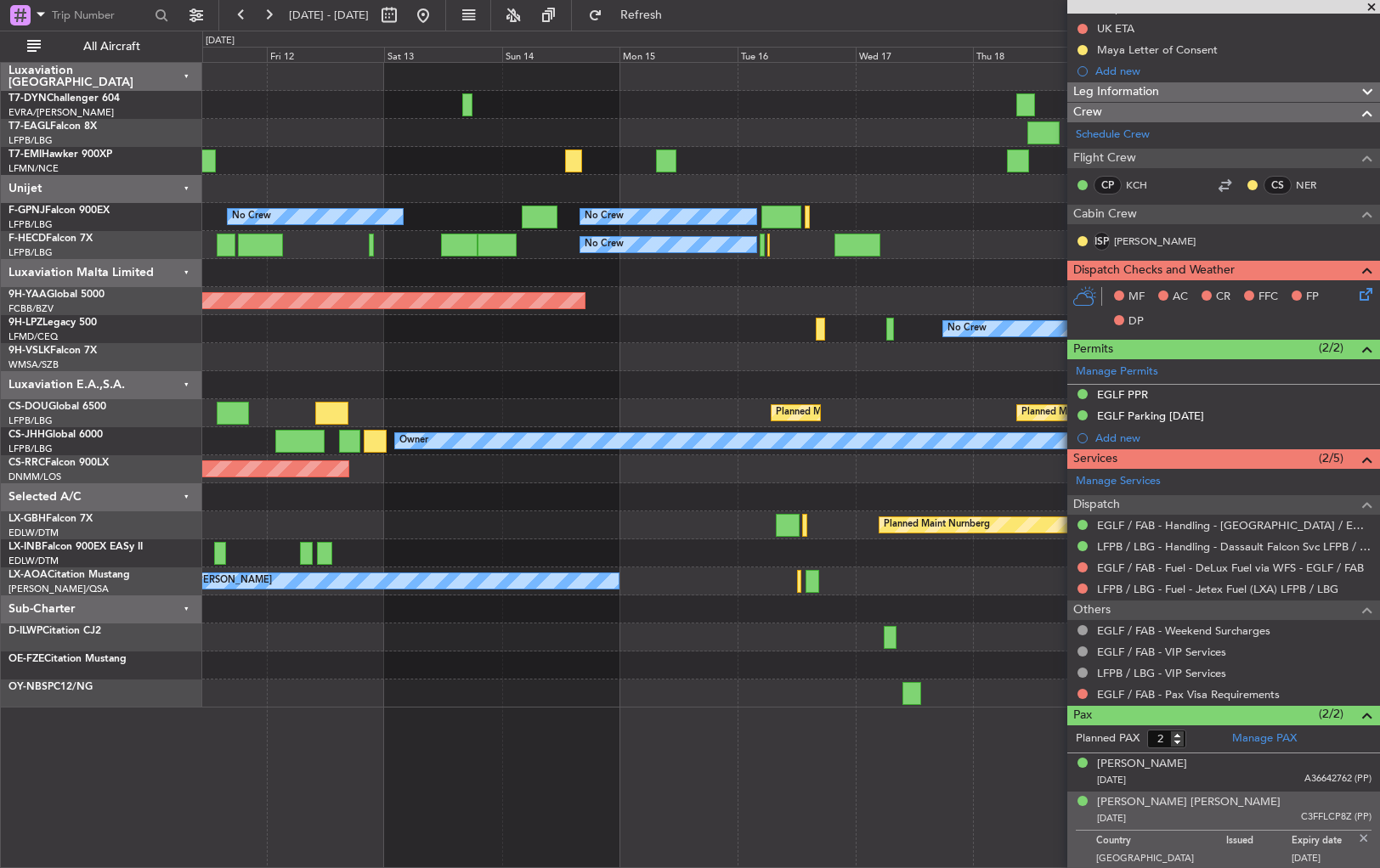
click at [836, 667] on div at bounding box center [791, 666] width 1177 height 28
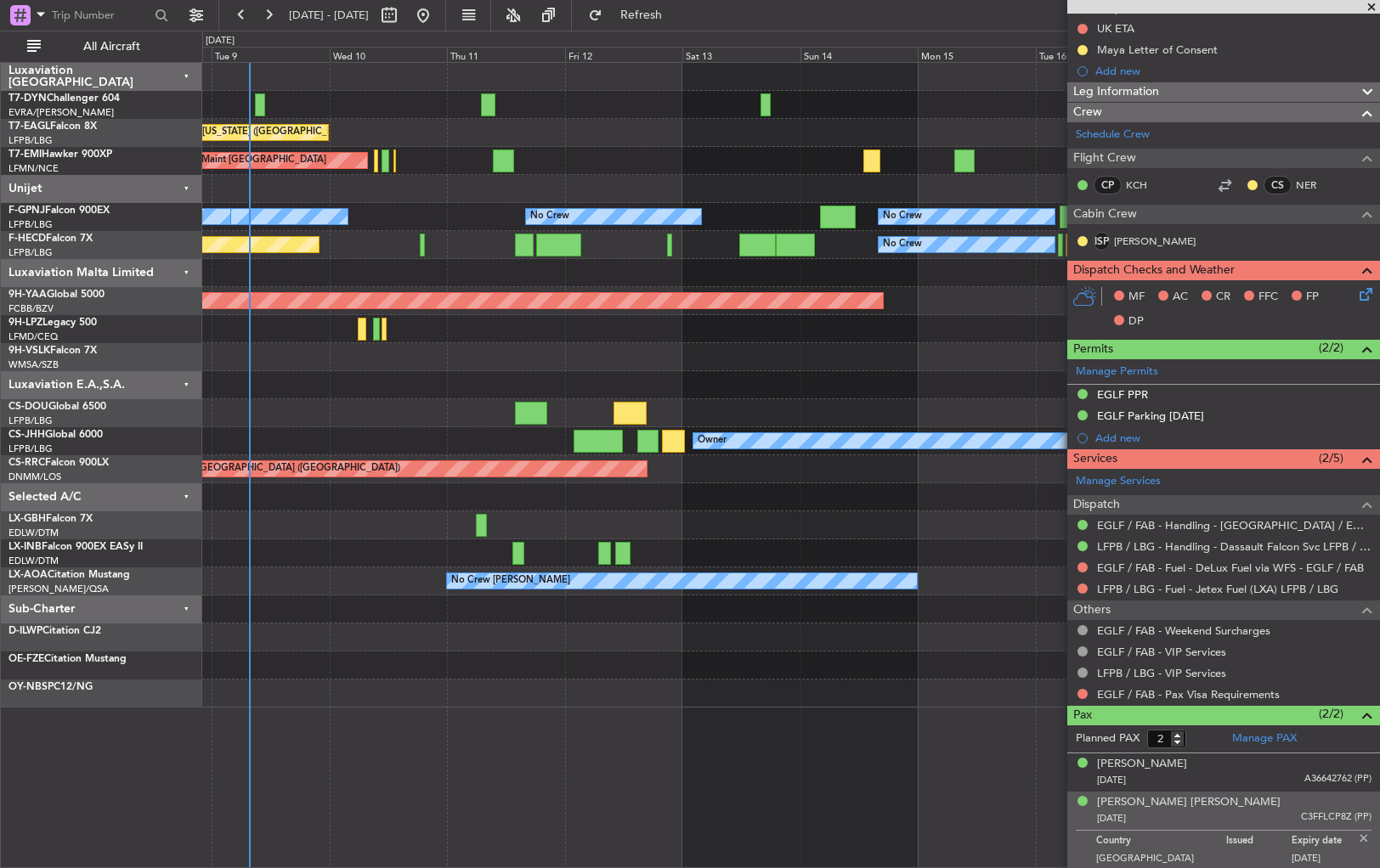
click at [771, 670] on div at bounding box center [791, 666] width 1177 height 28
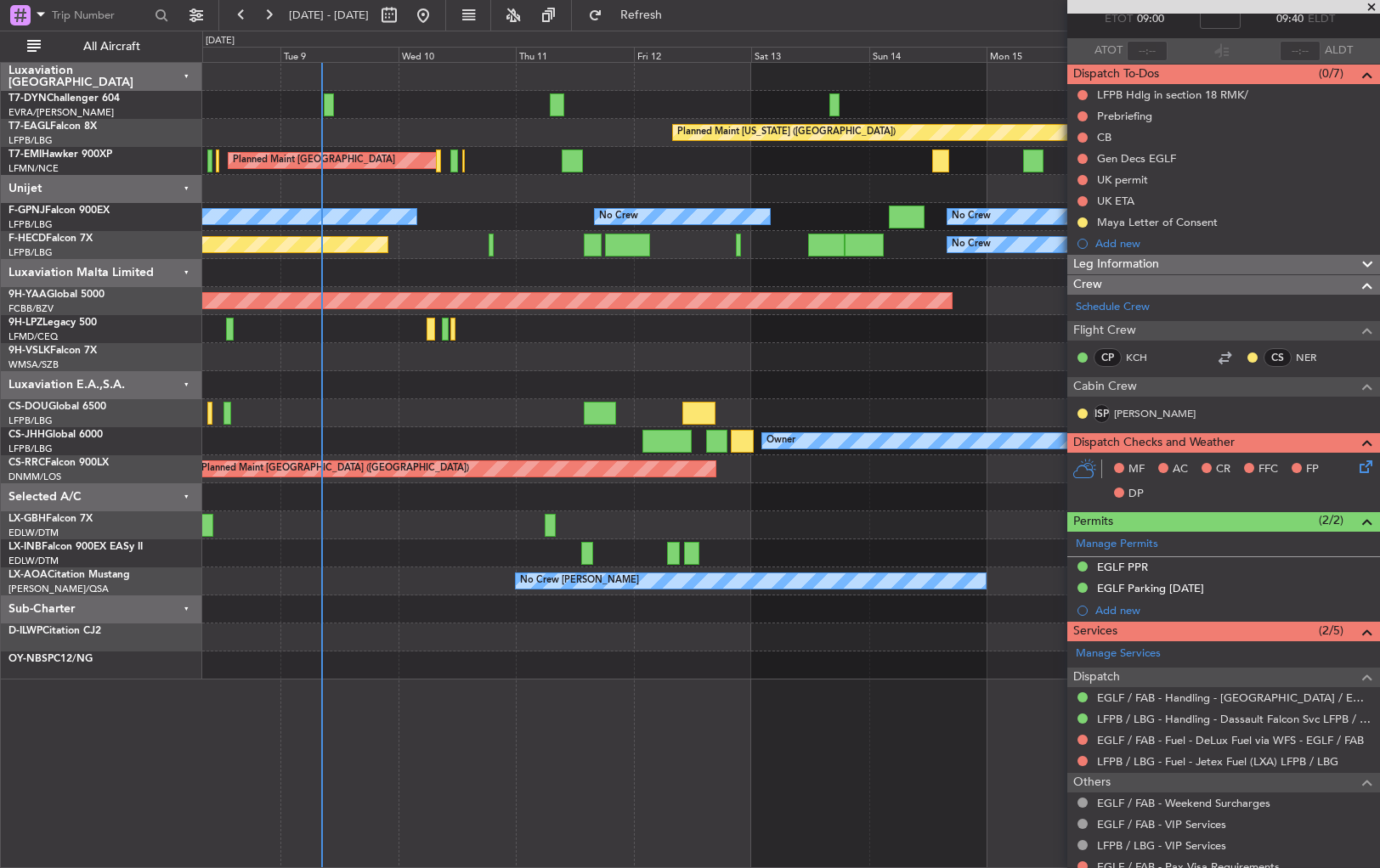
scroll to position [0, 0]
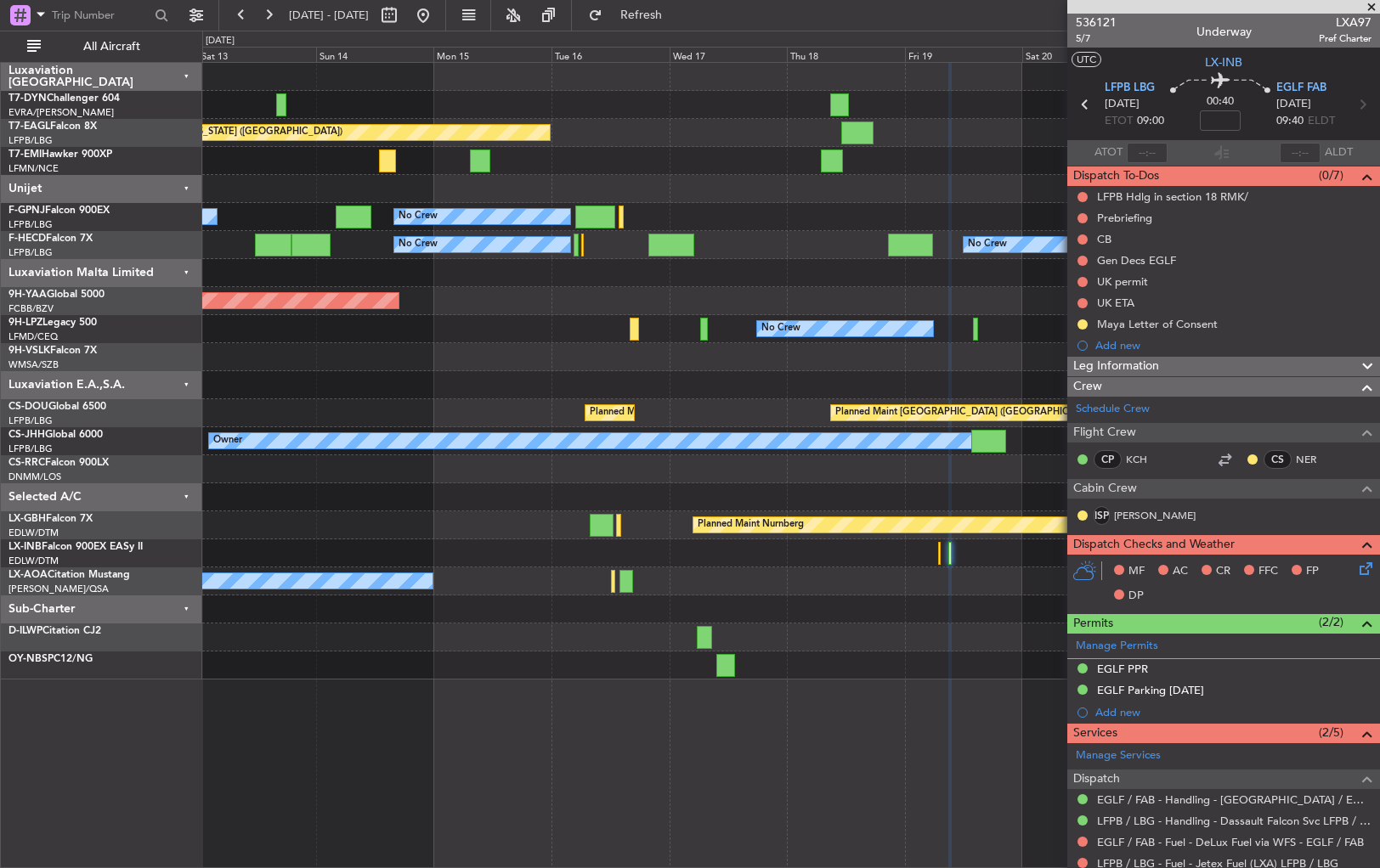
click at [364, 557] on div at bounding box center [791, 553] width 1177 height 28
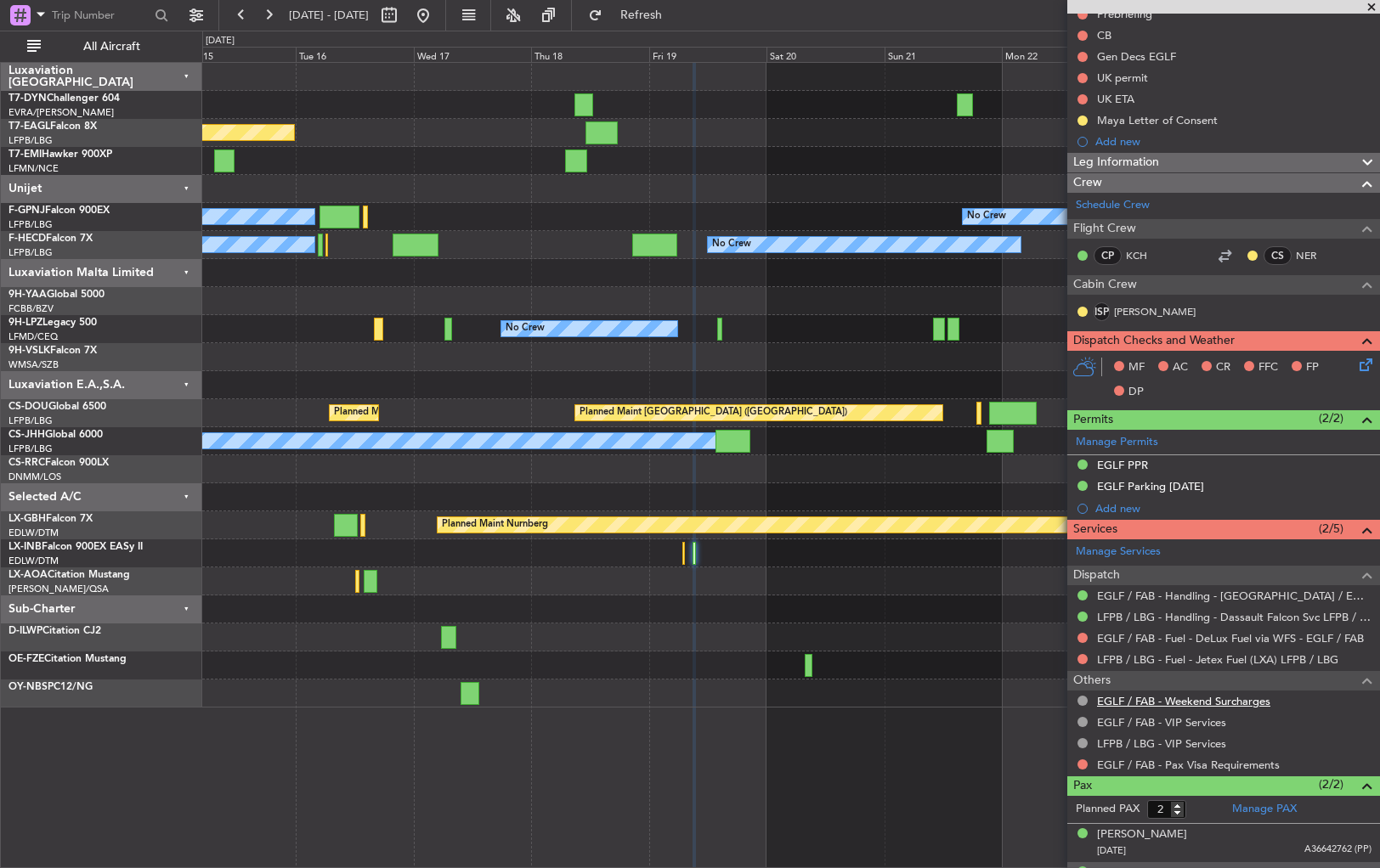
scroll to position [275, 0]
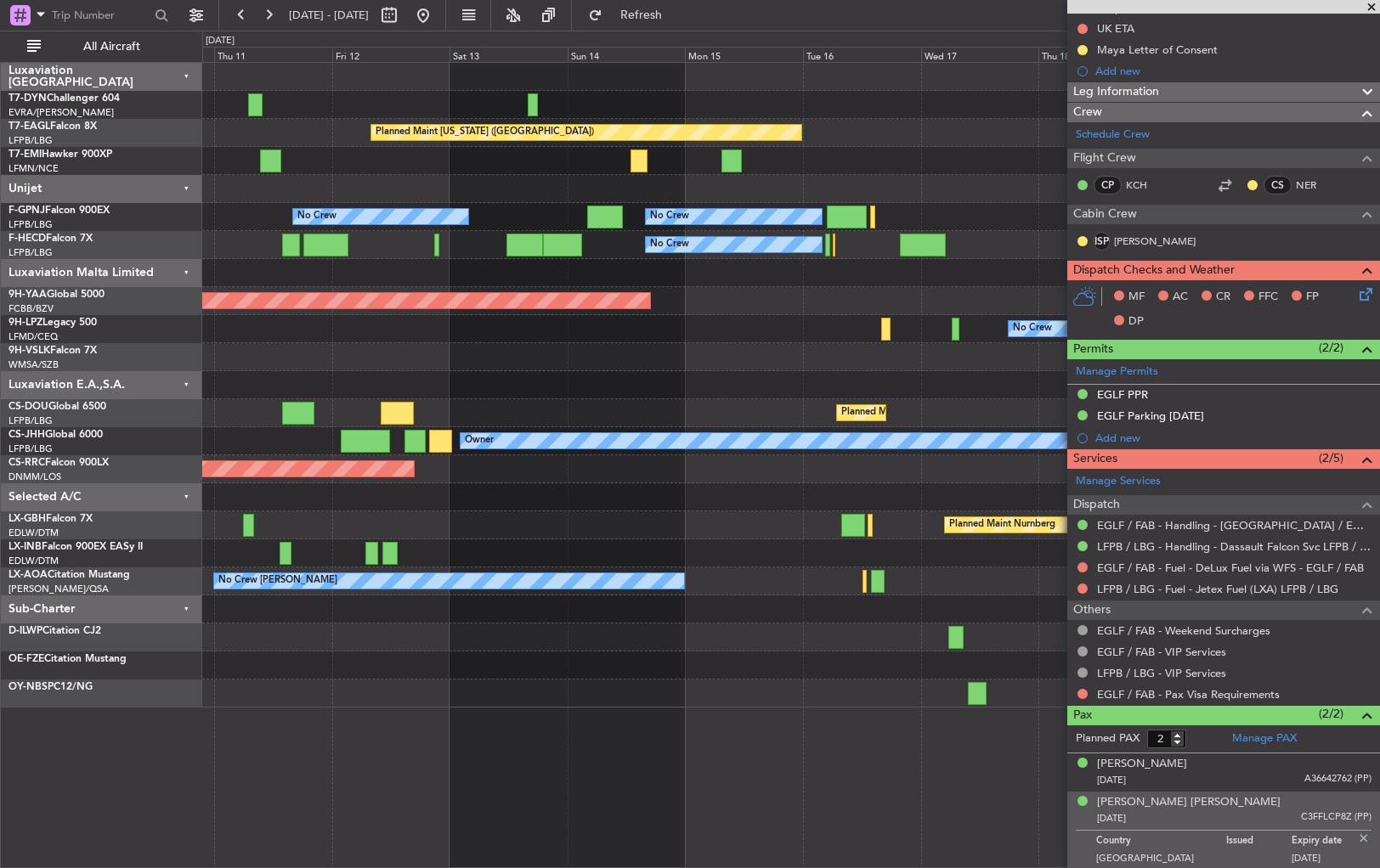
click at [874, 631] on div "Planned Maint New York (Teterboro) Planned Maint Zurich No Crew No Crew No Crew…" at bounding box center [791, 385] width 1177 height 645
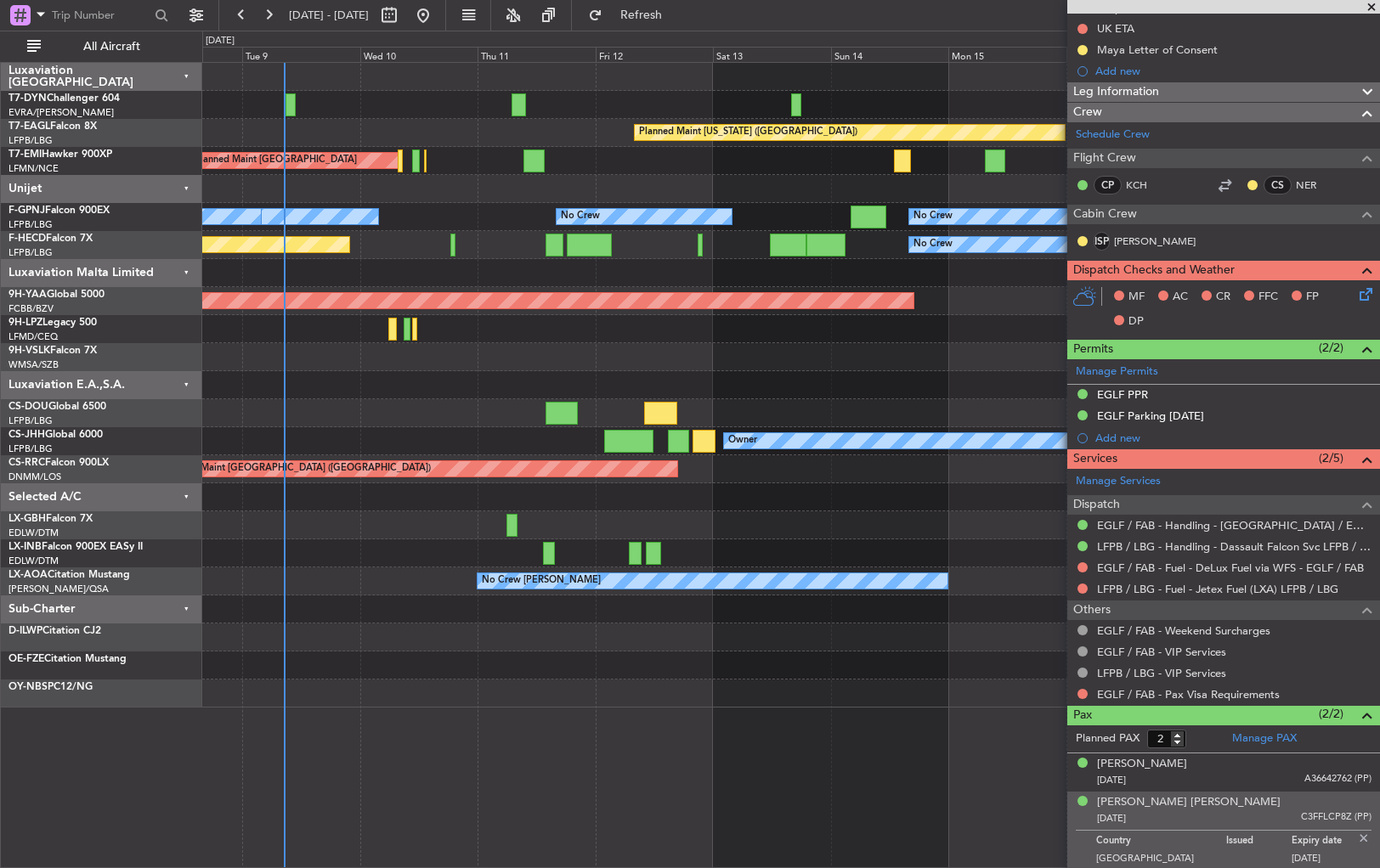
click at [722, 667] on div at bounding box center [791, 666] width 1177 height 28
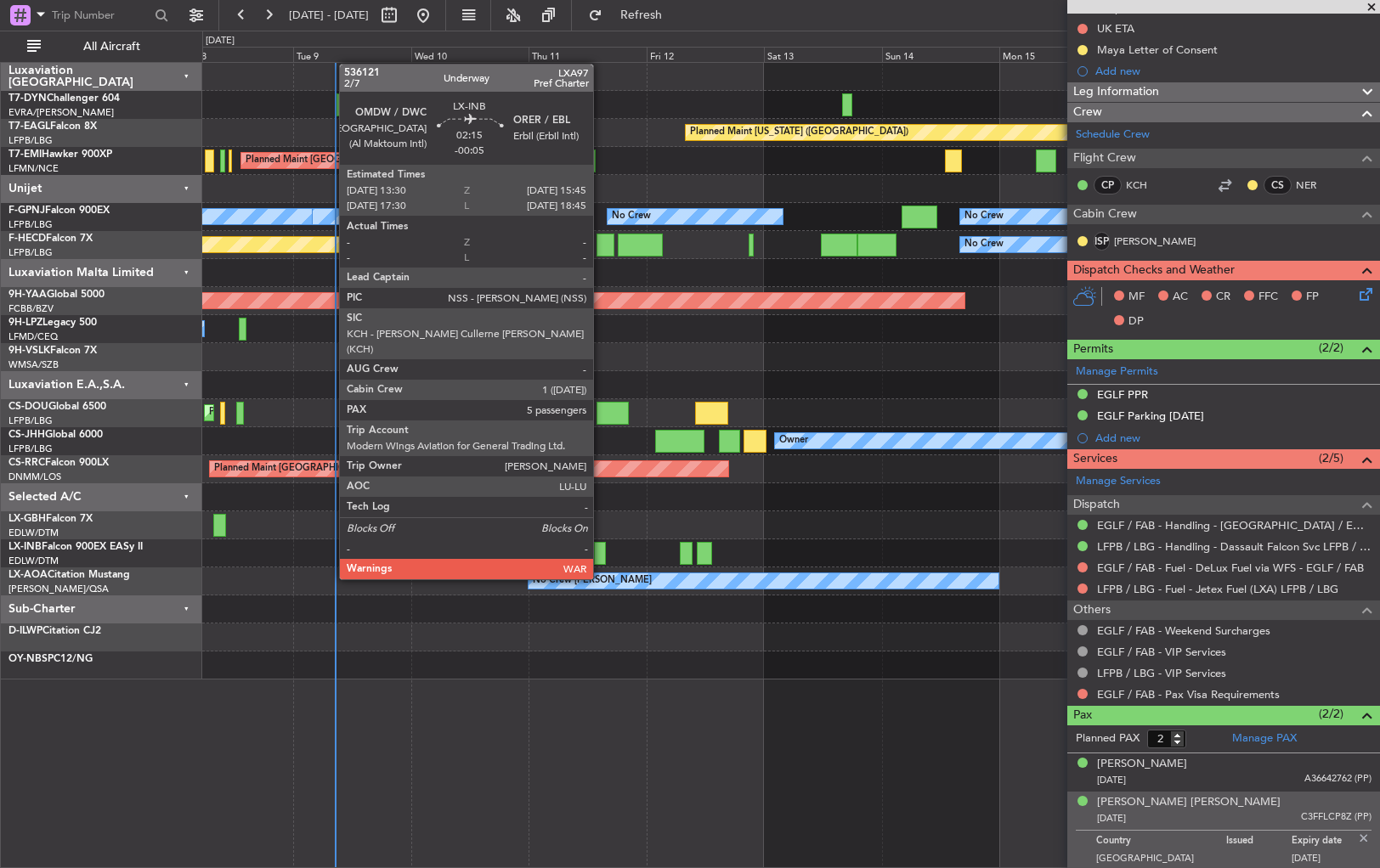
click at [601, 547] on div at bounding box center [599, 553] width 11 height 23
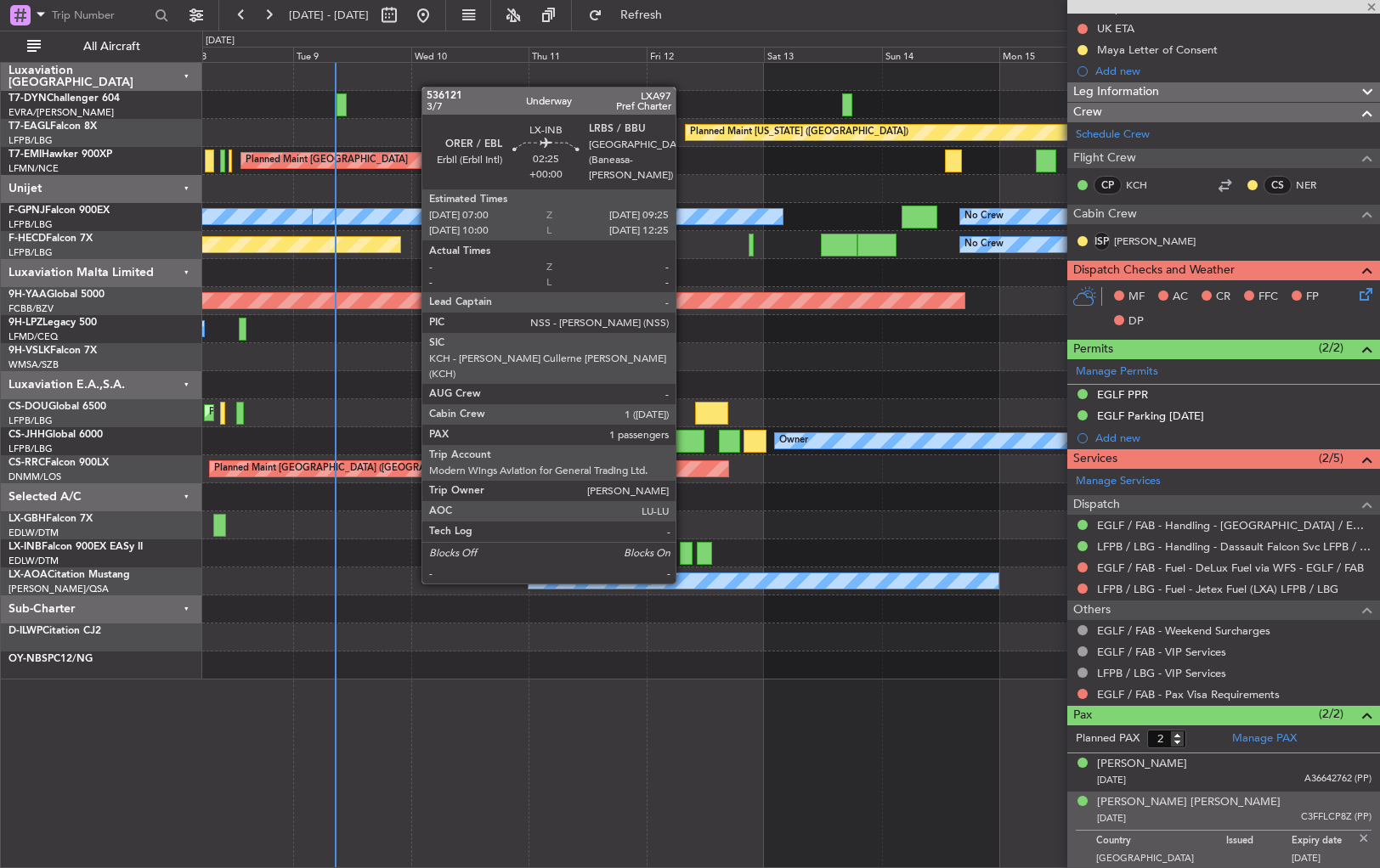
click at [684, 551] on div at bounding box center [686, 553] width 12 height 23
type input "-00:05"
type input "5"
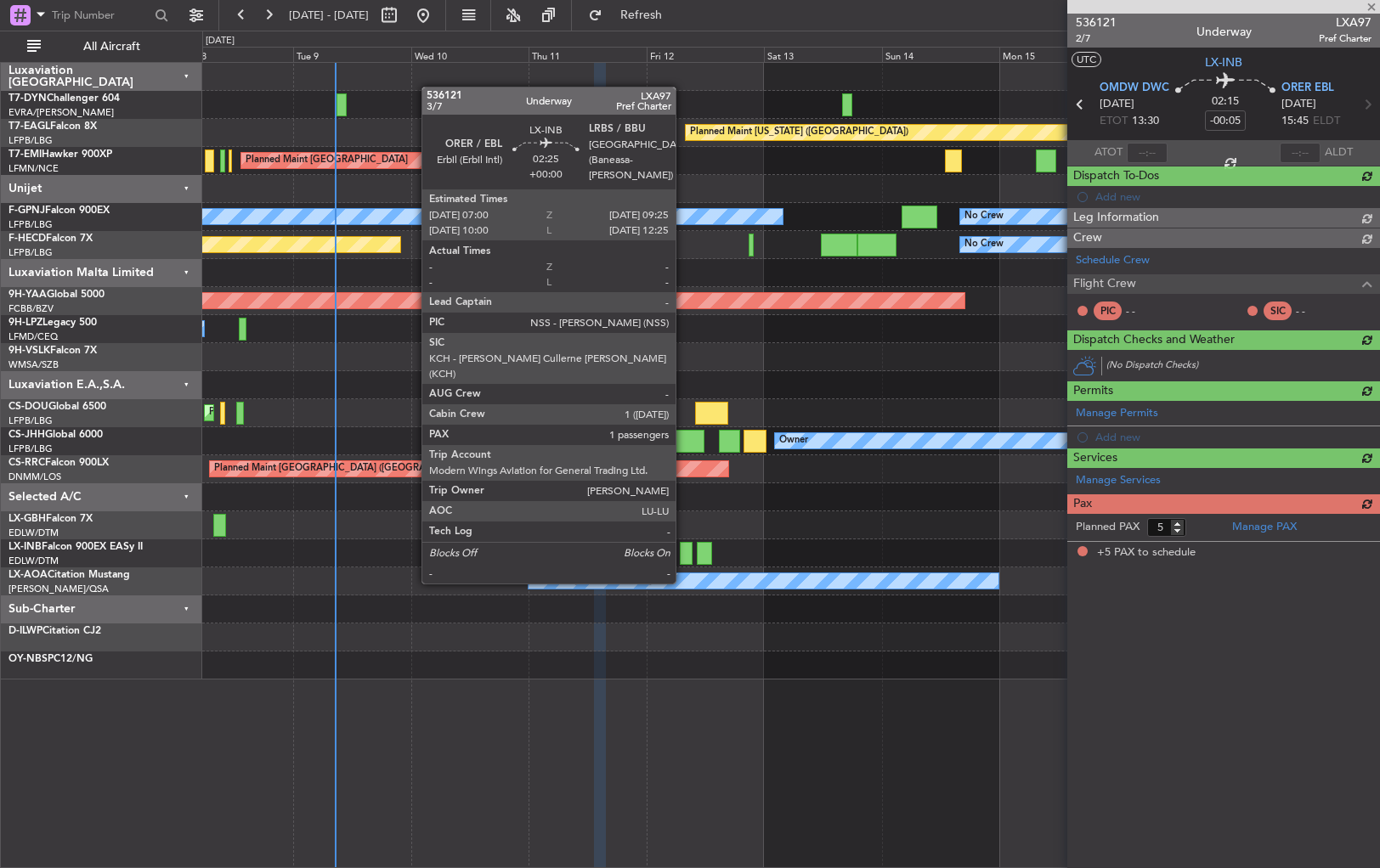
scroll to position [0, 0]
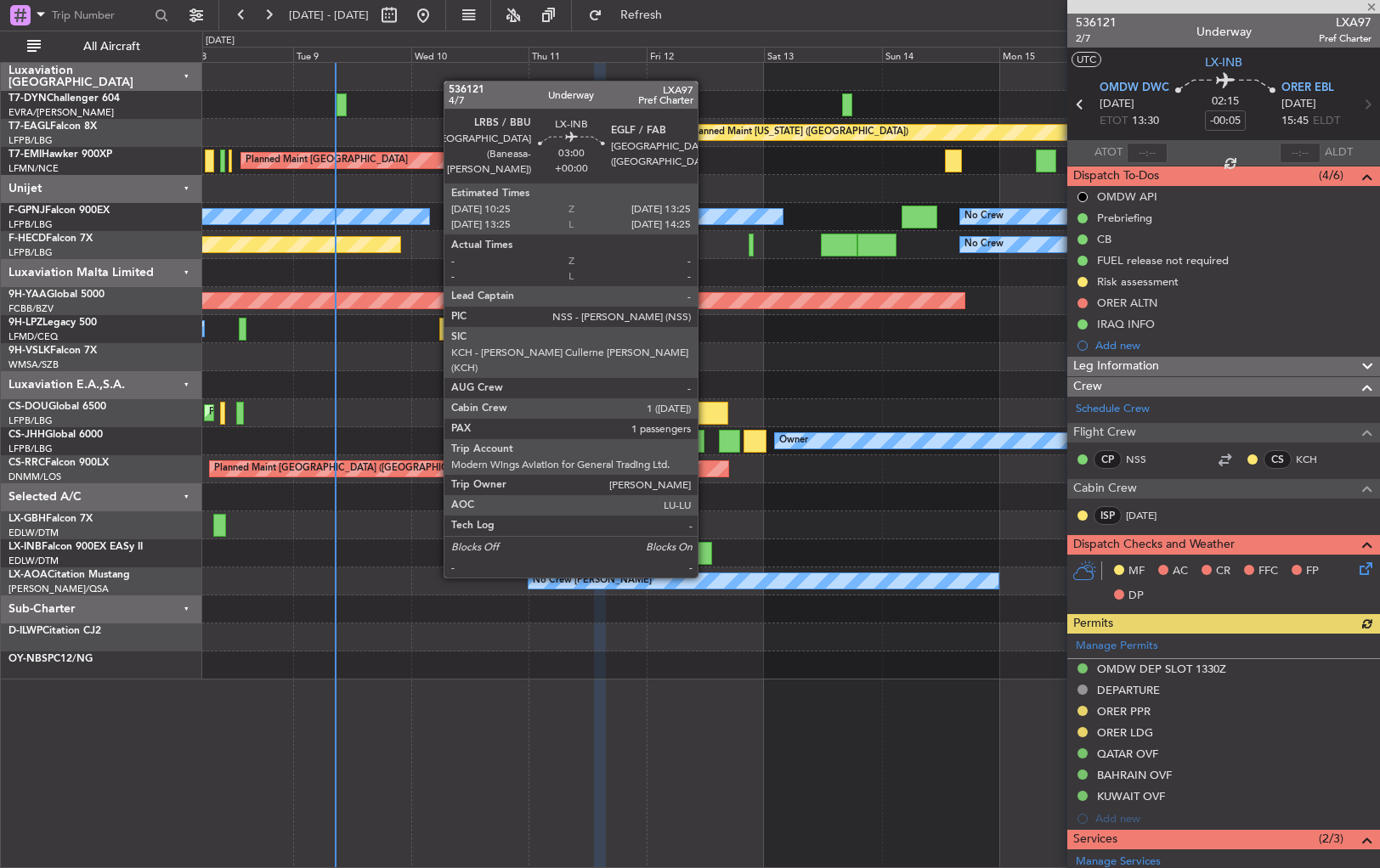
click at [705, 545] on div at bounding box center [704, 553] width 15 height 23
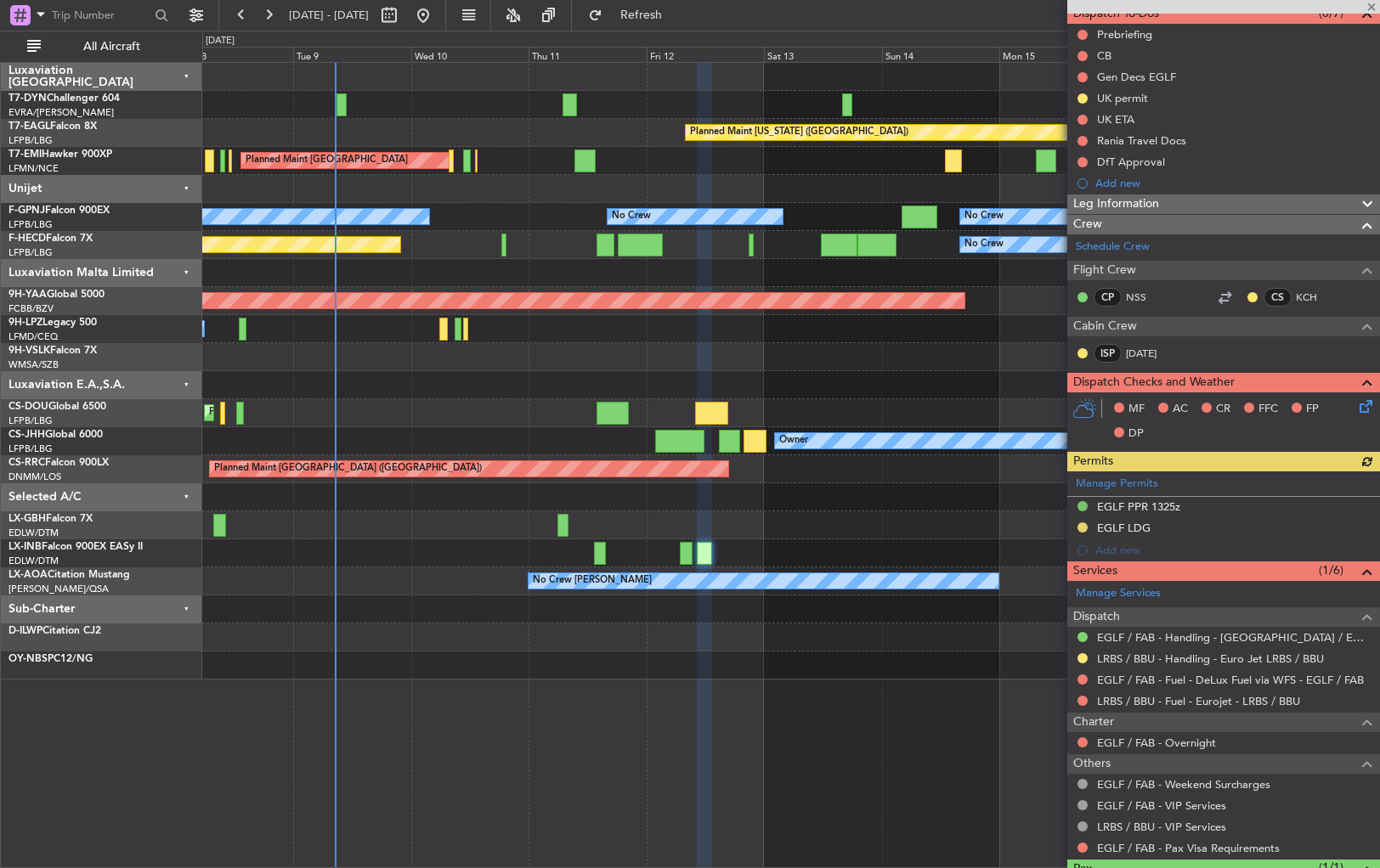
scroll to position [236, 0]
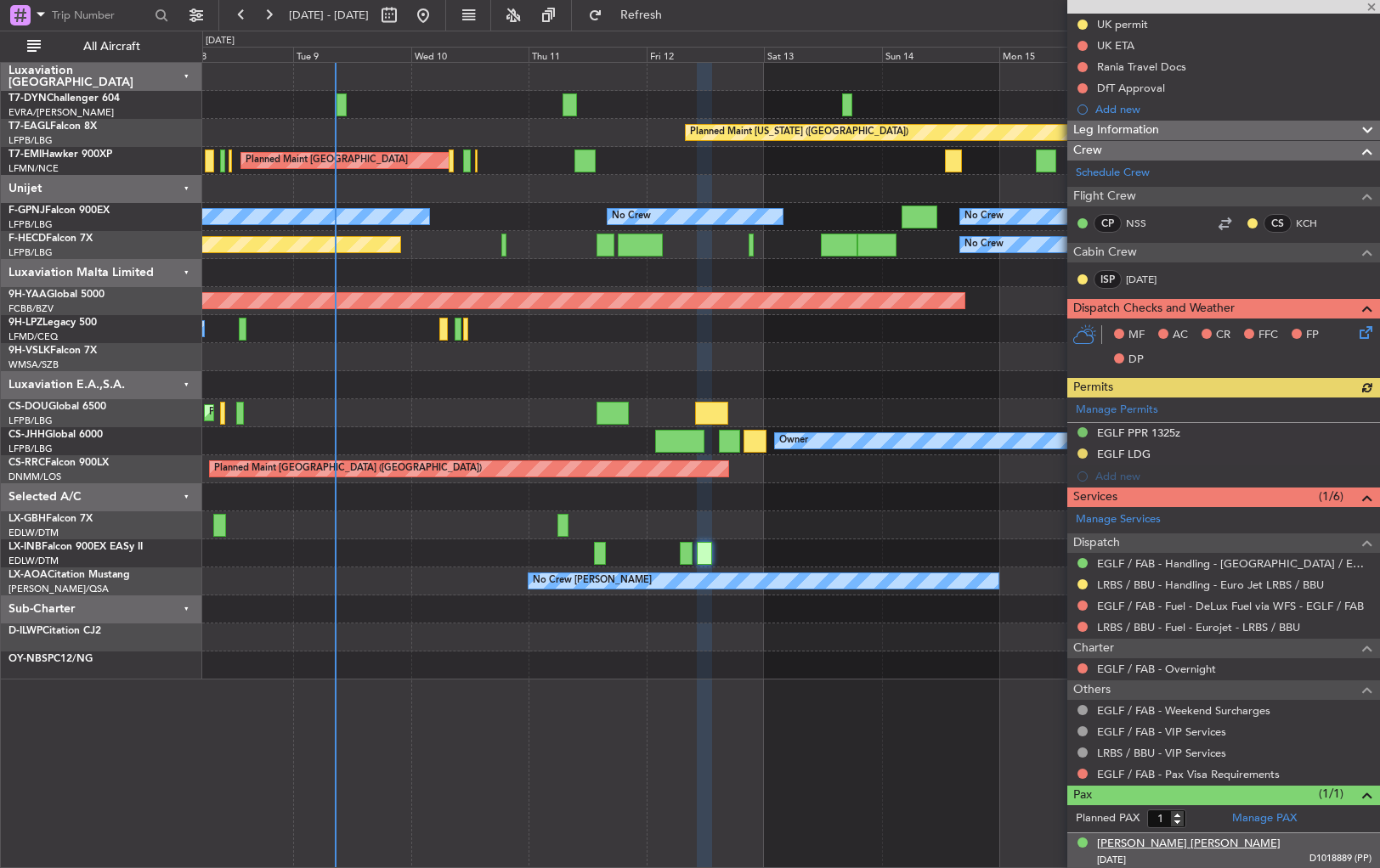
click at [1171, 837] on div "Rania Nechervan Idris BARZANI" at bounding box center [1189, 844] width 184 height 17
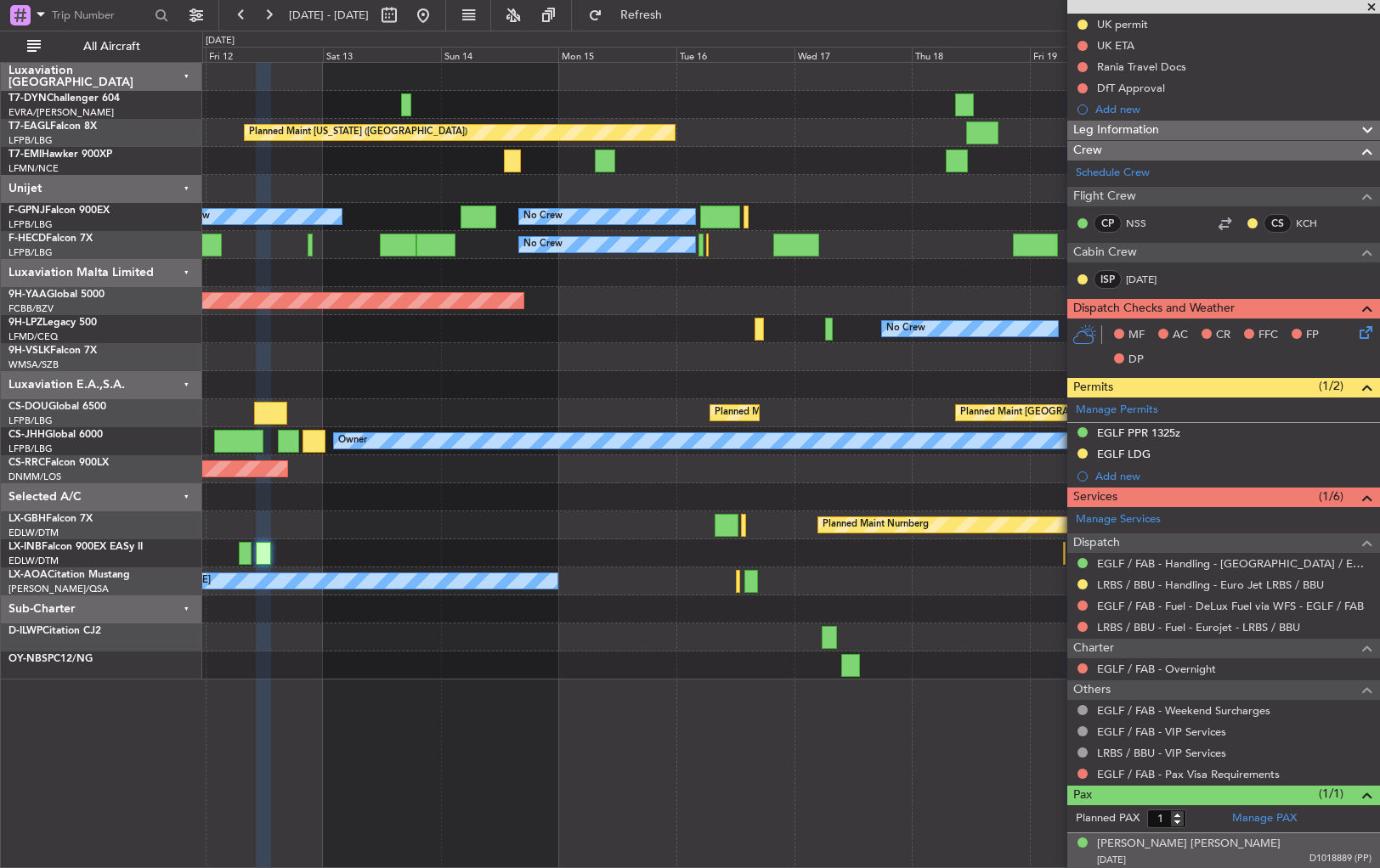
click at [375, 532] on div "Planned Maint Nurnberg" at bounding box center [791, 525] width 1177 height 28
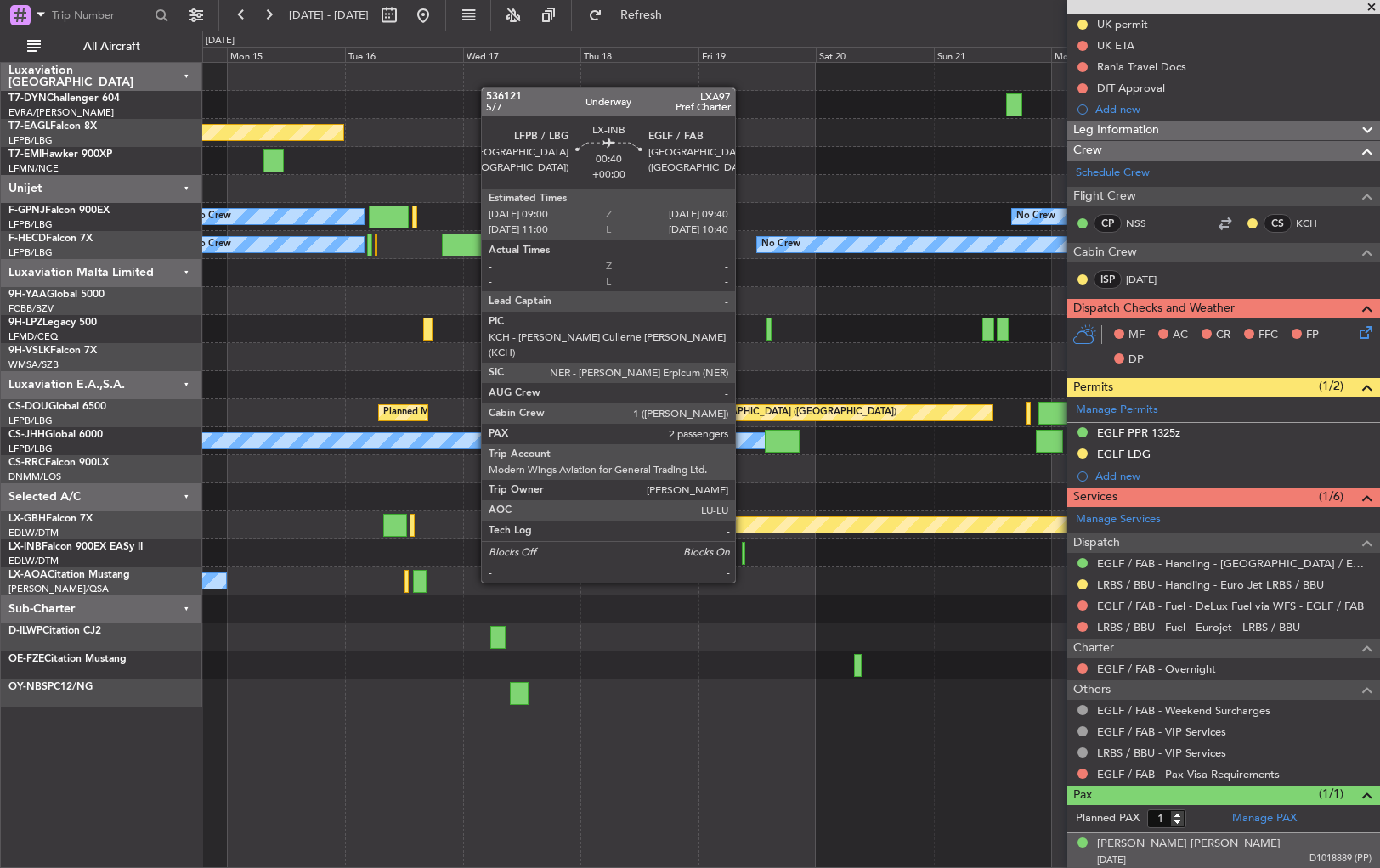
click at [743, 551] on div at bounding box center [743, 553] width 3 height 23
type input "2"
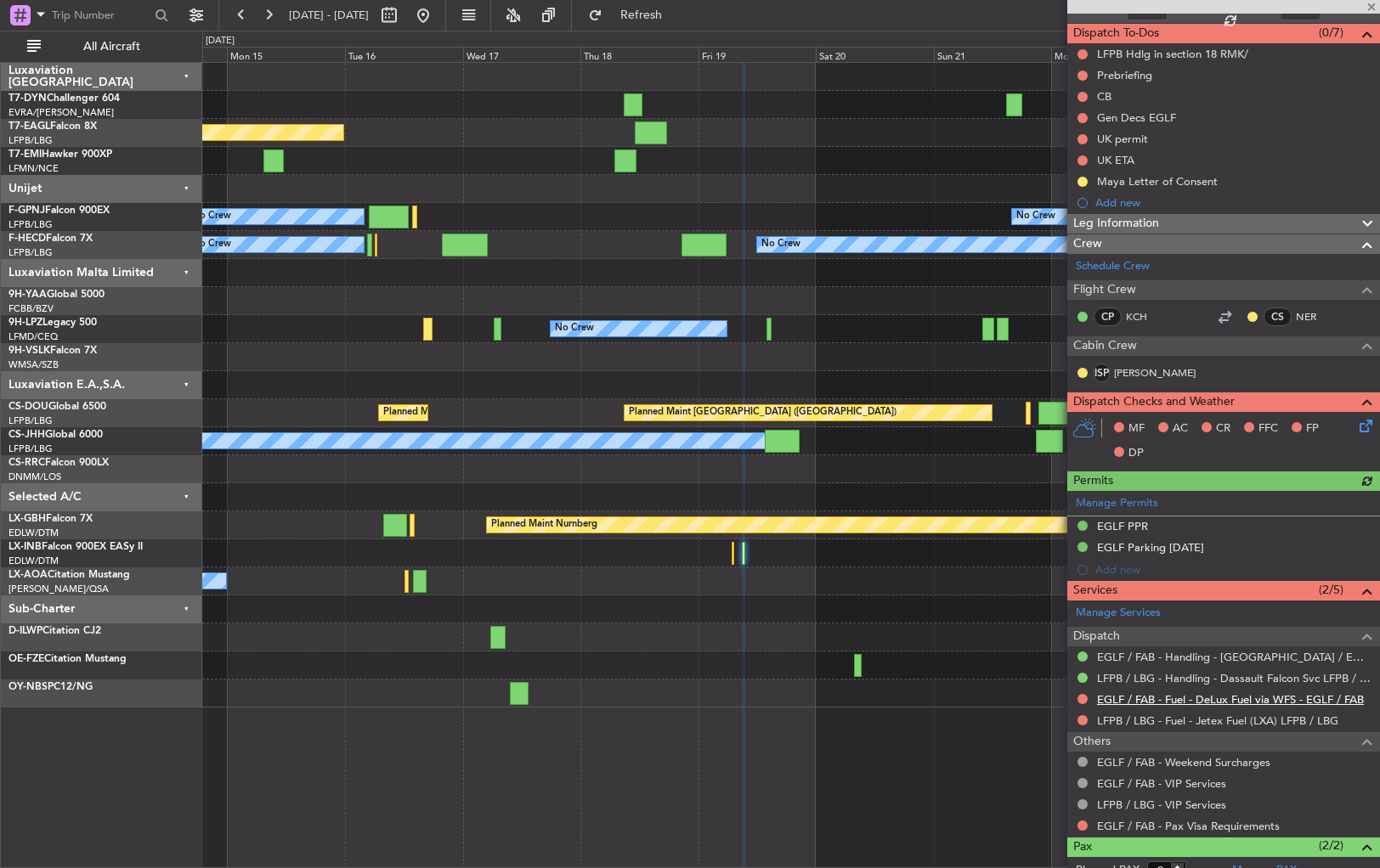
scroll to position [233, 0]
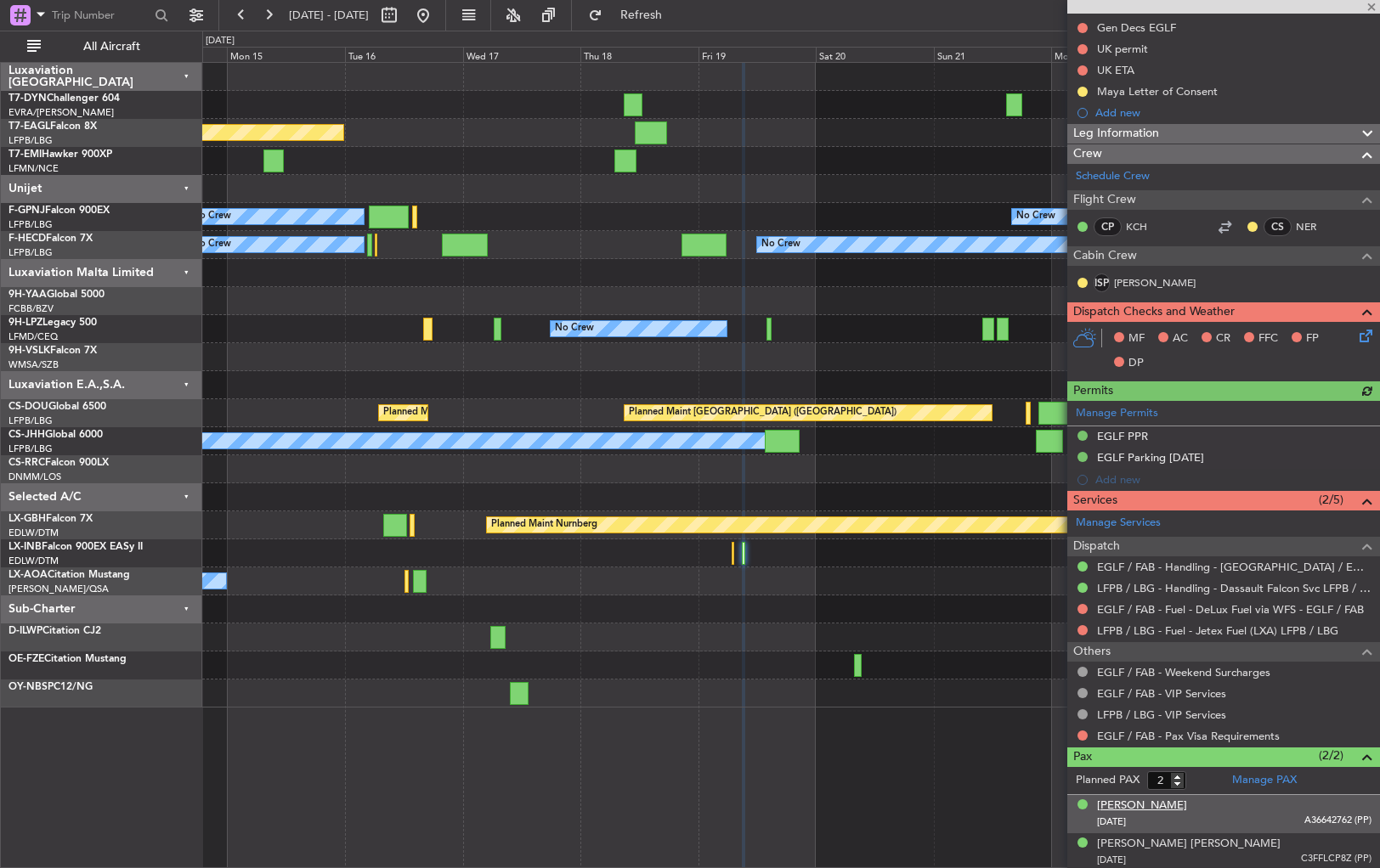
click at [1146, 801] on div "Maya Barzani" at bounding box center [1142, 806] width 90 height 17
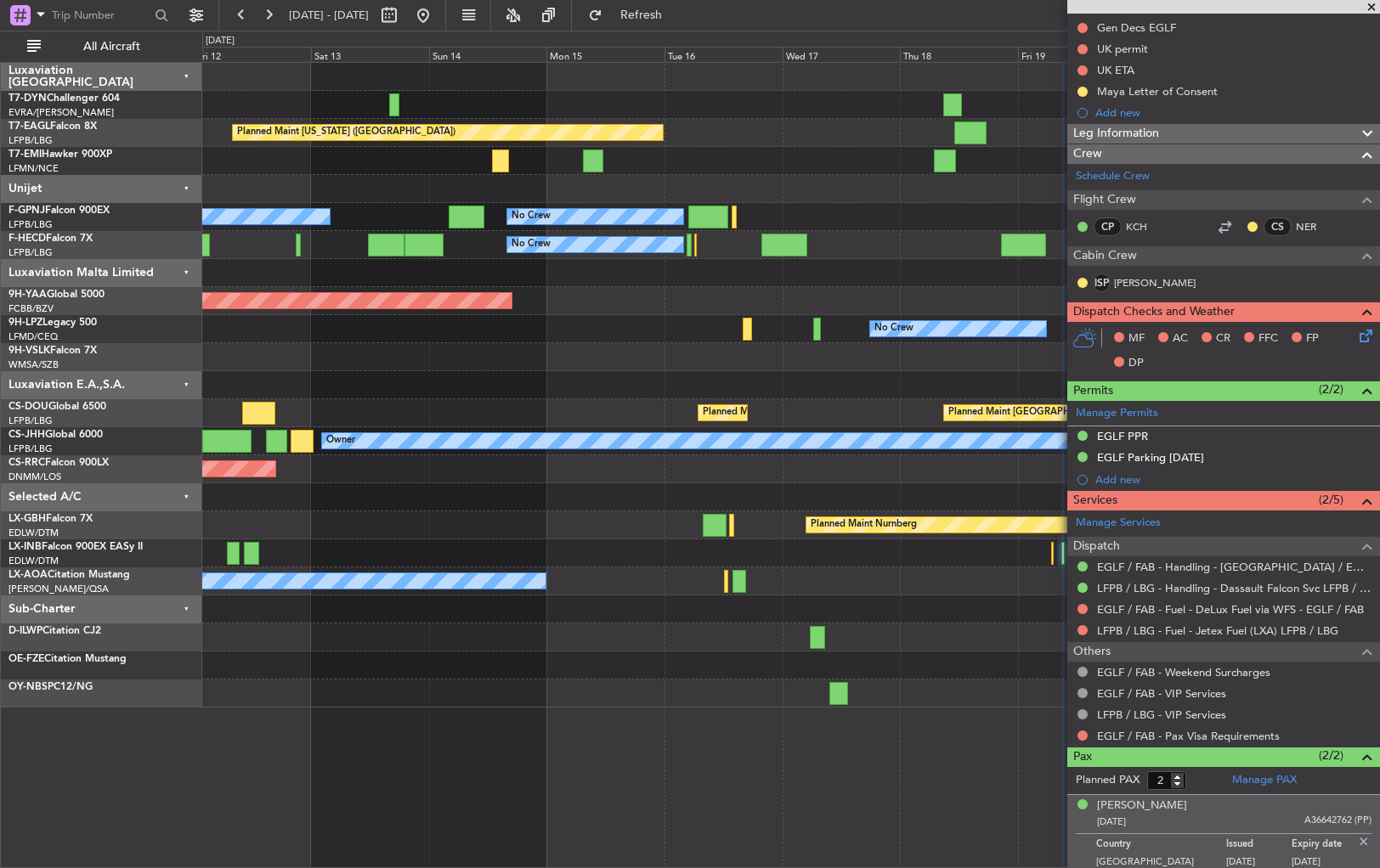
click at [877, 600] on div "Planned Maint New York (Teterboro) Planned Maint Zurich No Crew No Crew No Crew…" at bounding box center [791, 385] width 1177 height 645
click at [403, 21] on button at bounding box center [389, 16] width 28 height 28
select select "9"
select select "2025"
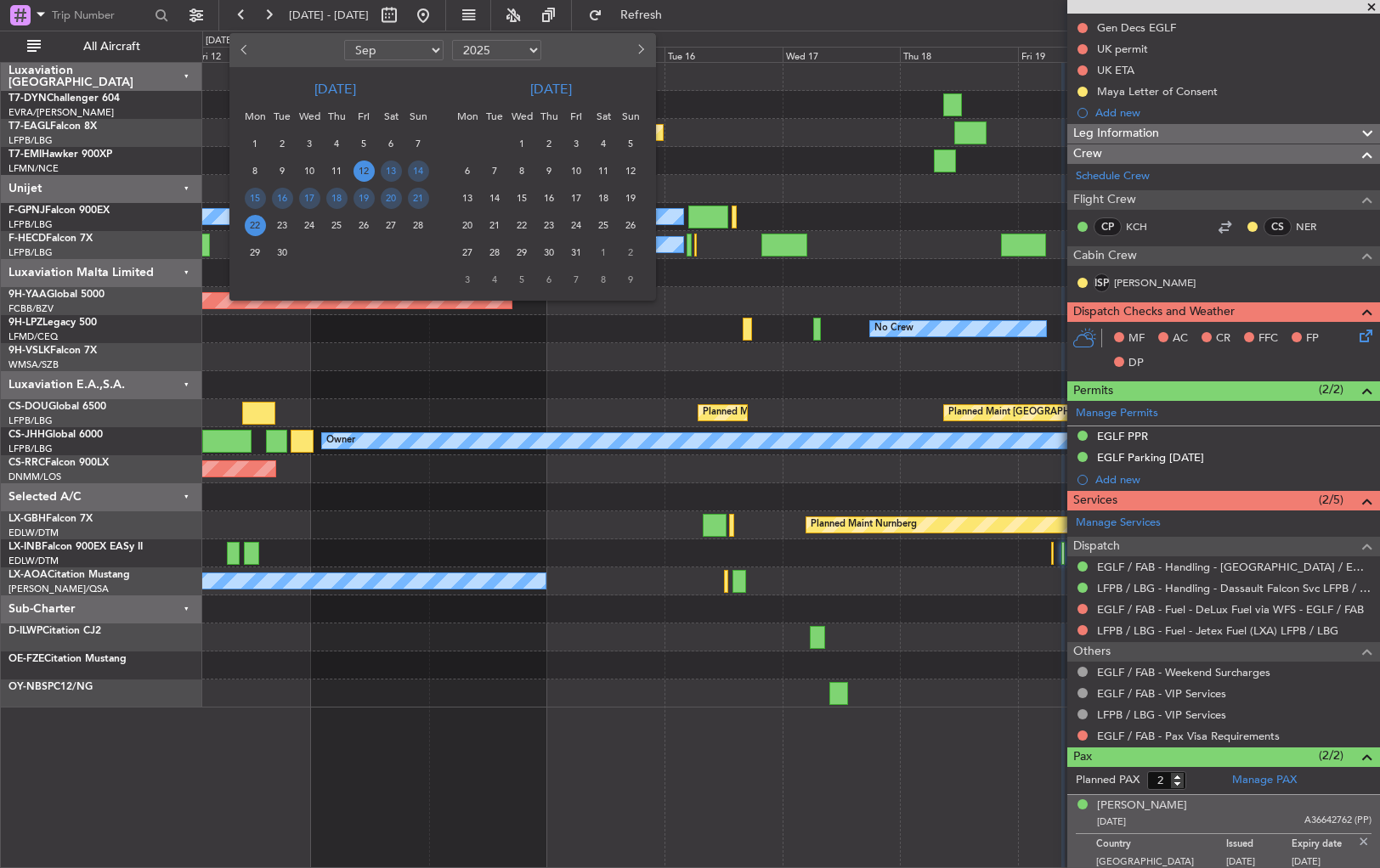
click at [241, 47] on button "Previous month" at bounding box center [245, 50] width 19 height 28
click at [245, 45] on span "Previous month" at bounding box center [246, 49] width 10 height 10
select select "6"
click at [360, 173] on span "6" at bounding box center [365, 172] width 22 height 22
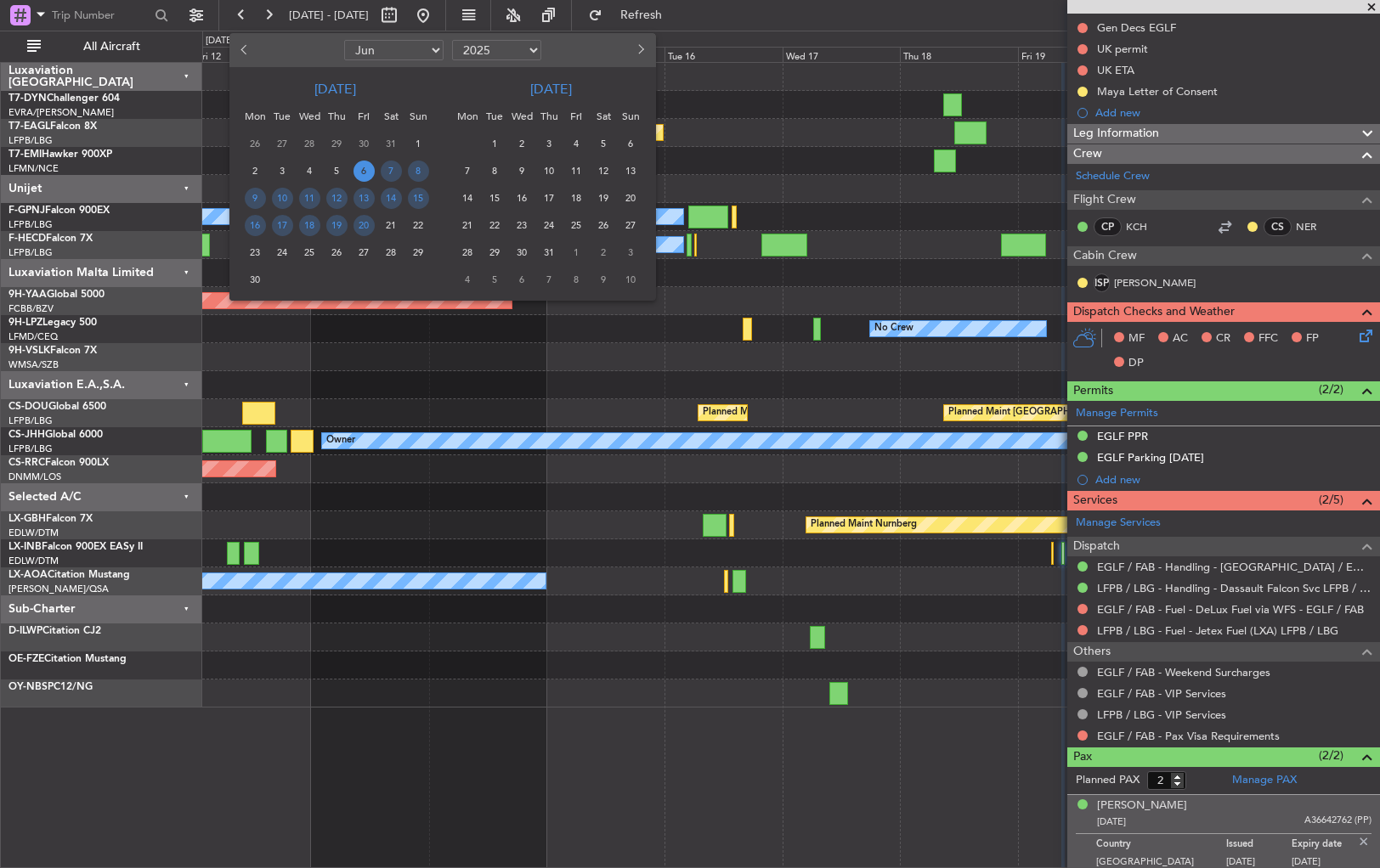
click at [360, 173] on span "6" at bounding box center [365, 172] width 22 height 22
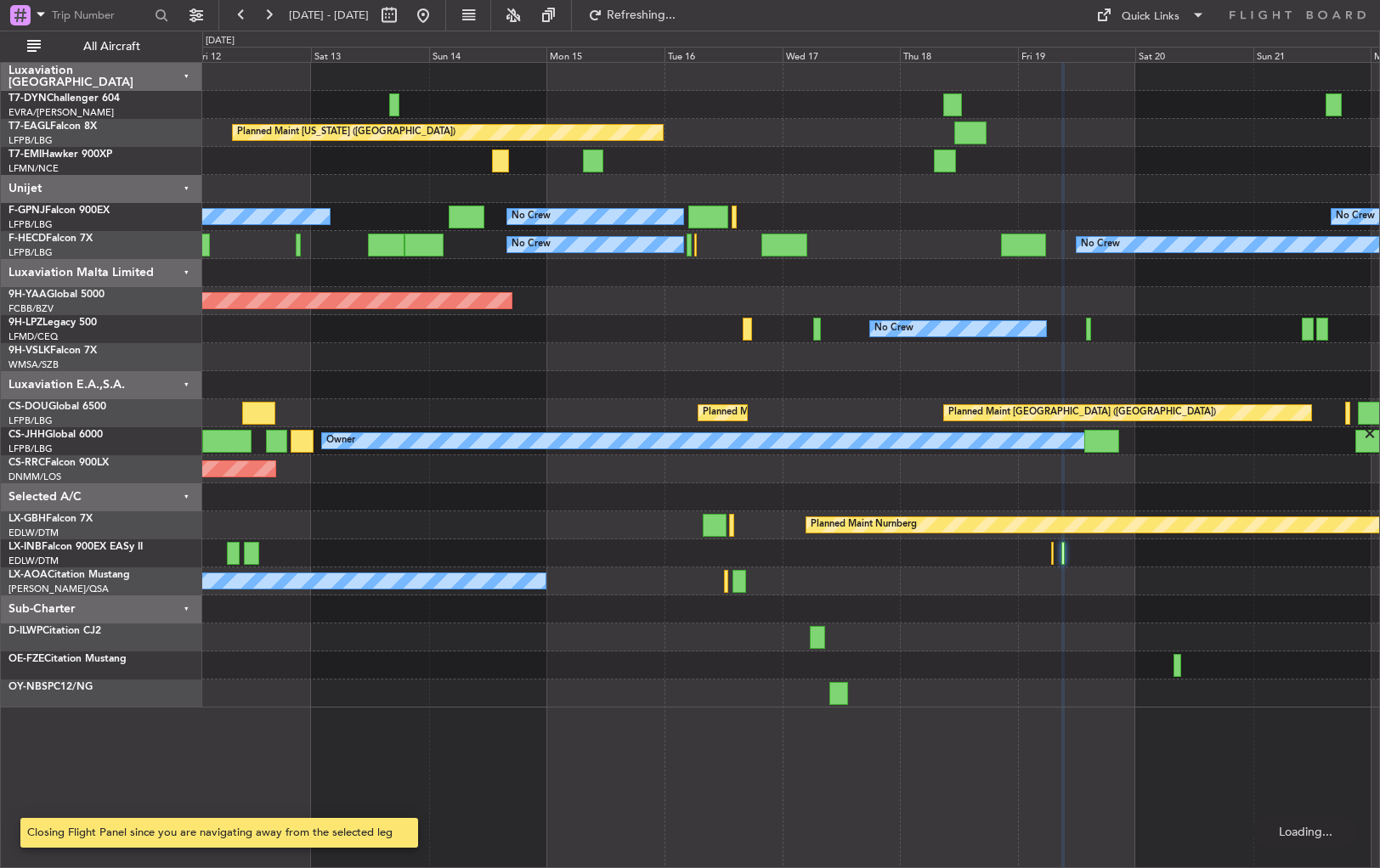
scroll to position [0, 0]
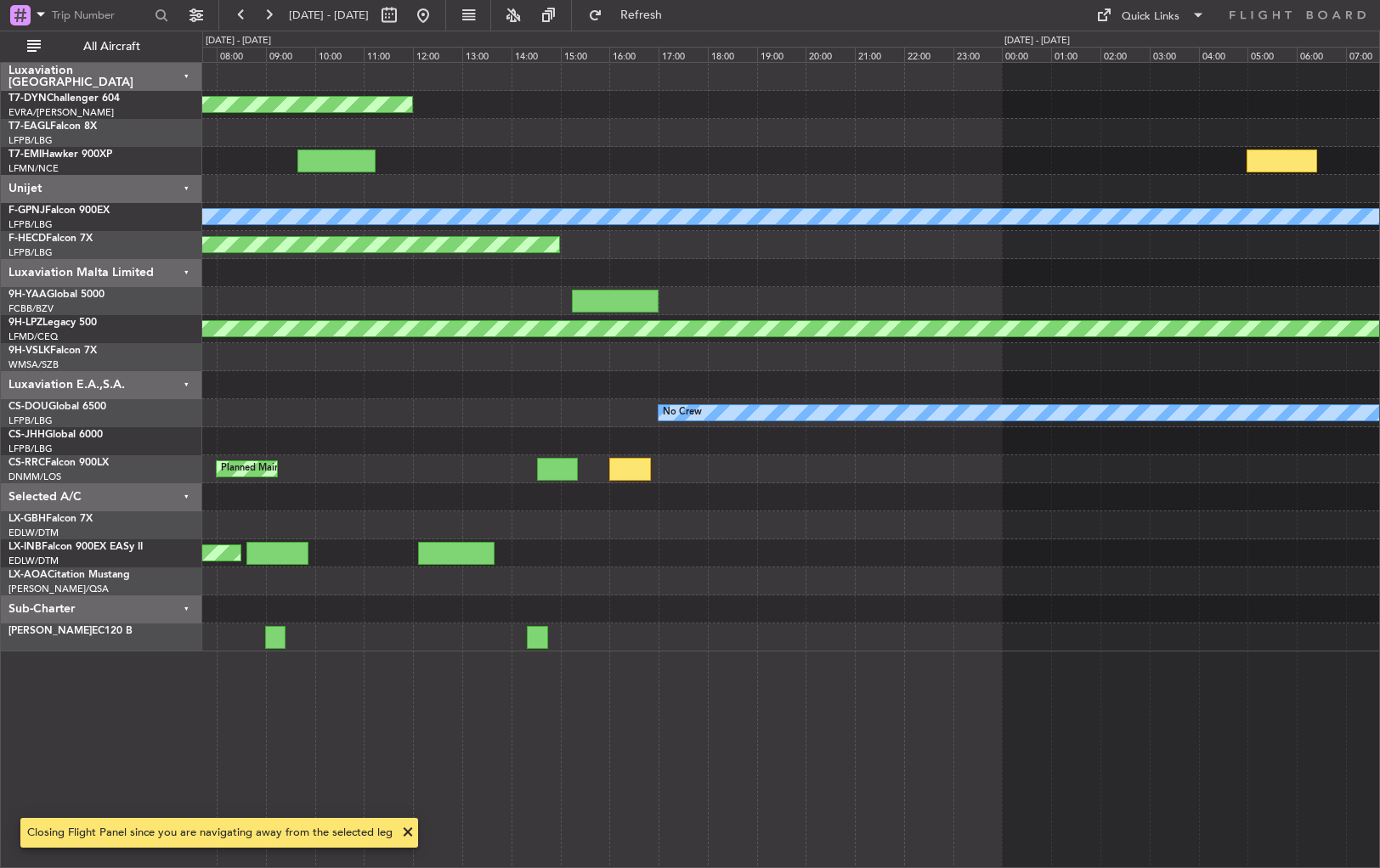
click at [486, 480] on div "Planned Maint Riga (Riga Intl) A/C Unavailable Planned Maint Paris (Le Bourget)…" at bounding box center [791, 357] width 1177 height 589
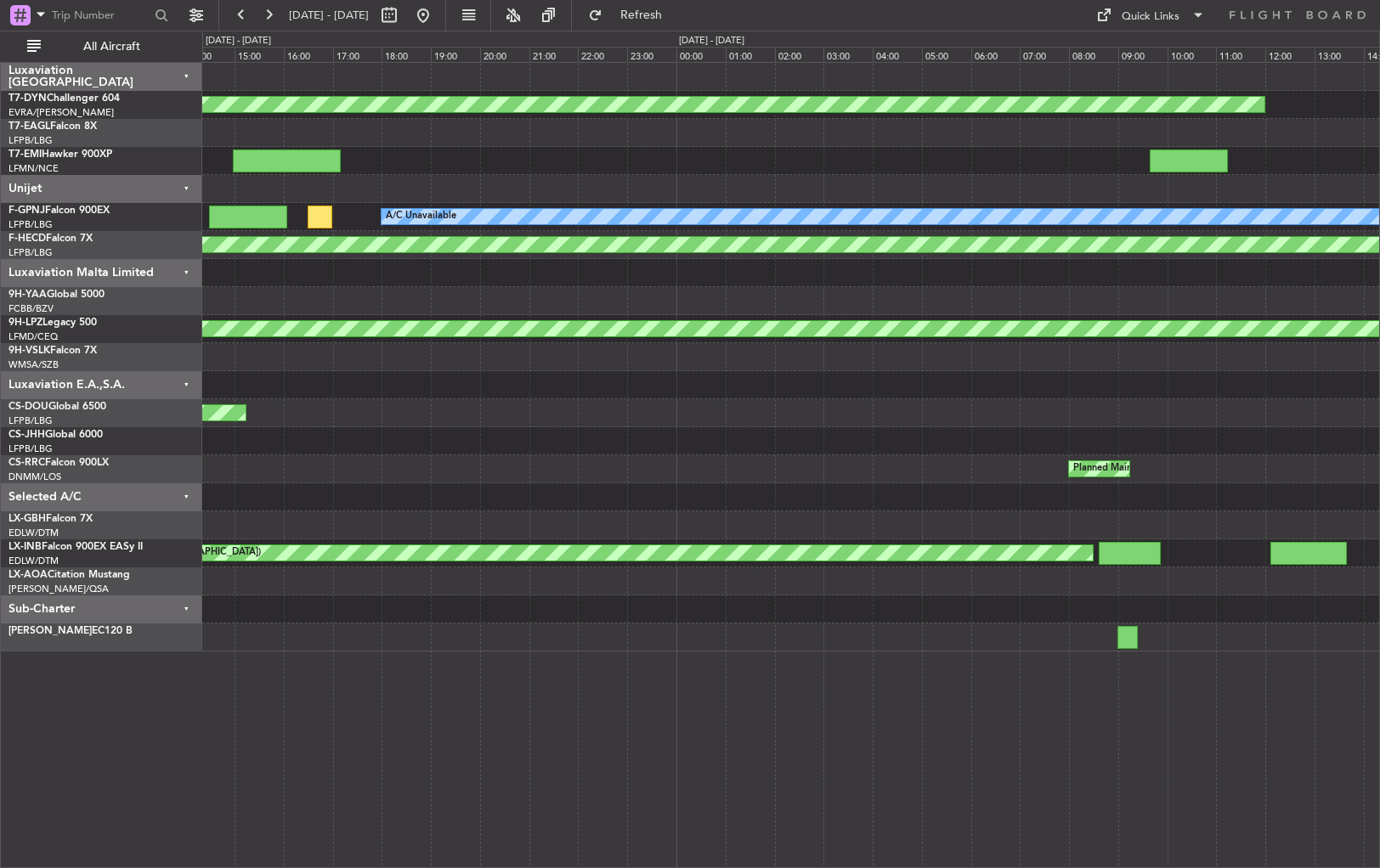
click at [1297, 503] on div at bounding box center [791, 498] width 1177 height 28
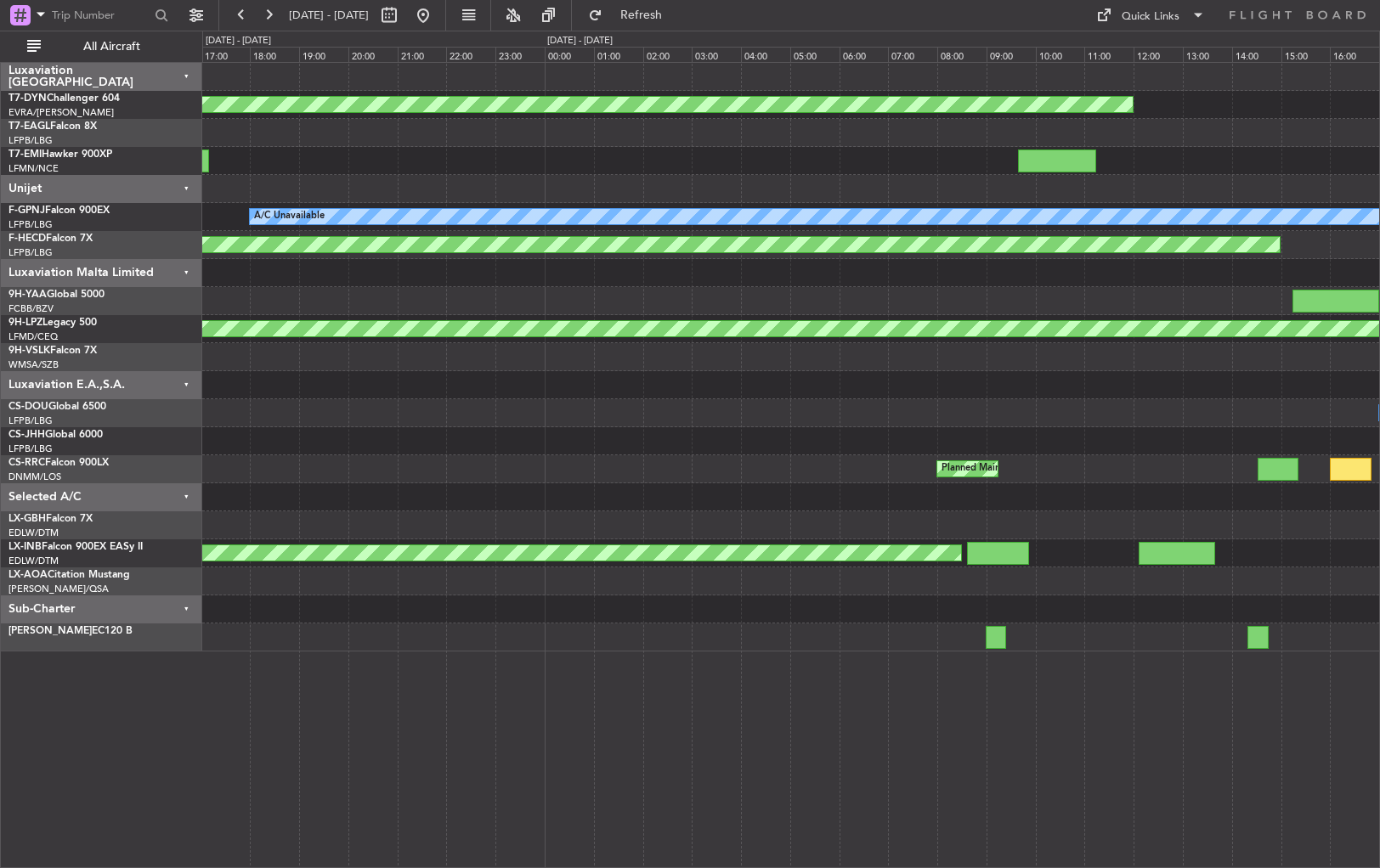
click at [115, 494] on div "Planned Maint Riga (Riga Intl) A/C Unavailable Planned Maint Paris (Le Bourget)…" at bounding box center [690, 449] width 1380 height 837
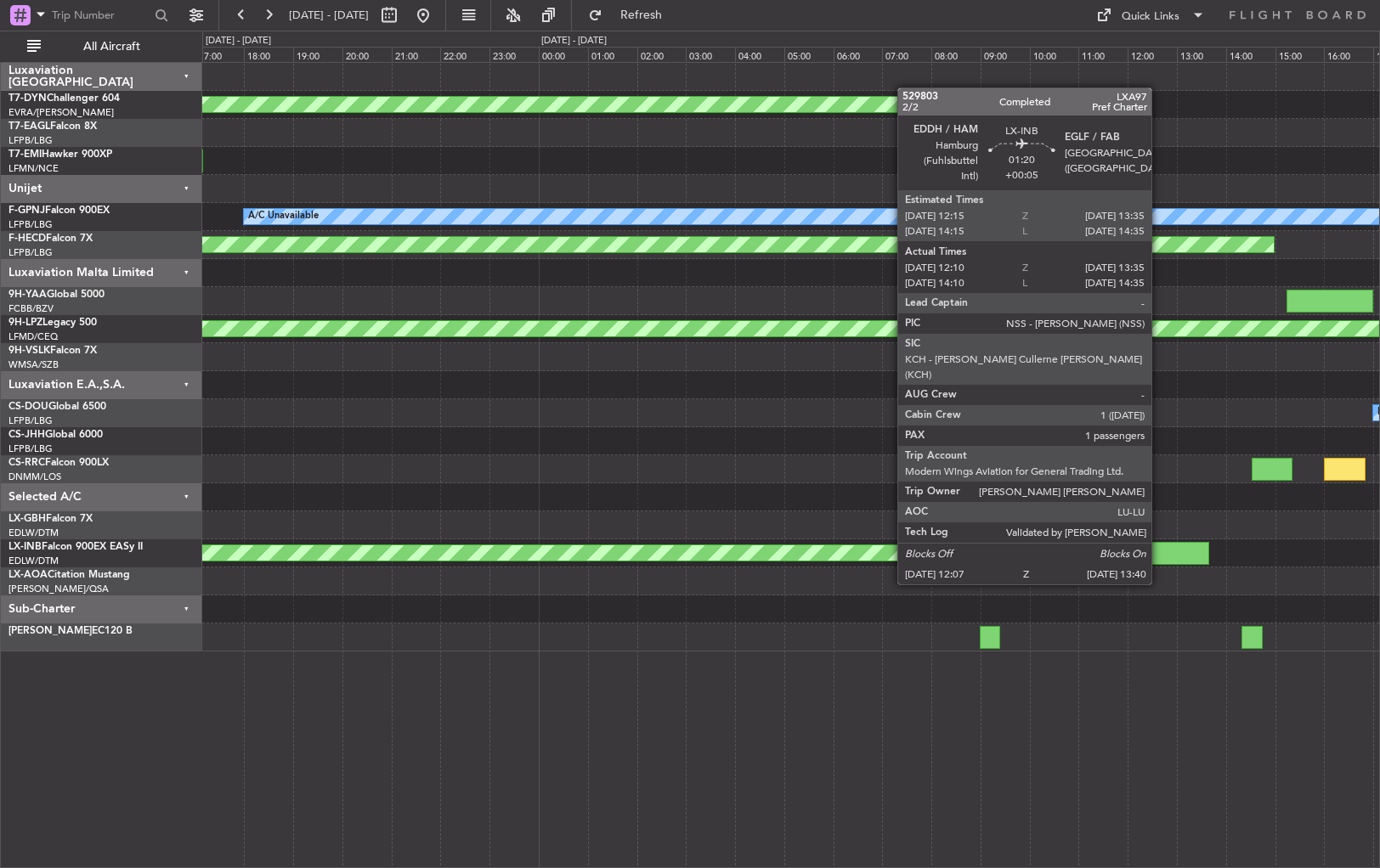
click at [1160, 551] on div at bounding box center [1171, 553] width 76 height 23
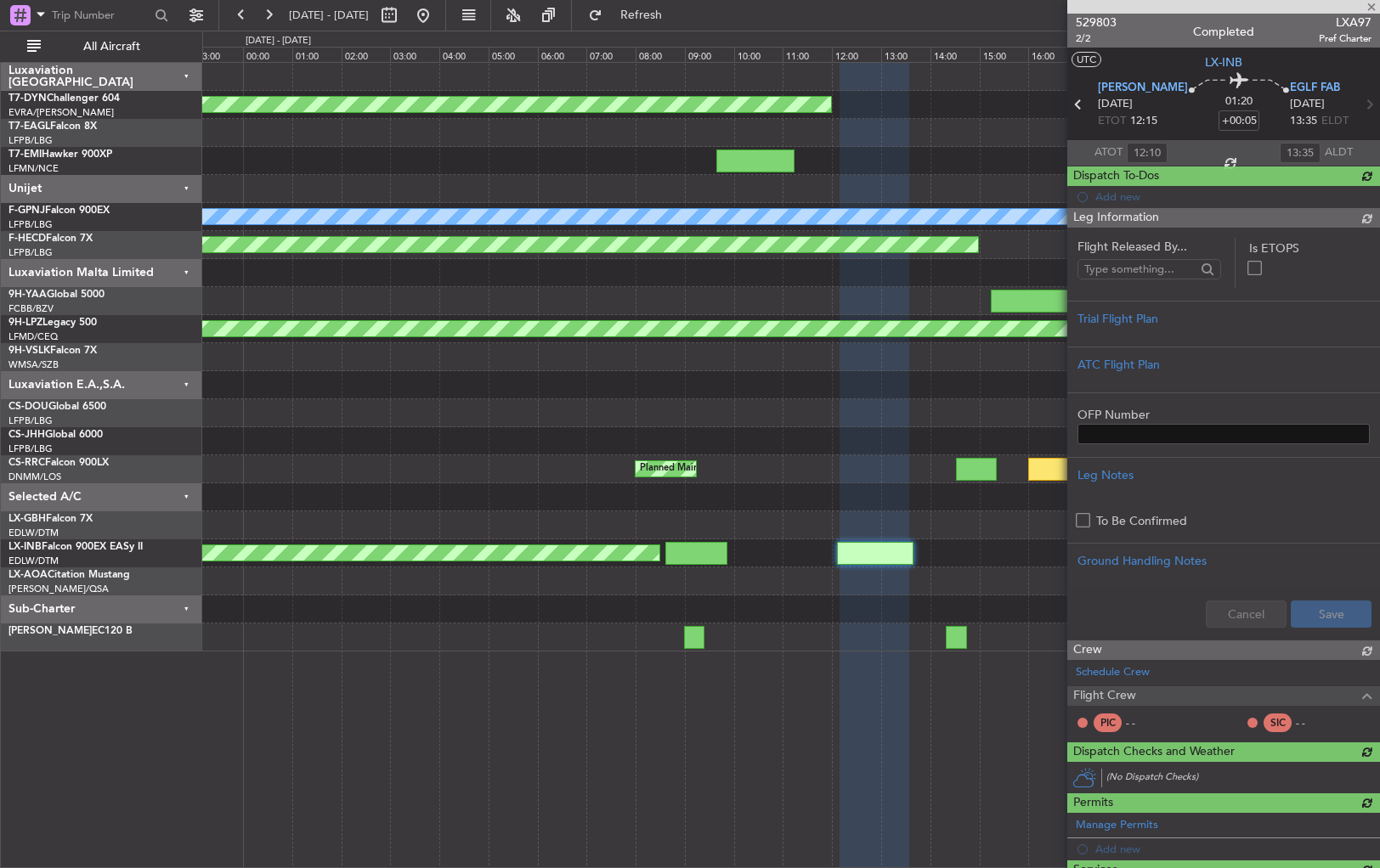
click at [549, 642] on div at bounding box center [791, 638] width 1177 height 28
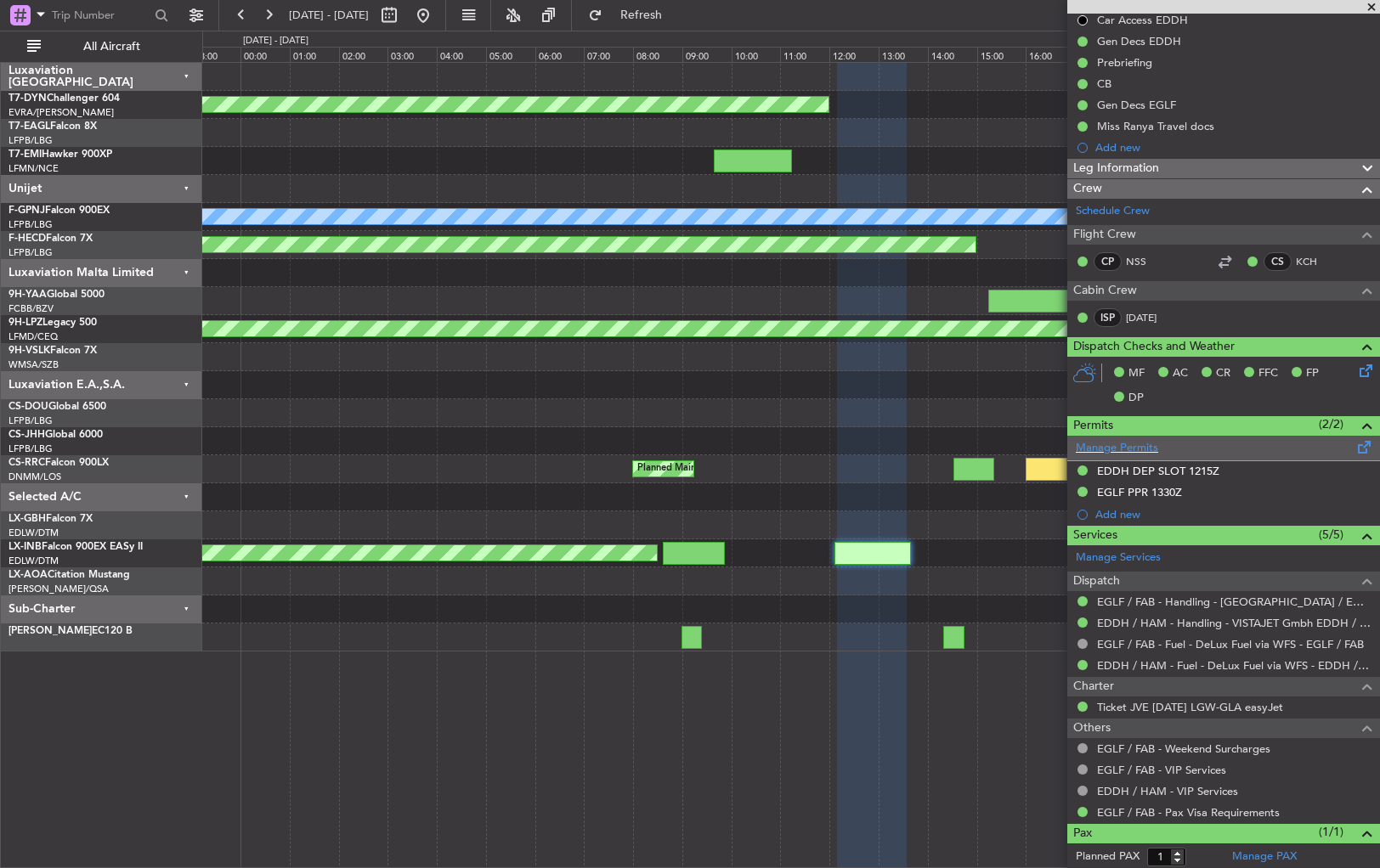
scroll to position [215, 0]
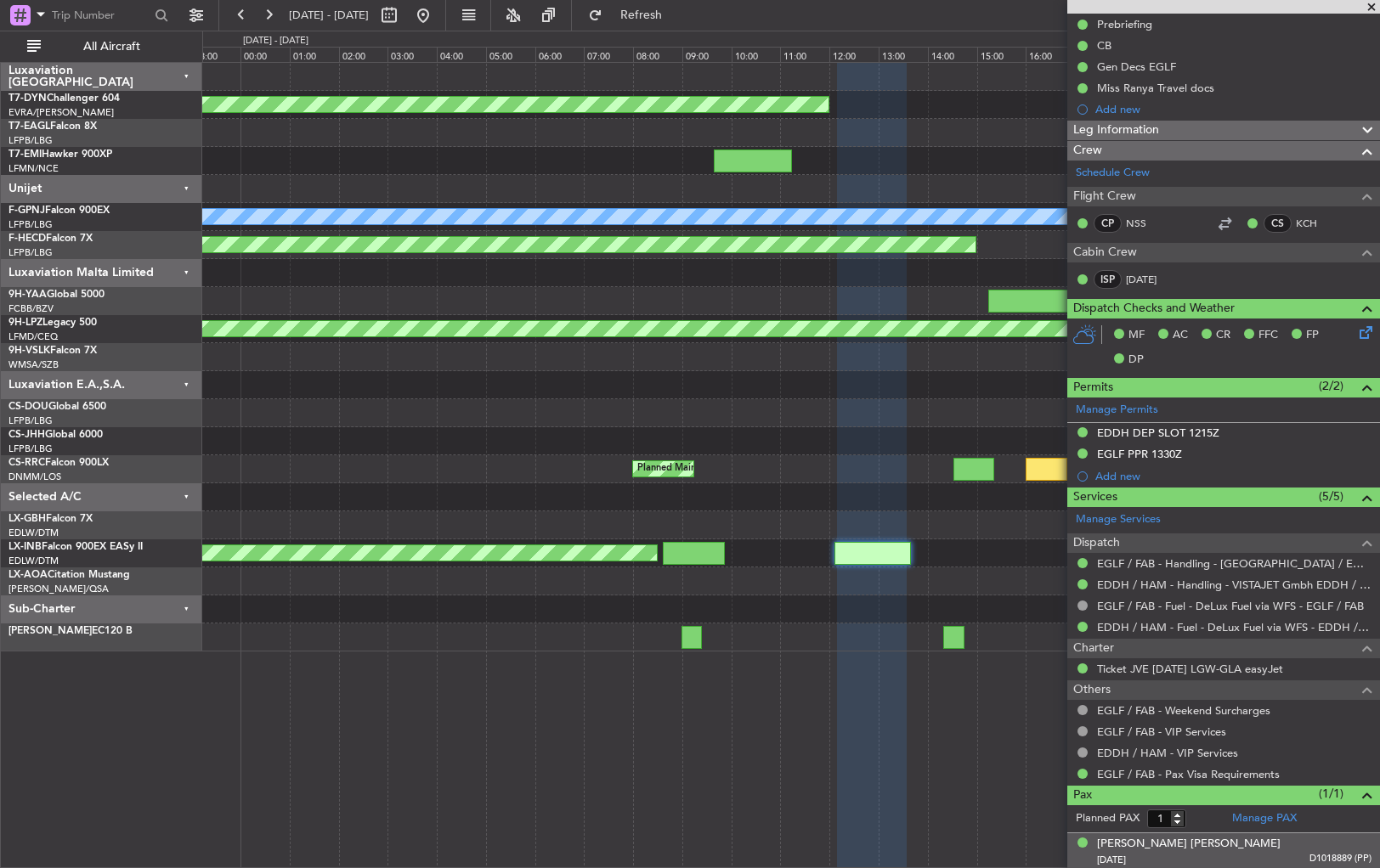
click at [1281, 846] on div "Rania Nechervan Idris BARZANI 14/07/1999 D1018889 (PP)" at bounding box center [1235, 853] width 275 height 34
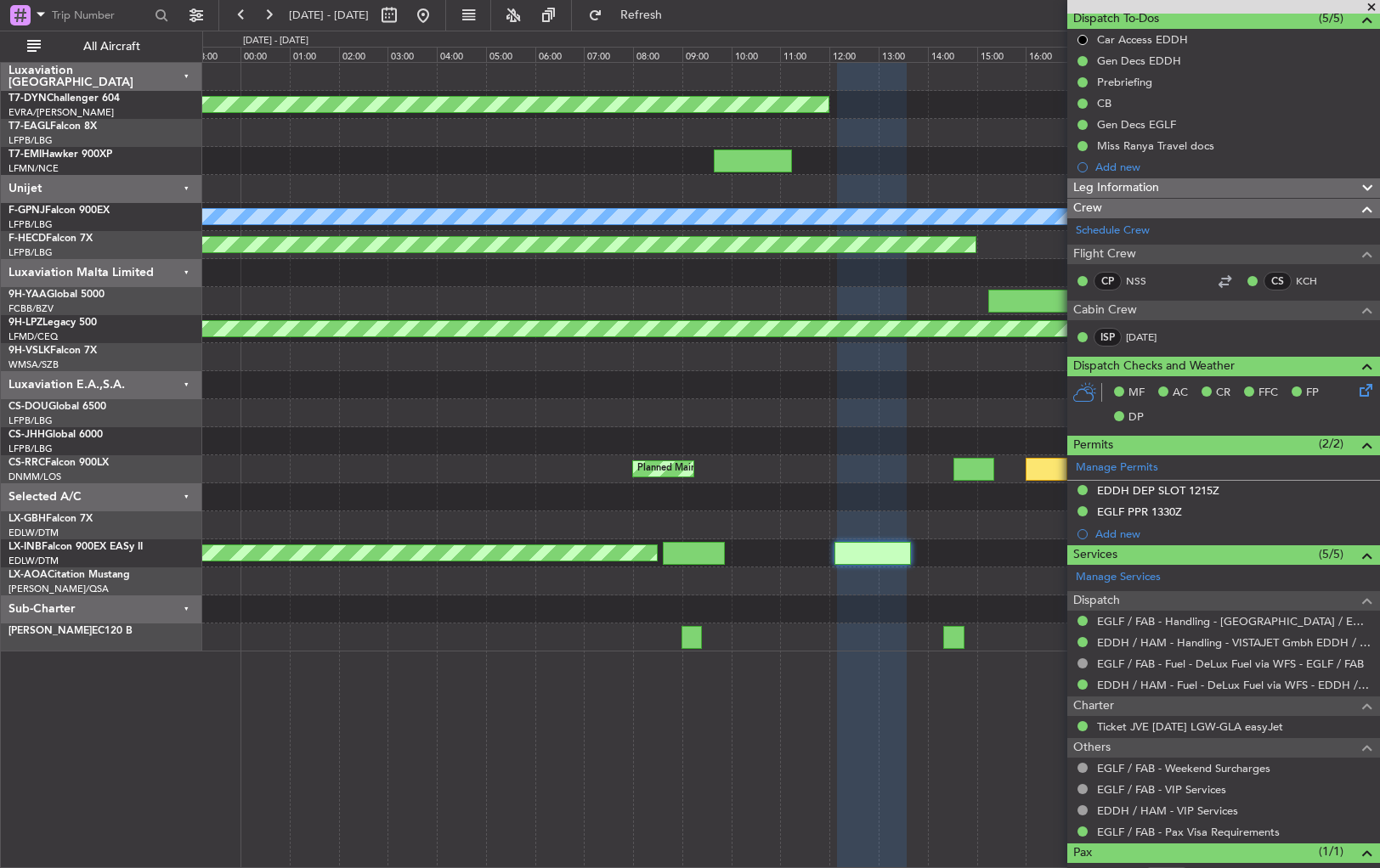
scroll to position [0, 0]
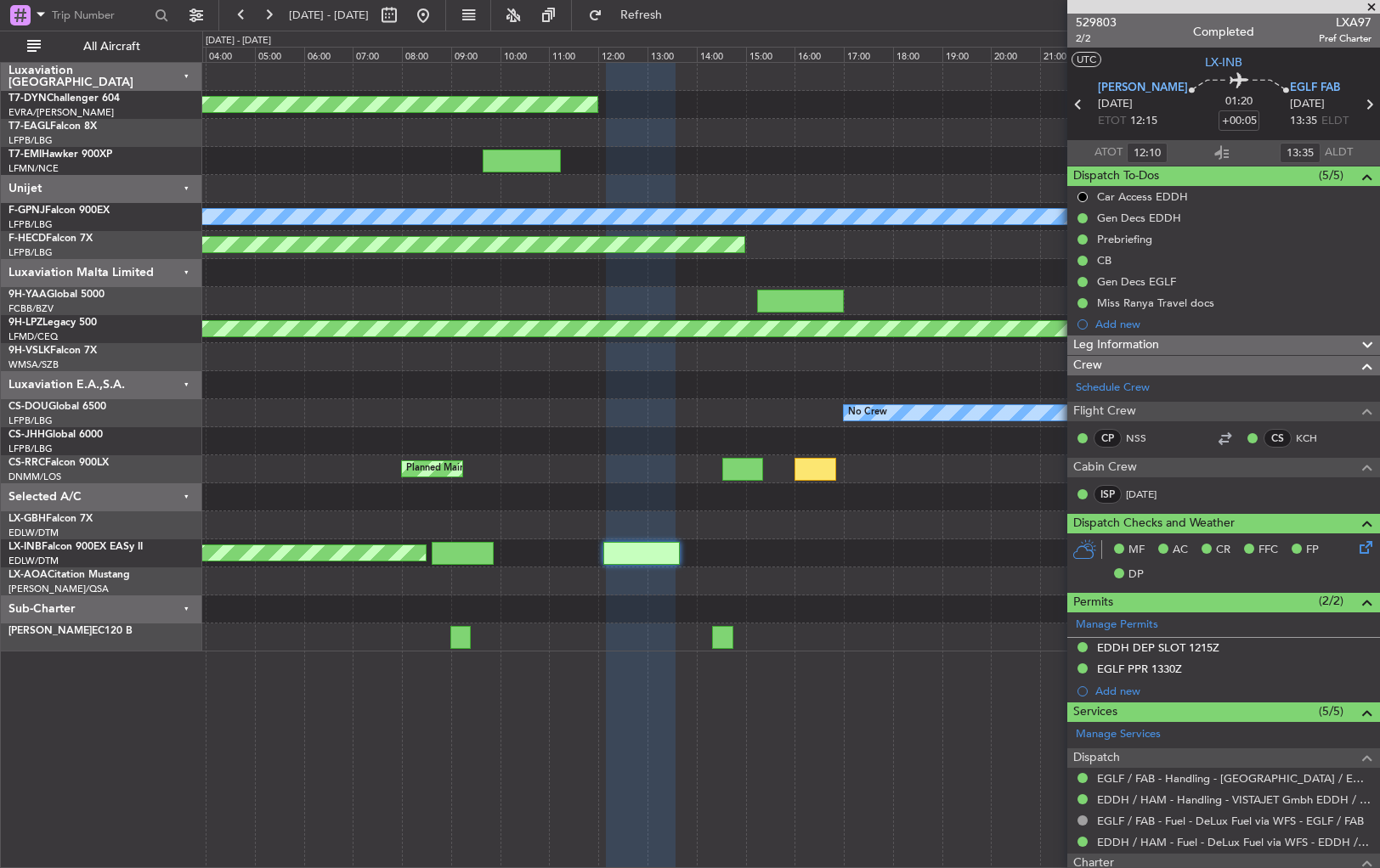
click at [692, 509] on div "Planned Maint Riga (Riga Intl) A/C Unavailable Planned Maint Paris (Le Bourget)…" at bounding box center [791, 357] width 1177 height 589
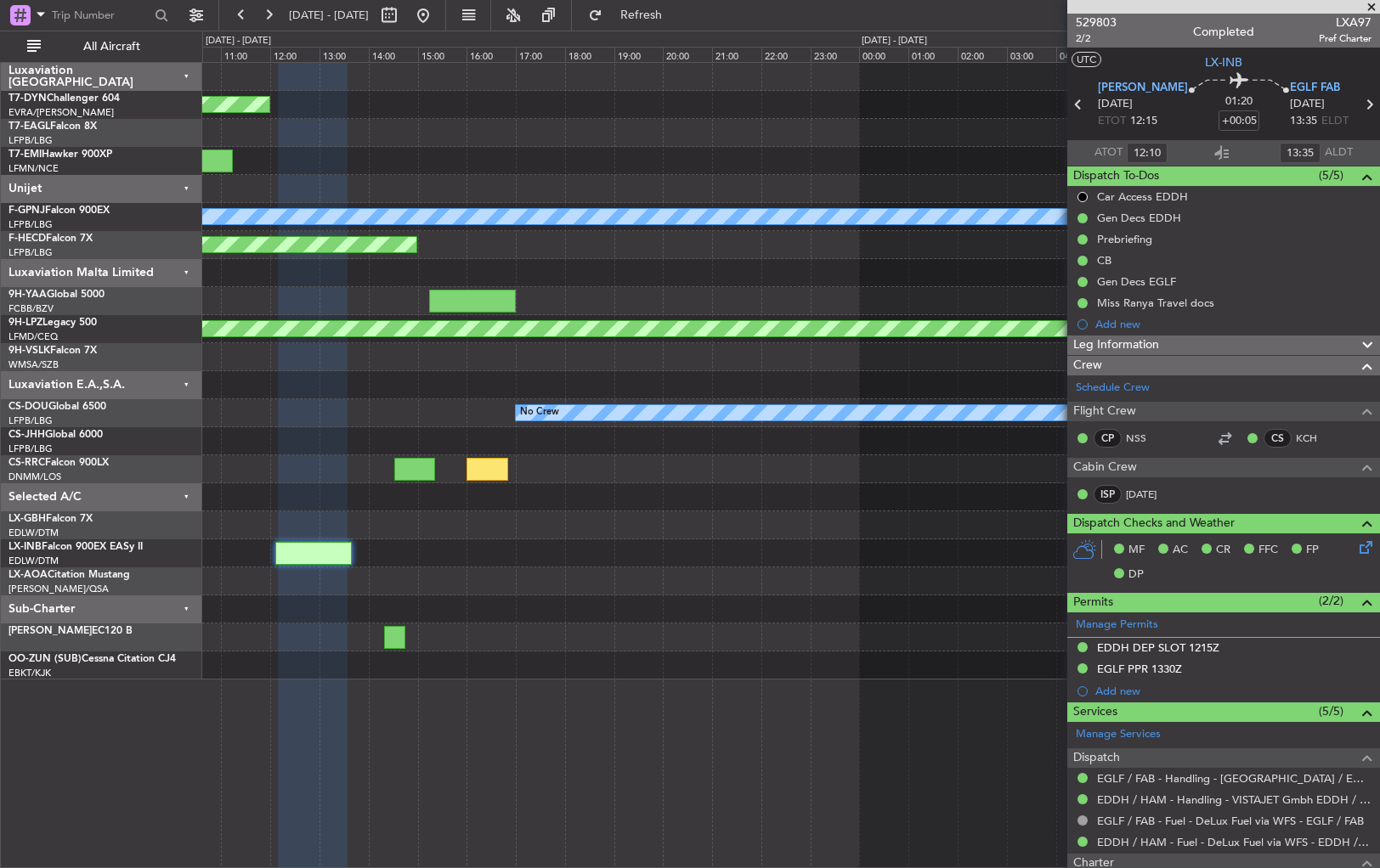
click at [776, 557] on div "Planned Maint London (Farnborough)" at bounding box center [791, 553] width 1177 height 28
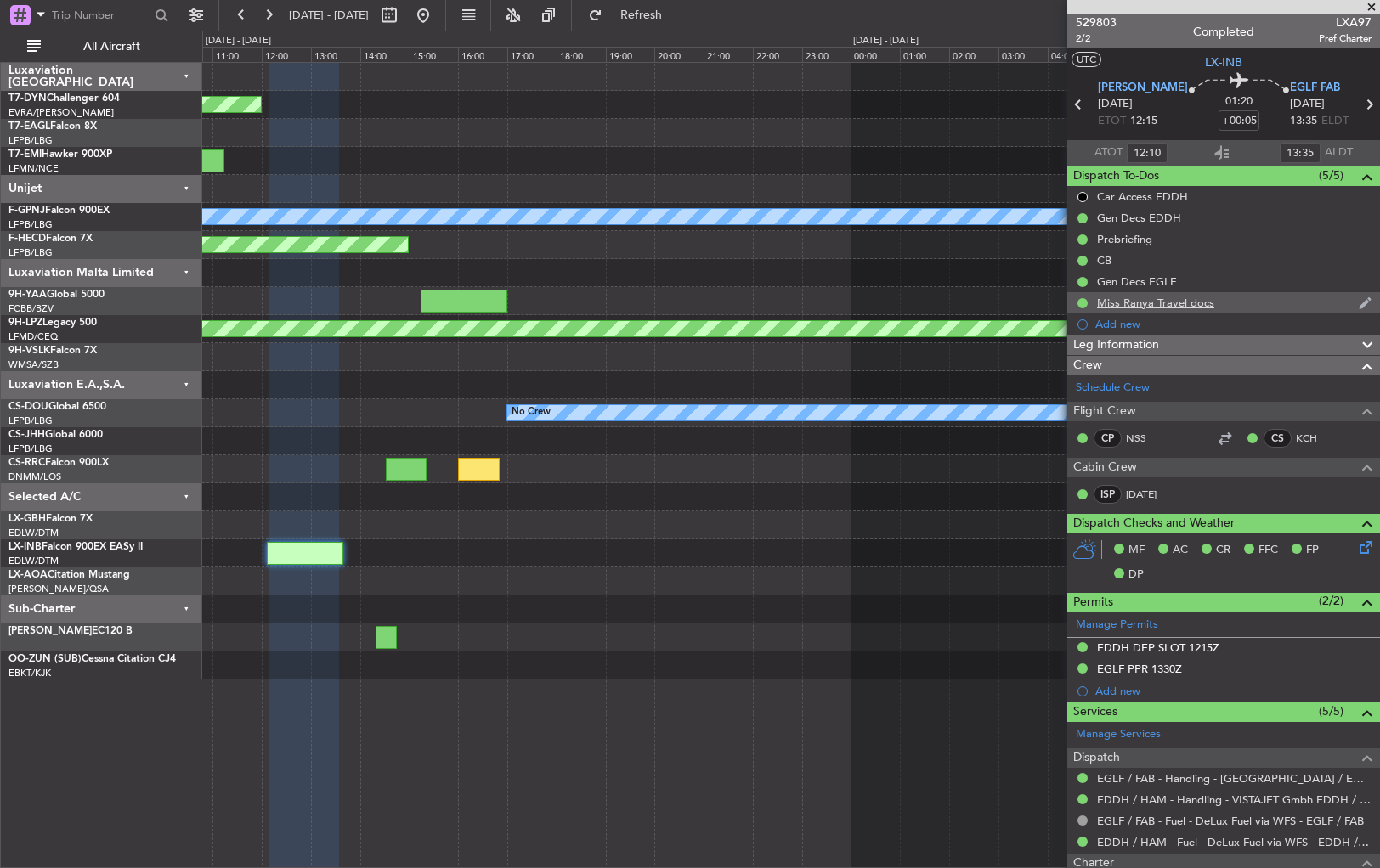
click at [1240, 301] on div "Miss Ranya Travel docs" at bounding box center [1224, 303] width 313 height 22
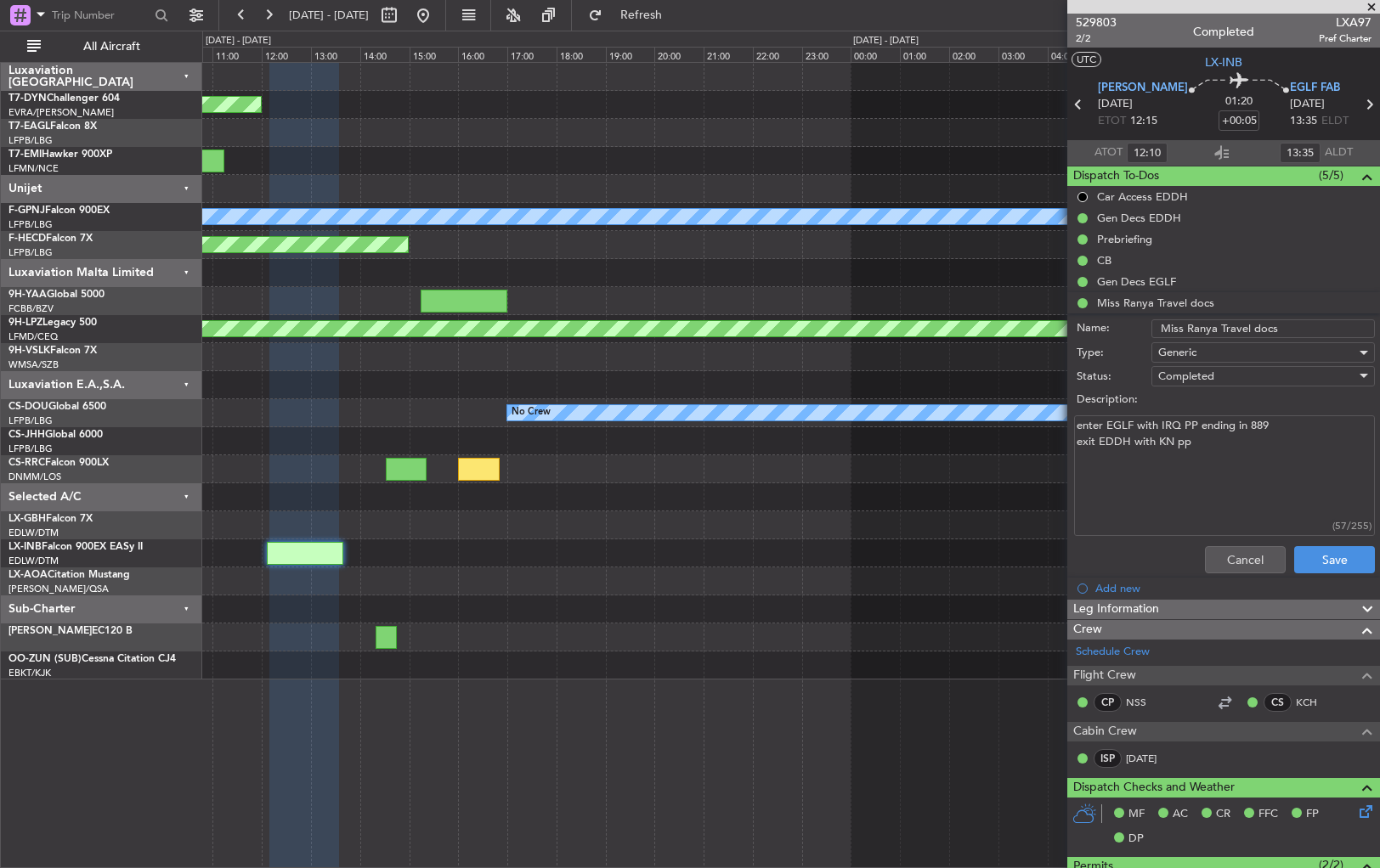
drag, startPoint x: 1084, startPoint y: 428, endPoint x: 1231, endPoint y: 446, distance: 148.1
click at [1235, 447] on textarea "enter EGLF with IRQ PP ending in 889 exit EDDH with KN pp" at bounding box center [1225, 476] width 301 height 121
click at [1132, 441] on textarea "enter EGLF with IRQ PP ending in 889 exit EDDH with KN pp" at bounding box center [1225, 476] width 301 height 121
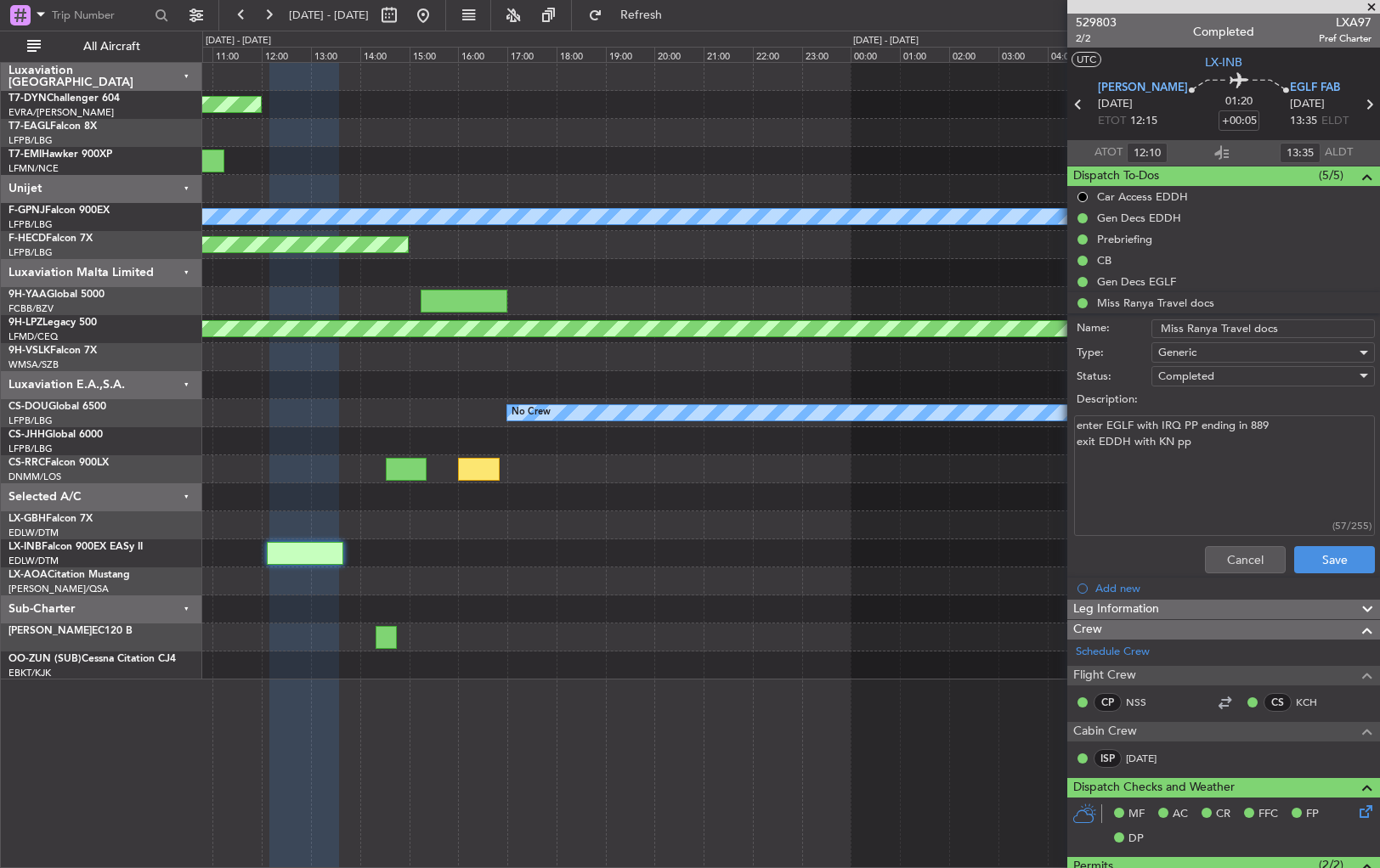
click at [1125, 430] on textarea "enter EGLF with IRQ PP ending in 889 exit EDDH with KN pp" at bounding box center [1225, 476] width 301 height 121
drag, startPoint x: 1075, startPoint y: 422, endPoint x: 1149, endPoint y: 447, distance: 78.1
click at [1233, 447] on textarea "enter EGLF with IRQ PP ending in 889 exit EDDH with KN pp" at bounding box center [1225, 476] width 301 height 121
click at [1245, 557] on button "Cancel" at bounding box center [1246, 560] width 81 height 28
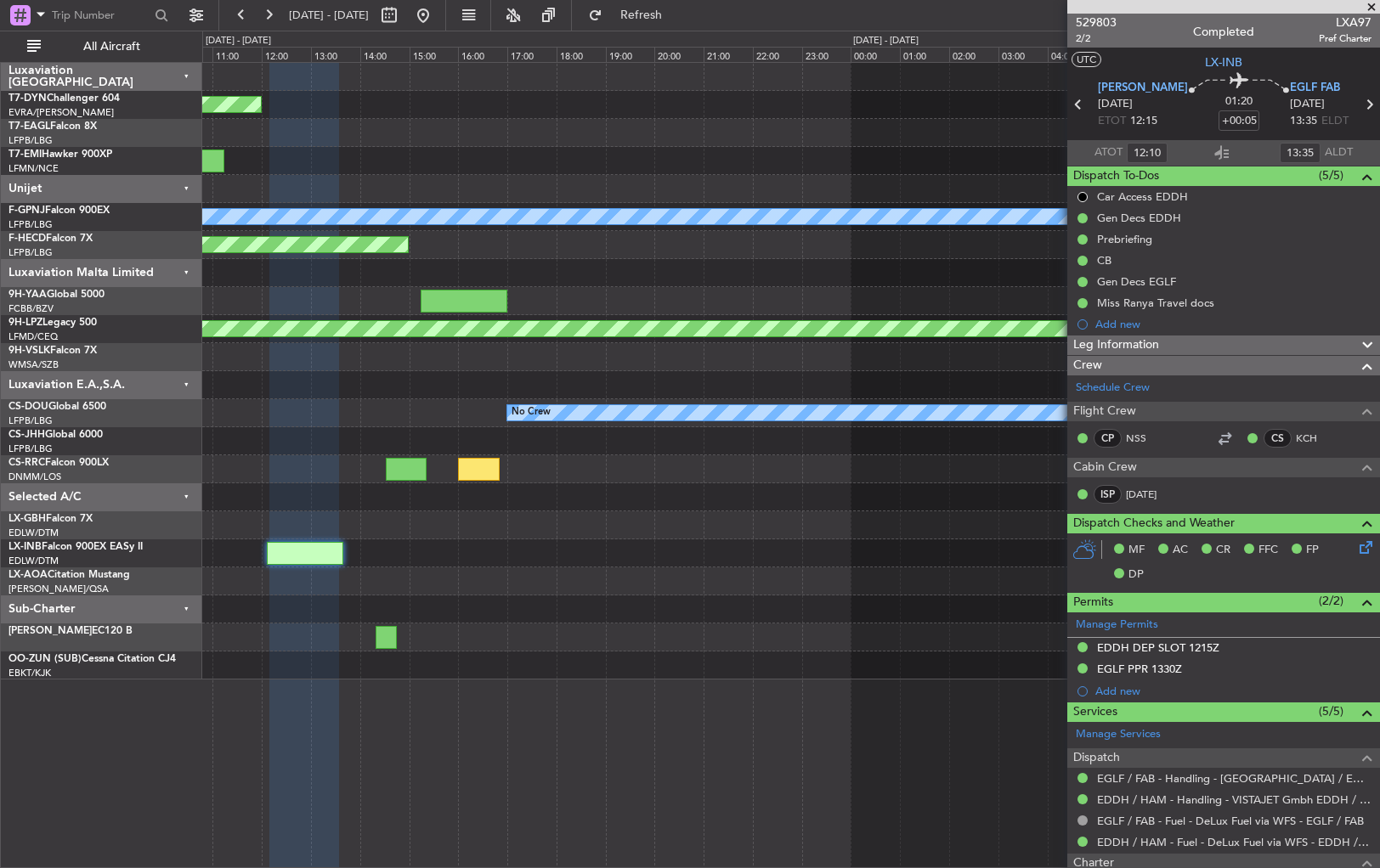
click at [170, 641] on div "Planned Maint Riga (Riga Intl) A/C Unavailable Planned Maint Paris (Le Bourget)…" at bounding box center [690, 449] width 1380 height 837
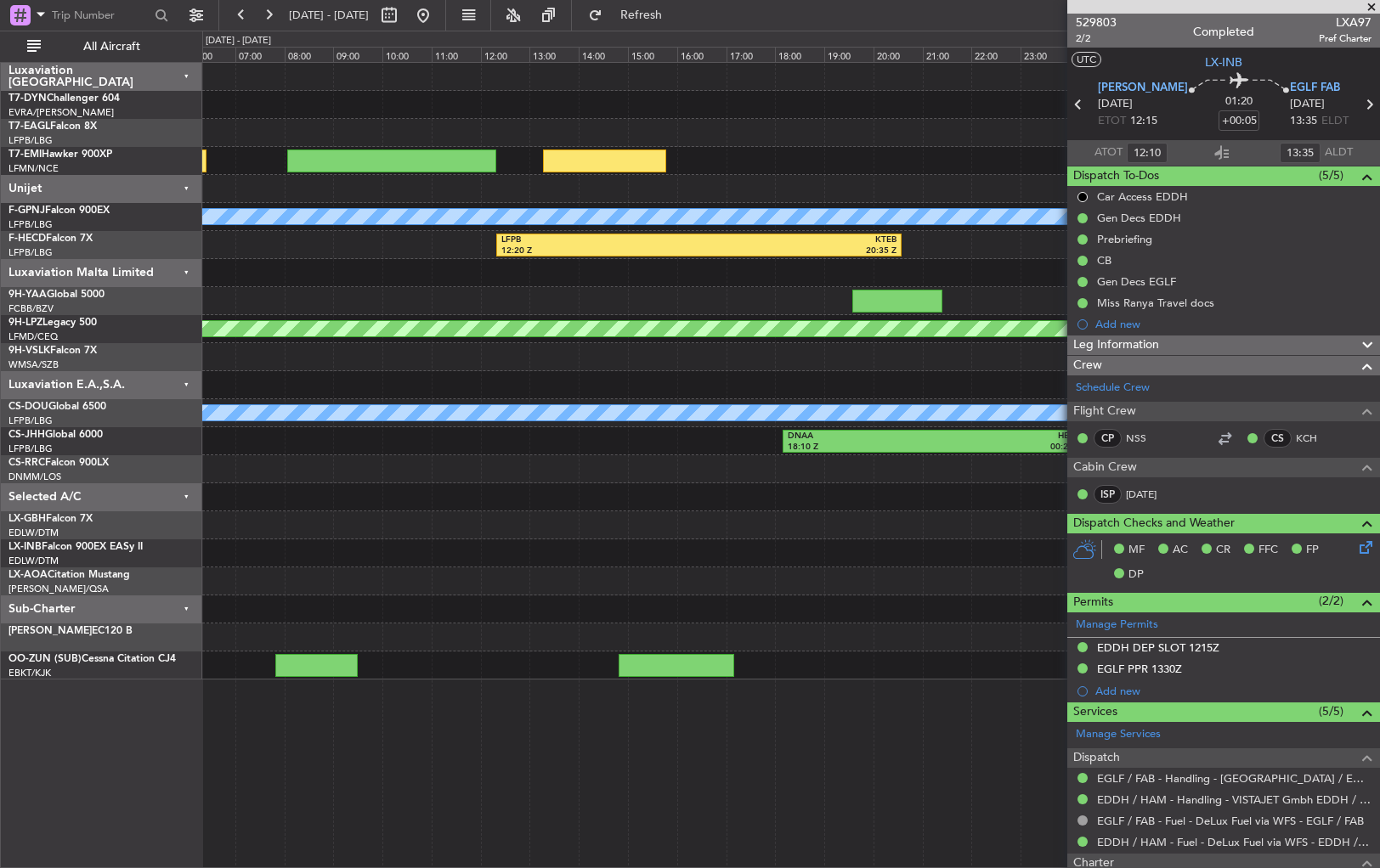
click at [194, 642] on div "Planned Maint Chester A/C Unavailable LFPB 12:20 Z KTEB 20:35 Z Planned Maint S…" at bounding box center [690, 449] width 1380 height 837
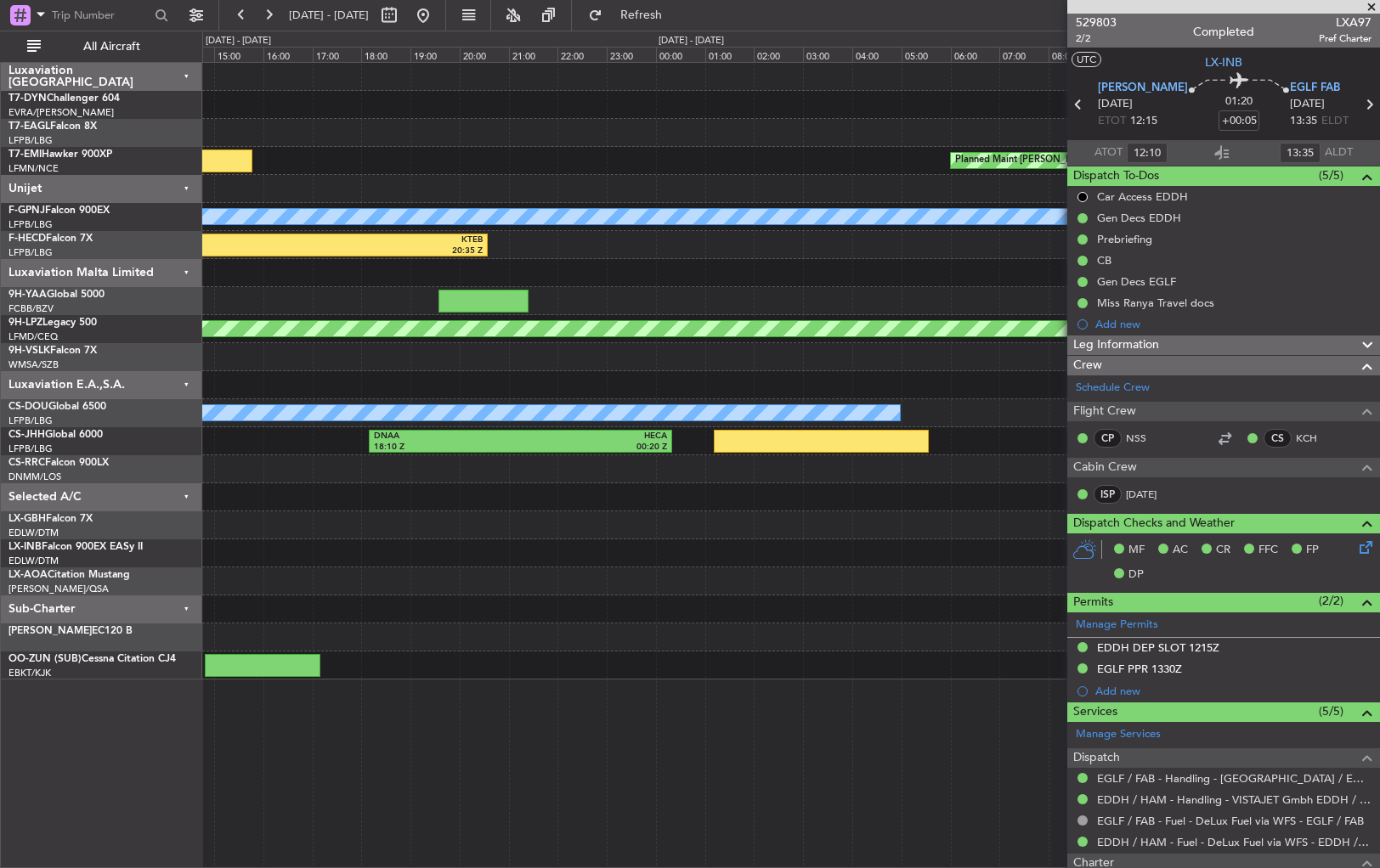
click at [330, 642] on div "Planned Maint Chester A/C Unavailable LFPB 12:20 Z KTEB 20:35 Z Planned Maint S…" at bounding box center [791, 371] width 1177 height 617
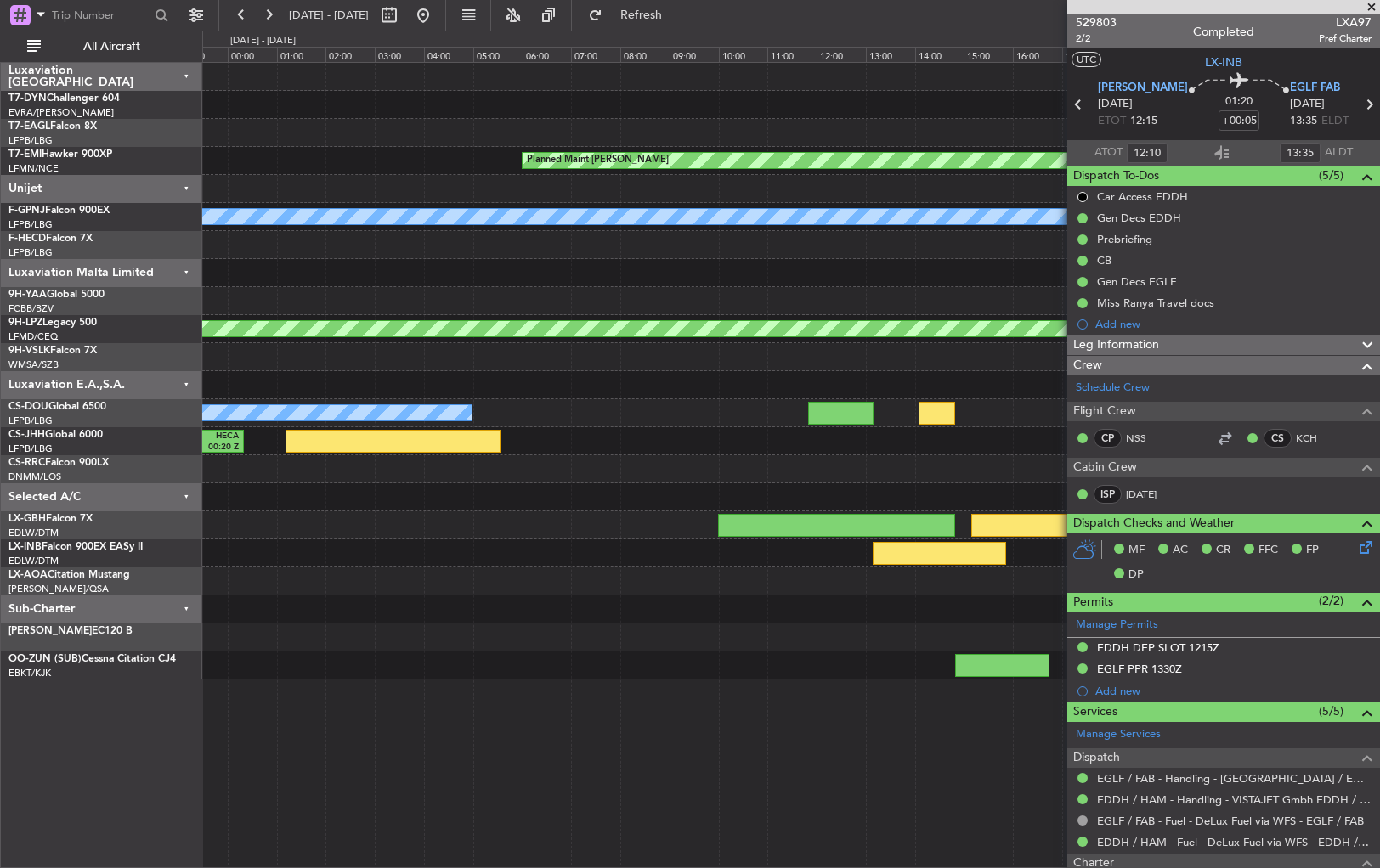
click at [368, 650] on div "Planned Maint Chester A/C Unavailable KTEB 23:52 Z LFMN 07:07 Z LFPB 12:20 Z KT…" at bounding box center [791, 371] width 1177 height 617
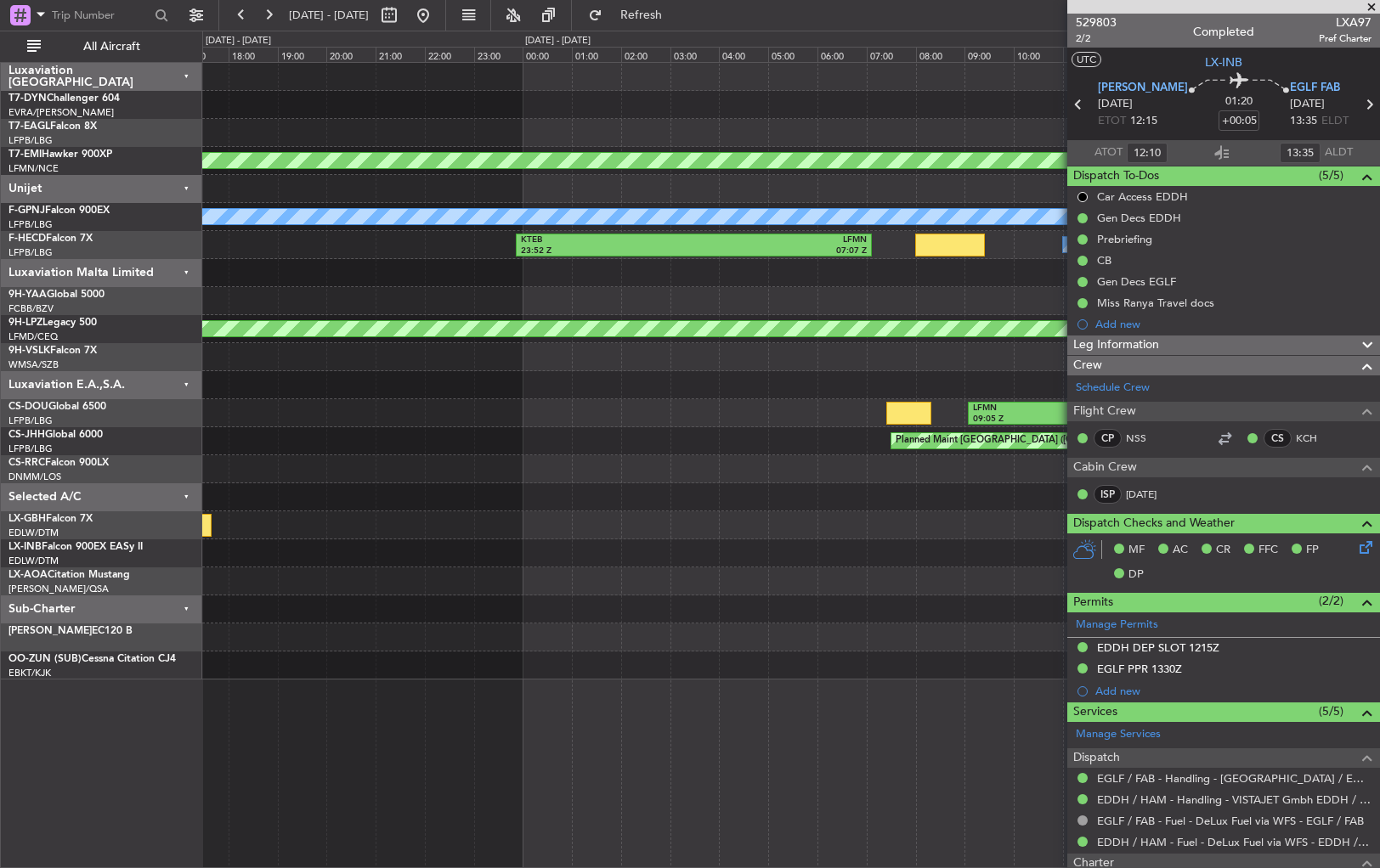
click at [333, 663] on div "Planned Maint Chester A/C Unavailable No Crew Planned Maint Paris (Le Bourget) …" at bounding box center [791, 371] width 1177 height 617
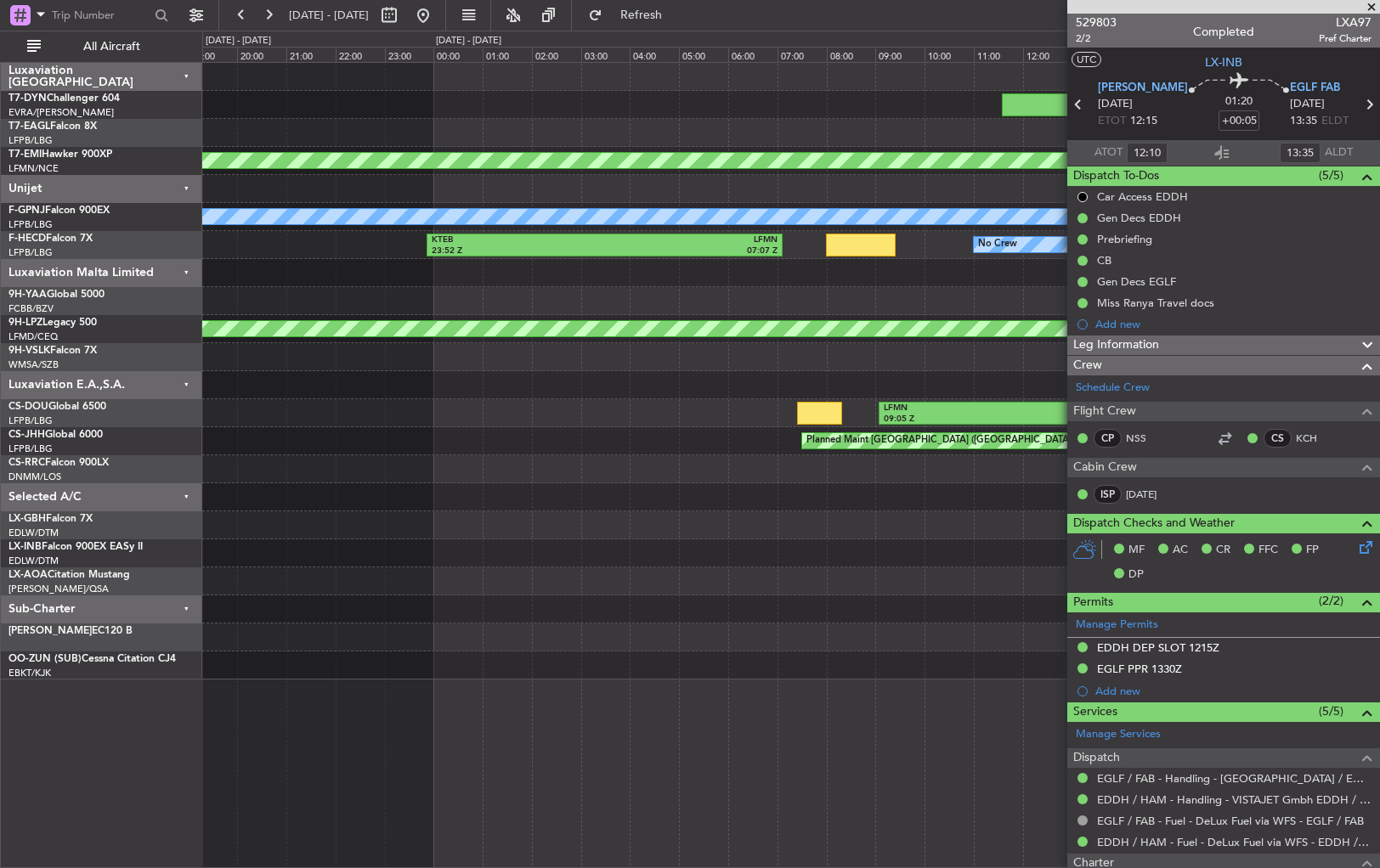
click at [329, 672] on div "Planned Maint Chester A/C Unavailable No Crew Planned Maint Paris (Le Bourget) …" at bounding box center [791, 371] width 1177 height 617
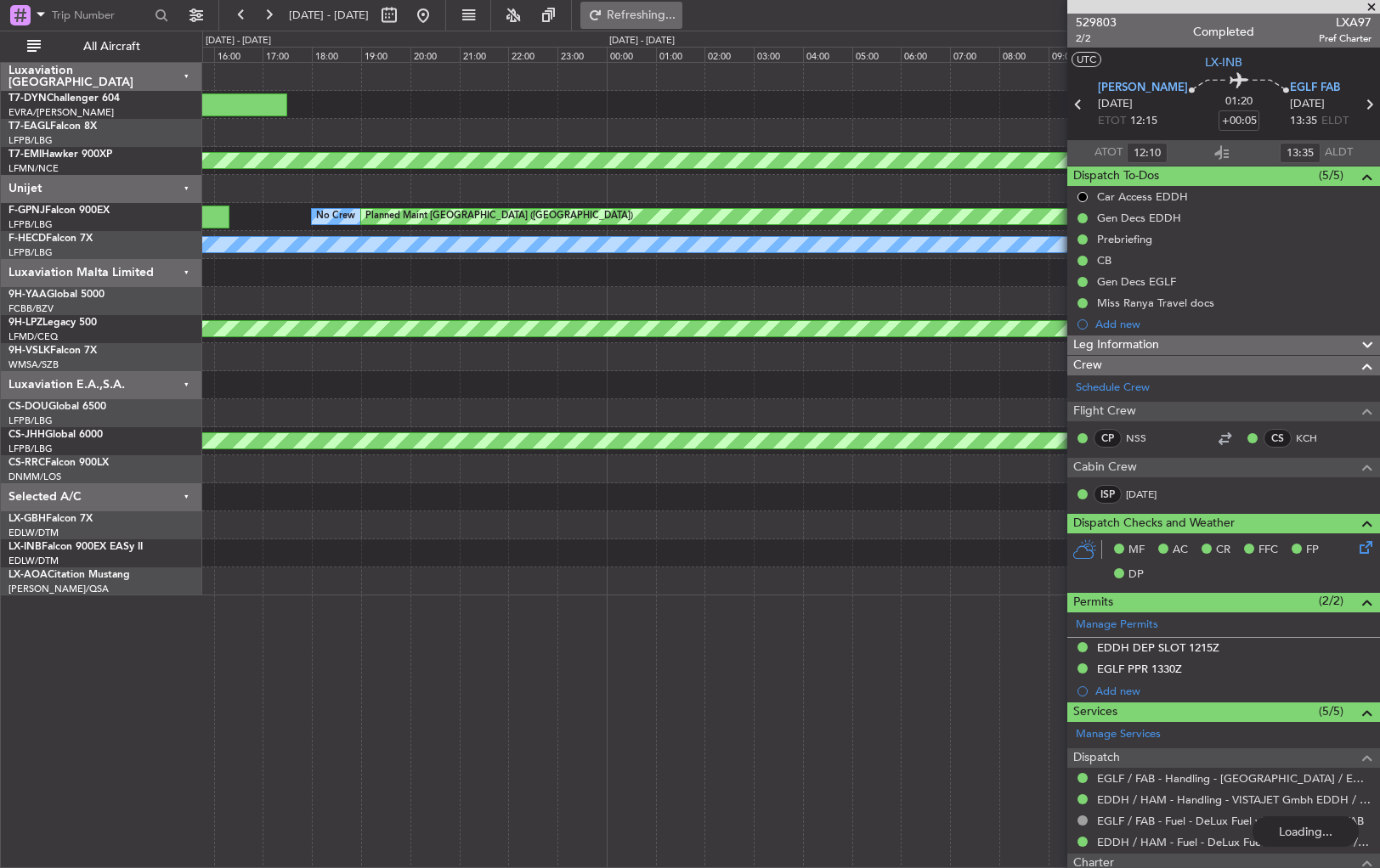
click at [673, 5] on button "Refreshing..." at bounding box center [631, 16] width 102 height 28
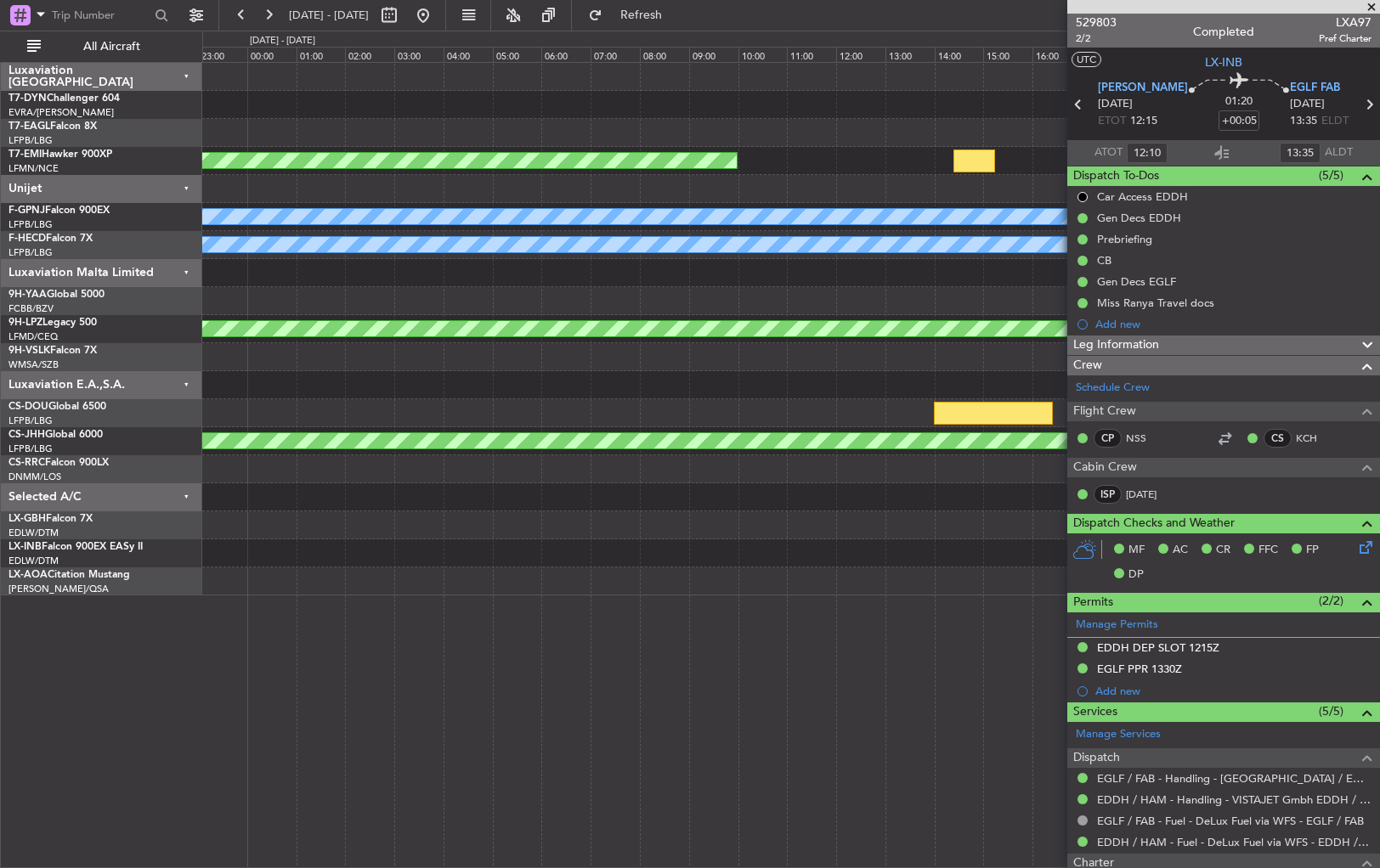
click at [201, 236] on div "Planned Maint [PERSON_NAME] Planned Maint [GEOGRAPHIC_DATA] ([GEOGRAPHIC_DATA])…" at bounding box center [690, 449] width 1380 height 837
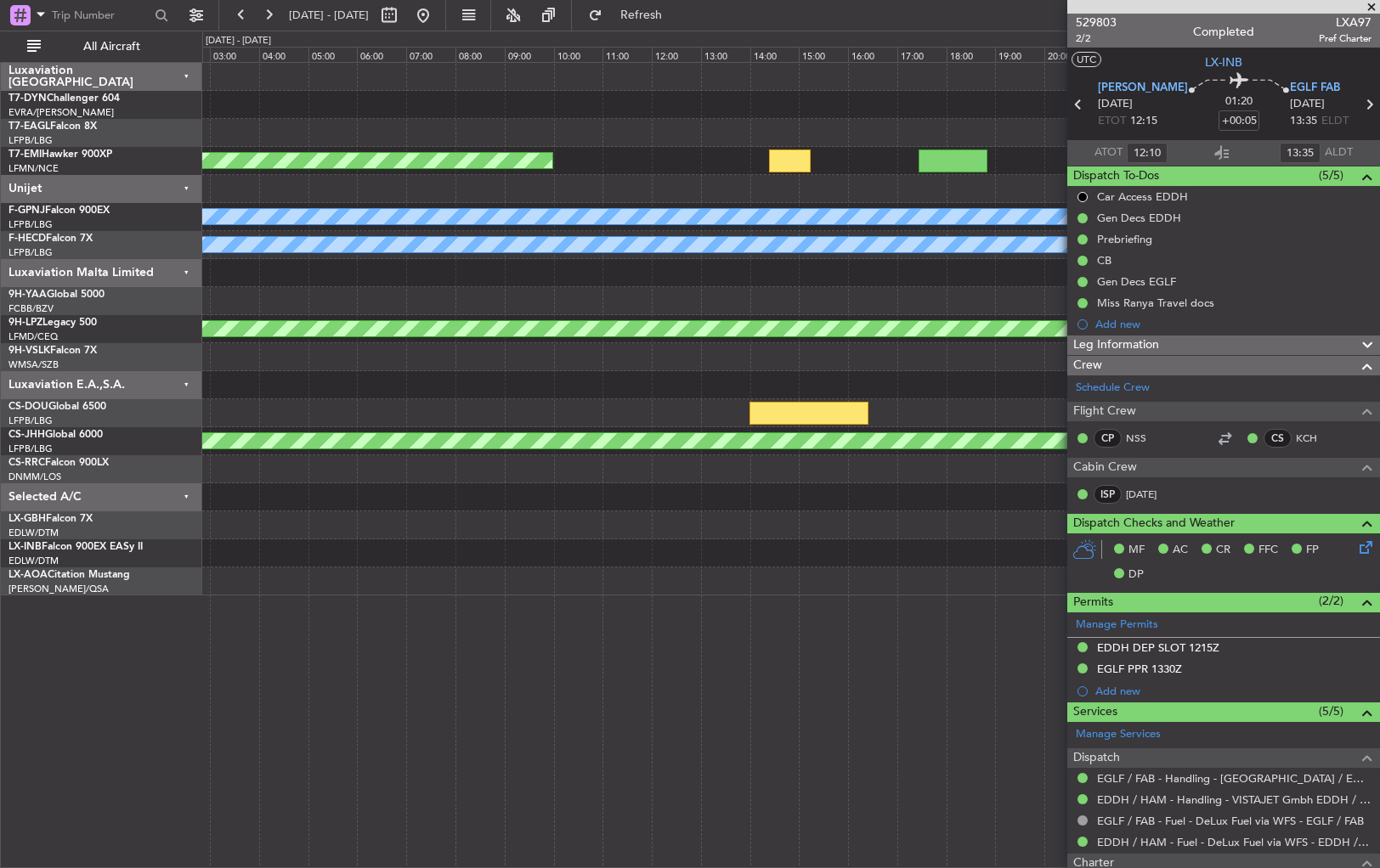
click at [411, 501] on div "Planned Maint [PERSON_NAME] Planned Maint [GEOGRAPHIC_DATA] ([GEOGRAPHIC_DATA])…" at bounding box center [791, 329] width 1177 height 532
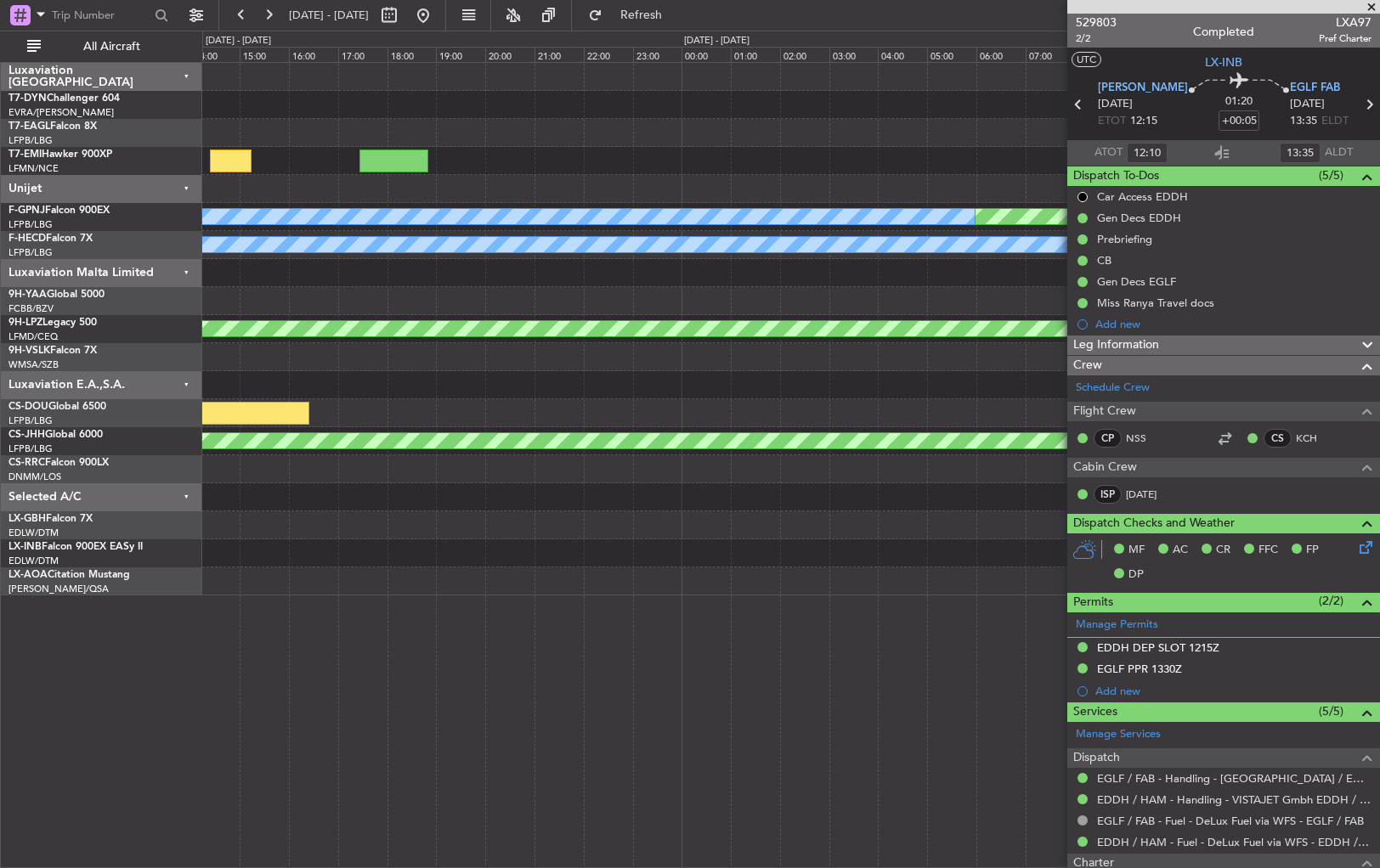
click at [466, 525] on div "Planned Maint [US_STATE] ([GEOGRAPHIC_DATA]) Planned Maint [PERSON_NAME] Planne…" at bounding box center [791, 329] width 1177 height 532
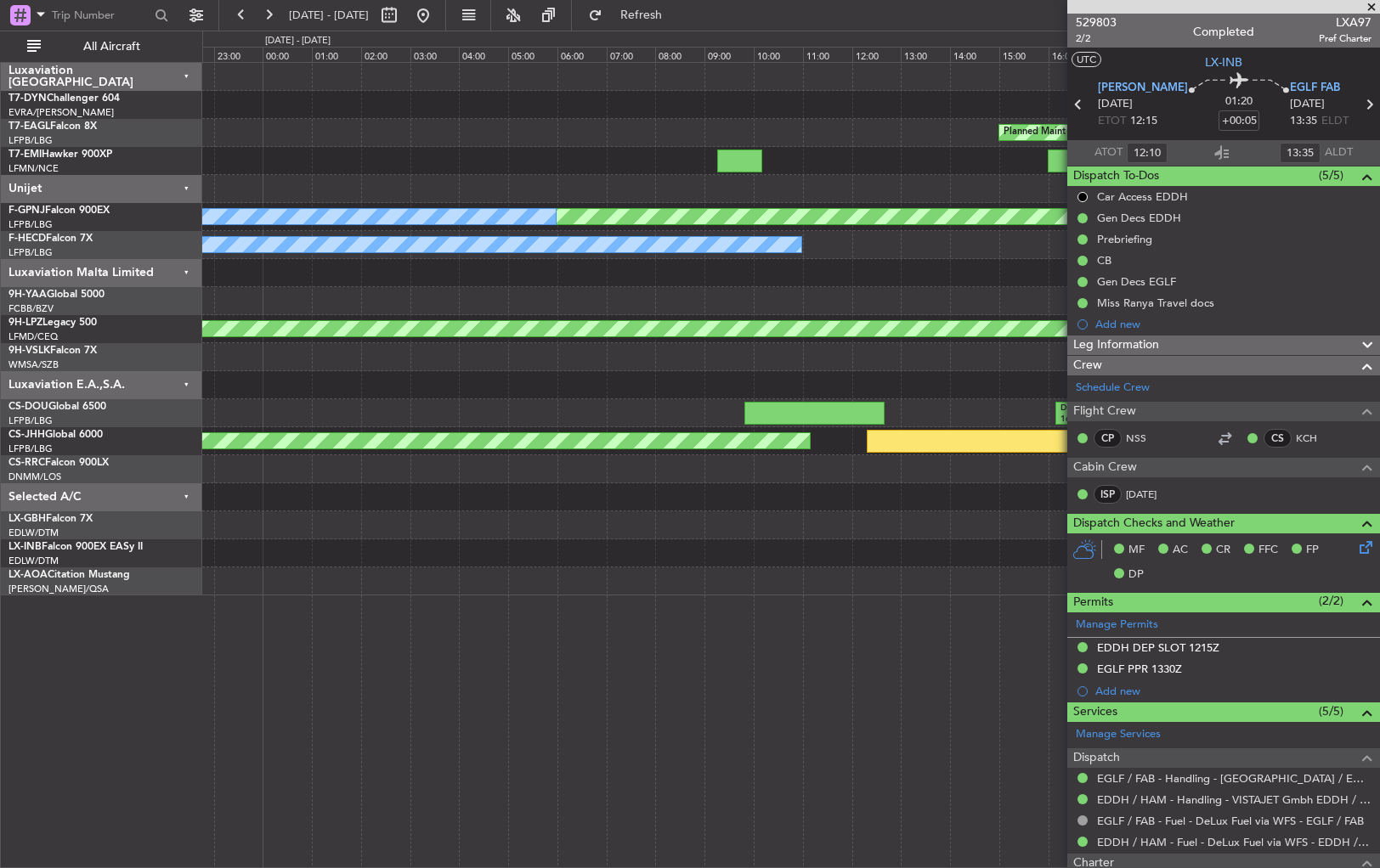
click at [560, 534] on div at bounding box center [791, 525] width 1177 height 28
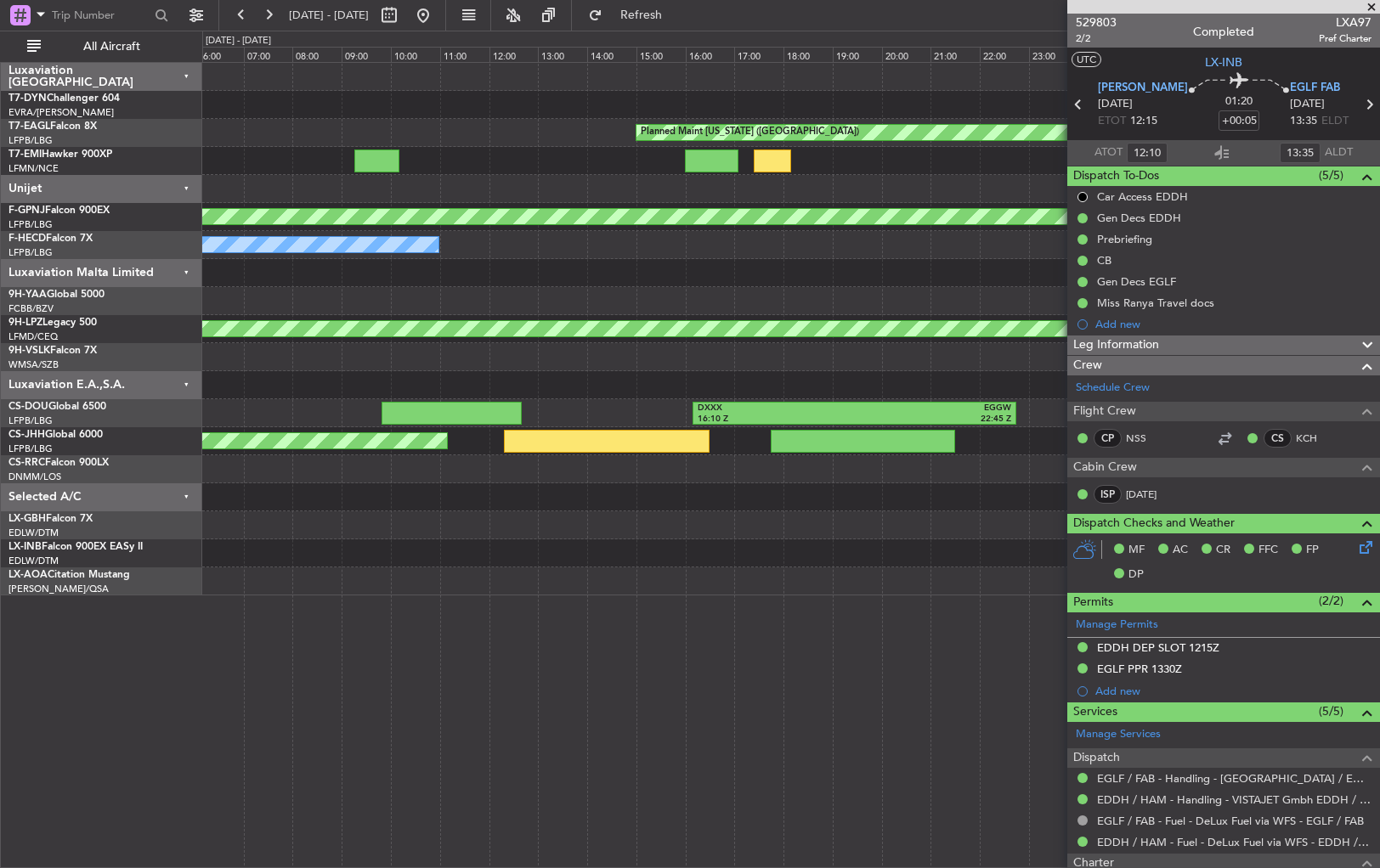
click at [524, 533] on div at bounding box center [791, 525] width 1177 height 28
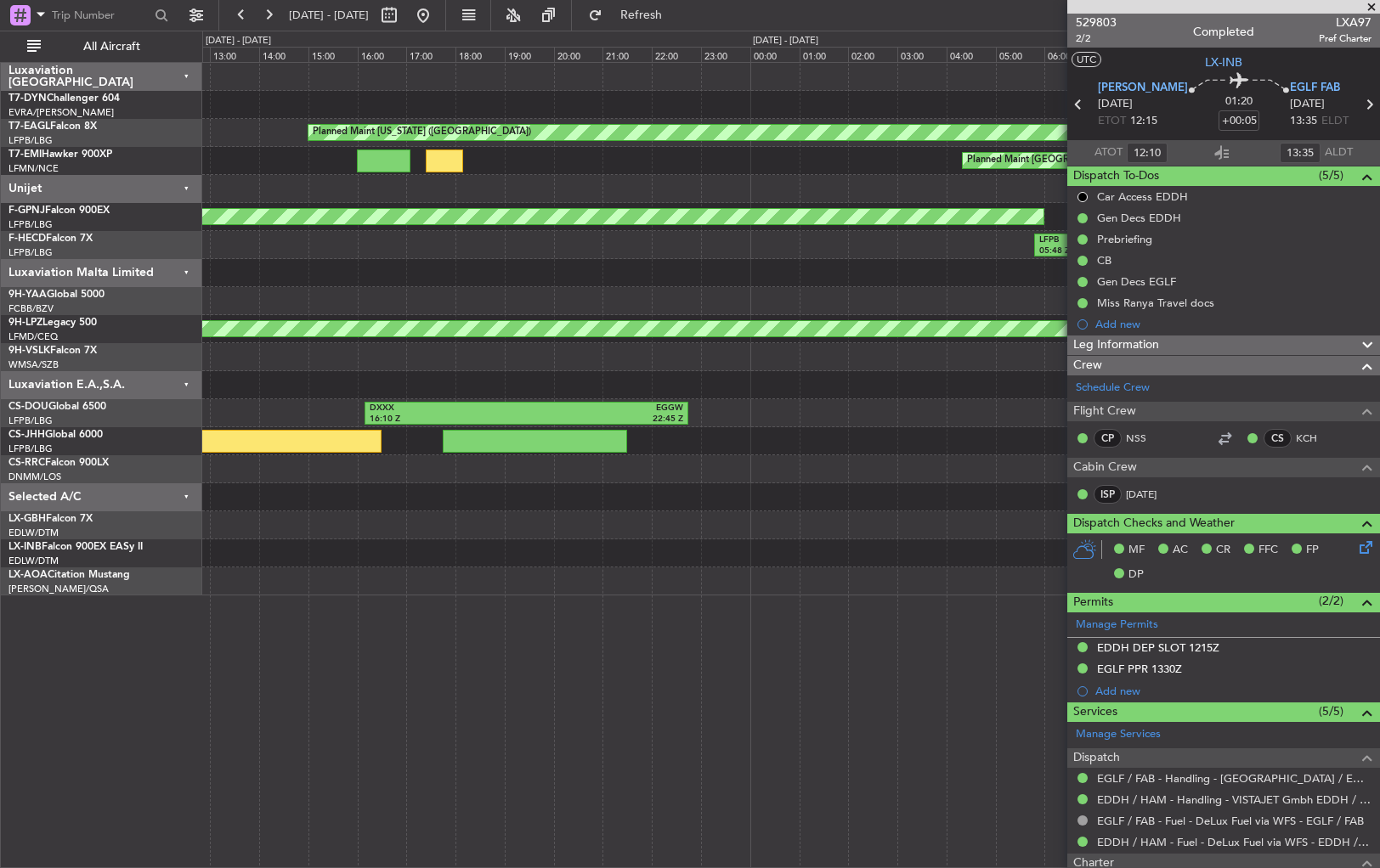
click at [588, 508] on div at bounding box center [791, 498] width 1177 height 28
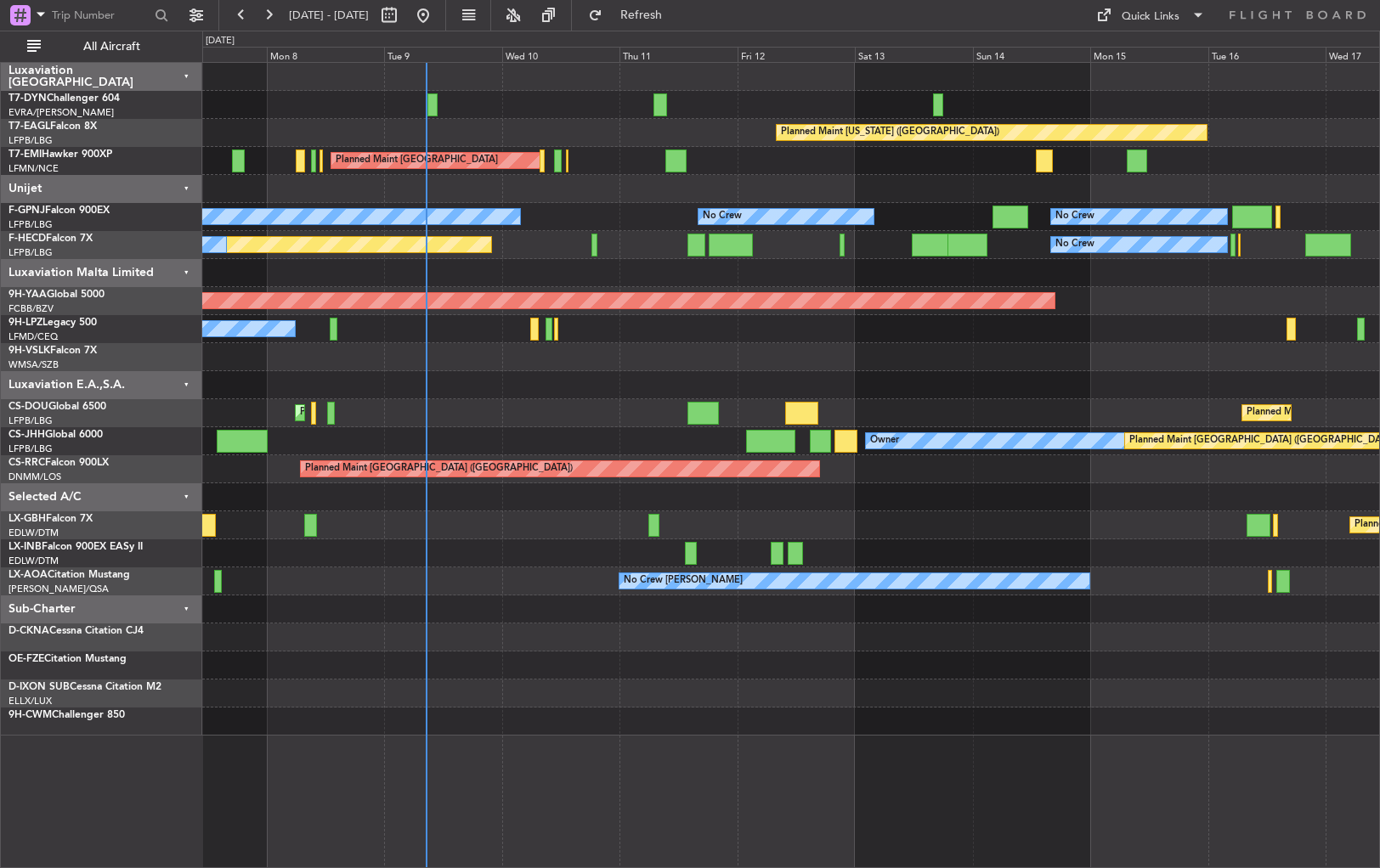
click at [892, 411] on div "Planned Maint [US_STATE] ([GEOGRAPHIC_DATA]) Planned Maint [GEOGRAPHIC_DATA] Pl…" at bounding box center [791, 399] width 1177 height 672
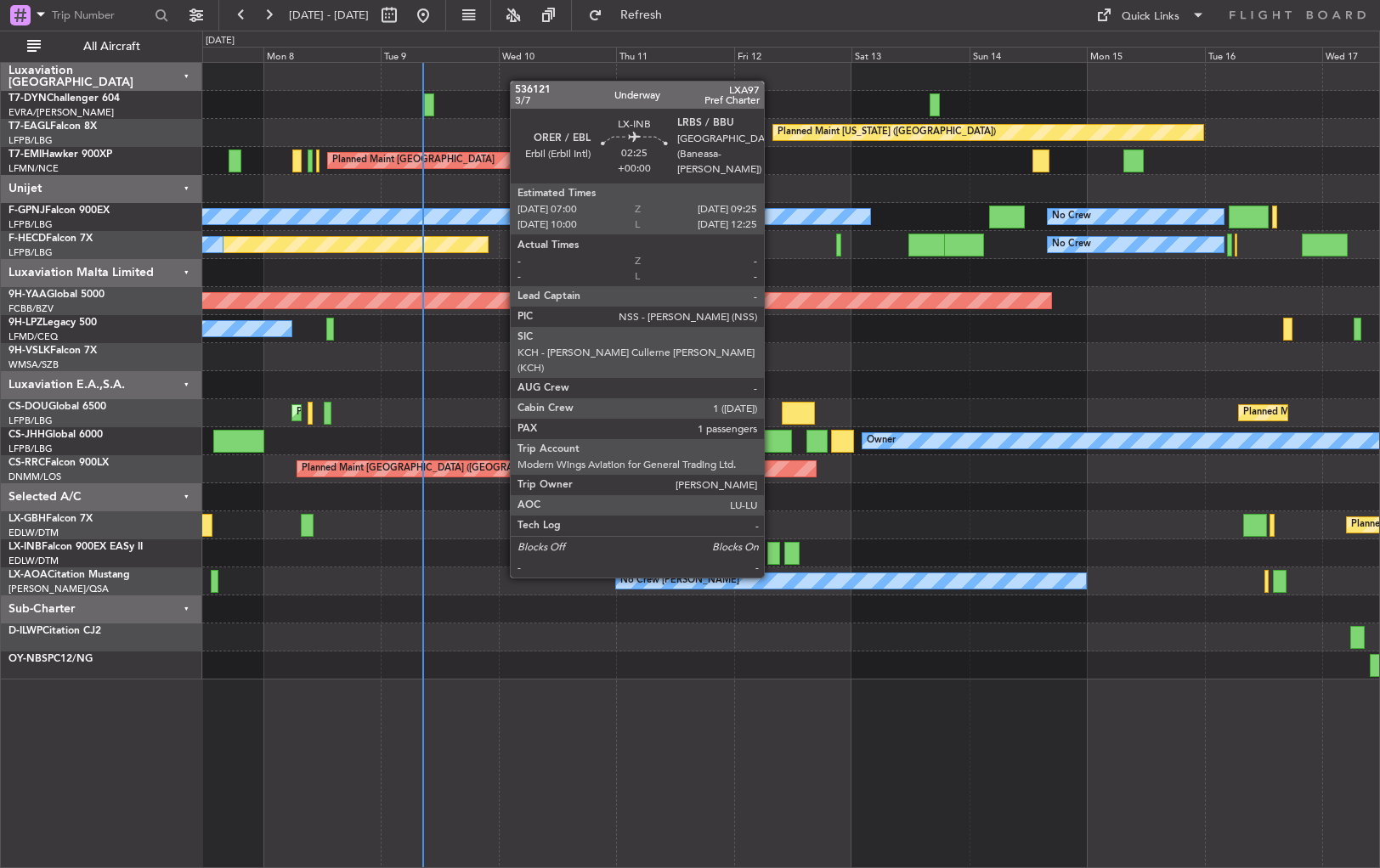
click at [771, 545] on div at bounding box center [773, 553] width 12 height 23
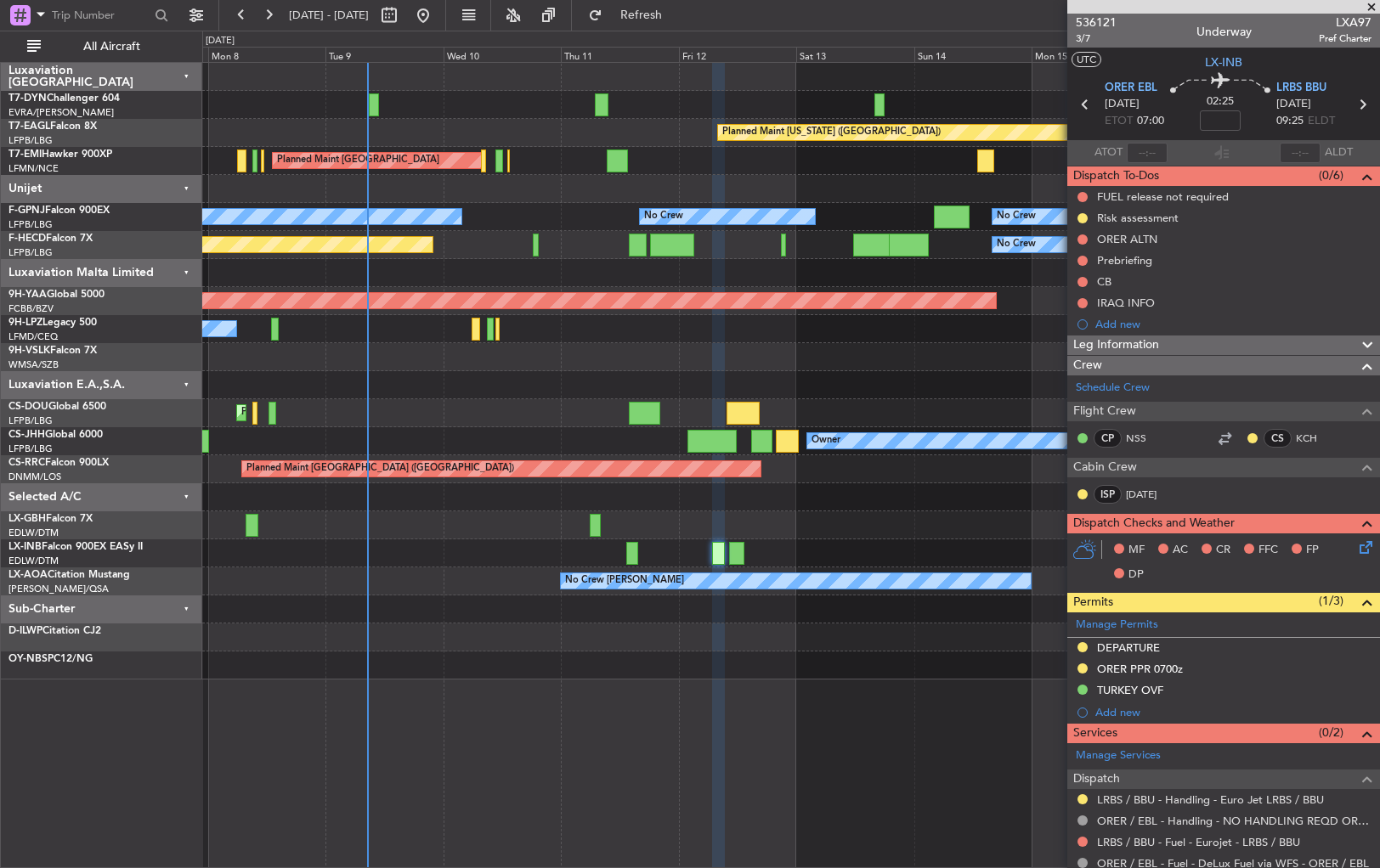
click at [837, 532] on div "Planned Maint Nurnberg Planned Maint [GEOGRAPHIC_DATA] ([GEOGRAPHIC_DATA])" at bounding box center [791, 525] width 1177 height 28
click at [1167, 326] on div "Add new" at bounding box center [1226, 324] width 261 height 15
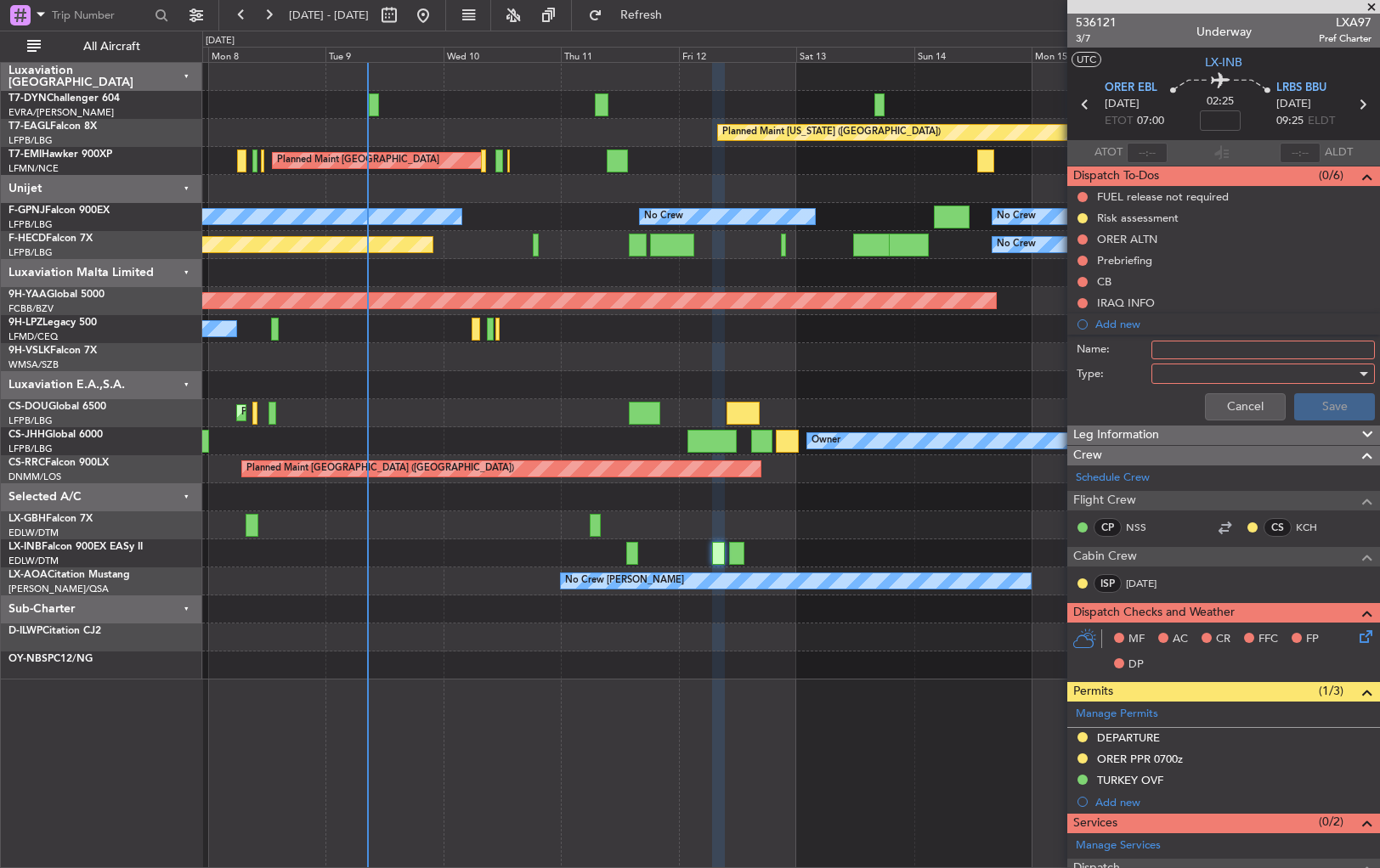
click at [1171, 348] on input "Name:" at bounding box center [1263, 350] width 223 height 19
click at [678, 14] on span "Refresh" at bounding box center [641, 15] width 71 height 12
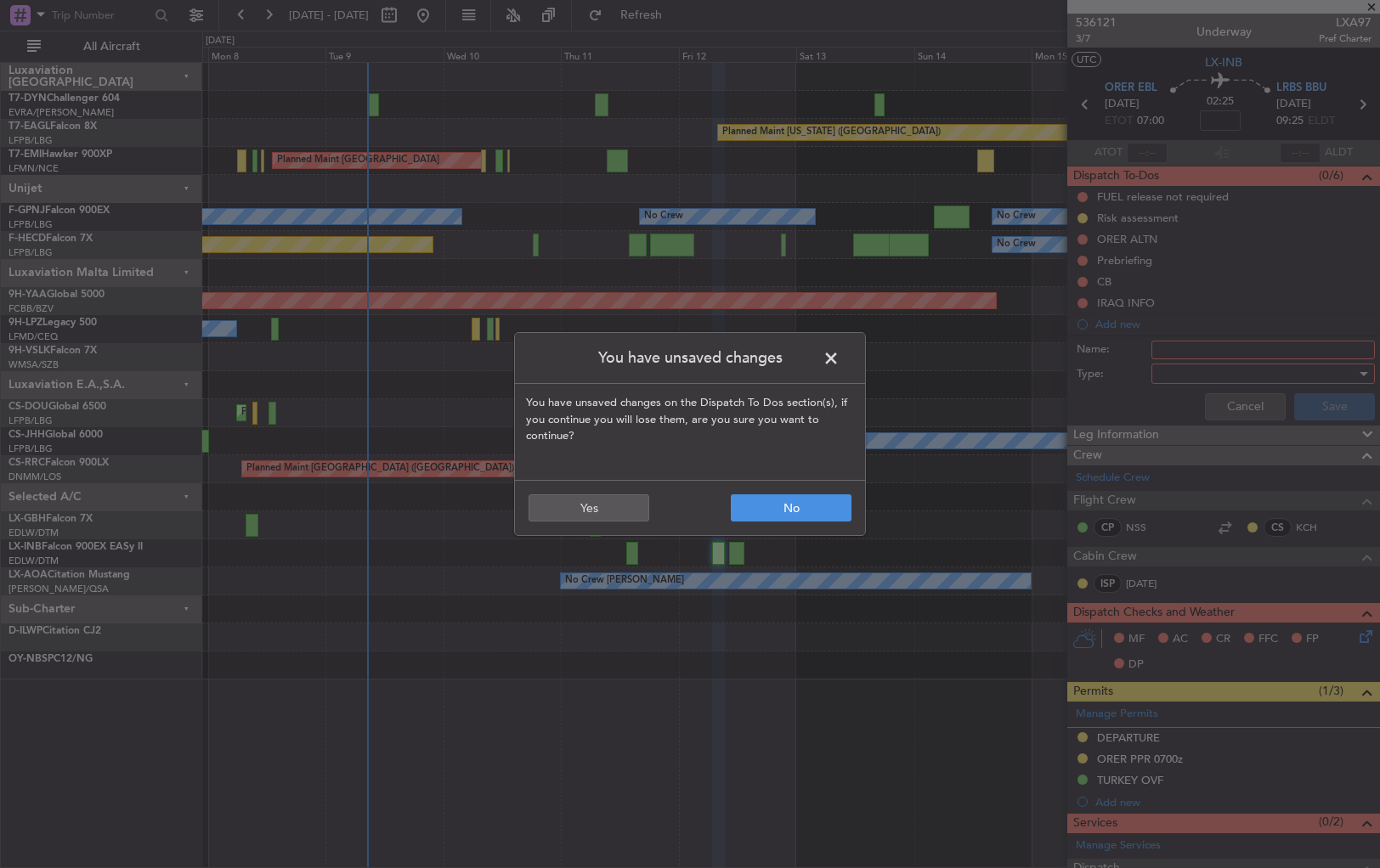
click at [840, 358] on span at bounding box center [840, 362] width 0 height 34
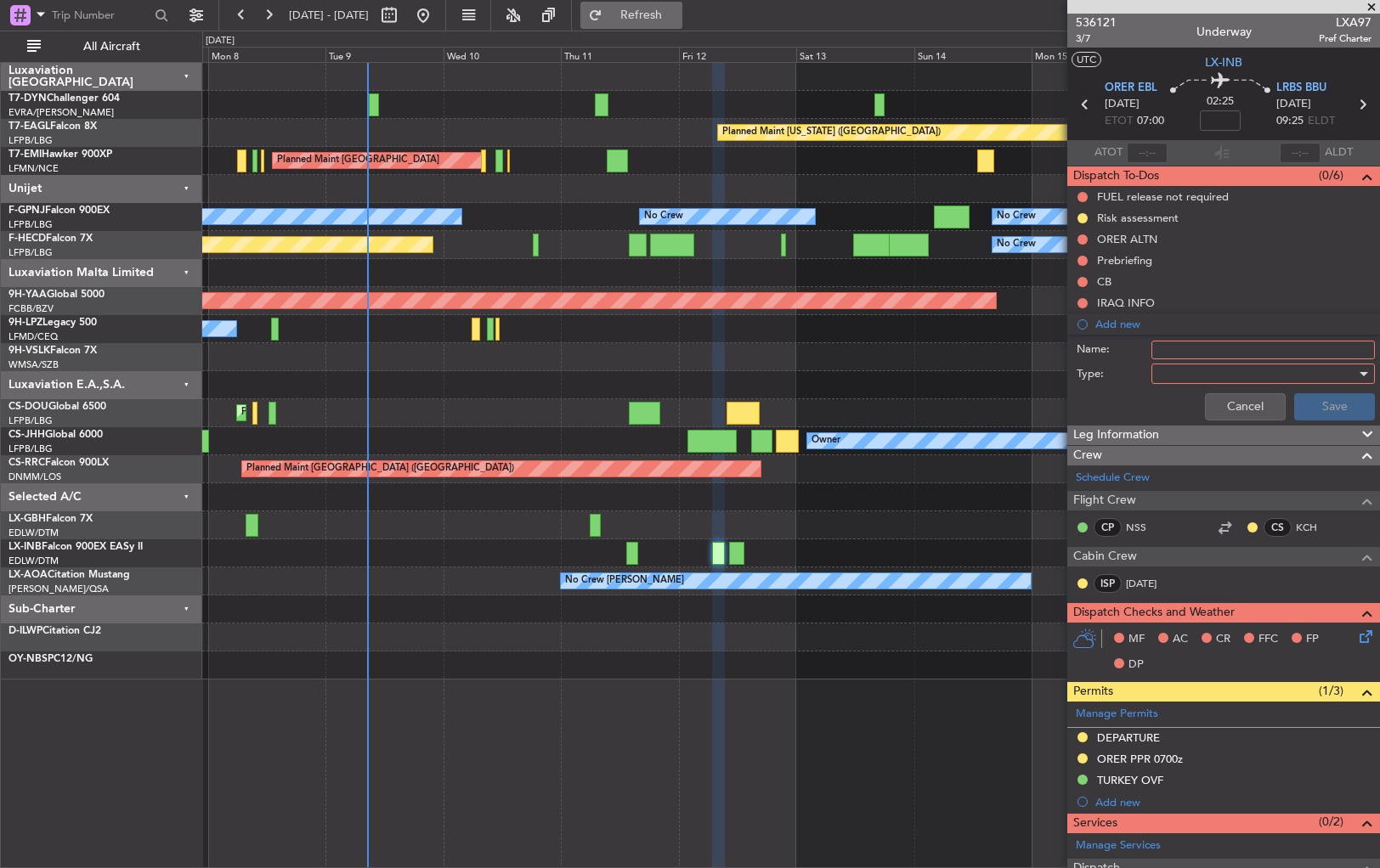
click at [678, 16] on span "Refresh" at bounding box center [641, 15] width 71 height 12
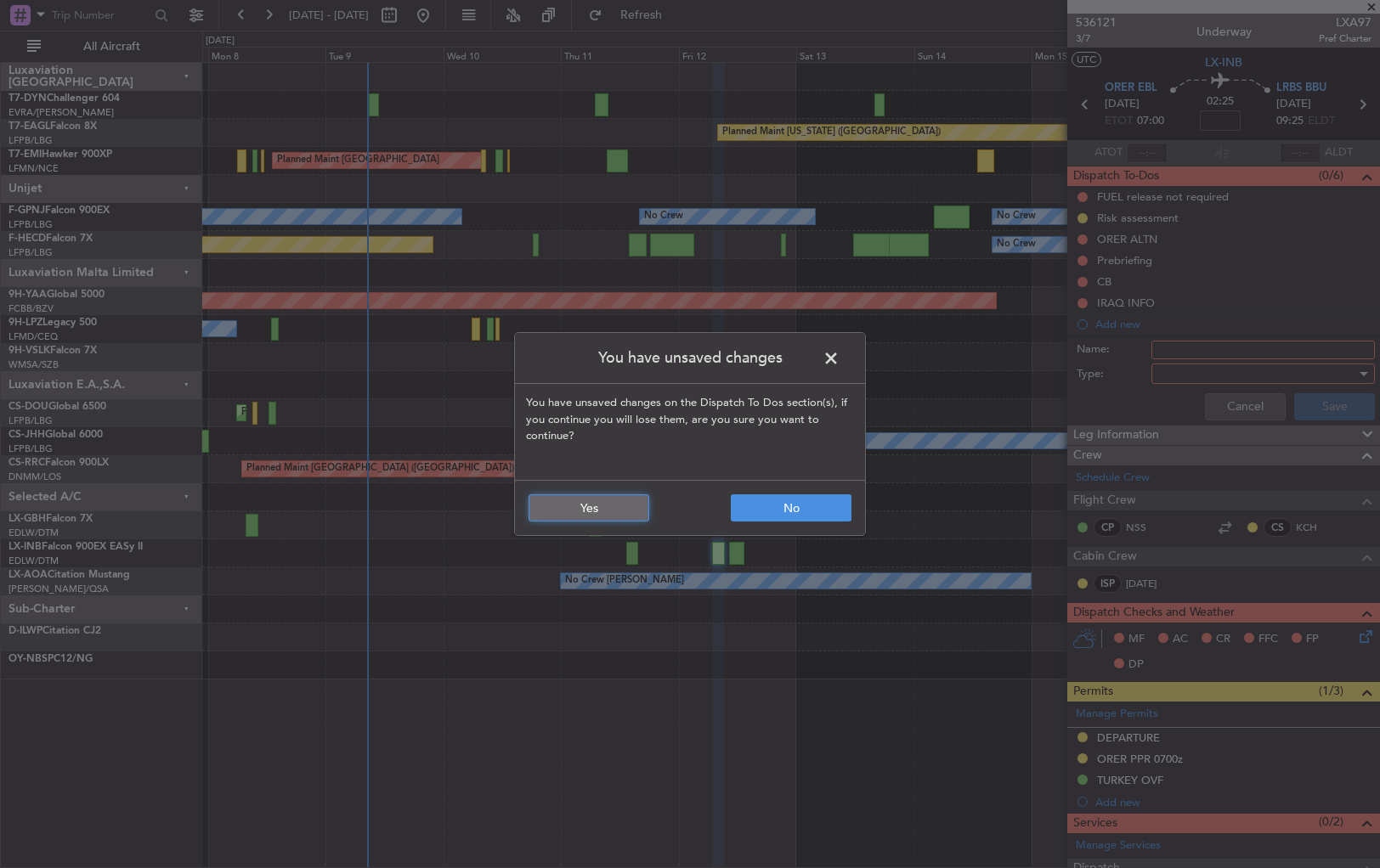
click at [592, 519] on button "Yes" at bounding box center [589, 509] width 121 height 28
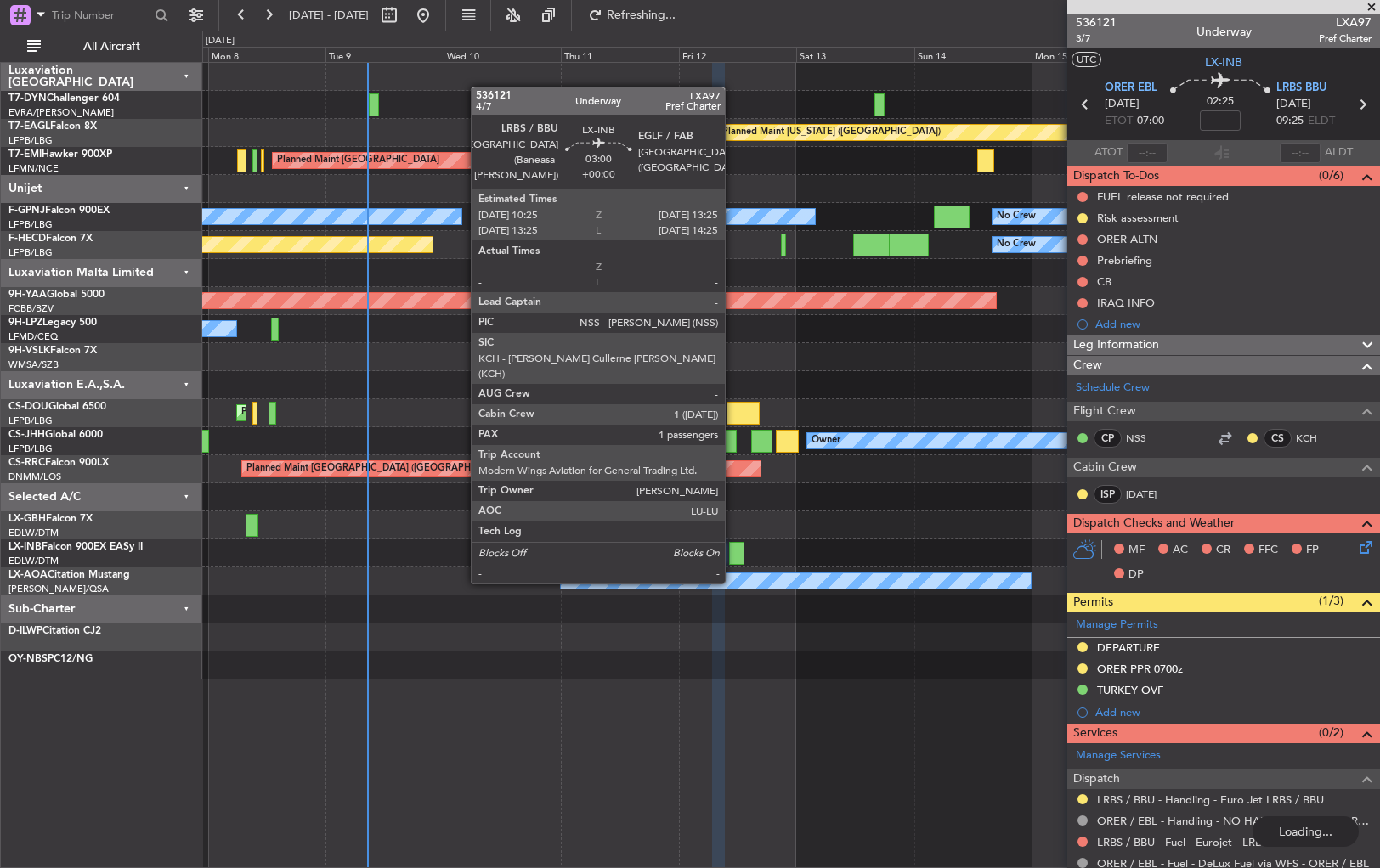
click at [735, 551] on div at bounding box center [736, 553] width 15 height 23
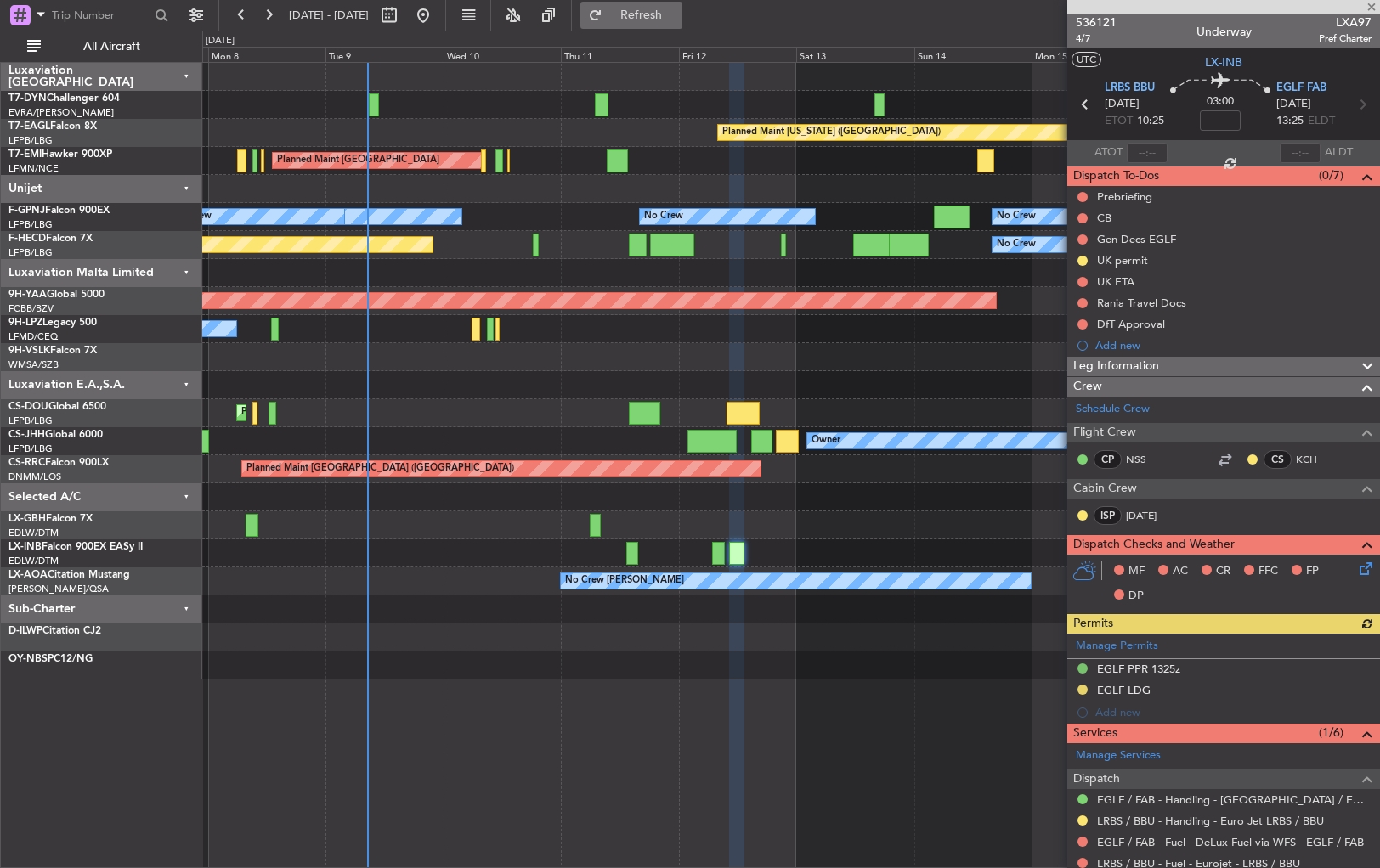
click at [678, 13] on span "Refresh" at bounding box center [641, 15] width 71 height 12
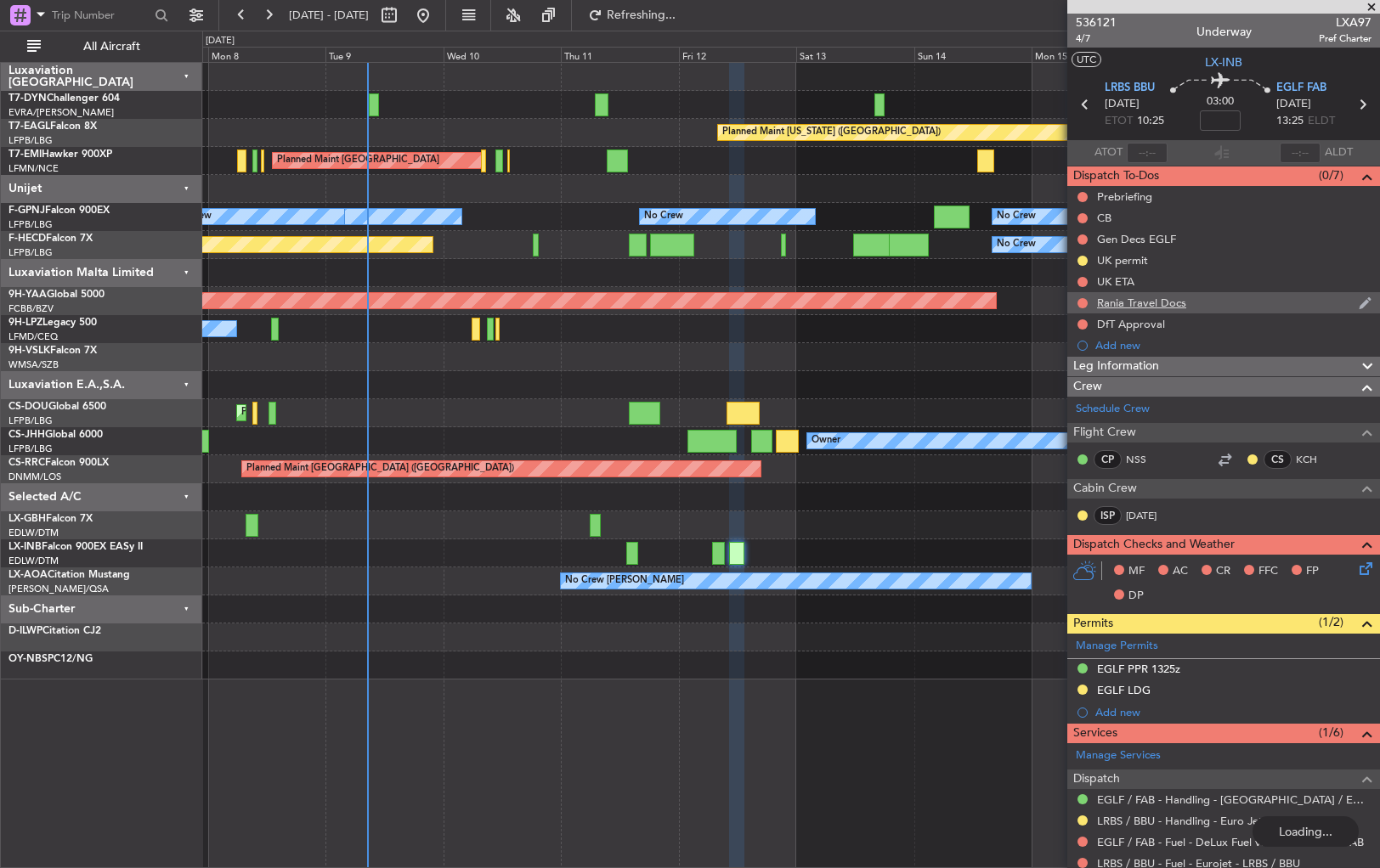
click at [1224, 305] on div "Rania Travel Docs" at bounding box center [1224, 303] width 313 height 22
click at [1234, 297] on div "Rania Travel Docs" at bounding box center [1224, 303] width 313 height 22
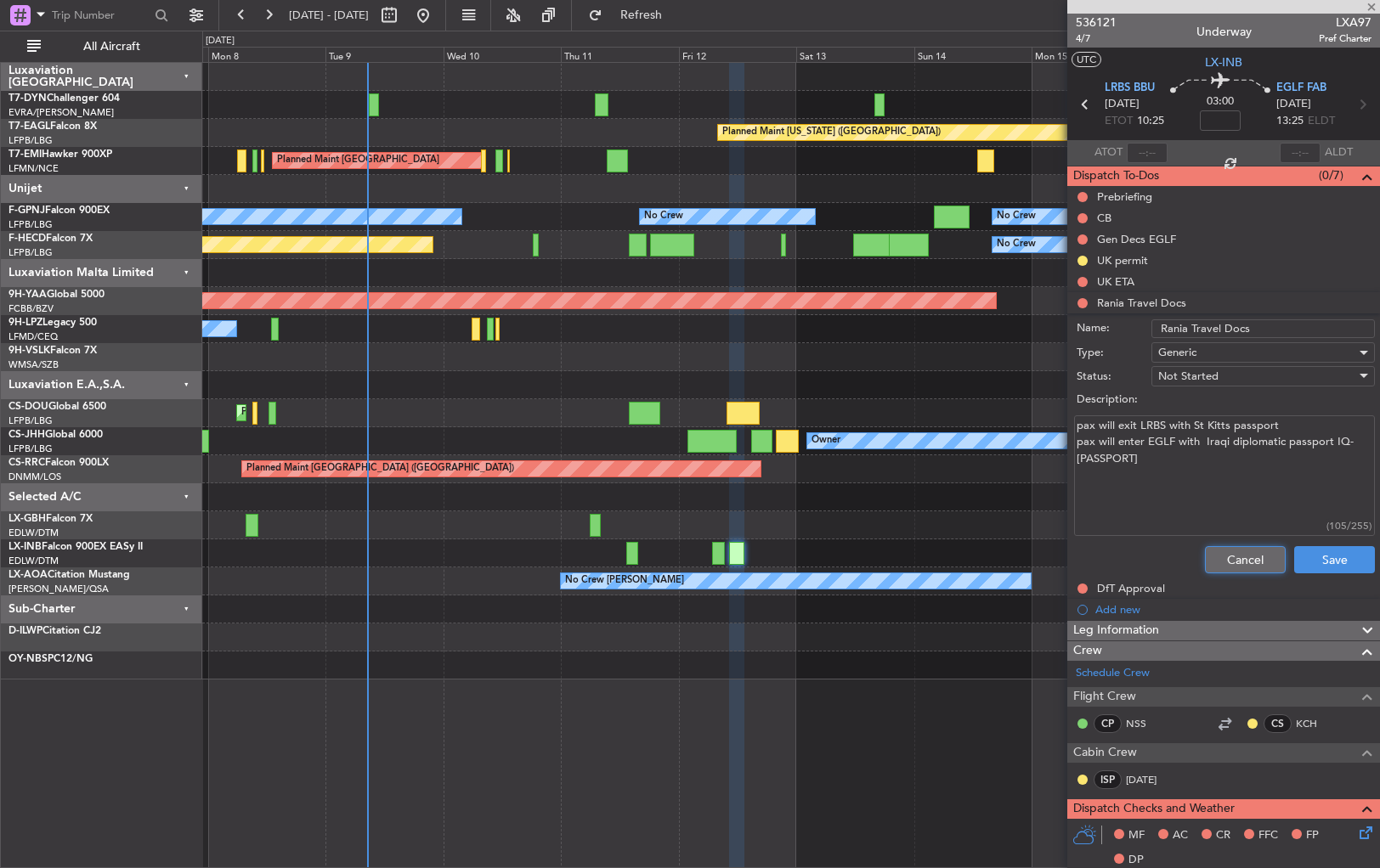
click at [1226, 551] on button "Cancel" at bounding box center [1246, 560] width 81 height 28
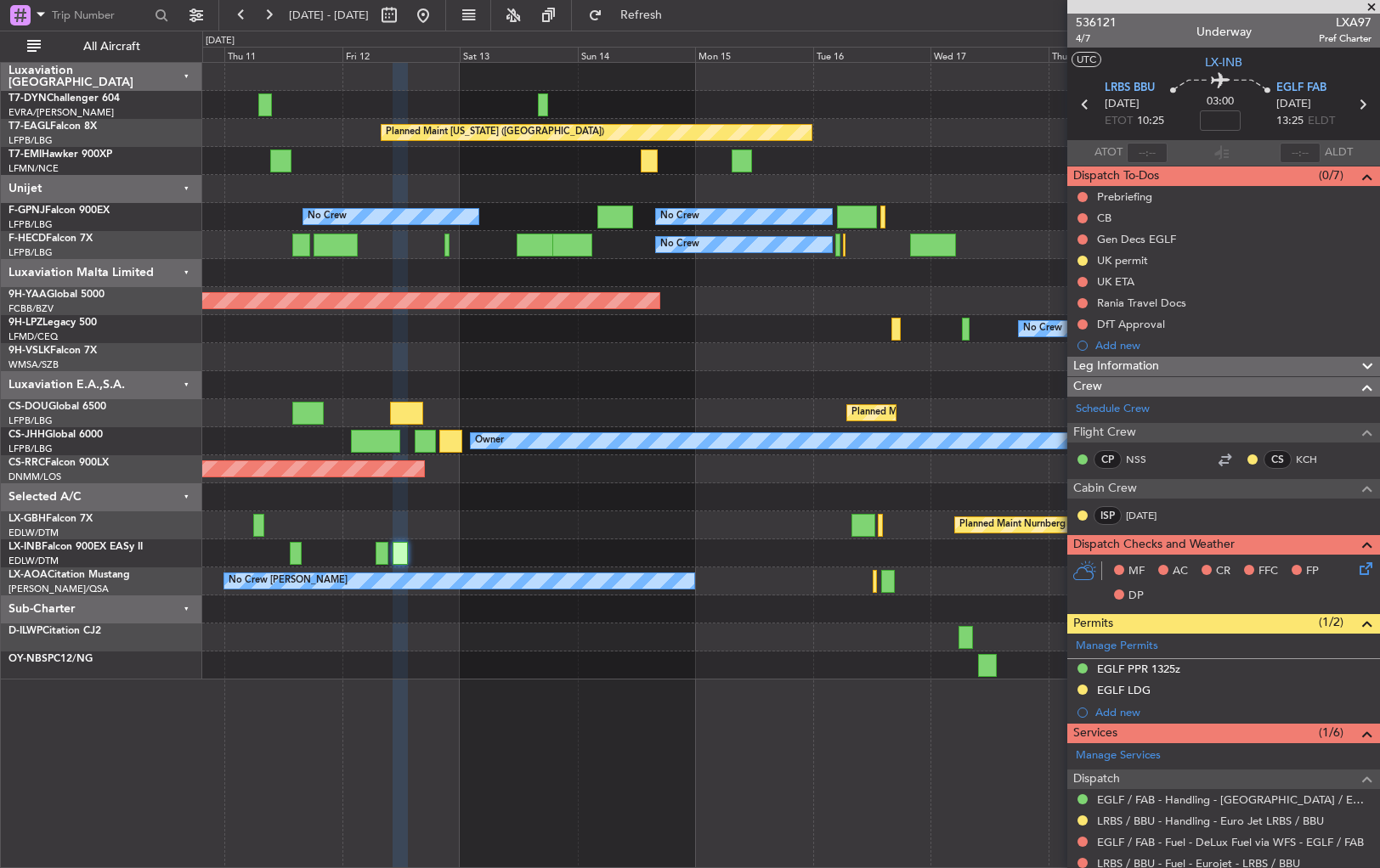
click at [431, 180] on div at bounding box center [791, 189] width 1177 height 28
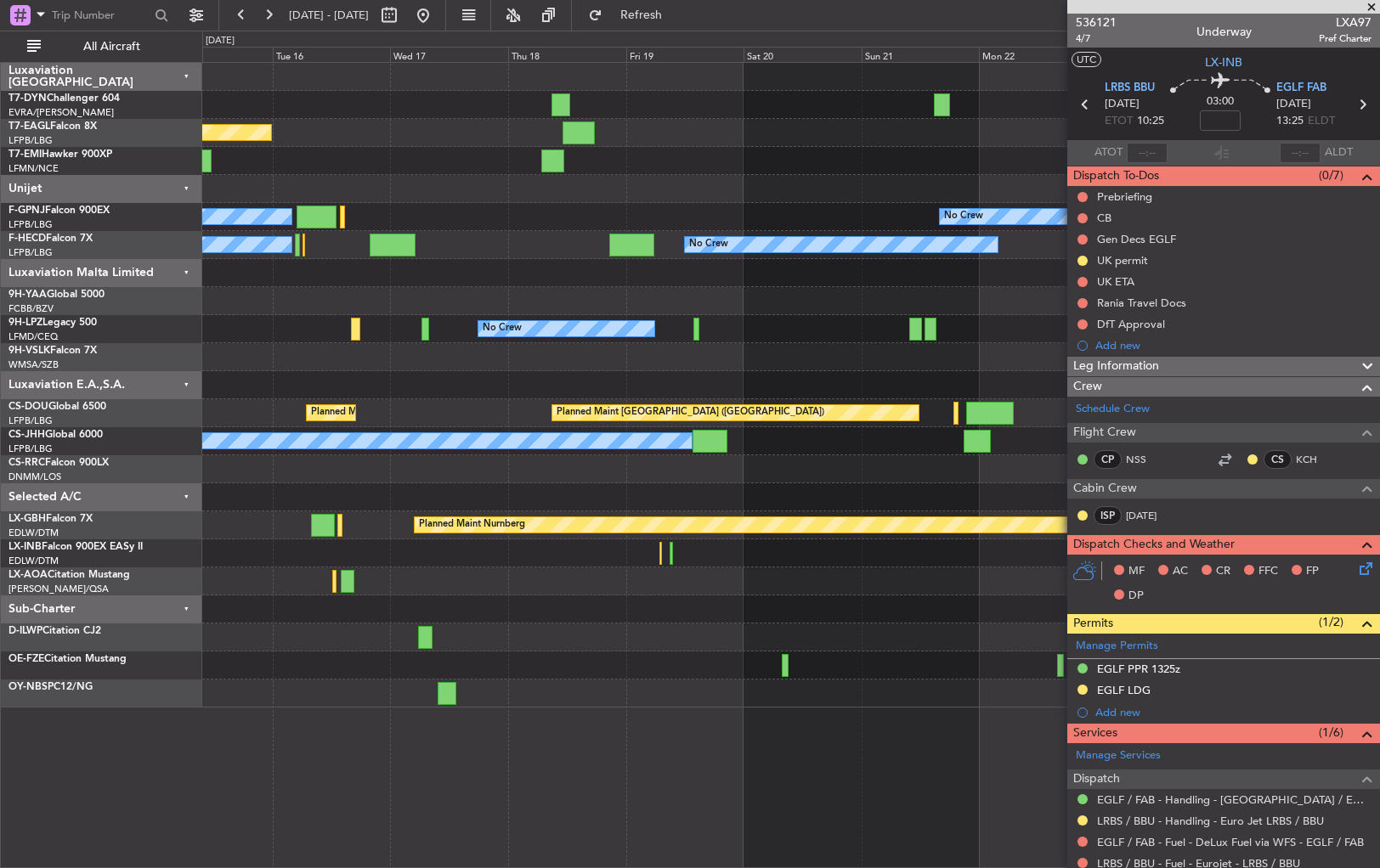
click at [611, 197] on div "Planned Maint New York (Teterboro) No Crew No Crew No Crew No Crew No Crew No C…" at bounding box center [791, 385] width 1177 height 645
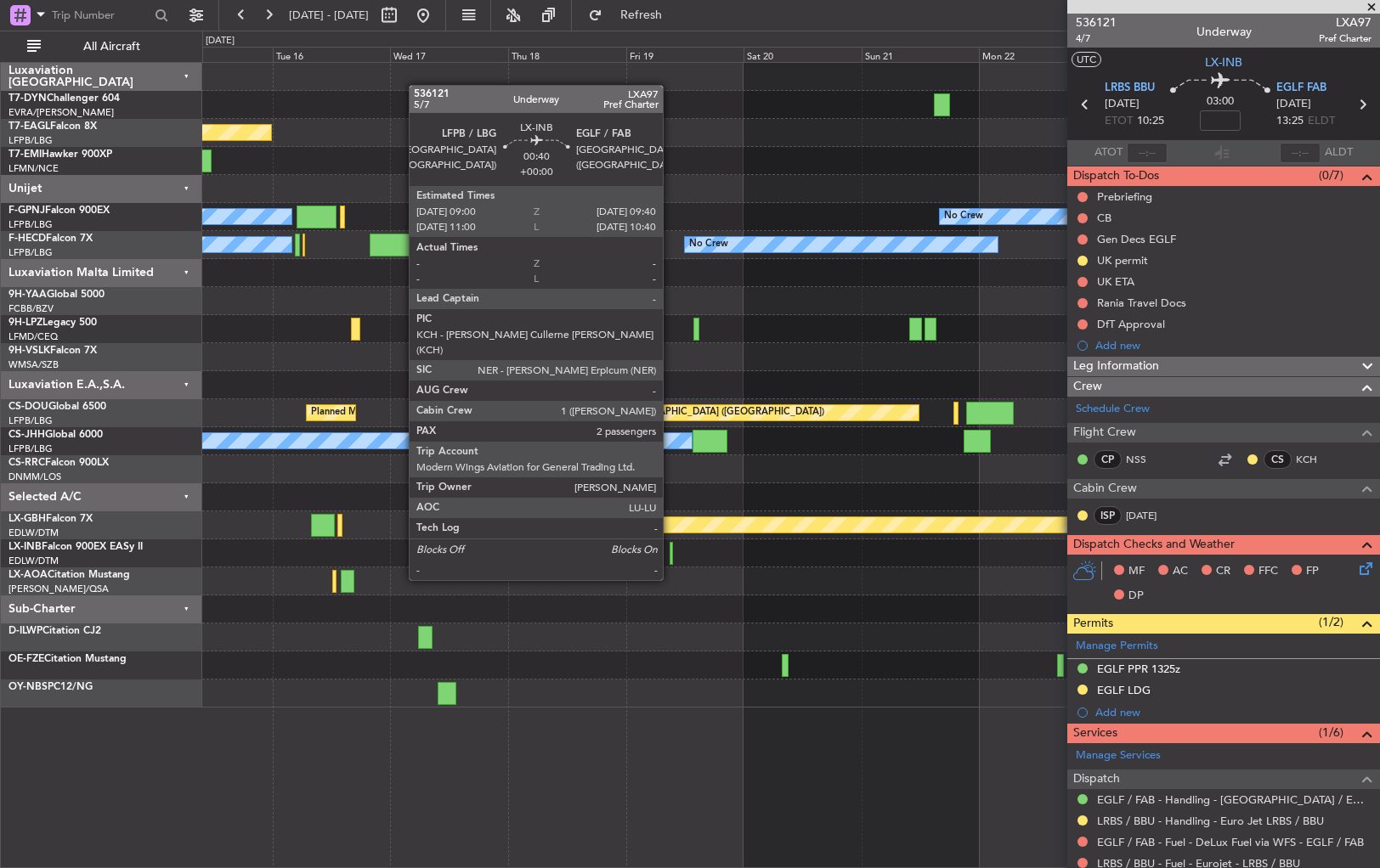
click at [671, 548] on div at bounding box center [671, 553] width 3 height 23
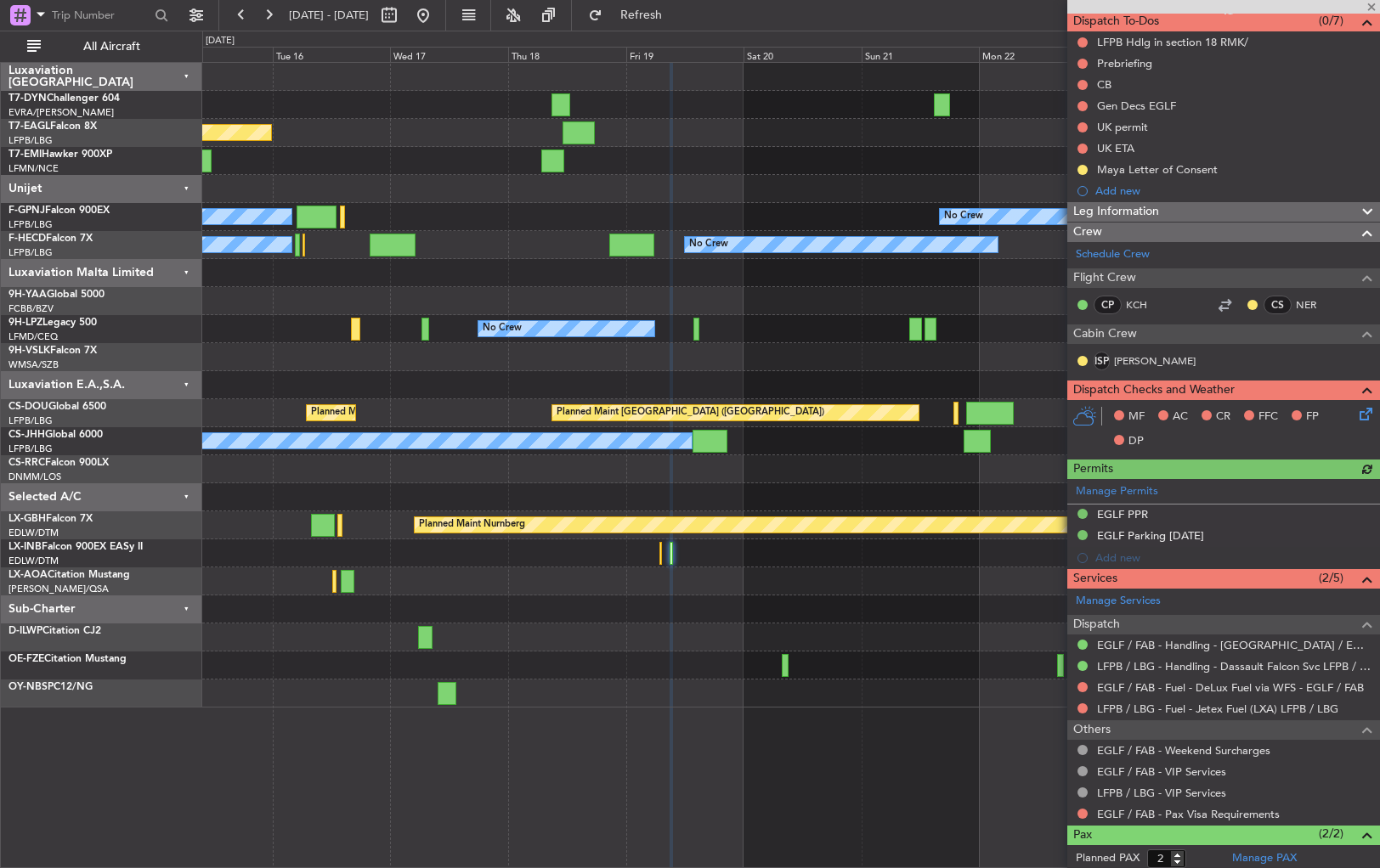
scroll to position [233, 0]
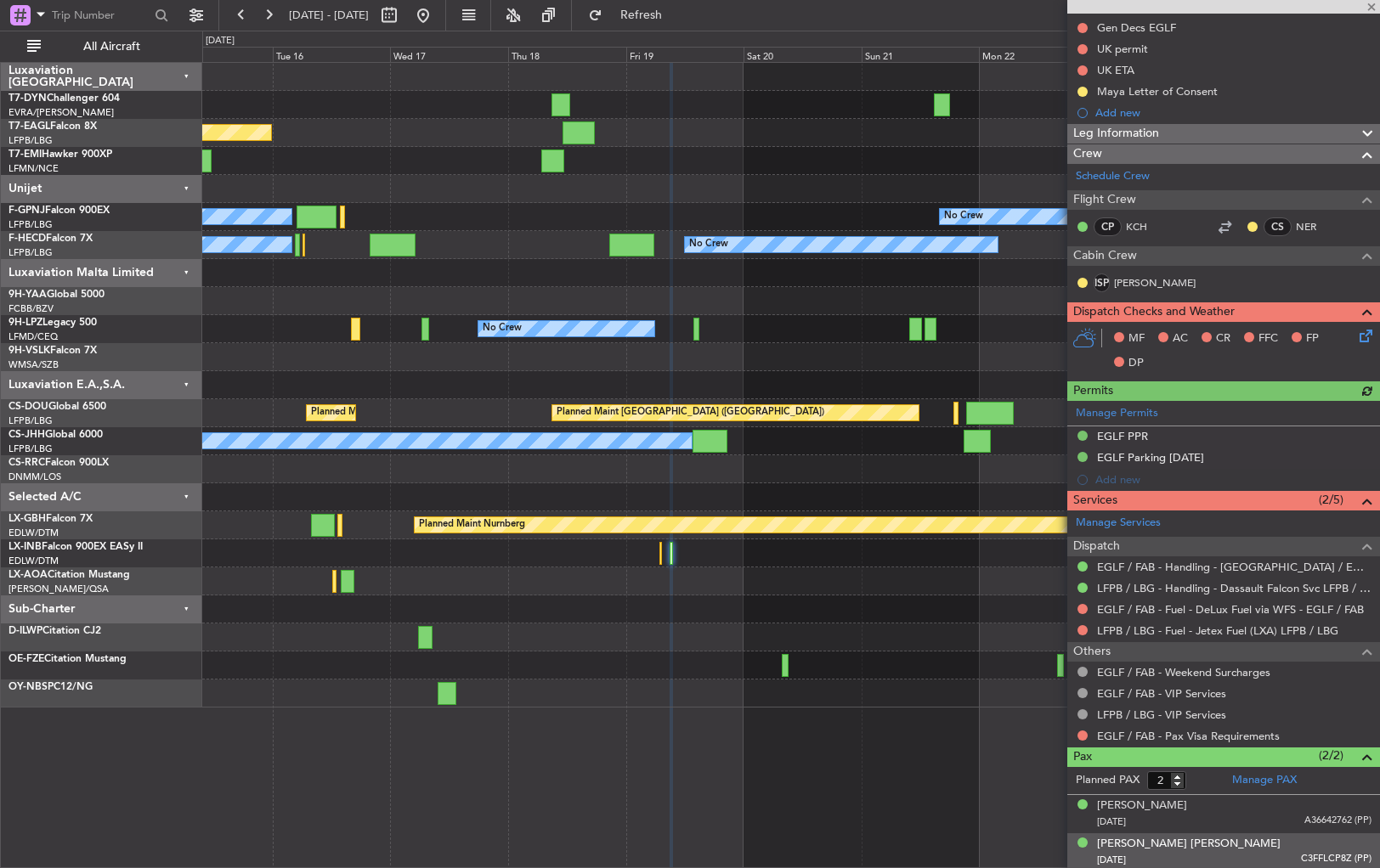
click at [1288, 844] on div "Nabila Masoud Mustafa BARZANI 17/02/1971 C3FFLCP8Z (PP)" at bounding box center [1235, 853] width 275 height 34
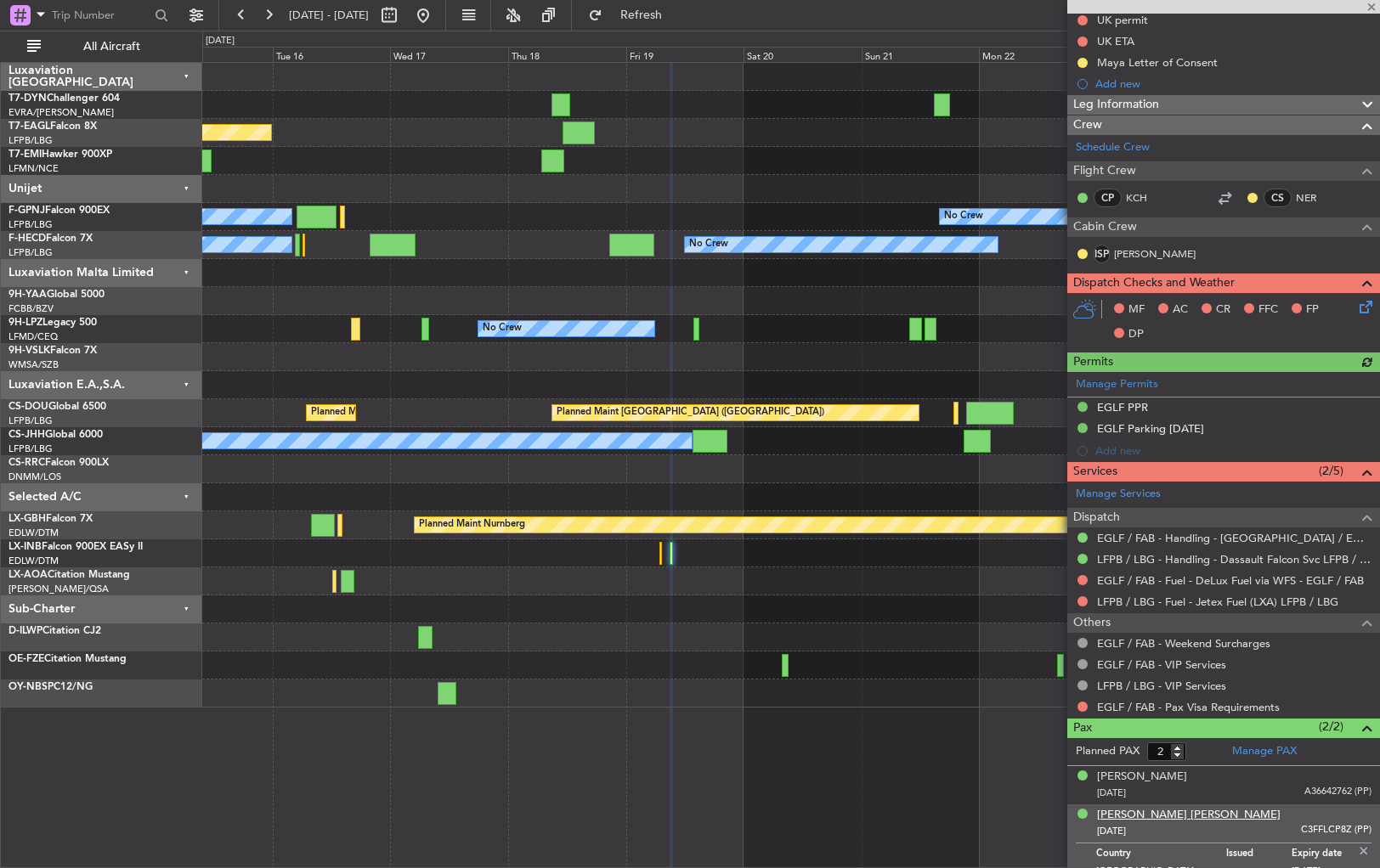
scroll to position [275, 0]
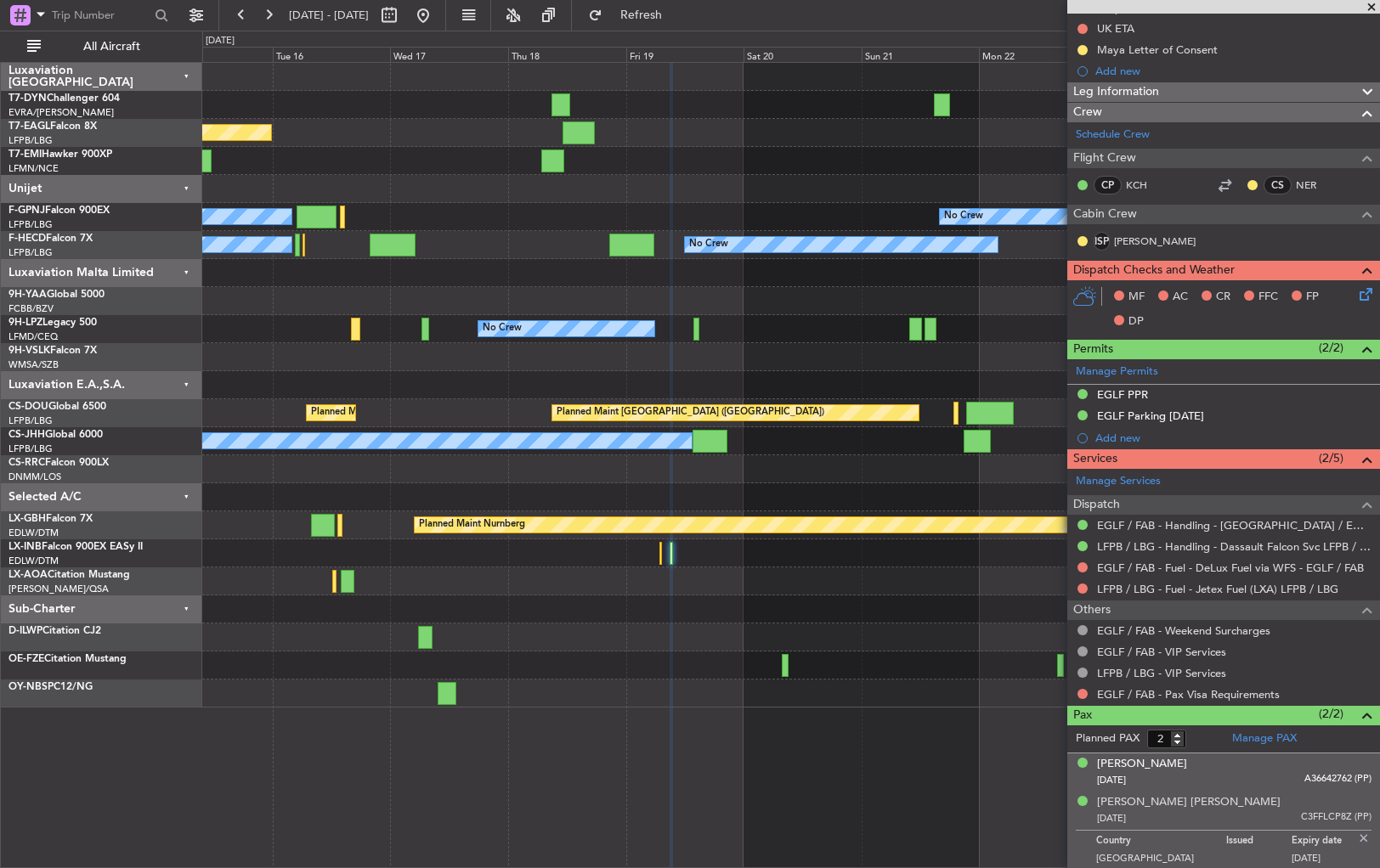
click at [1238, 768] on div "Maya Barzani 18/12/2008 A36642762 (PP)" at bounding box center [1235, 773] width 275 height 34
click at [1150, 766] on div "Maya Barzani" at bounding box center [1142, 764] width 90 height 17
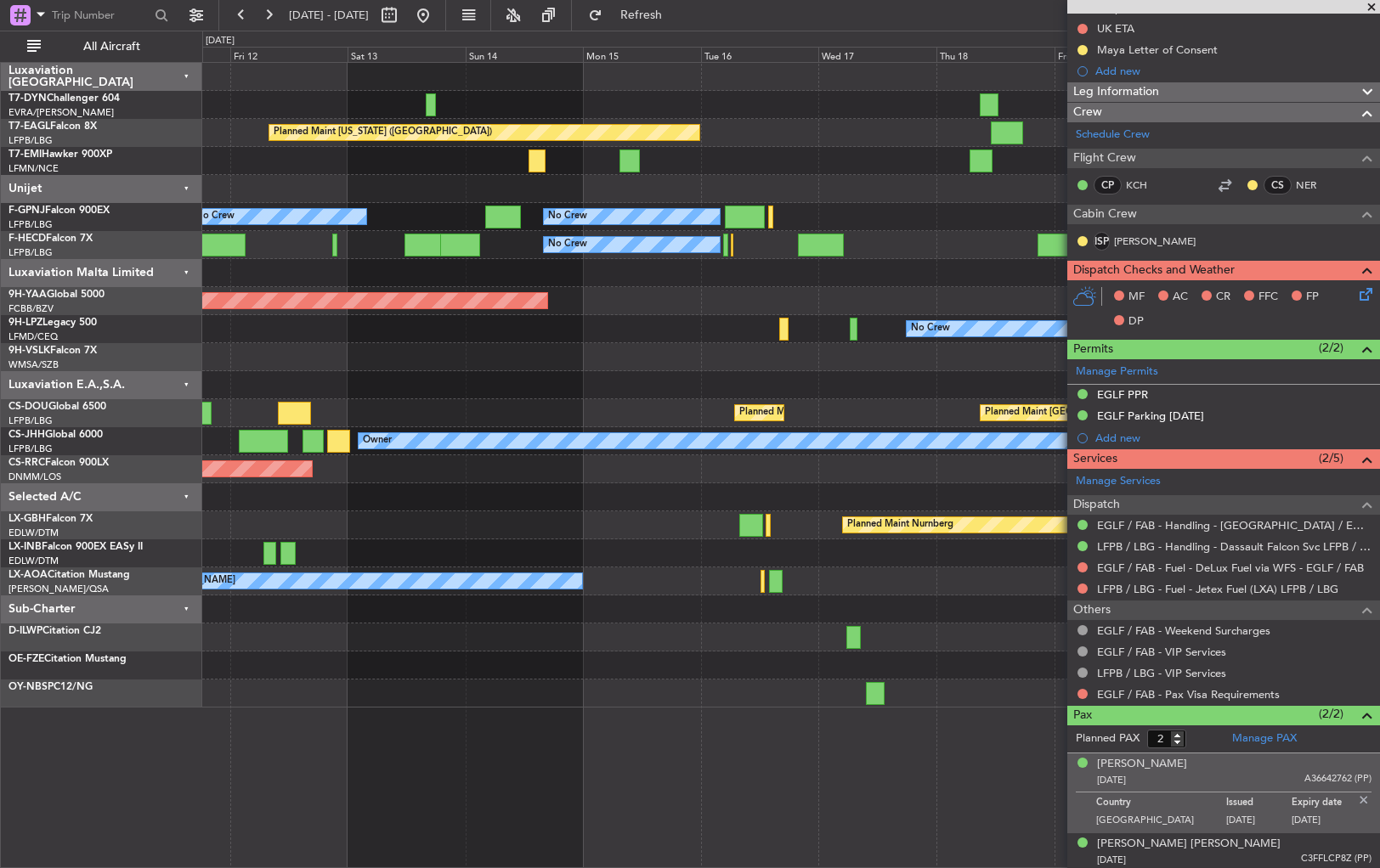
click at [1014, 615] on div "Planned Maint New York (Teterboro) Planned Maint Zurich No Crew No Crew No Crew…" at bounding box center [791, 385] width 1177 height 645
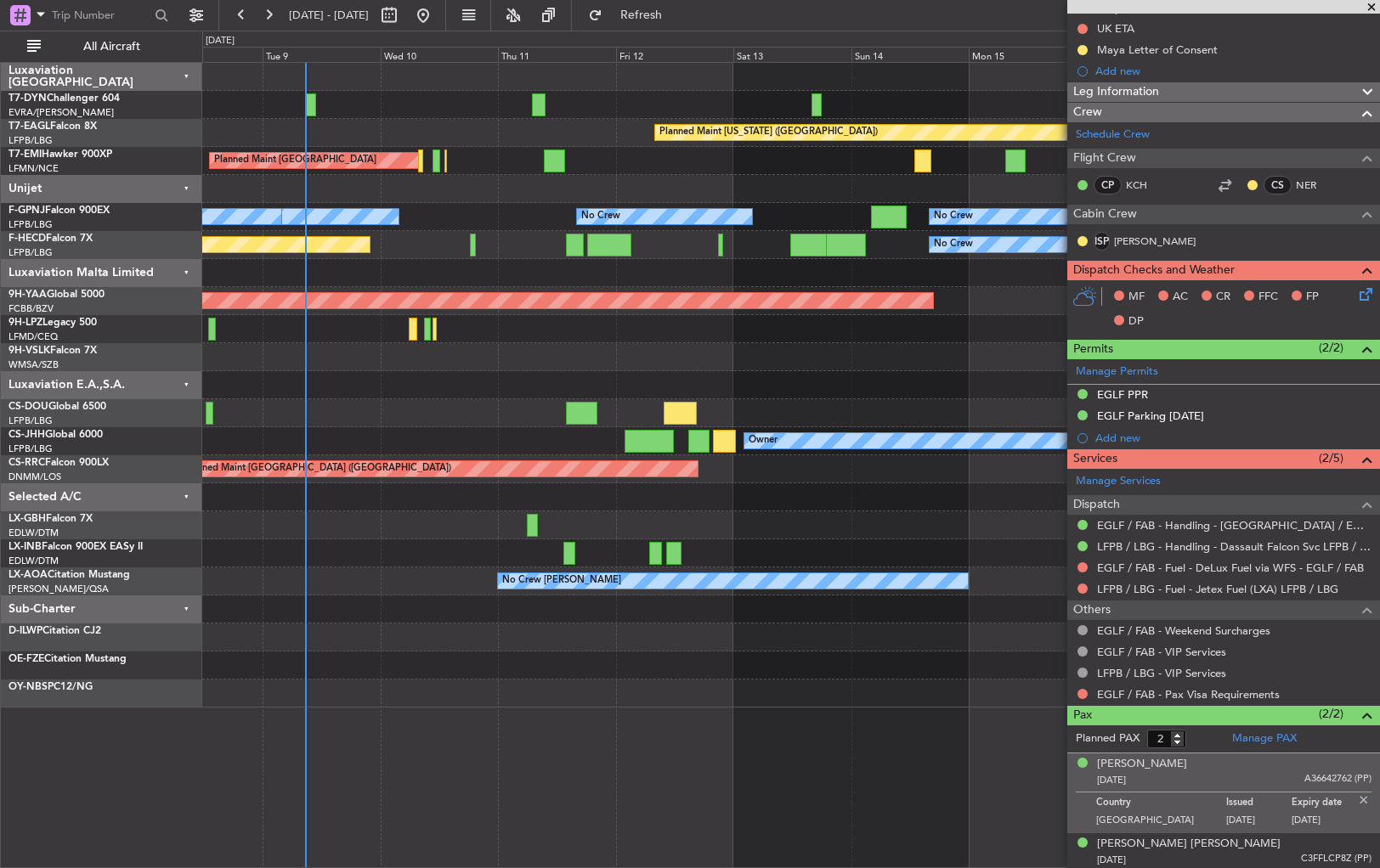
click at [953, 690] on div "Planned Maint New York (Teterboro) Planned Maint Zurich No Crew No Crew No Crew…" at bounding box center [791, 385] width 1177 height 645
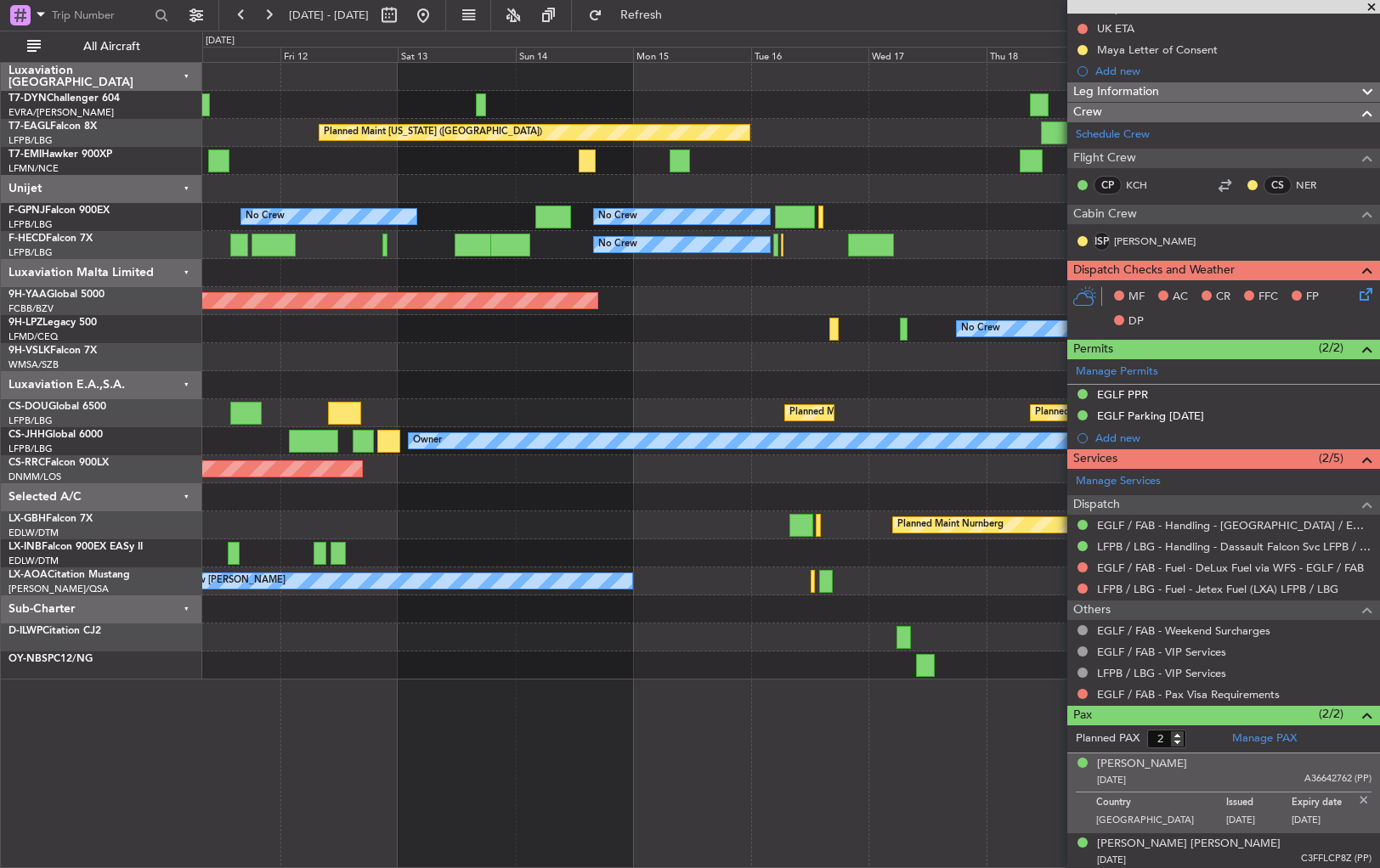
click at [432, 528] on div "Planned Maint Nurnberg" at bounding box center [791, 525] width 1177 height 28
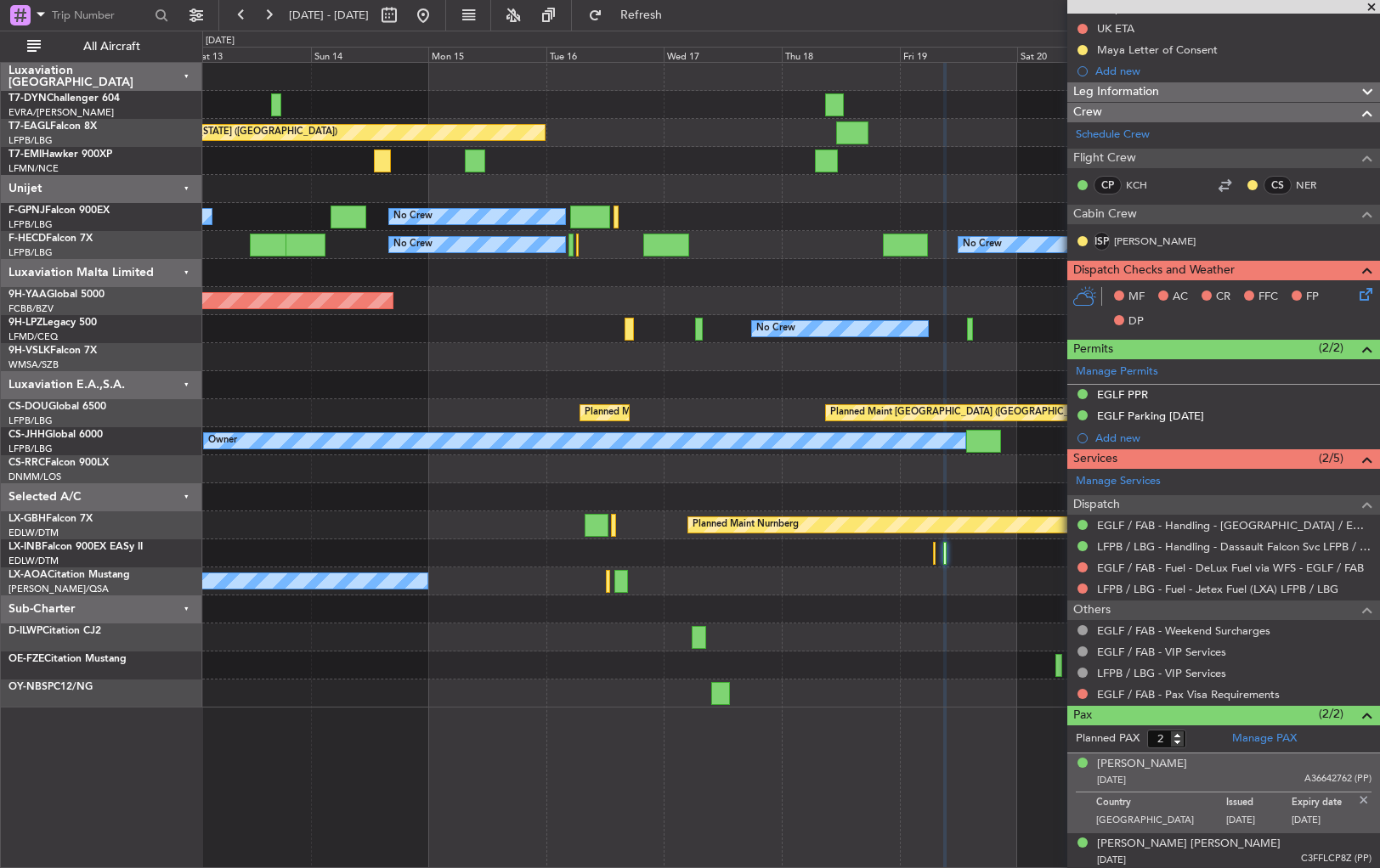
click at [955, 607] on div "Planned Maint New York (Teterboro) No Crew No Crew No Crew No Crew No Crew No C…" at bounding box center [791, 385] width 1177 height 645
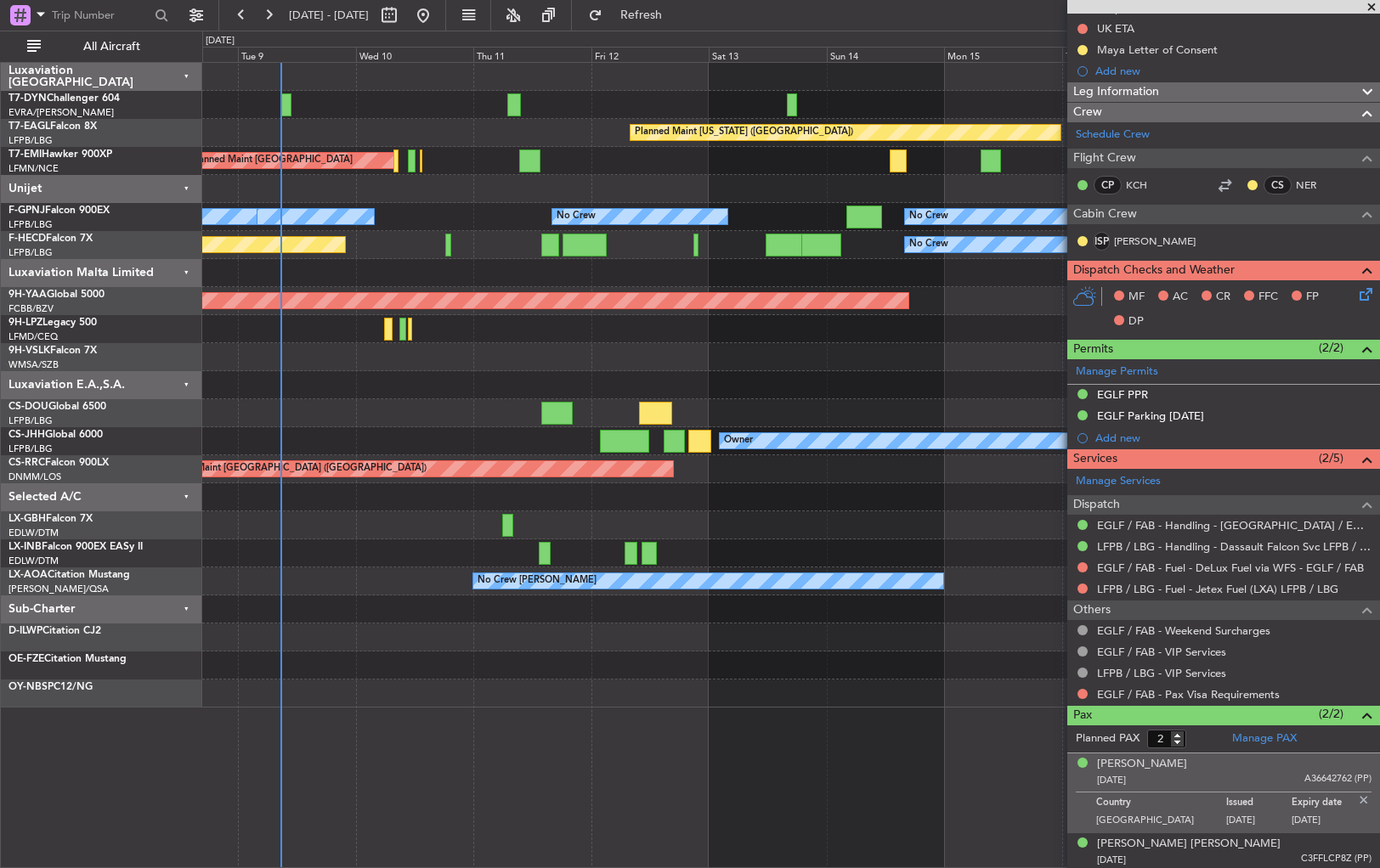
click at [913, 634] on div "Planned Maint New York (Teterboro) Planned Maint Zurich No Crew No Crew No Crew…" at bounding box center [791, 385] width 1177 height 645
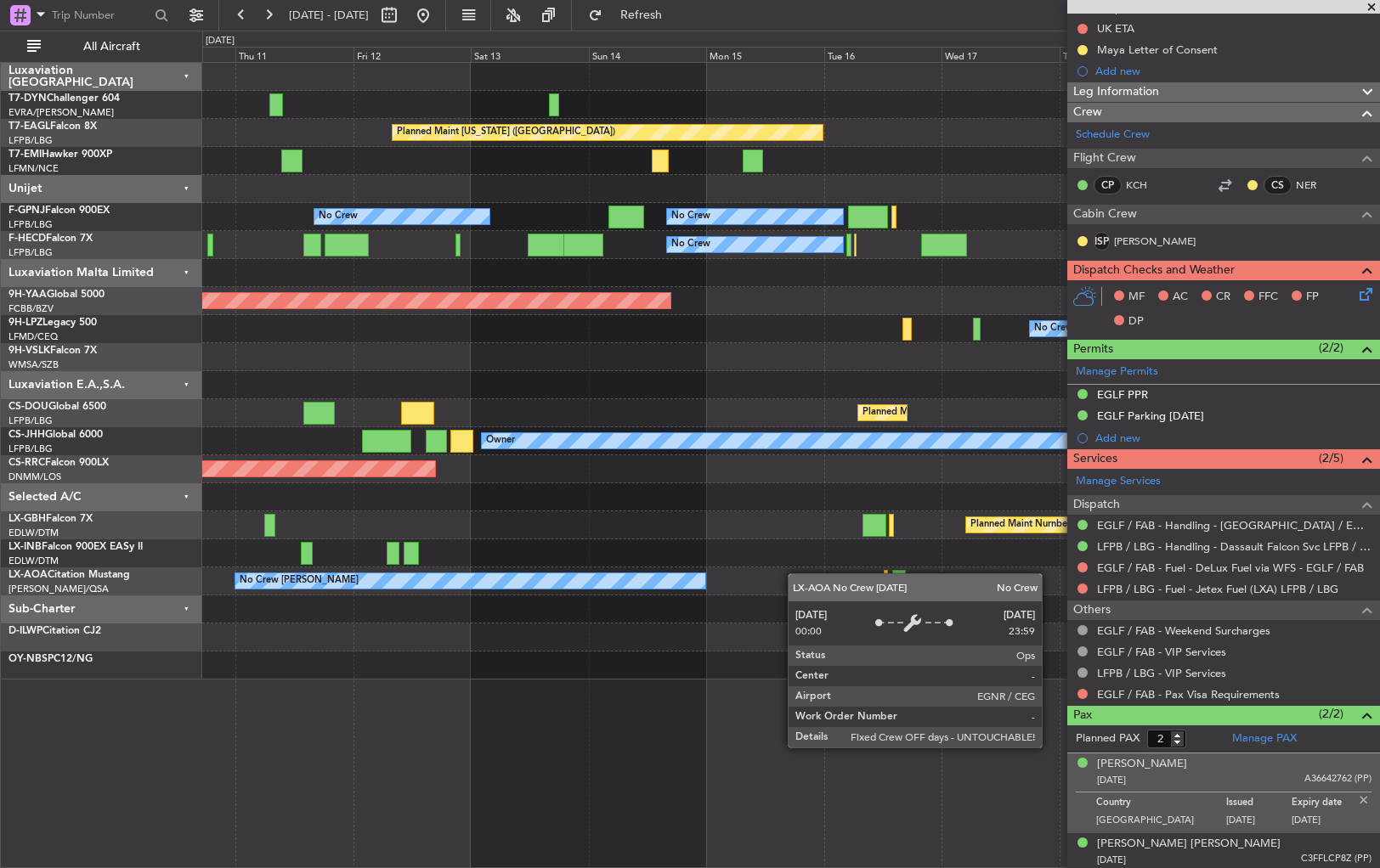
click at [486, 598] on div "Planned Maint New York (Teterboro) Planned Maint Zurich No Crew No Crew No Crew…" at bounding box center [791, 371] width 1177 height 617
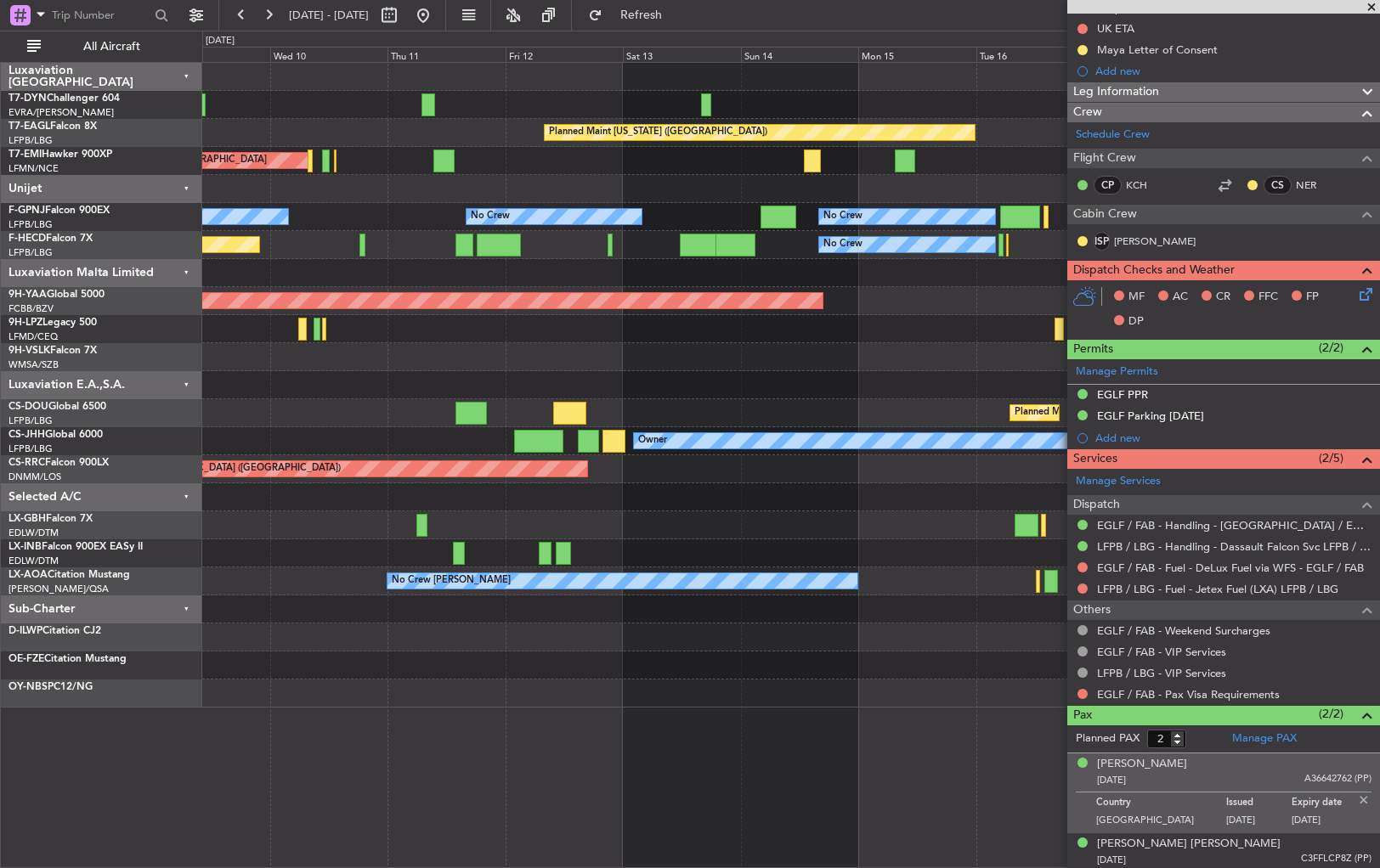
click at [1044, 649] on div "Planned Maint New York (Teterboro) Planned Maint Zurich No Crew No Crew No Crew…" at bounding box center [791, 385] width 1177 height 645
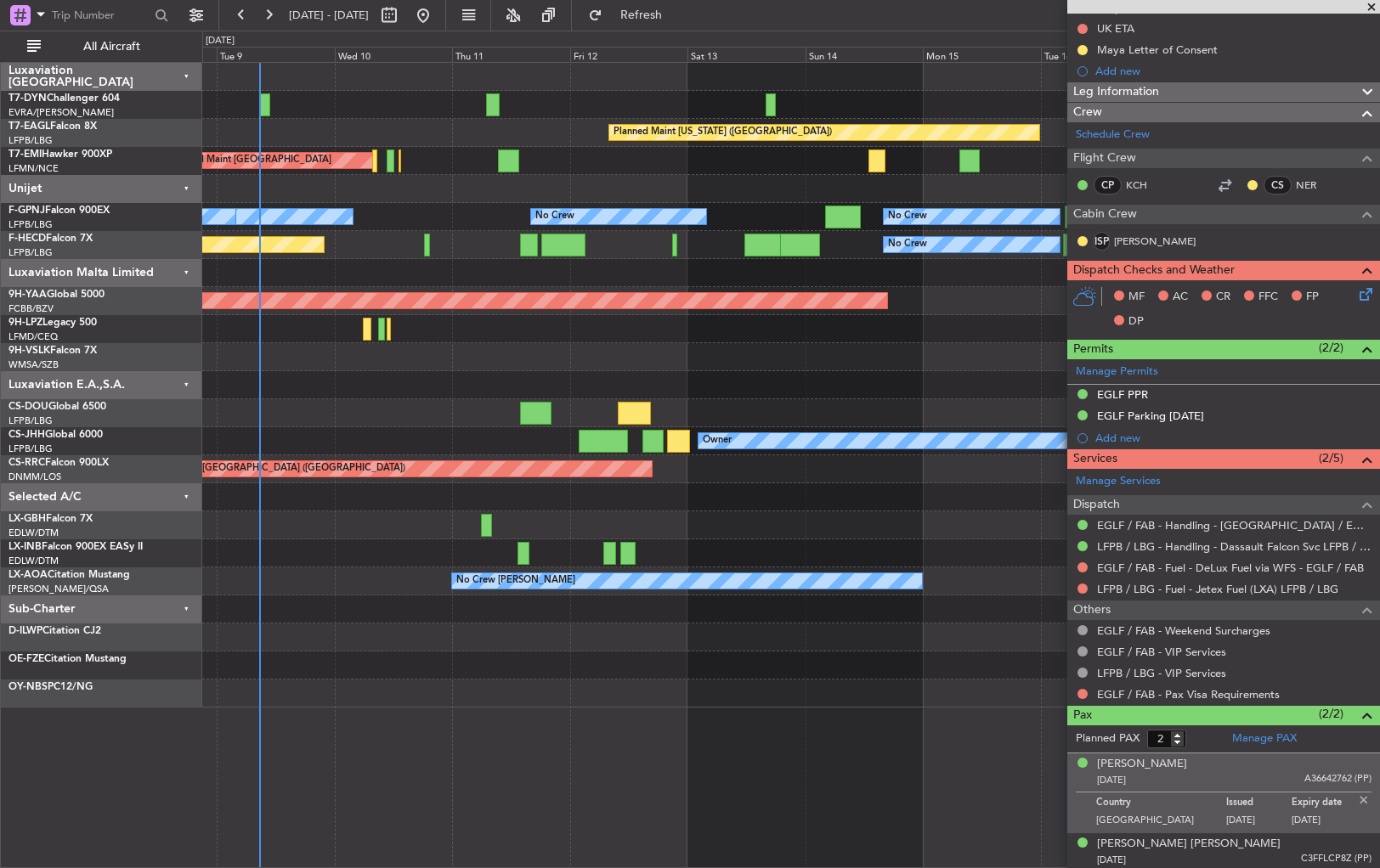
click at [589, 670] on div at bounding box center [791, 666] width 1177 height 28
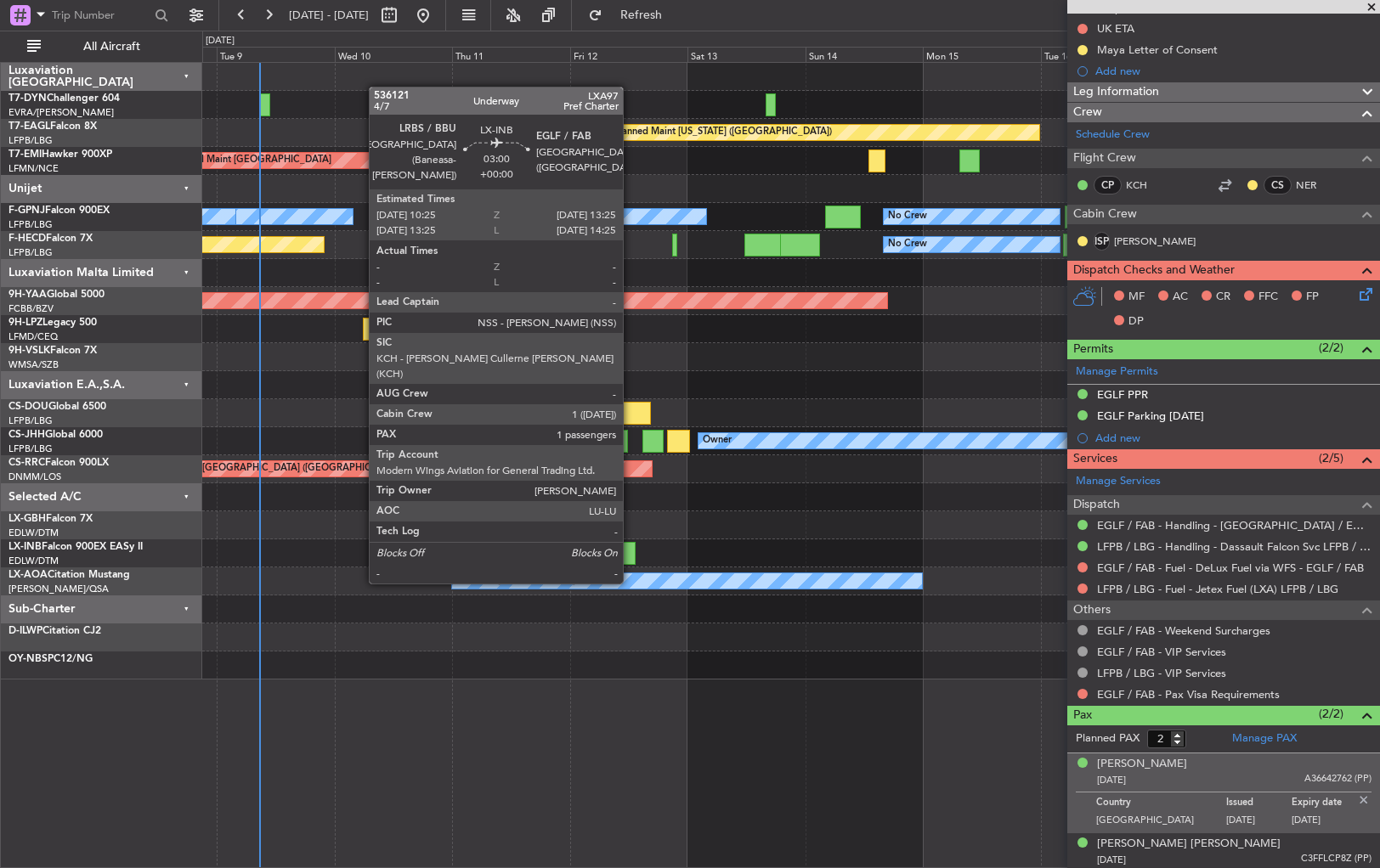
click at [630, 551] on div at bounding box center [627, 553] width 15 height 23
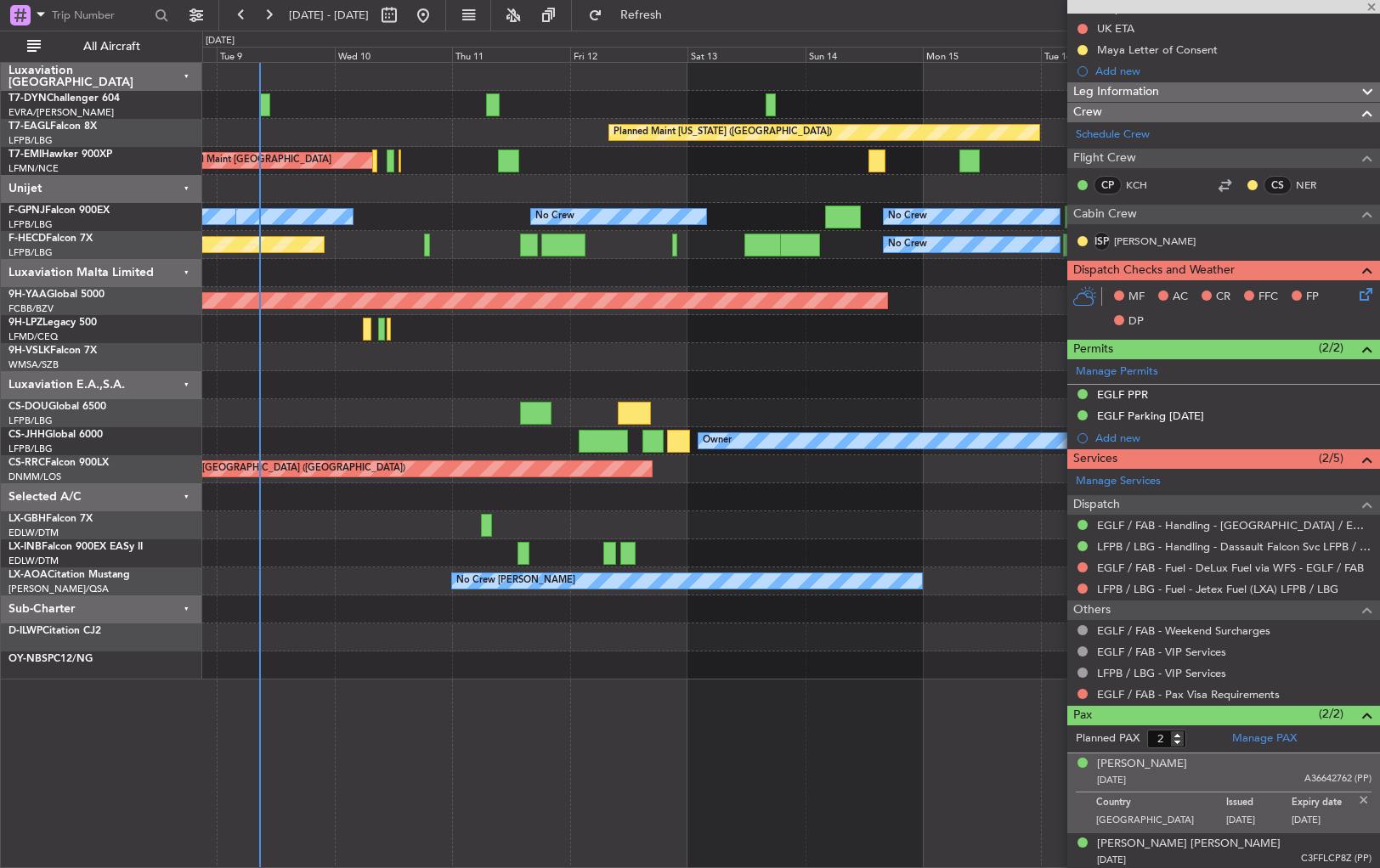
type input "1"
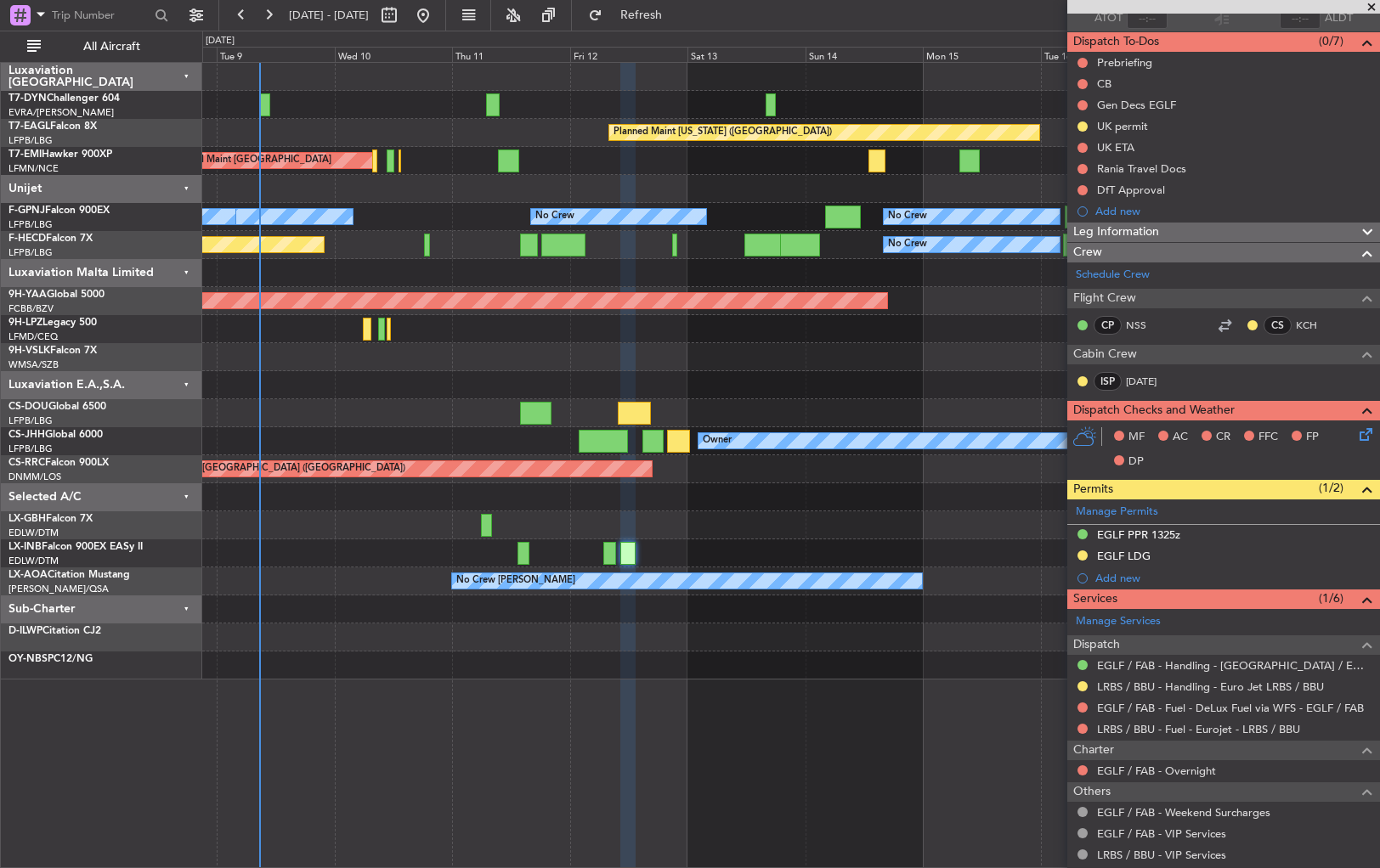
scroll to position [236, 0]
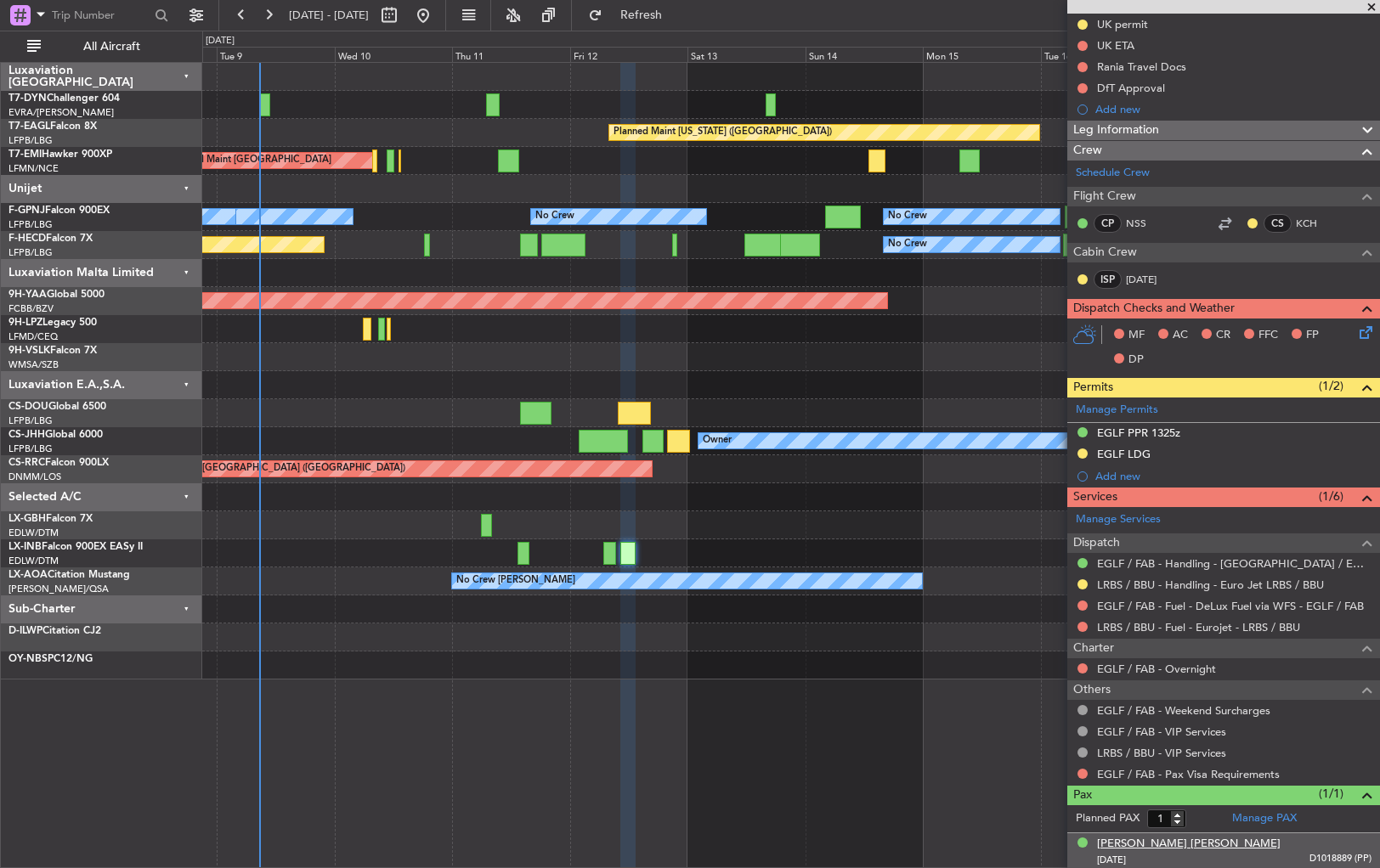
click at [1231, 836] on div "Rania Nechervan Idris BARZANI" at bounding box center [1189, 844] width 184 height 17
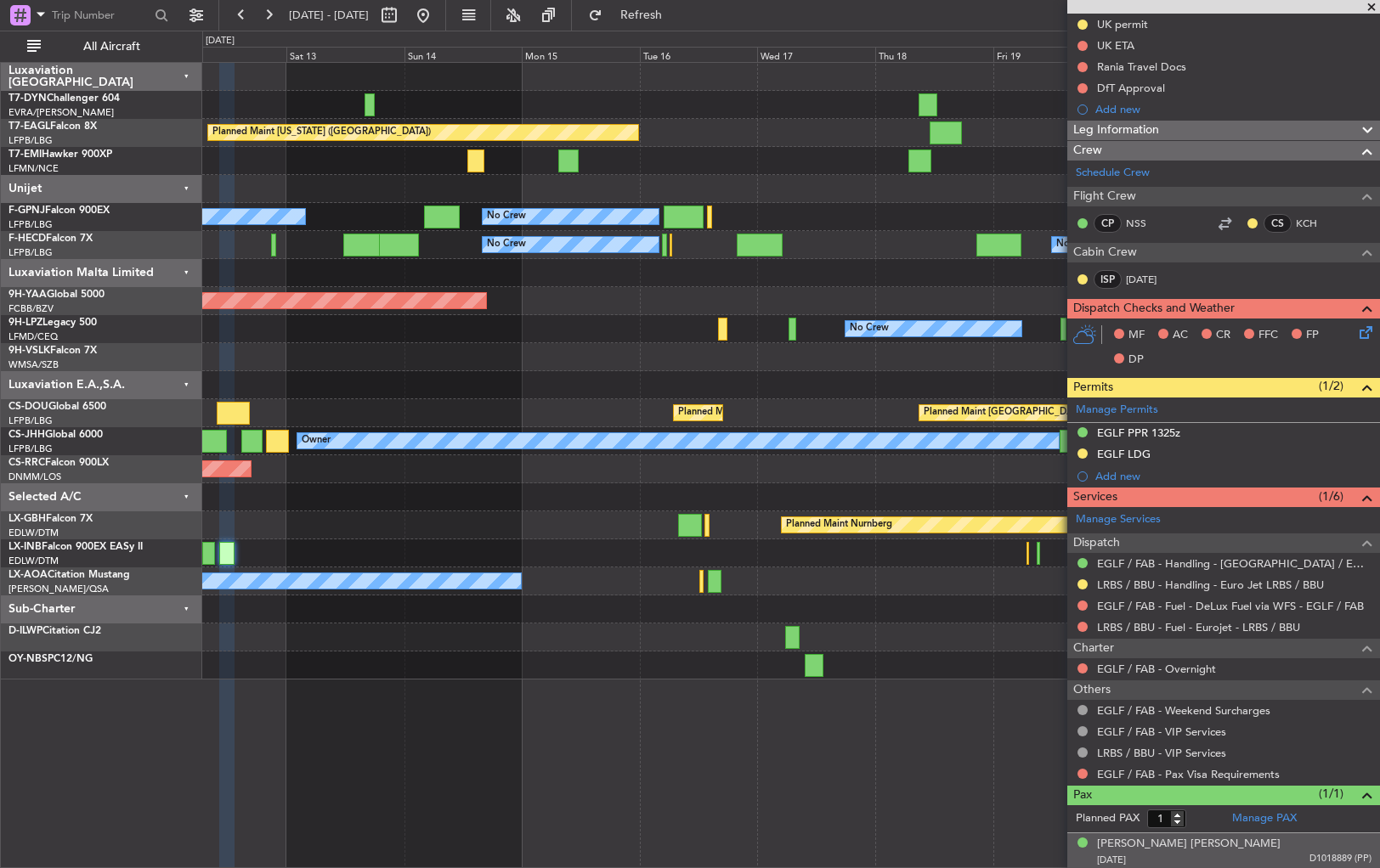
click at [447, 547] on div at bounding box center [791, 553] width 1177 height 28
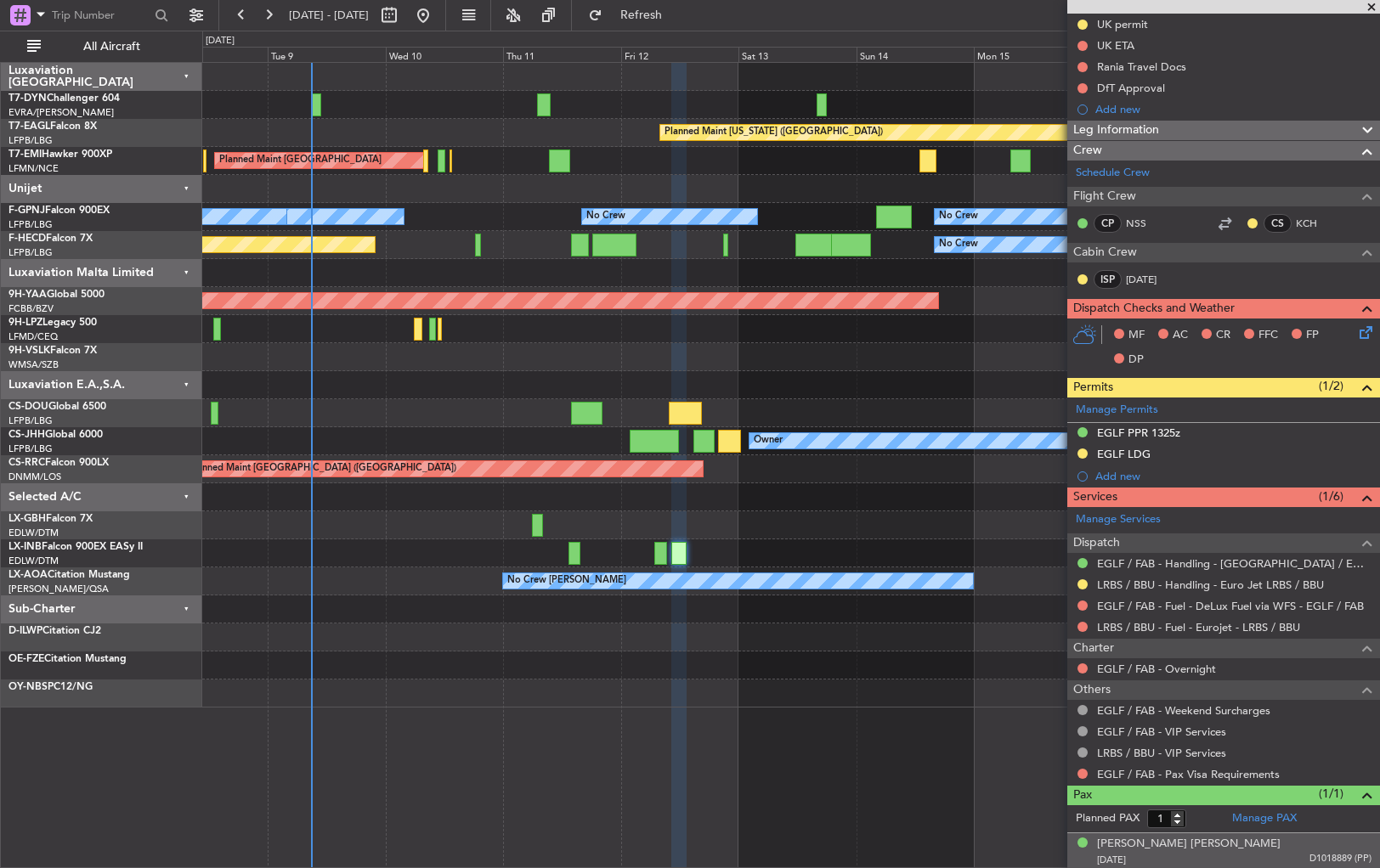
click at [941, 400] on div "Planned Maint New York (Teterboro) Planned Maint Zurich No Crew No Crew No Crew…" at bounding box center [791, 385] width 1177 height 645
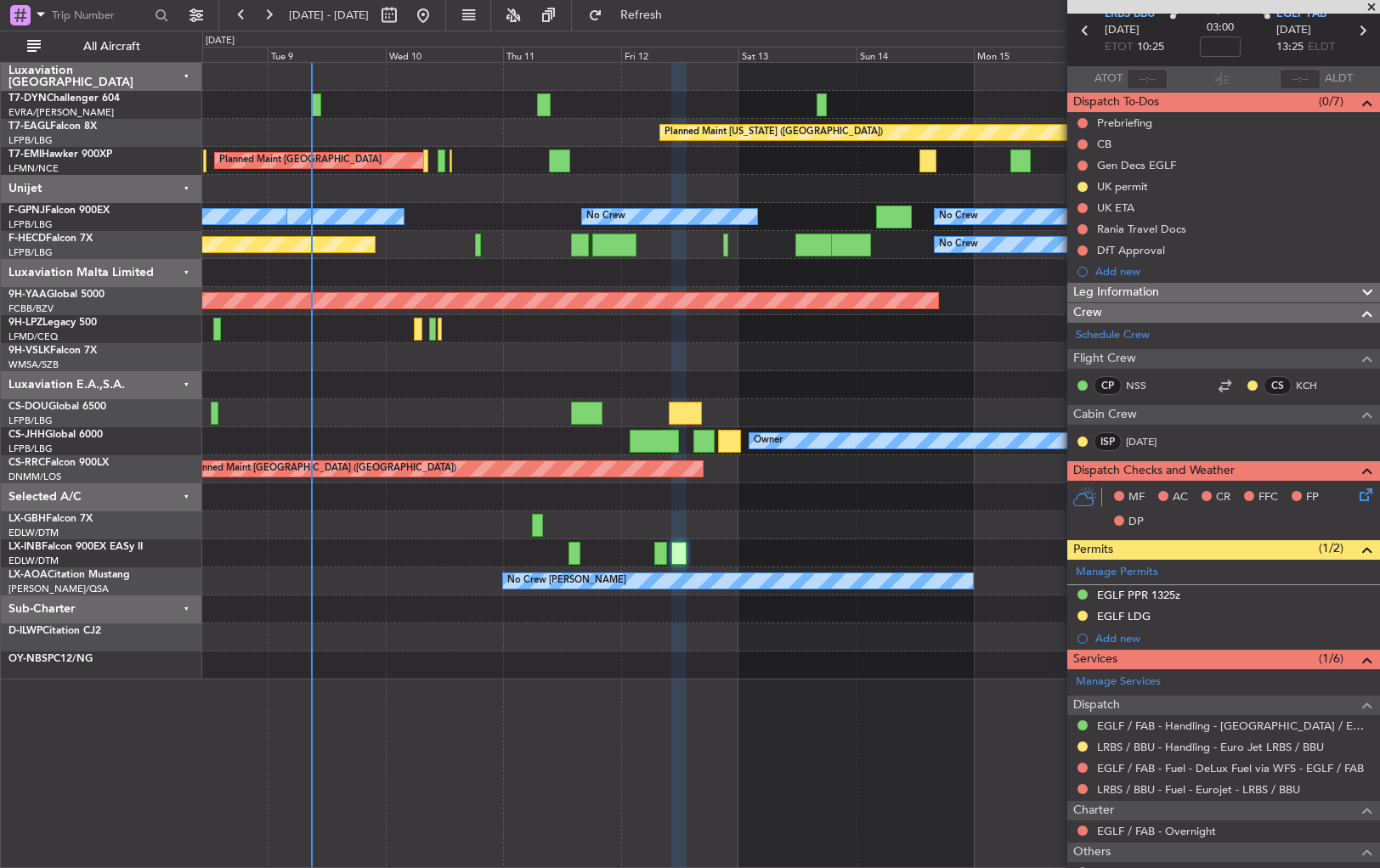
scroll to position [0, 0]
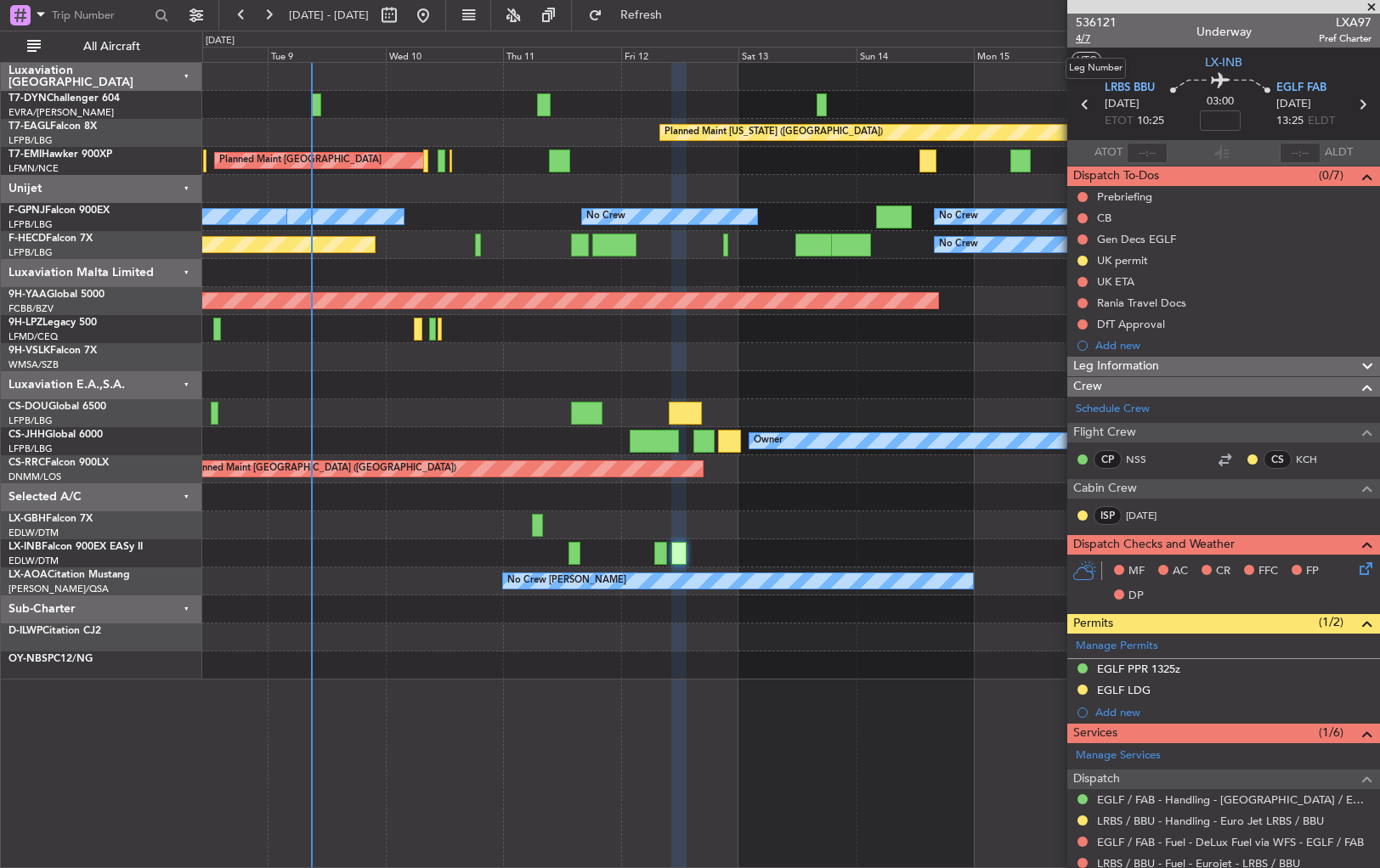
click at [1085, 34] on span "4/7" at bounding box center [1096, 39] width 41 height 15
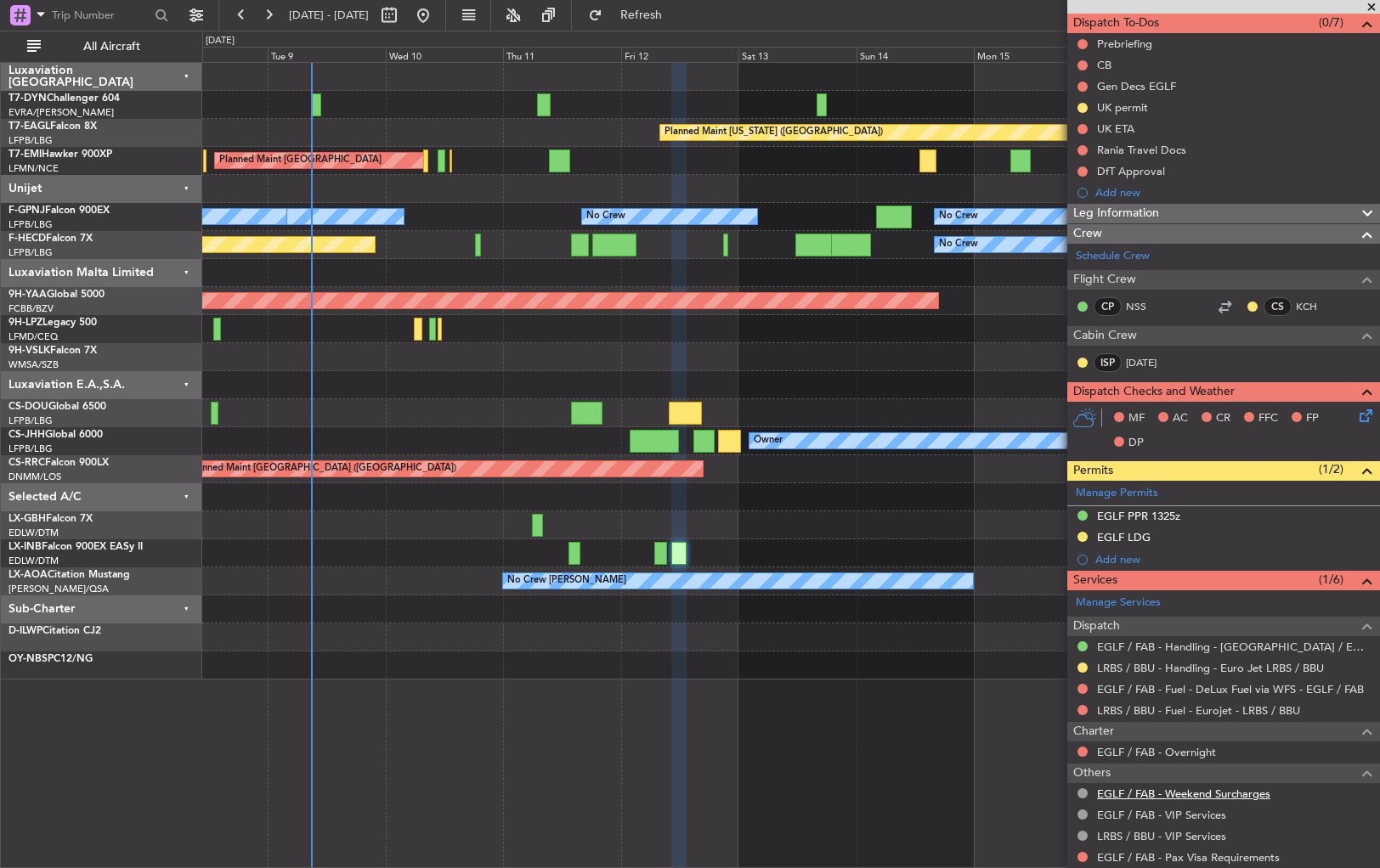
scroll to position [272, 0]
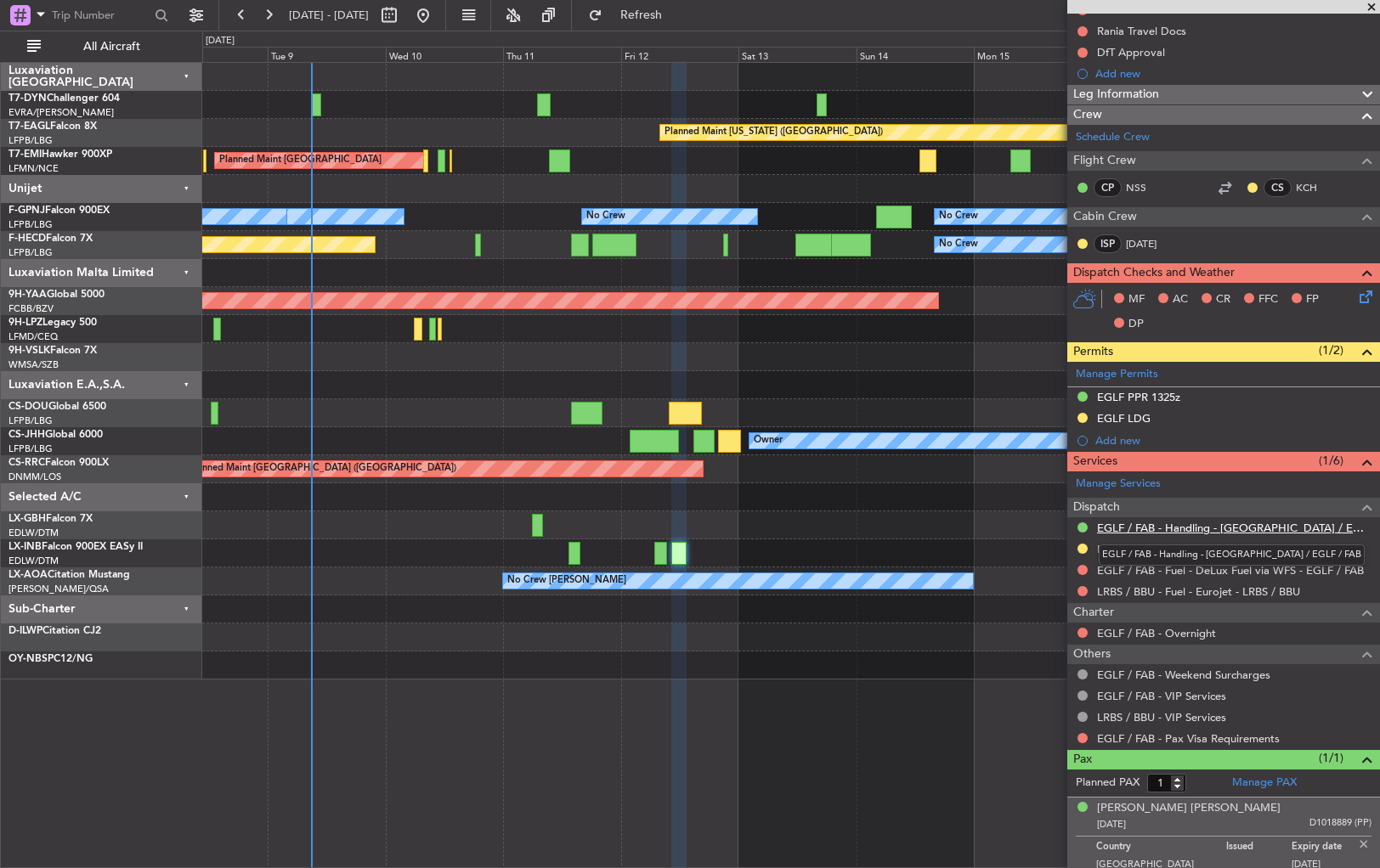
click at [1153, 525] on link "EGLF / FAB - Handling - Farnborough Airport / EGLF / FAB" at bounding box center [1235, 527] width 275 height 15
click at [1153, 802] on div "Rania Nechervan Idris BARZANI" at bounding box center [1189, 809] width 184 height 17
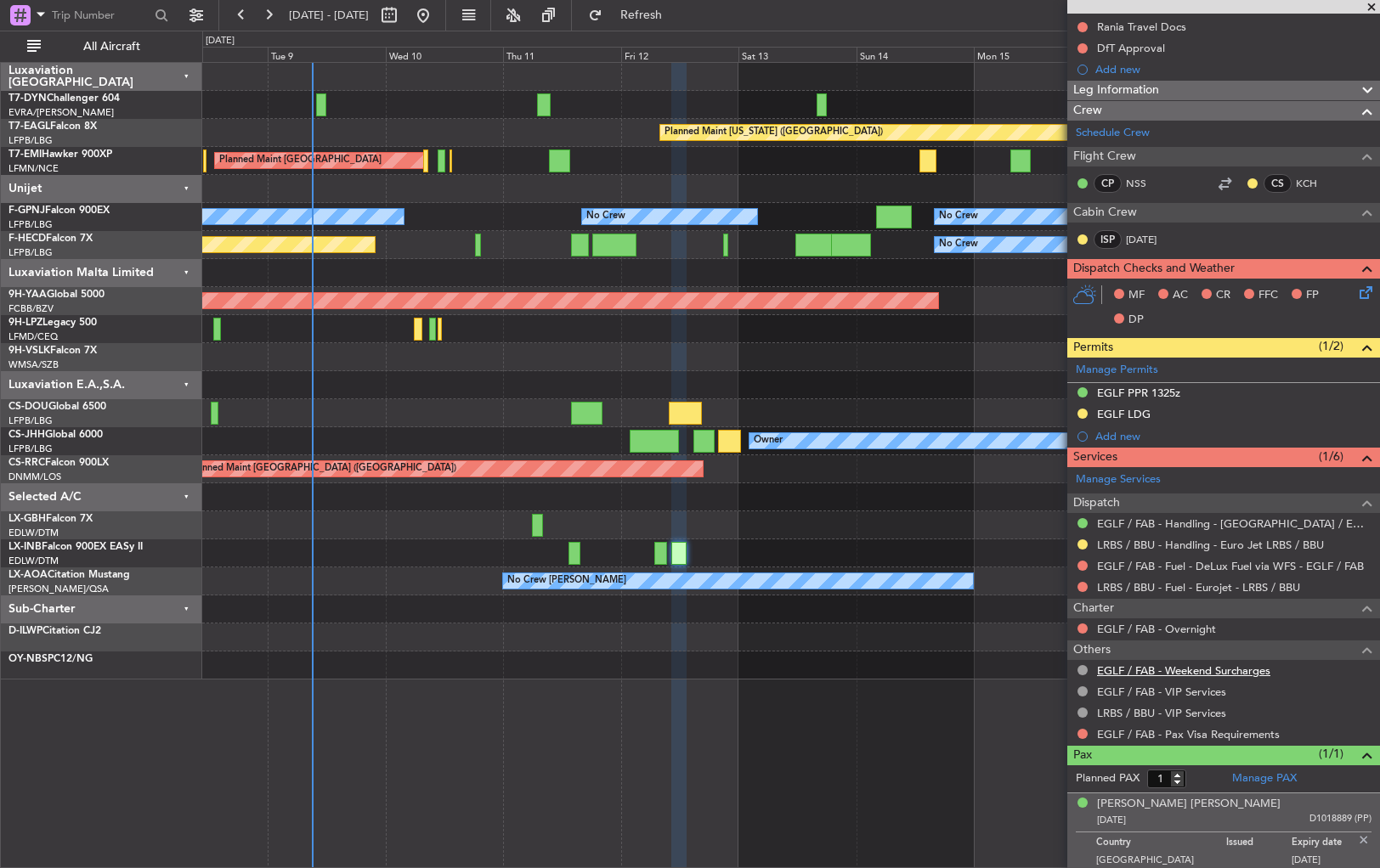
scroll to position [277, 0]
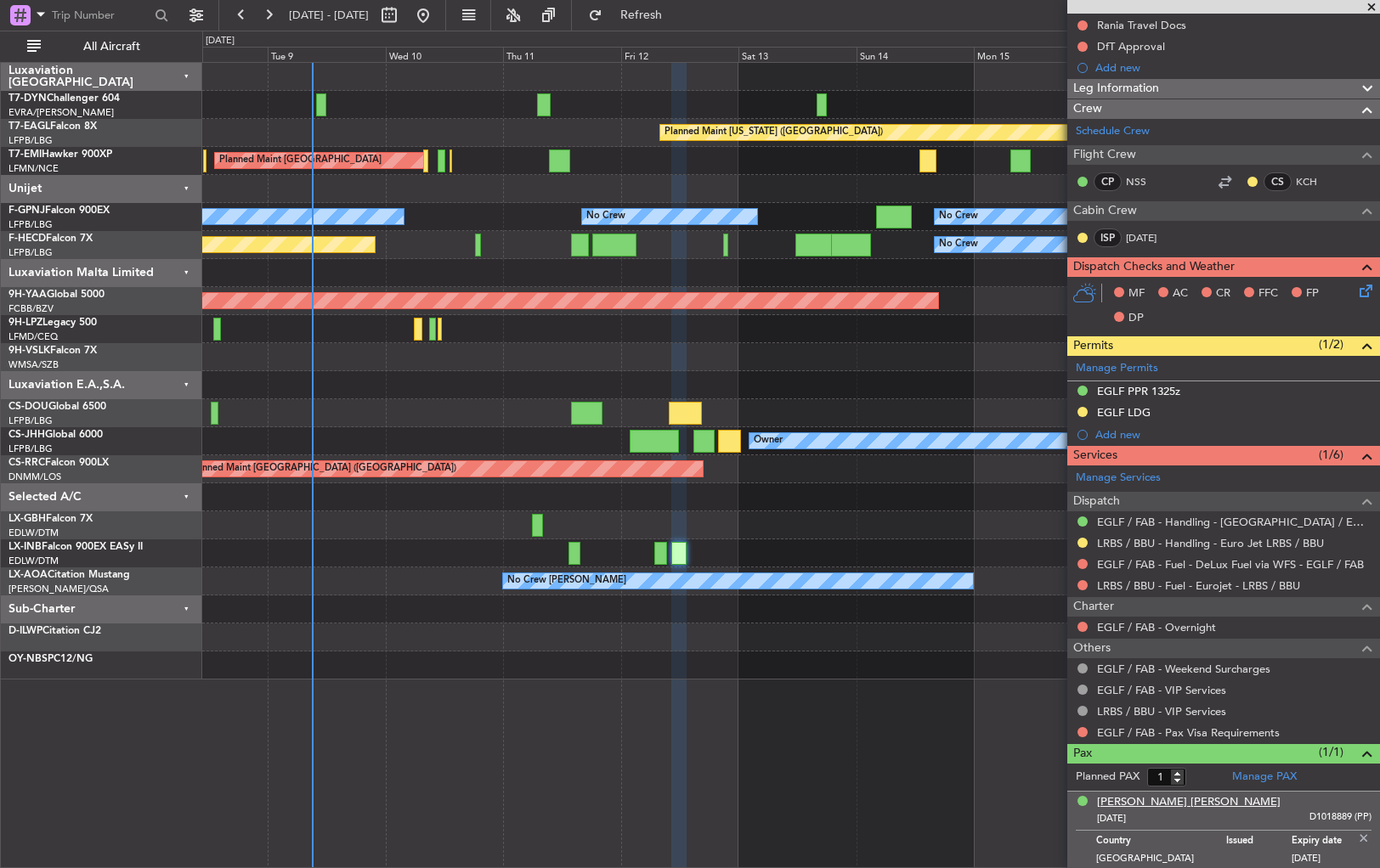
click at [1178, 797] on div "Rania Nechervan Idris BARZANI" at bounding box center [1189, 803] width 184 height 17
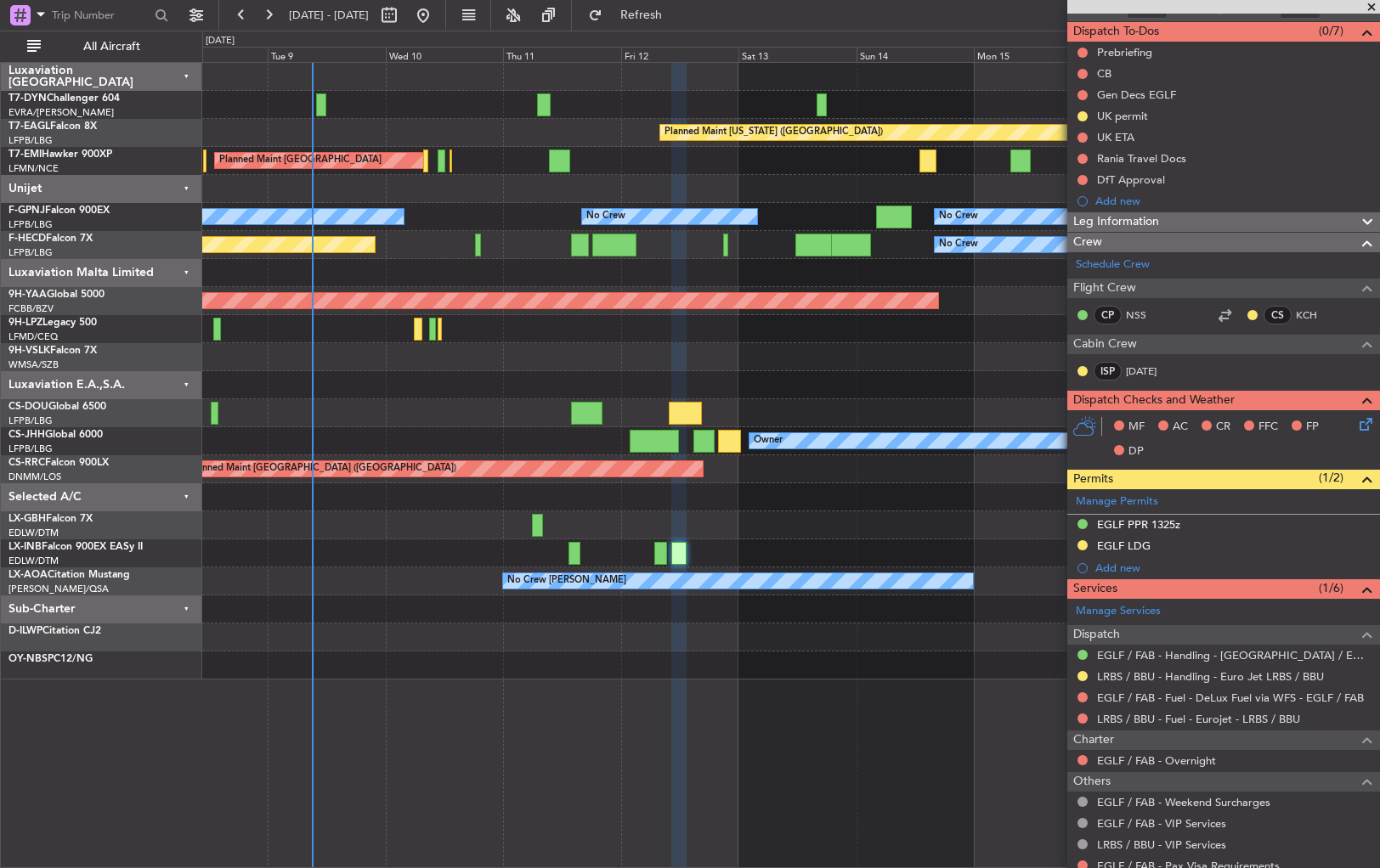
scroll to position [0, 0]
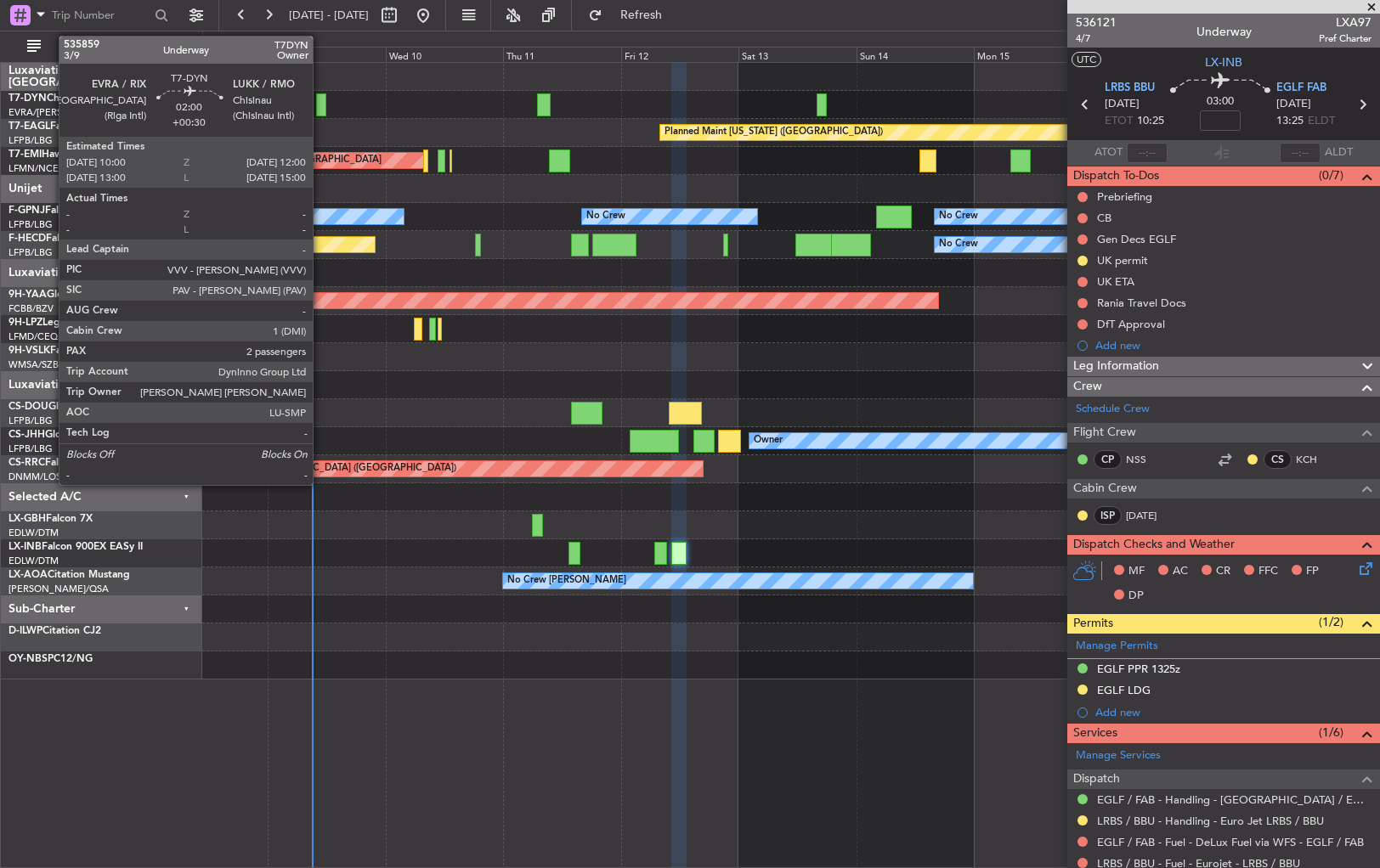
click at [320, 109] on div at bounding box center [321, 105] width 10 height 23
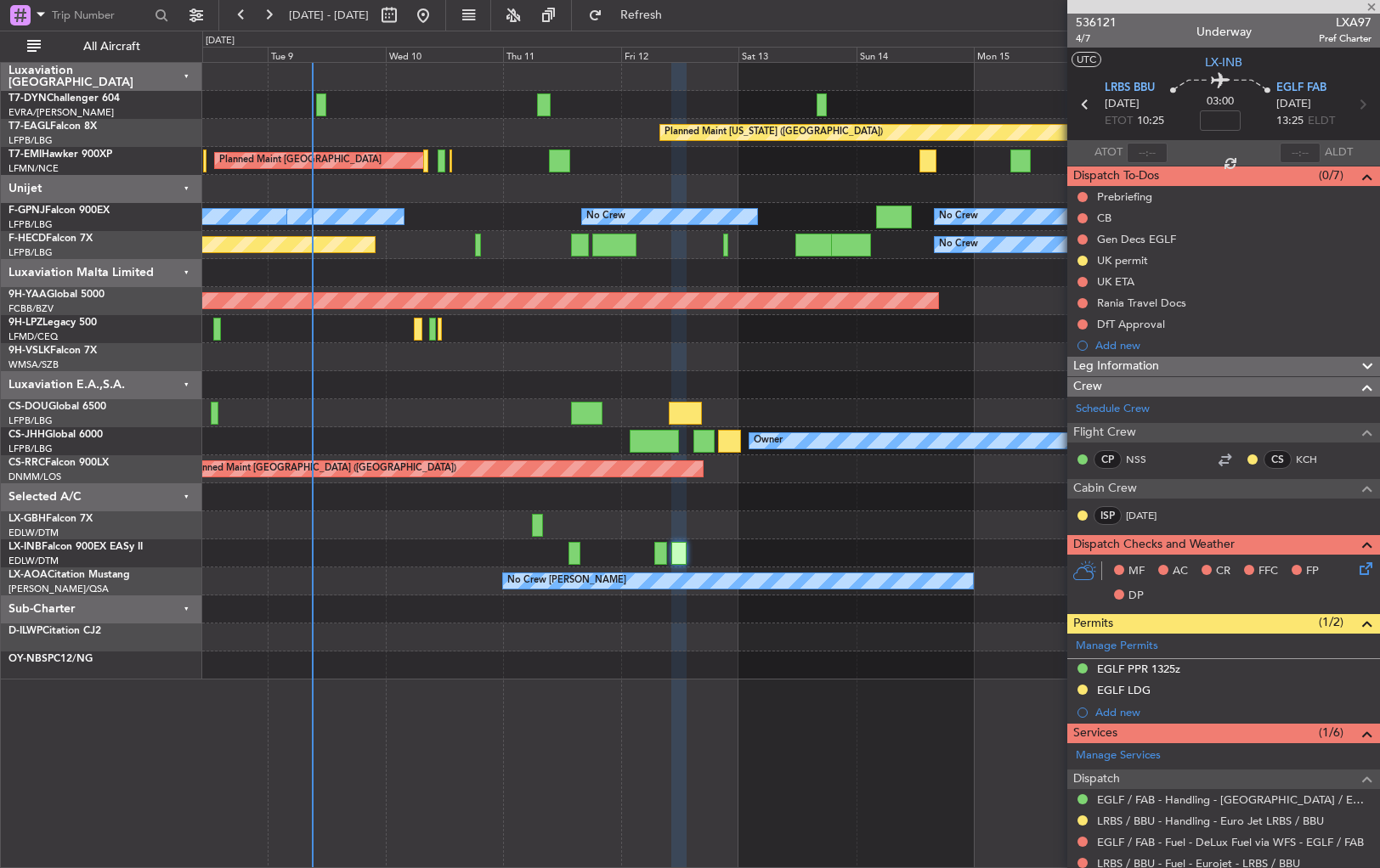
type input "+00:30"
type input "2"
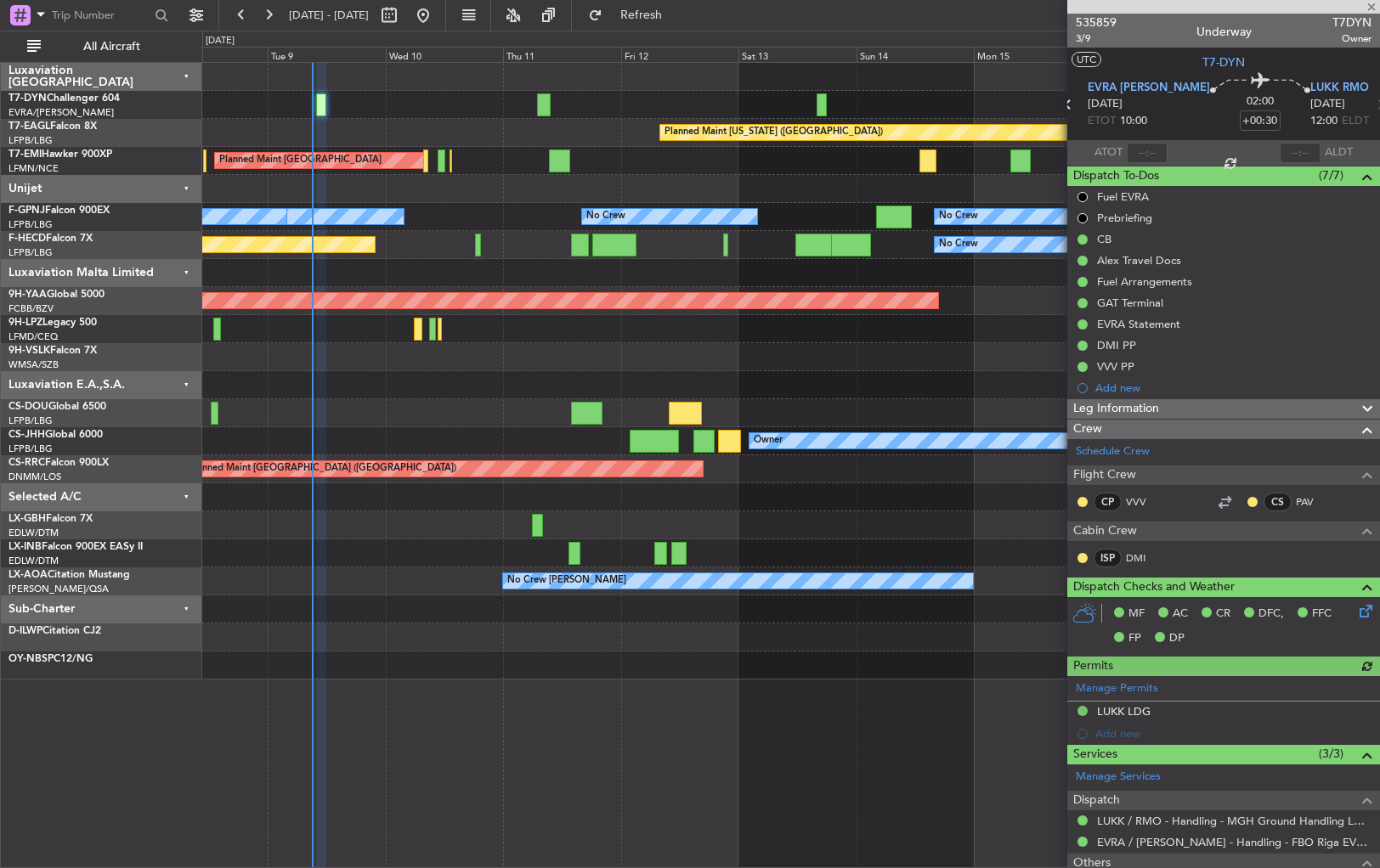
scroll to position [148, 0]
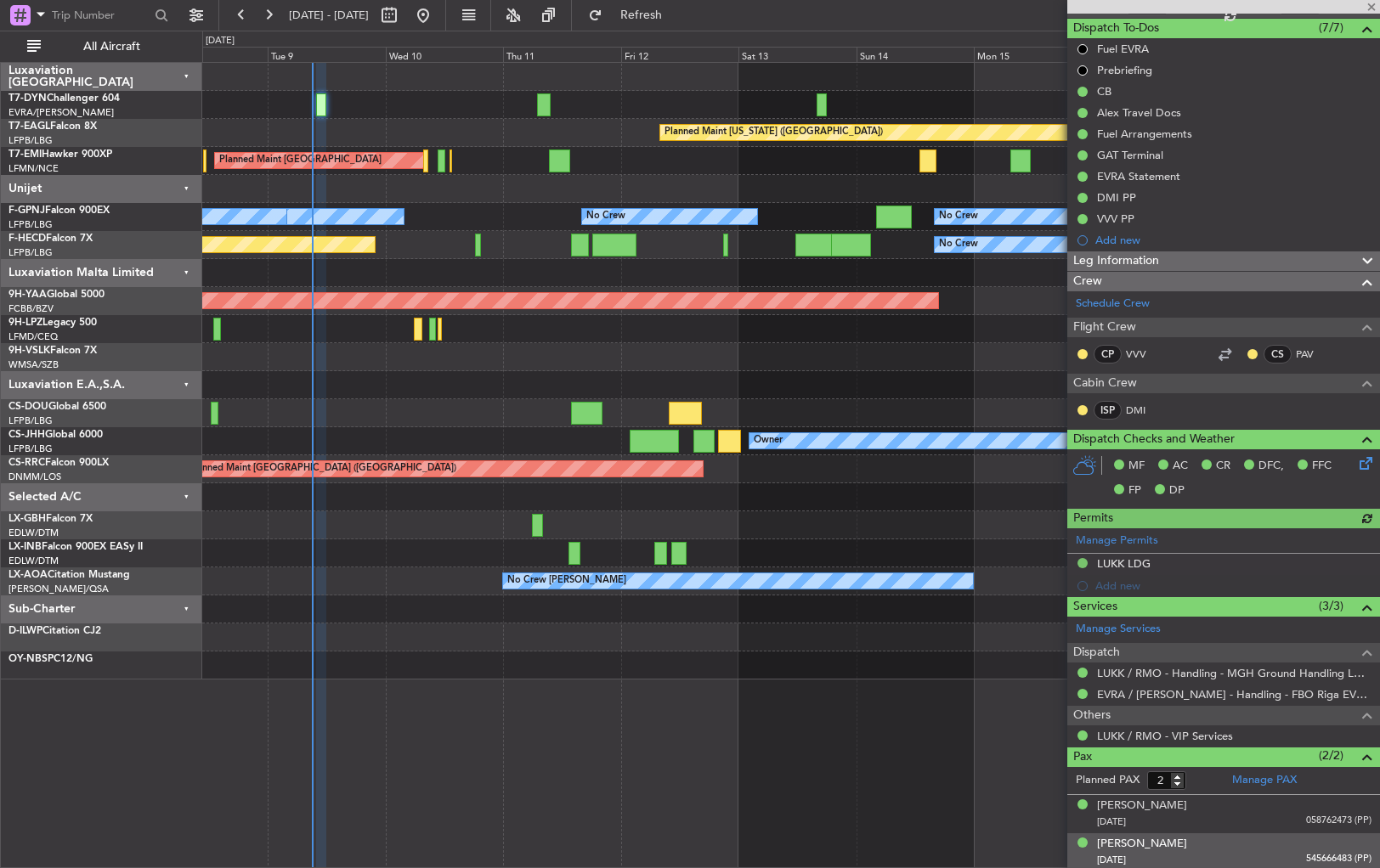
click at [1234, 843] on div "Emmanuil Grinshpun 30/04/1971 545666483 (PP)" at bounding box center [1235, 853] width 275 height 34
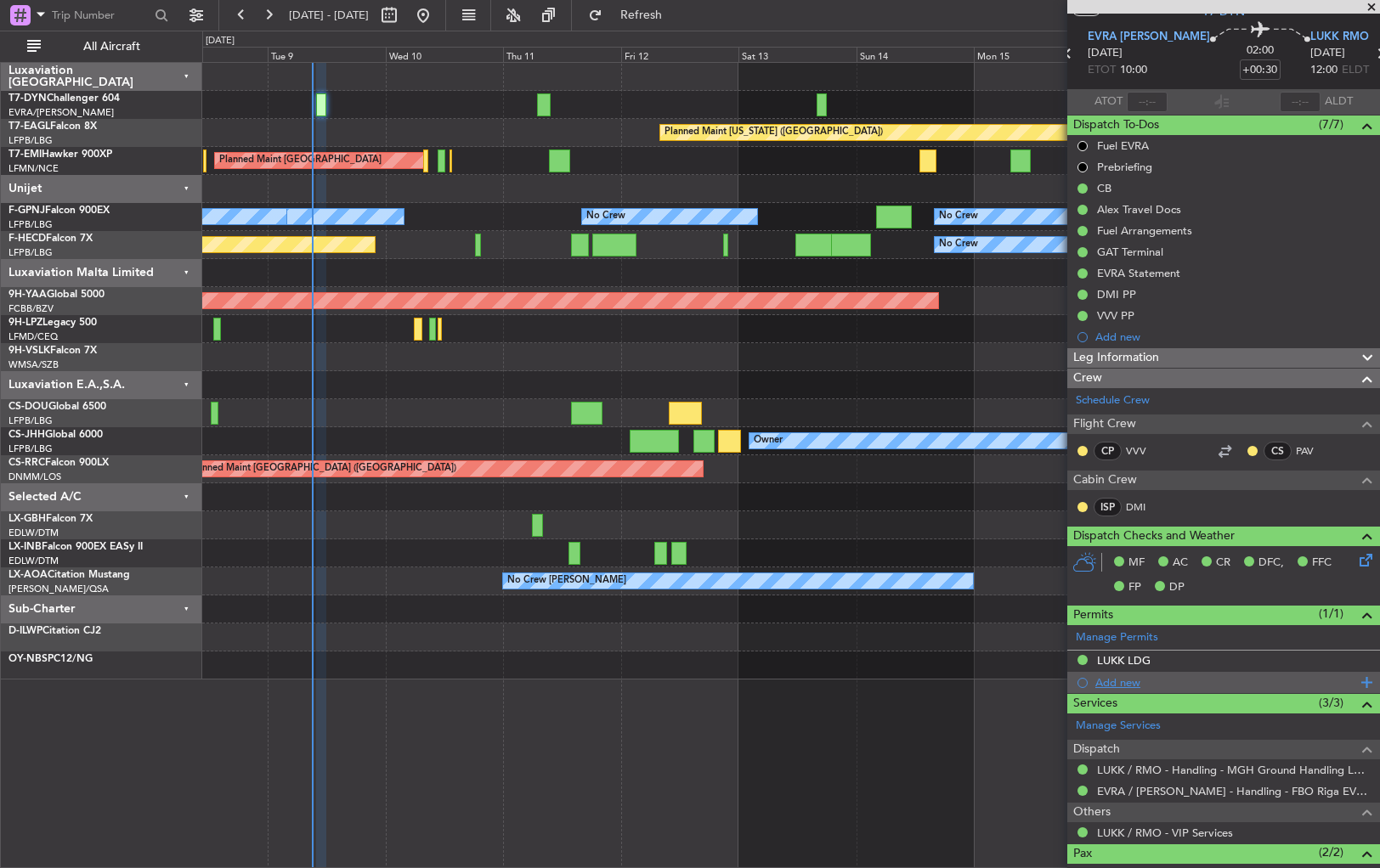
scroll to position [0, 0]
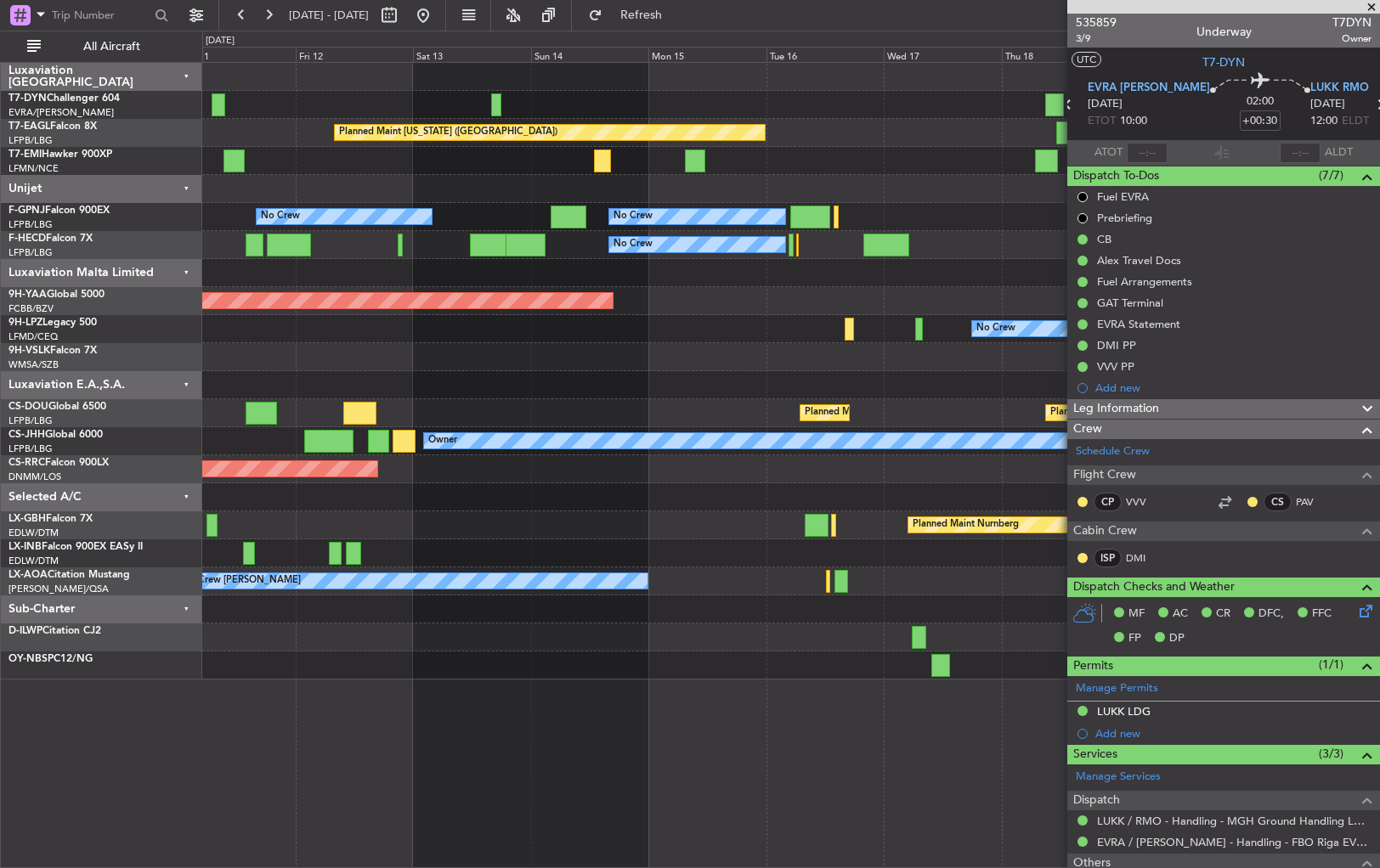
click at [566, 661] on div at bounding box center [791, 666] width 1177 height 28
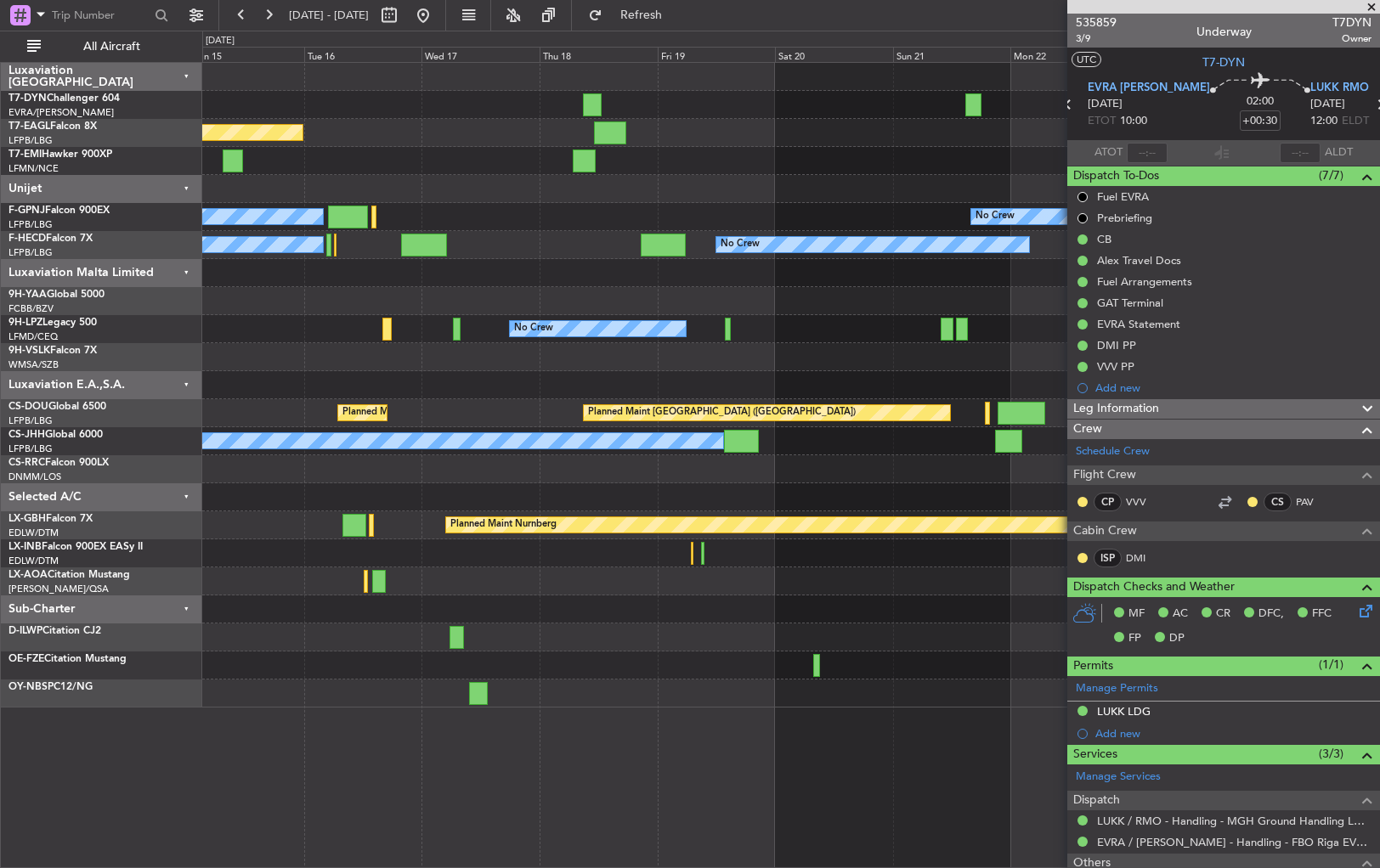
click at [471, 557] on div at bounding box center [791, 553] width 1177 height 28
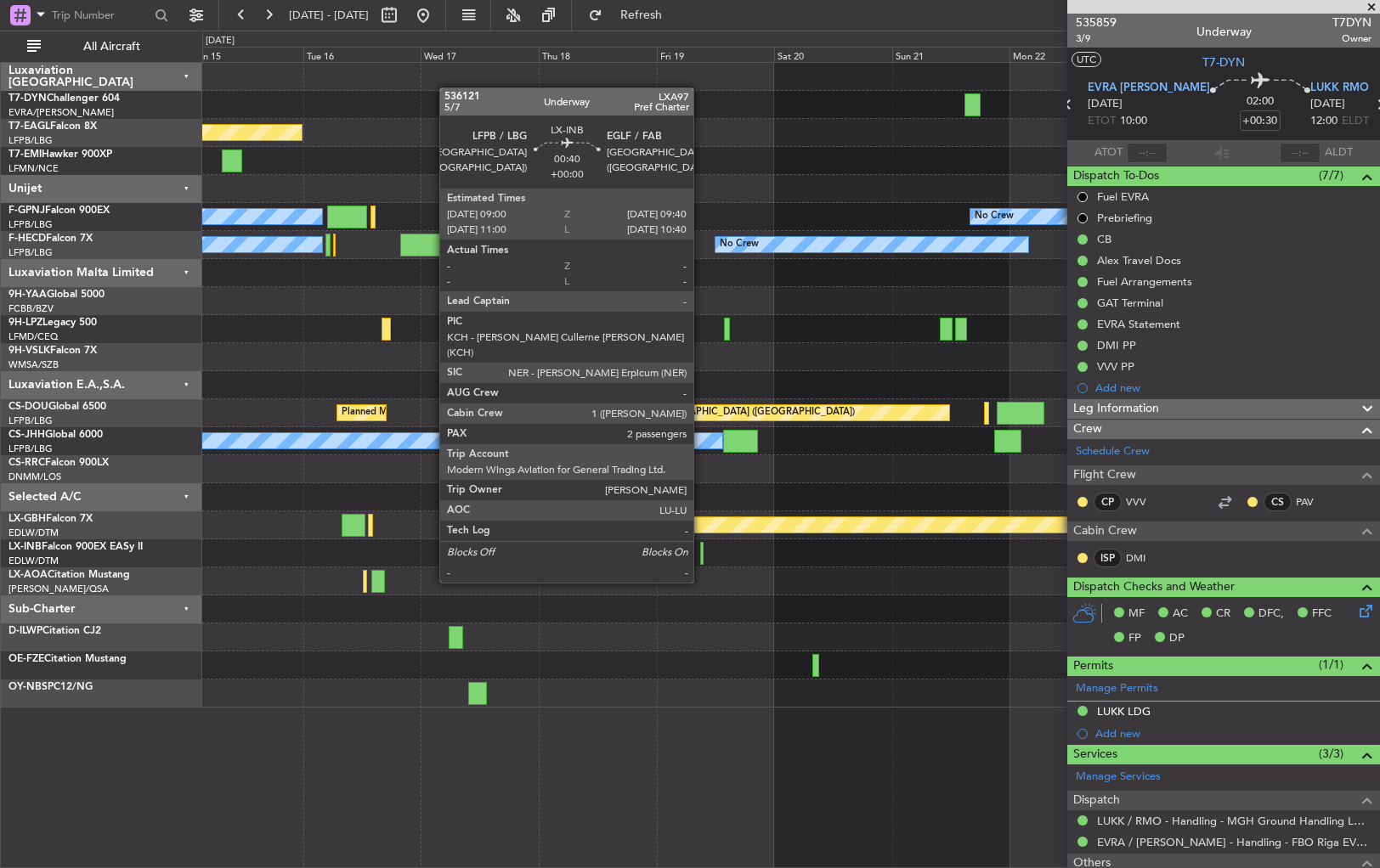
click at [701, 551] on div at bounding box center [701, 553] width 3 height 23
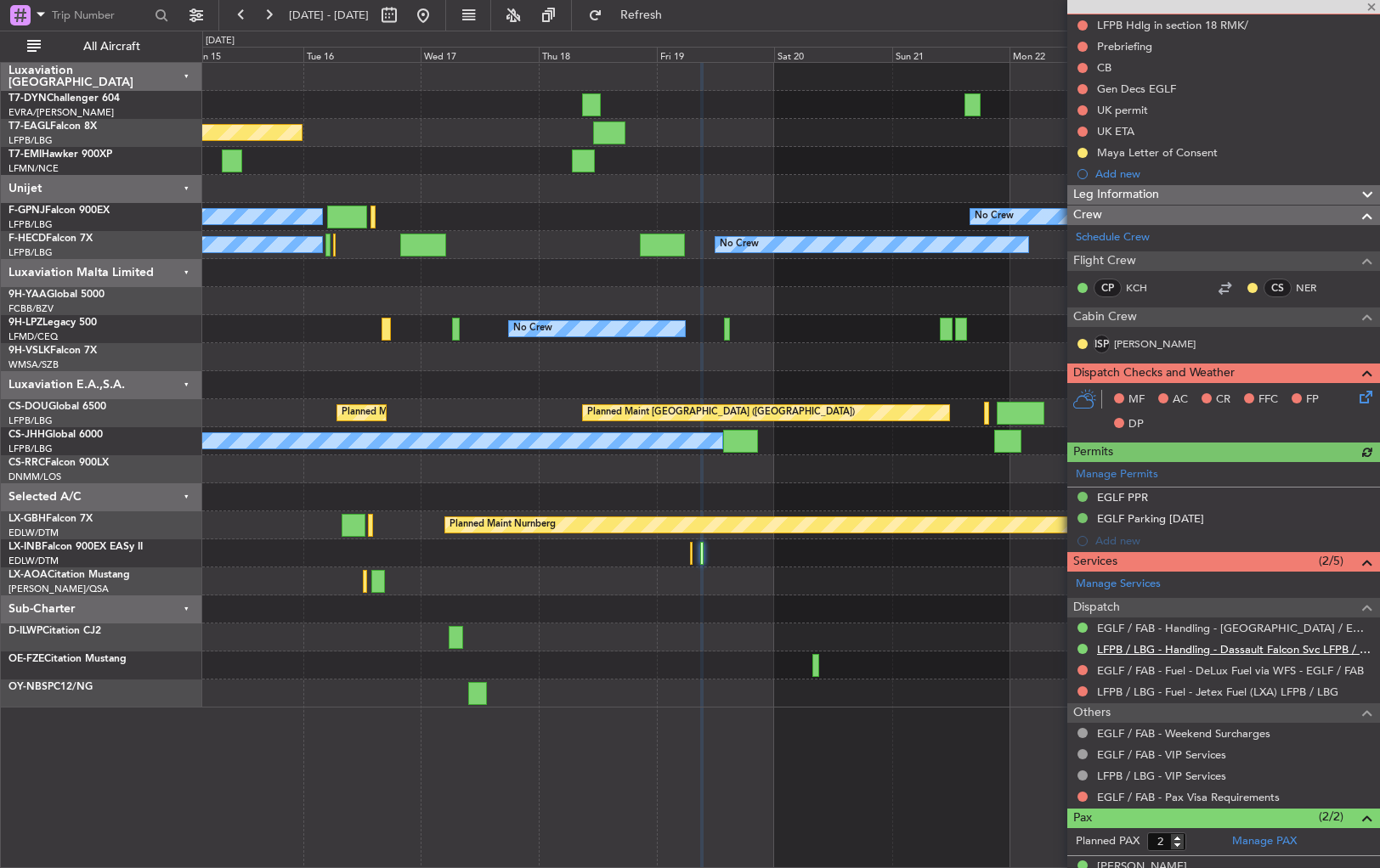
scroll to position [233, 0]
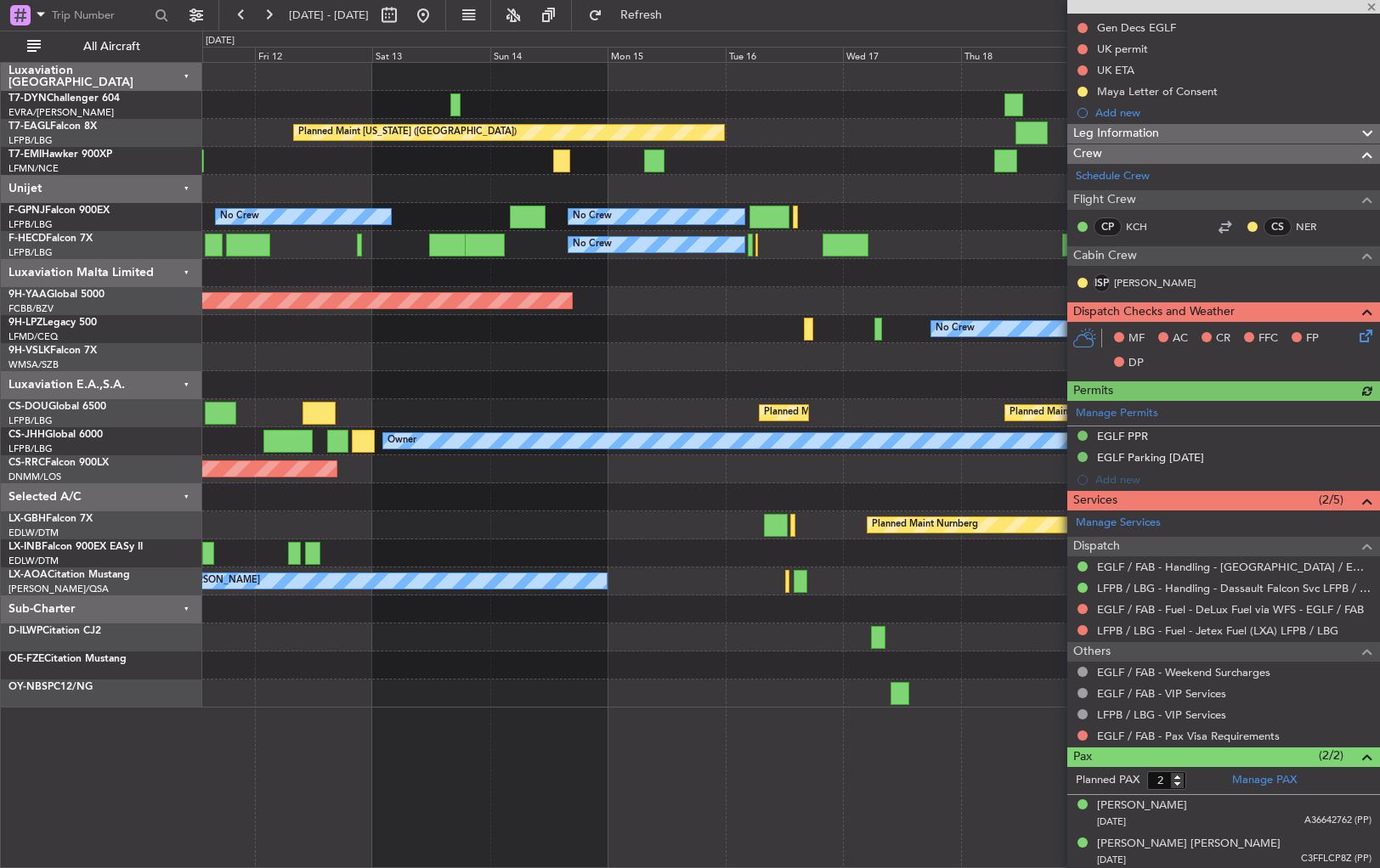
click at [1002, 584] on div "No Crew [PERSON_NAME]" at bounding box center [791, 582] width 1177 height 28
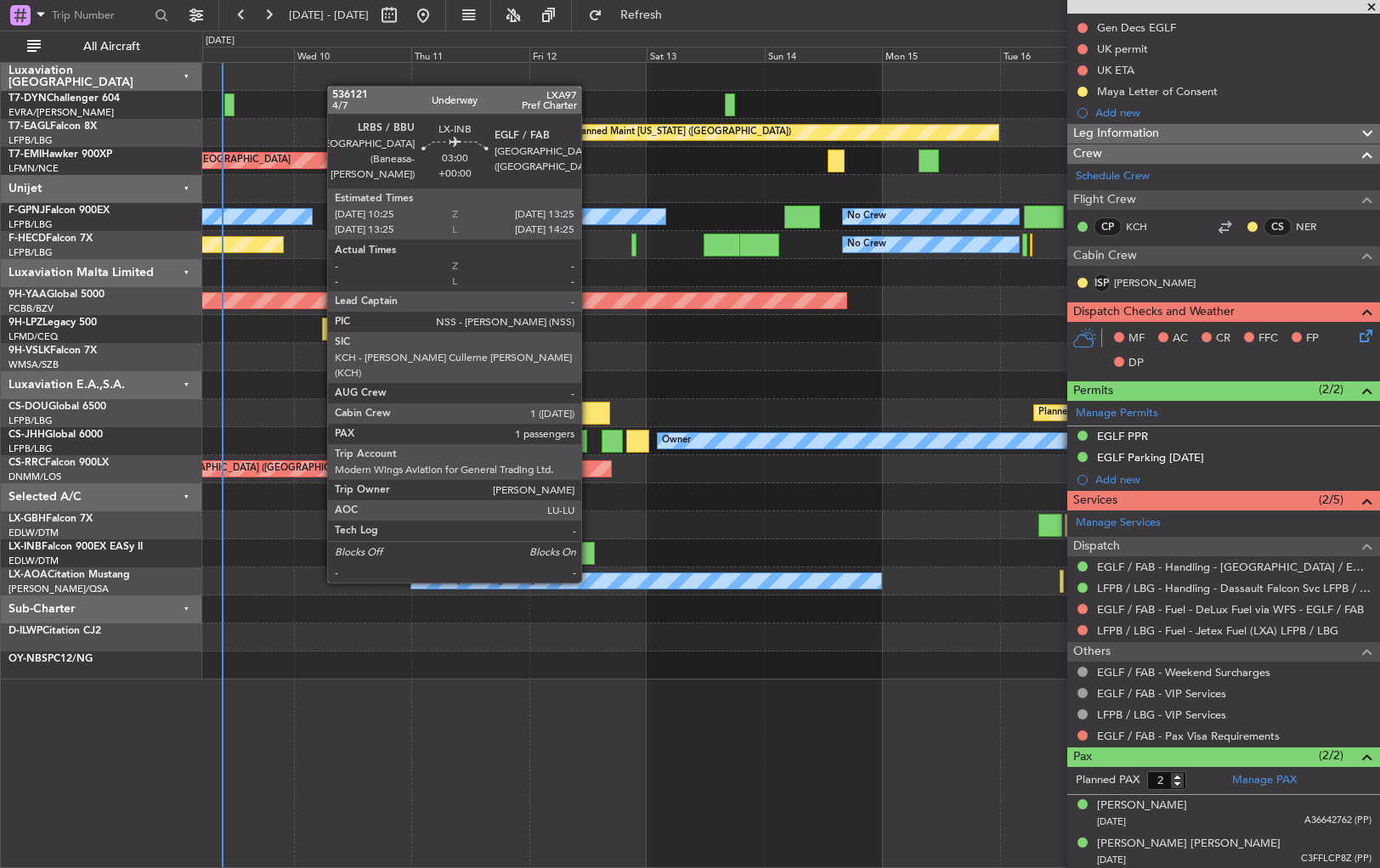
click at [589, 551] on div at bounding box center [587, 553] width 15 height 23
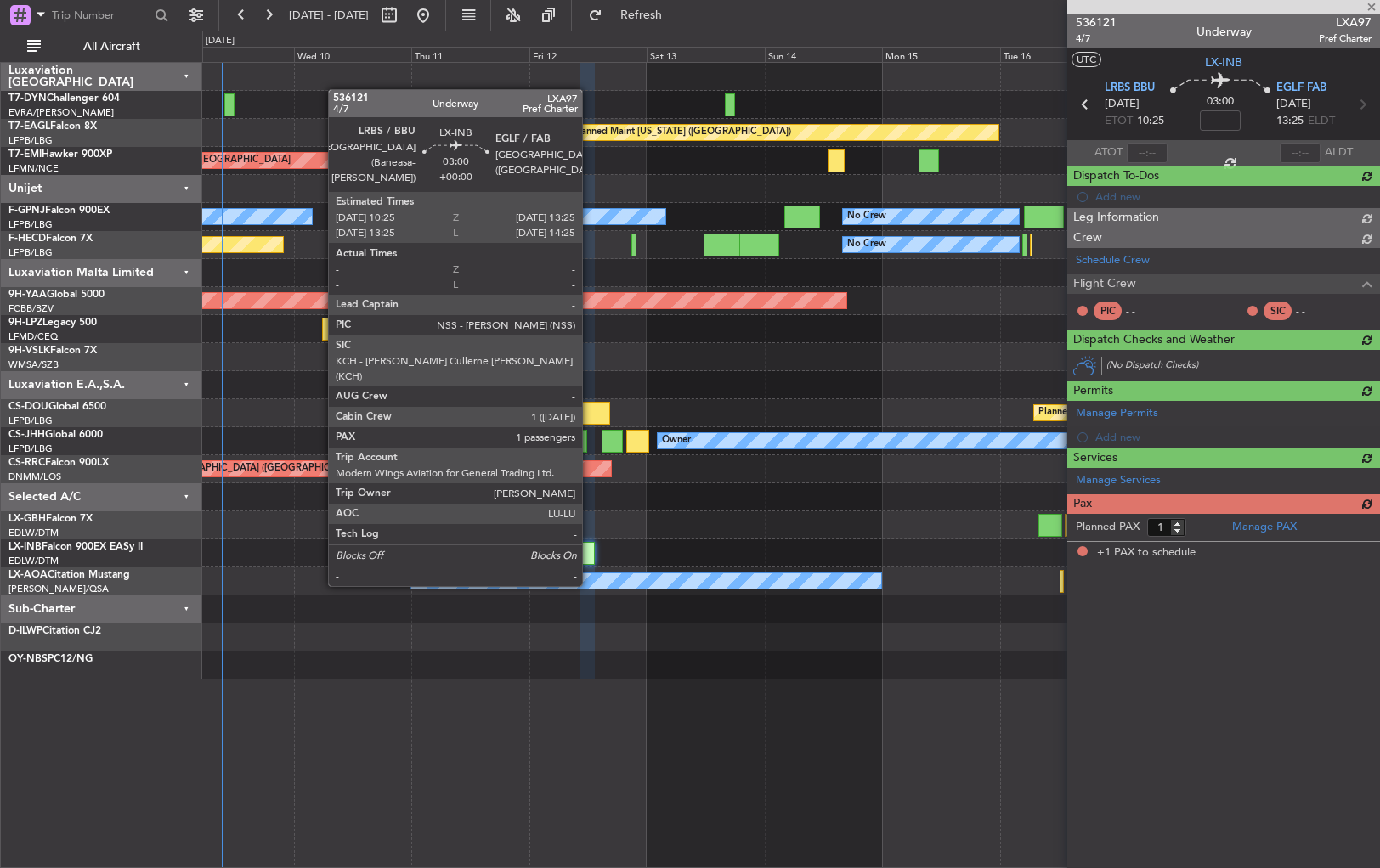
scroll to position [0, 0]
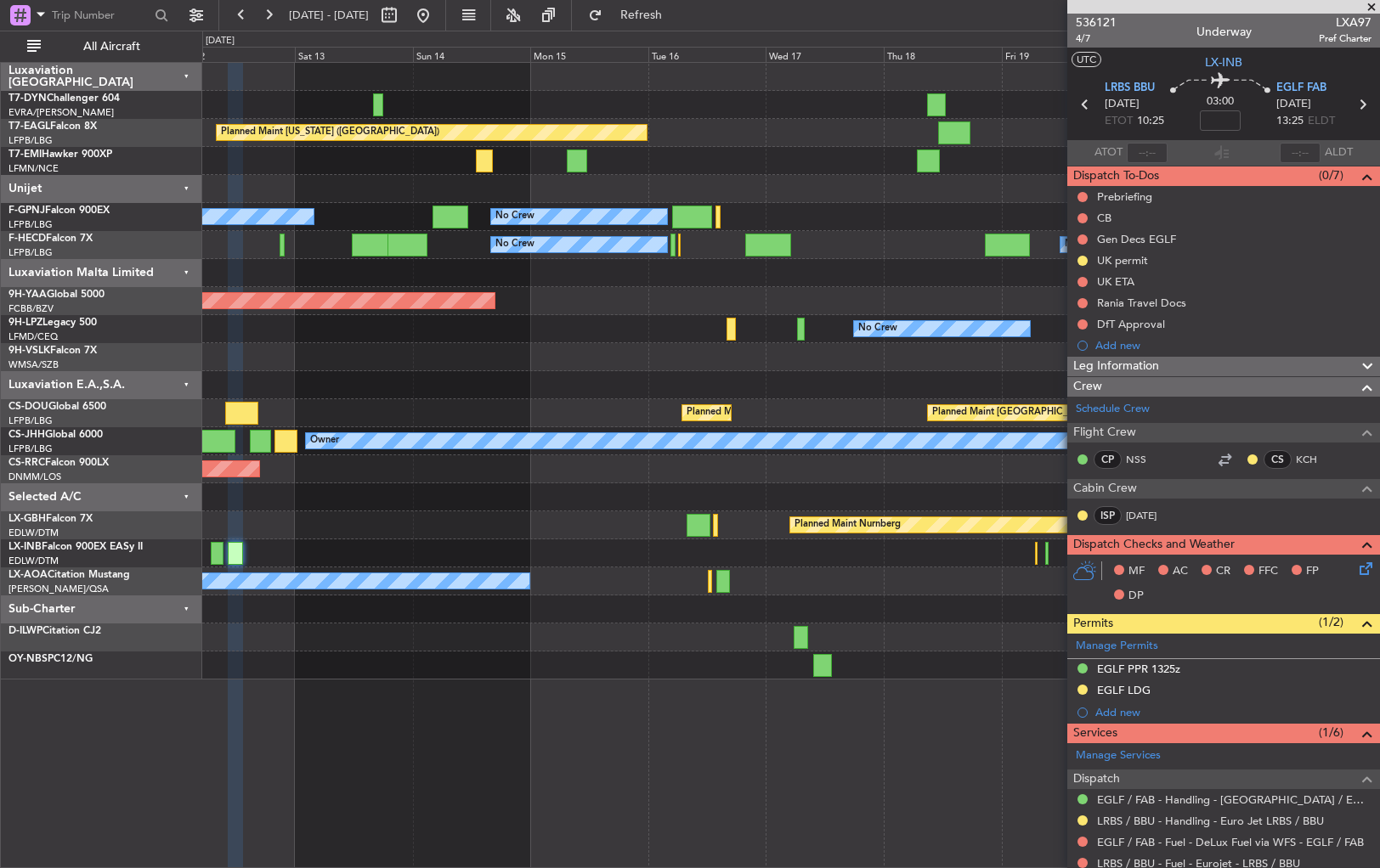
click at [540, 533] on div "Planned Maint New York (Teterboro) Planned Maint Zurich No Crew No Crew No Crew…" at bounding box center [791, 371] width 1177 height 617
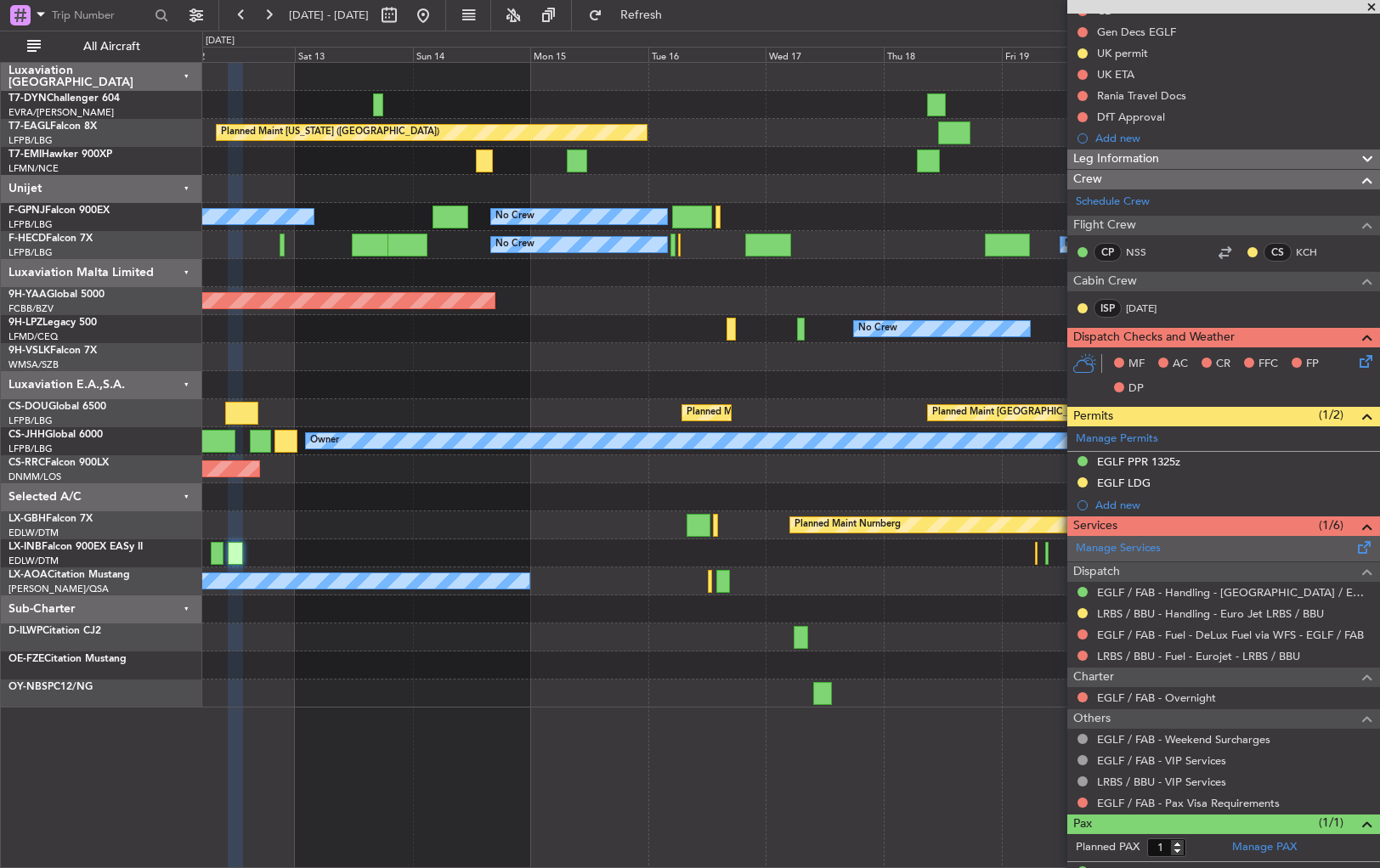
scroll to position [236, 0]
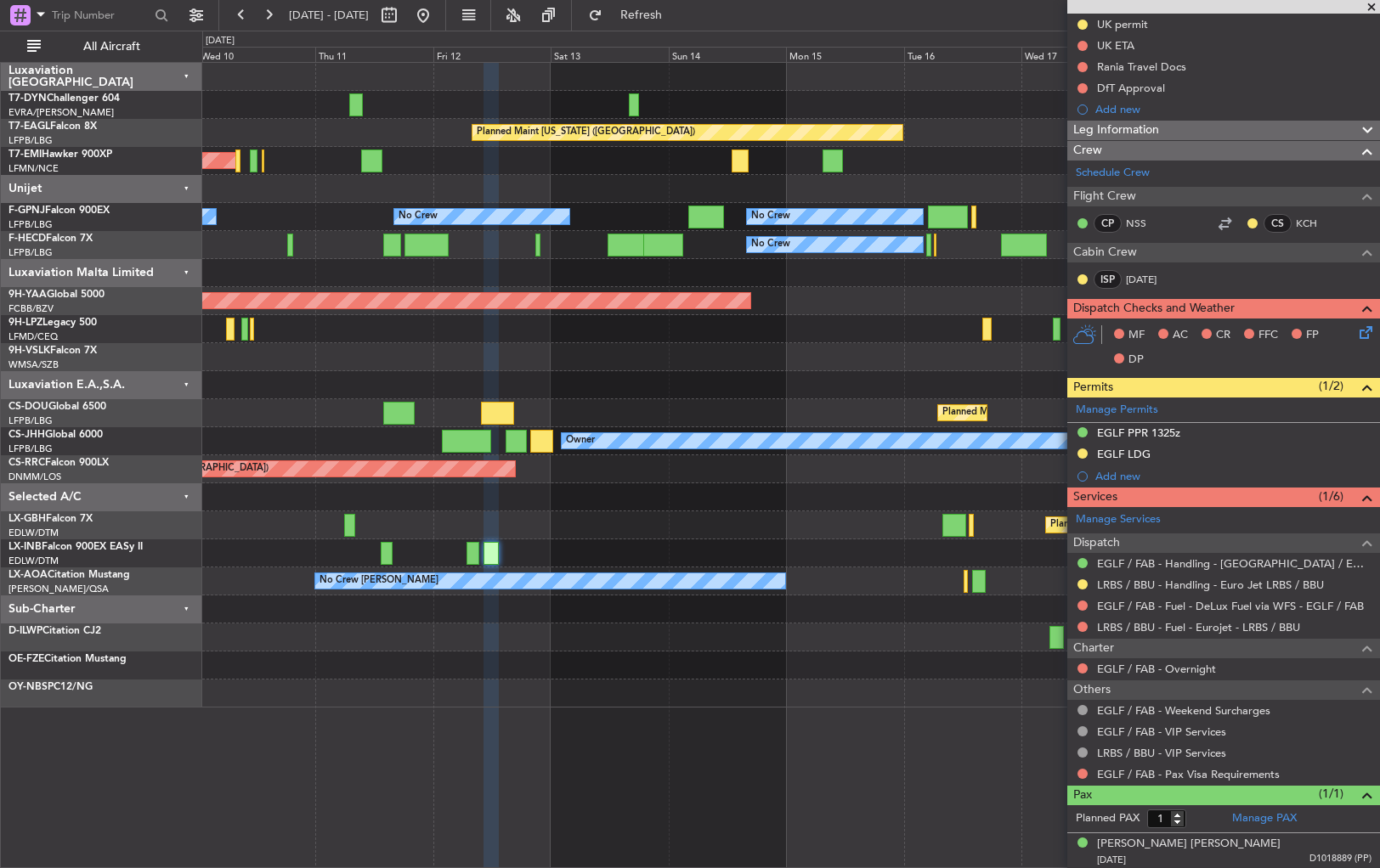
click at [820, 558] on div "Planned Maint New York (Teterboro) Planned Maint Zurich No Crew No Crew No Crew…" at bounding box center [791, 385] width 1177 height 645
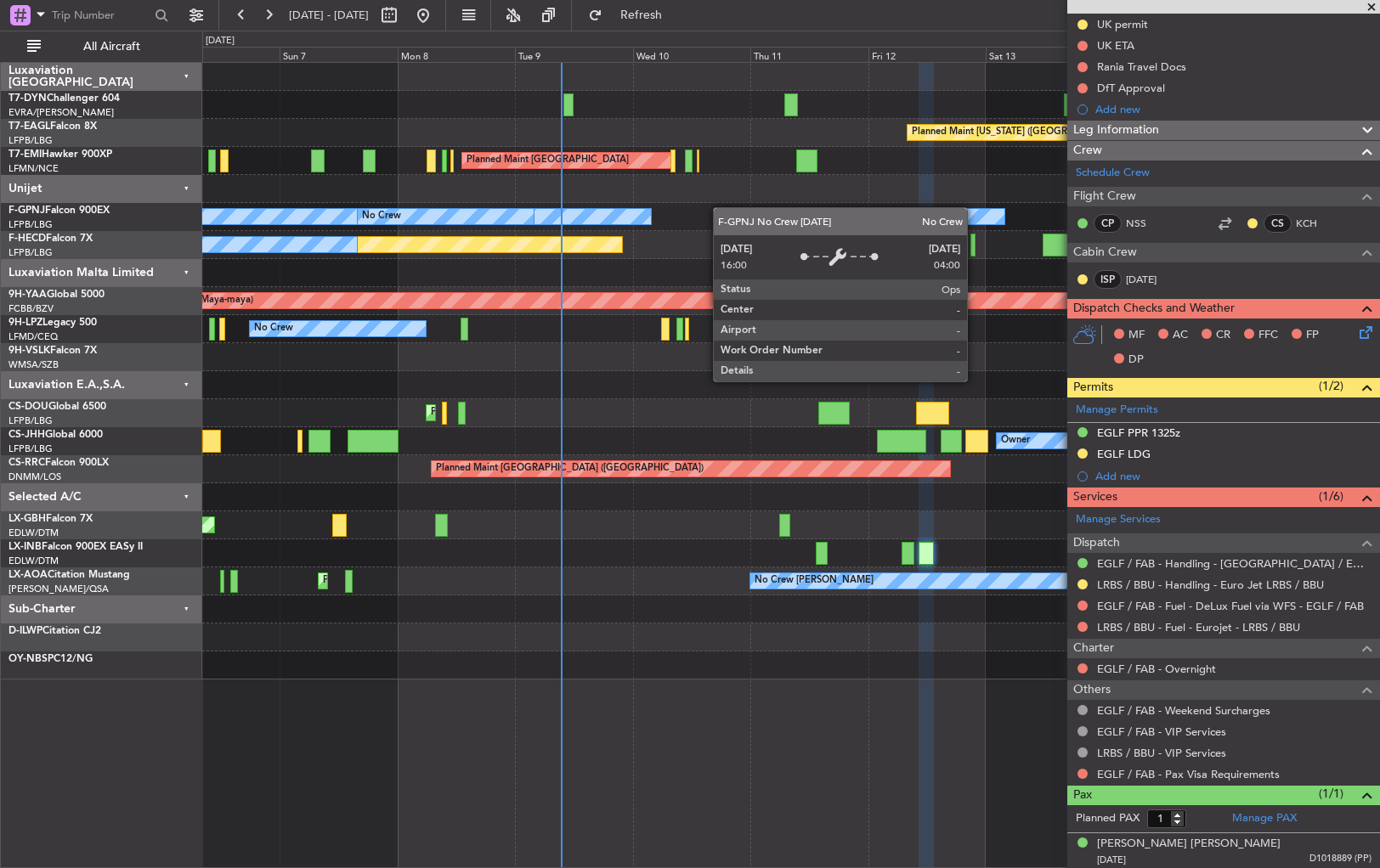
click at [852, 217] on div "Planned Maint New York (Teterboro) Planned Maint Zurich Planned Maint Zurich No…" at bounding box center [791, 371] width 1177 height 617
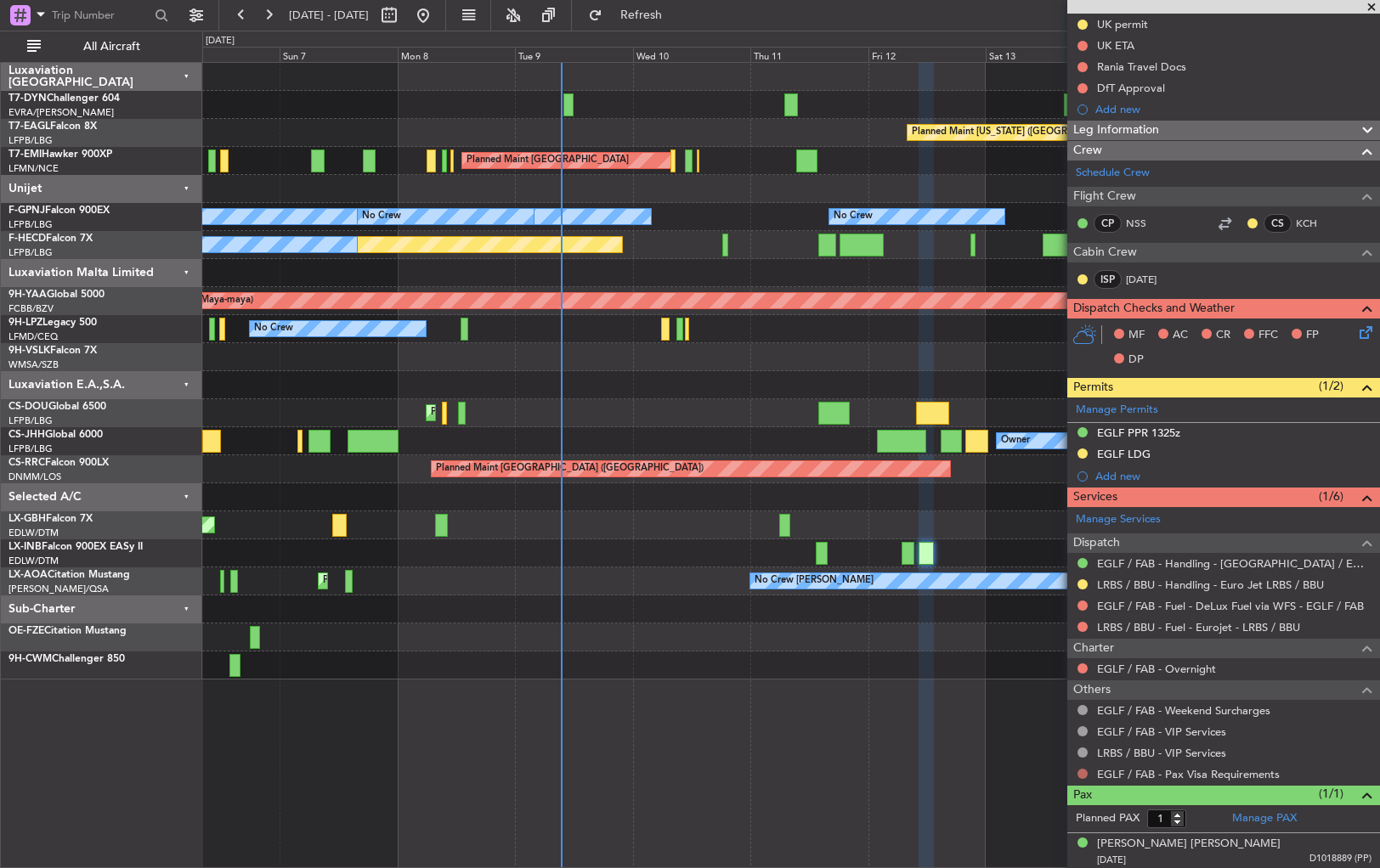
click at [1082, 772] on button at bounding box center [1083, 774] width 10 height 10
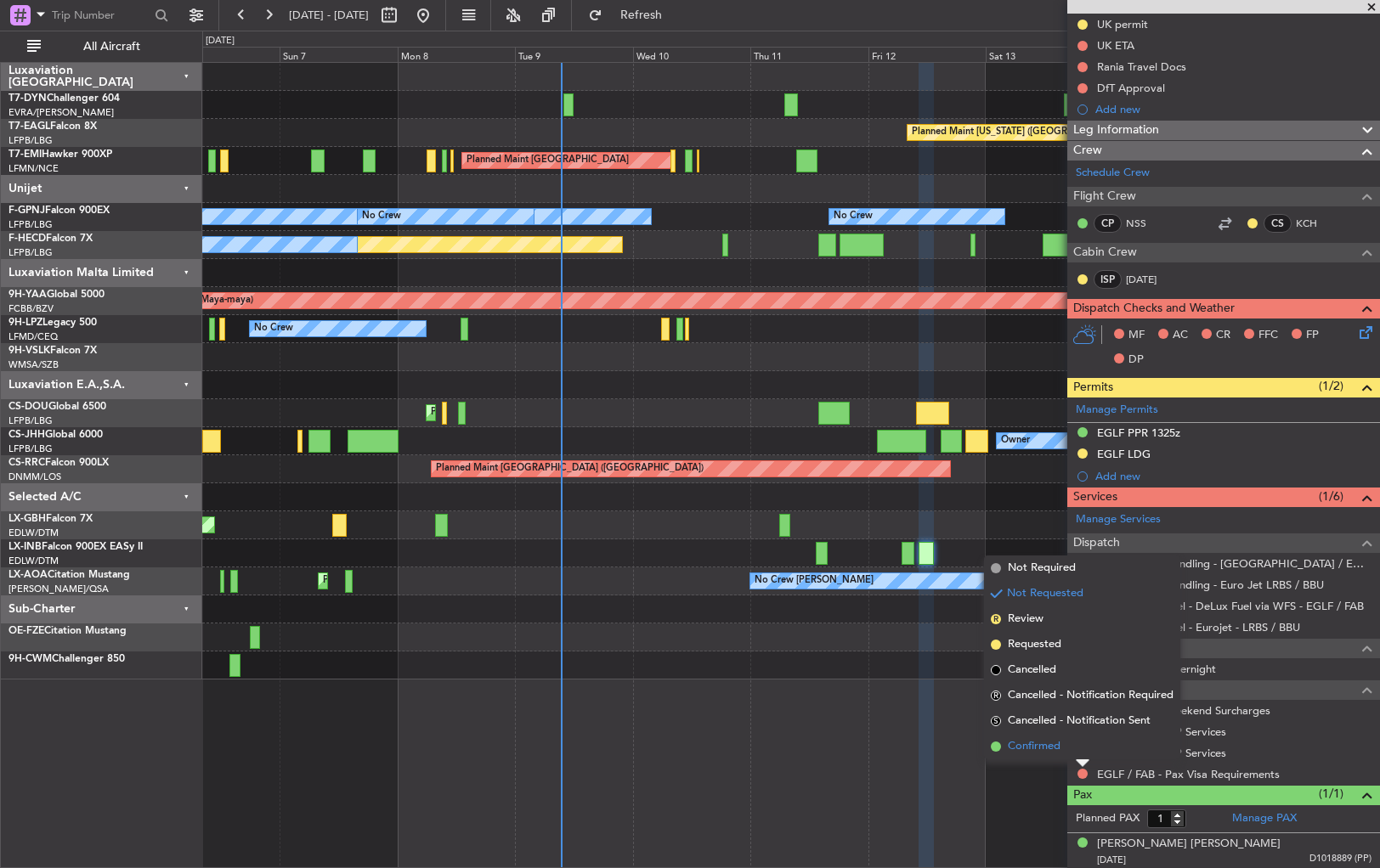
click at [1002, 747] on li "Confirmed" at bounding box center [1082, 747] width 197 height 26
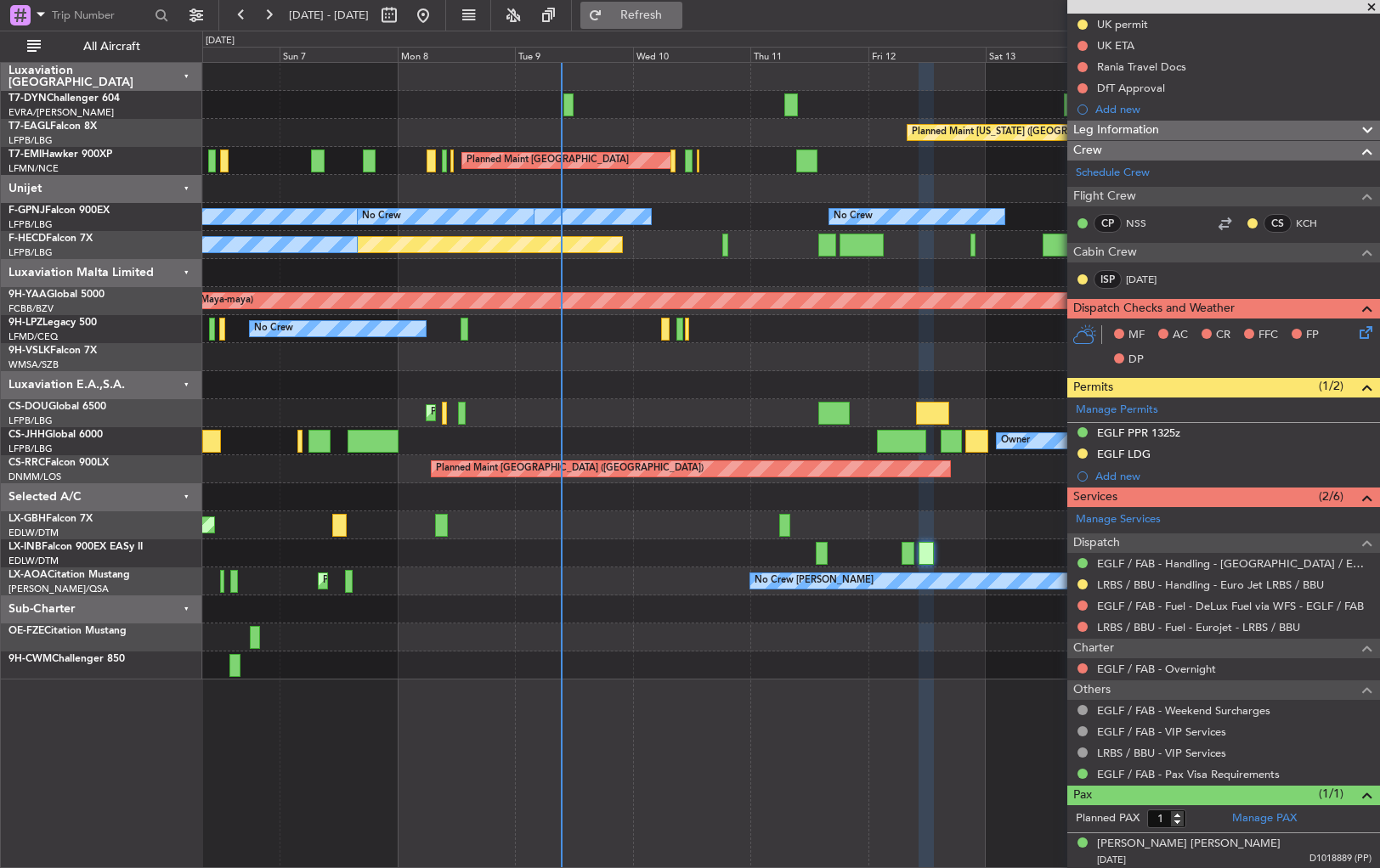
click at [683, 23] on button "Refresh" at bounding box center [631, 16] width 102 height 28
click at [1234, 584] on link "LRBS / BBU - Handling - Euro Jet LRBS / BBU" at bounding box center [1211, 585] width 227 height 15
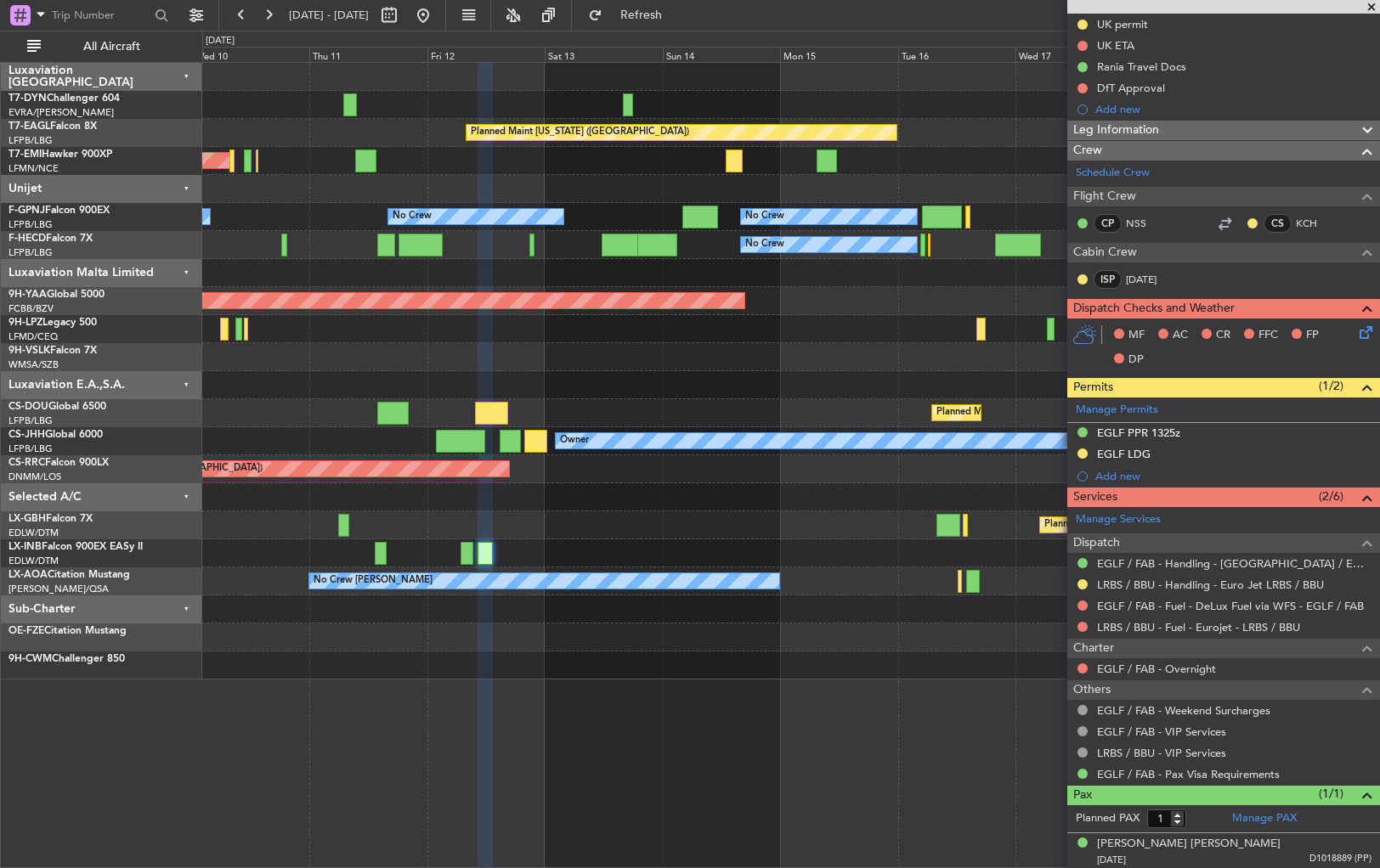
click at [496, 522] on div "Planned Maint New York (Teterboro) Planned Maint Zurich No Crew No Crew No Crew…" at bounding box center [791, 371] width 1177 height 617
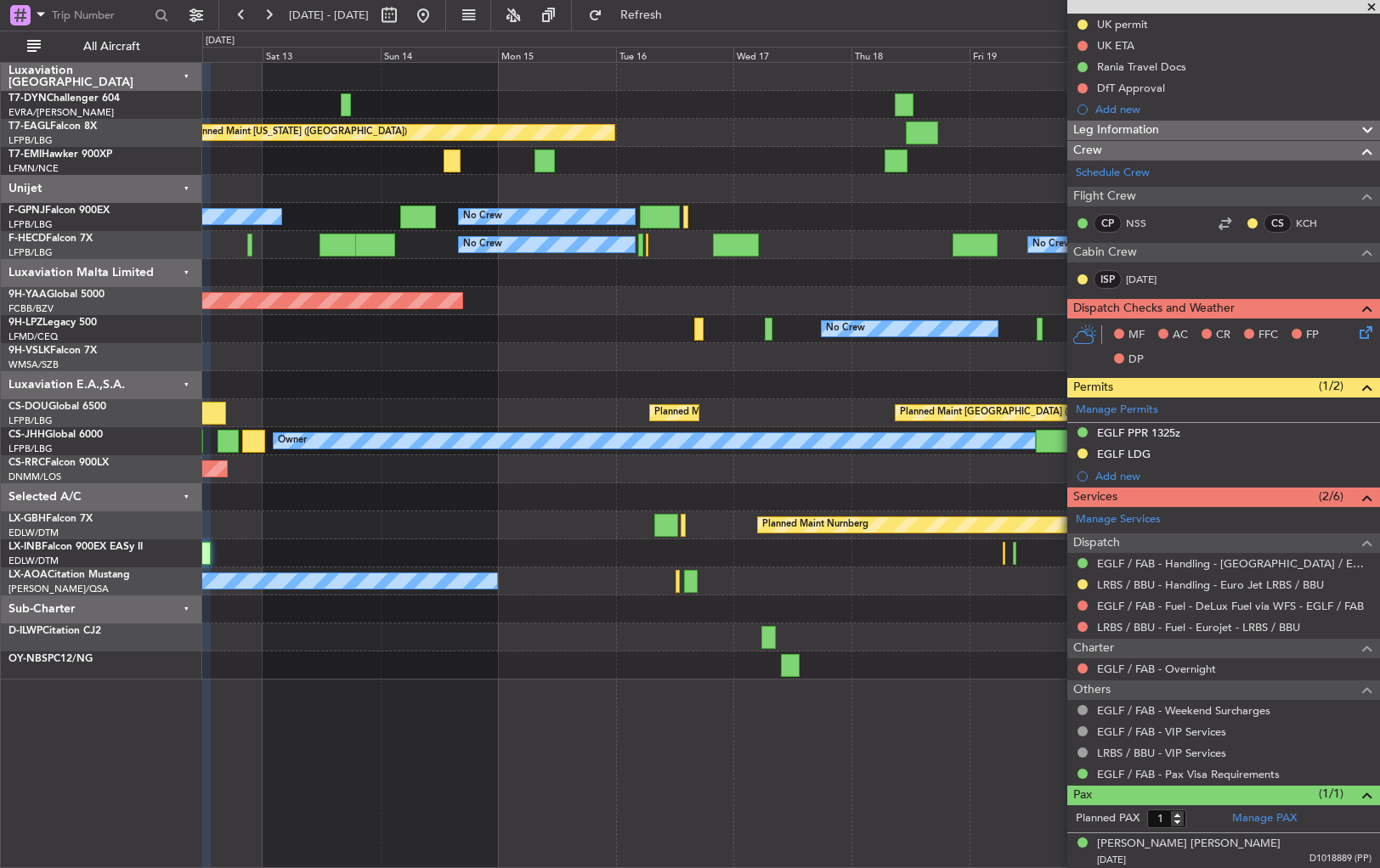
click at [330, 540] on div at bounding box center [791, 553] width 1177 height 28
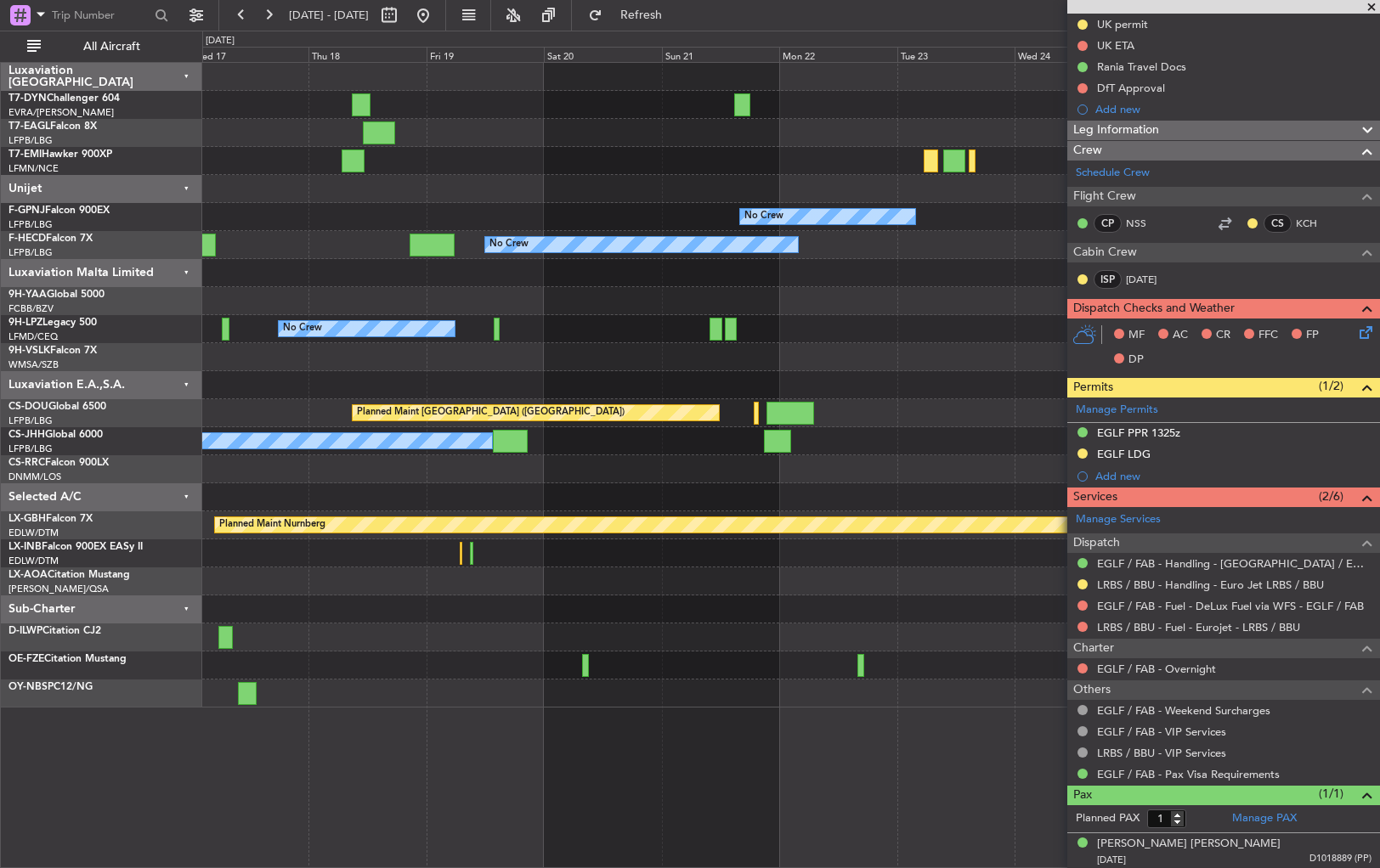
click at [558, 612] on div at bounding box center [791, 609] width 1177 height 28
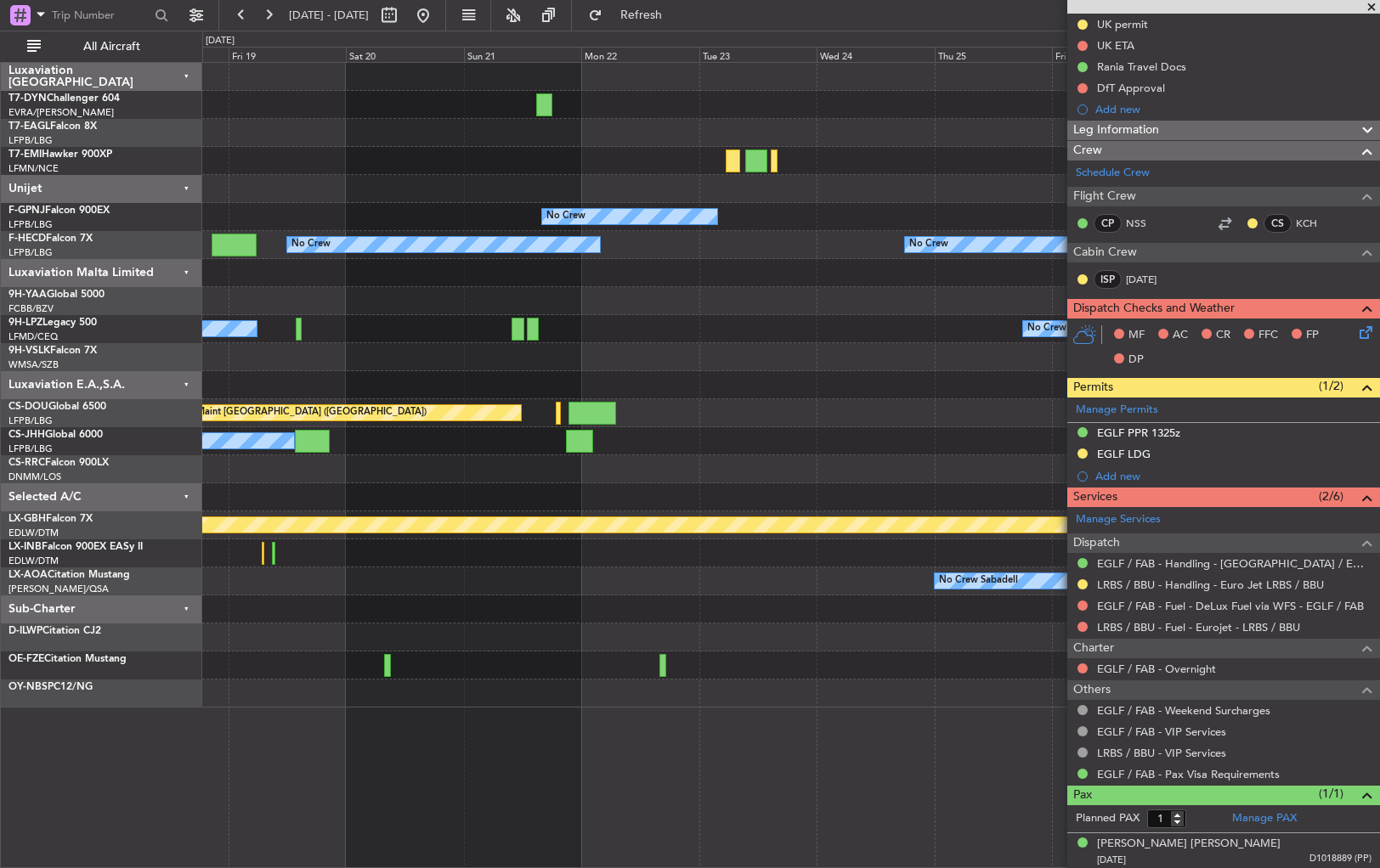
click at [506, 636] on div "No Crew No Crew No Crew No Crew No Crew Planned Maint Paris (Le Bourget) Planne…" at bounding box center [791, 385] width 1177 height 645
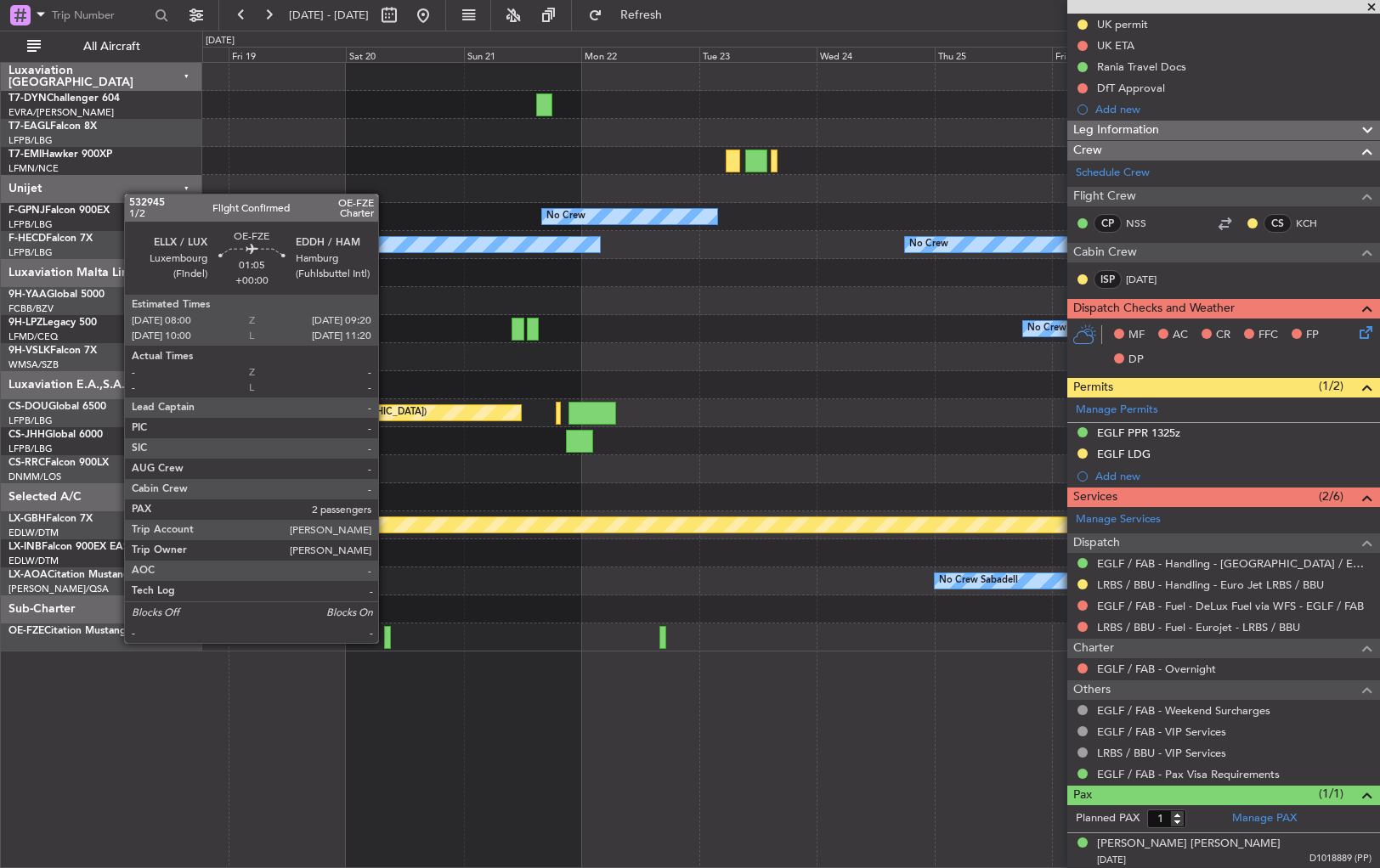
click at [386, 642] on div at bounding box center [387, 637] width 7 height 23
type input "2"
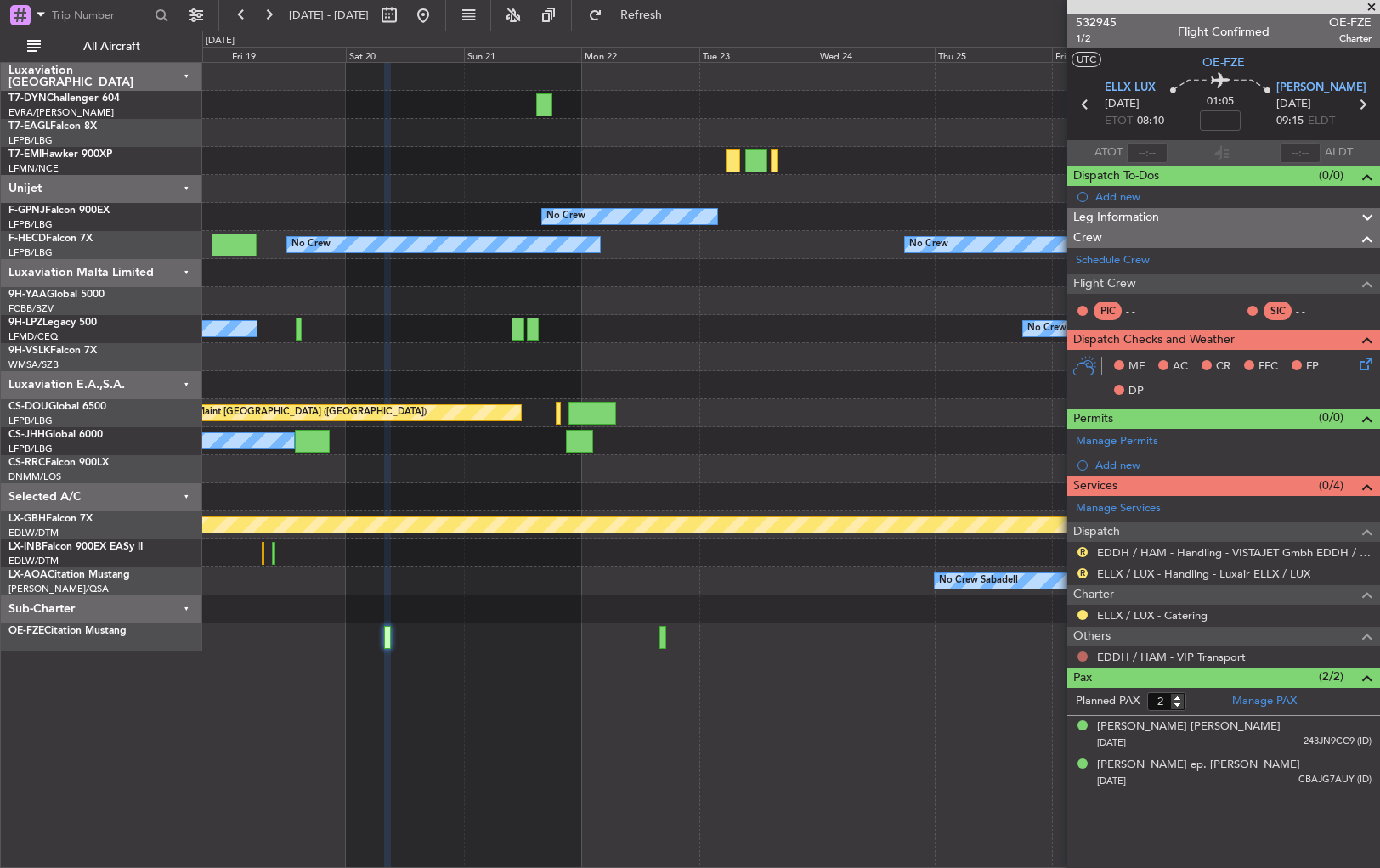
click at [1083, 657] on button at bounding box center [1083, 657] width 10 height 10
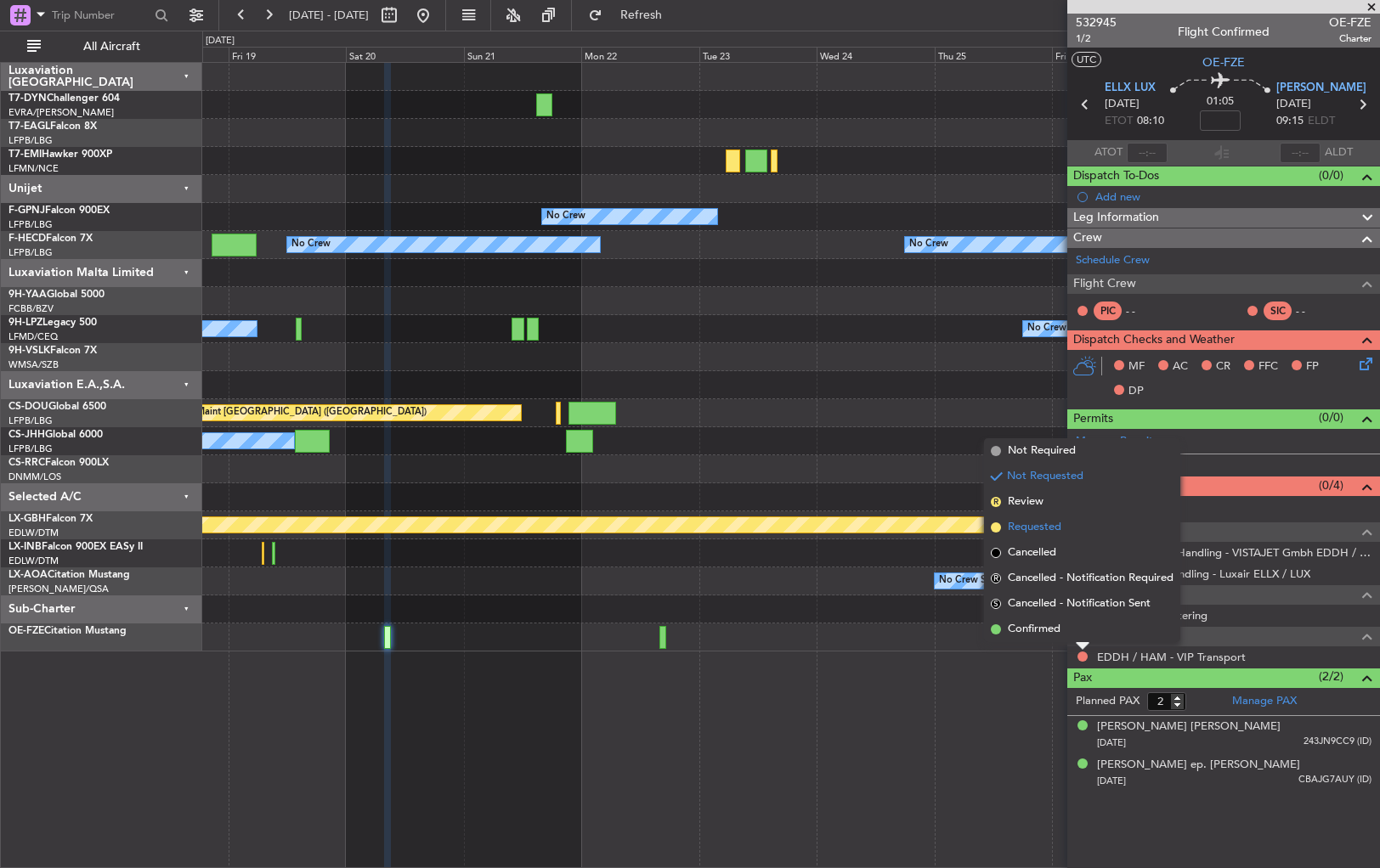
click at [994, 529] on span at bounding box center [996, 527] width 10 height 10
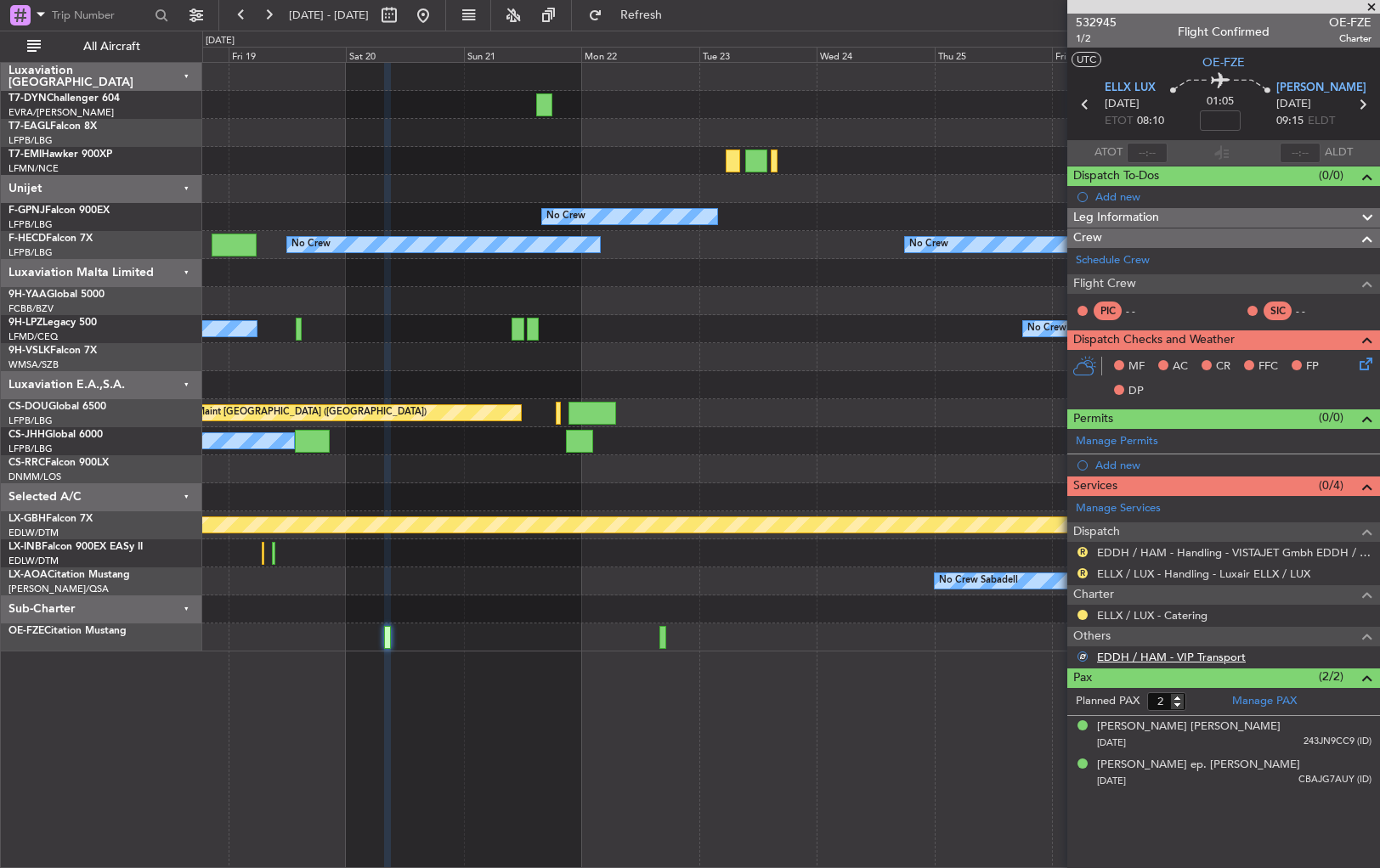
click at [1138, 651] on link "EDDH / HAM - VIP Transport" at bounding box center [1172, 657] width 149 height 15
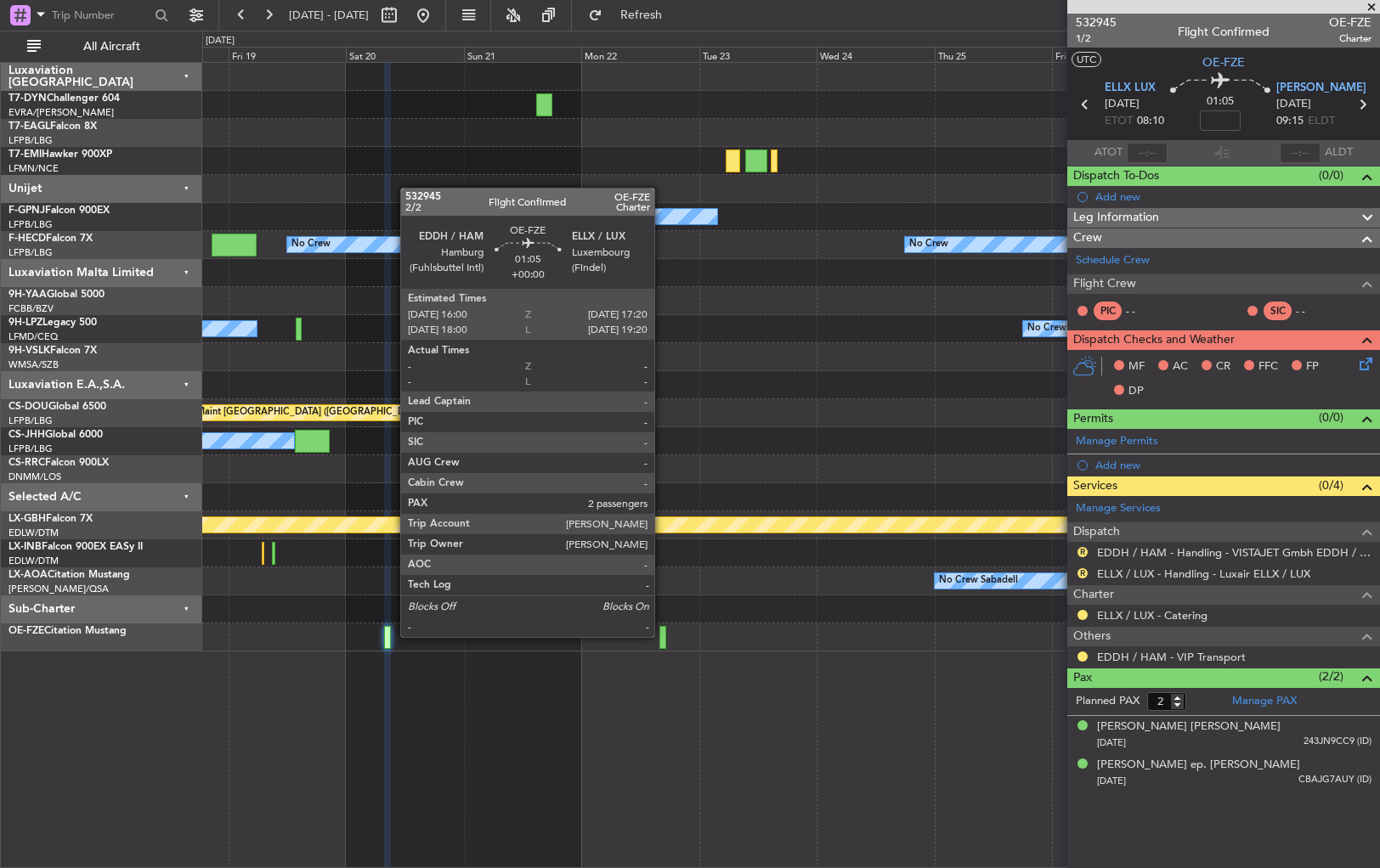
click at [662, 636] on div at bounding box center [663, 637] width 7 height 23
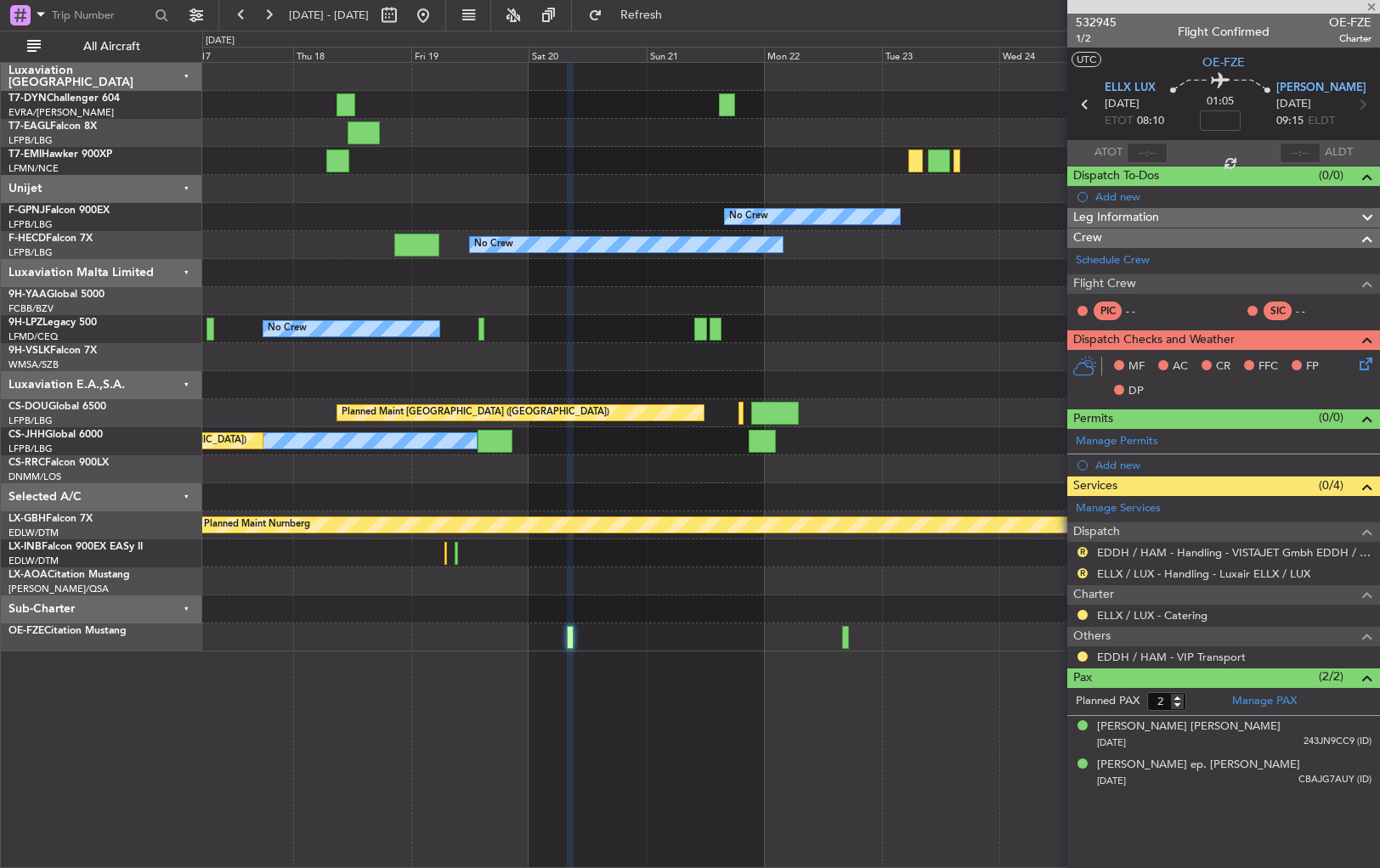
click at [687, 661] on div "Planned Maint New York (Teterboro) No Crew No Crew No Crew No Crew No Crew No C…" at bounding box center [791, 465] width 1178 height 807
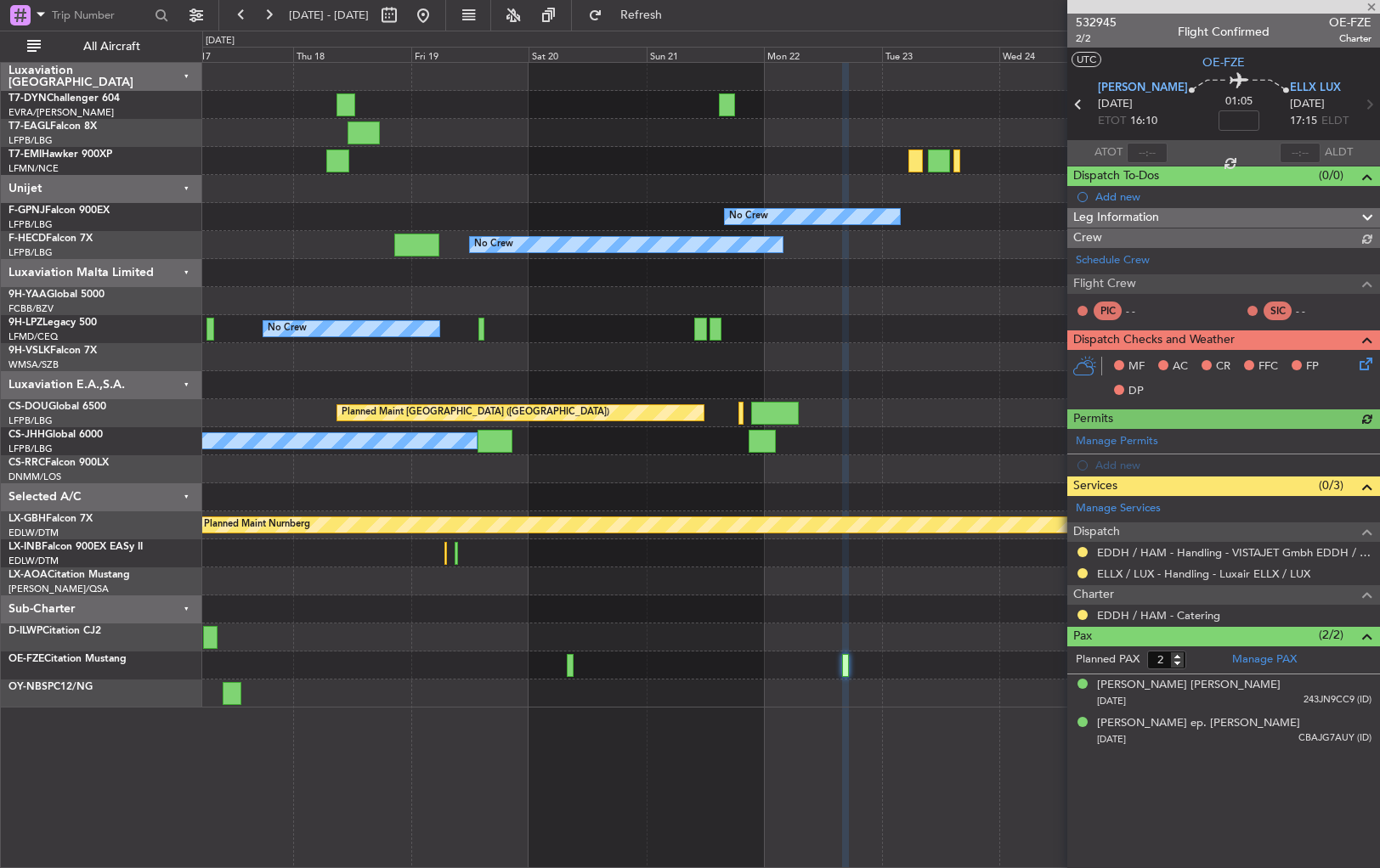
click at [569, 634] on div at bounding box center [791, 638] width 1177 height 28
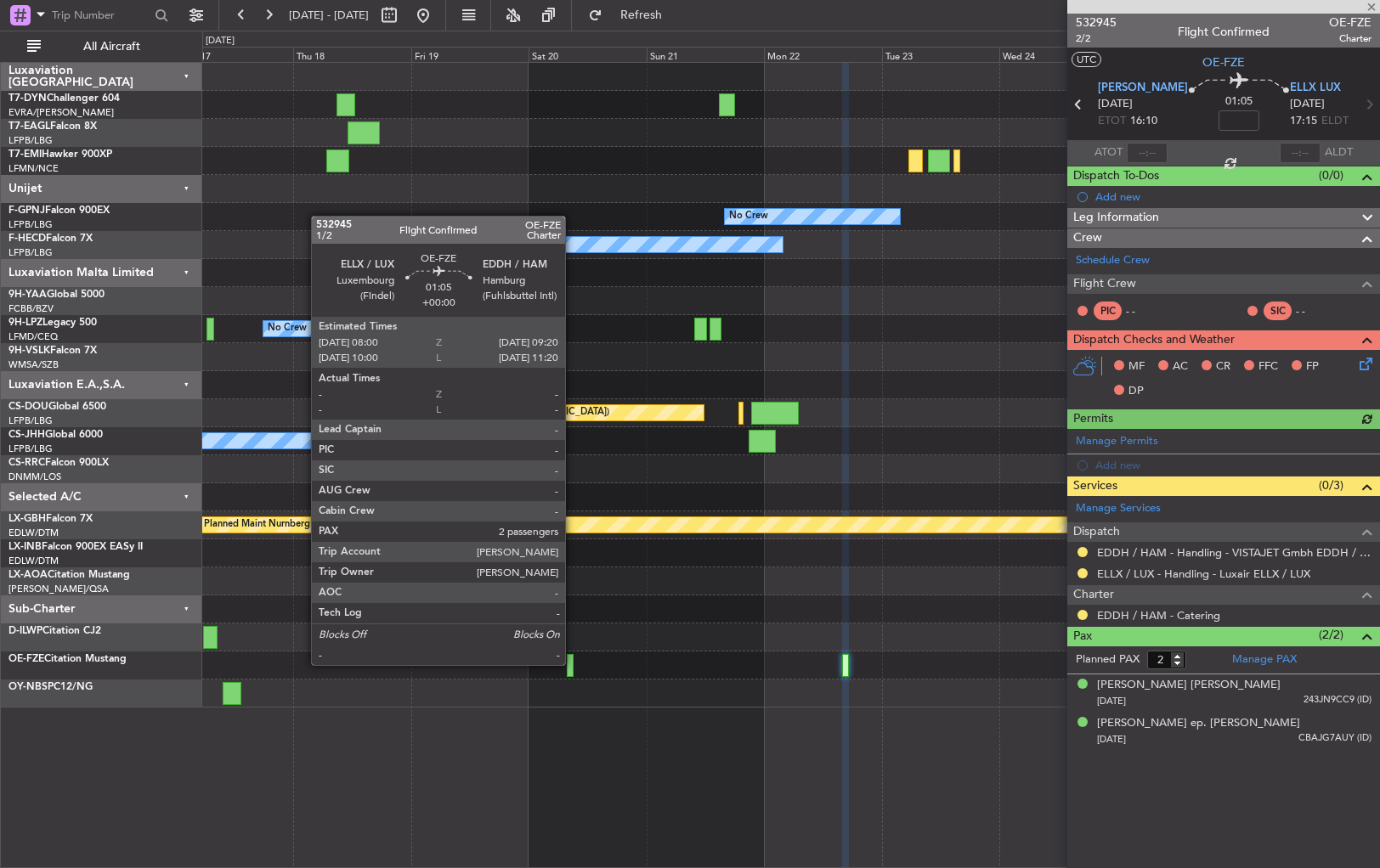
click at [573, 664] on div at bounding box center [570, 666] width 7 height 23
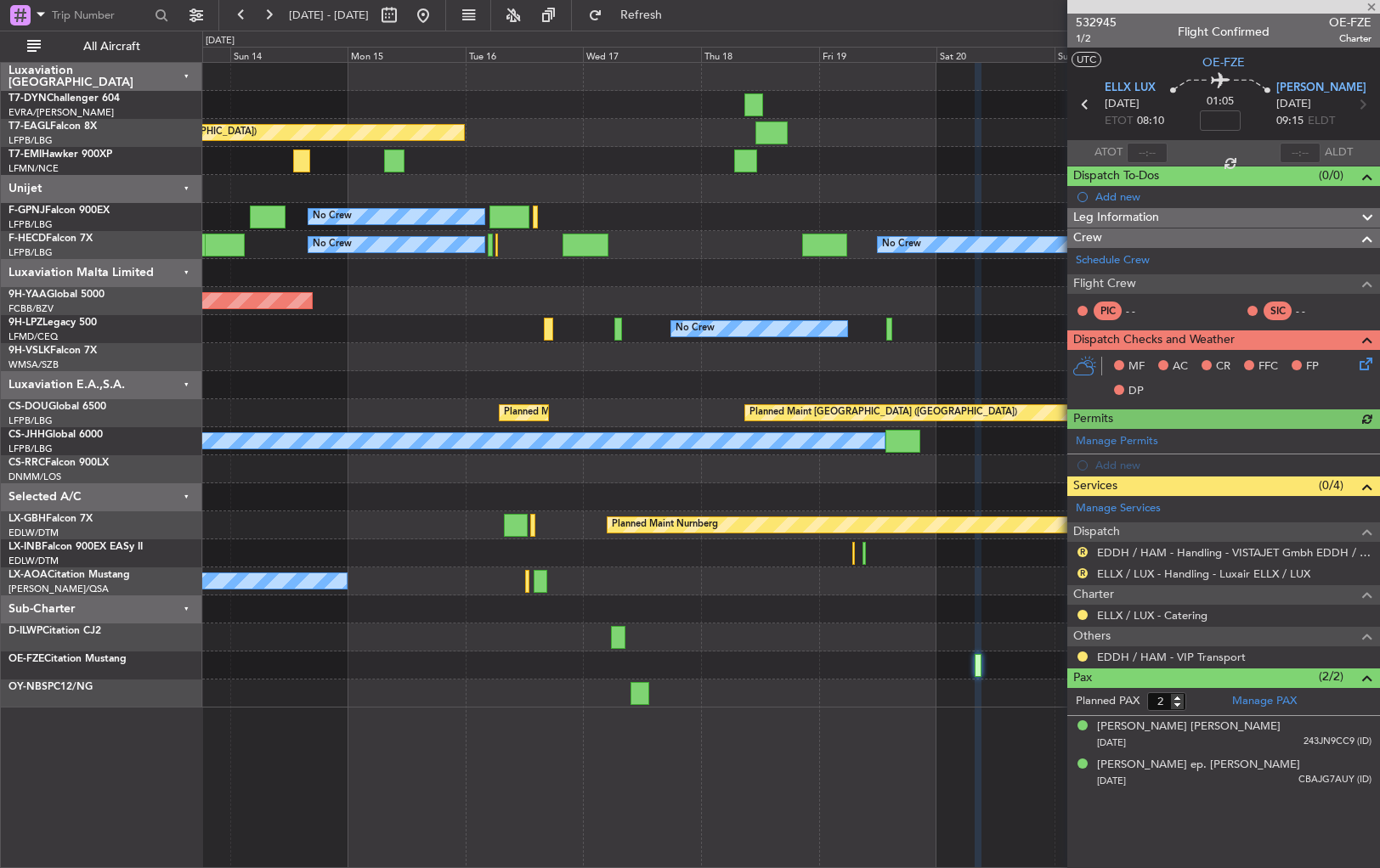
click at [863, 636] on div at bounding box center [791, 638] width 1177 height 28
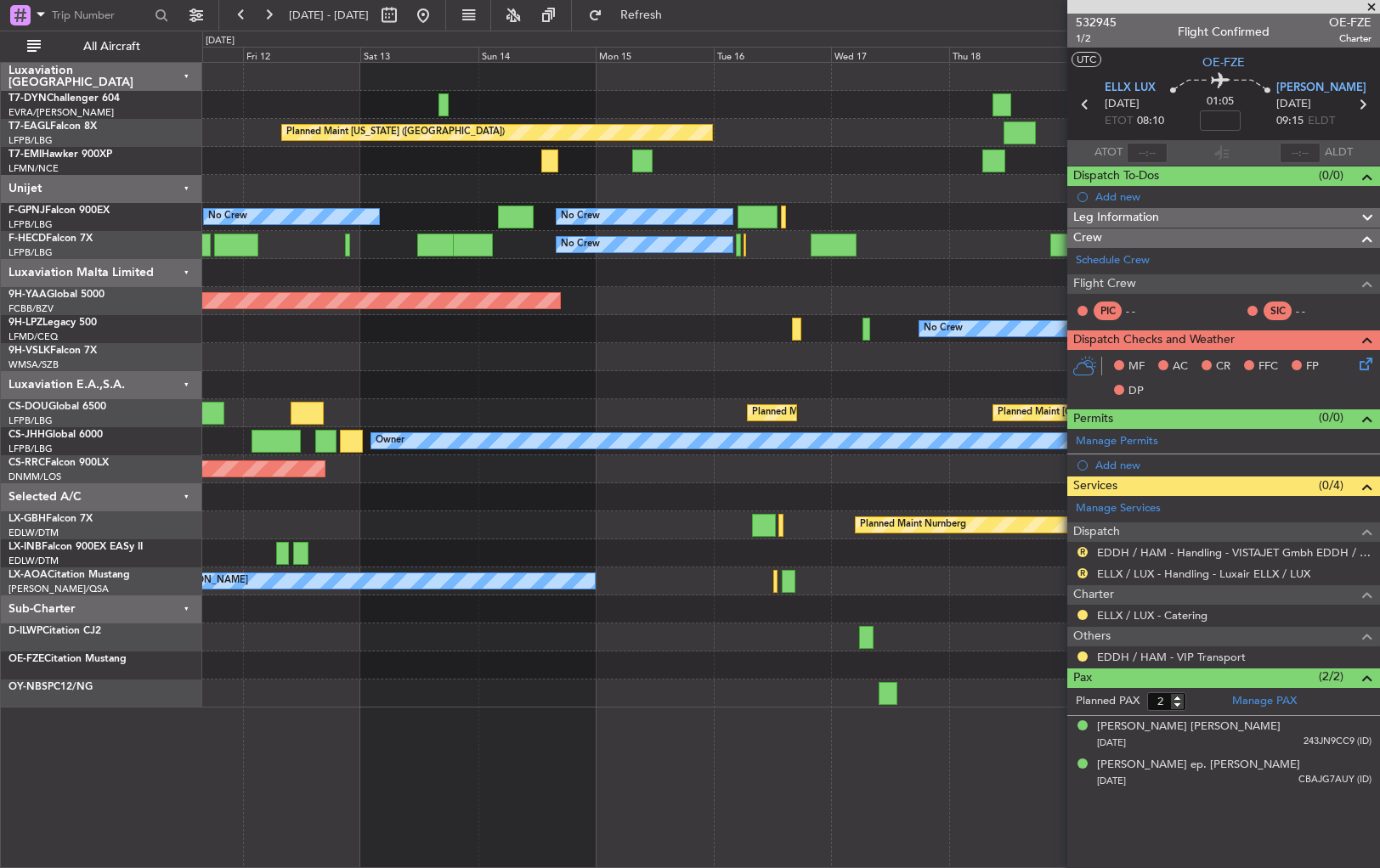
click at [1096, 633] on fb-app "13 Sep 2025 - 23 Sep 2025 Refresh Quick Links All Aircraft Planned Maint New Yo…" at bounding box center [690, 440] width 1380 height 855
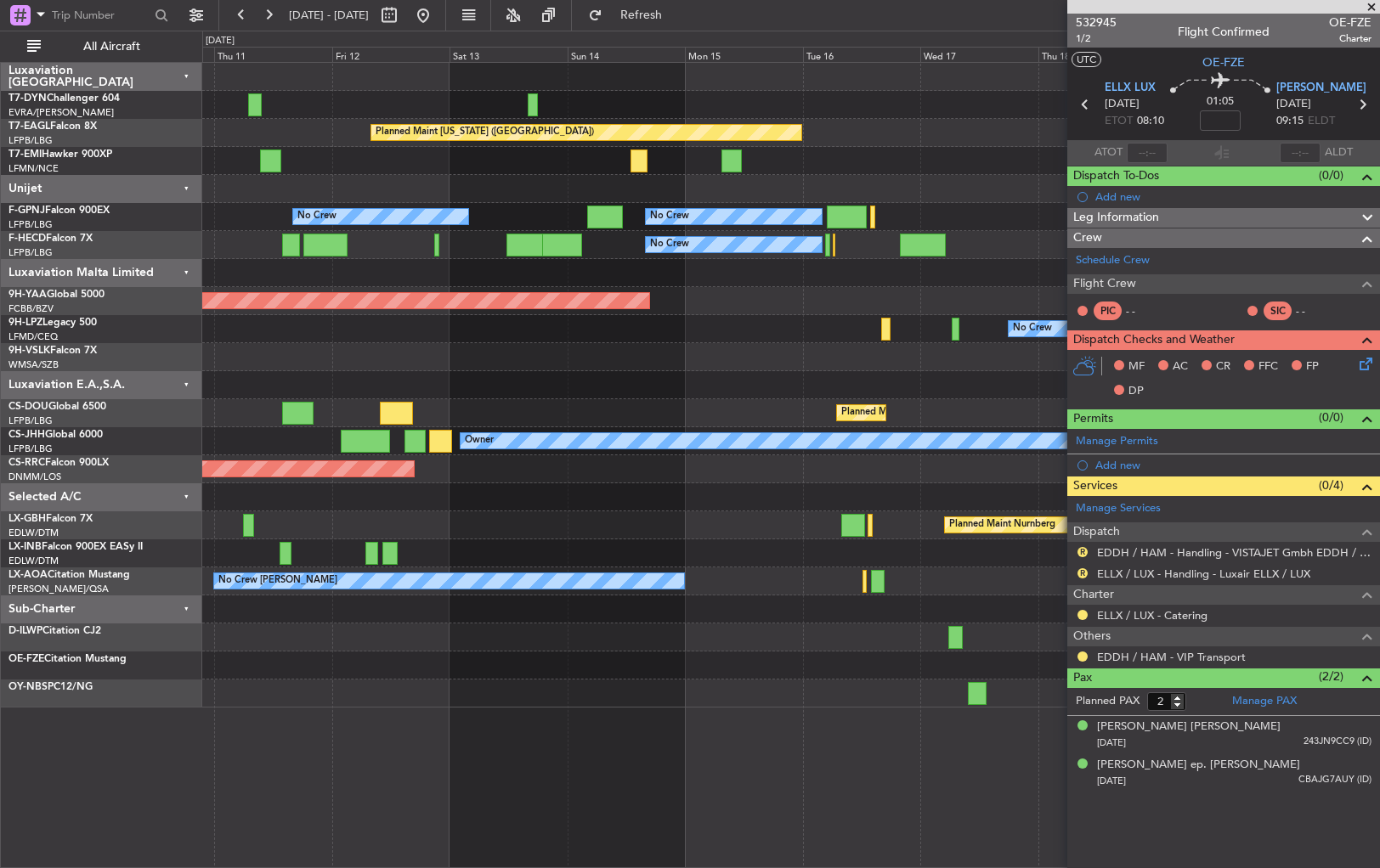
click at [1015, 642] on div "Planned Maint New York (Teterboro) Planned Maint Zurich No Crew No Crew No Crew…" at bounding box center [791, 385] width 1177 height 645
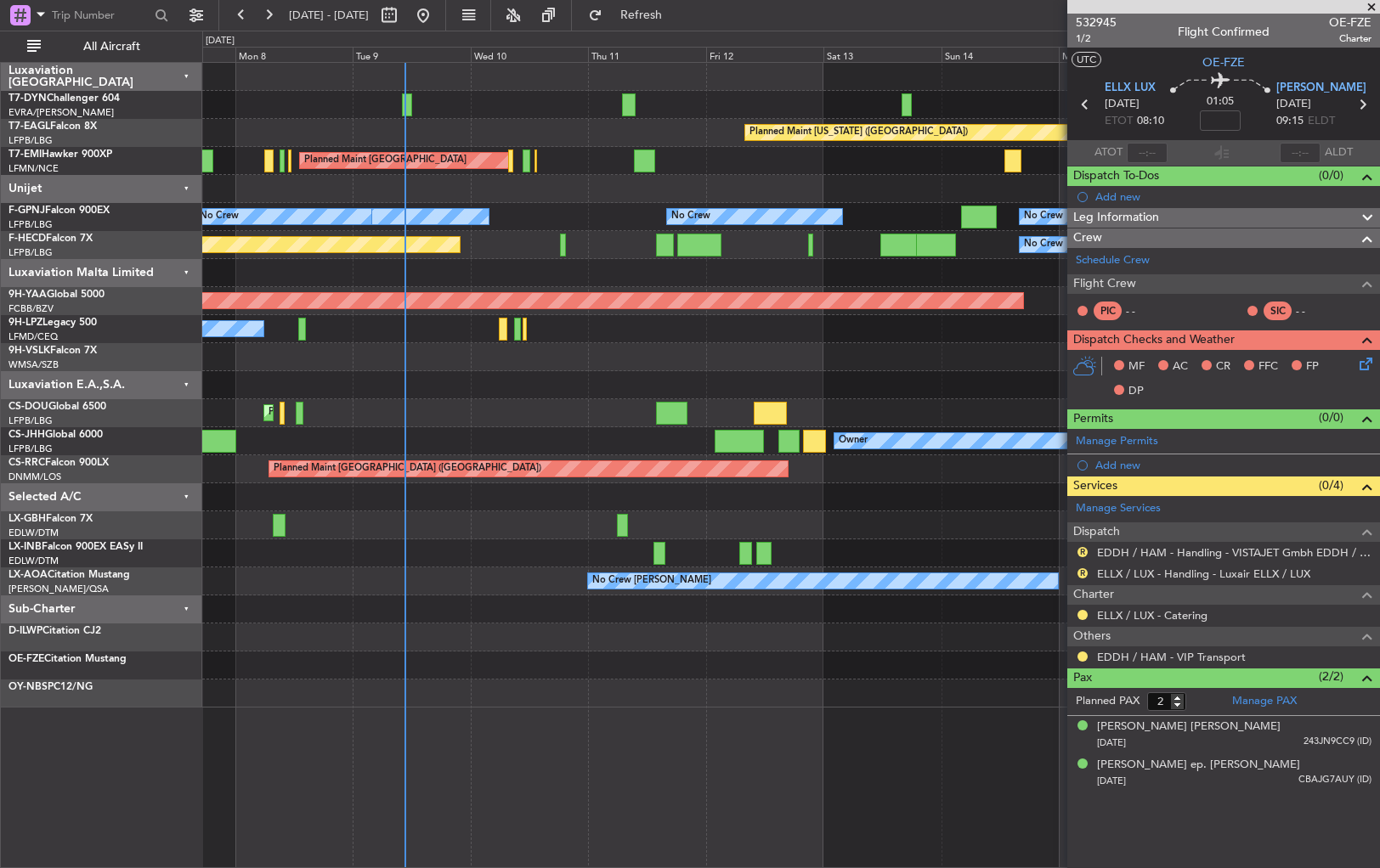
click at [775, 659] on div at bounding box center [791, 666] width 1177 height 28
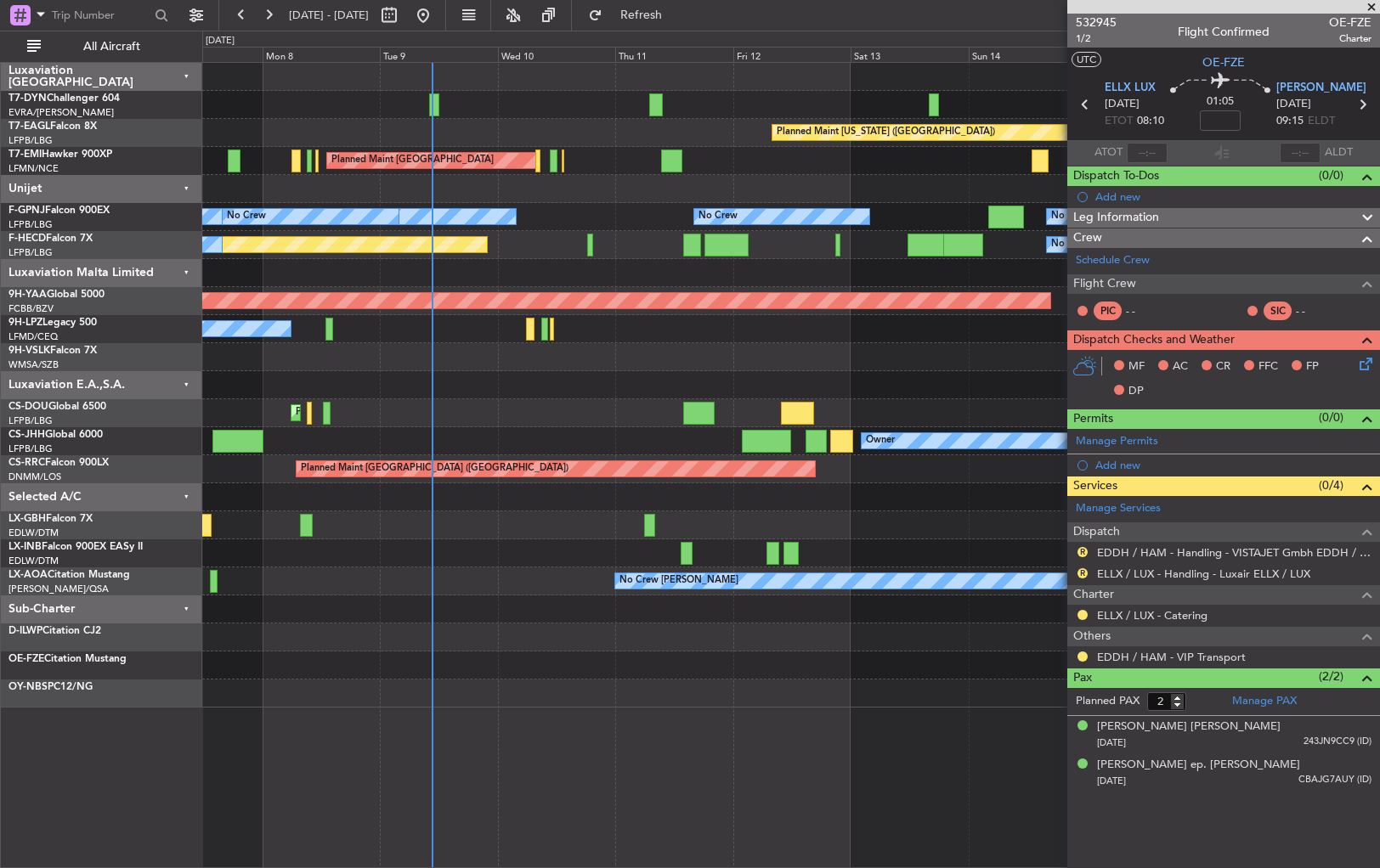
click at [572, 679] on div "Planned Maint New York (Teterboro) Planned Maint Zurich Planned Maint Zurich No…" at bounding box center [791, 385] width 1177 height 645
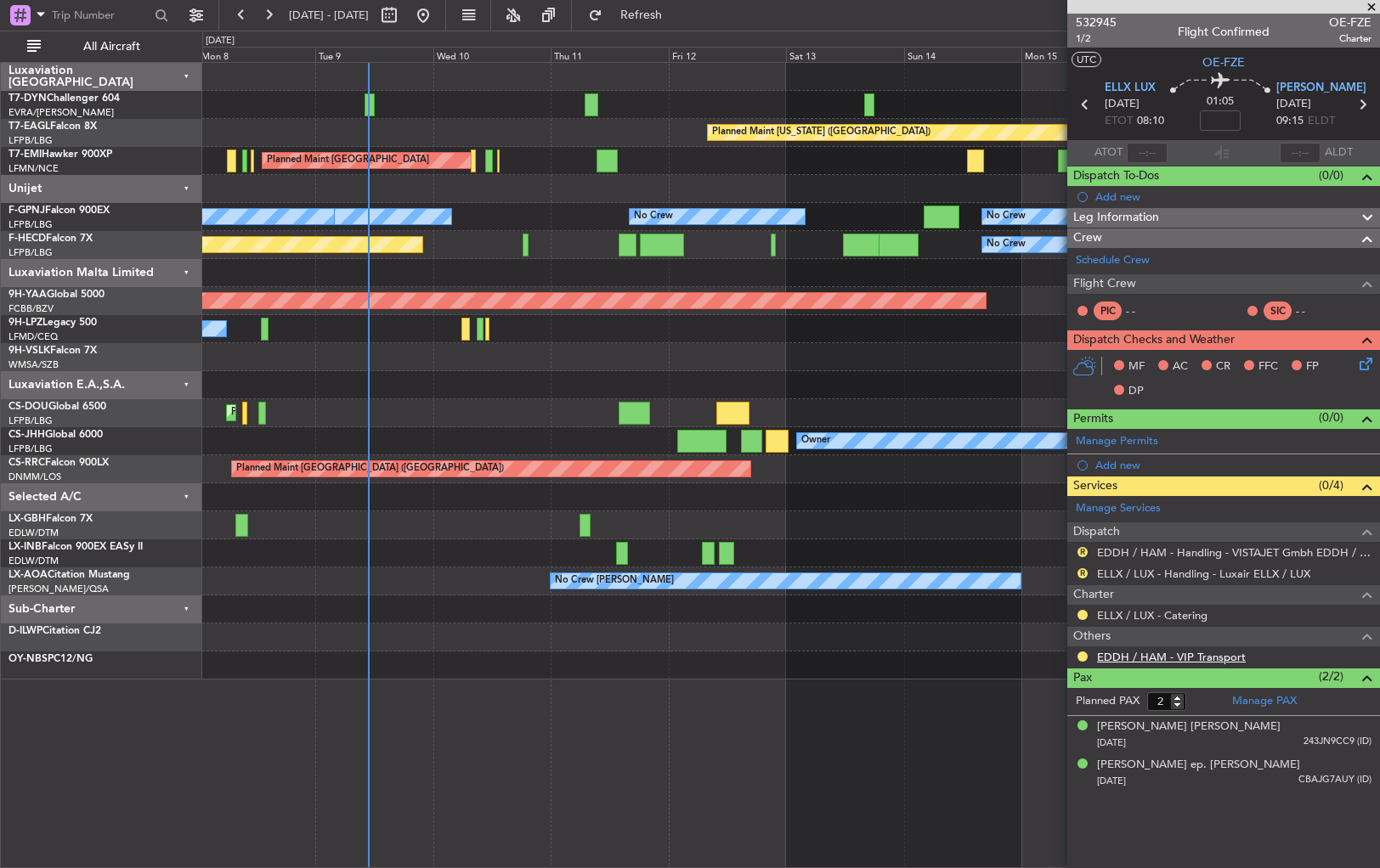
click at [1150, 656] on link "EDDH / HAM - VIP Transport" at bounding box center [1172, 657] width 149 height 15
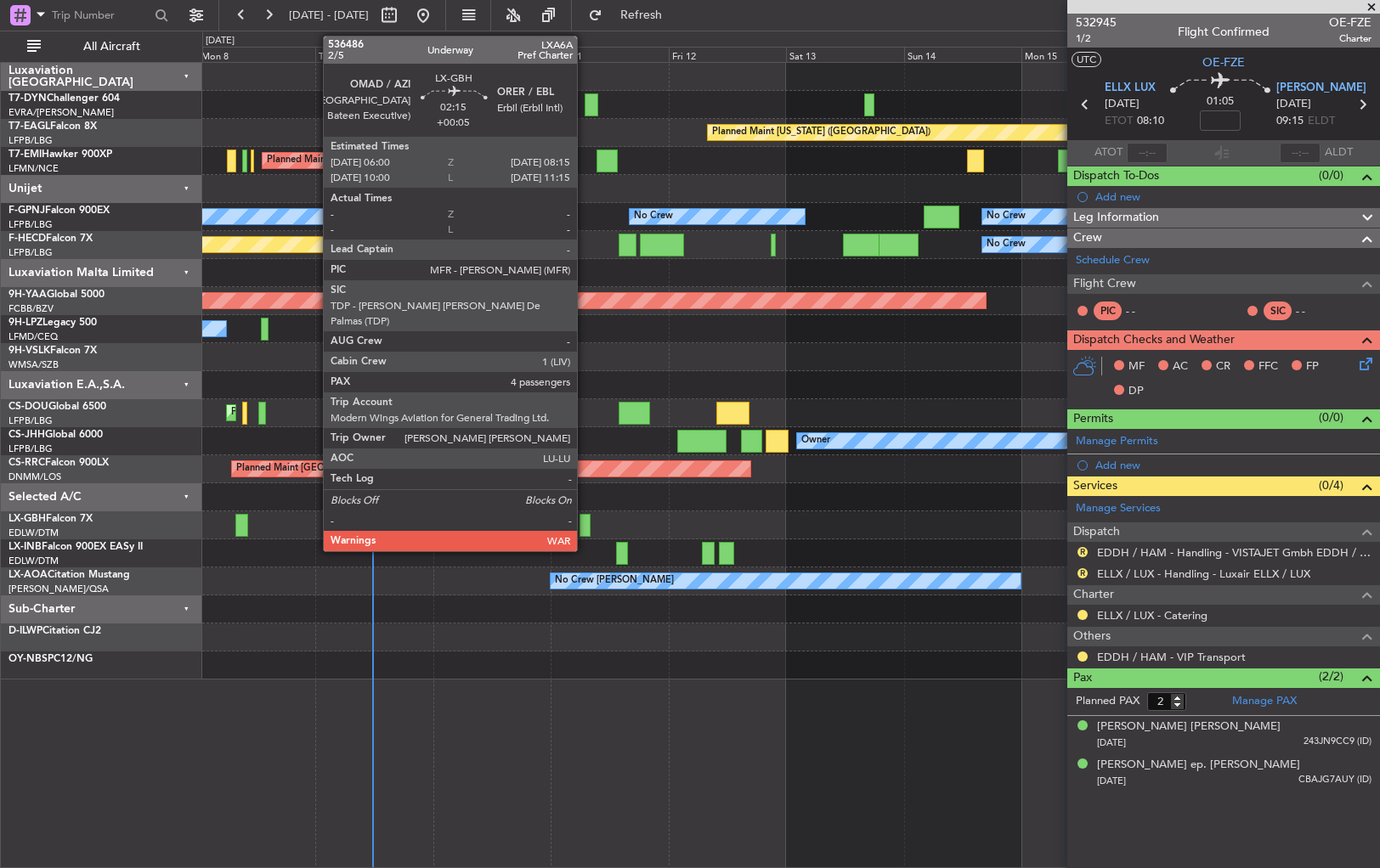
click at [585, 522] on div at bounding box center [585, 525] width 11 height 23
type input "+00:05"
type input "4"
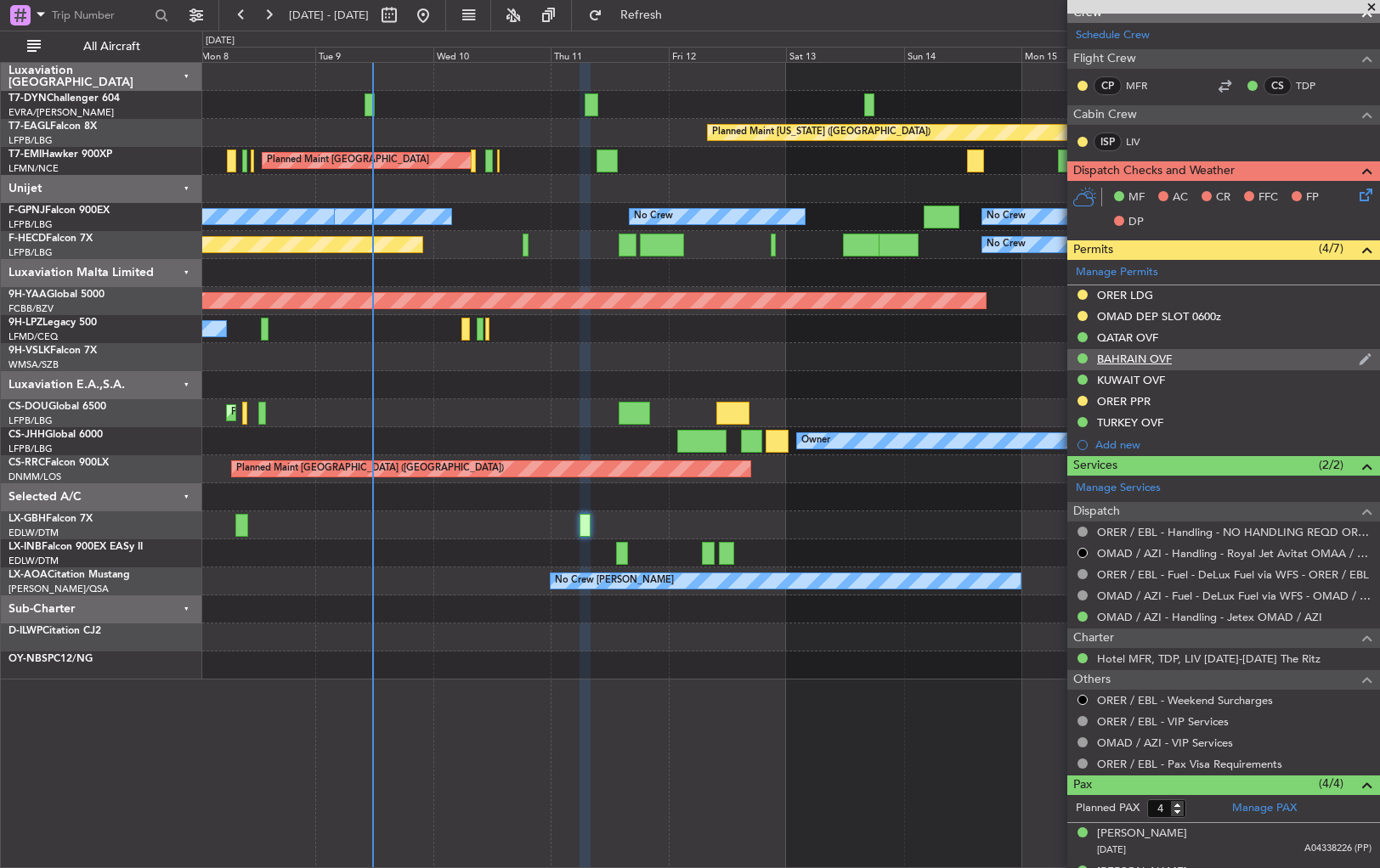
scroll to position [275, 0]
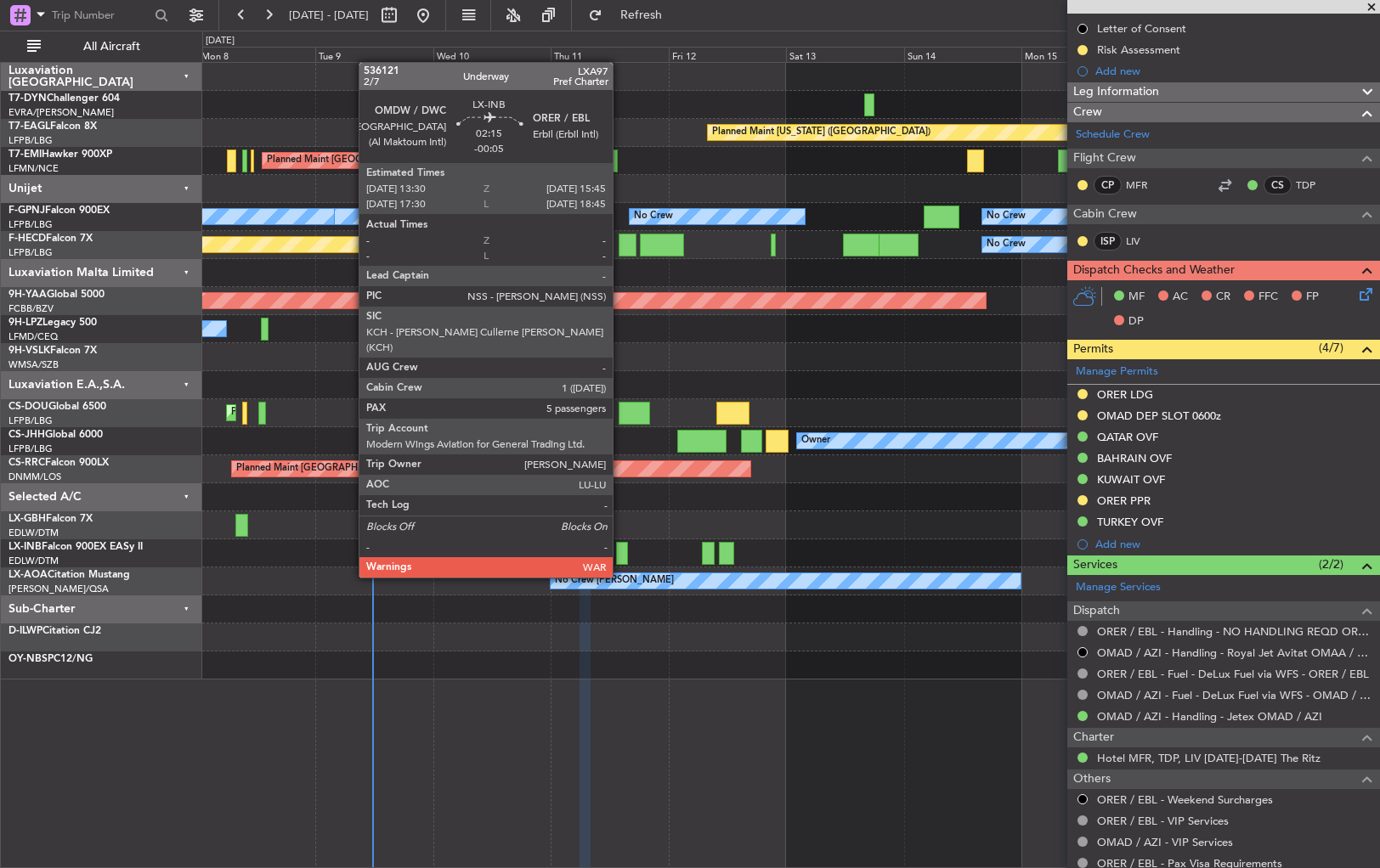
click at [620, 545] on div at bounding box center [621, 553] width 11 height 23
type input "-00:05"
type input "5"
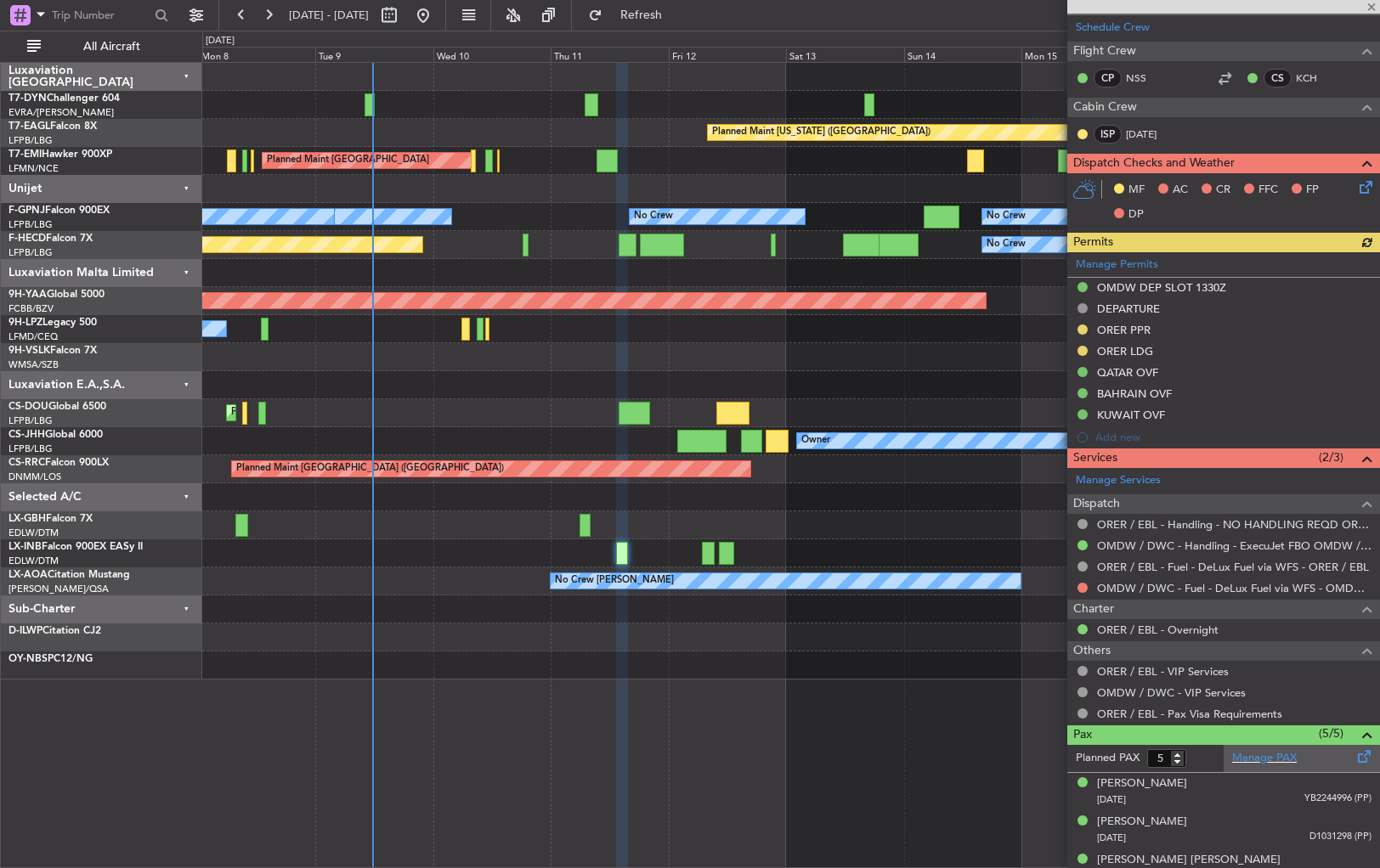
scroll to position [474, 0]
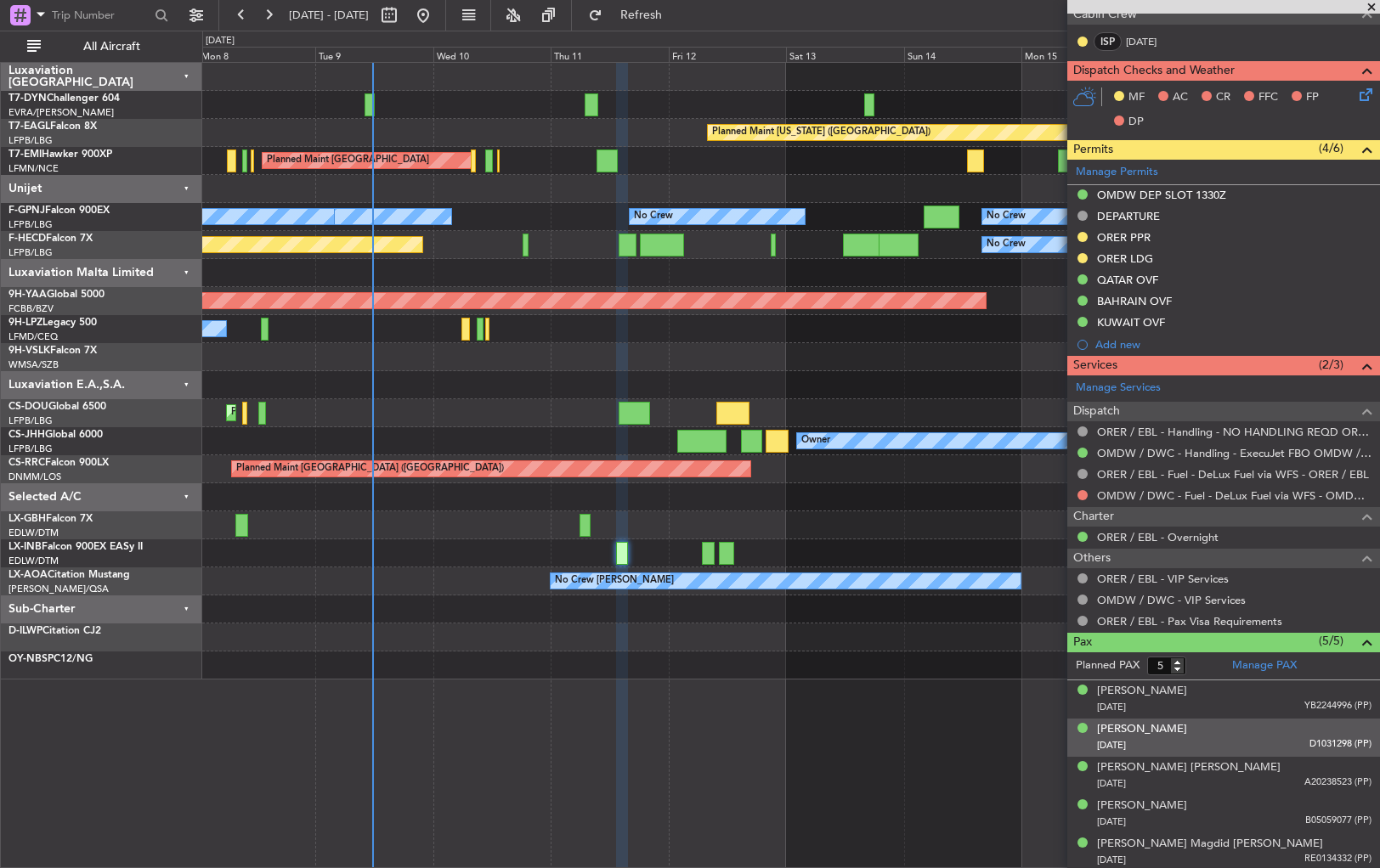
click at [1178, 742] on div "[DATE] D1031298 (PP)" at bounding box center [1235, 746] width 275 height 17
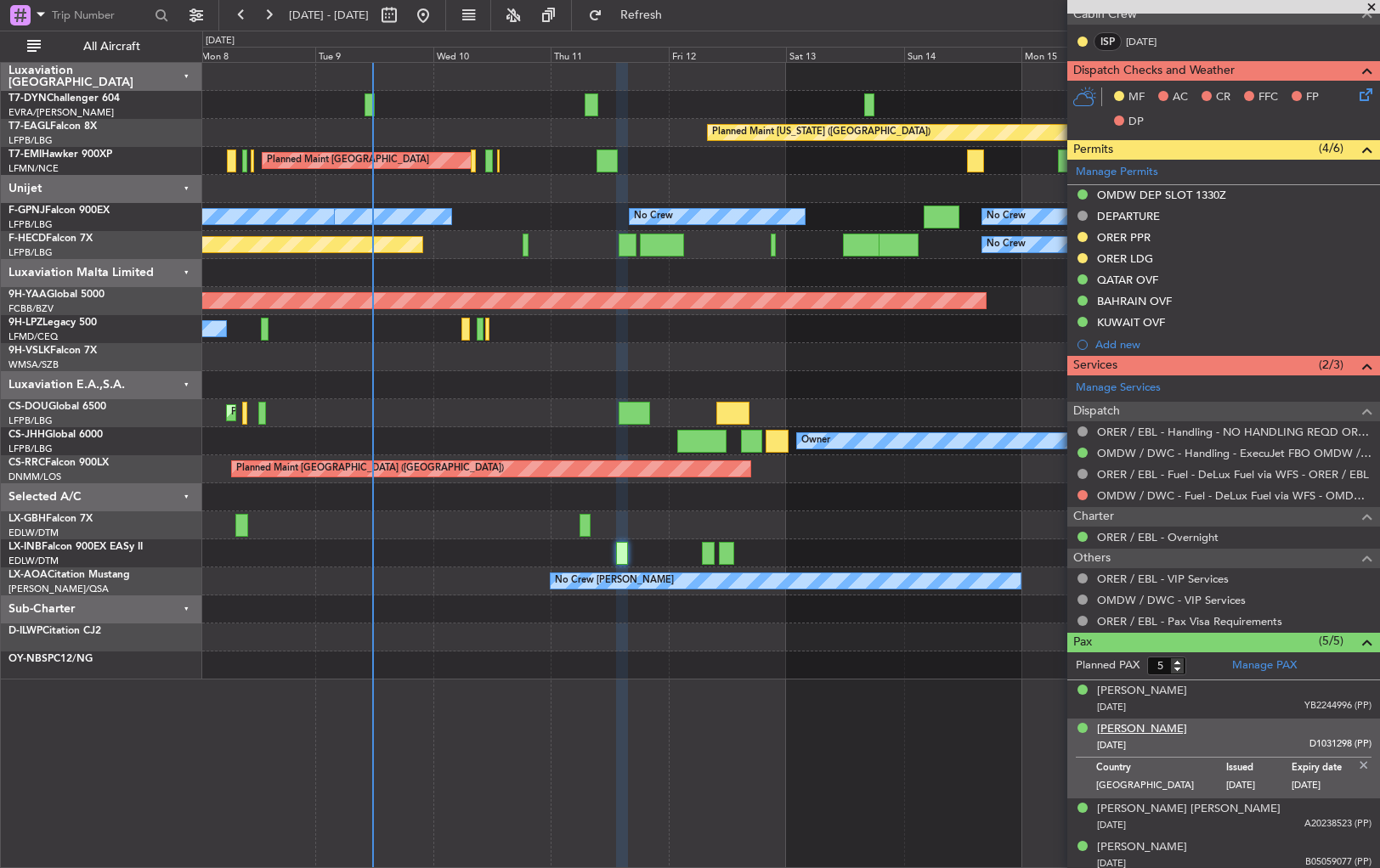
click at [1177, 728] on div "[PERSON_NAME]" at bounding box center [1142, 730] width 90 height 17
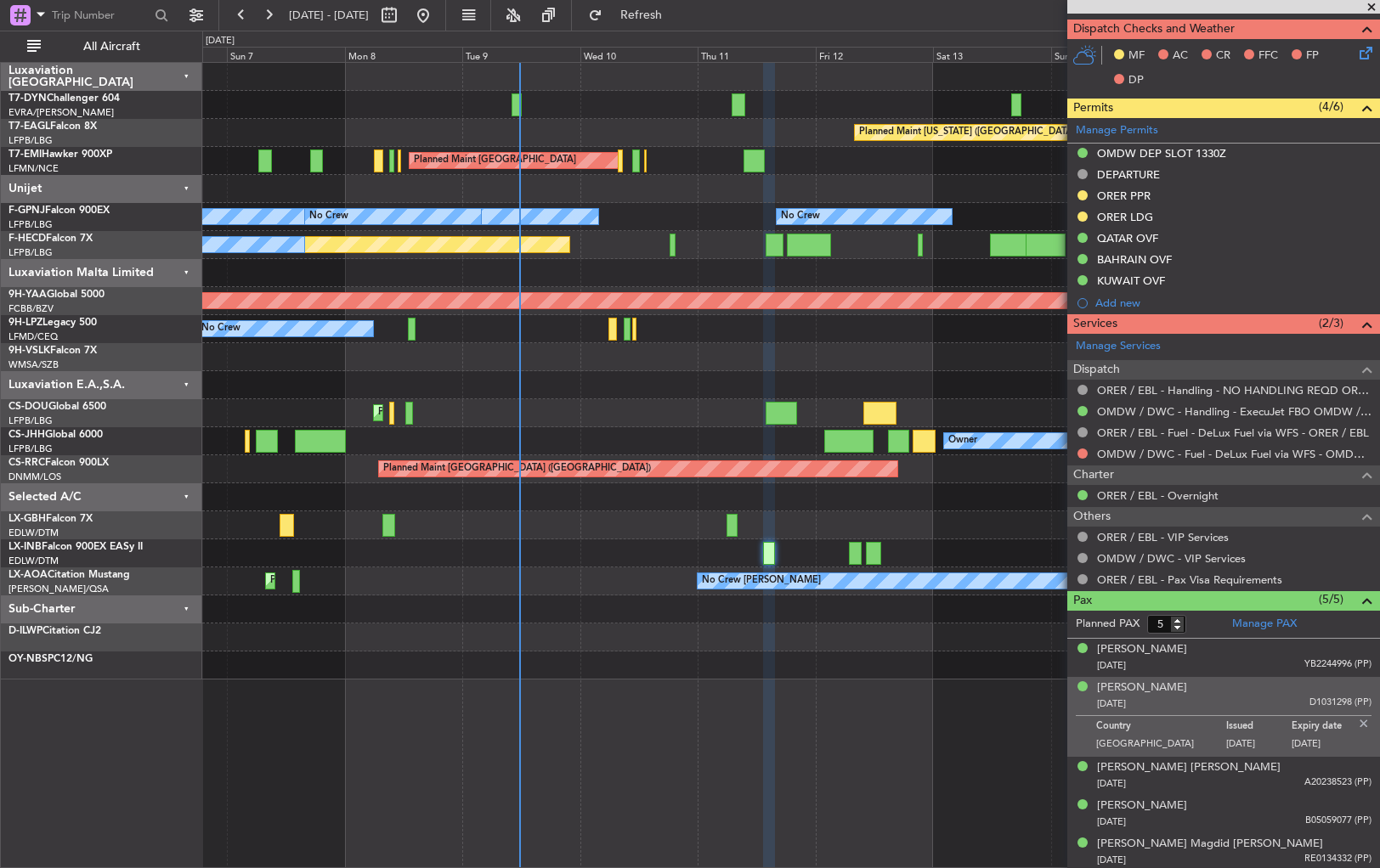
click at [786, 588] on div "No Crew [PERSON_NAME] Planned Maint [GEOGRAPHIC_DATA] ([GEOGRAPHIC_DATA]) No Cr…" at bounding box center [791, 582] width 1177 height 28
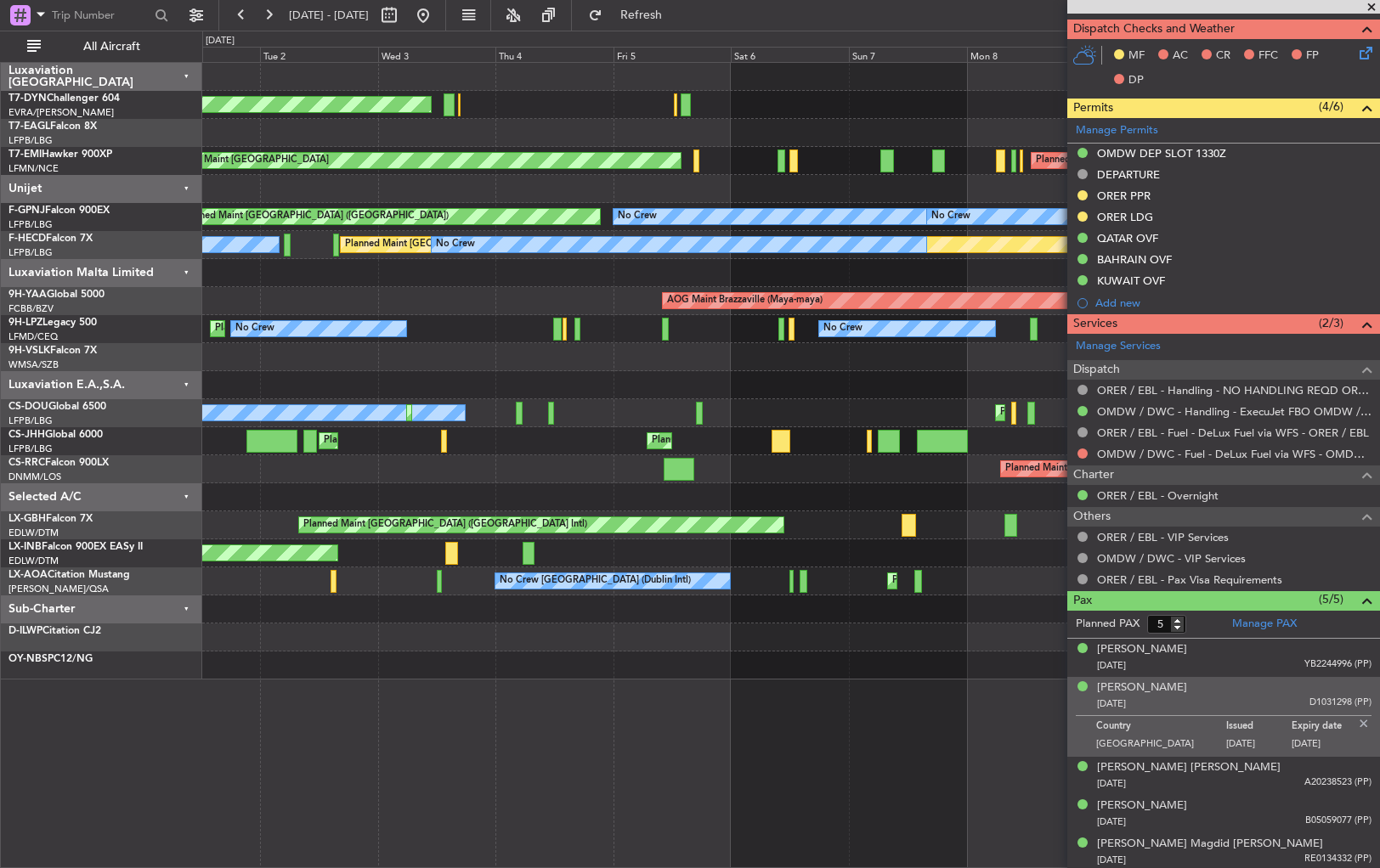
click at [825, 573] on div "AOG Maint Riga (Riga Intl) Planned Maint [US_STATE] ([GEOGRAPHIC_DATA]) Planned…" at bounding box center [791, 371] width 1177 height 617
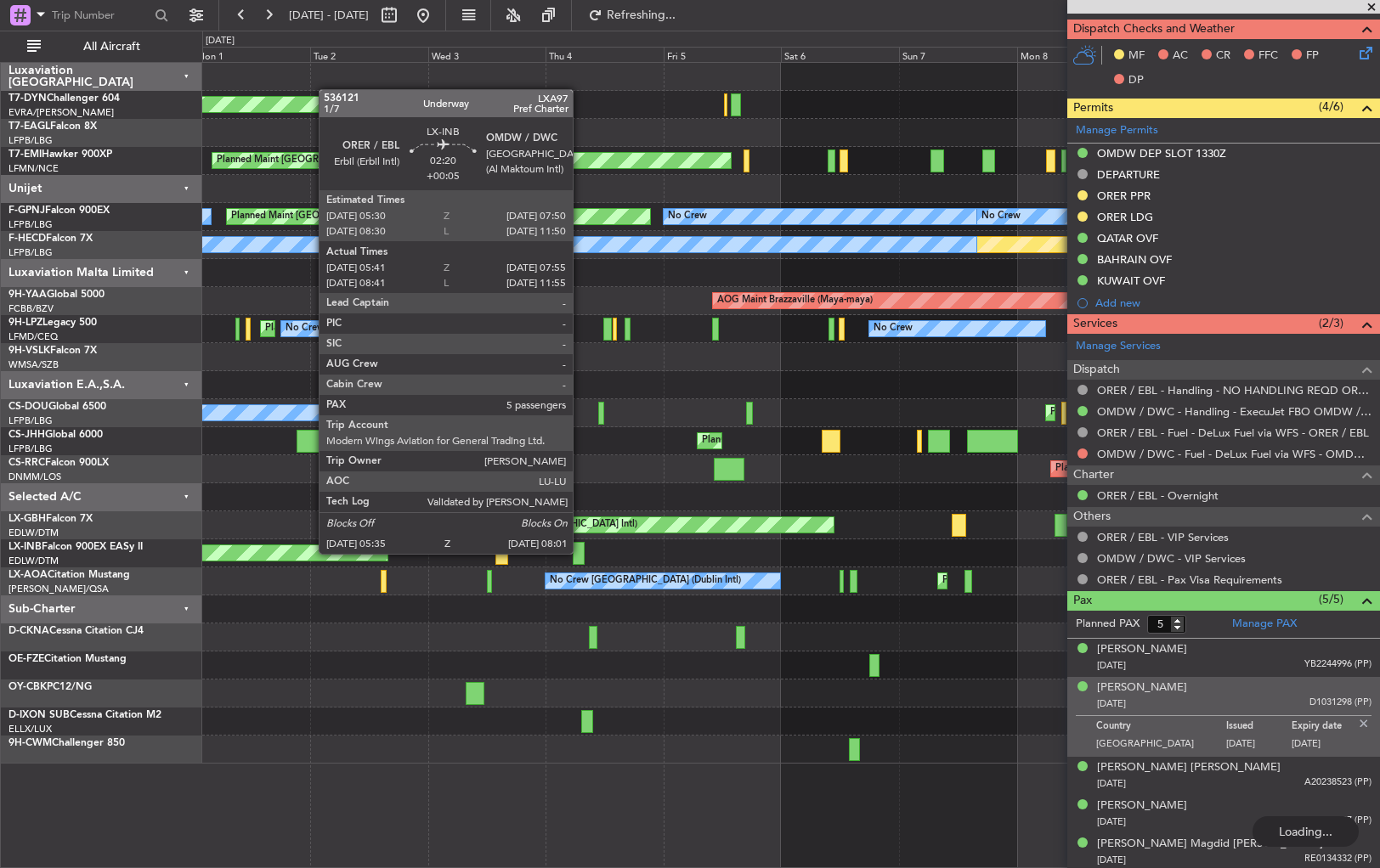
click at [581, 552] on div at bounding box center [579, 553] width 13 height 23
type input "+00:05"
type input "05:41"
type input "07:55"
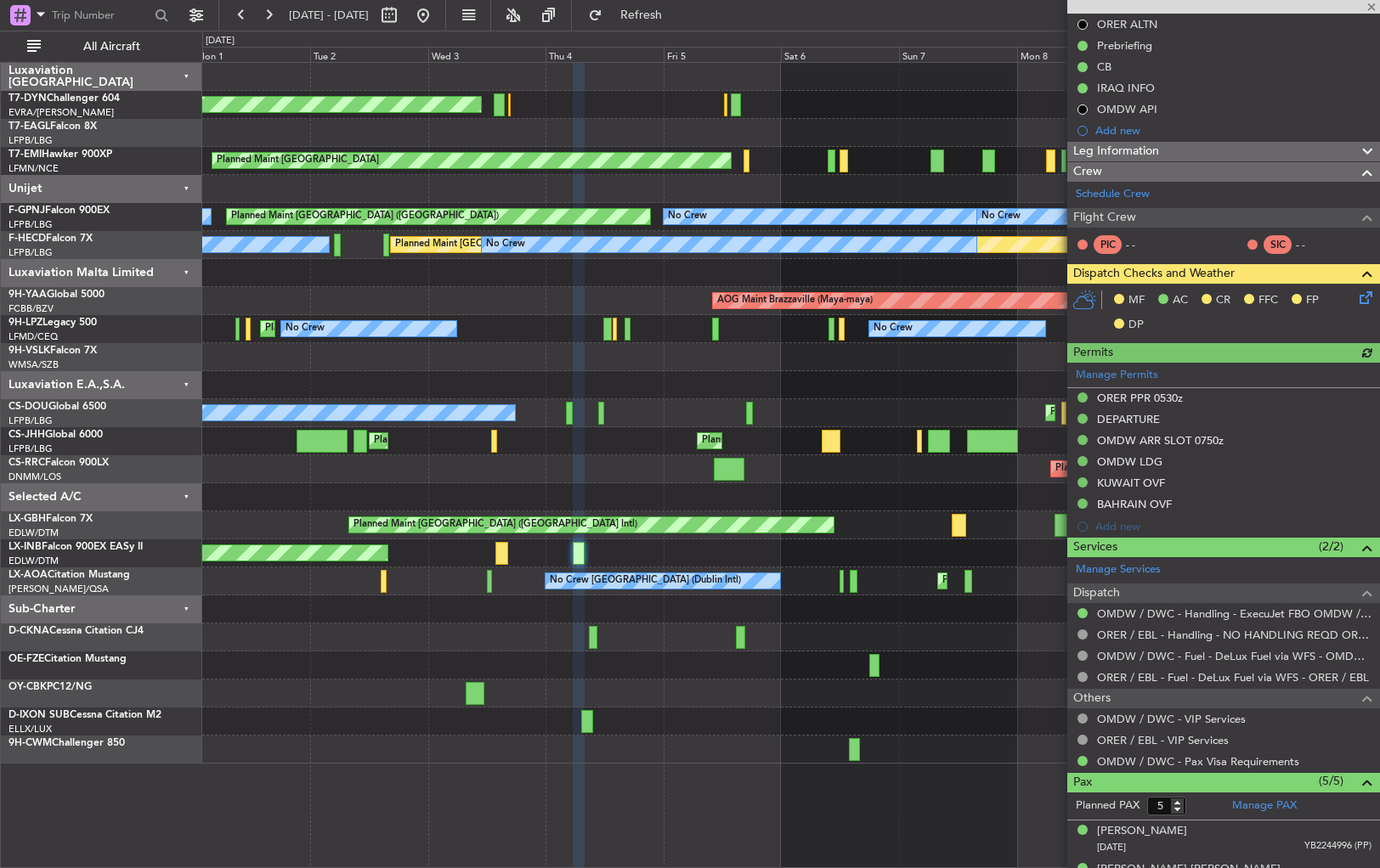
scroll to position [356, 0]
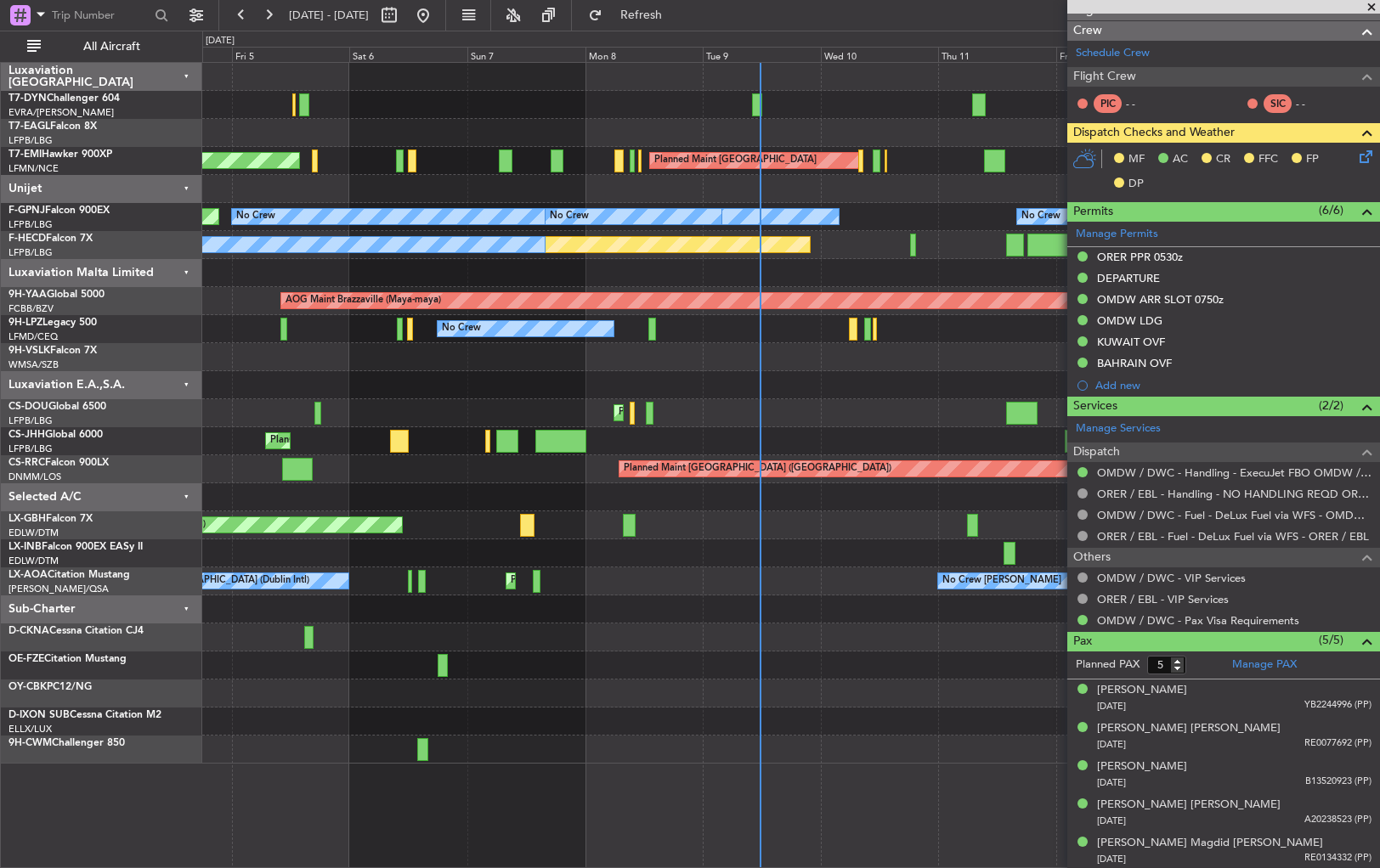
click at [443, 689] on div at bounding box center [791, 693] width 1177 height 28
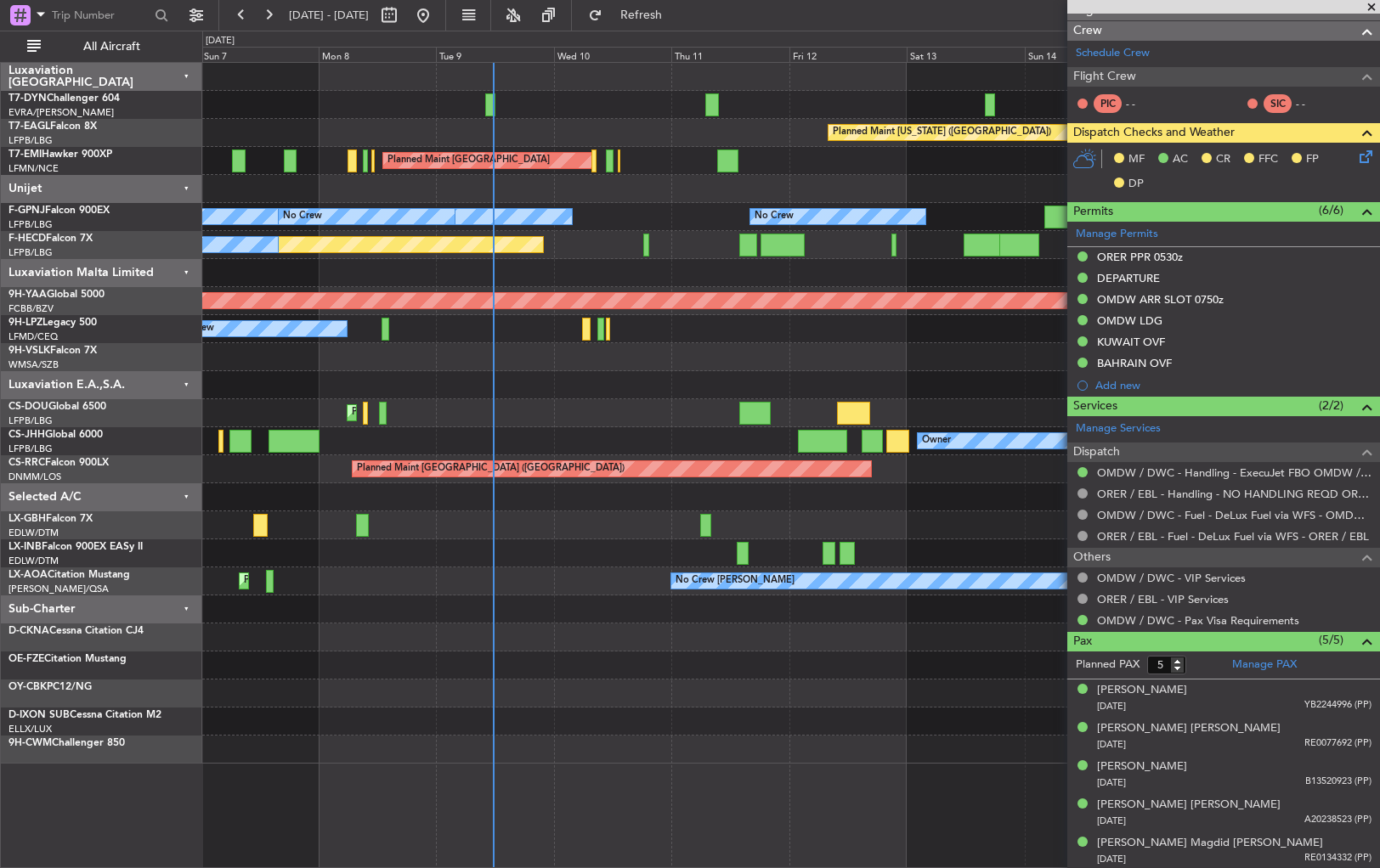
click at [551, 680] on div "Planned Maint [US_STATE] ([GEOGRAPHIC_DATA]) Planned Maint [GEOGRAPHIC_DATA] Pl…" at bounding box center [791, 414] width 1177 height 701
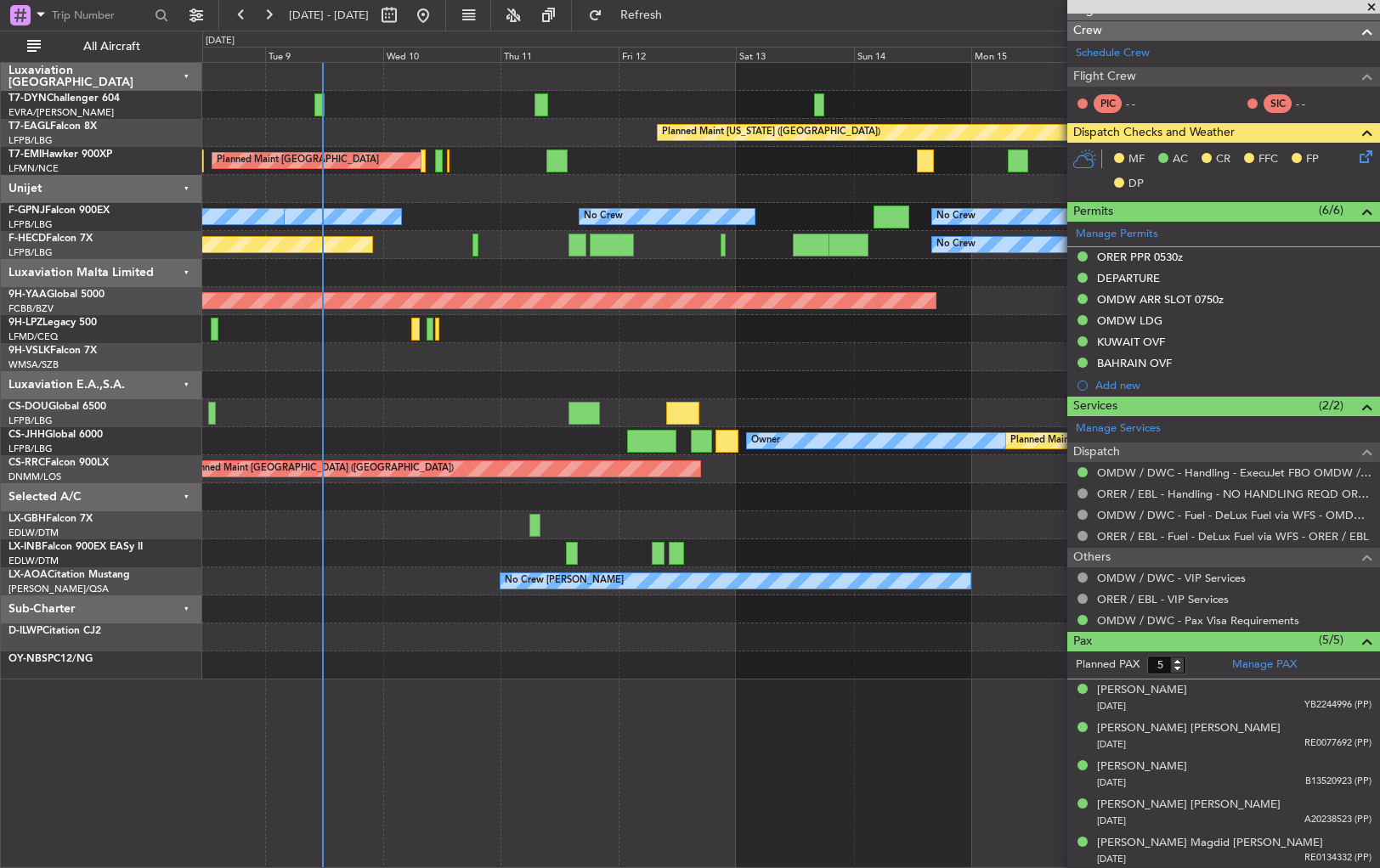
click at [690, 707] on div "Planned Maint [US_STATE] ([GEOGRAPHIC_DATA]) Planned Maint [GEOGRAPHIC_DATA] No…" at bounding box center [791, 465] width 1178 height 807
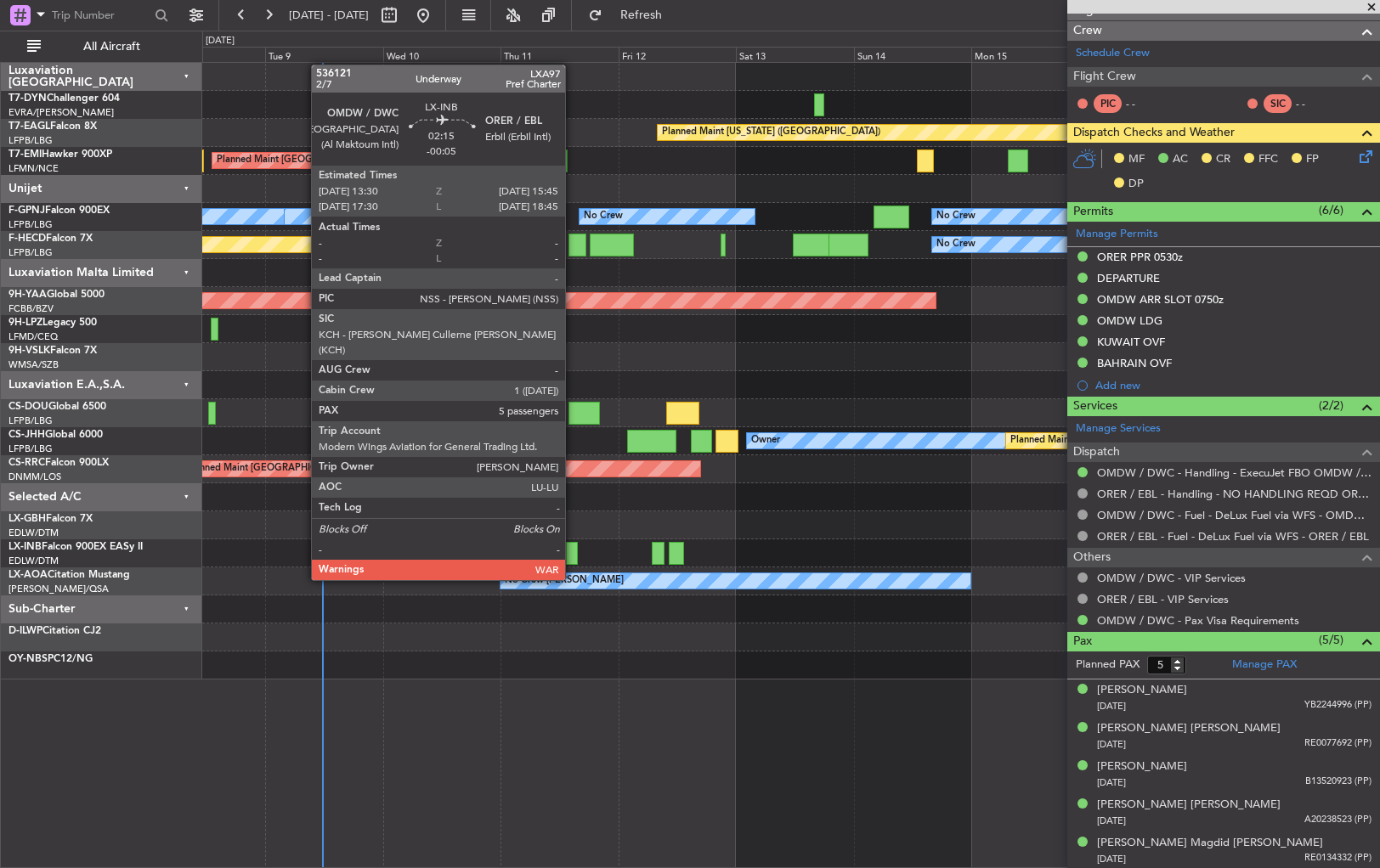
click at [573, 548] on div at bounding box center [571, 553] width 11 height 23
type input "-00:05"
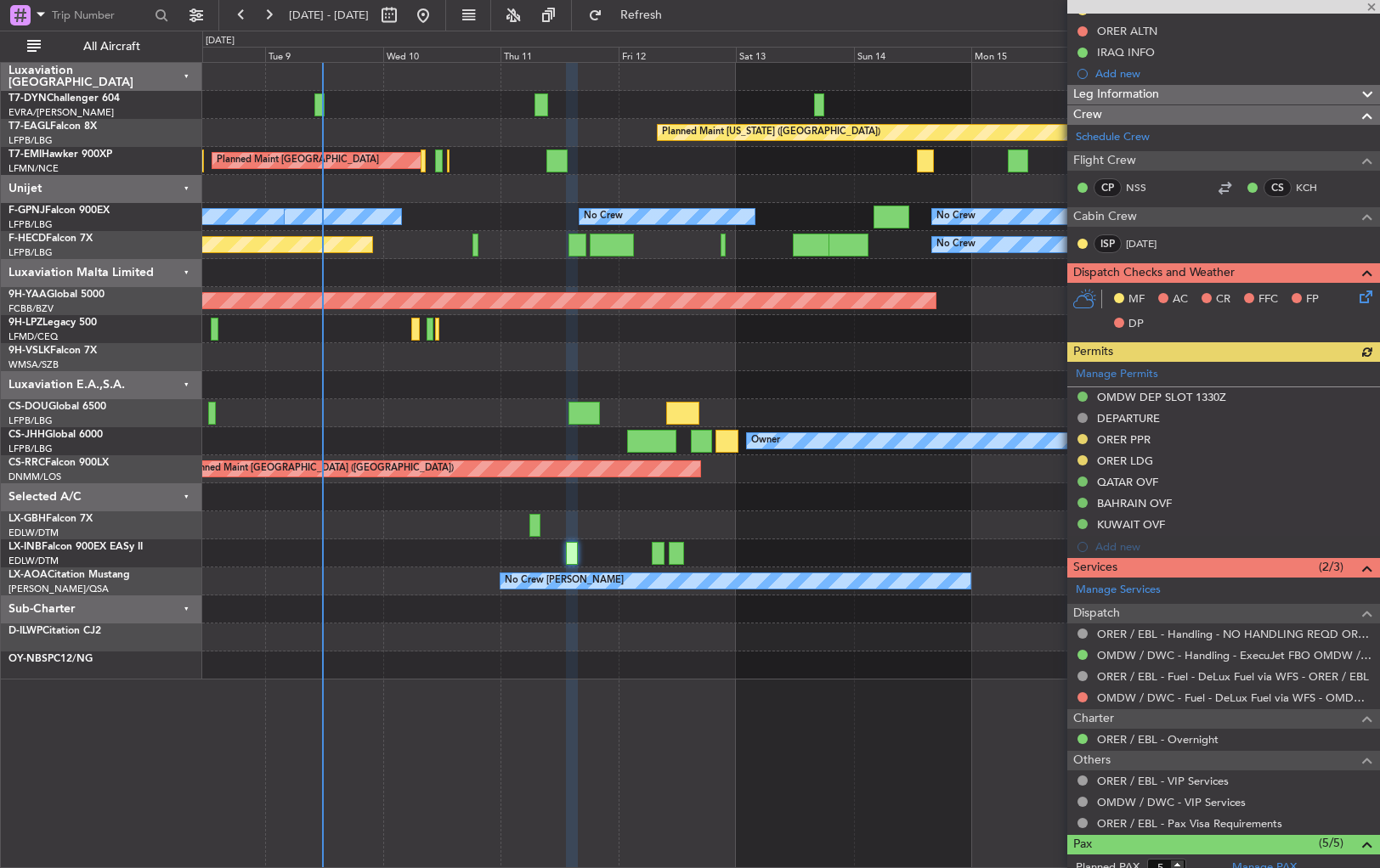
scroll to position [515, 0]
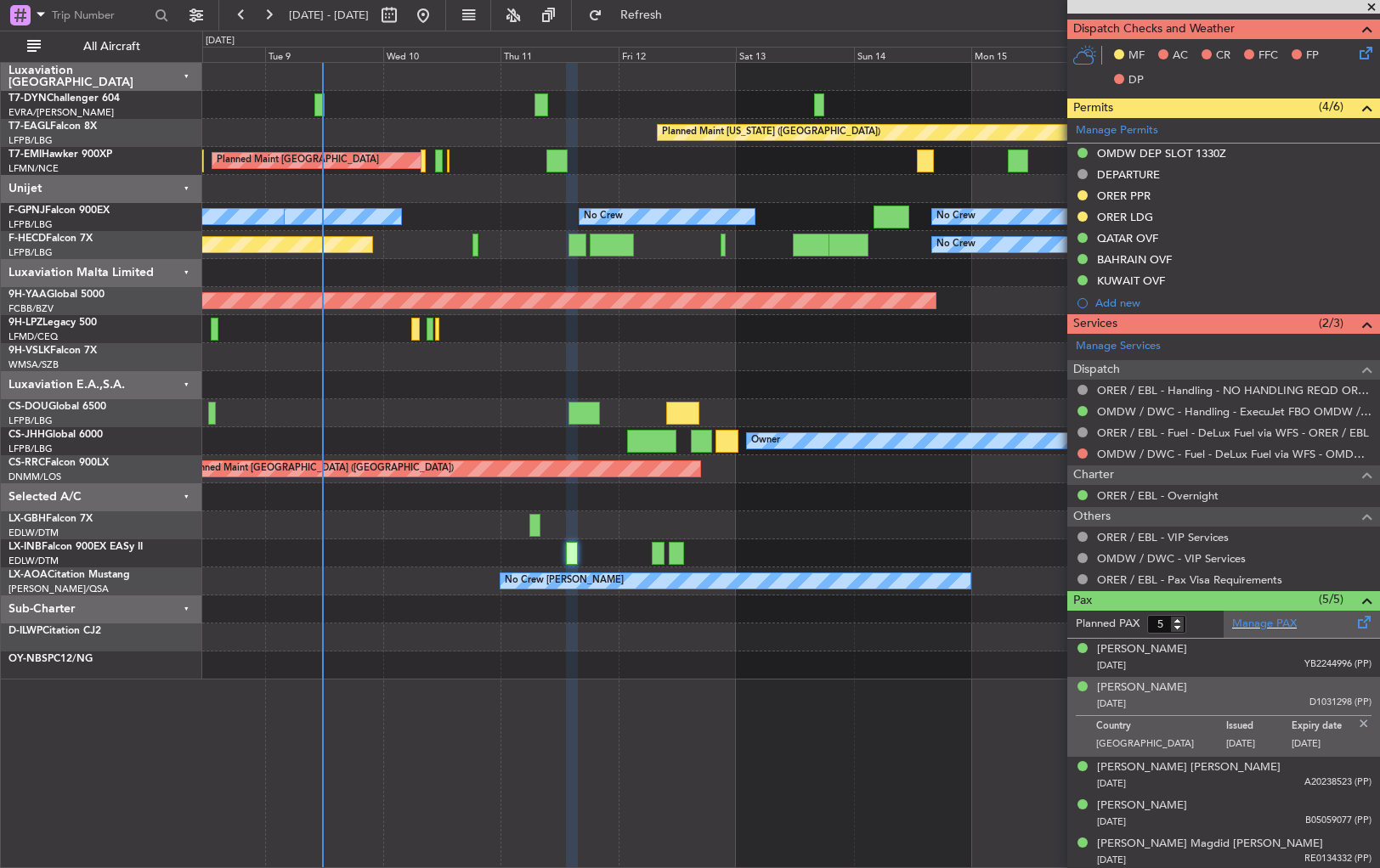
click at [1355, 622] on span at bounding box center [1365, 618] width 21 height 13
click at [678, 9] on span "Refresh" at bounding box center [641, 15] width 71 height 12
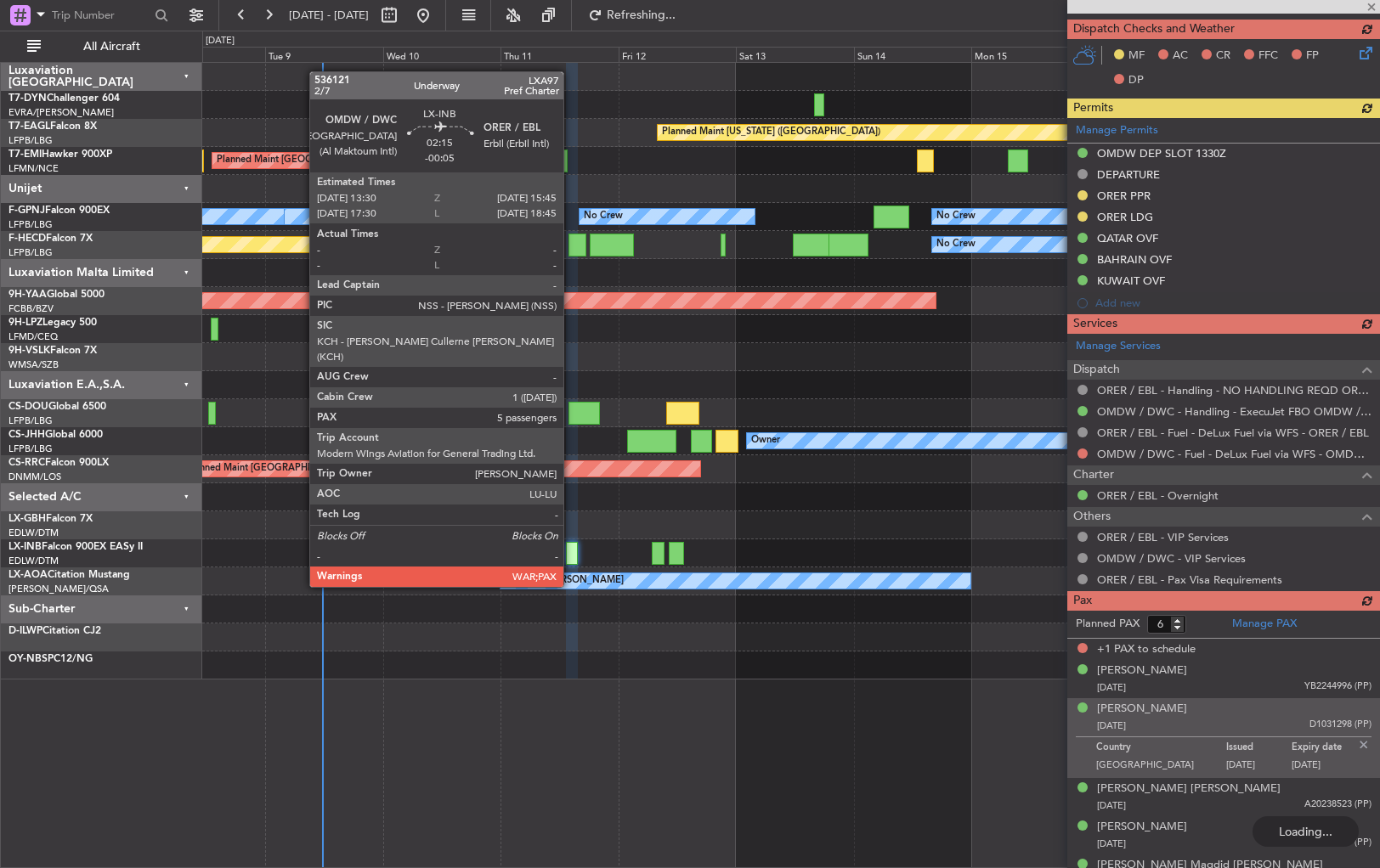
scroll to position [496, 0]
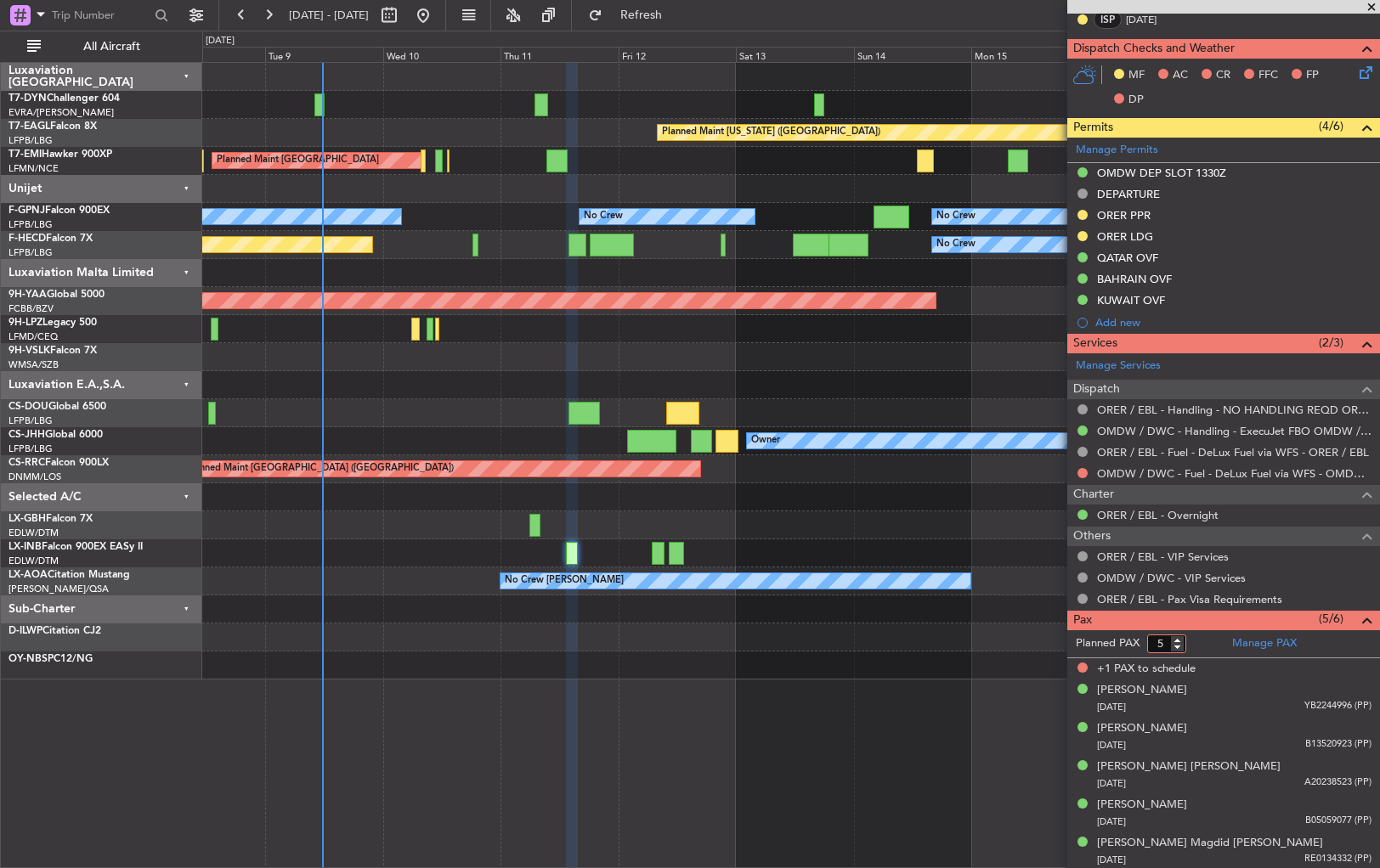
type input "5"
click at [1177, 645] on input "5" at bounding box center [1168, 644] width 40 height 19
click at [678, 18] on span "Refresh" at bounding box center [641, 15] width 71 height 12
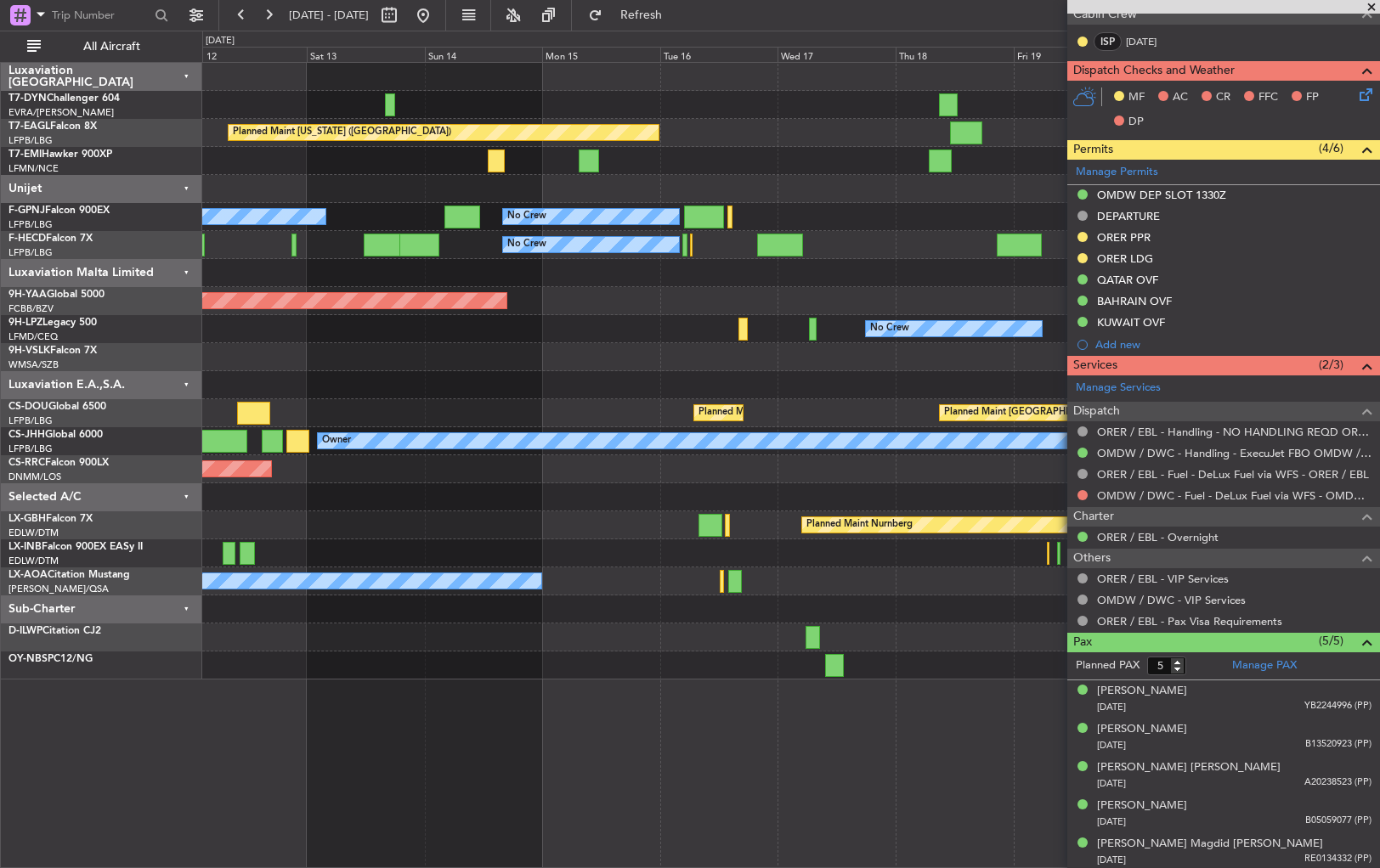
click at [380, 678] on div "Planned Maint [US_STATE] ([GEOGRAPHIC_DATA]) Planned Maint [GEOGRAPHIC_DATA] No…" at bounding box center [791, 371] width 1177 height 617
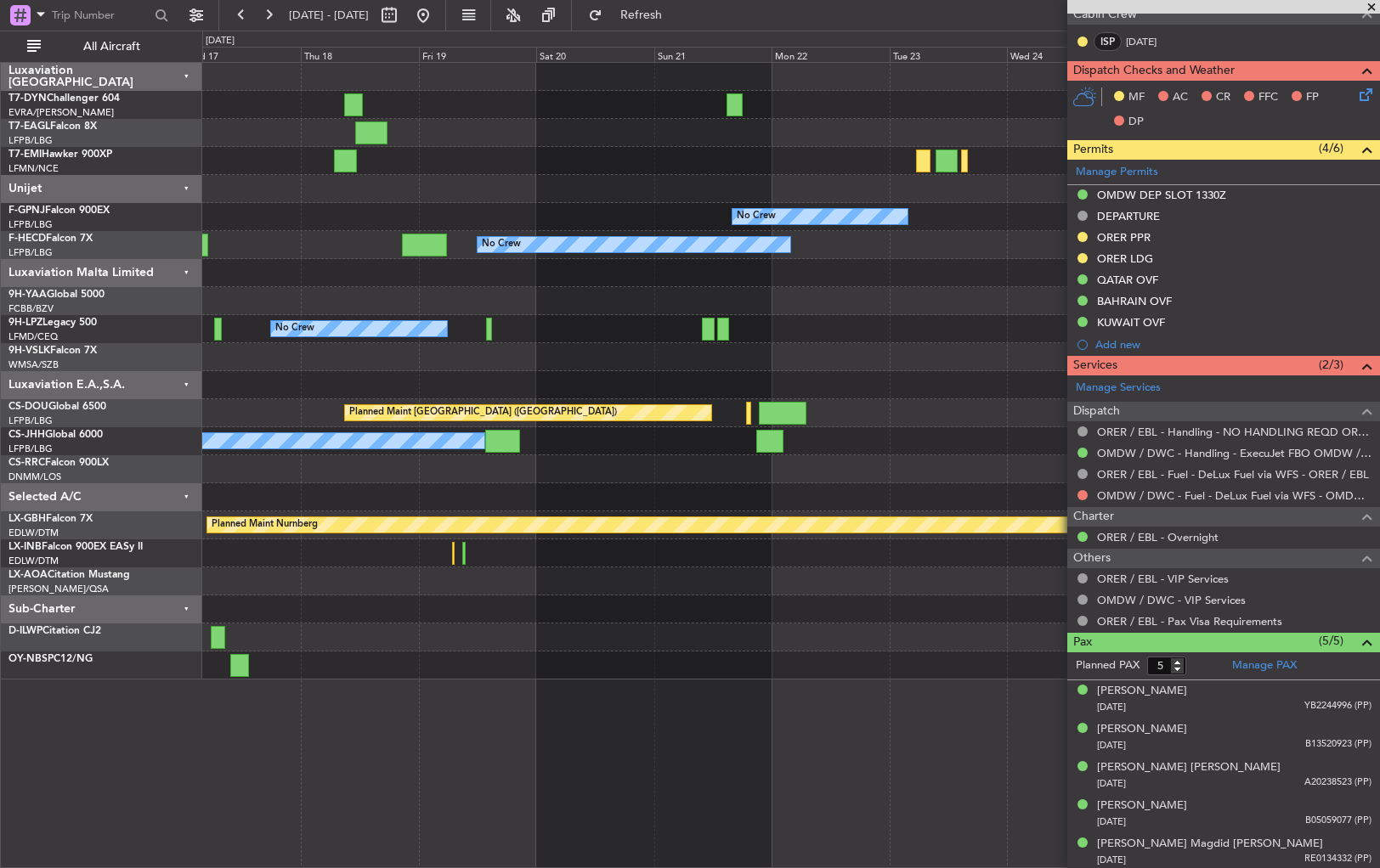
click at [233, 755] on div "Planned Maint New York (Teterboro) No Crew No Crew No Crew No Crew No Crew AOG …" at bounding box center [791, 465] width 1178 height 807
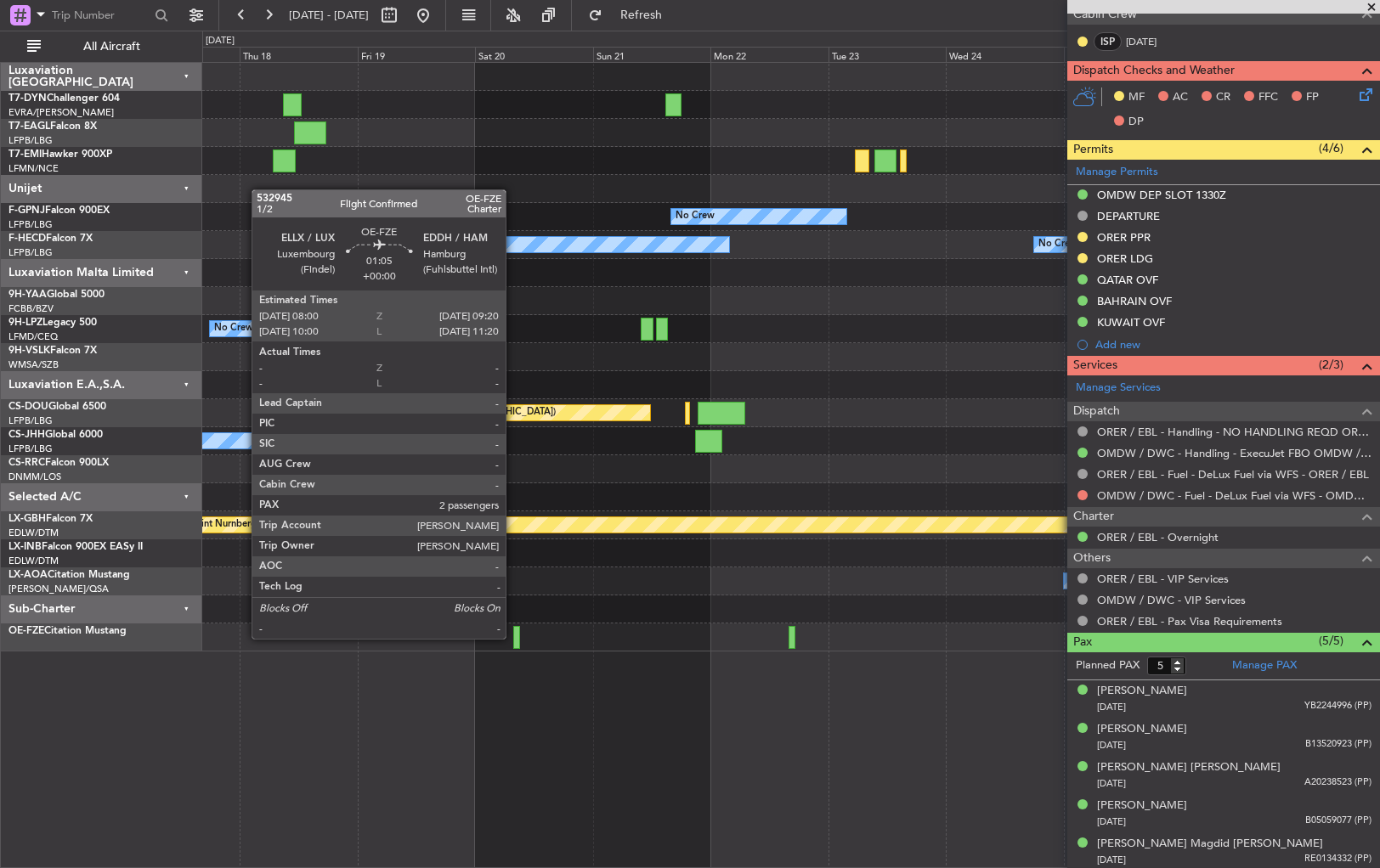
click at [514, 637] on div at bounding box center [517, 637] width 7 height 23
type input "2"
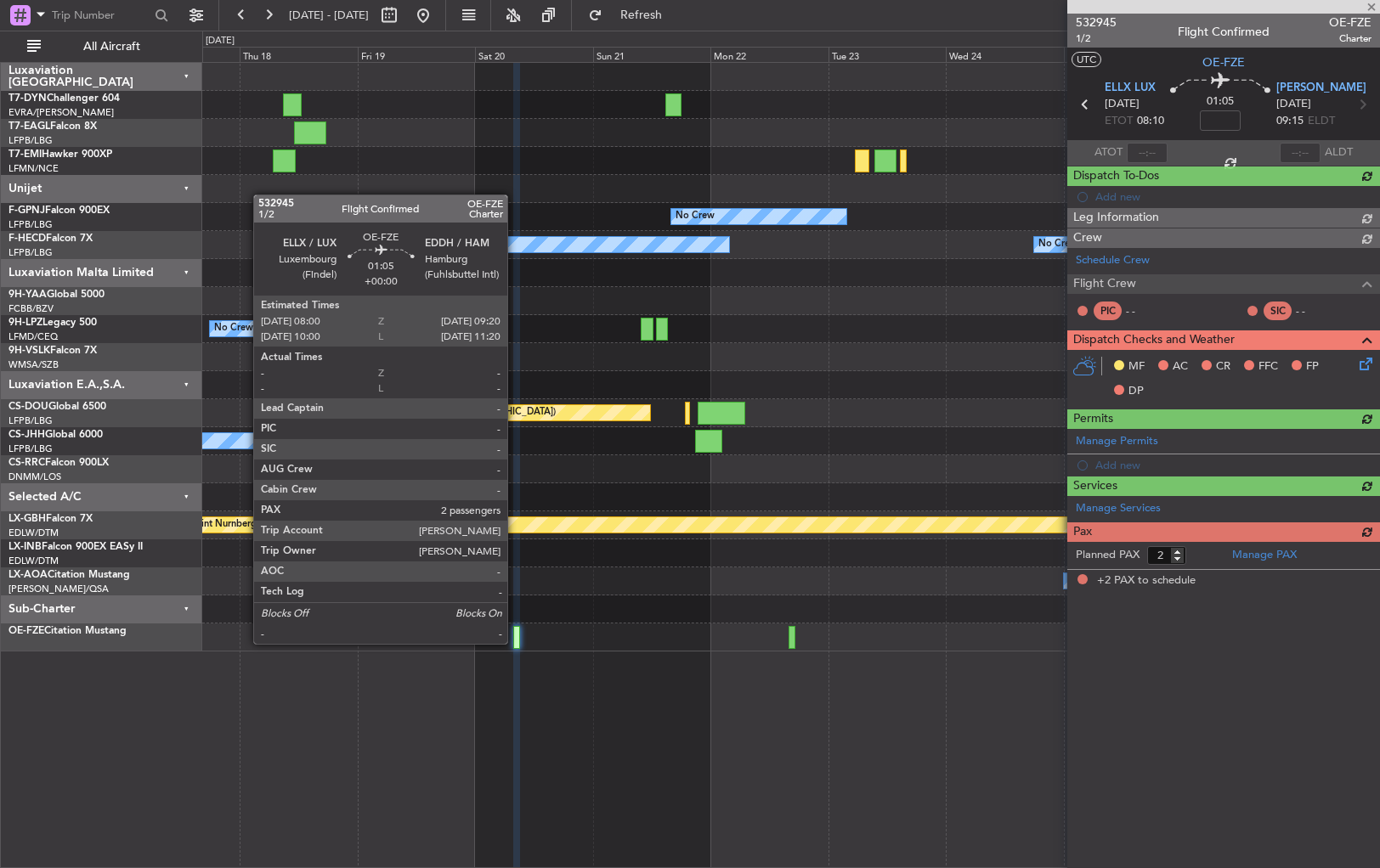
scroll to position [0, 0]
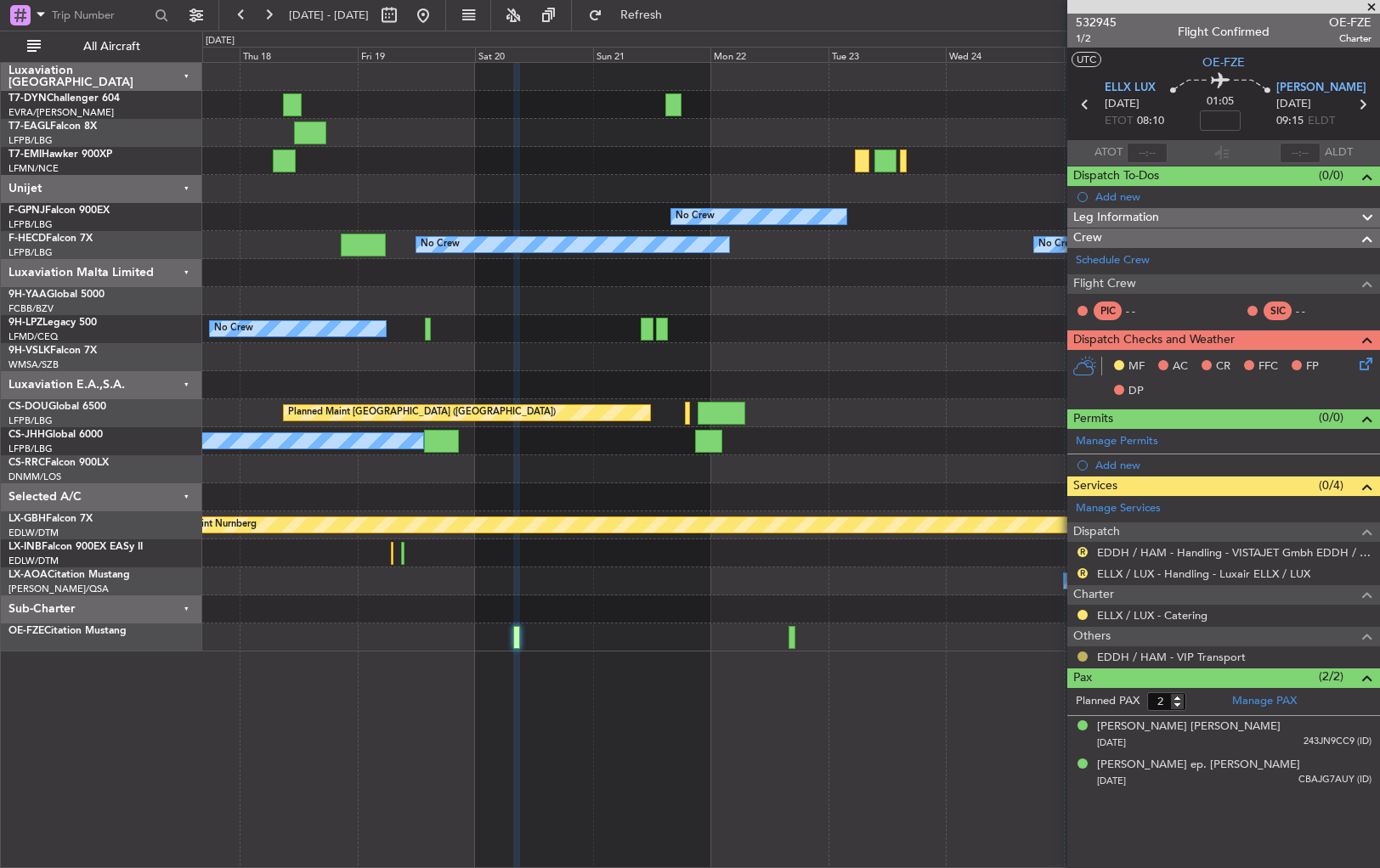
click at [1080, 656] on button at bounding box center [1083, 657] width 10 height 10
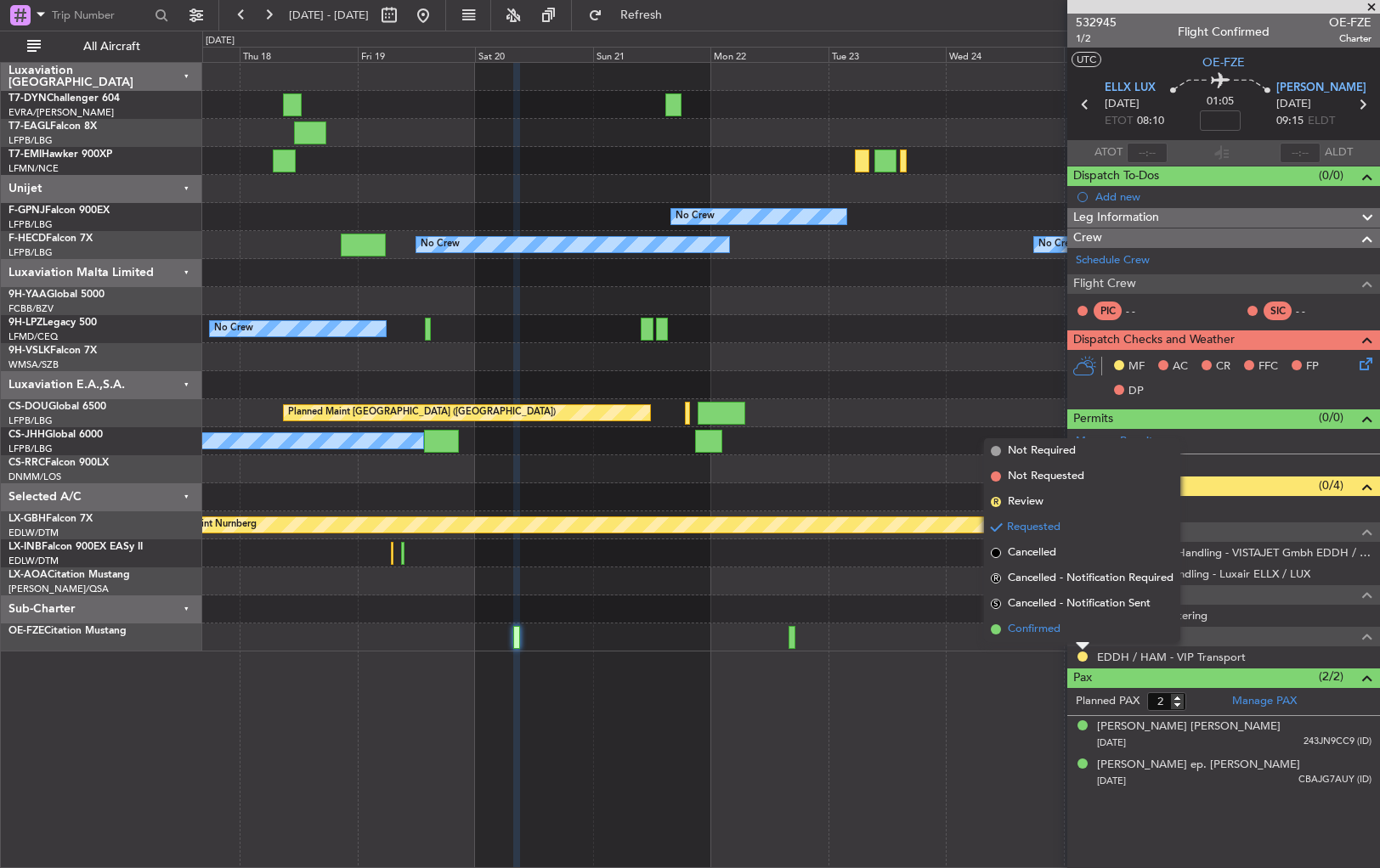
click at [996, 628] on span at bounding box center [996, 629] width 10 height 10
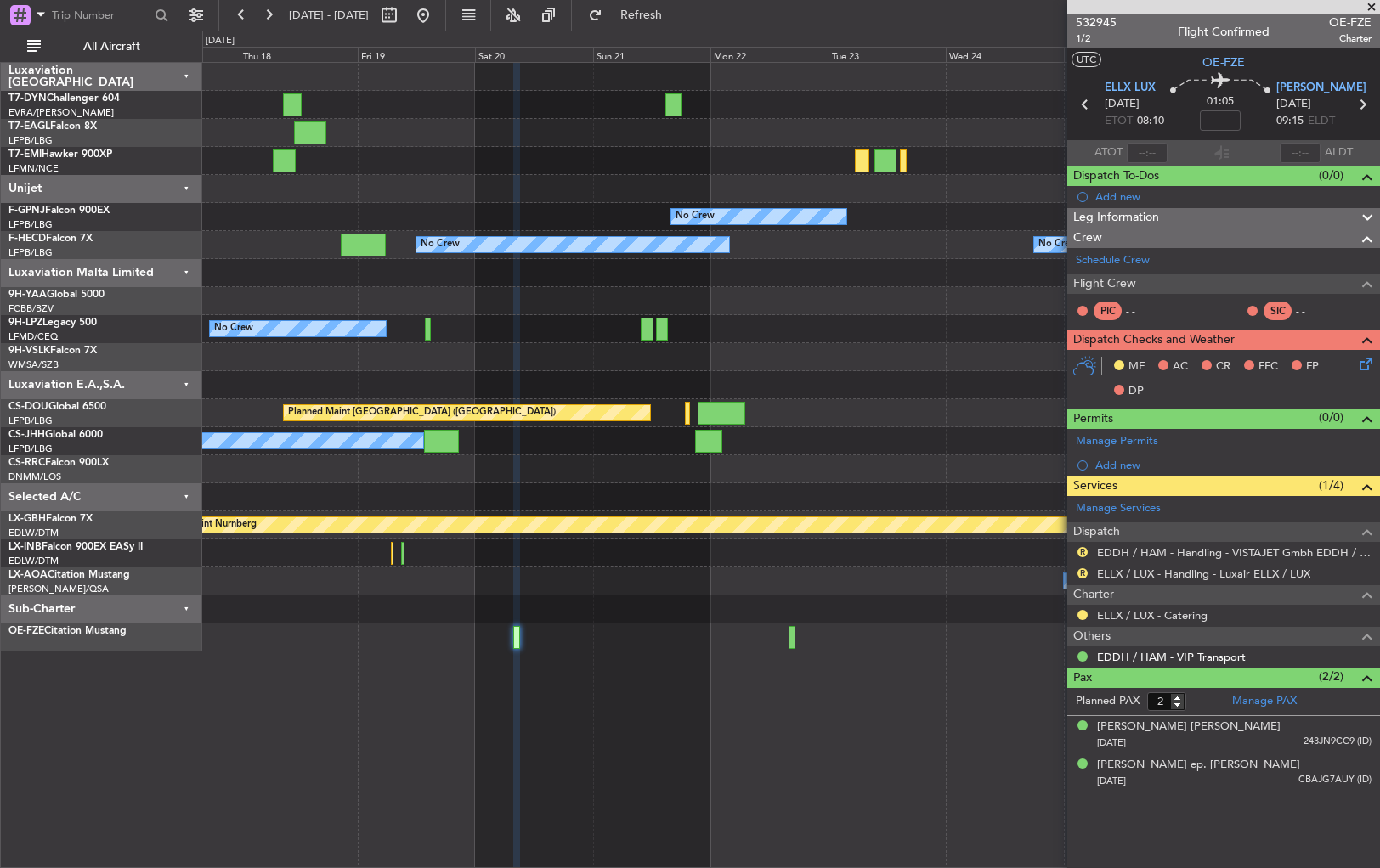
click at [1164, 654] on link "EDDH / HAM - VIP Transport" at bounding box center [1172, 657] width 149 height 15
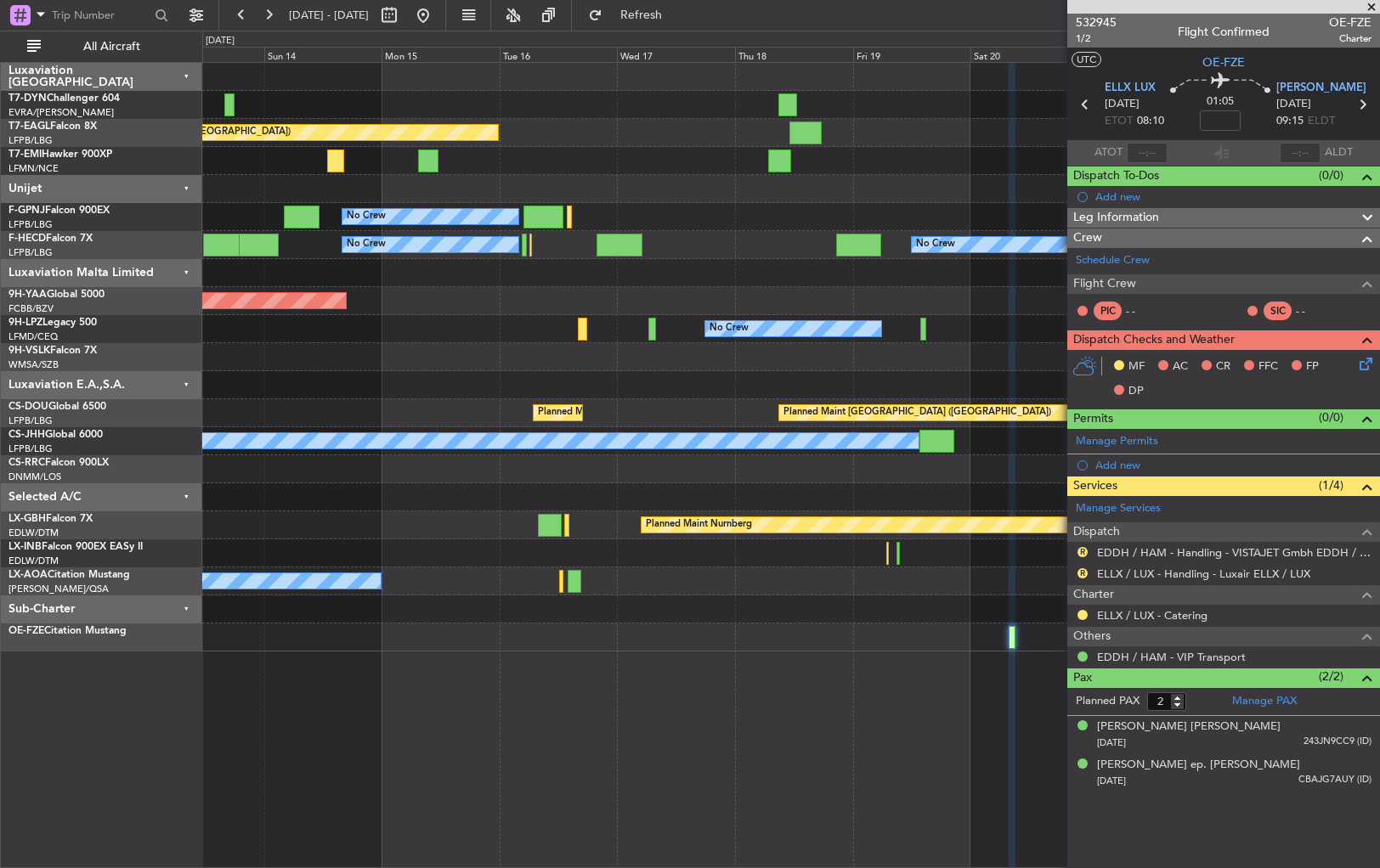
click at [886, 662] on div "Planned Maint New York (Teterboro) No Crew No Crew No Crew No Crew No Crew No C…" at bounding box center [791, 465] width 1178 height 807
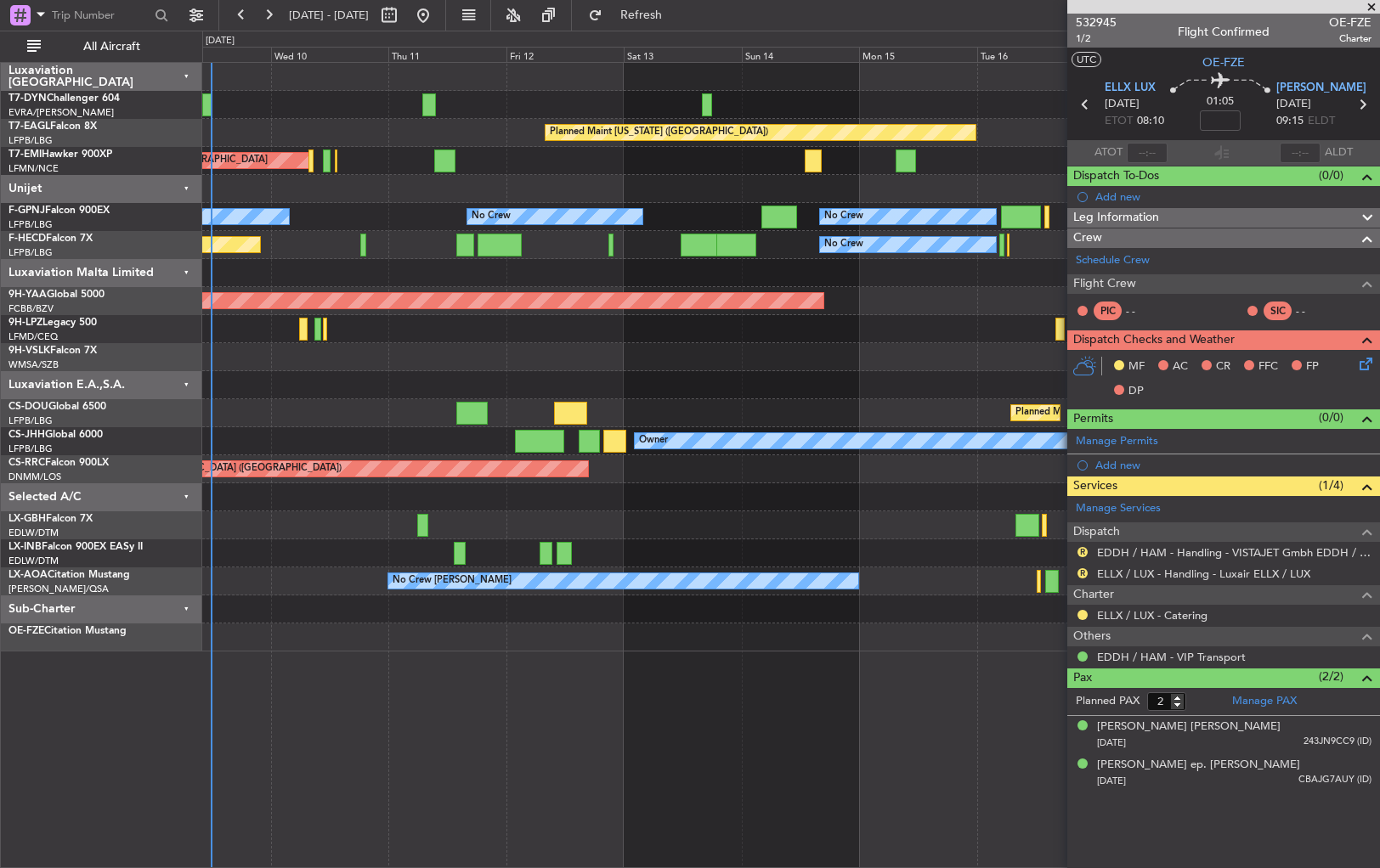
click at [967, 678] on div "Planned Maint [US_STATE] ([GEOGRAPHIC_DATA]) Planned Maint [GEOGRAPHIC_DATA] No…" at bounding box center [791, 465] width 1178 height 807
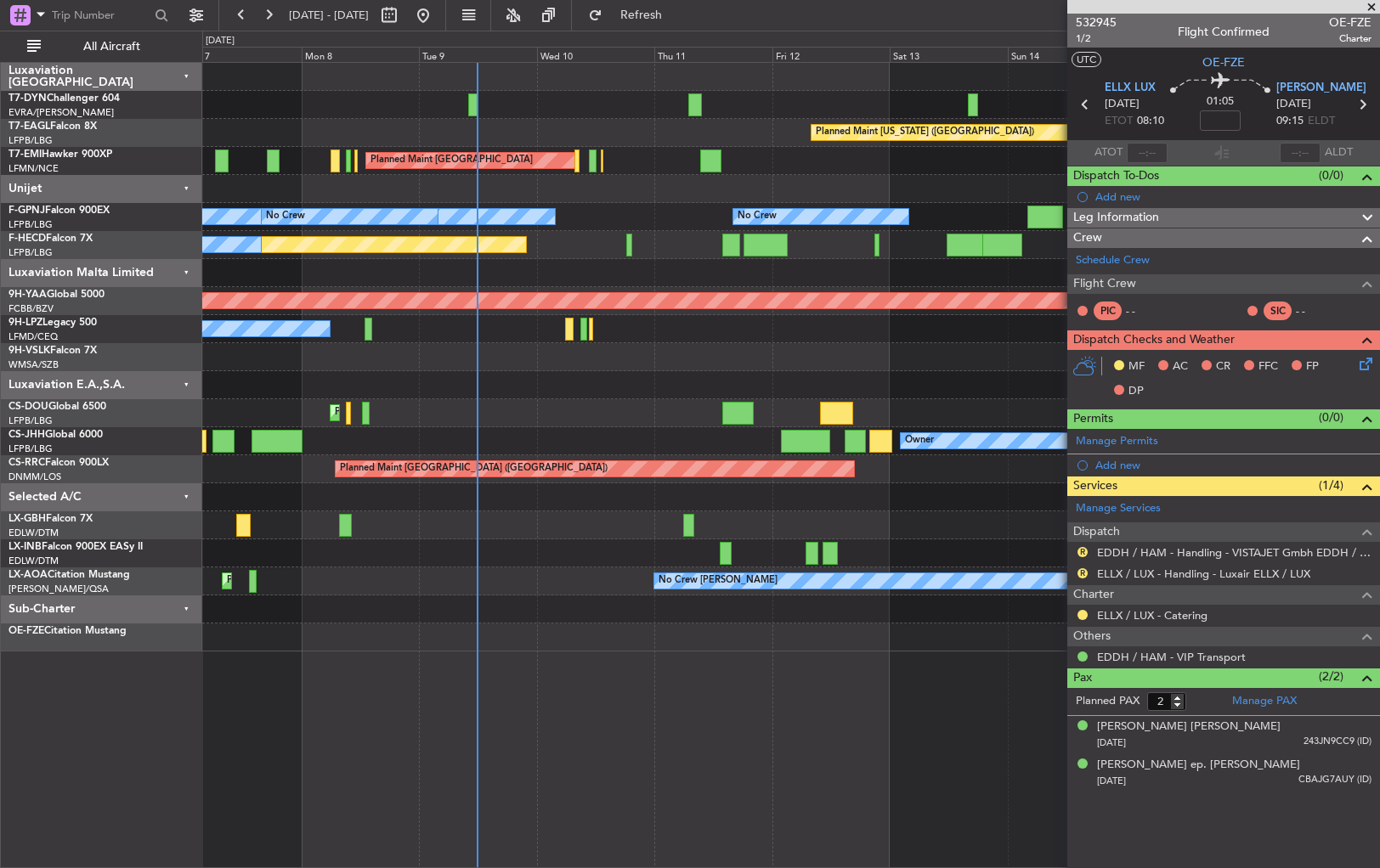
click at [776, 696] on div "Planned Maint New York (Teterboro) Planned Maint Zurich Planned Maint Zurich No…" at bounding box center [791, 465] width 1178 height 807
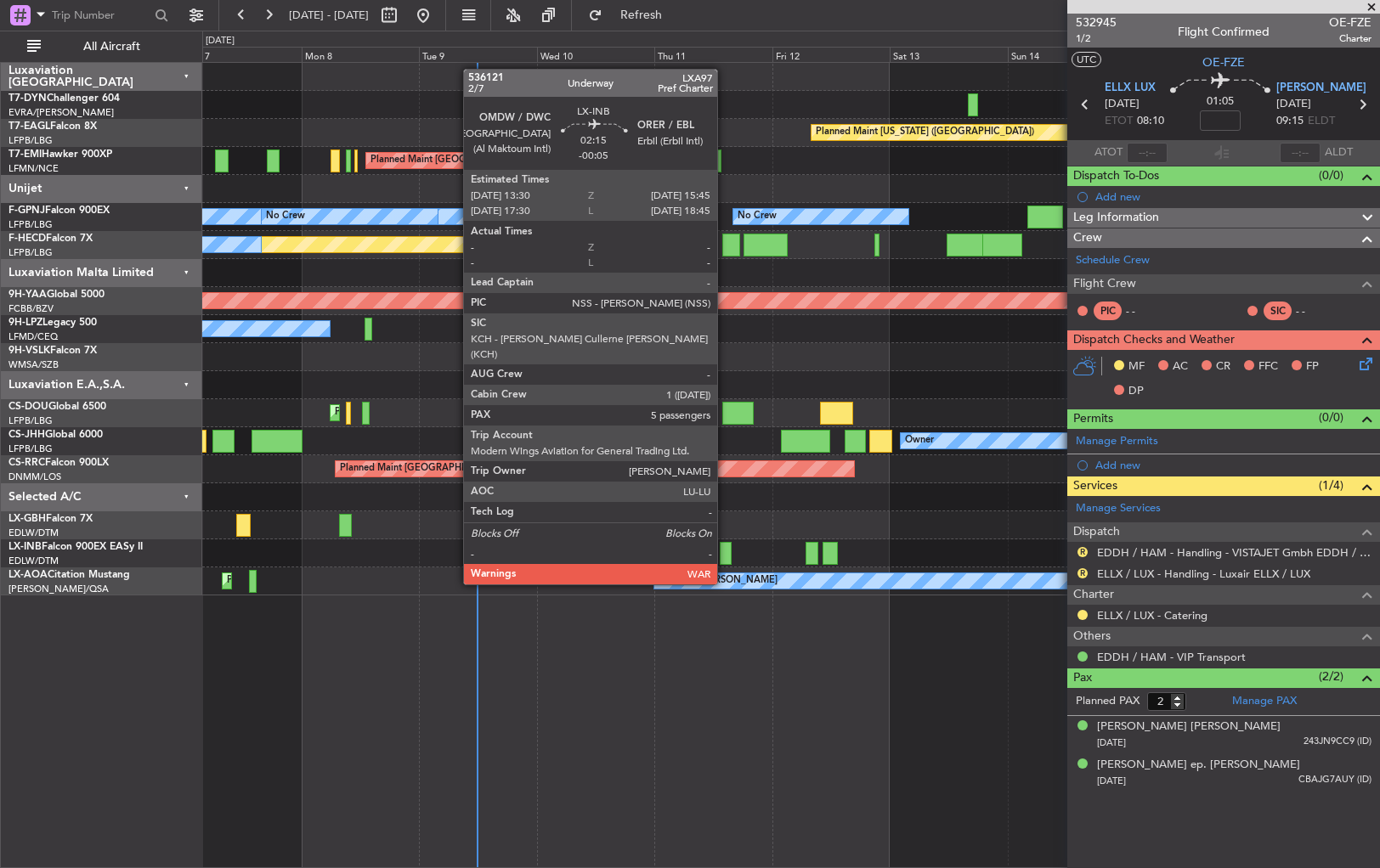
click at [725, 552] on div at bounding box center [725, 553] width 11 height 23
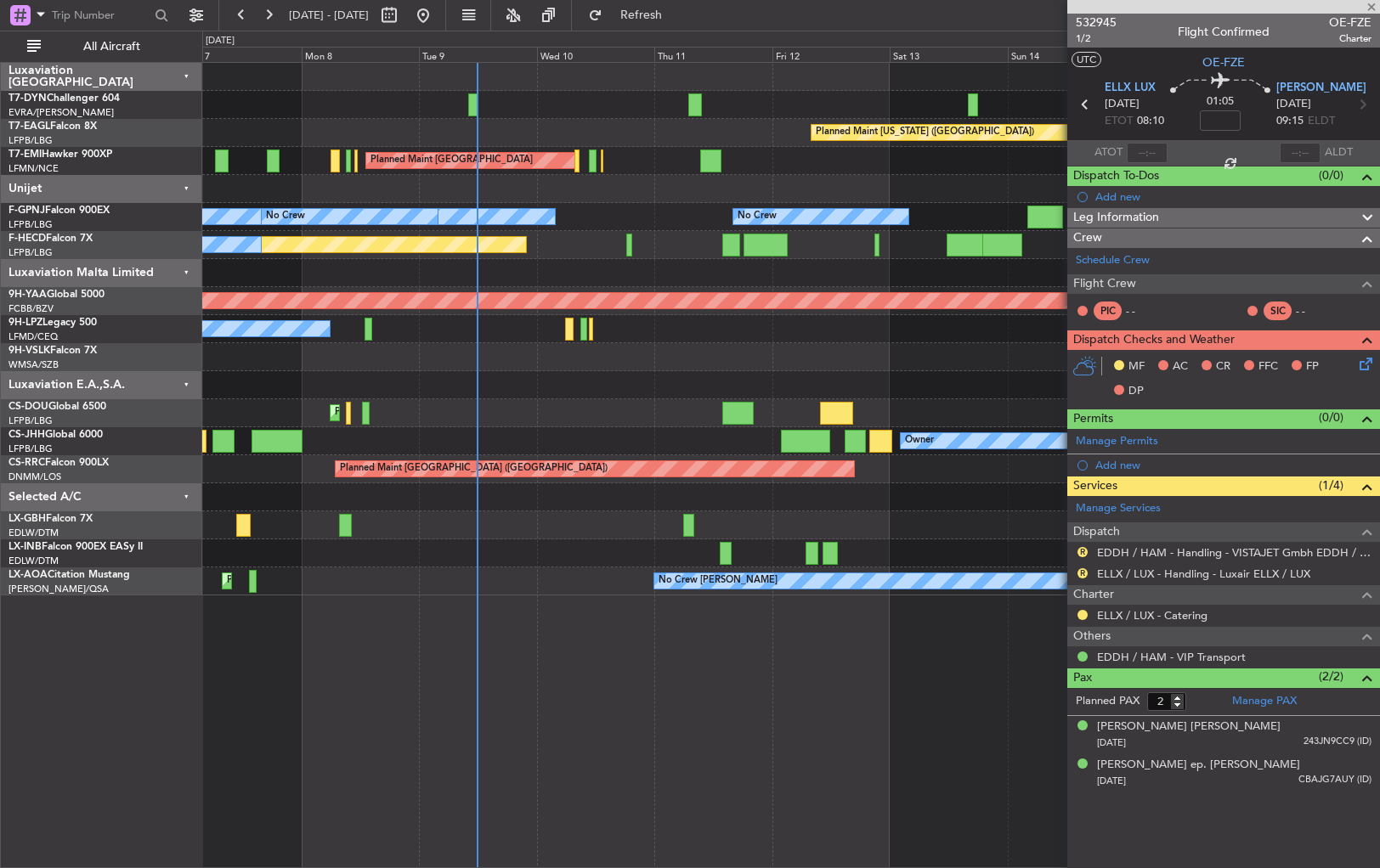
type input "-00:05"
type input "5"
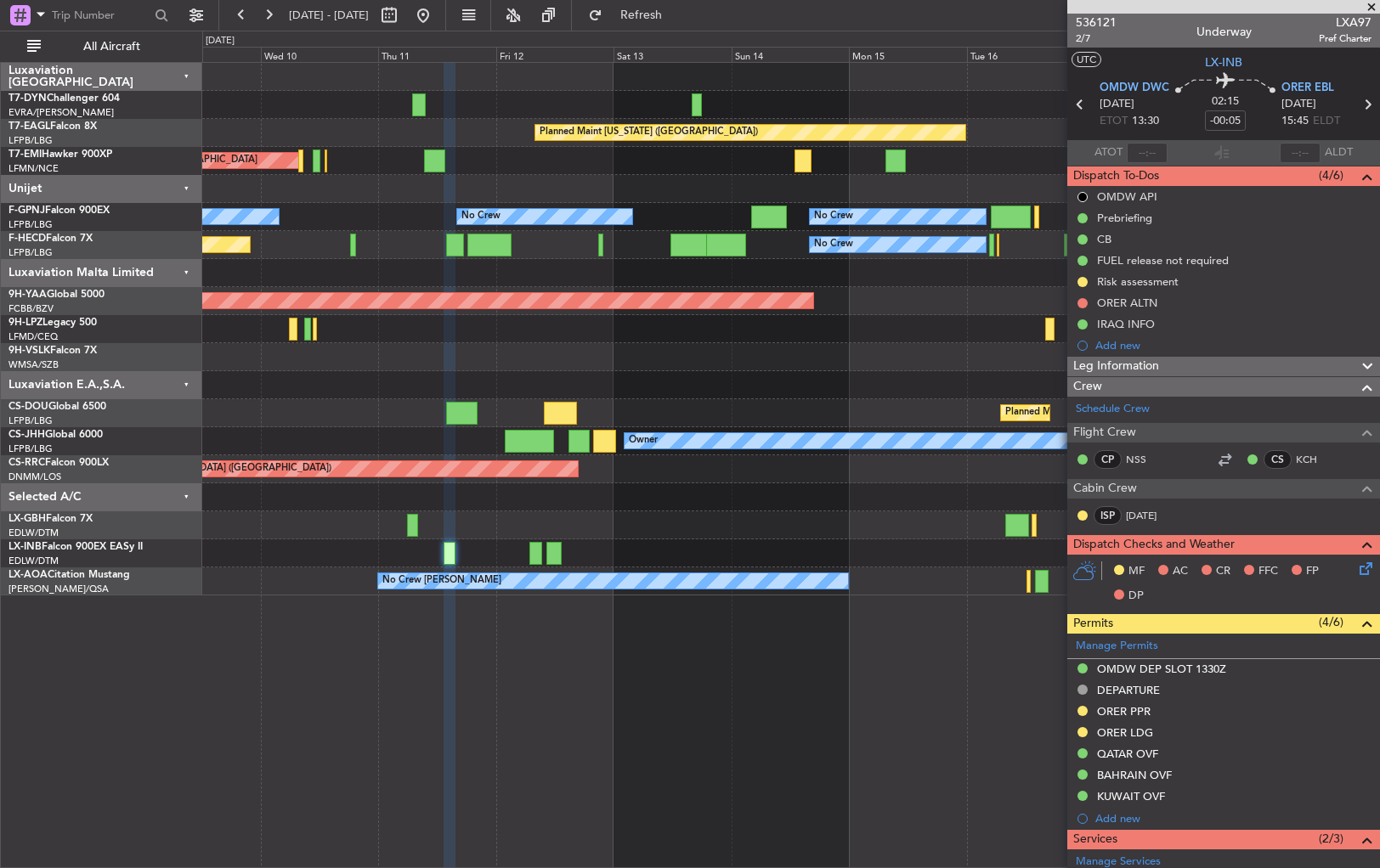
click at [622, 534] on div "Planned Maint Nurnberg" at bounding box center [791, 525] width 1177 height 28
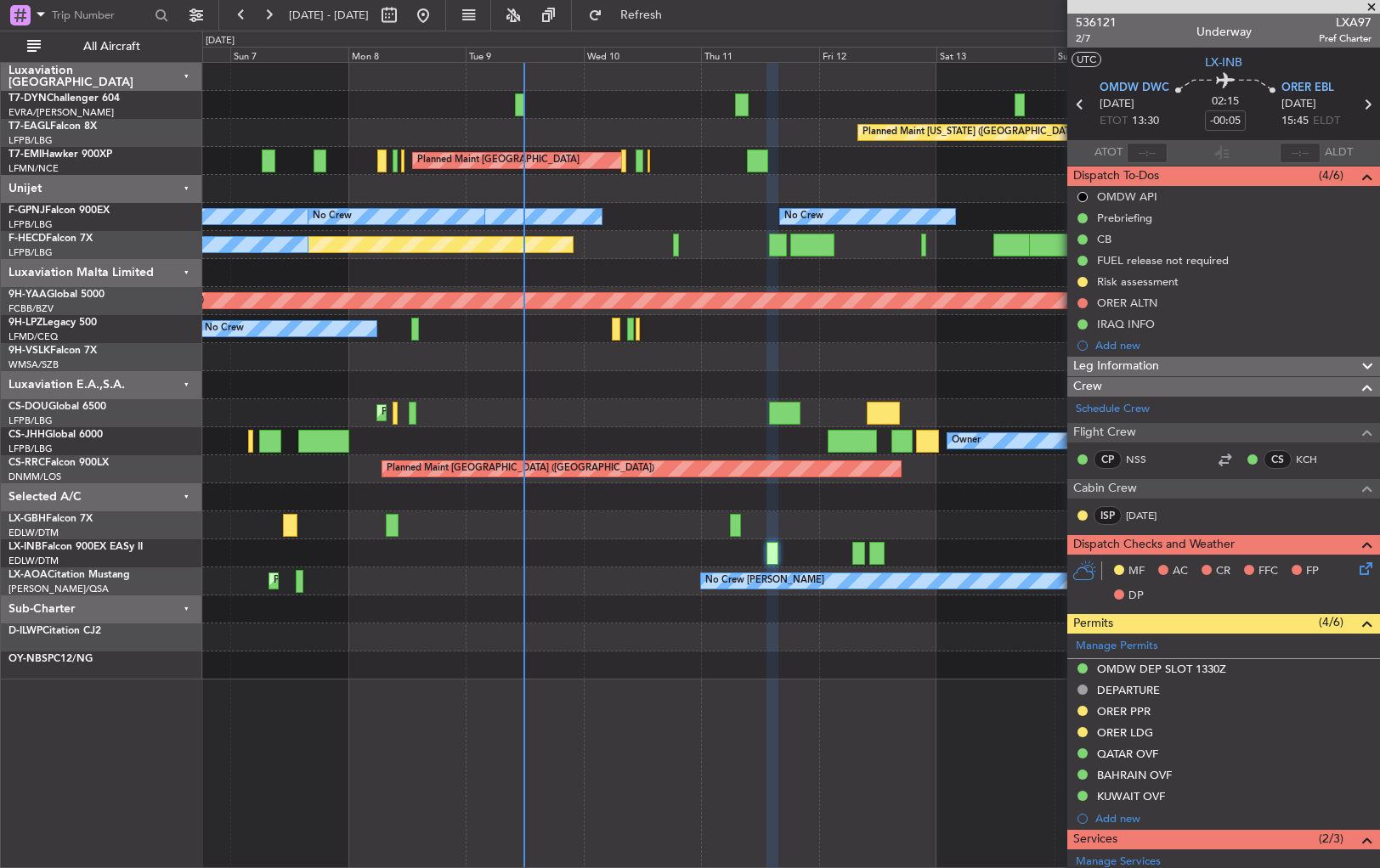
click at [832, 634] on div "Planned Maint New York (Teterboro) Planned Maint Zurich Planned Maint Zurich No…" at bounding box center [791, 371] width 1177 height 617
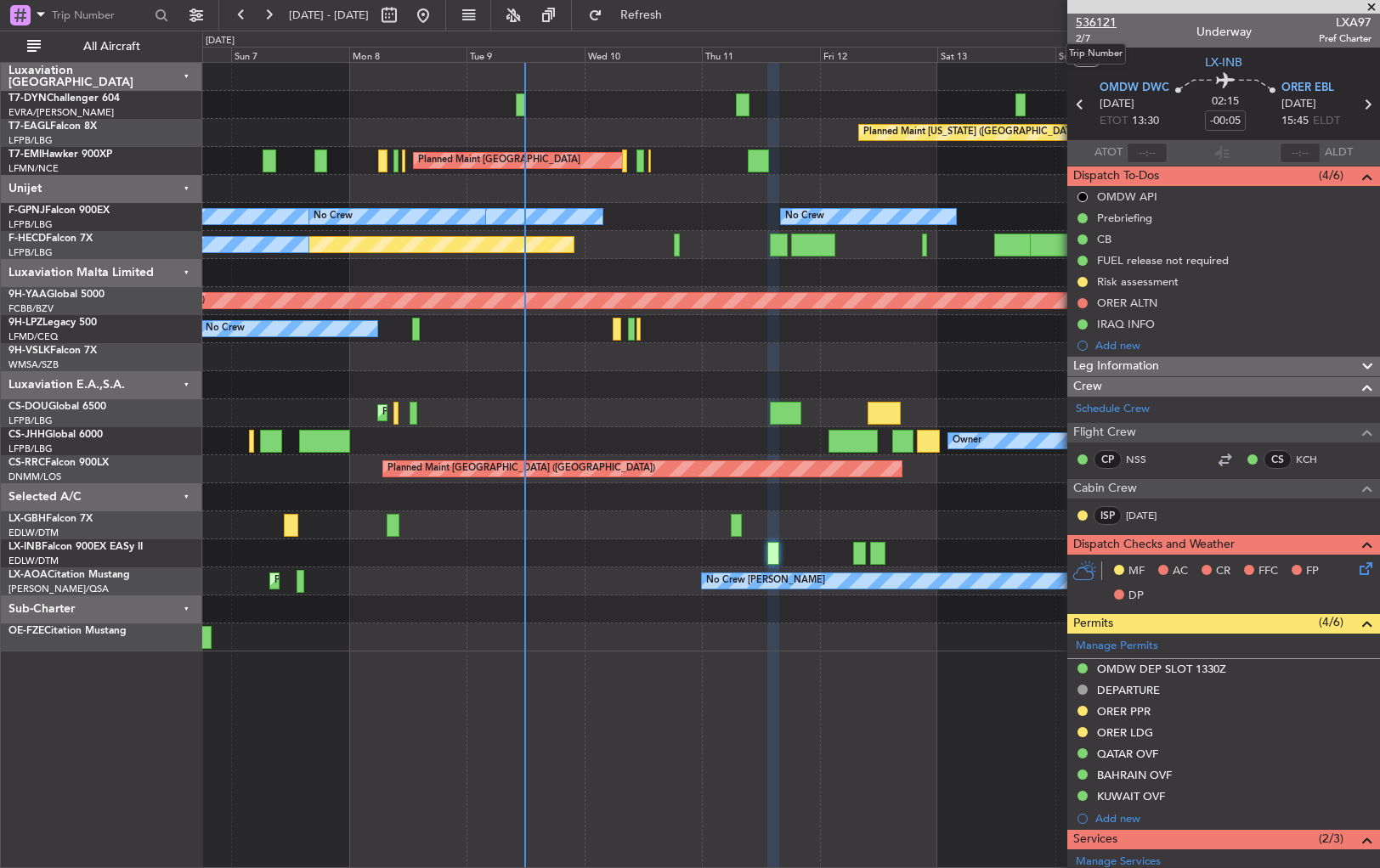
click at [1104, 18] on span "536121" at bounding box center [1096, 23] width 41 height 18
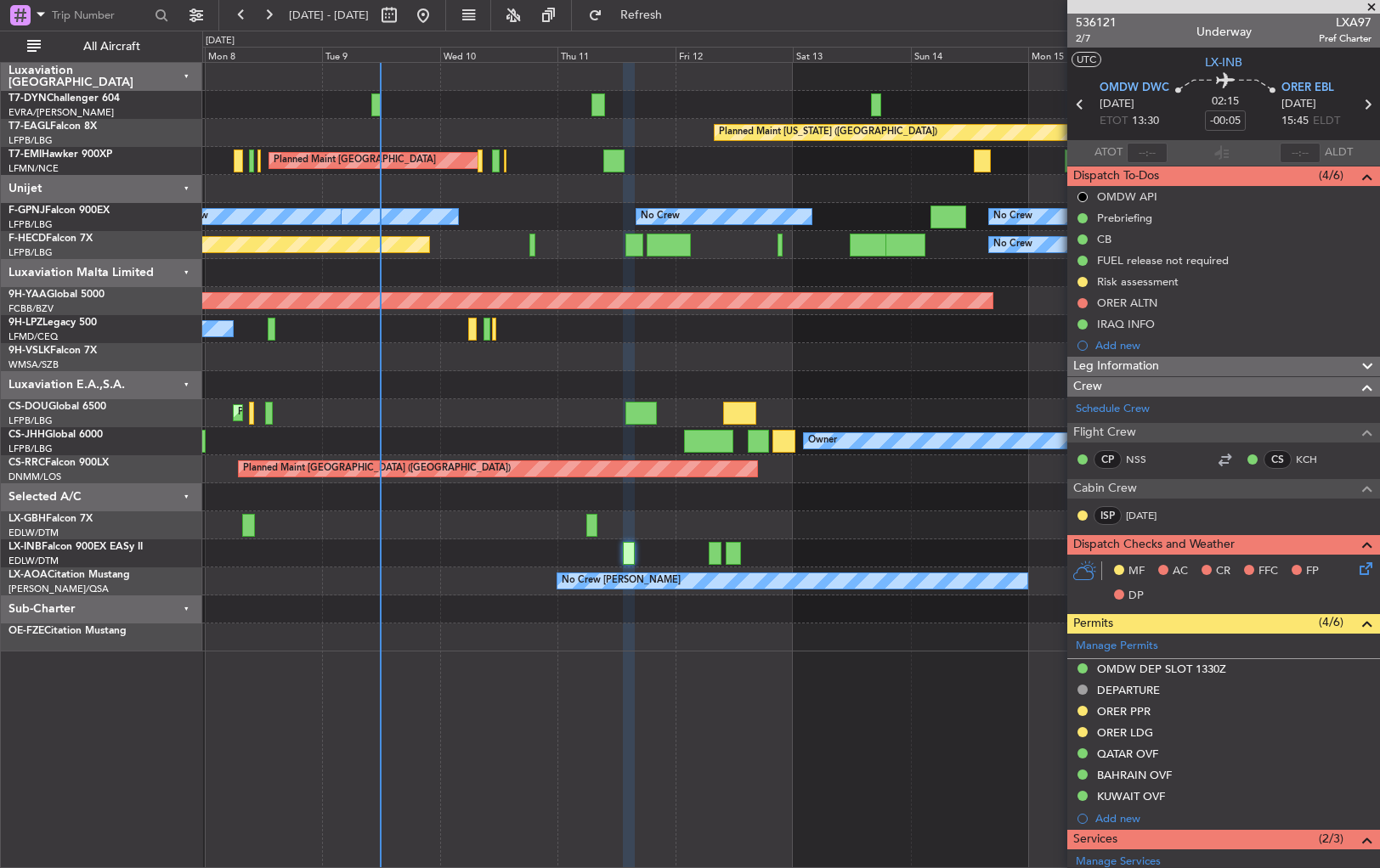
click at [553, 340] on div "No Crew No Crew" at bounding box center [791, 329] width 1177 height 28
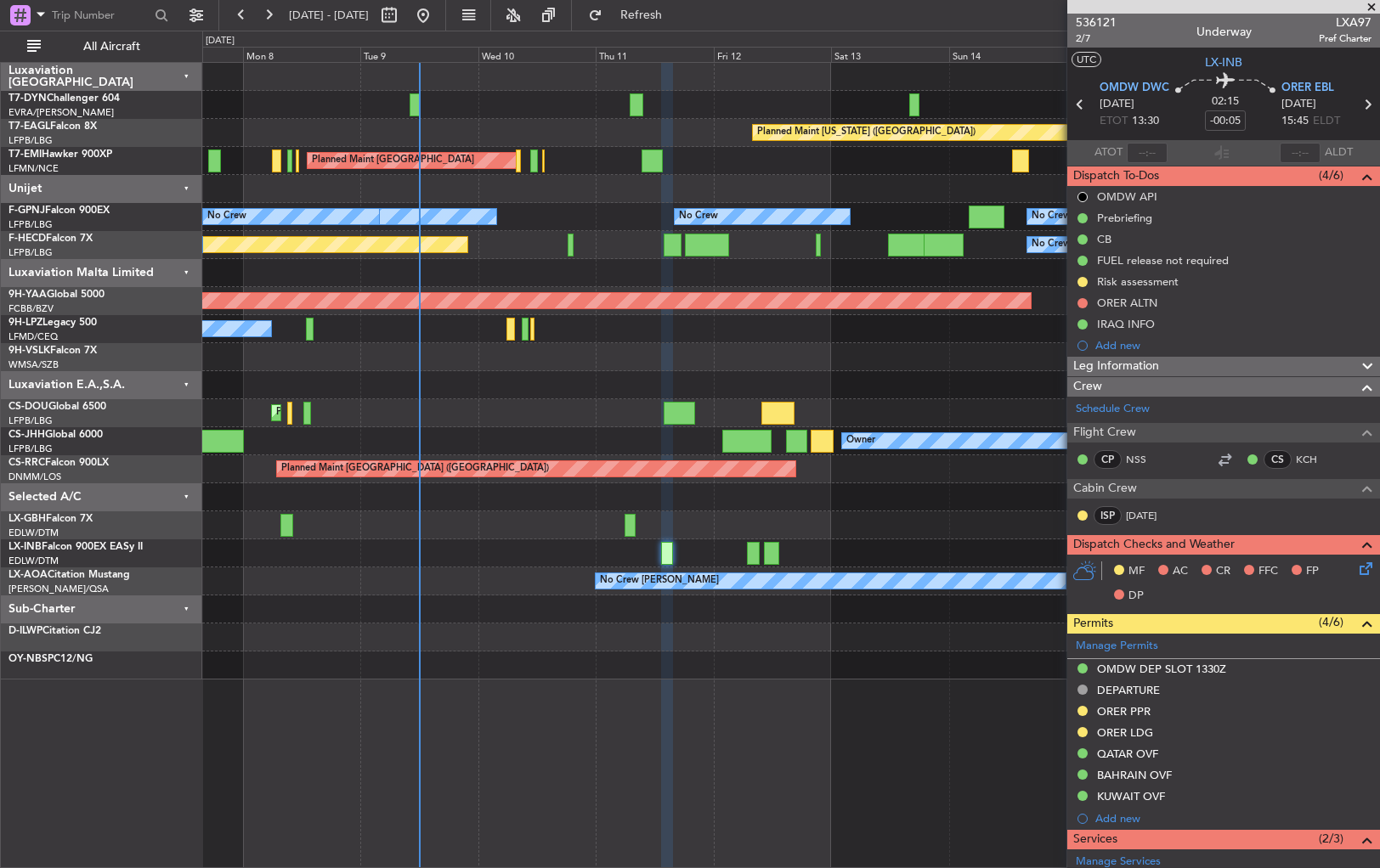
click at [626, 272] on div at bounding box center [791, 273] width 1177 height 28
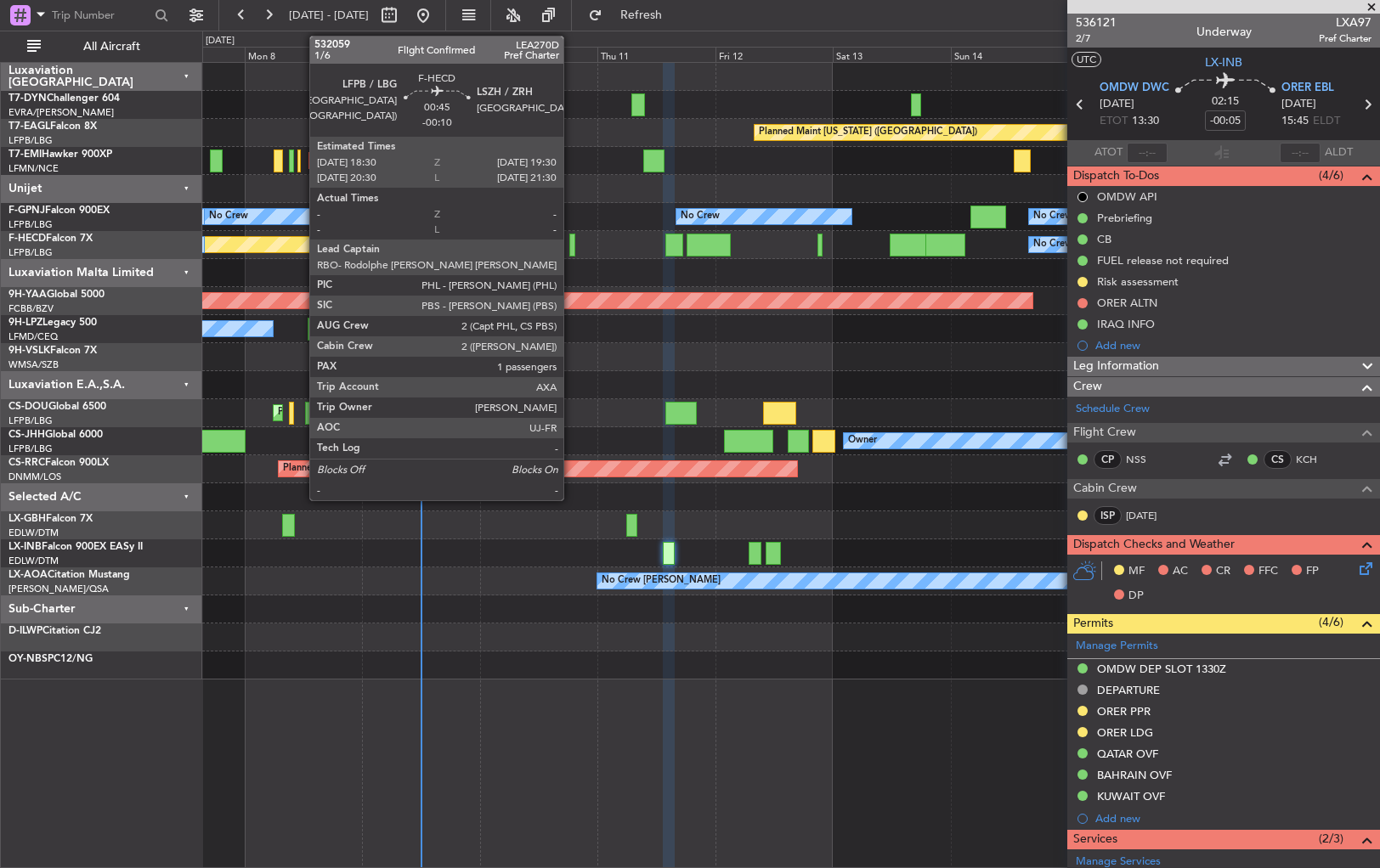
click at [571, 245] on div at bounding box center [571, 245] width 5 height 23
type input "-00:10"
type input "1"
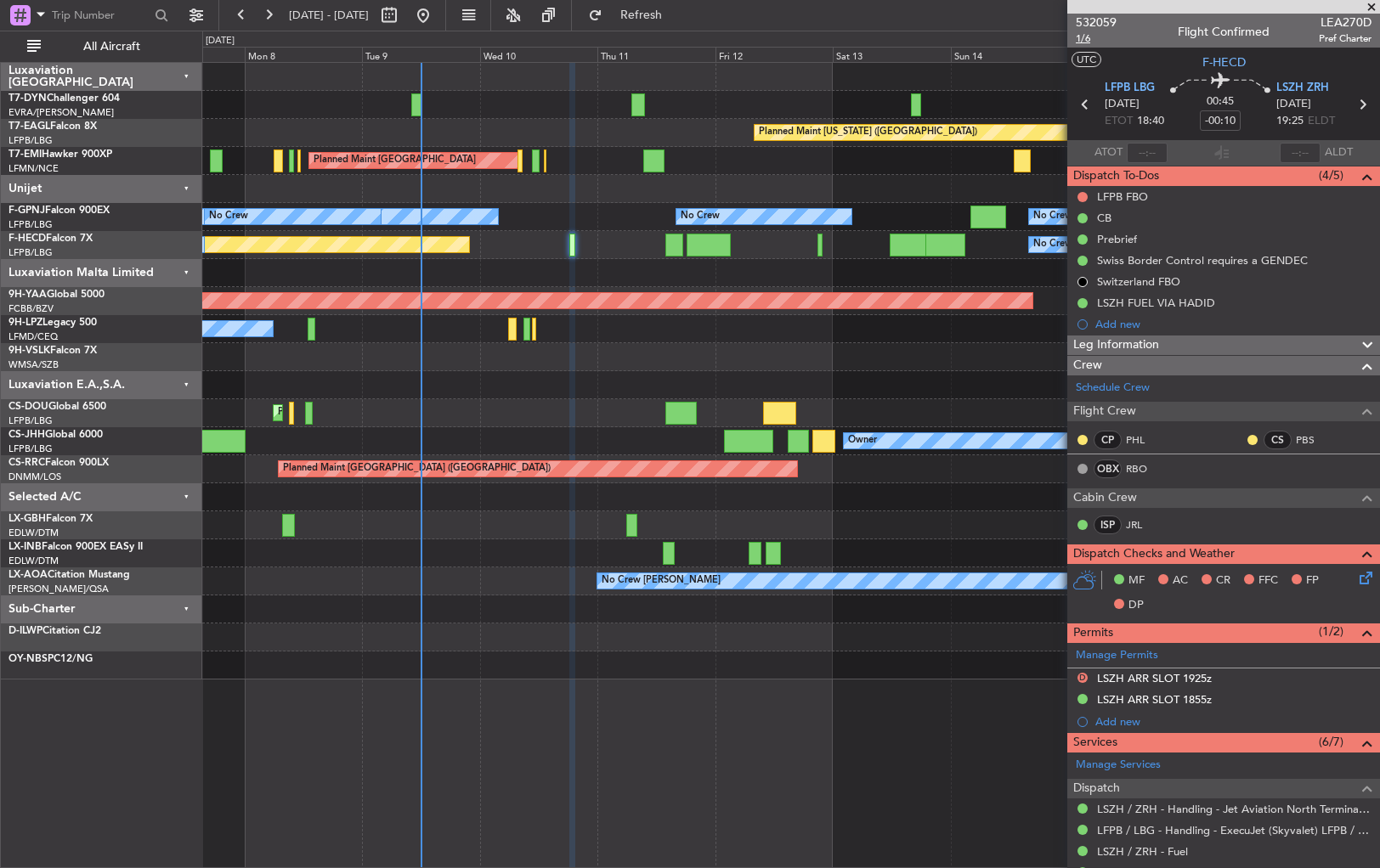
click at [1081, 41] on span "1/6" at bounding box center [1096, 39] width 41 height 15
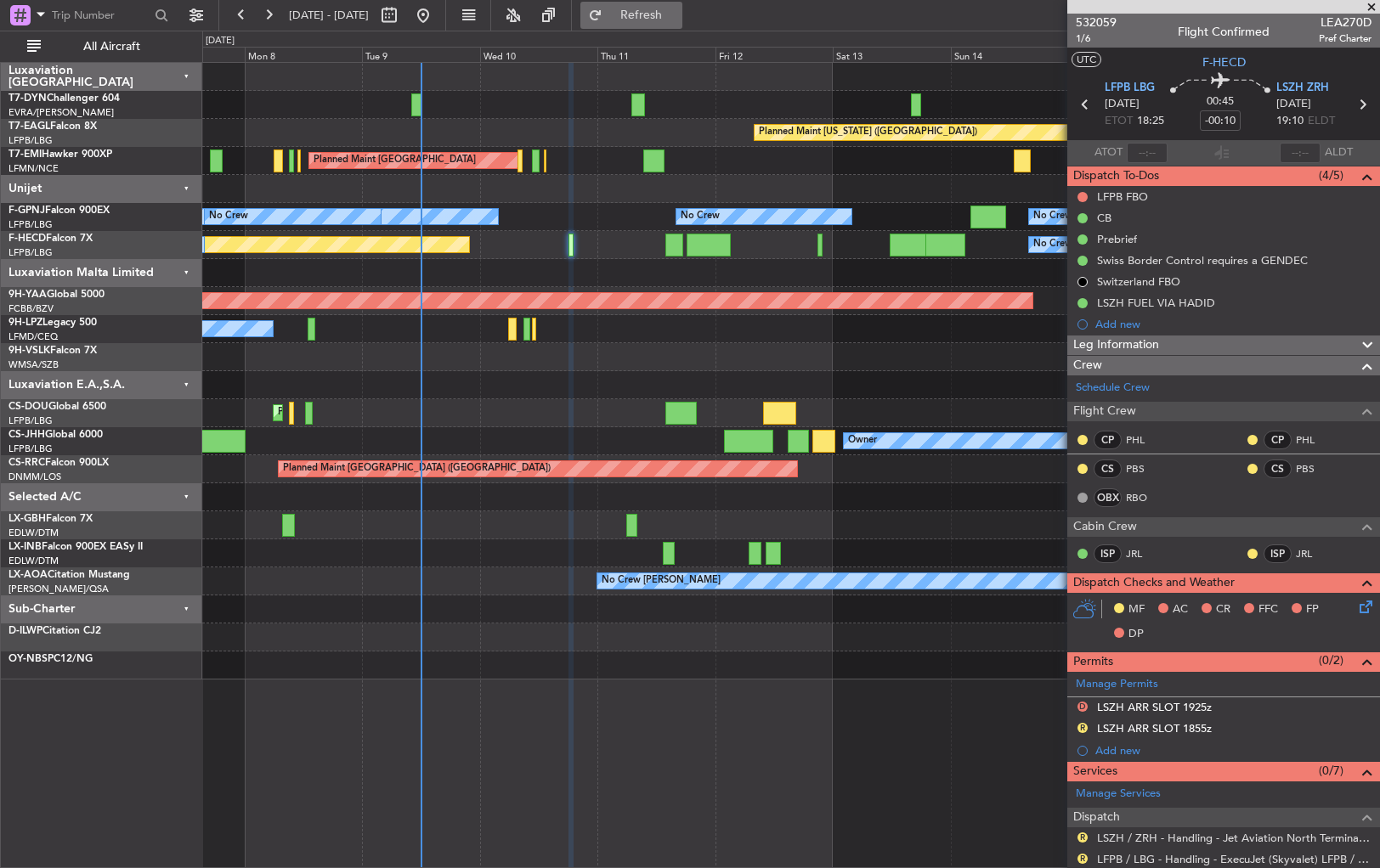
click at [678, 15] on span "Refresh" at bounding box center [641, 15] width 71 height 12
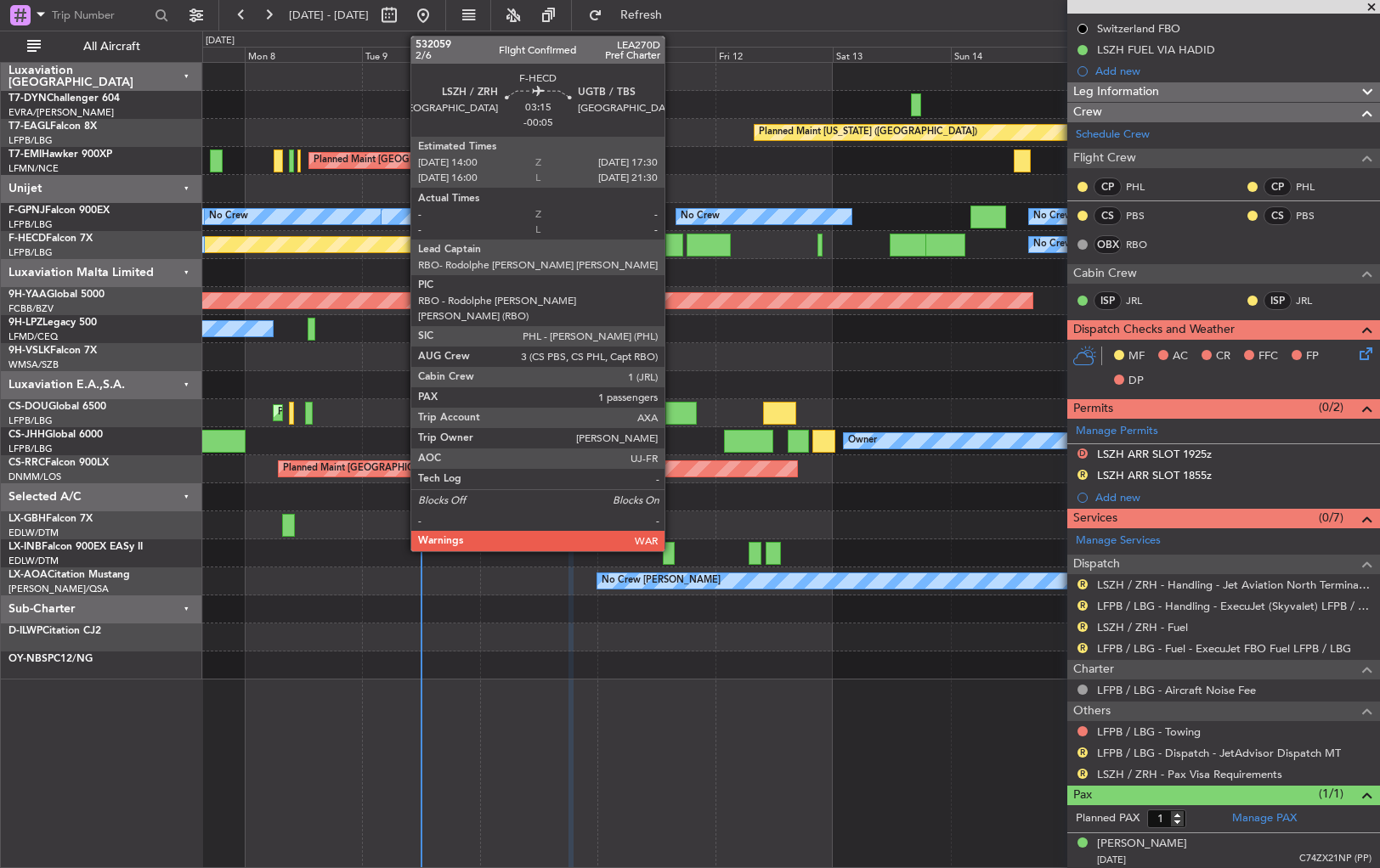
click at [673, 241] on div at bounding box center [675, 245] width 18 height 23
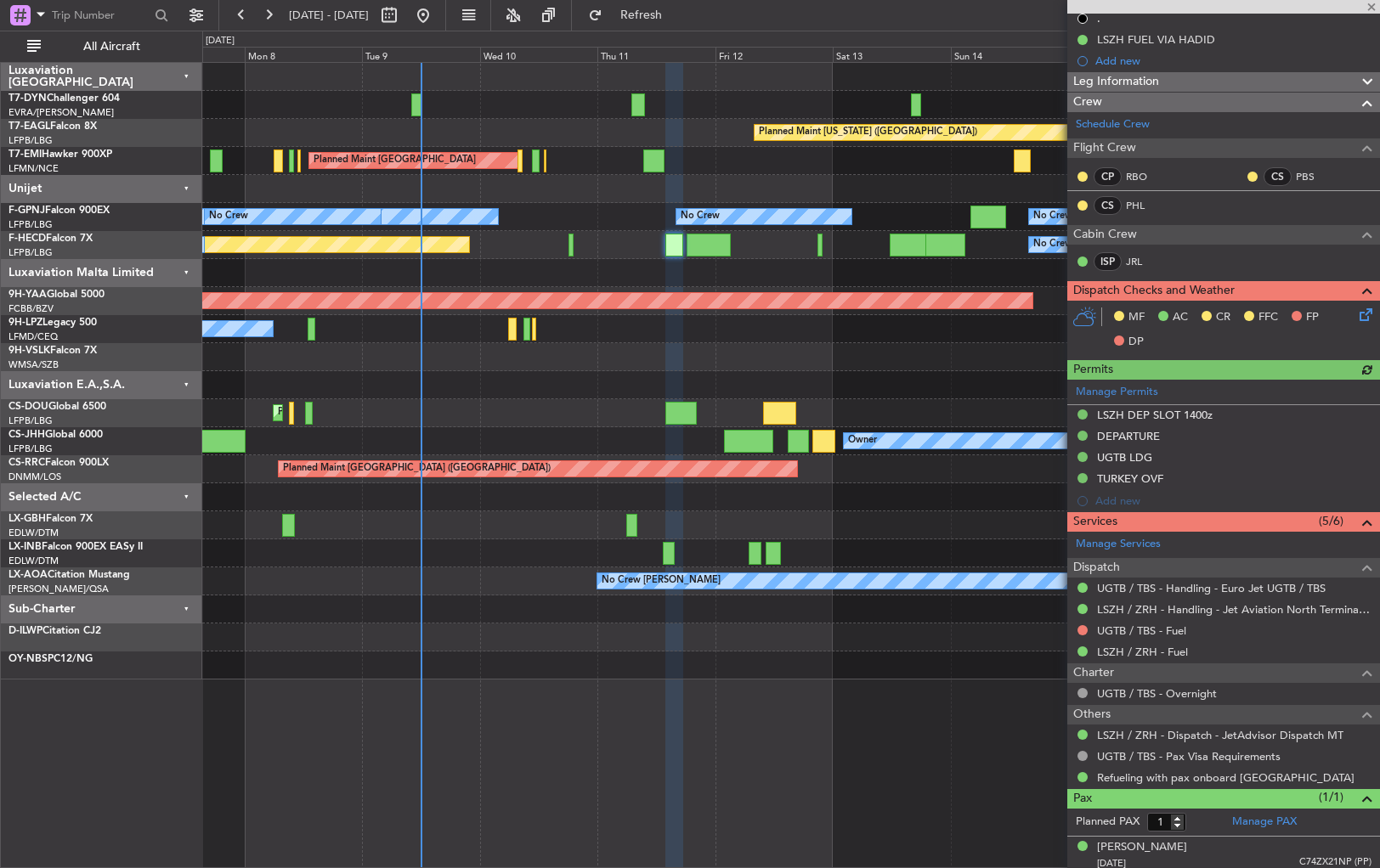
scroll to position [246, 0]
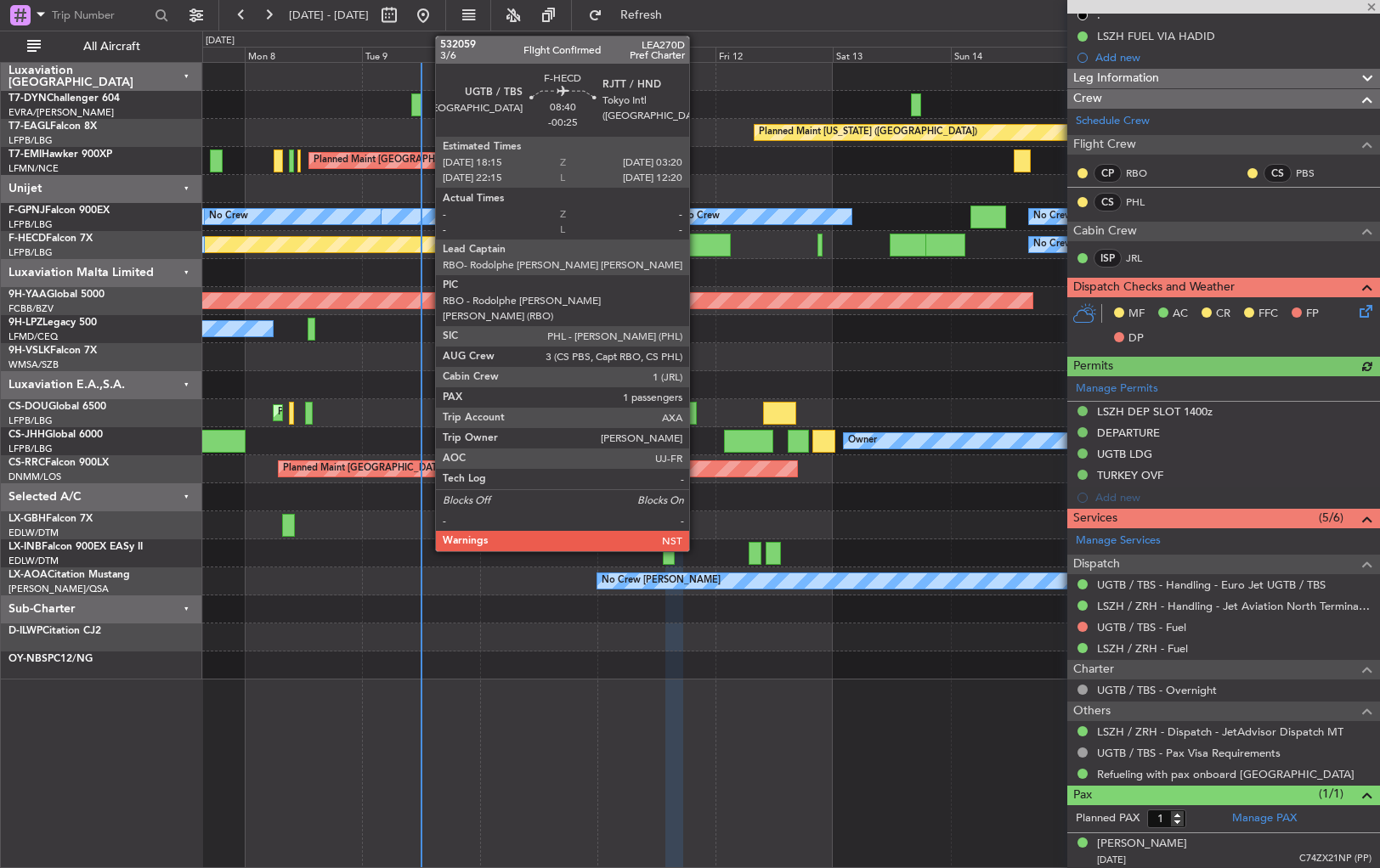
click at [697, 241] on div at bounding box center [709, 245] width 45 height 23
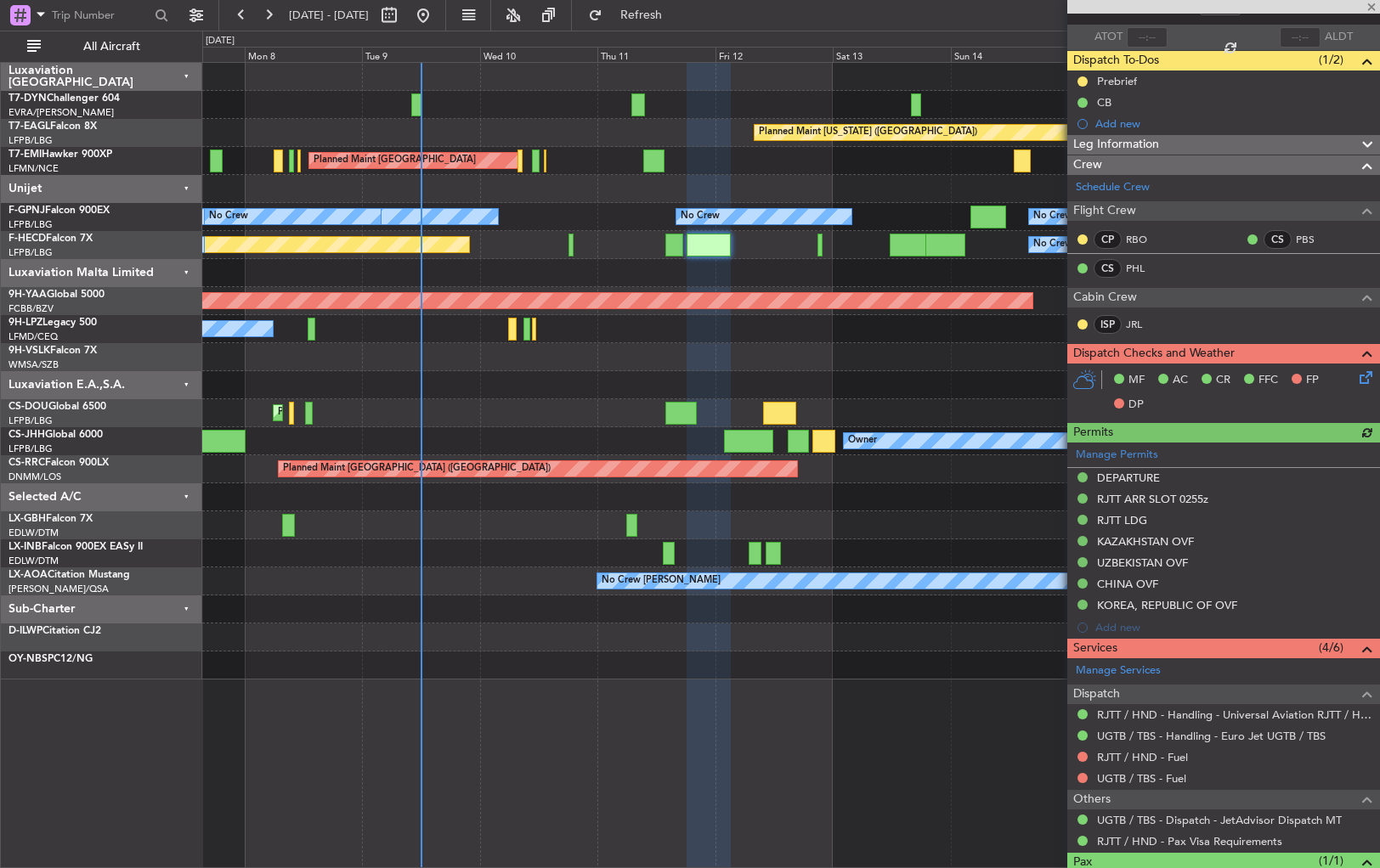
scroll to position [183, 0]
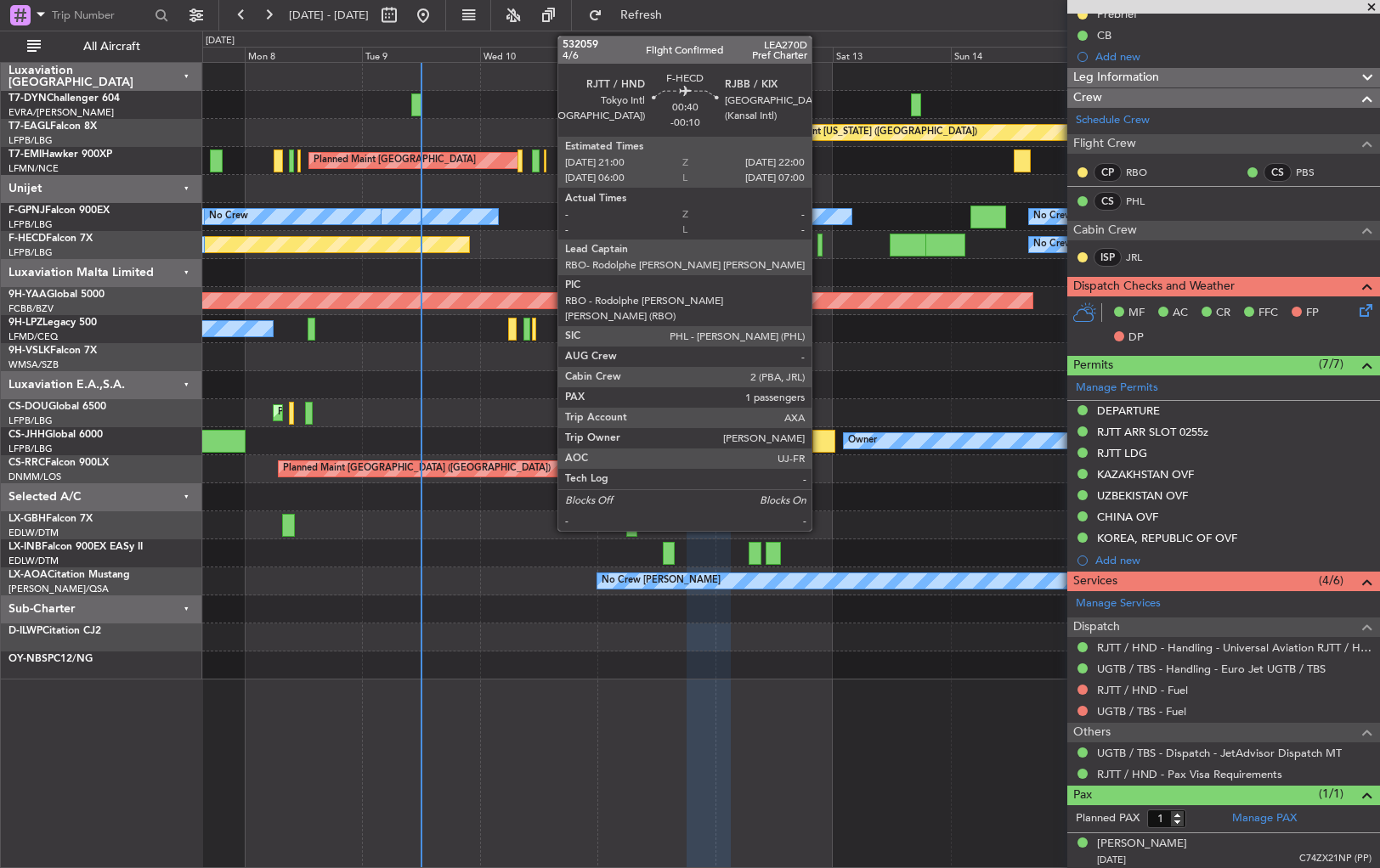
click at [820, 248] on div at bounding box center [820, 245] width 5 height 23
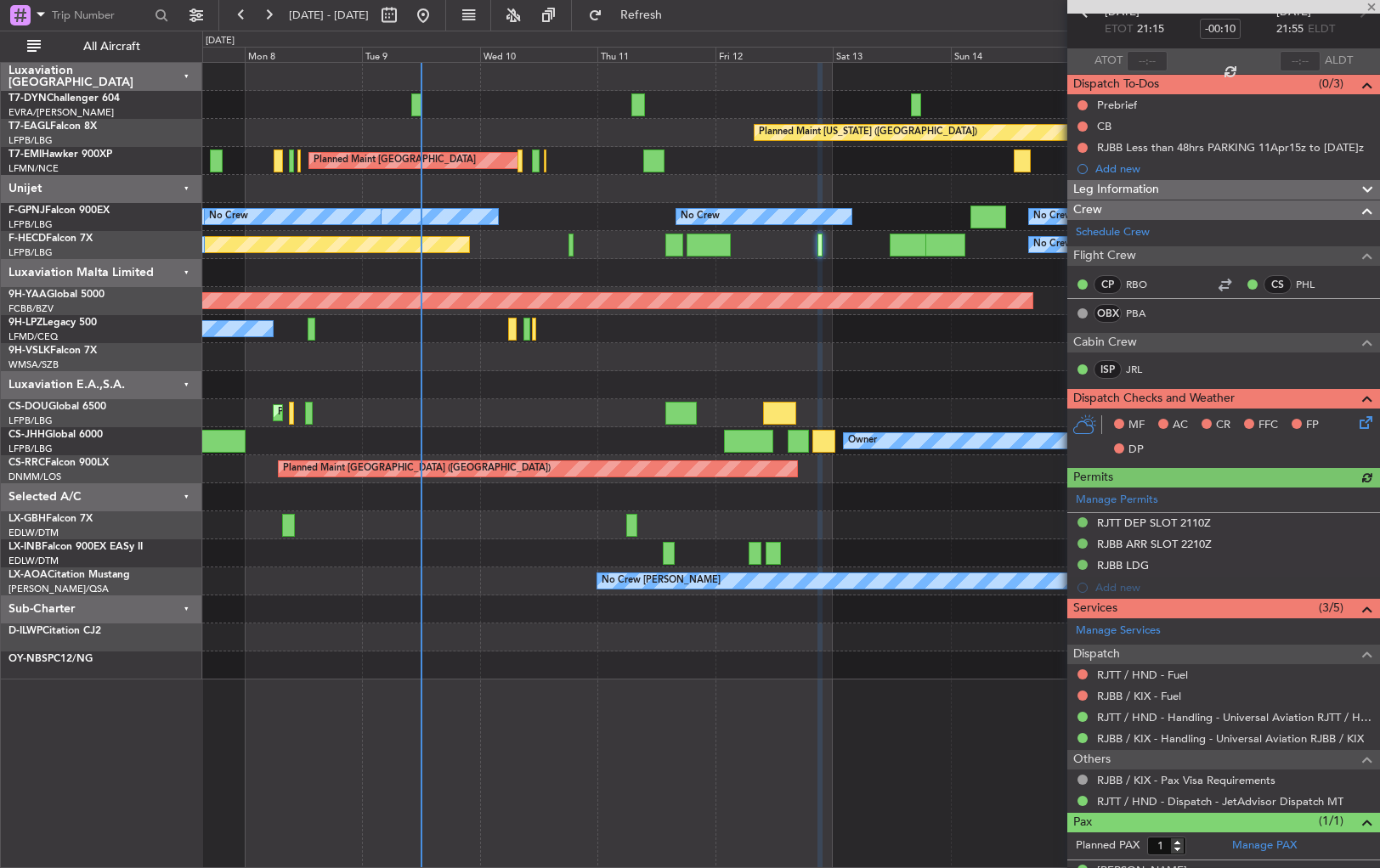
scroll to position [118, 0]
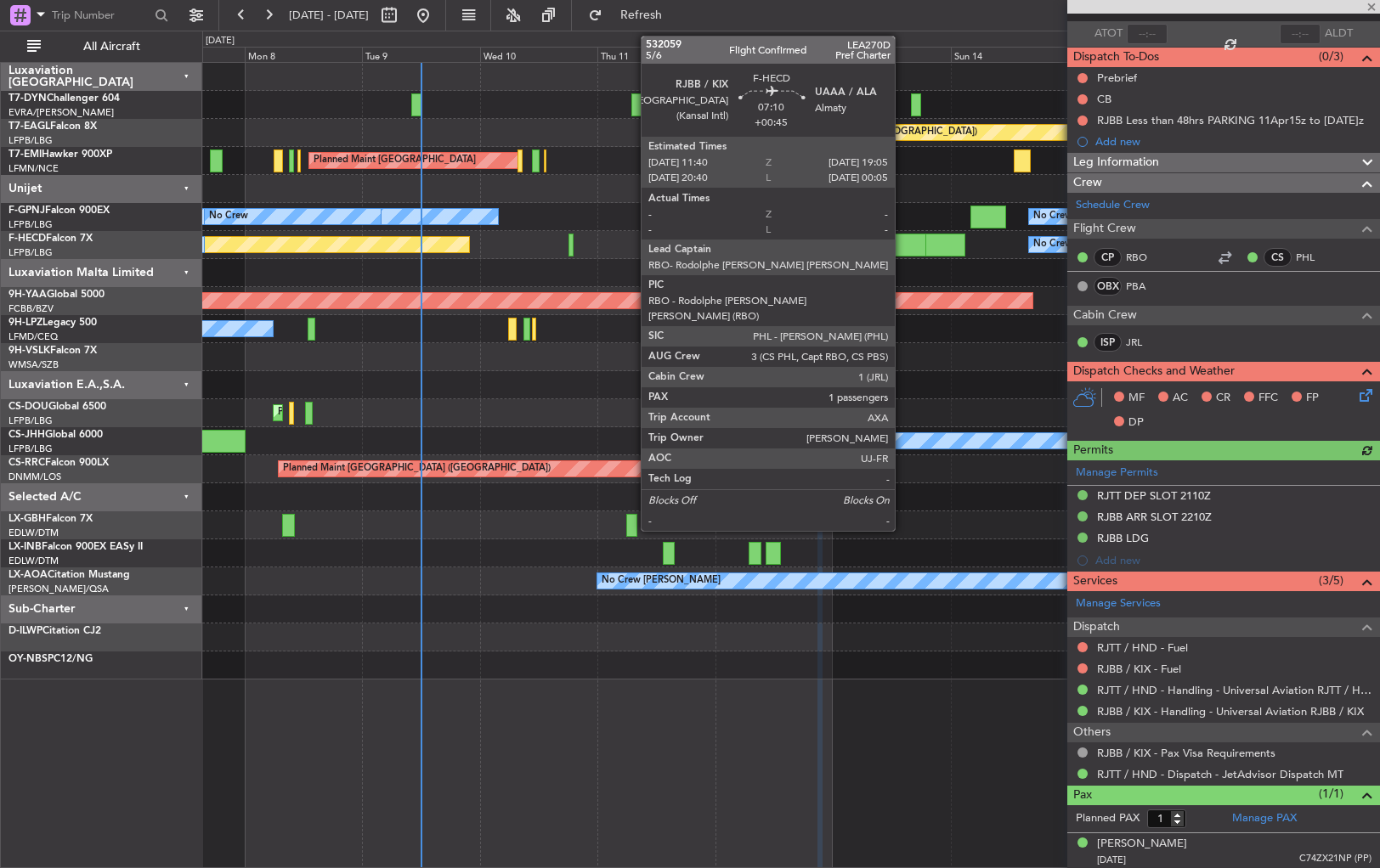
click at [903, 241] on div at bounding box center [908, 245] width 37 height 23
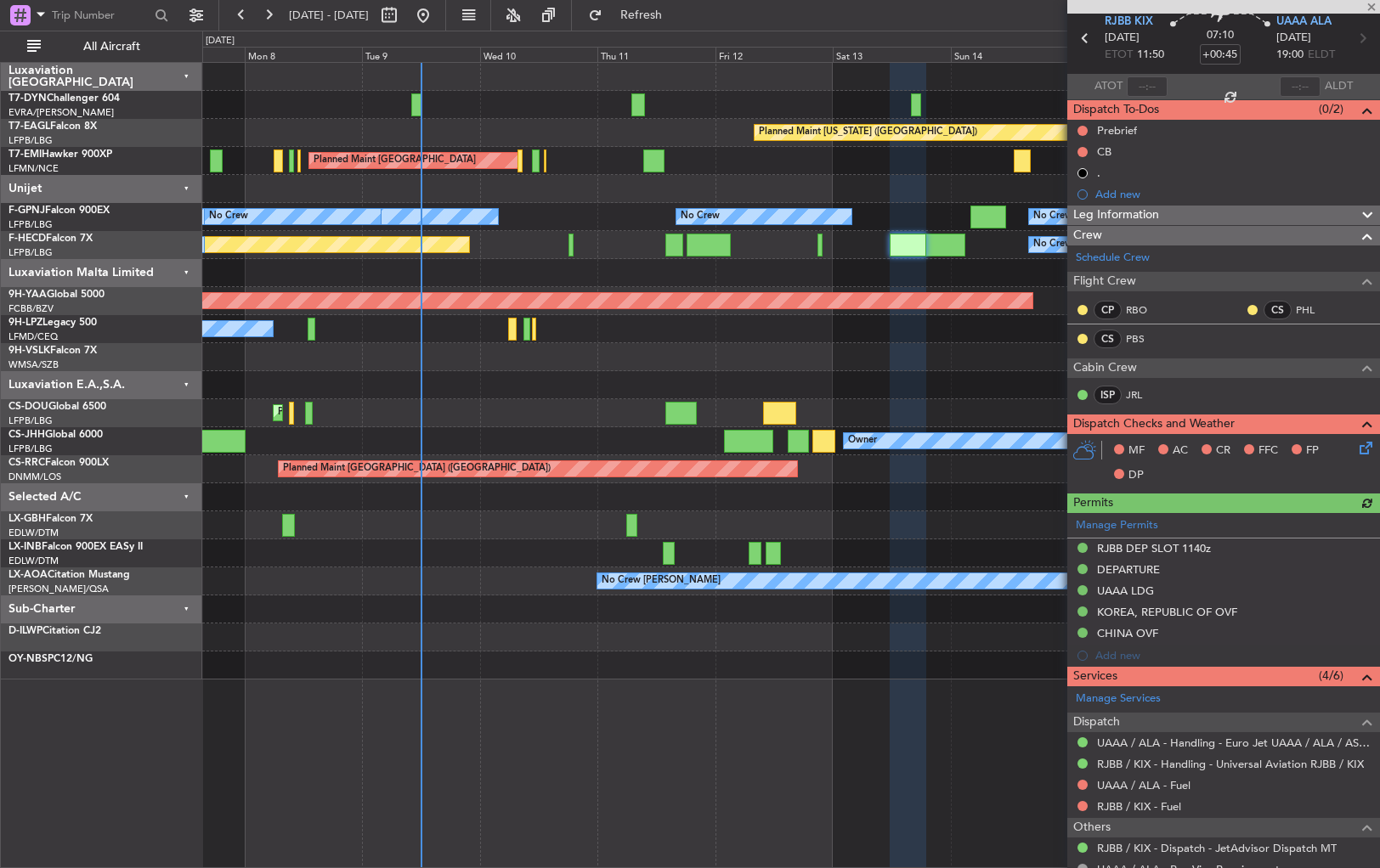
scroll to position [0, 0]
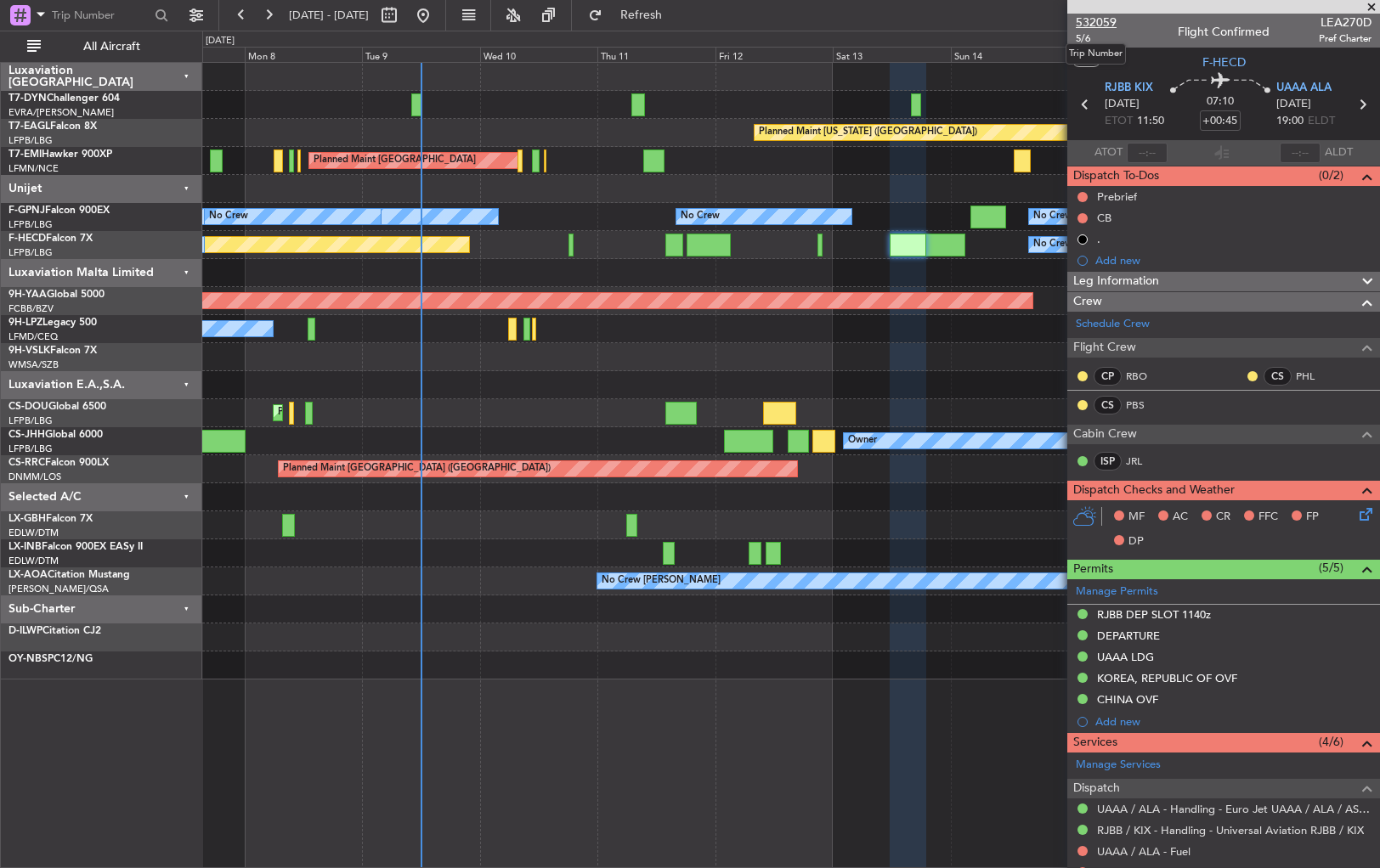
click at [1093, 20] on span "532059" at bounding box center [1096, 23] width 41 height 18
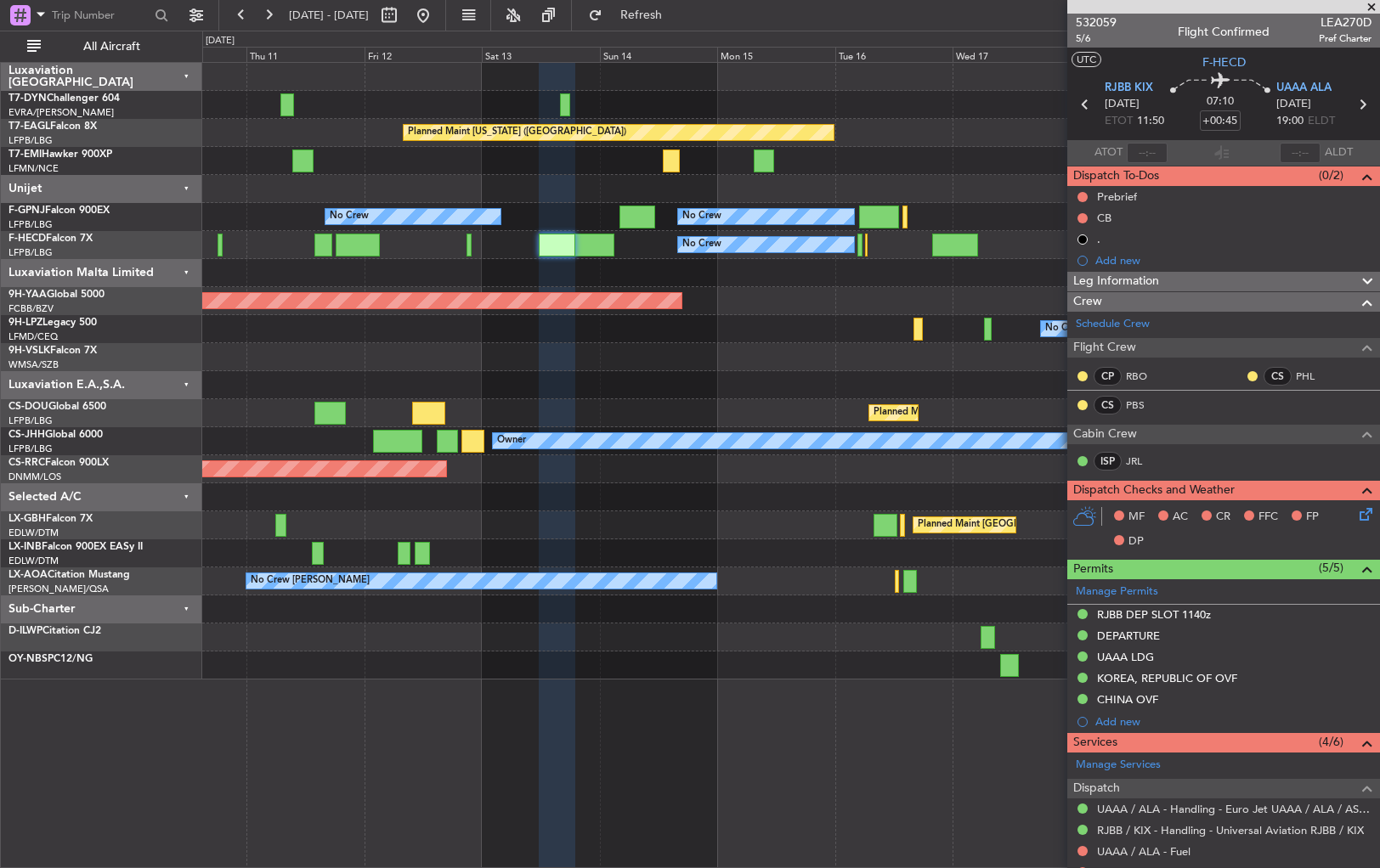
click at [618, 272] on div at bounding box center [791, 273] width 1177 height 28
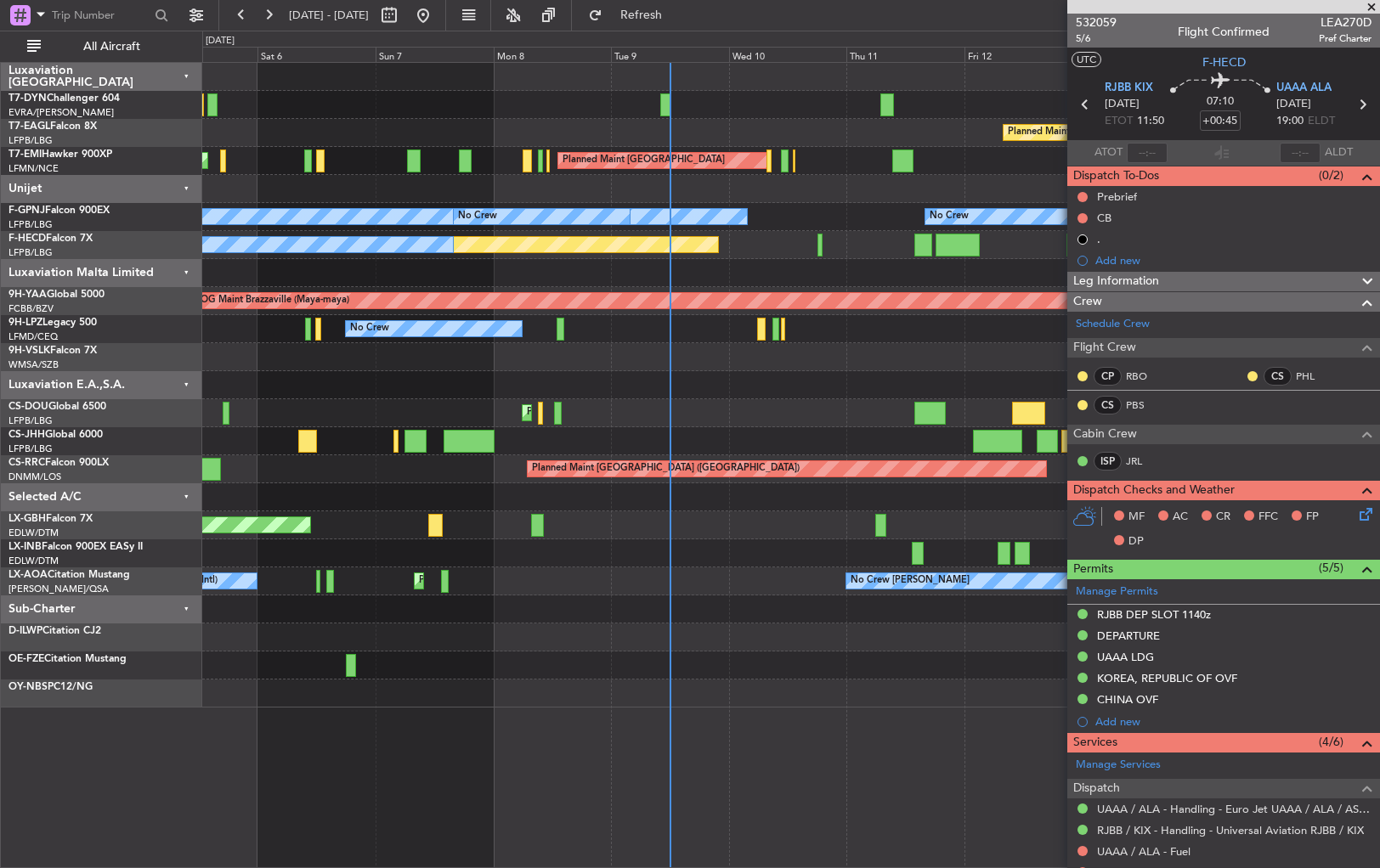
click at [943, 204] on div "AOG Maint Riga (Riga Intl) Planned Maint New York (Teterboro) Planned Maint Zur…" at bounding box center [791, 385] width 1177 height 645
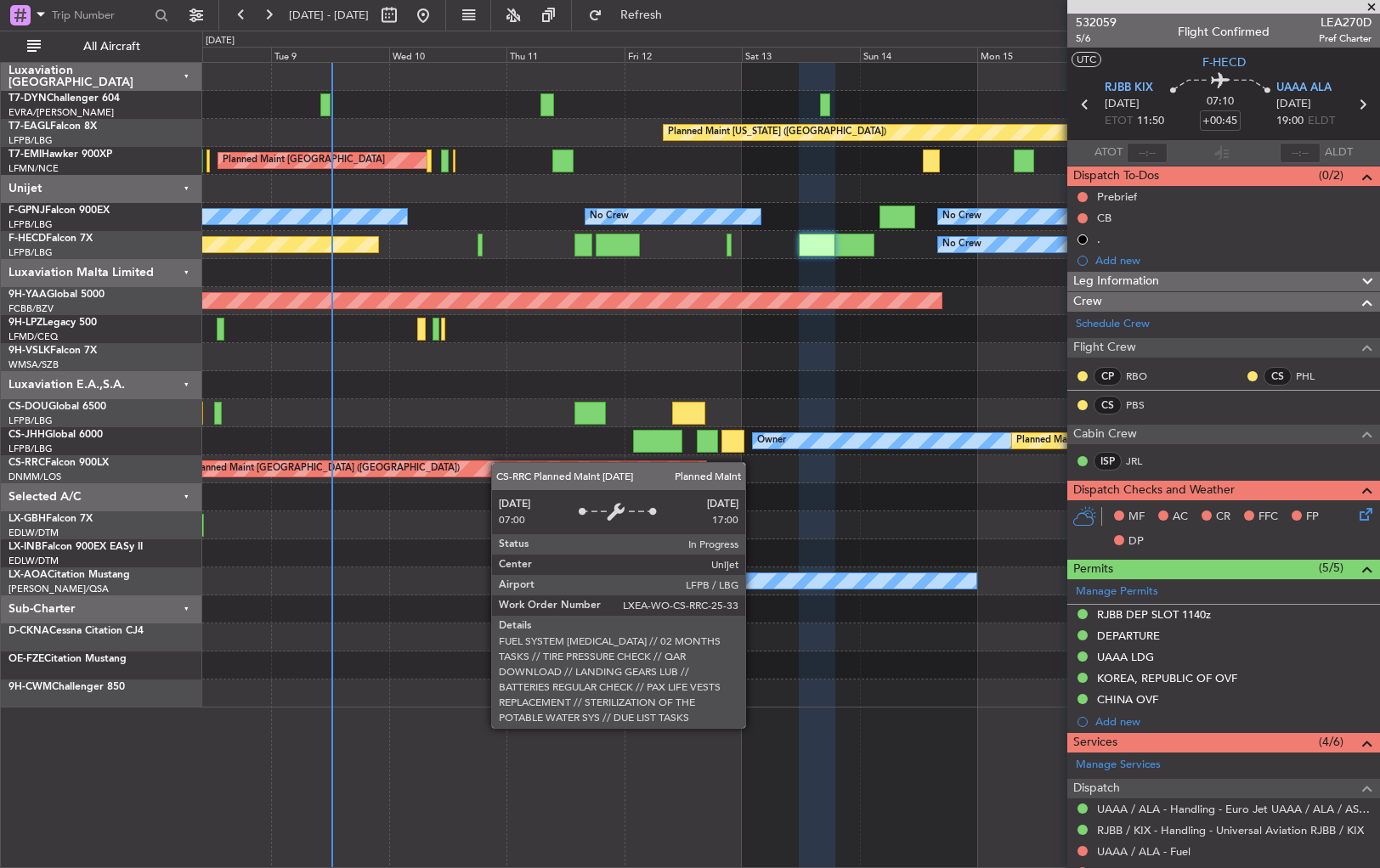
click at [500, 462] on div "Planned Maint New York (Teterboro) Planned Maint Zurich No Crew No Crew No Crew…" at bounding box center [791, 385] width 1177 height 645
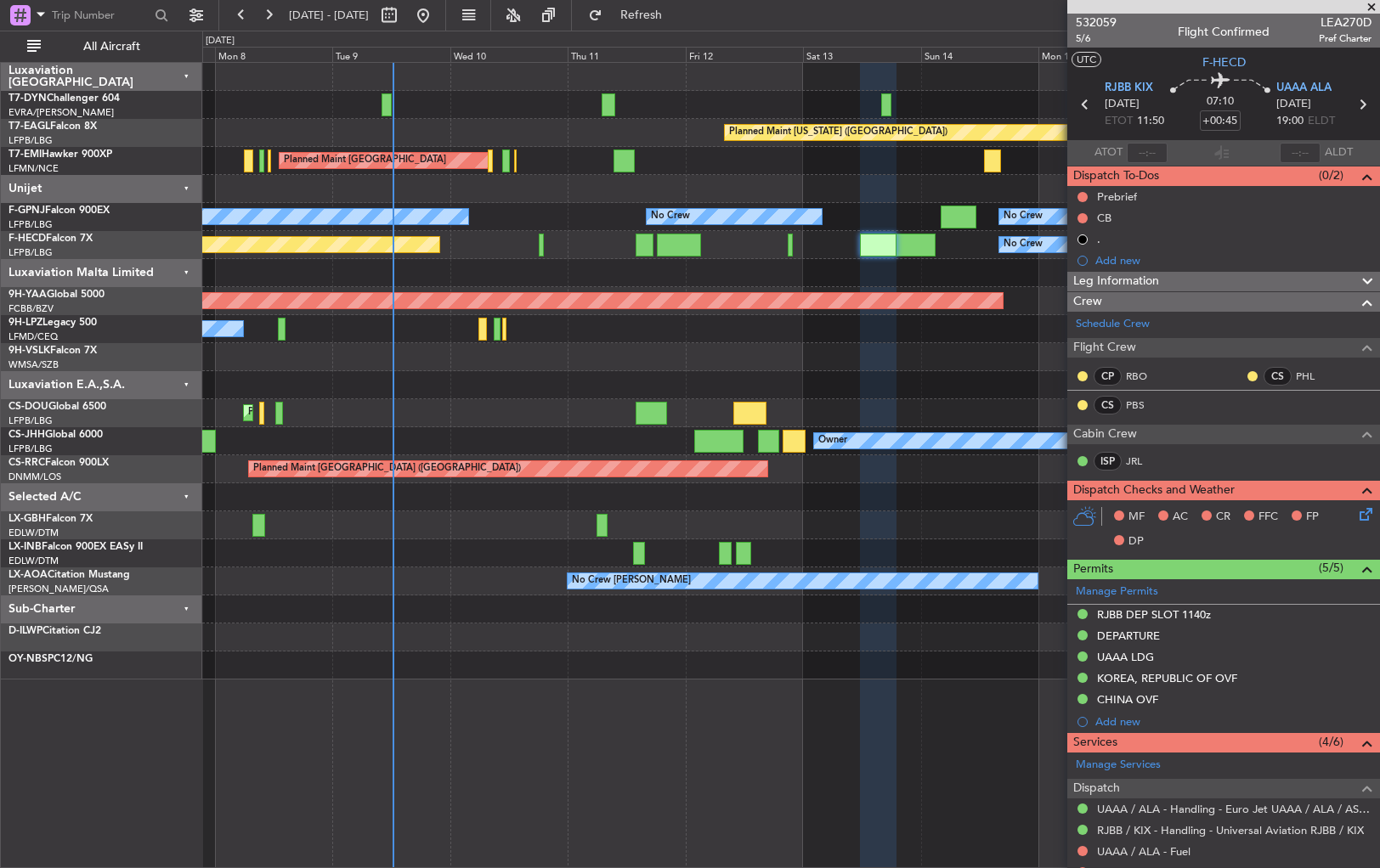
click at [734, 367] on div at bounding box center [791, 357] width 1177 height 28
click at [652, 399] on div "Planned Maint Paris (Le Bourget) Planned Maint Paris (Le Bourget) Planned Maint…" at bounding box center [791, 413] width 1177 height 28
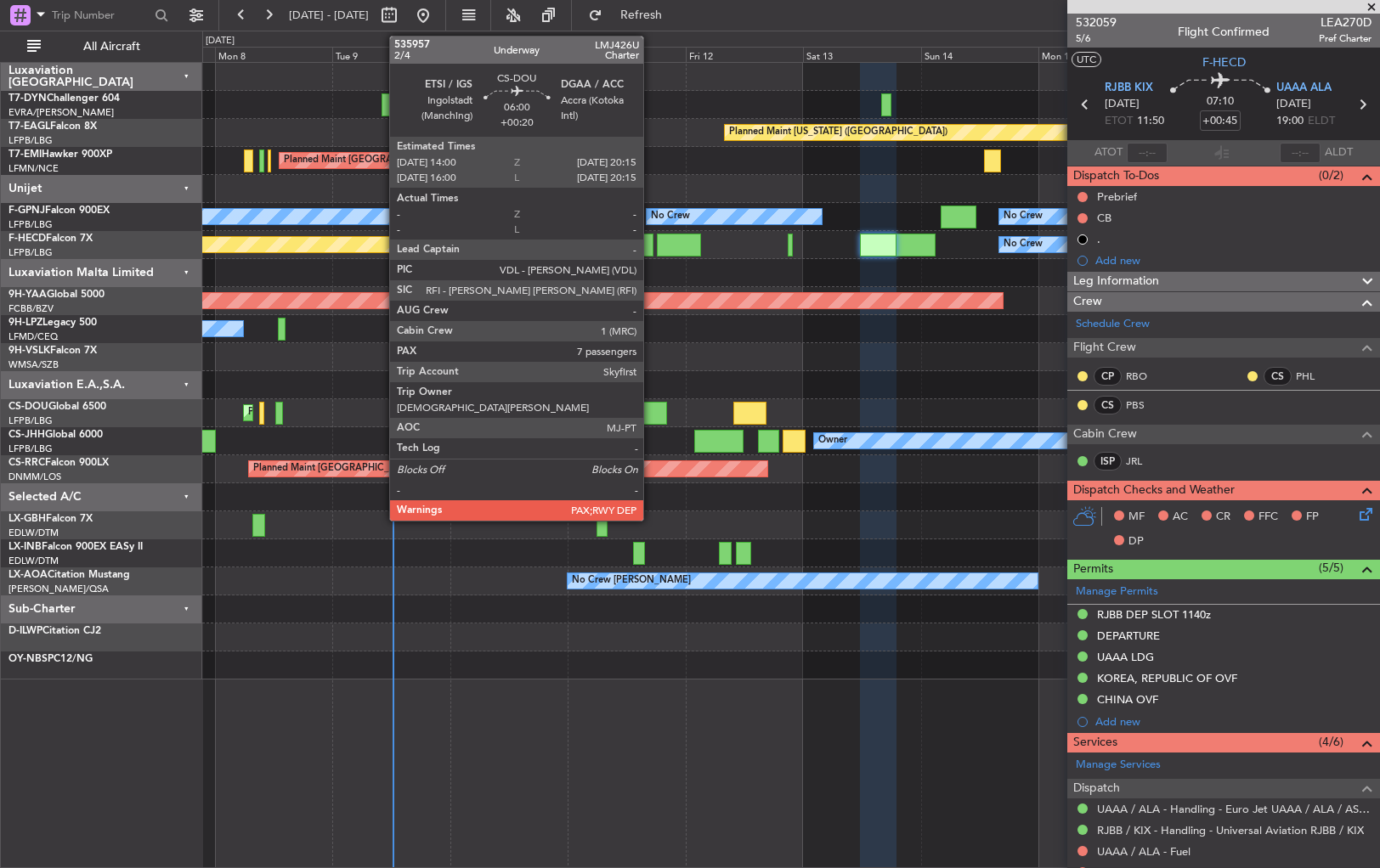
click at [651, 406] on div at bounding box center [652, 413] width 32 height 23
type input "+00:20"
type input "7"
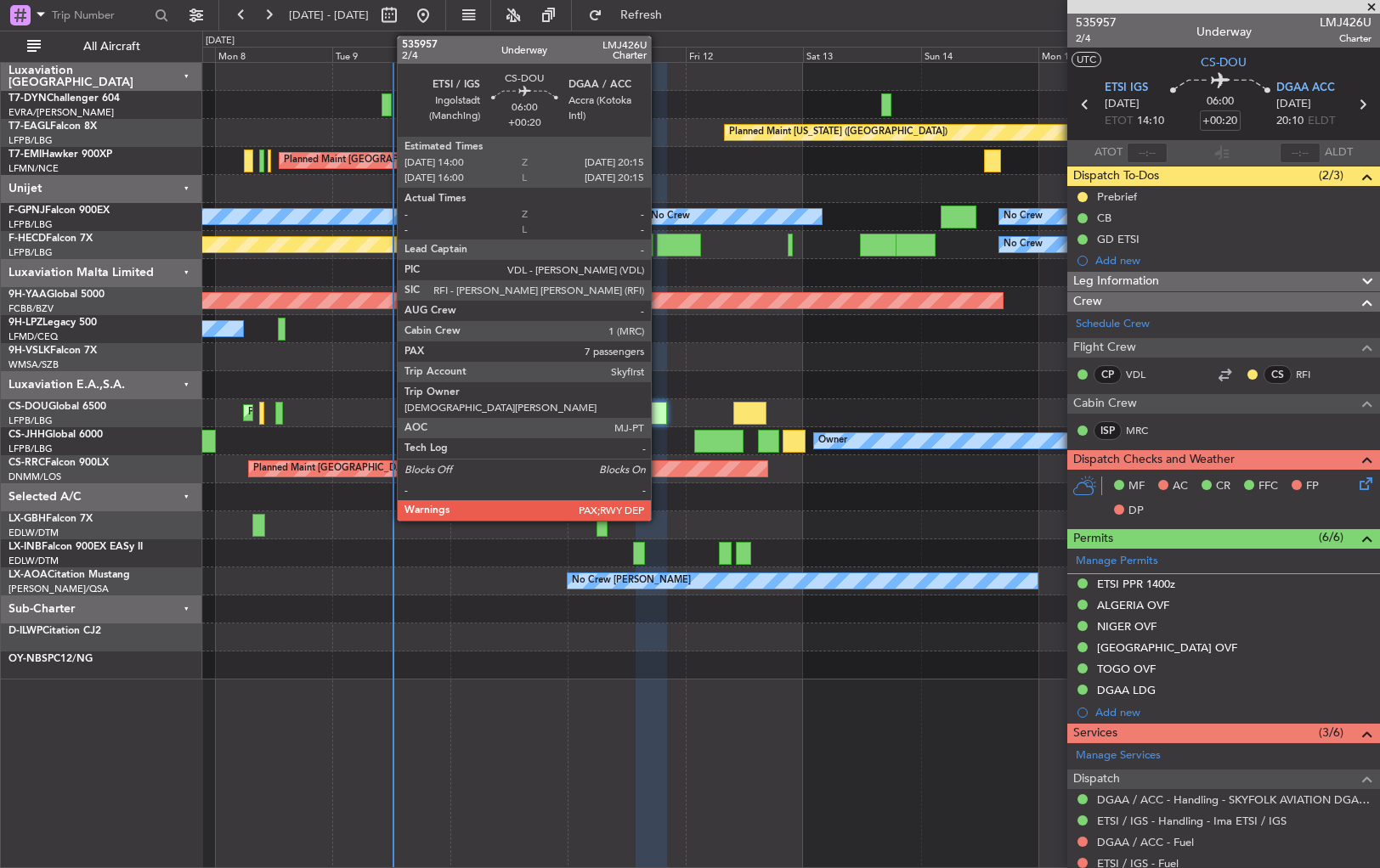
click at [659, 411] on div at bounding box center [652, 413] width 32 height 23
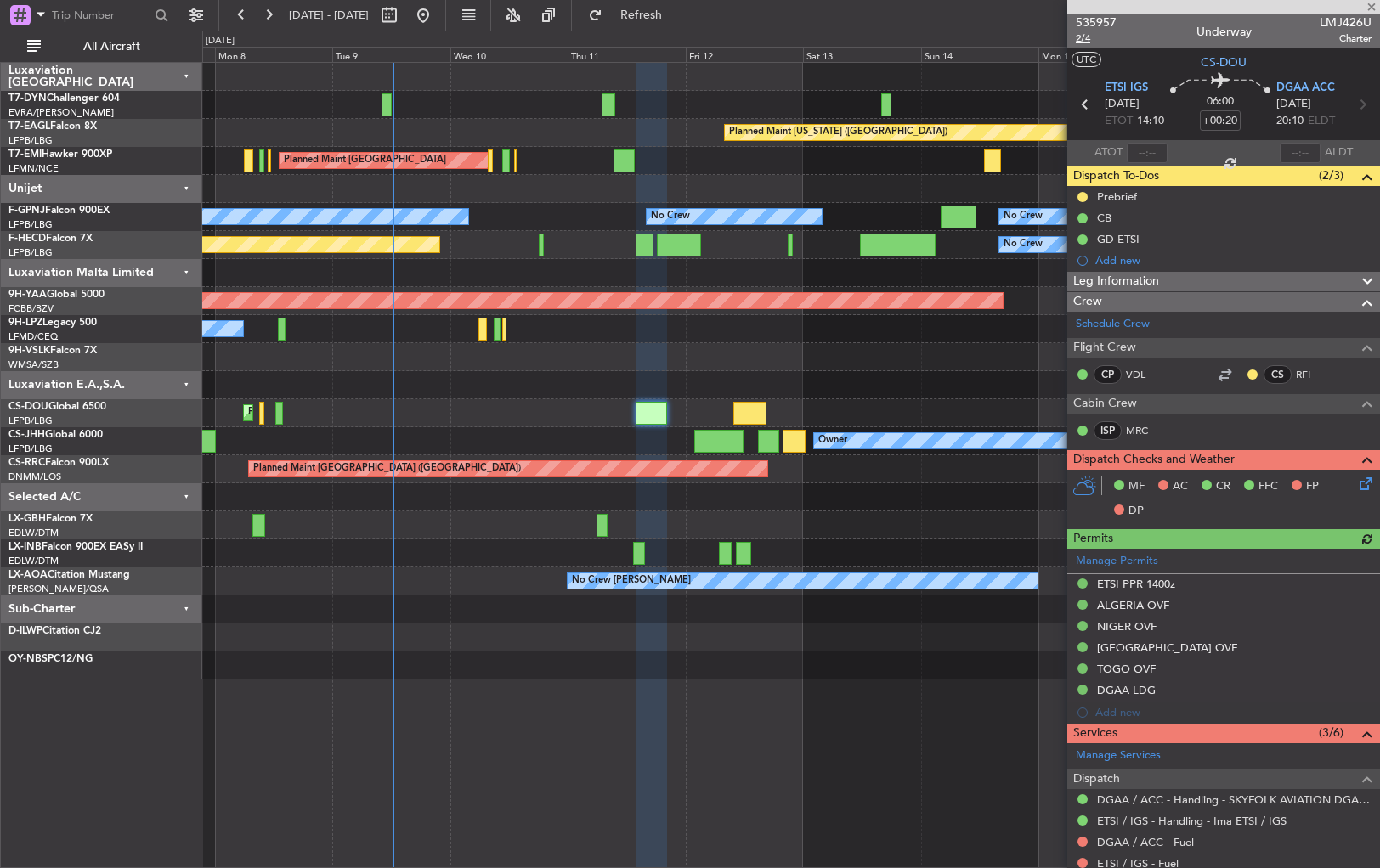
click at [1081, 39] on span "2/4" at bounding box center [1096, 39] width 41 height 15
click at [1085, 39] on span "2/4" at bounding box center [1096, 39] width 41 height 15
click at [1086, 23] on span "535957" at bounding box center [1096, 23] width 41 height 18
click at [669, 14] on span "Refresh" at bounding box center [641, 15] width 71 height 12
click at [683, 24] on button "Refresh" at bounding box center [631, 16] width 102 height 28
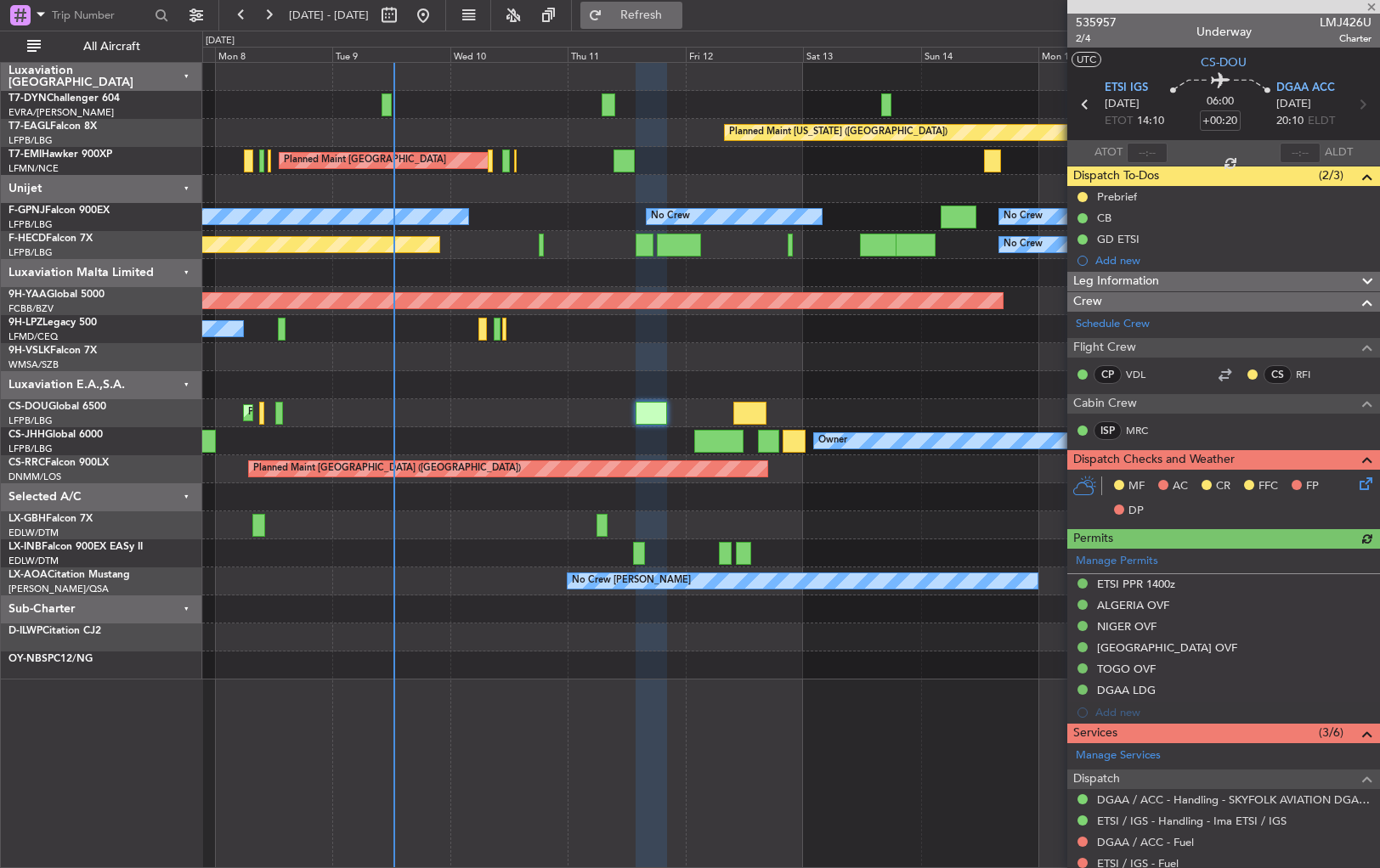
click at [673, 22] on button "Refresh" at bounding box center [631, 16] width 102 height 28
click at [668, 28] on button "Refresh" at bounding box center [631, 16] width 102 height 28
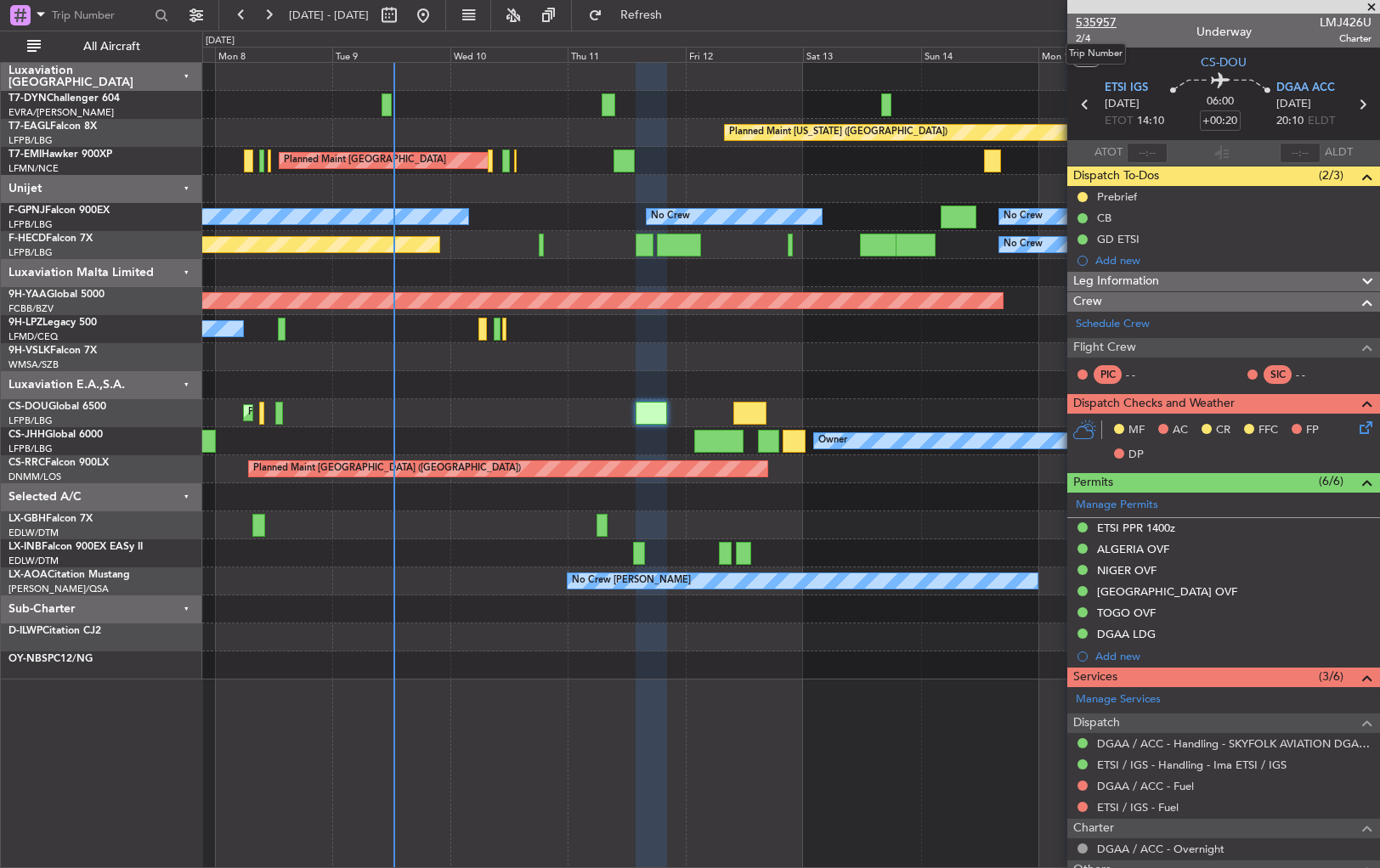
click at [1089, 22] on span "535957" at bounding box center [1096, 23] width 41 height 18
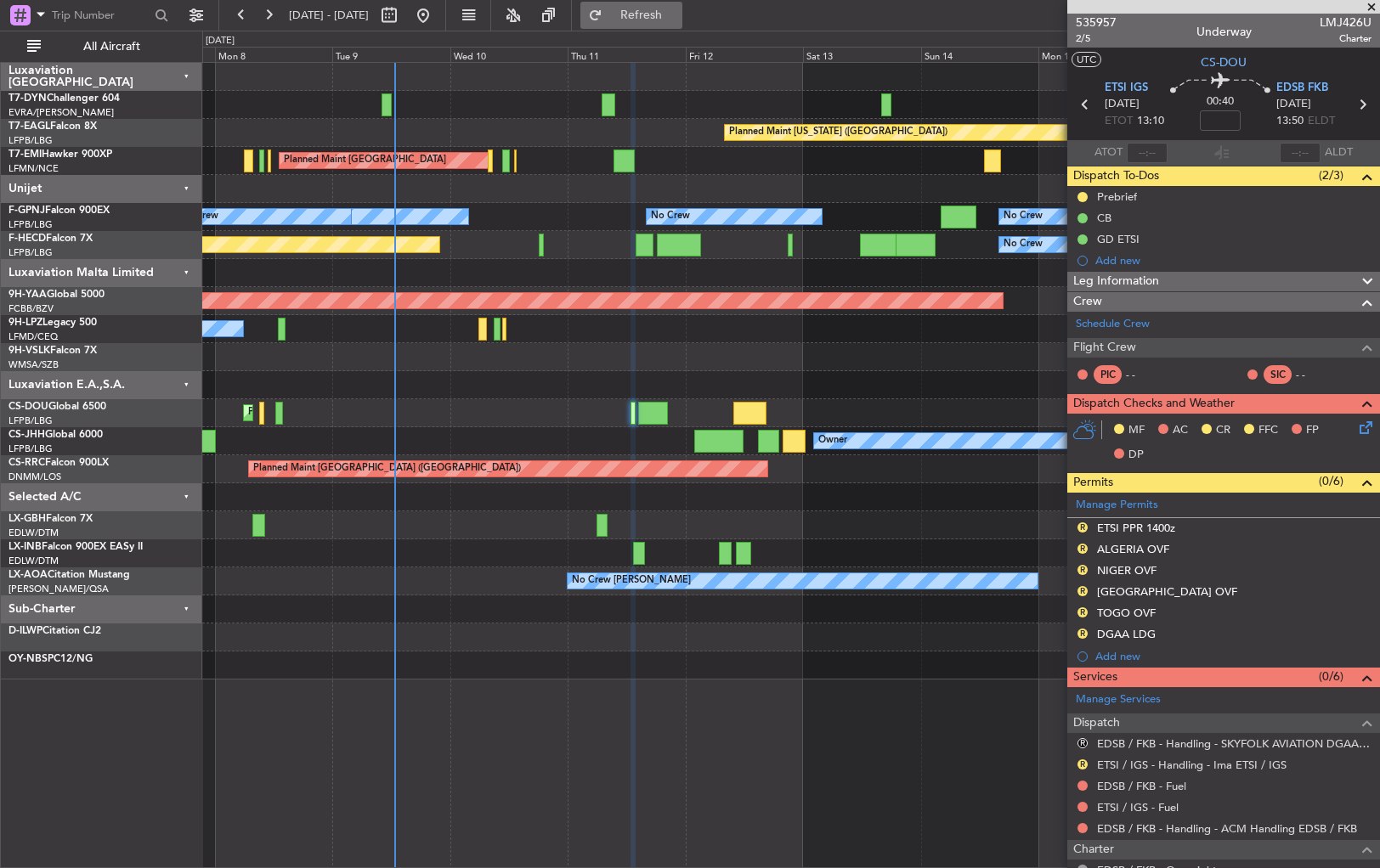
click at [678, 13] on span "Refresh" at bounding box center [641, 15] width 71 height 12
click at [1078, 39] on span "2/5" at bounding box center [1096, 39] width 41 height 15
click at [1102, 22] on span "535957" at bounding box center [1096, 23] width 41 height 18
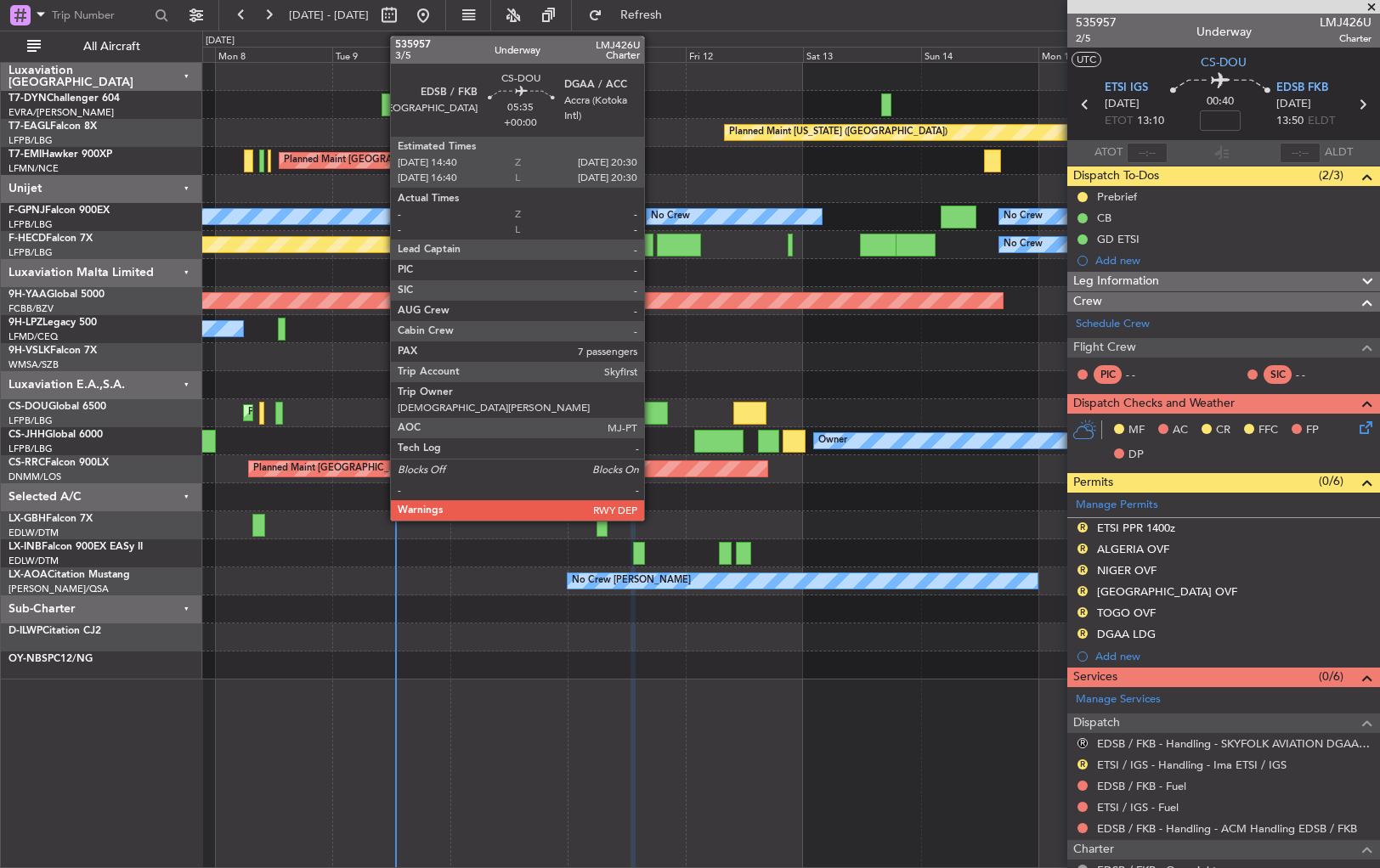
click at [652, 410] on div at bounding box center [653, 413] width 29 height 23
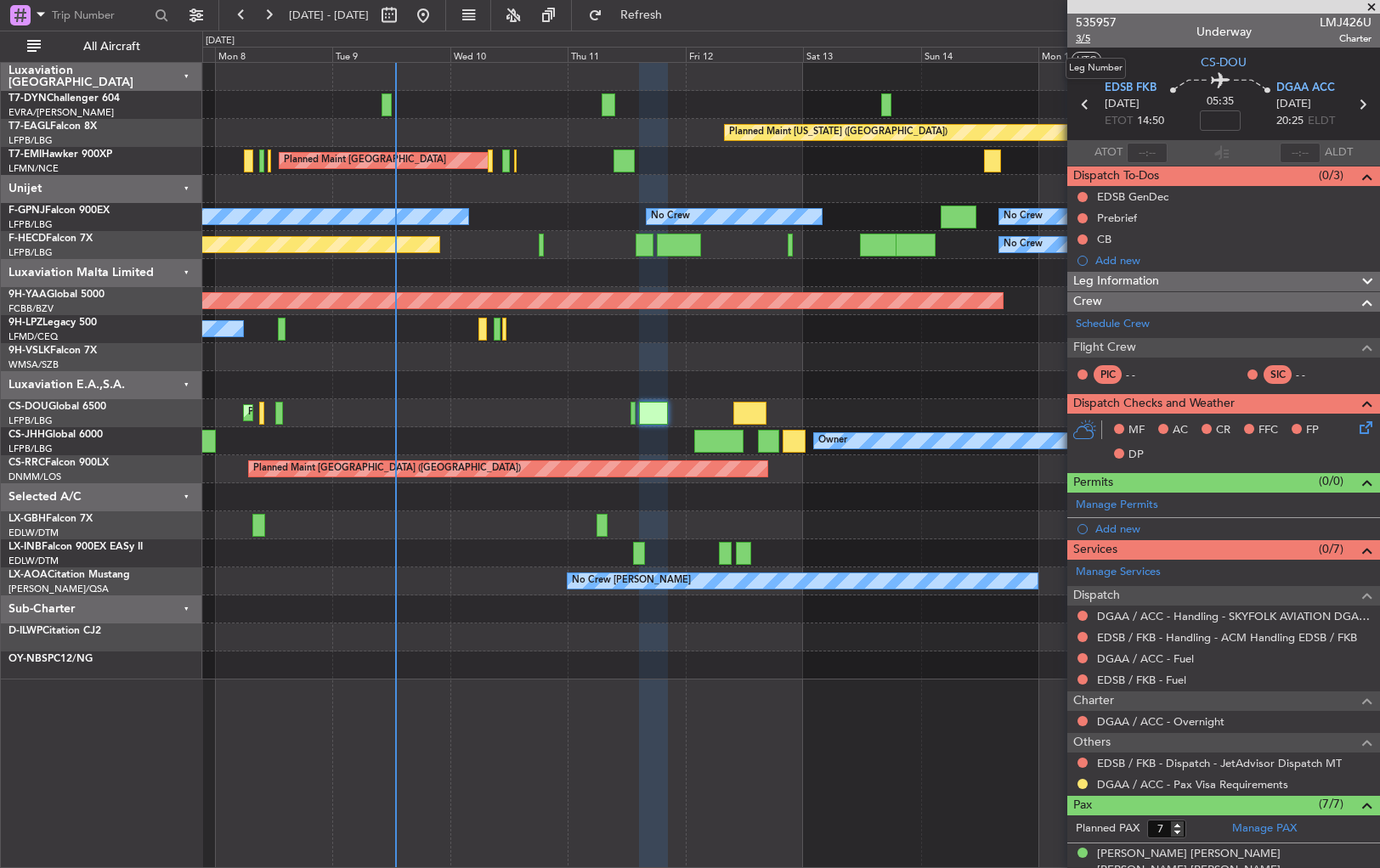
click at [1087, 35] on span "3/5" at bounding box center [1096, 39] width 41 height 15
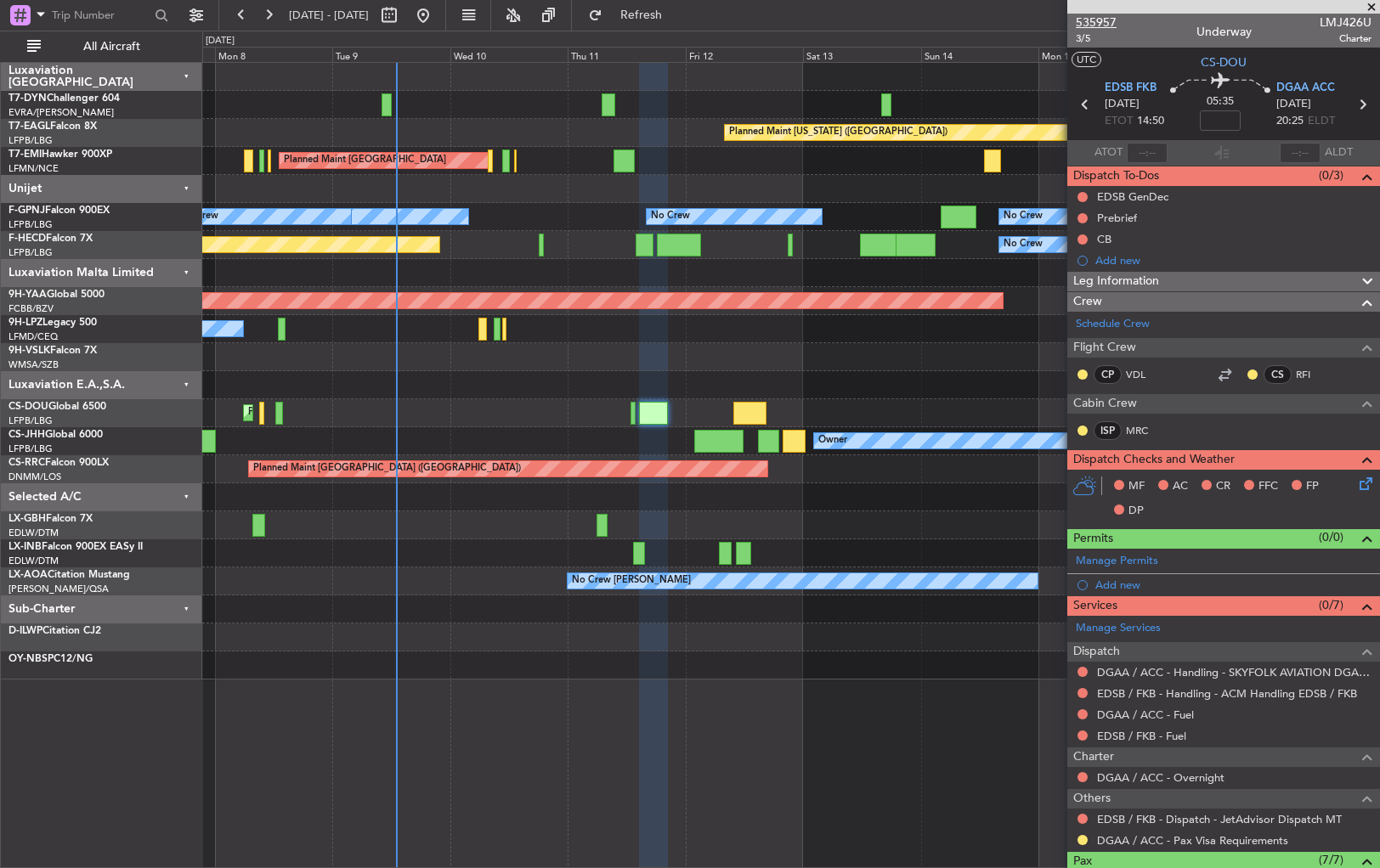
click at [1081, 25] on span "535957" at bounding box center [1096, 23] width 41 height 18
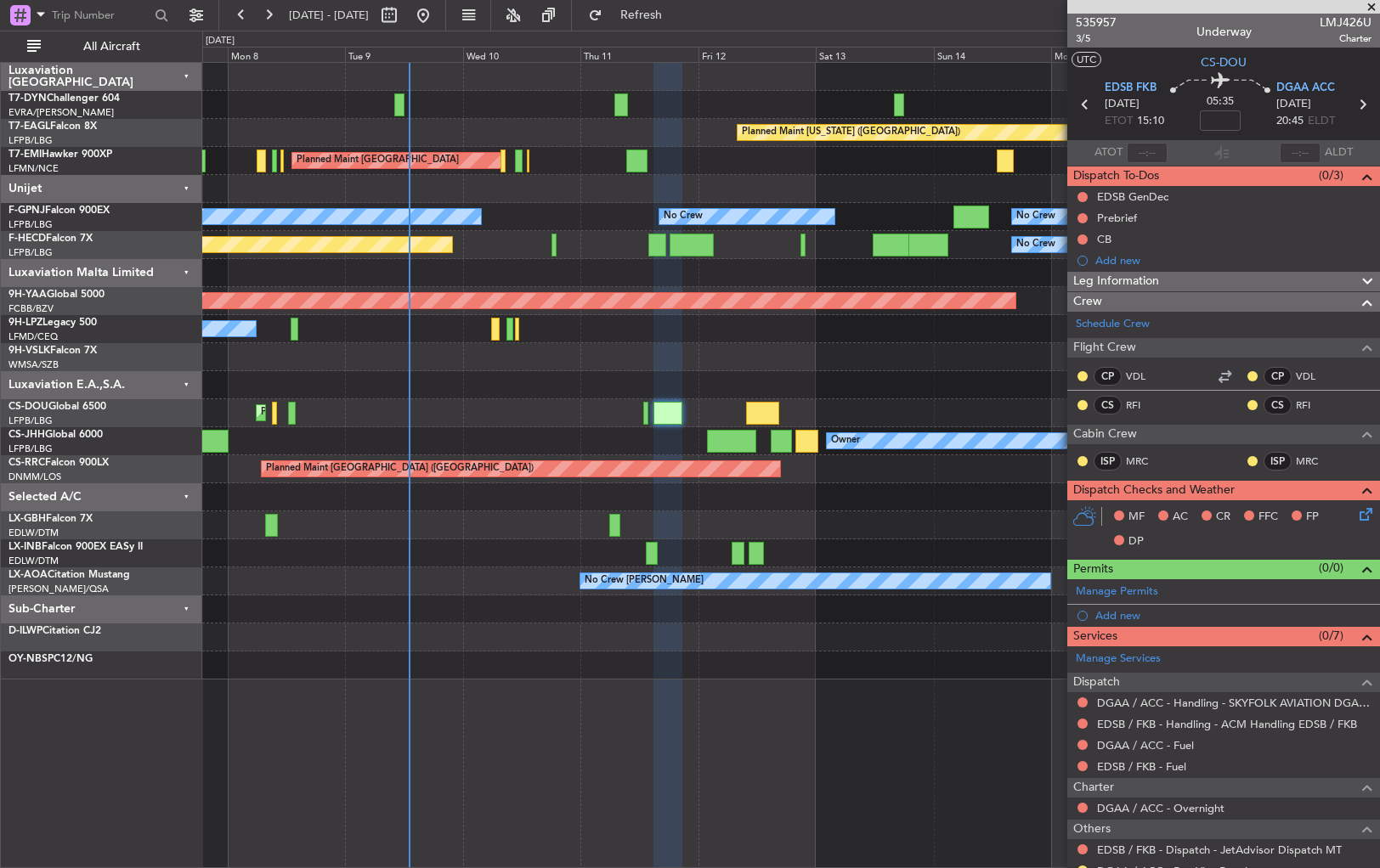
click at [752, 189] on div at bounding box center [791, 189] width 1177 height 28
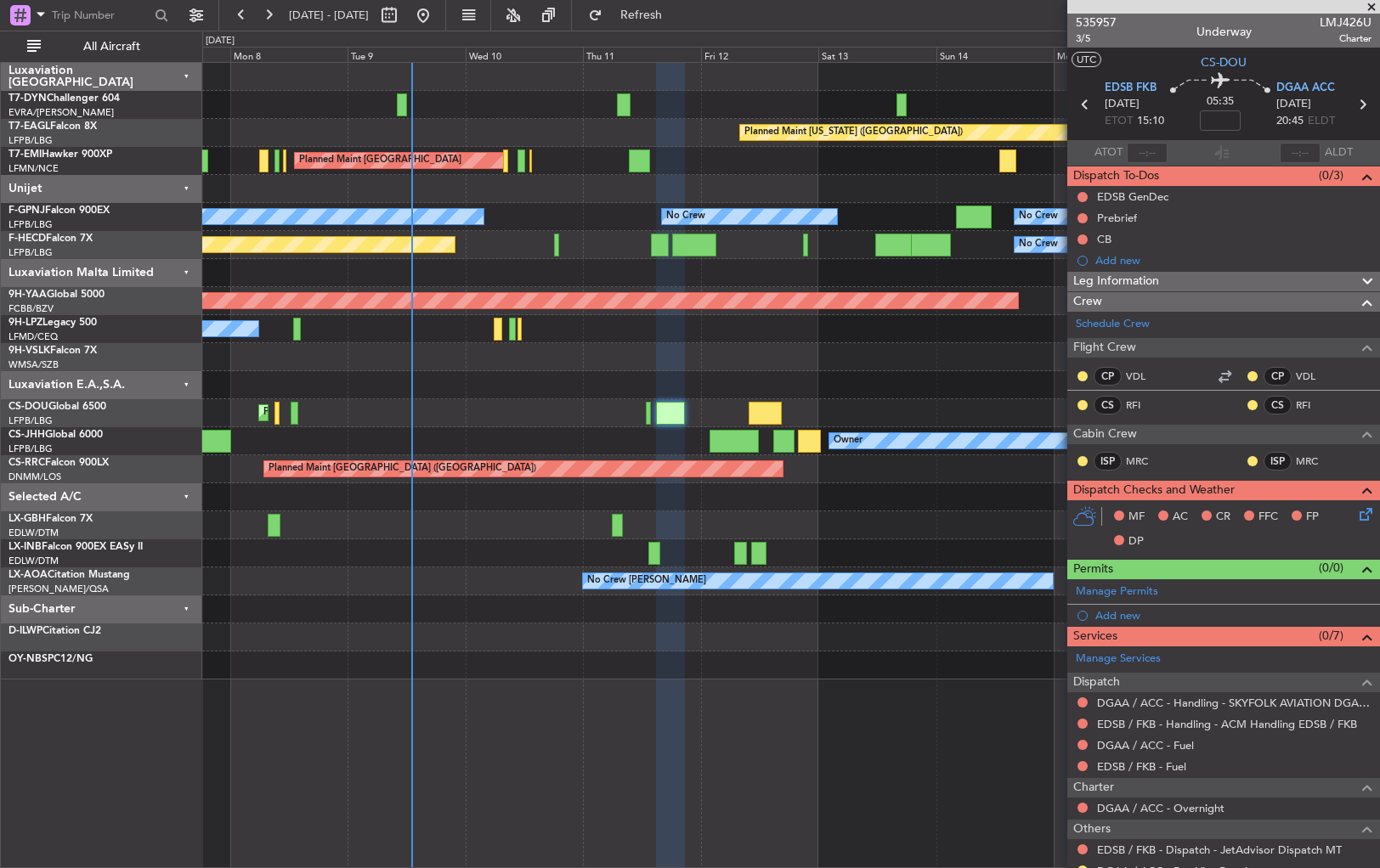
click at [1209, 124] on fb-app "07 Sep 2025 - 17 Sep 2025 Refresh Quick Links All Aircraft Planned Maint New Yo…" at bounding box center [690, 440] width 1380 height 855
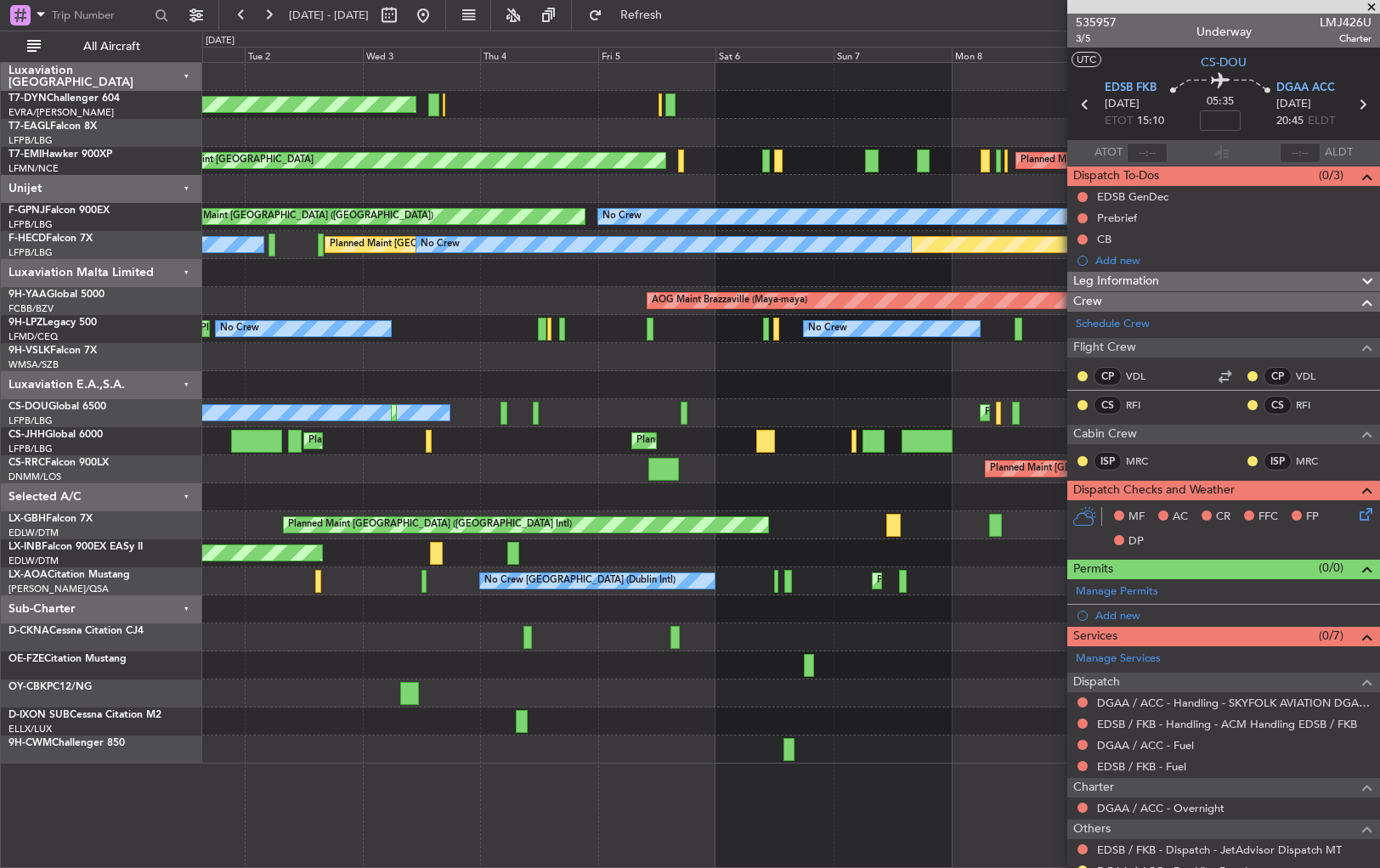
click at [437, 125] on div "AOG Maint Riga (Riga Intl) Planned Maint [US_STATE] ([GEOGRAPHIC_DATA]) Planned…" at bounding box center [791, 414] width 1177 height 701
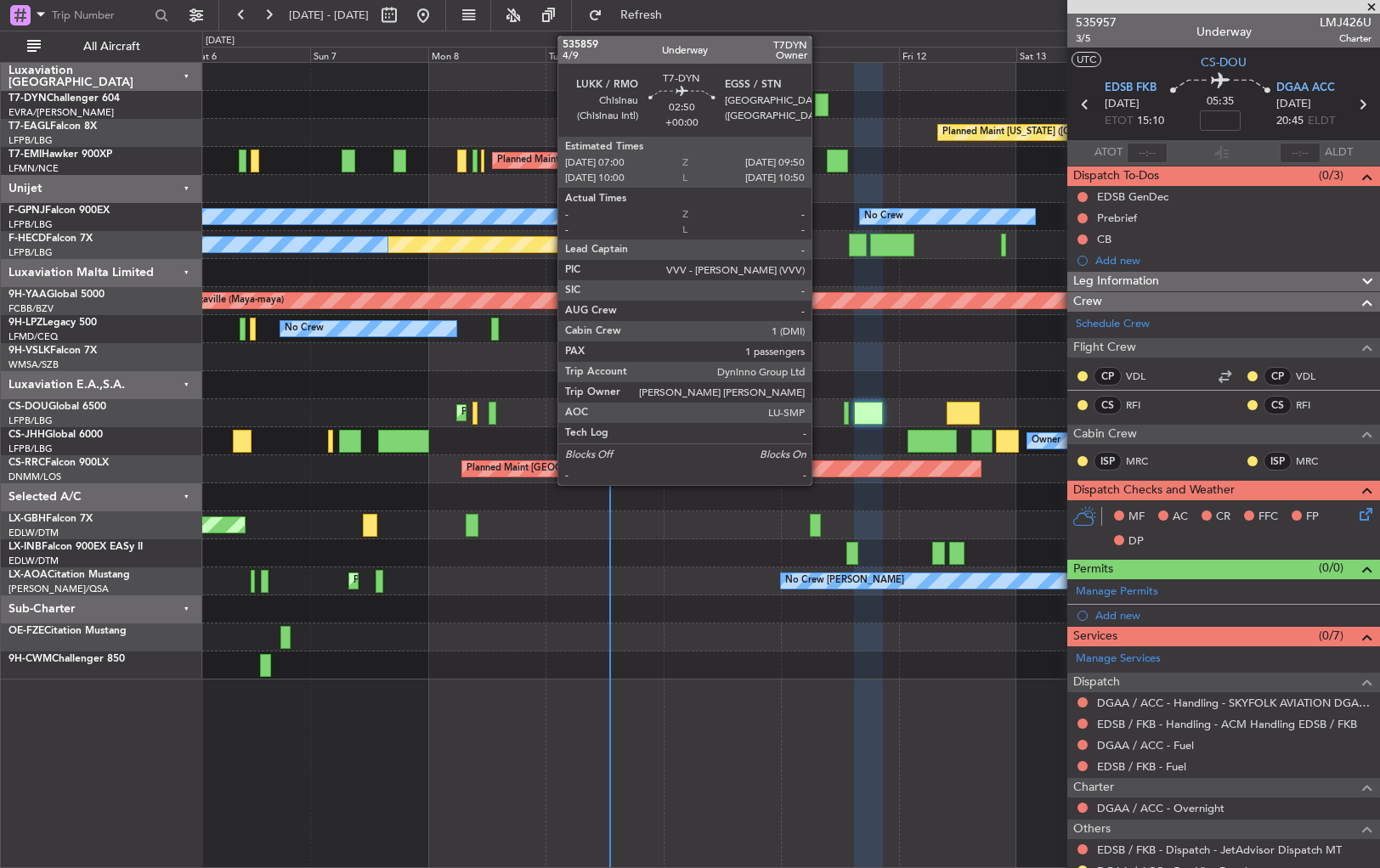
click at [819, 106] on div at bounding box center [822, 105] width 15 height 23
type input "1"
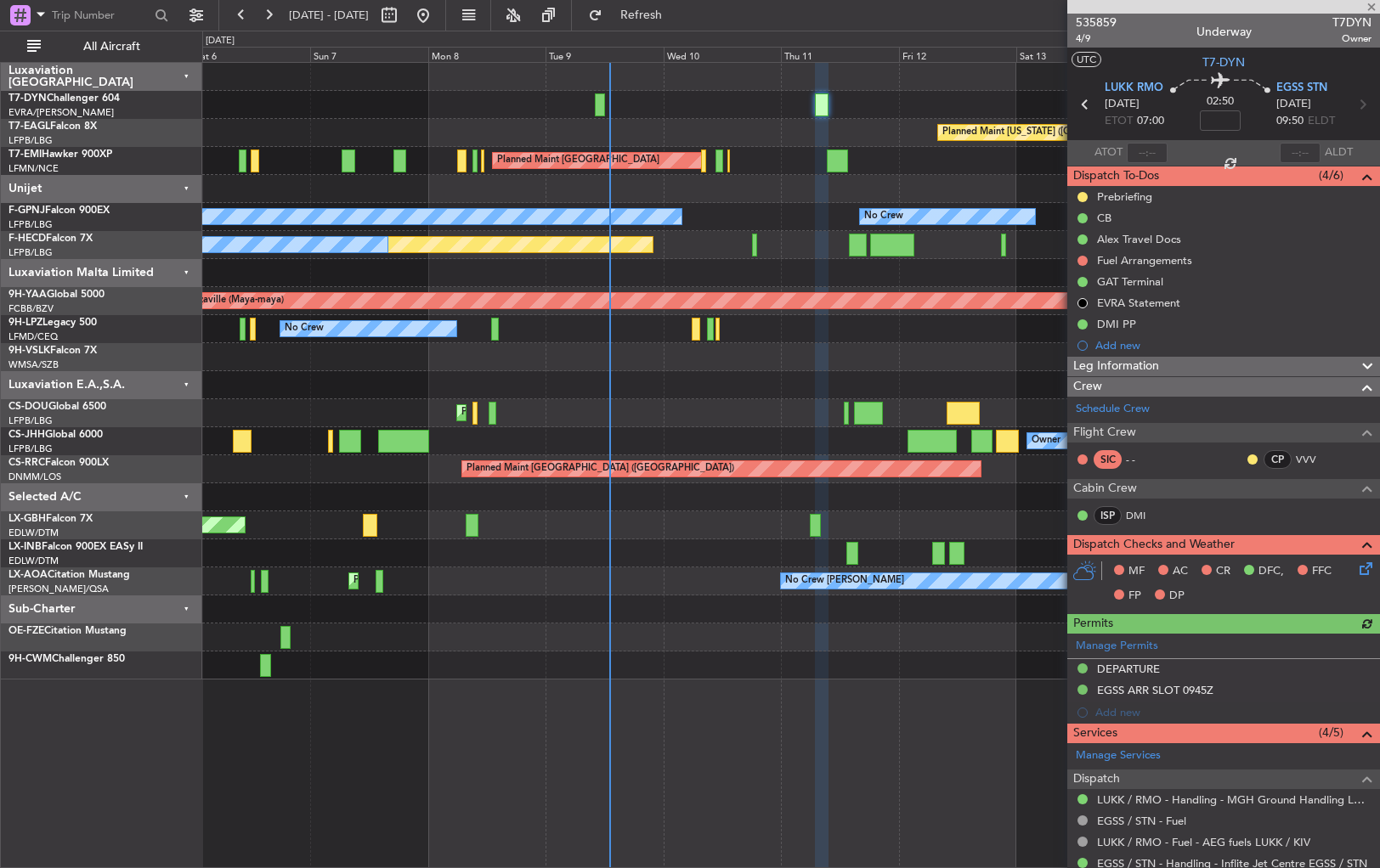
scroll to position [215, 0]
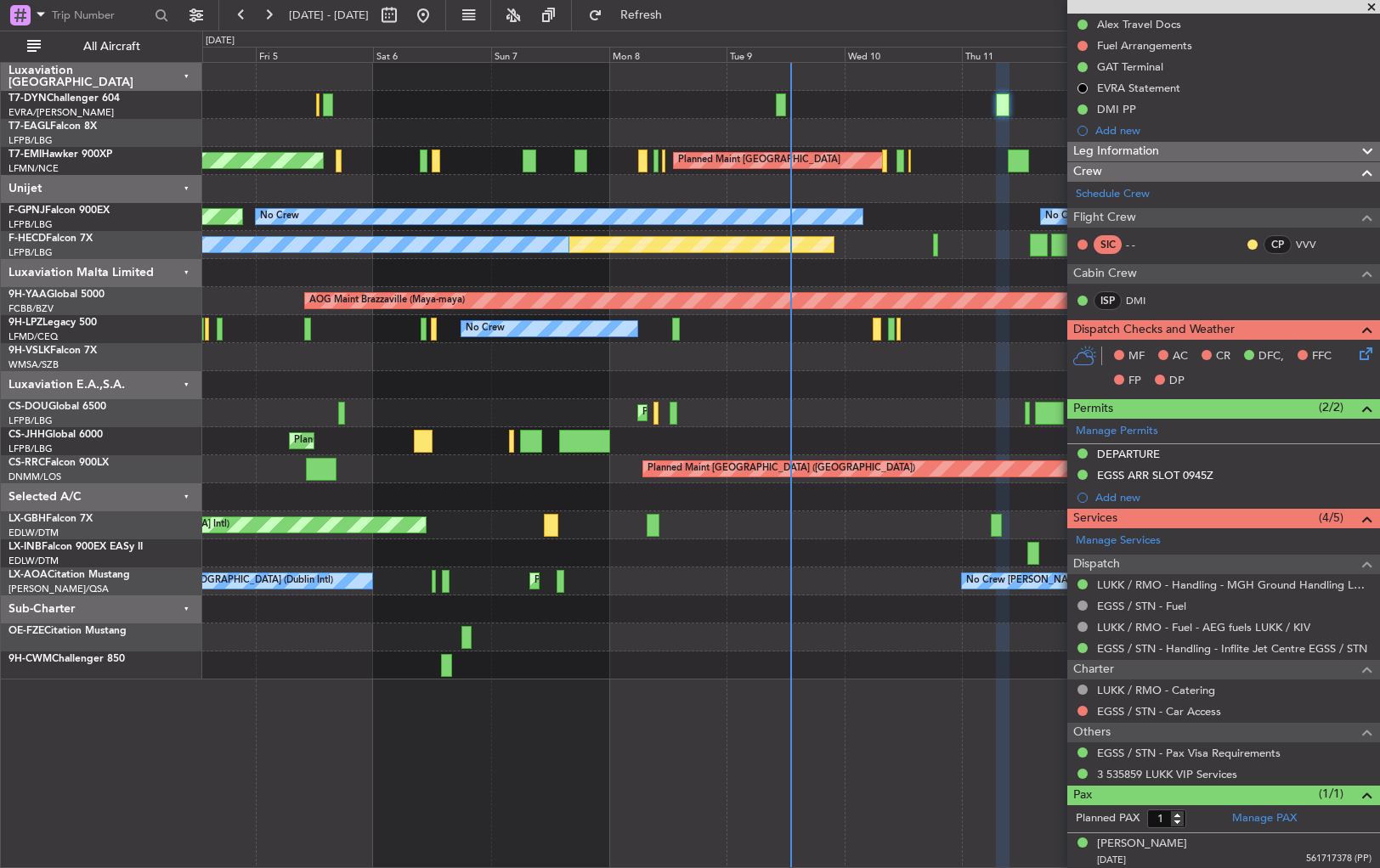
click at [906, 113] on div "AOG Maint Riga (Riga Intl)" at bounding box center [791, 105] width 1177 height 28
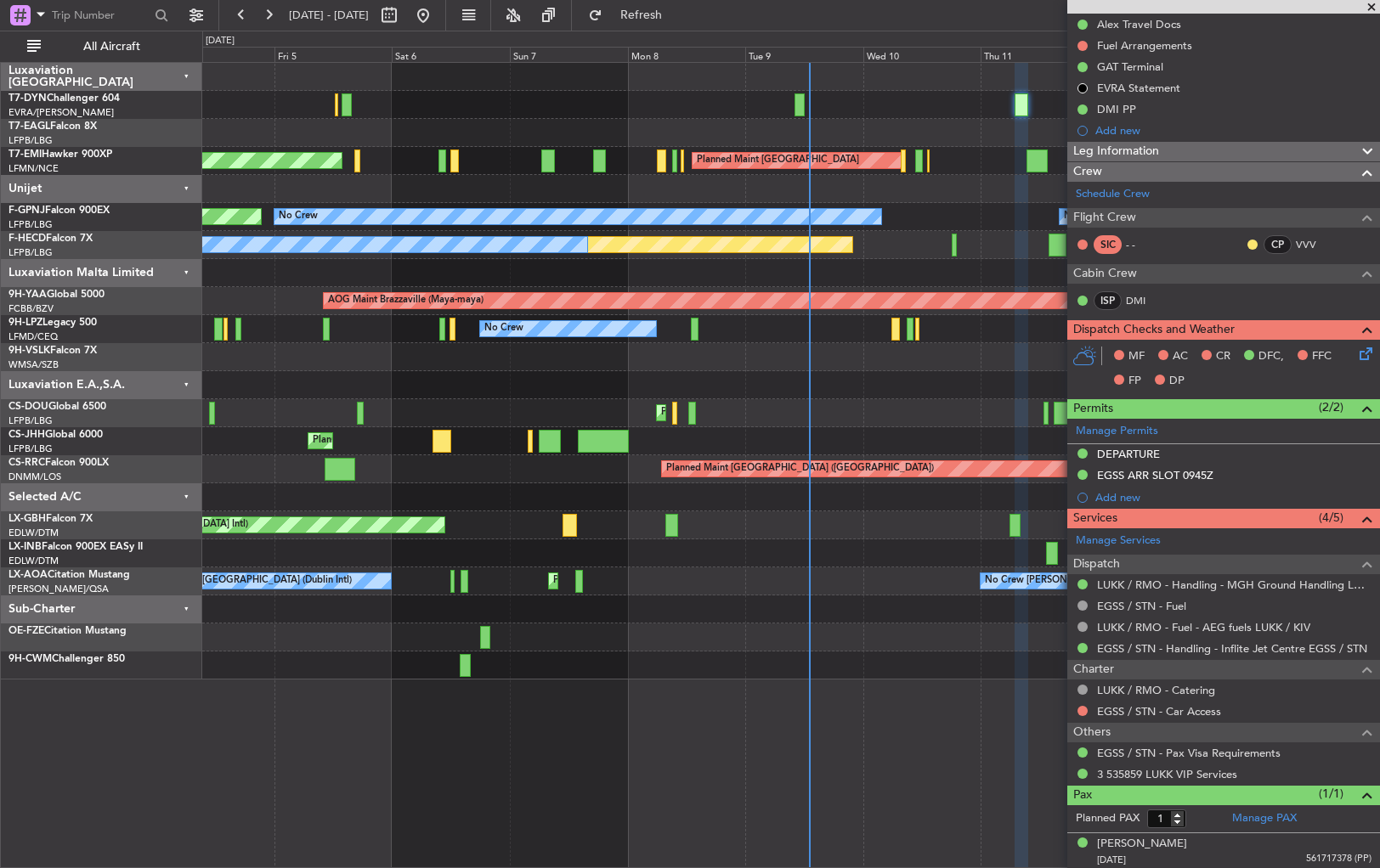
click at [887, 101] on div "AOG Maint Riga (Riga Intl) Planned Maint [US_STATE] ([GEOGRAPHIC_DATA]) Planned…" at bounding box center [791, 371] width 1177 height 617
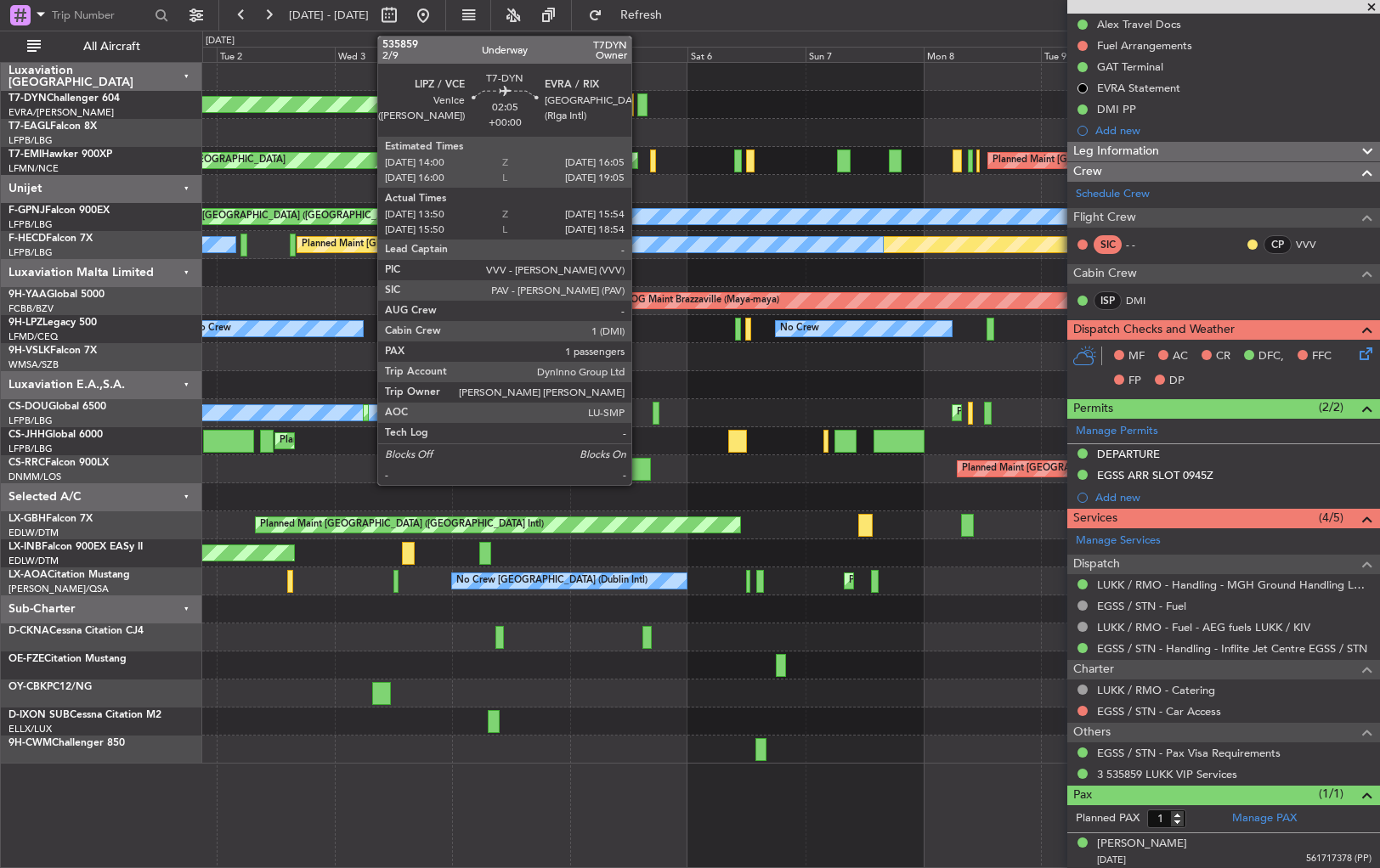
click at [639, 102] on div at bounding box center [642, 105] width 10 height 23
type input "13:50"
type input "15:54"
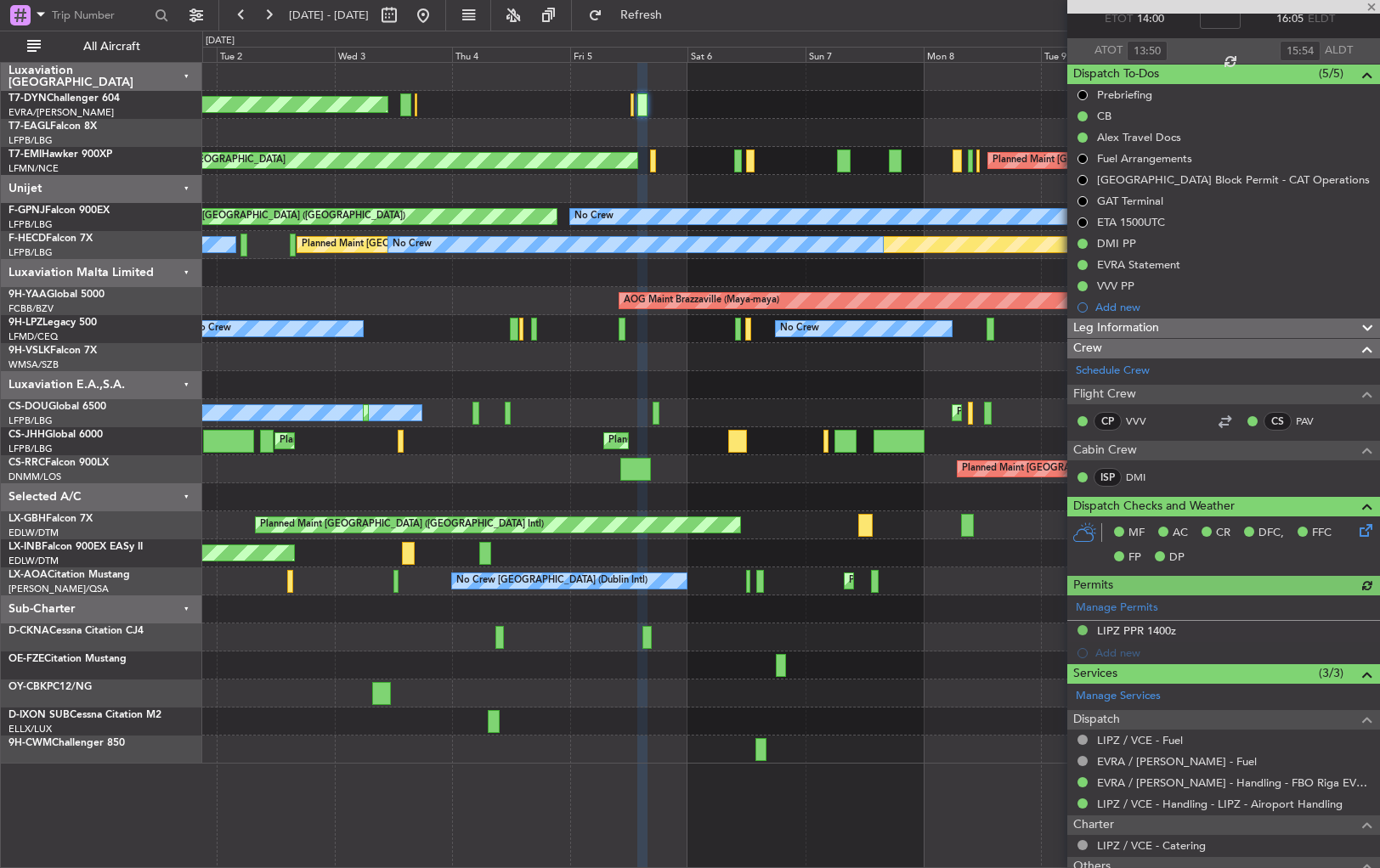
scroll to position [236, 0]
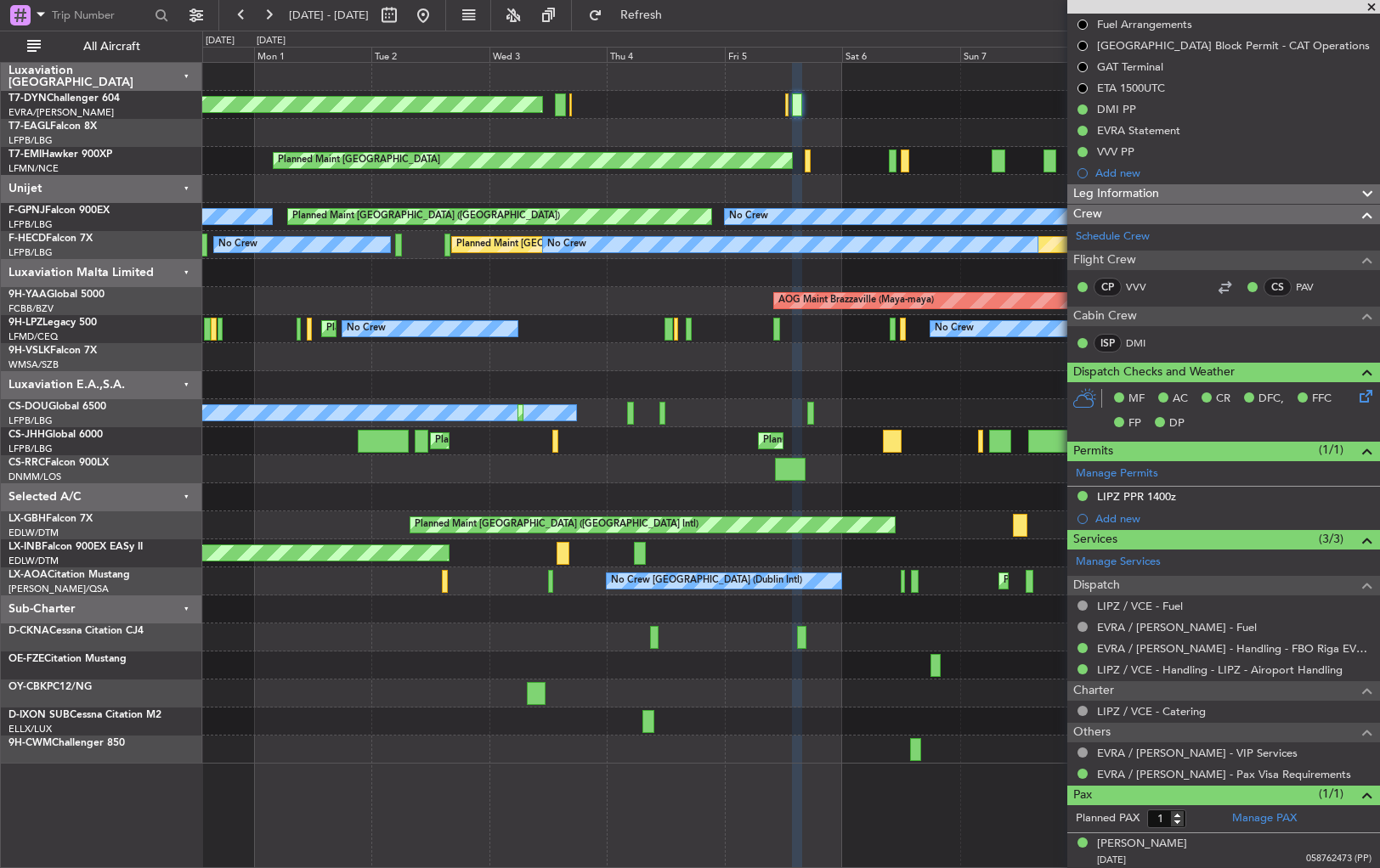
click at [752, 379] on div "AOG Maint Riga (Riga Intl) Planned Maint [US_STATE] ([GEOGRAPHIC_DATA]) Planned…" at bounding box center [791, 414] width 1177 height 701
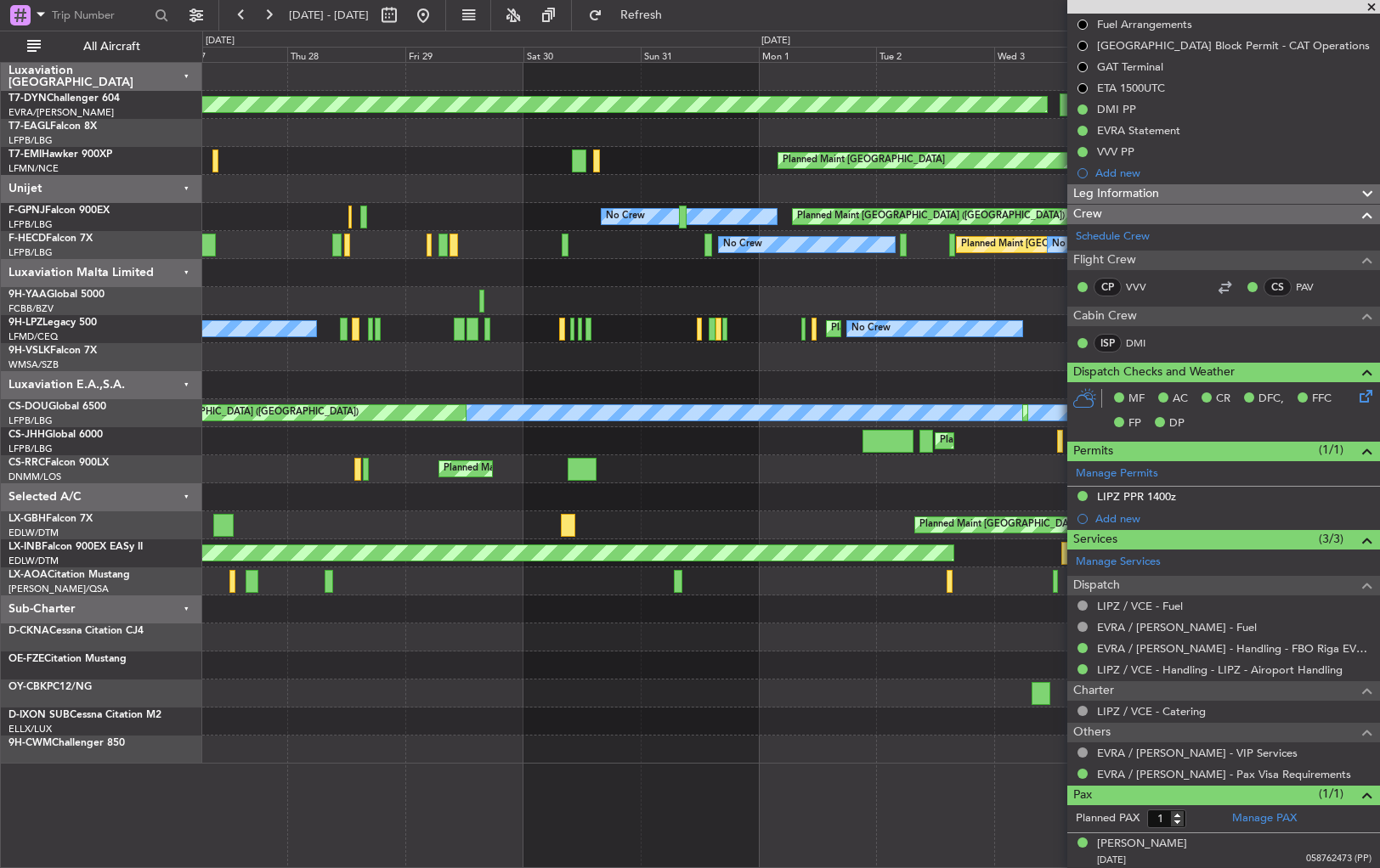
click at [844, 344] on div at bounding box center [791, 357] width 1177 height 28
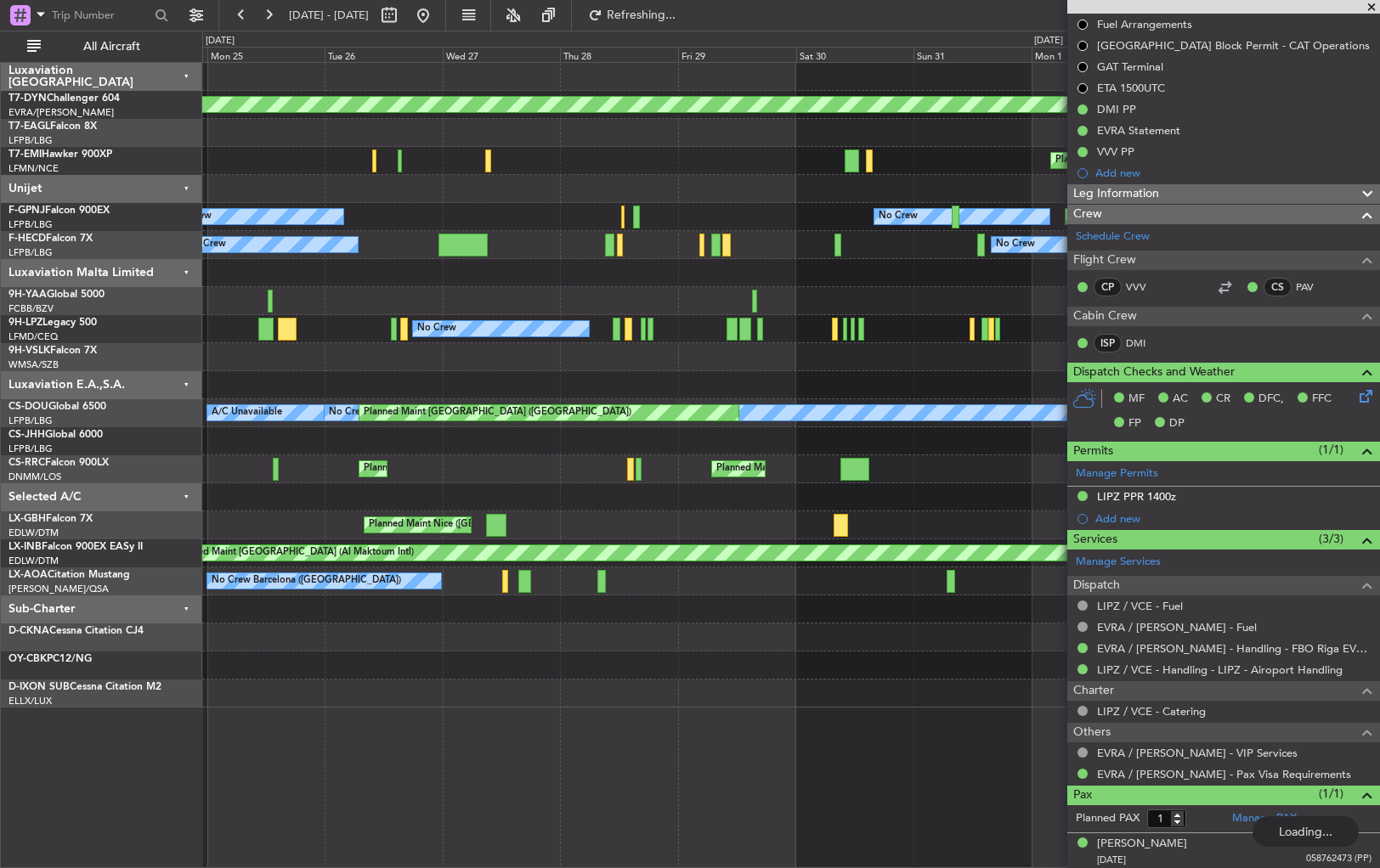
click at [337, 402] on div "AOG Maint Riga (Riga Intl) Planned Maint [GEOGRAPHIC_DATA]-[GEOGRAPHIC_DATA] Pl…" at bounding box center [791, 385] width 1177 height 645
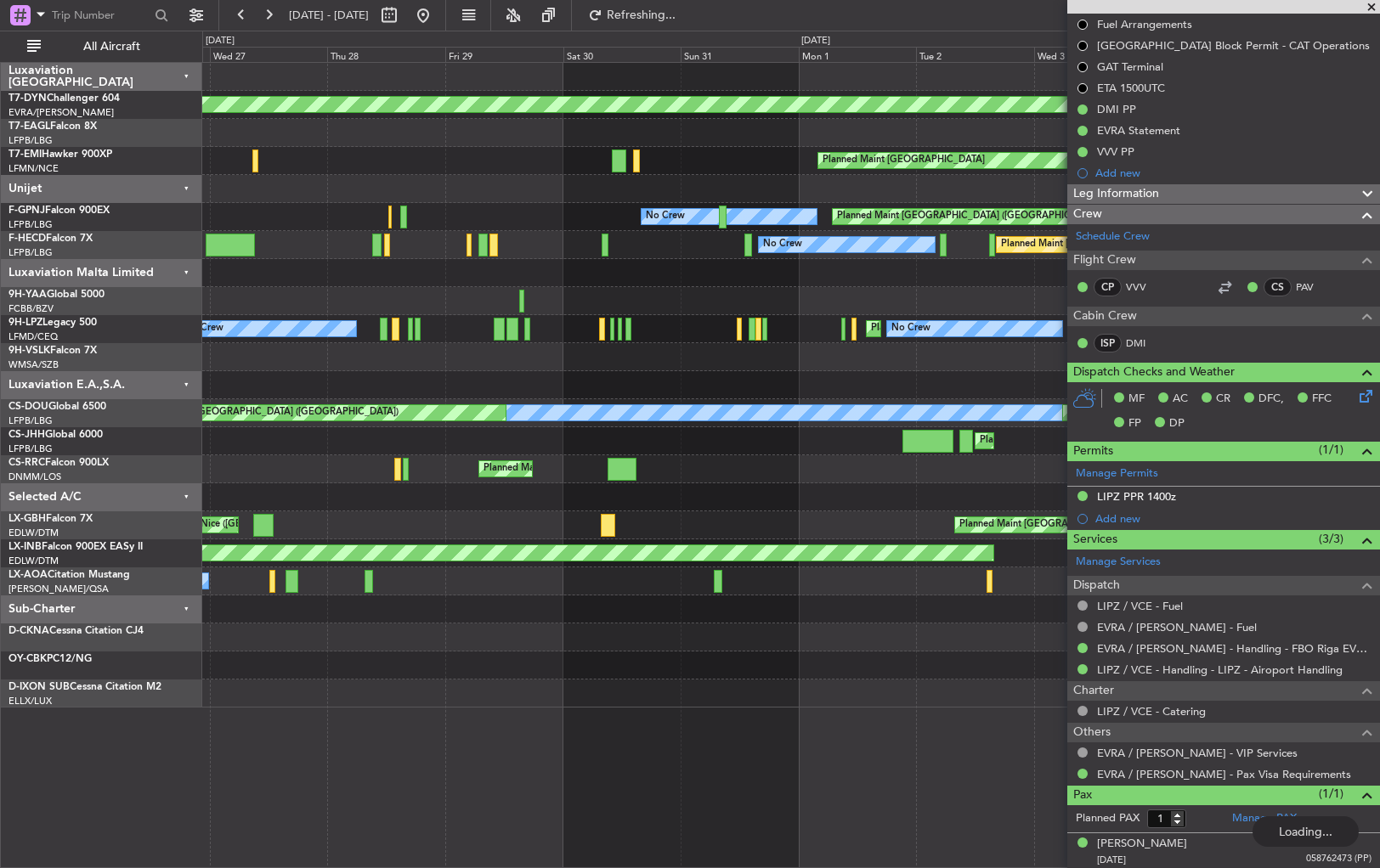
click at [263, 461] on div "AOG Maint Riga (Riga Intl) Planned Maint [GEOGRAPHIC_DATA] Planned Maint [GEOGR…" at bounding box center [791, 385] width 1177 height 645
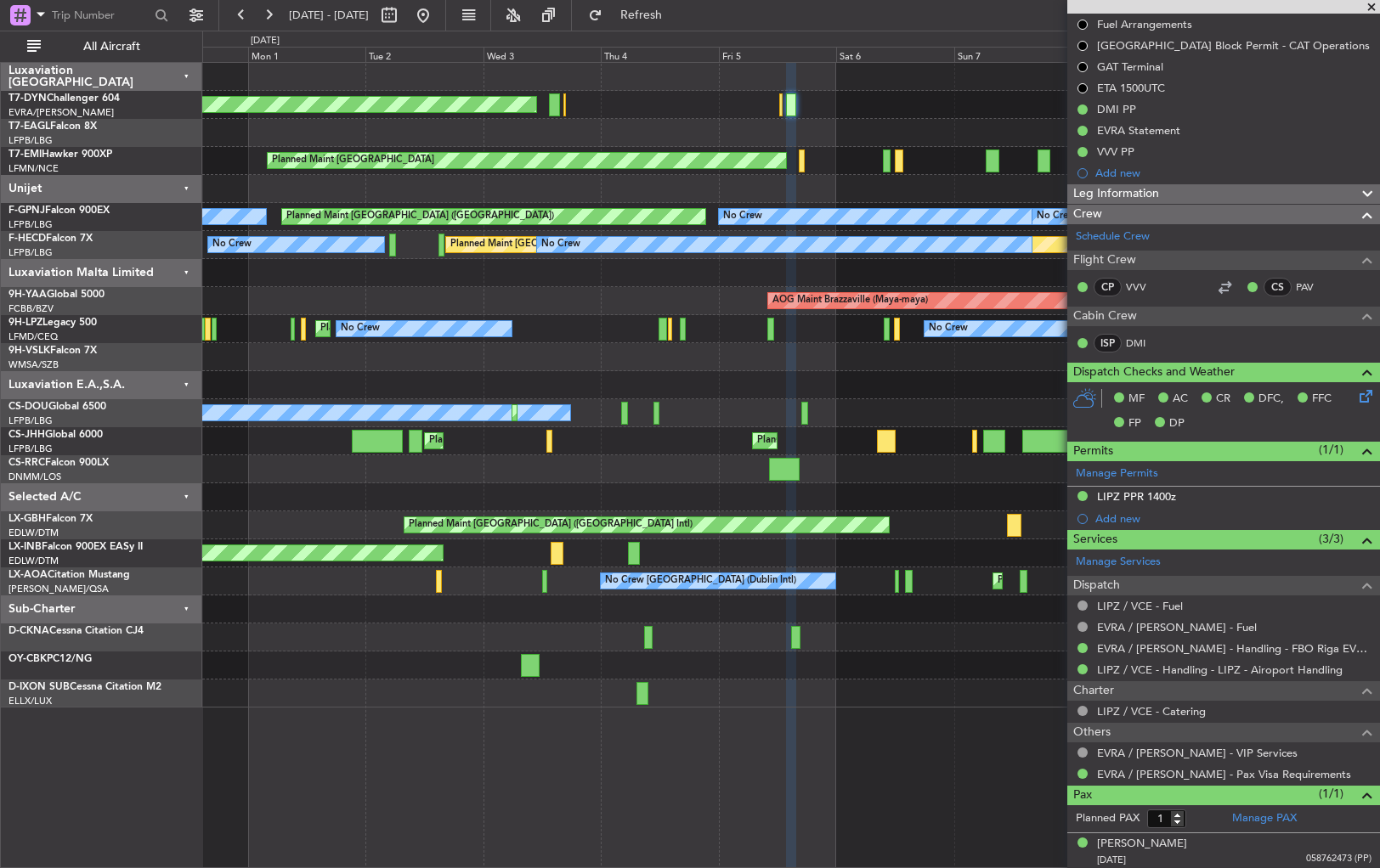
click at [361, 446] on div "AOG Maint Riga (Riga Intl) Planned Maint [US_STATE] ([GEOGRAPHIC_DATA]) Planned…" at bounding box center [791, 385] width 1177 height 645
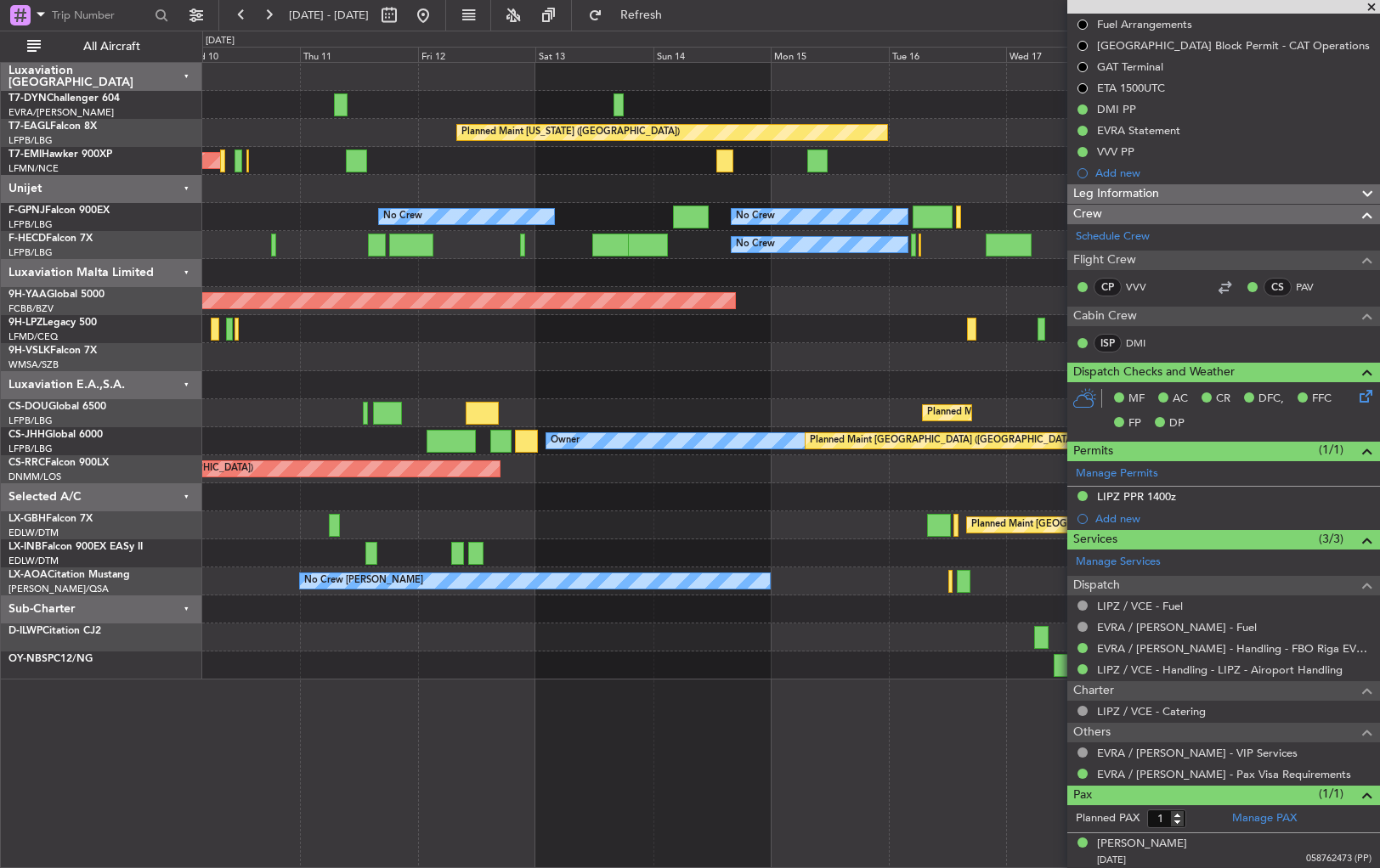
click at [507, 398] on div at bounding box center [791, 385] width 1177 height 28
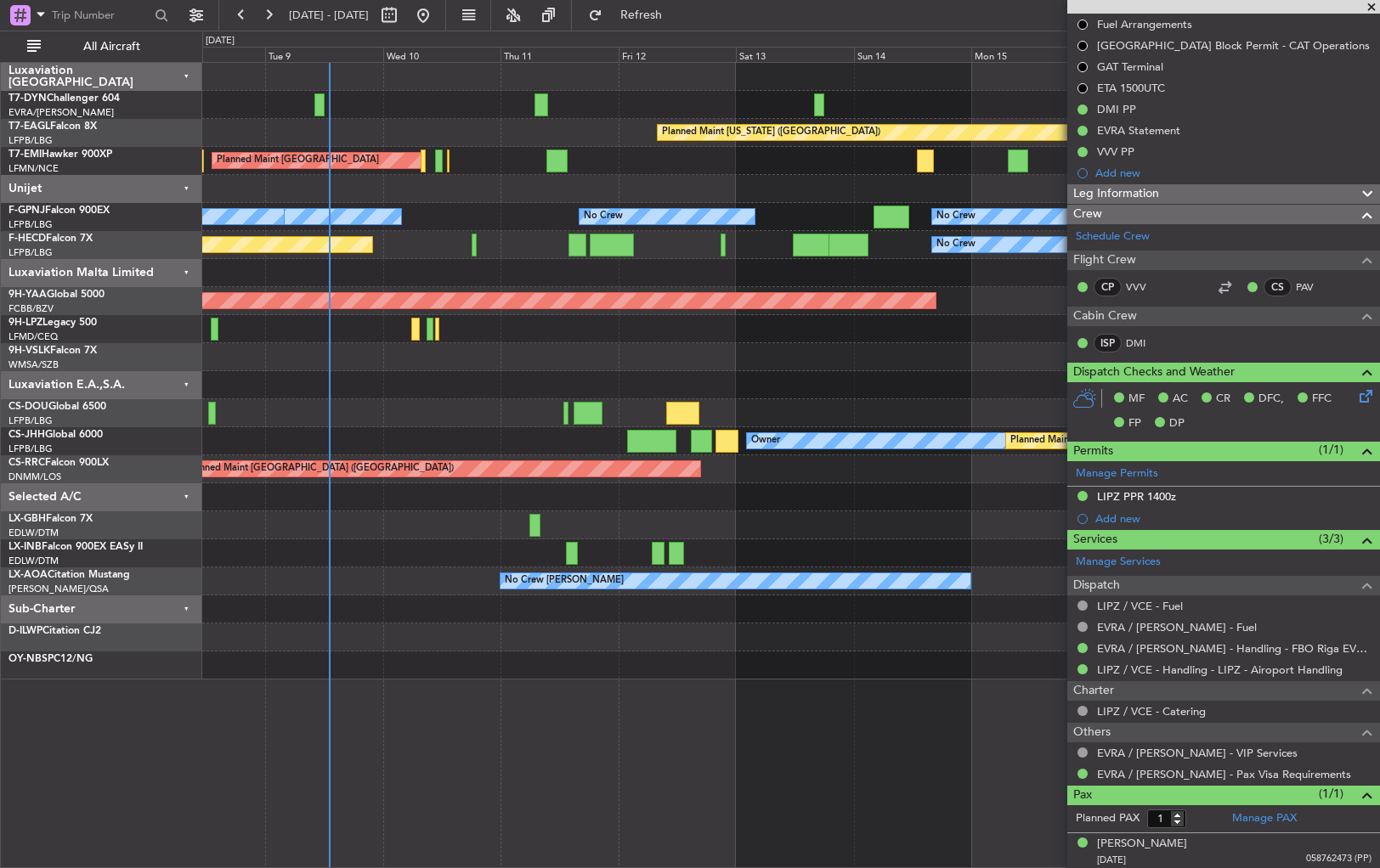
click at [561, 420] on div "Planned Maint [GEOGRAPHIC_DATA] ([GEOGRAPHIC_DATA]) Planned Maint [GEOGRAPHIC_D…" at bounding box center [791, 413] width 1177 height 28
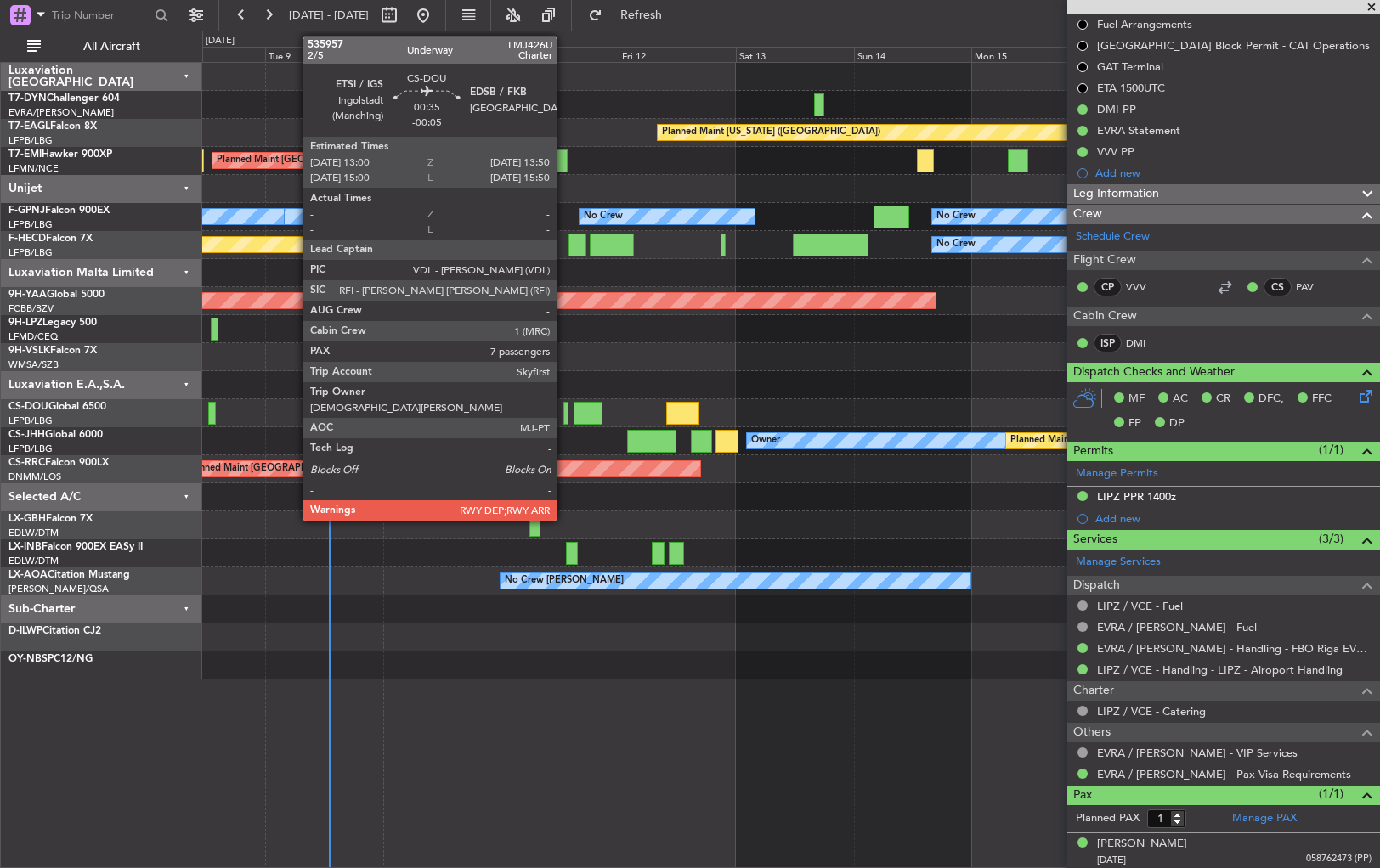
click at [564, 419] on div at bounding box center [565, 413] width 4 height 23
type input "-00:05"
type input "7"
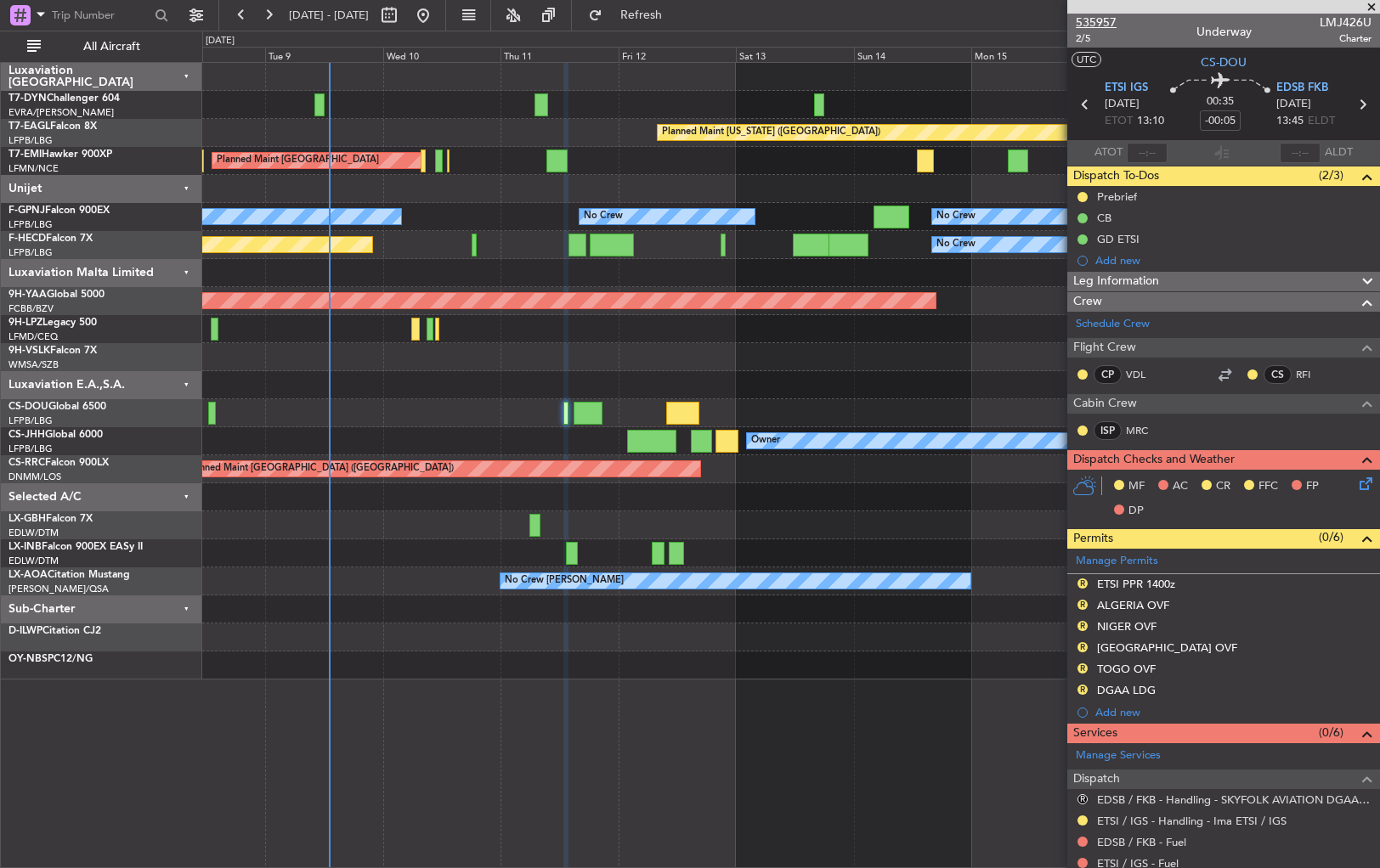
click at [1095, 20] on span "535957" at bounding box center [1096, 23] width 41 height 18
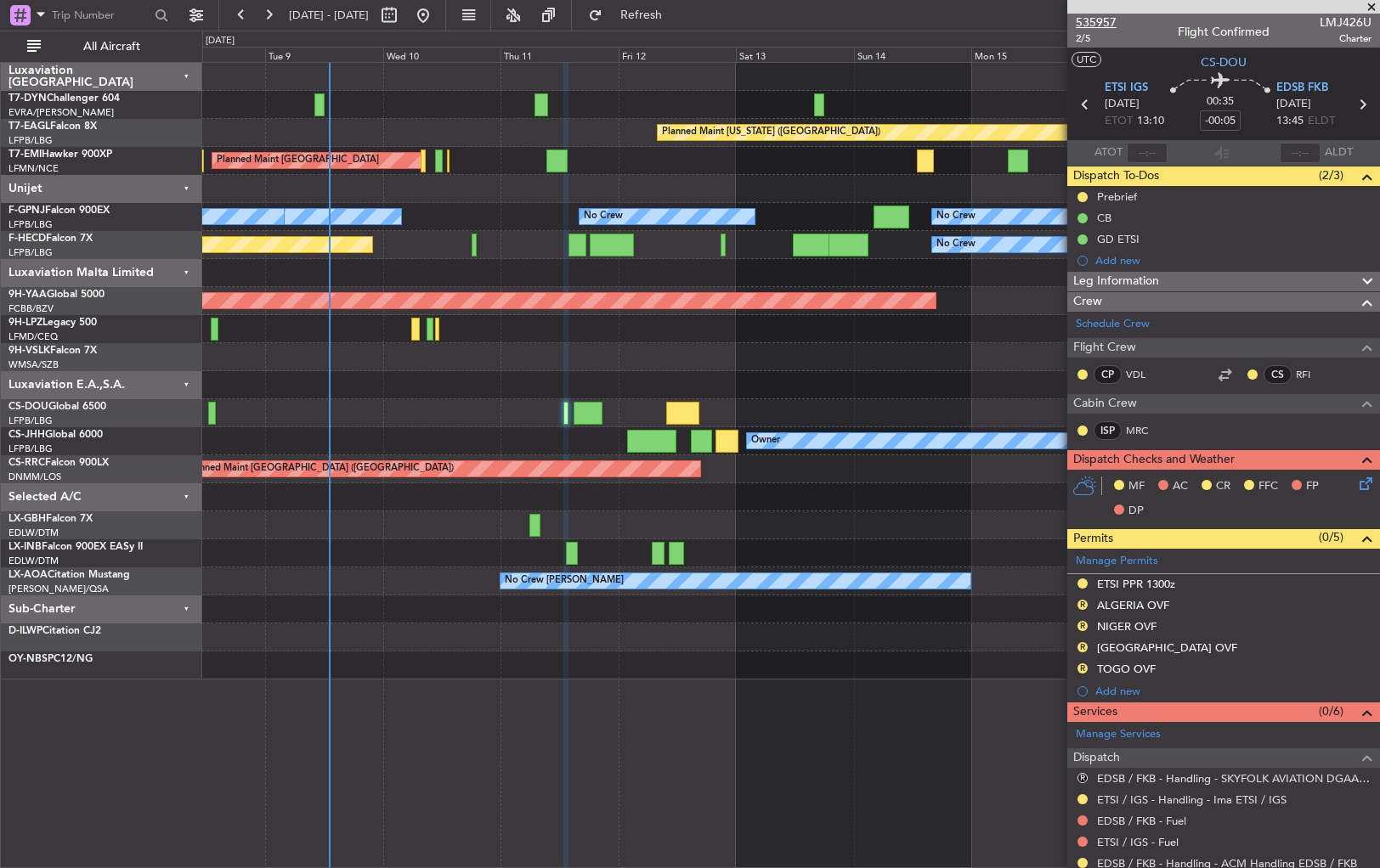
click at [1093, 24] on span "535957" at bounding box center [1096, 23] width 41 height 18
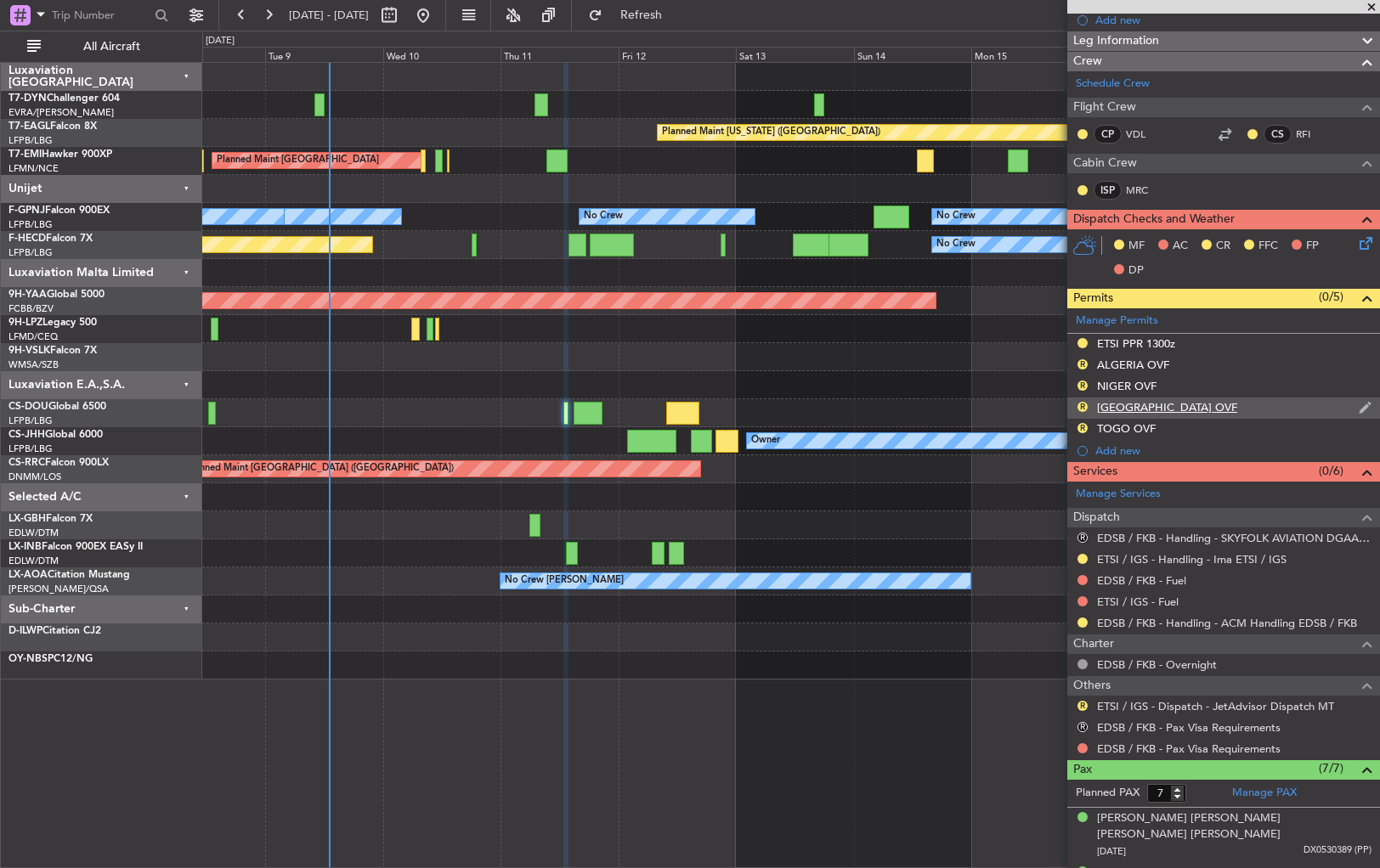
scroll to position [408, 0]
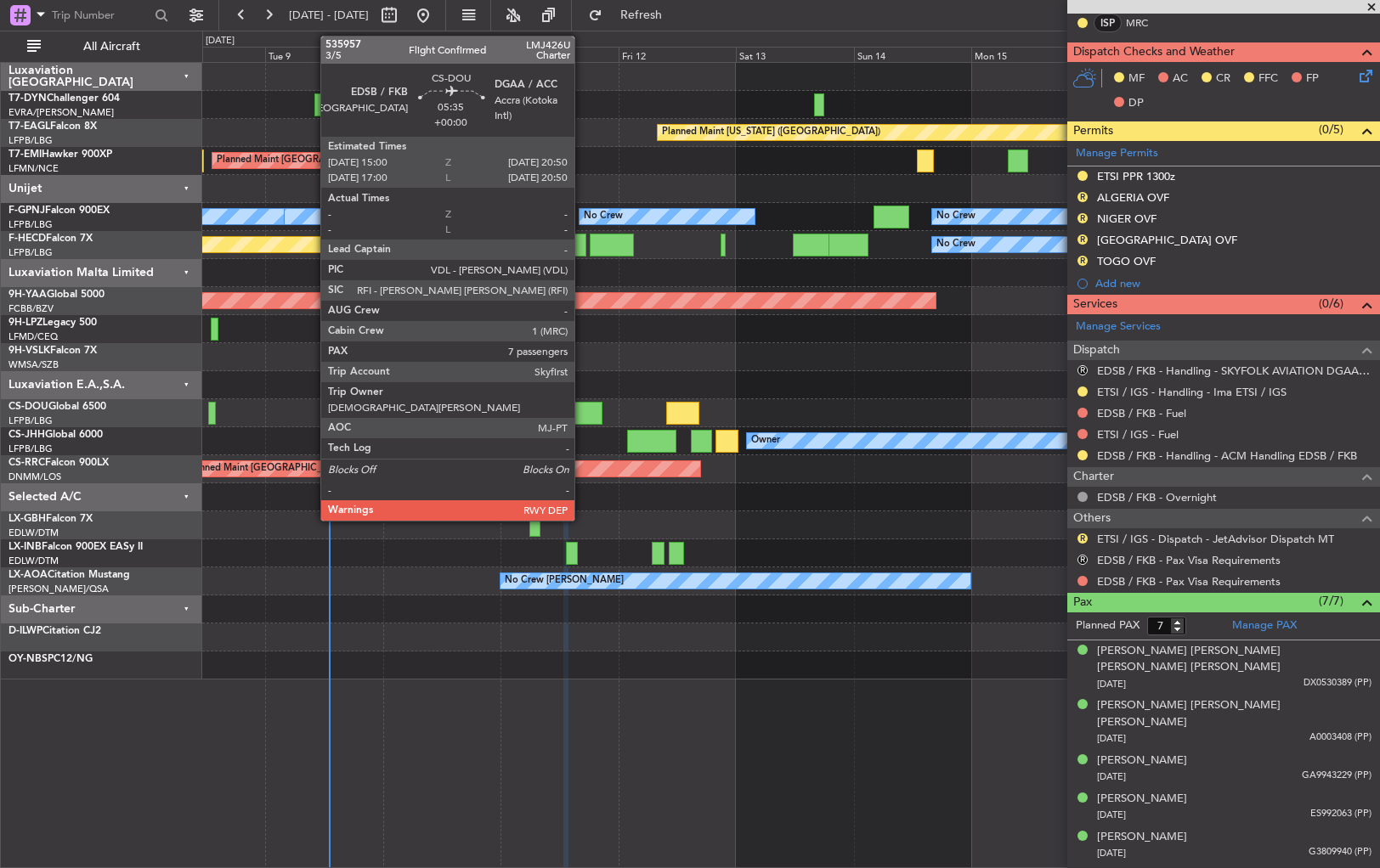
click at [582, 409] on div at bounding box center [588, 413] width 29 height 23
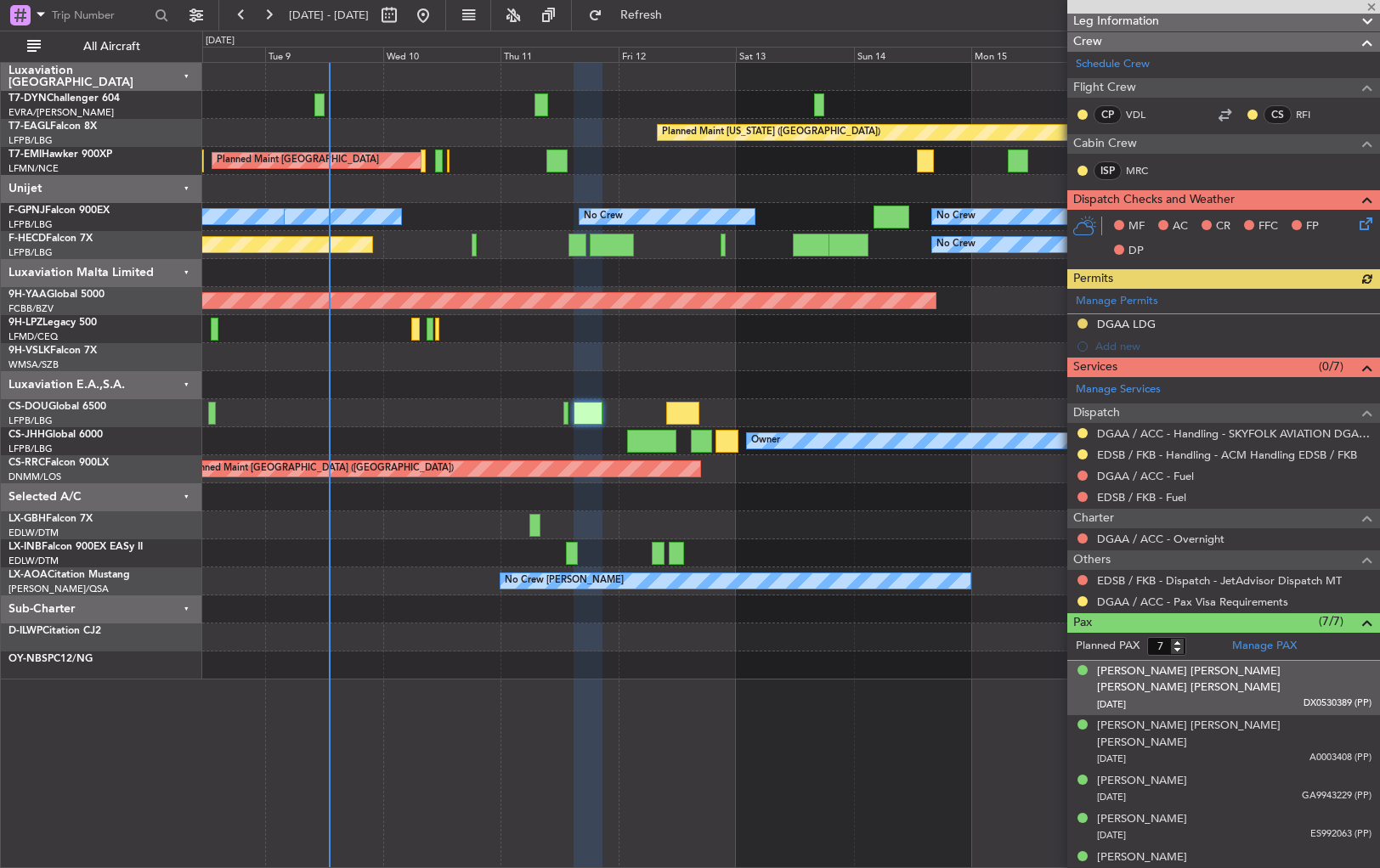
scroll to position [317, 0]
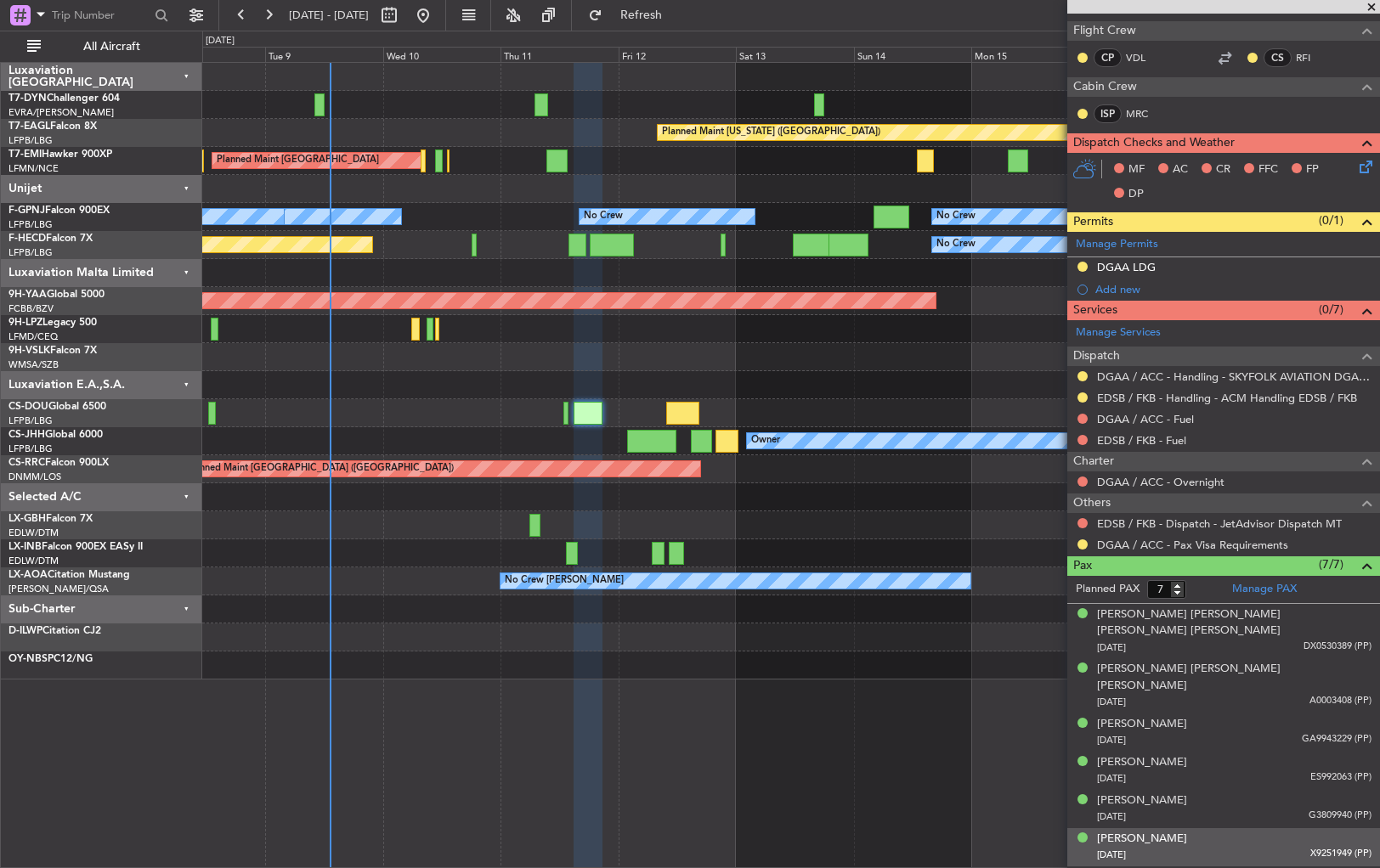
click at [1245, 831] on div "[PERSON_NAME] [DATE] X9251949 (PP)" at bounding box center [1235, 848] width 275 height 34
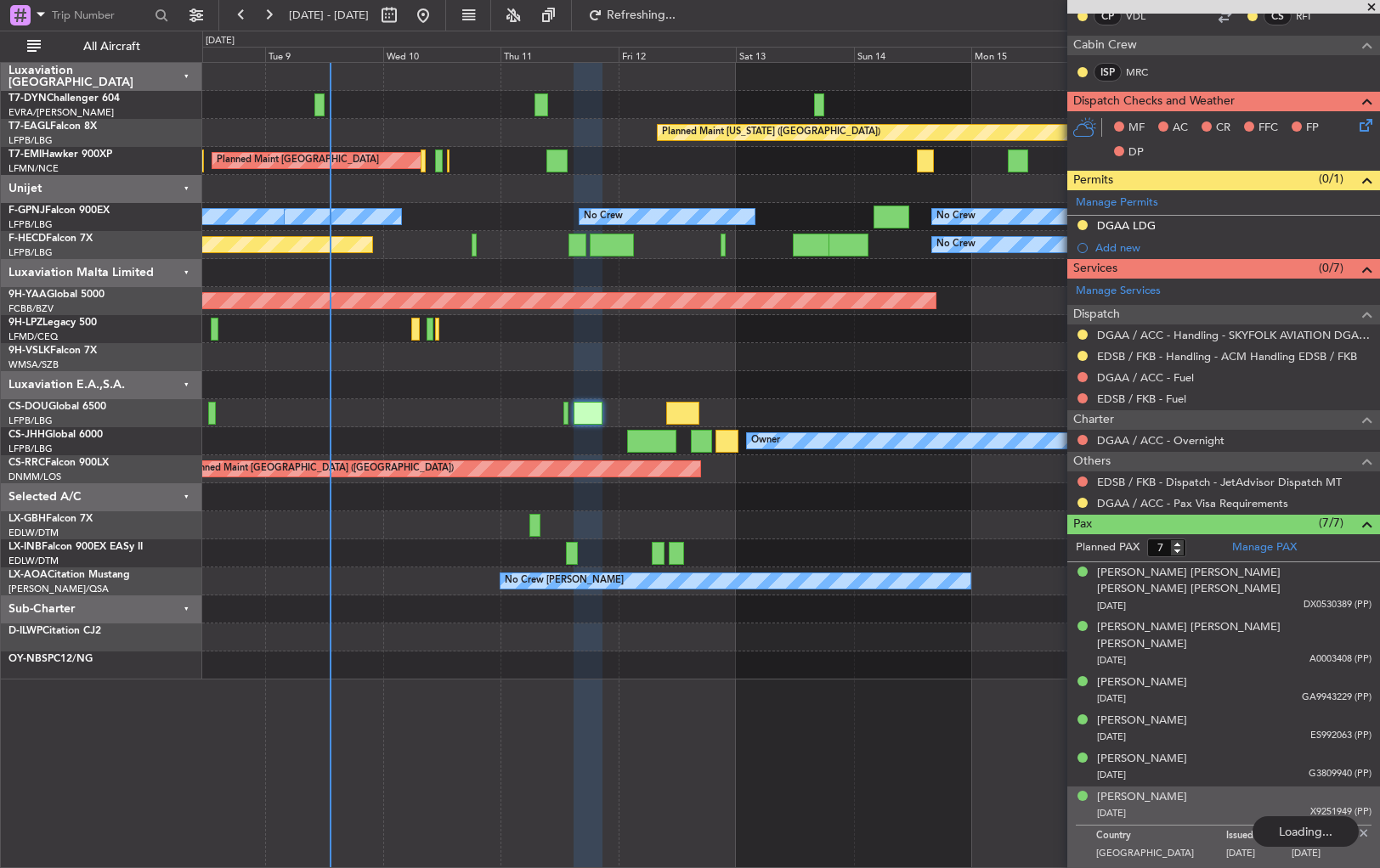
type input "+00:15"
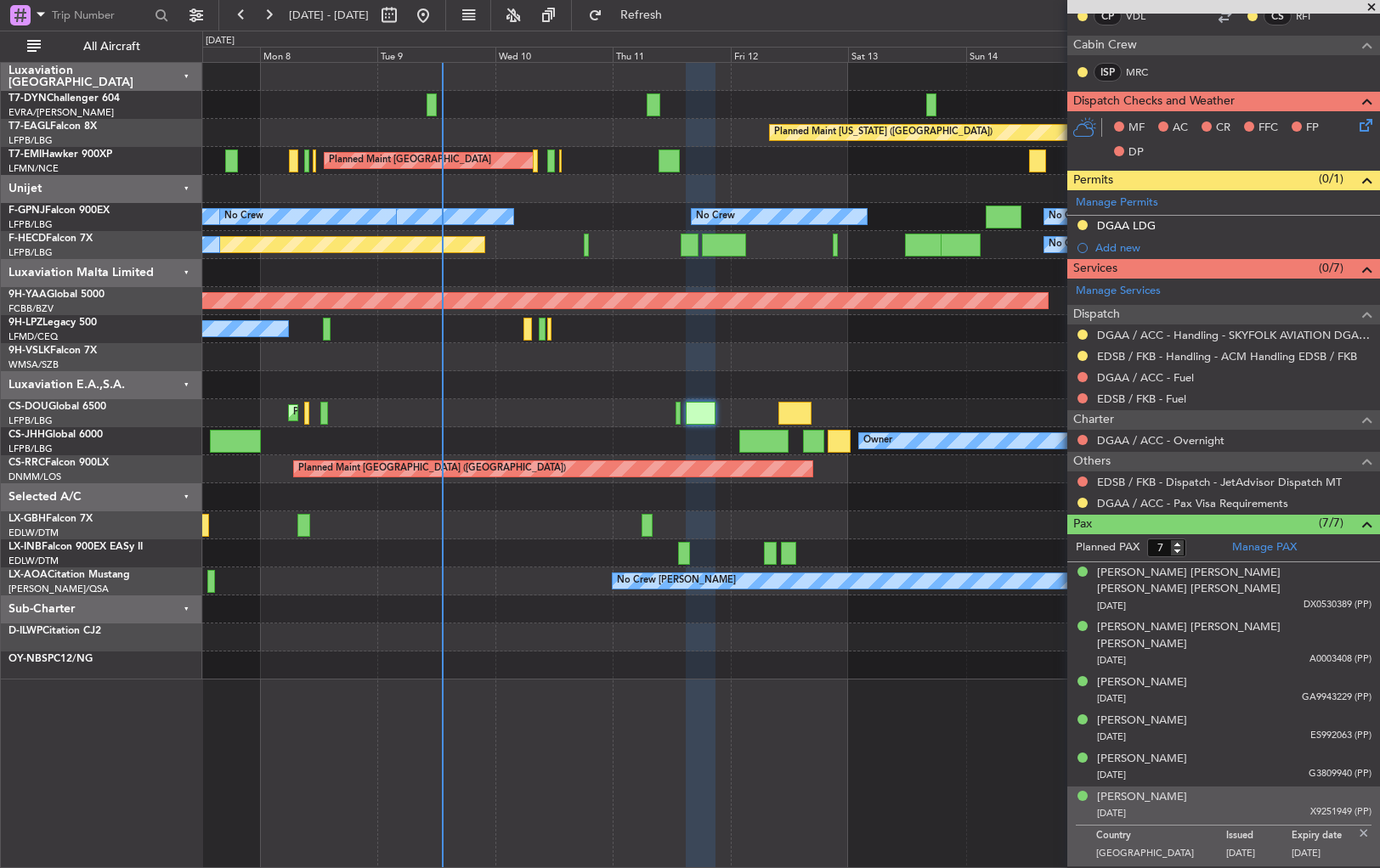
click at [858, 179] on div "Planned Maint [US_STATE] ([GEOGRAPHIC_DATA]) Planned Maint [GEOGRAPHIC_DATA] Pl…" at bounding box center [791, 371] width 1177 height 617
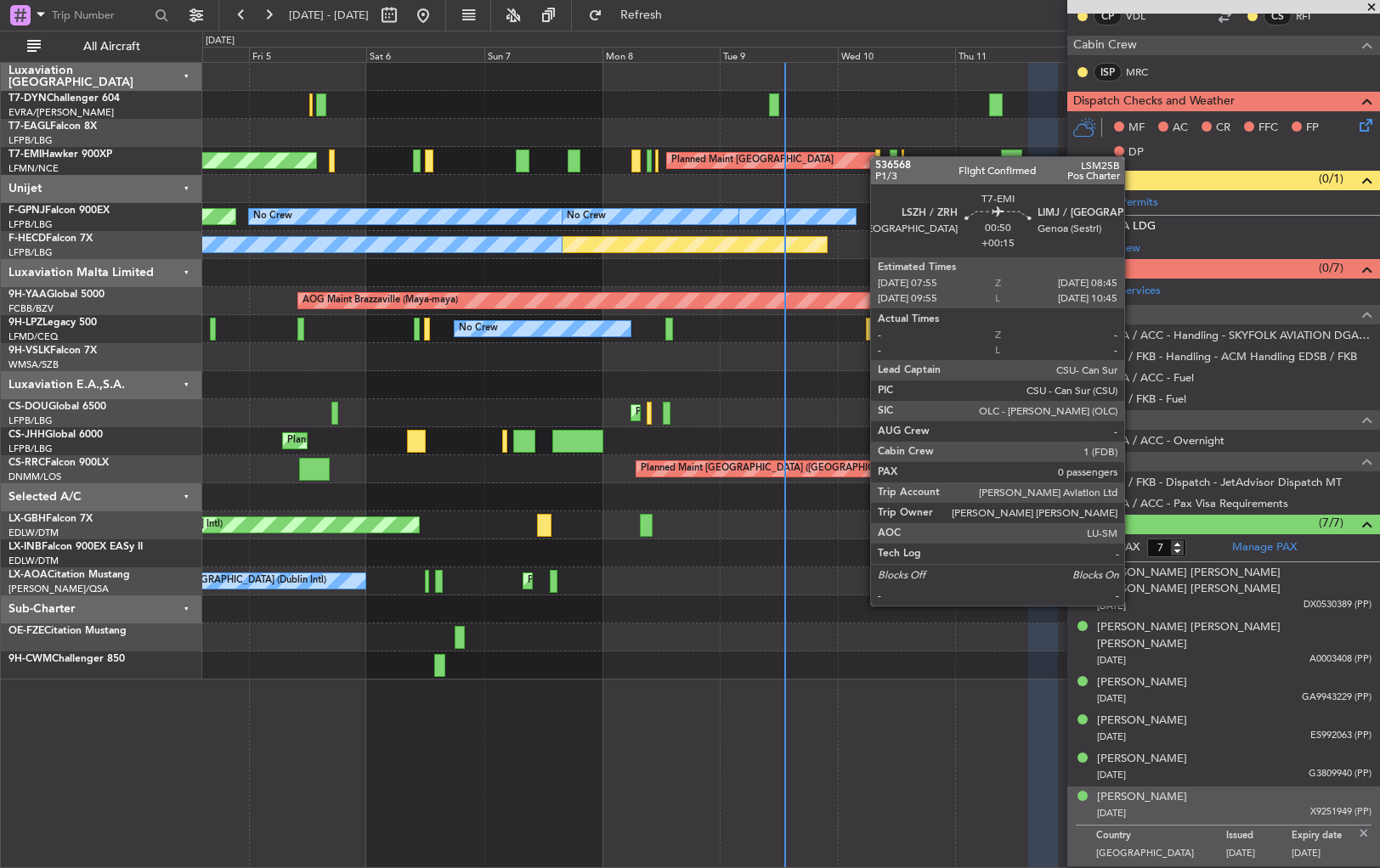
click at [879, 156] on div "AOG Maint Riga (Riga Intl) Planned Maint [US_STATE] ([GEOGRAPHIC_DATA]) Planned…" at bounding box center [791, 371] width 1177 height 617
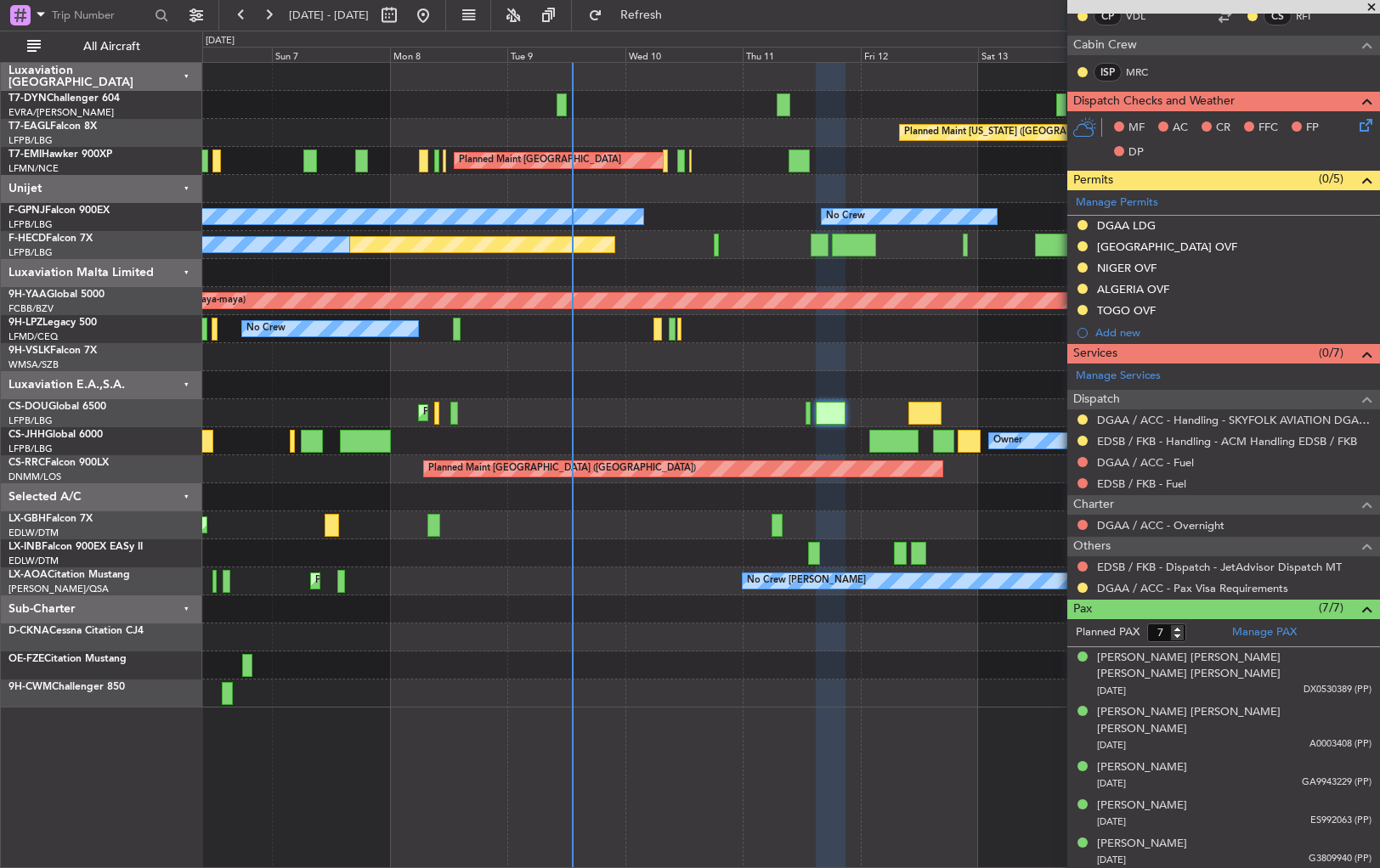
click at [715, 110] on div at bounding box center [791, 105] width 1177 height 28
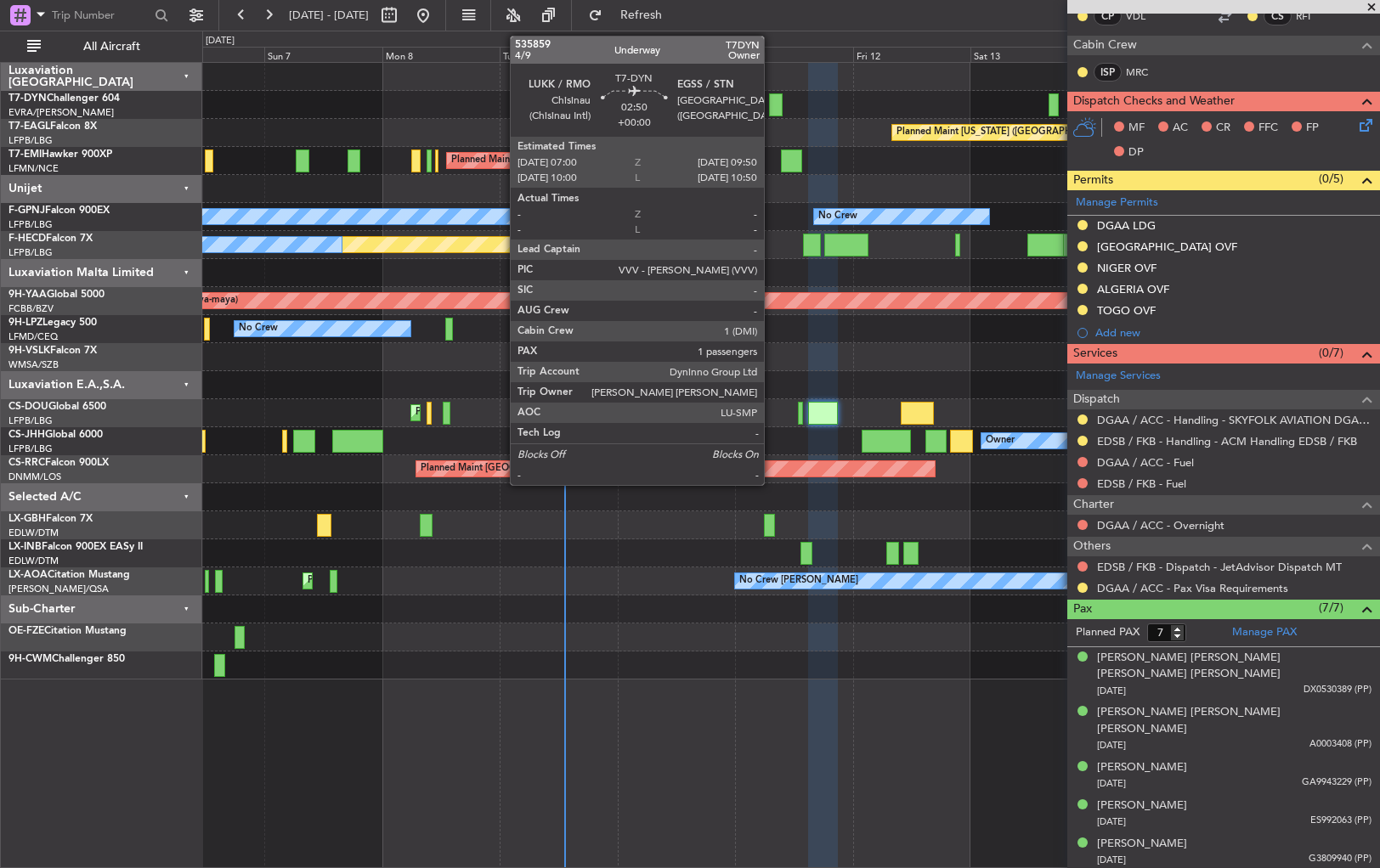
click at [771, 103] on div at bounding box center [776, 105] width 15 height 23
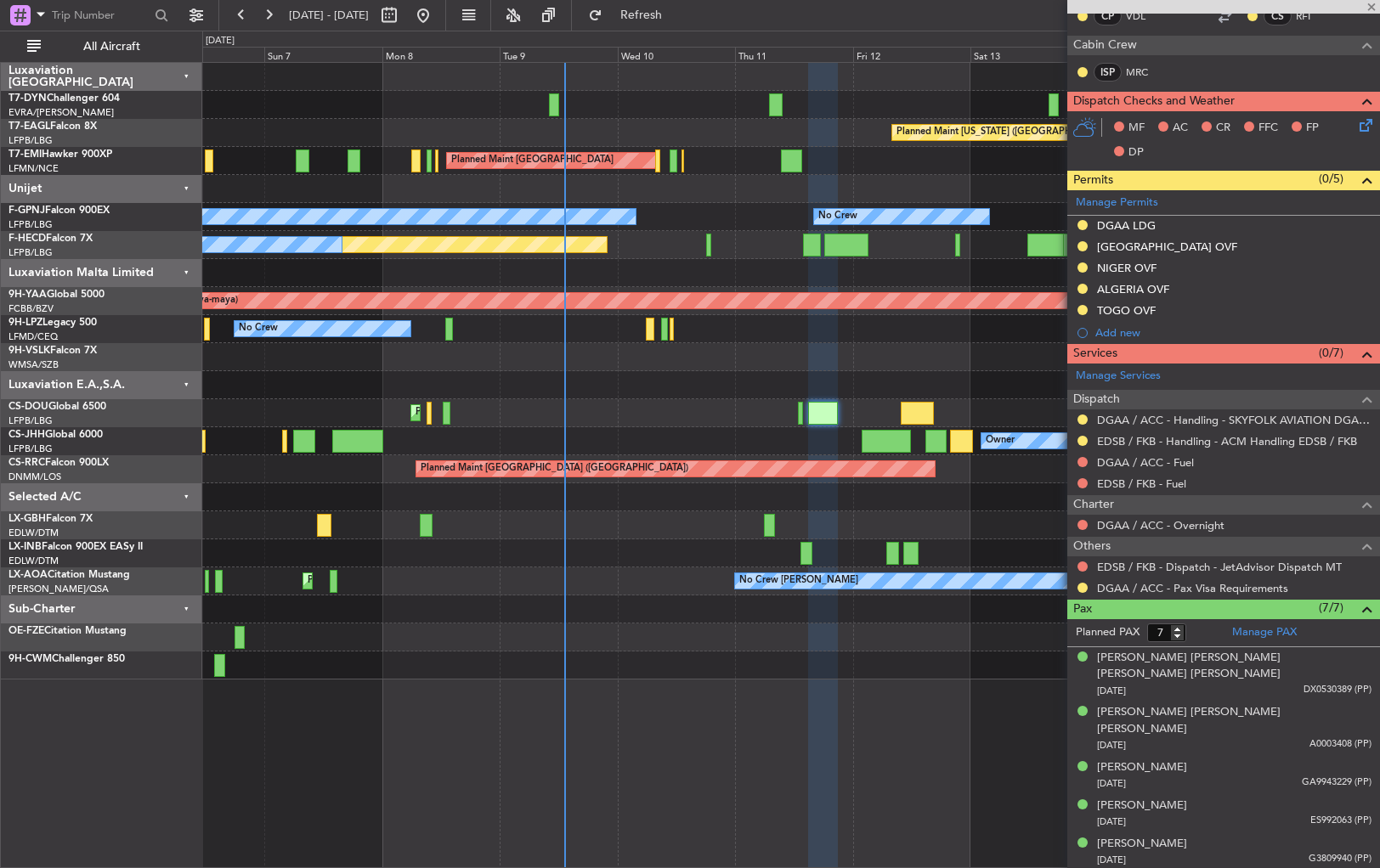
type input "1"
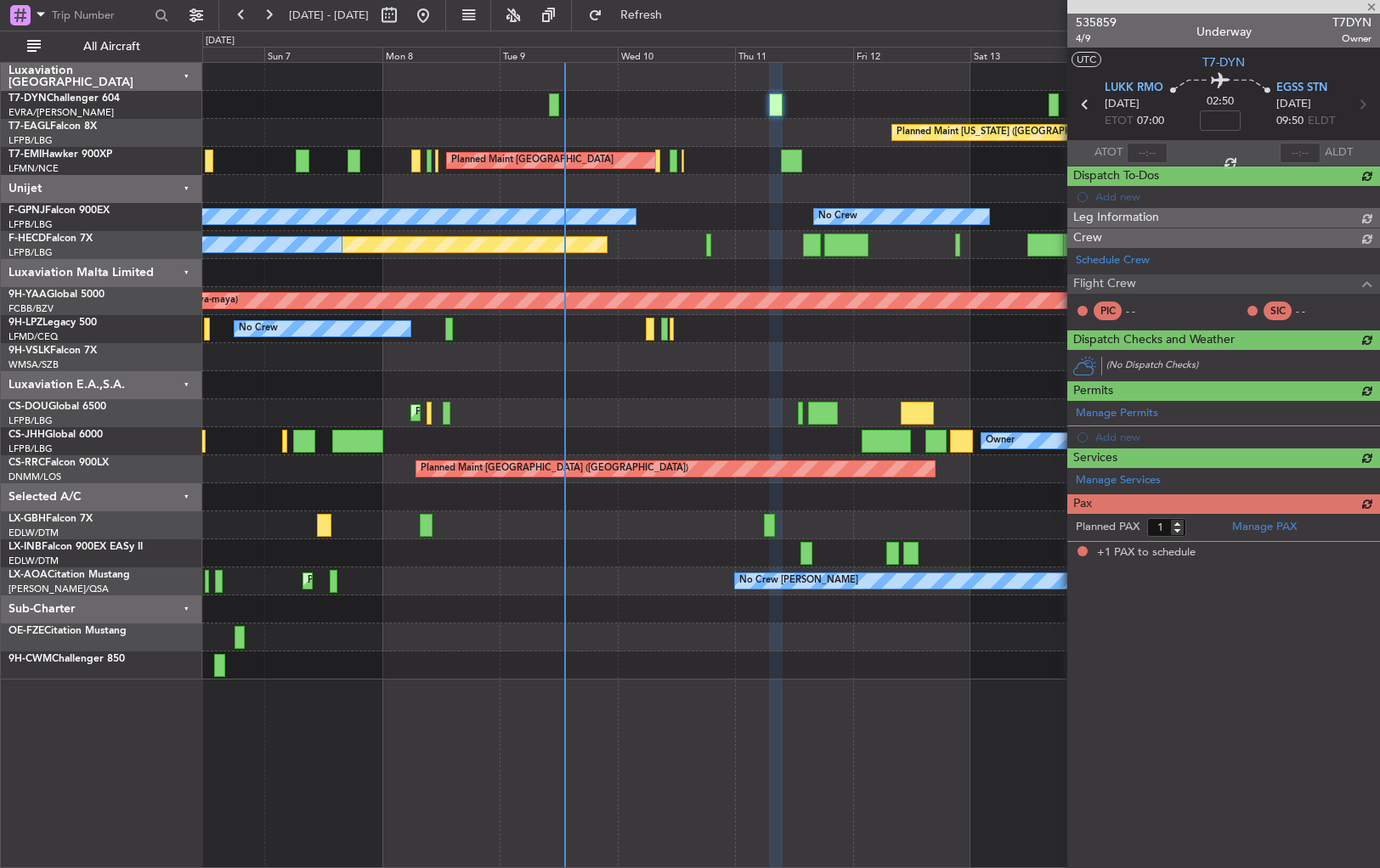
scroll to position [0, 0]
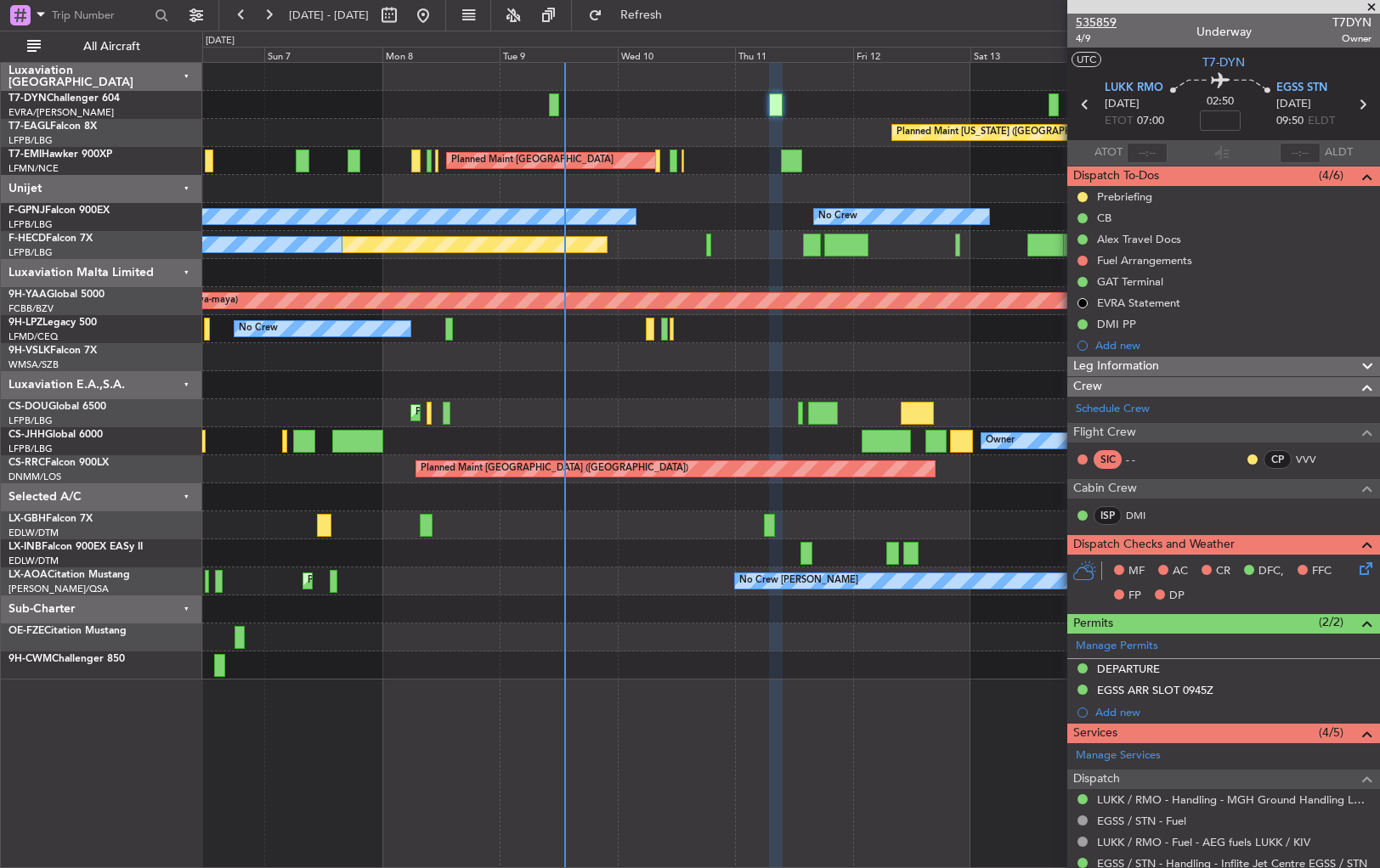
click at [1084, 24] on span "535859" at bounding box center [1096, 23] width 41 height 18
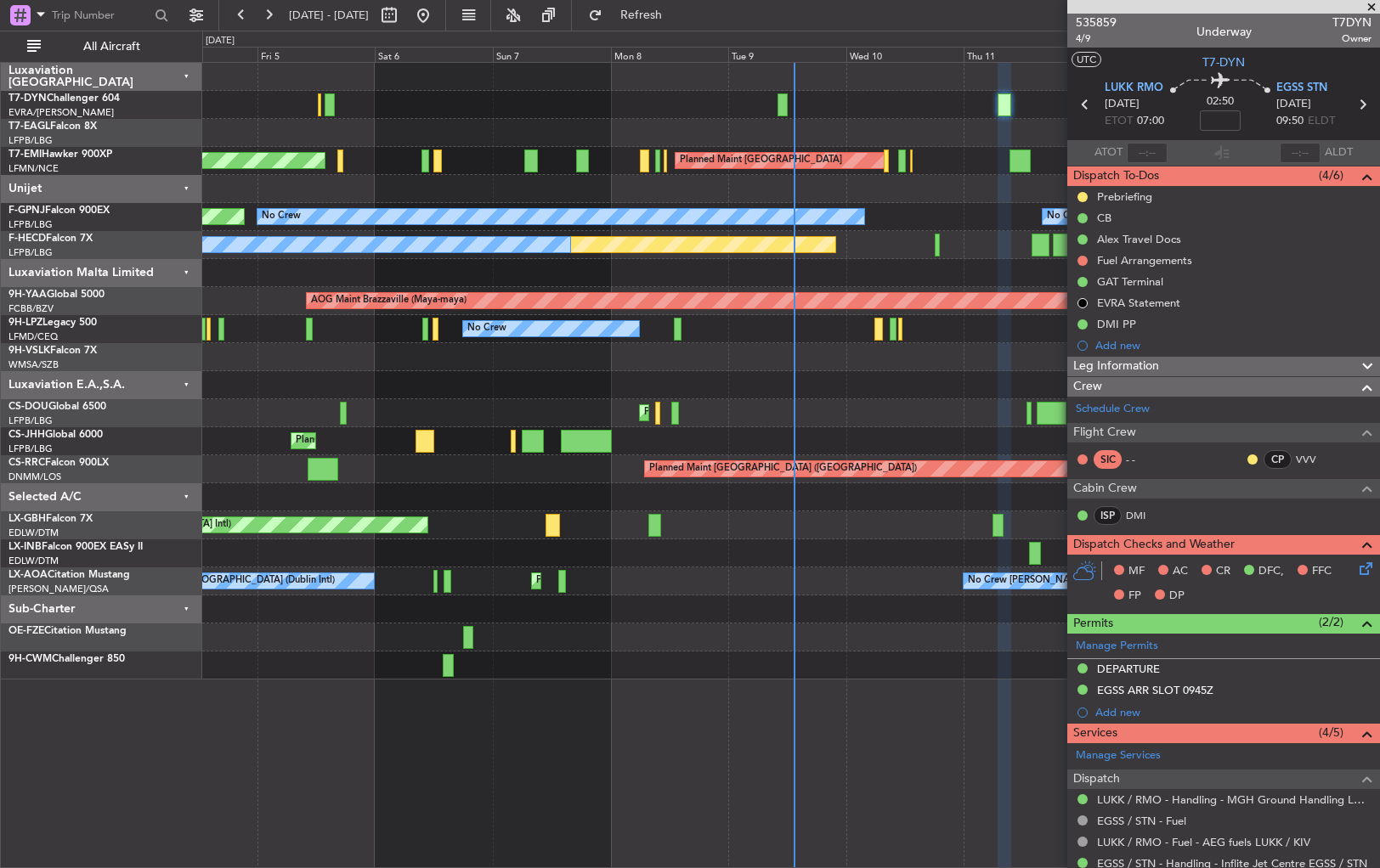
click at [924, 118] on div "Planned Maint [US_STATE] ([GEOGRAPHIC_DATA])" at bounding box center [791, 132] width 1177 height 28
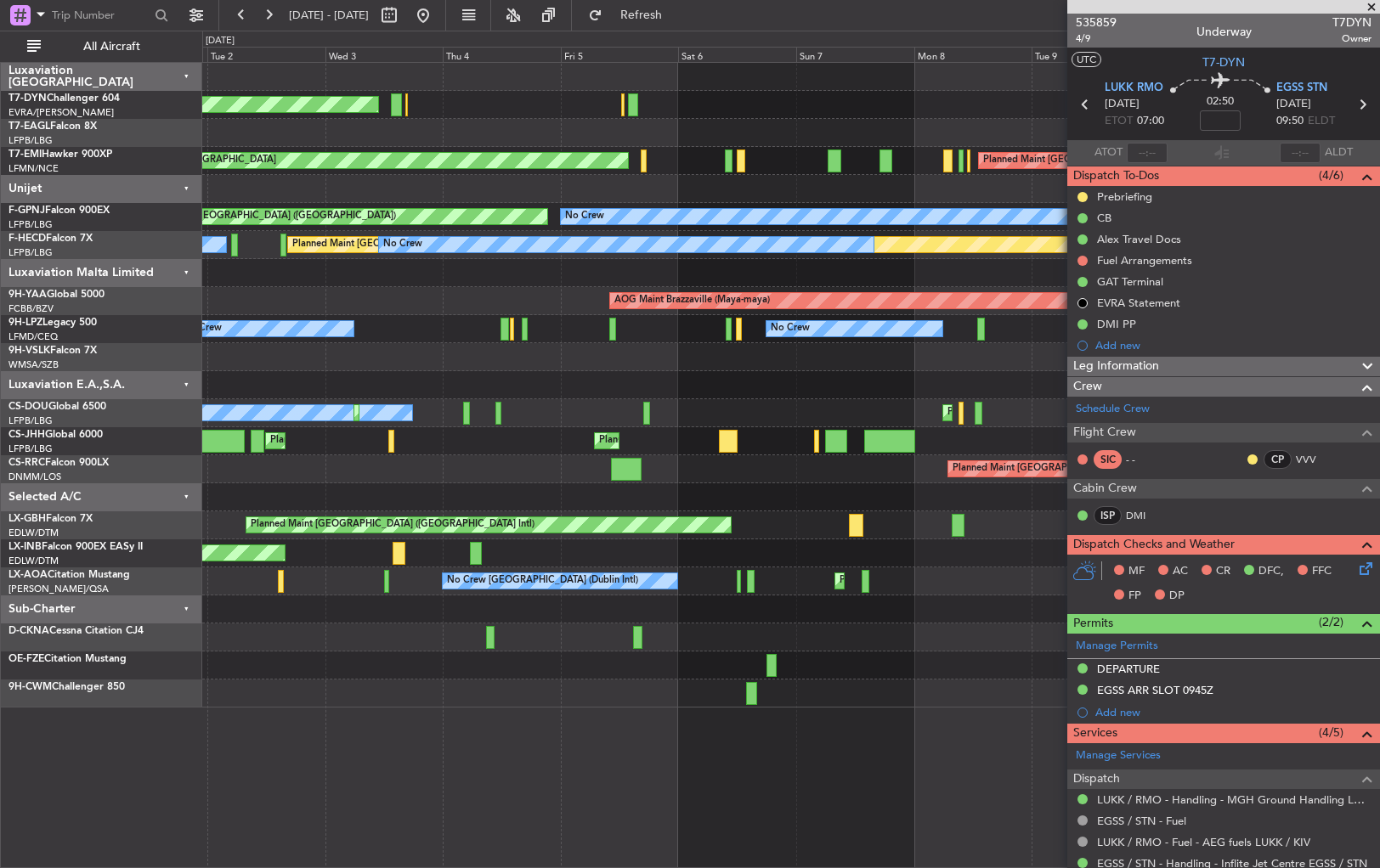
click at [980, 138] on div "AOG Maint Riga (Riga Intl) Planned Maint [US_STATE] ([GEOGRAPHIC_DATA]) Planned…" at bounding box center [791, 385] width 1177 height 645
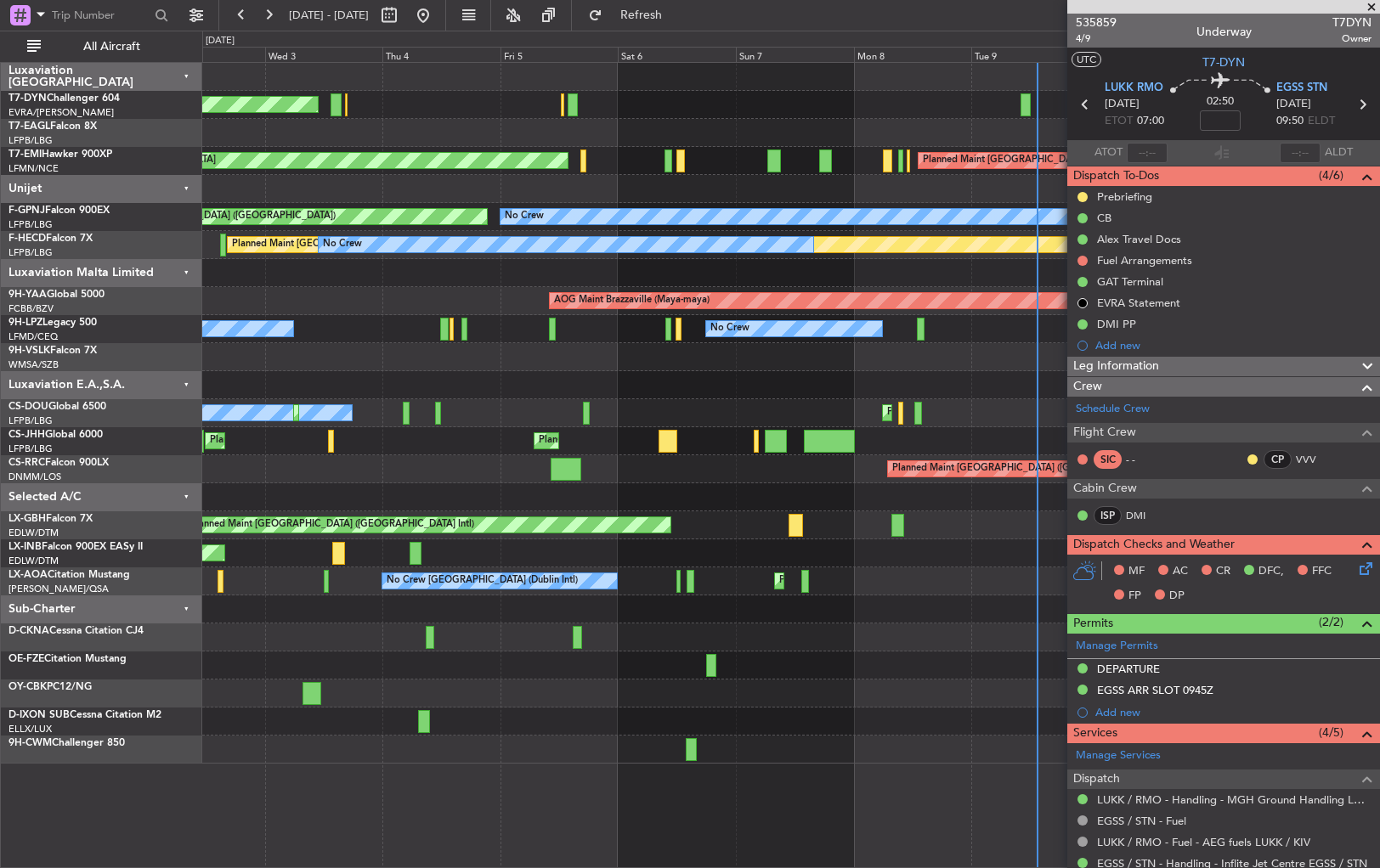
click at [728, 117] on div "AOG Maint Riga (Riga Intl) Planned Maint [US_STATE] ([GEOGRAPHIC_DATA]) Planned…" at bounding box center [791, 414] width 1177 height 701
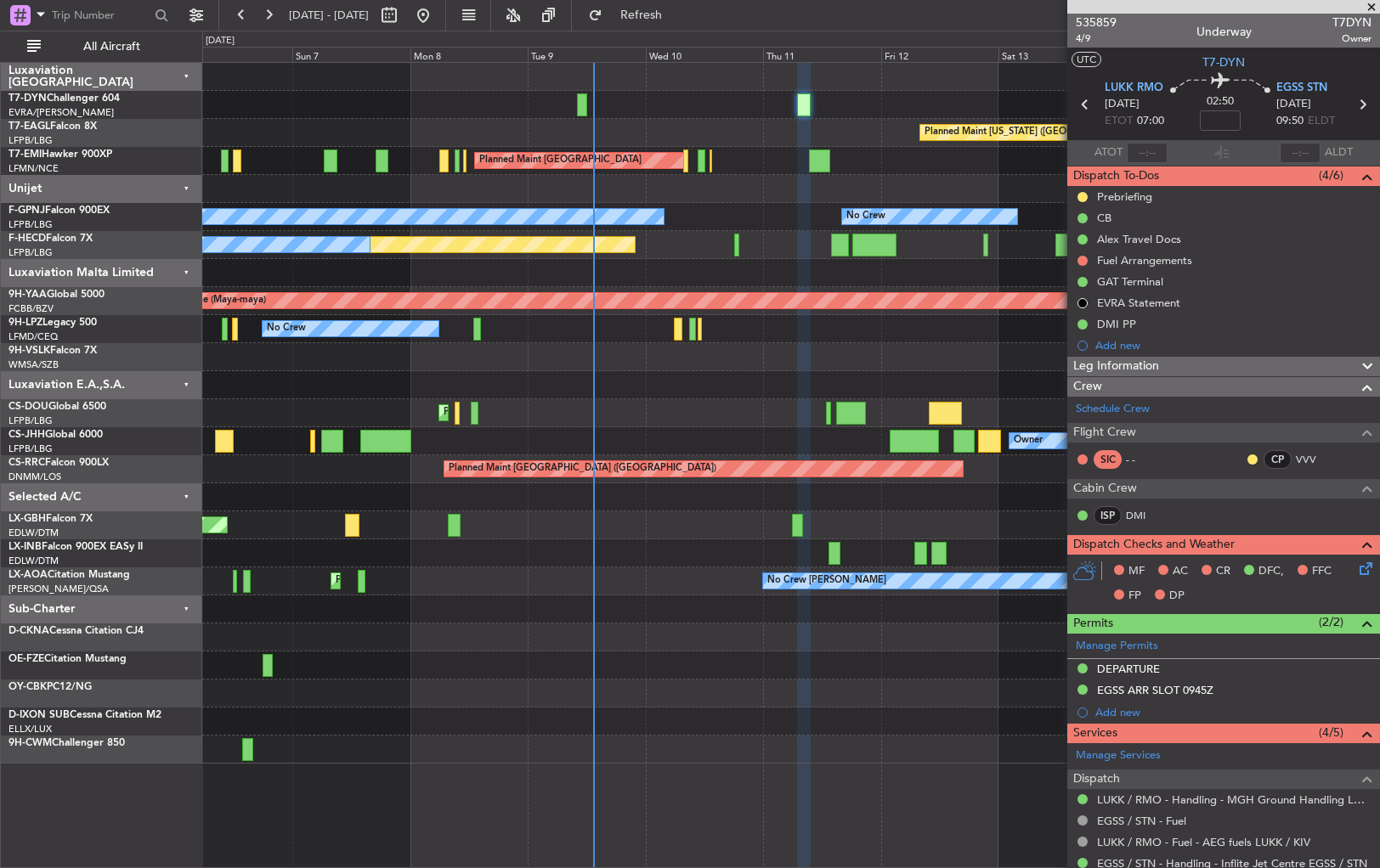
click at [540, 133] on div "Planned Maint [US_STATE] ([GEOGRAPHIC_DATA])" at bounding box center [791, 132] width 1177 height 28
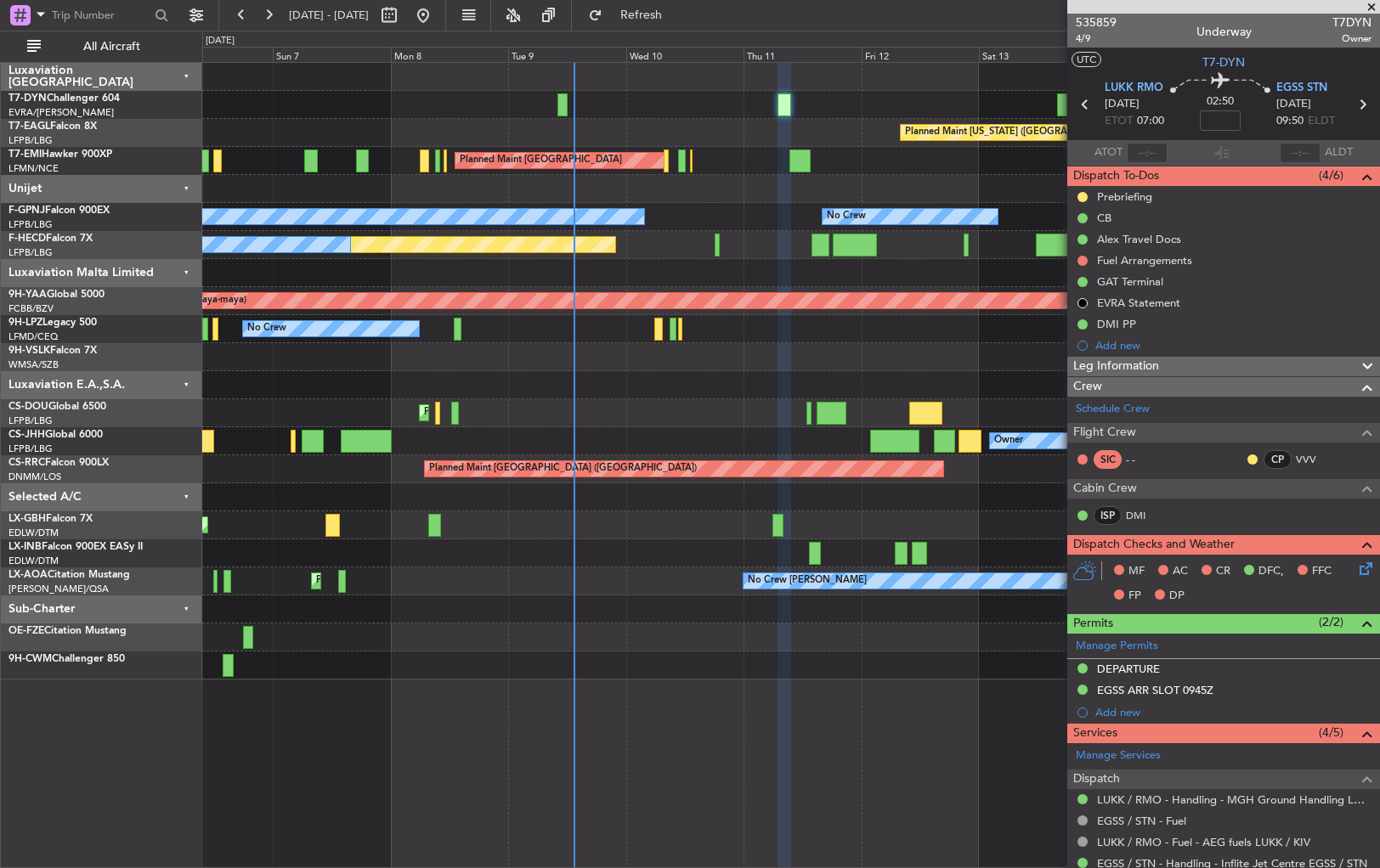
click at [743, 129] on div "Planned Maint [US_STATE] ([GEOGRAPHIC_DATA])" at bounding box center [791, 132] width 1177 height 28
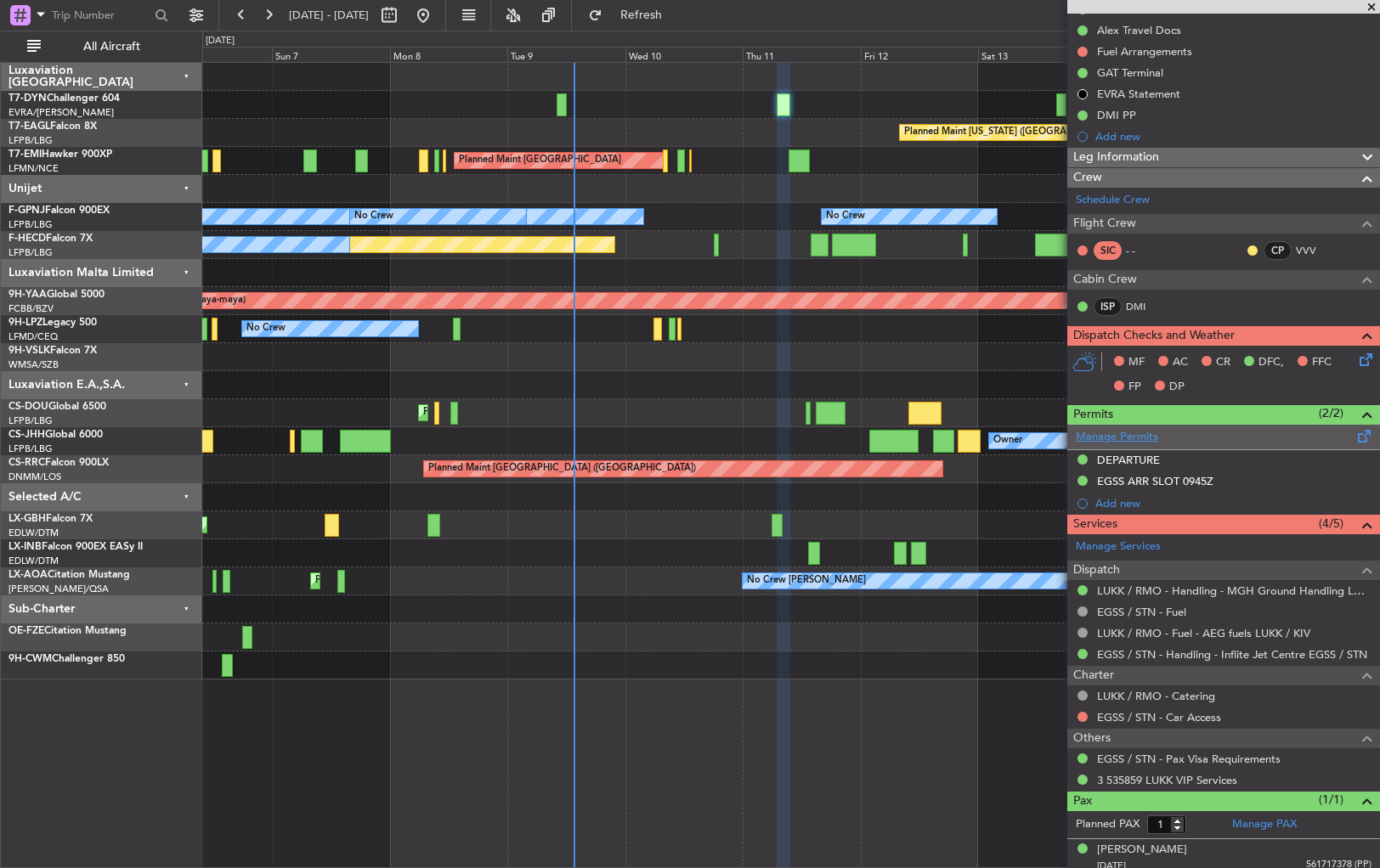
scroll to position [215, 0]
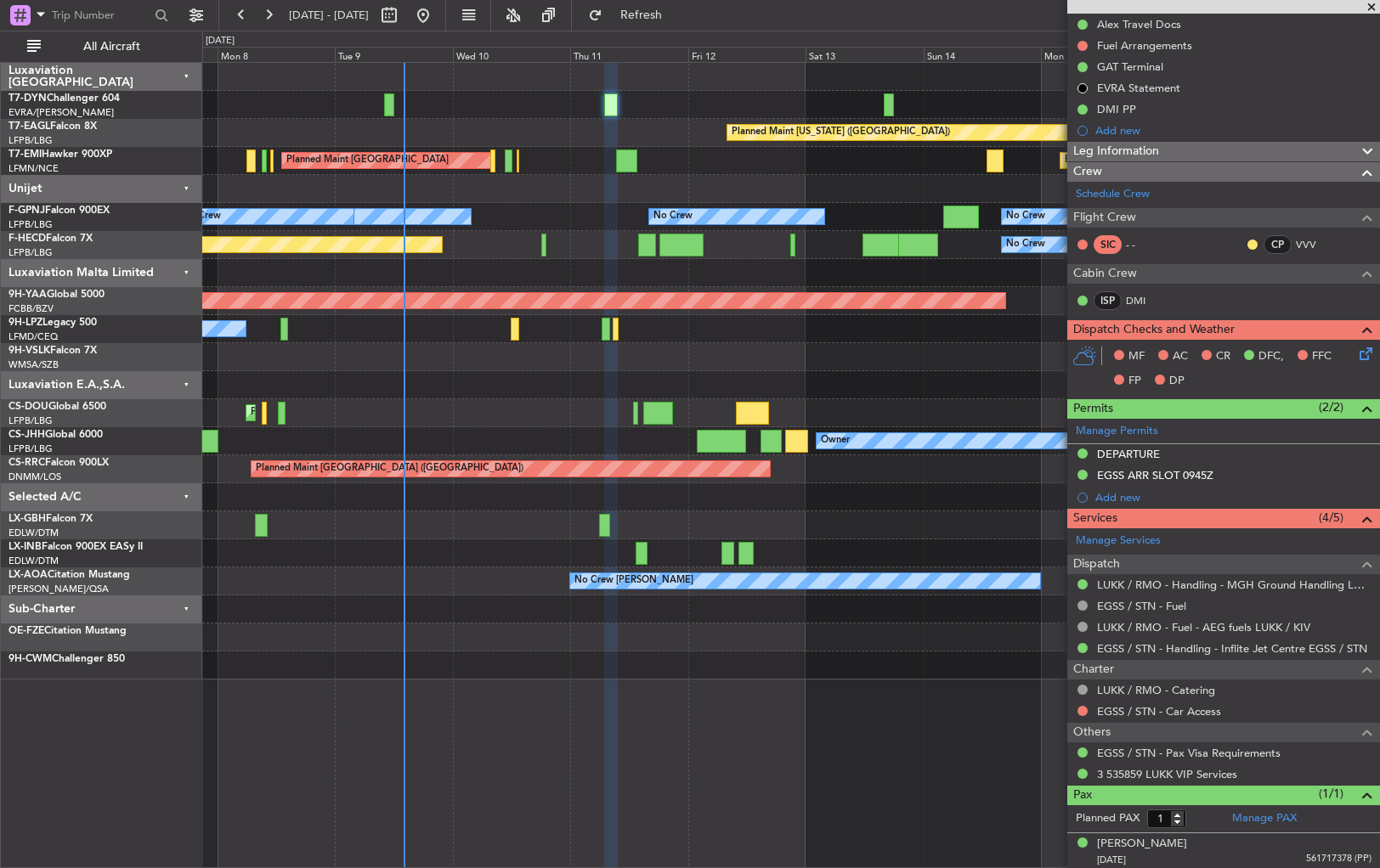
click at [635, 360] on div at bounding box center [791, 357] width 1177 height 28
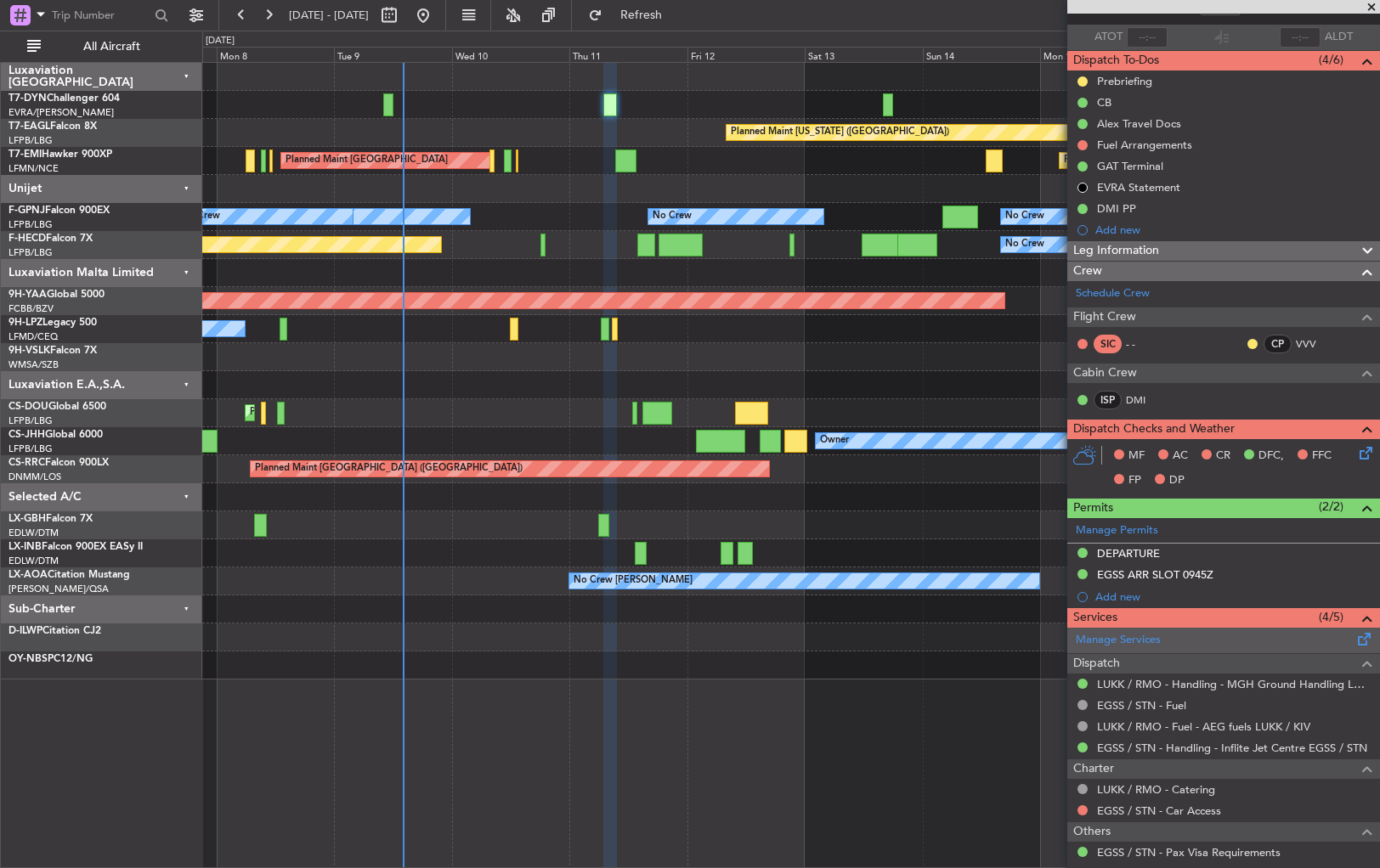
scroll to position [0, 0]
